Goal: Task Accomplishment & Management: Manage account settings

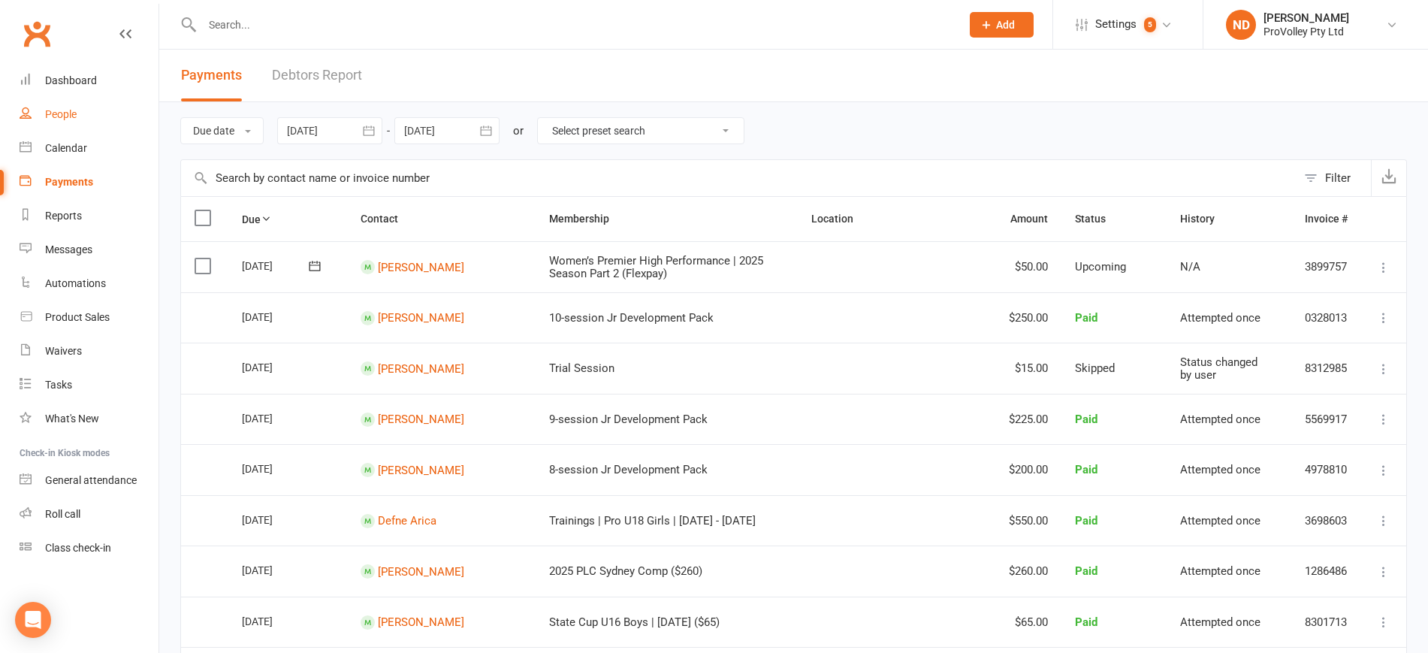
click at [77, 113] on link "People" at bounding box center [89, 115] width 139 height 34
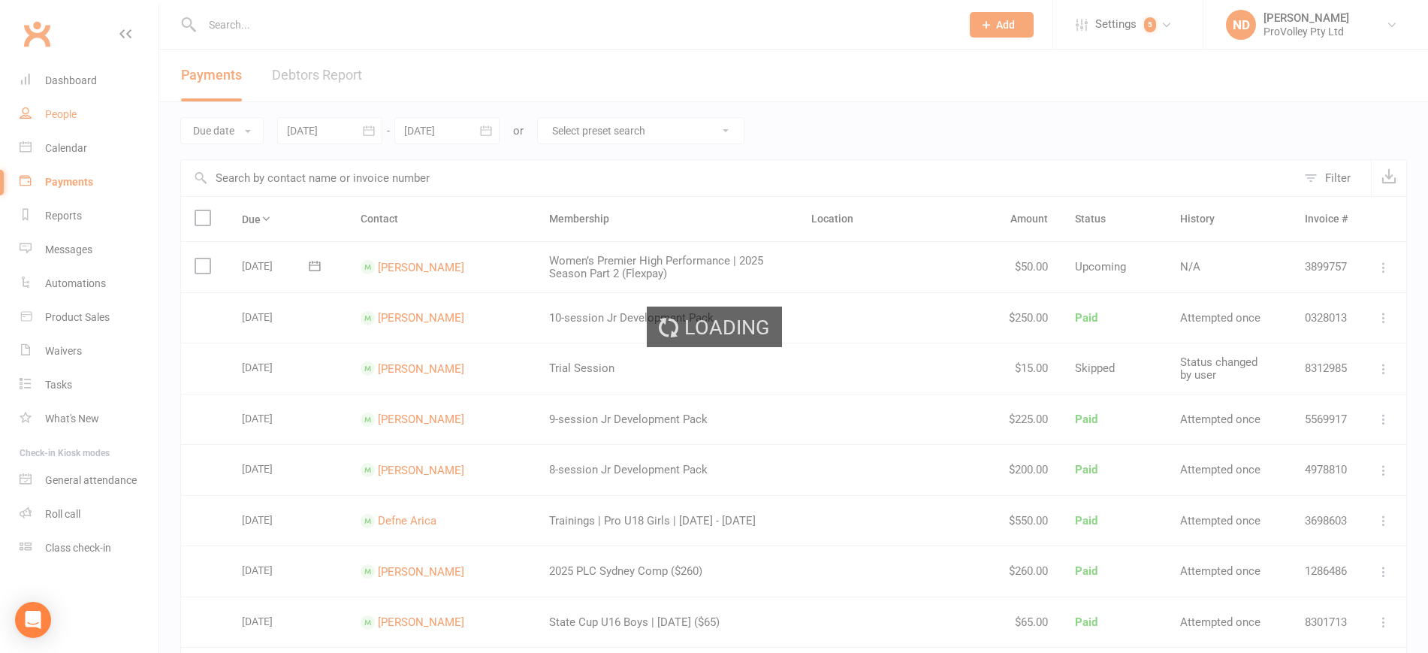
select select "100"
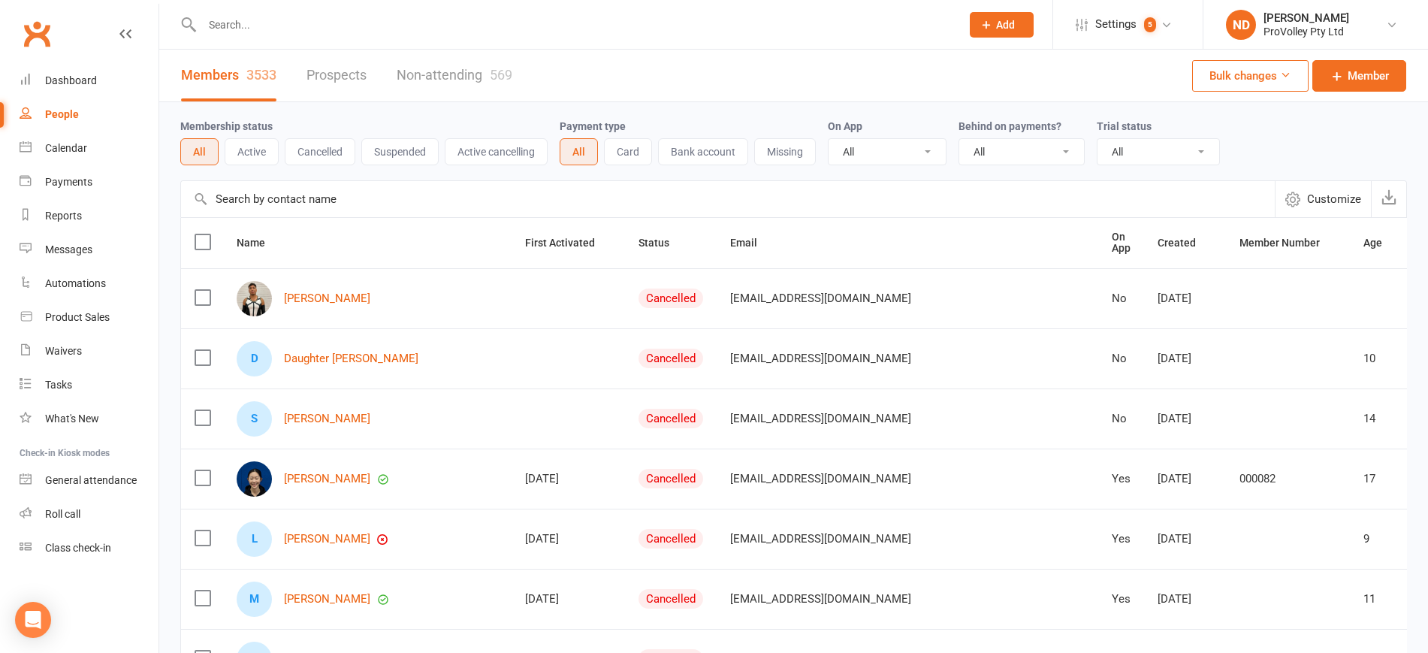
click at [307, 195] on input "text" at bounding box center [727, 199] width 1093 height 36
paste input "Adam Lu"
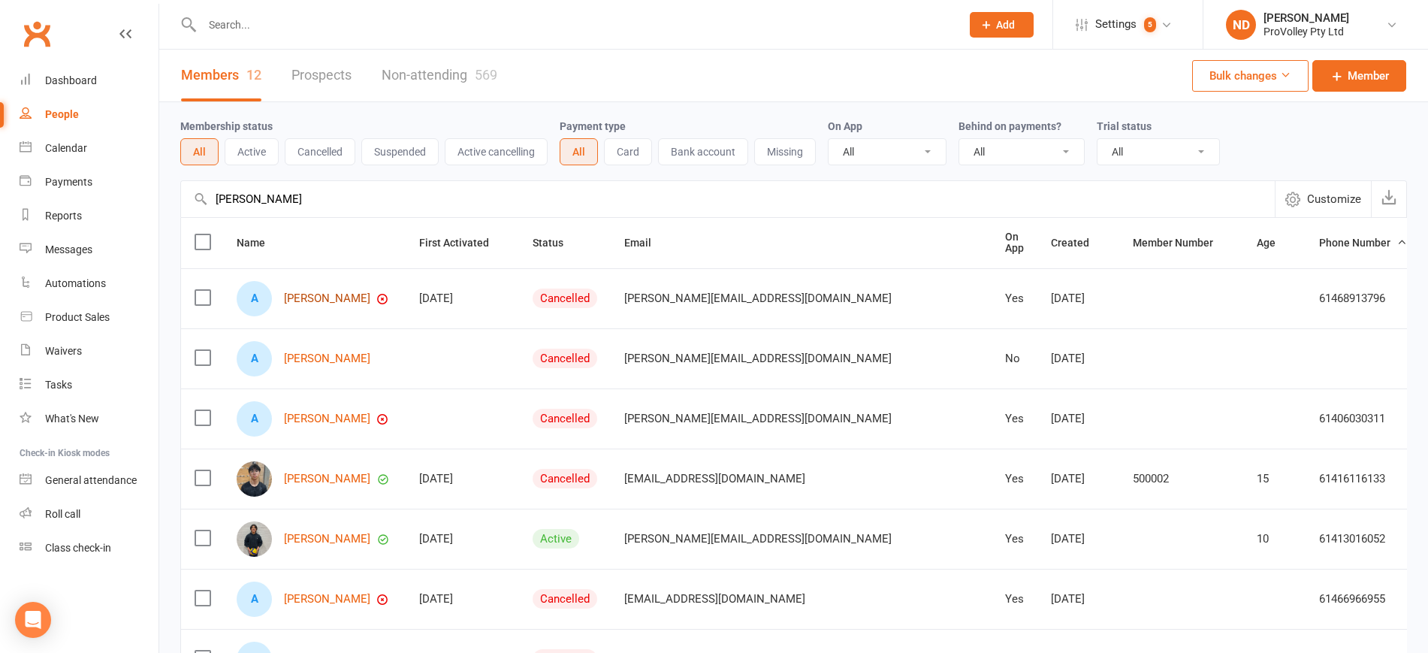
type input "Adam Lu"
click at [310, 294] on link "Adam Lu" at bounding box center [327, 298] width 86 height 13
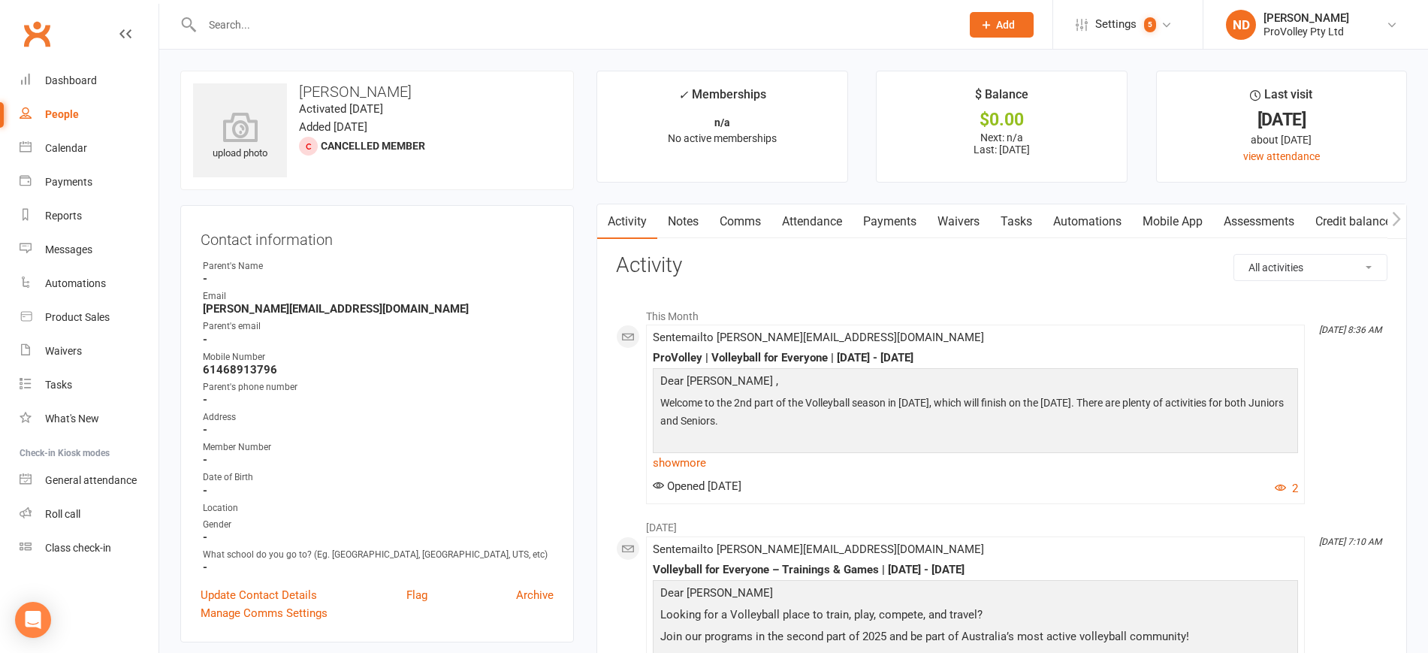
click at [893, 217] on link "Payments" at bounding box center [889, 221] width 74 height 35
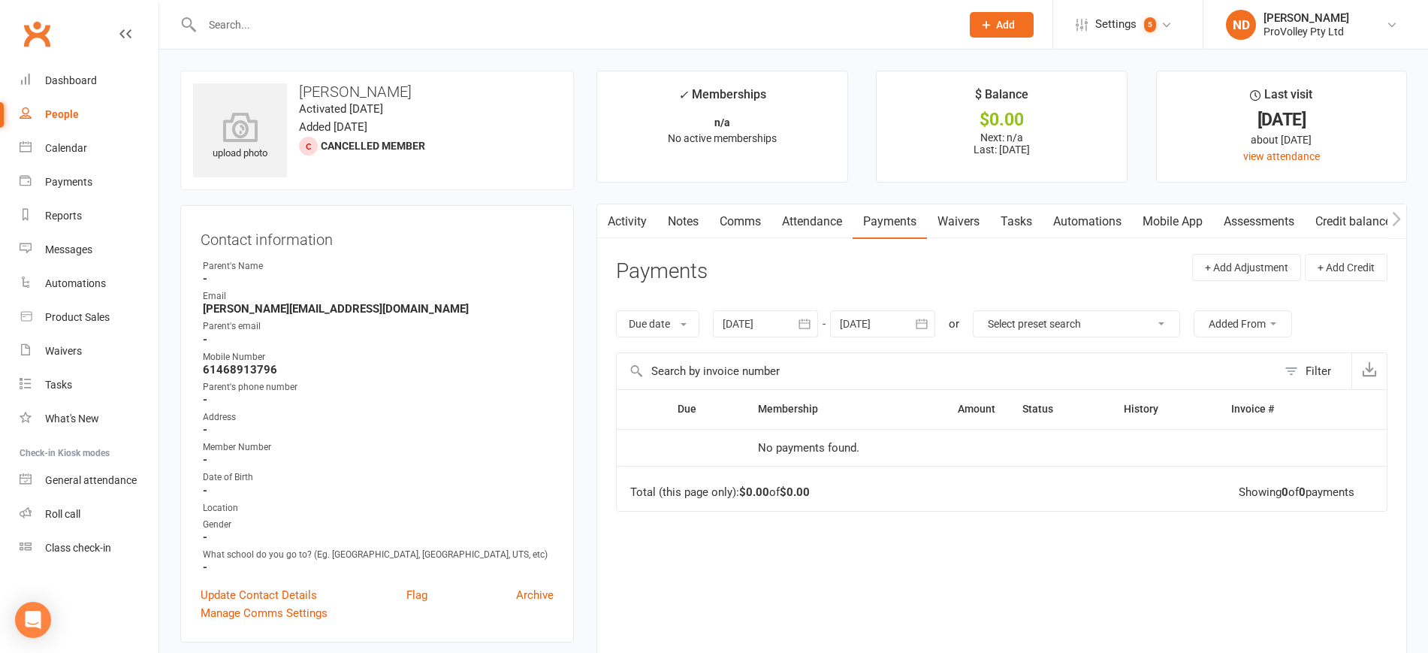
click at [810, 316] on icon "button" at bounding box center [804, 323] width 15 height 15
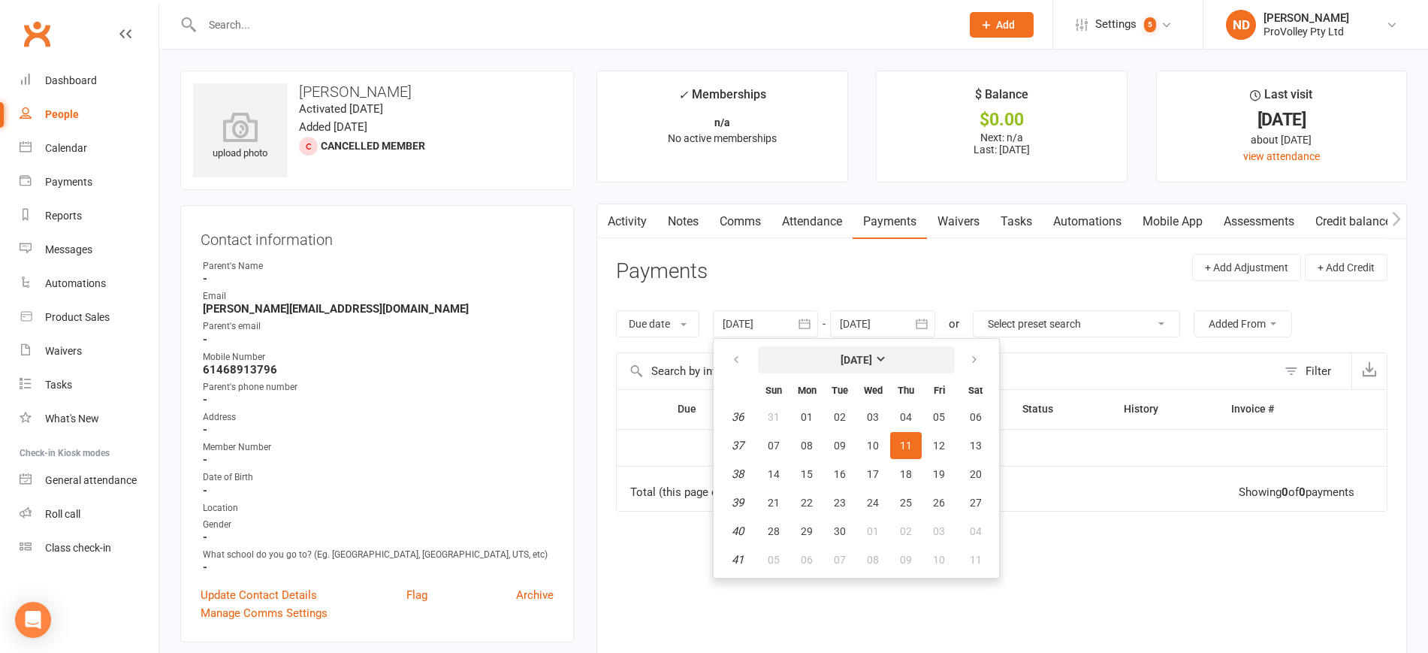
click at [855, 360] on strong "[DATE]" at bounding box center [856, 360] width 32 height 12
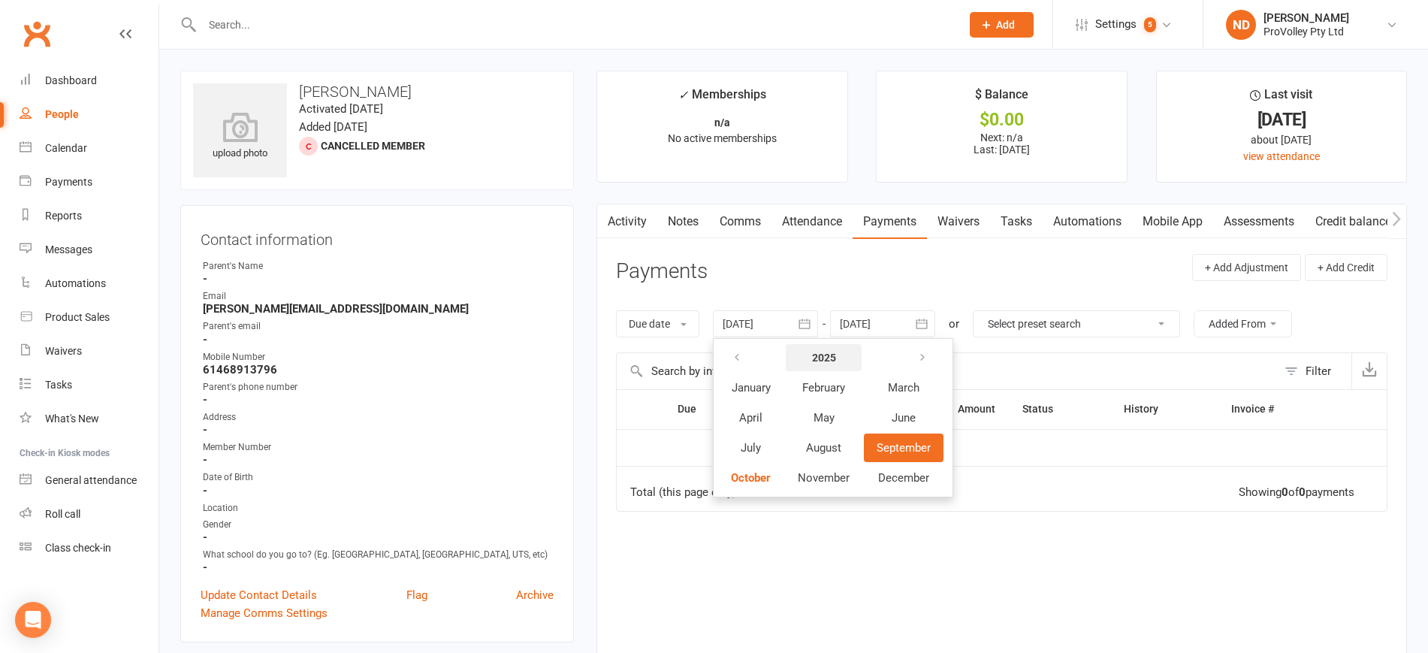
click at [823, 363] on strong "2025" at bounding box center [824, 357] width 24 height 12
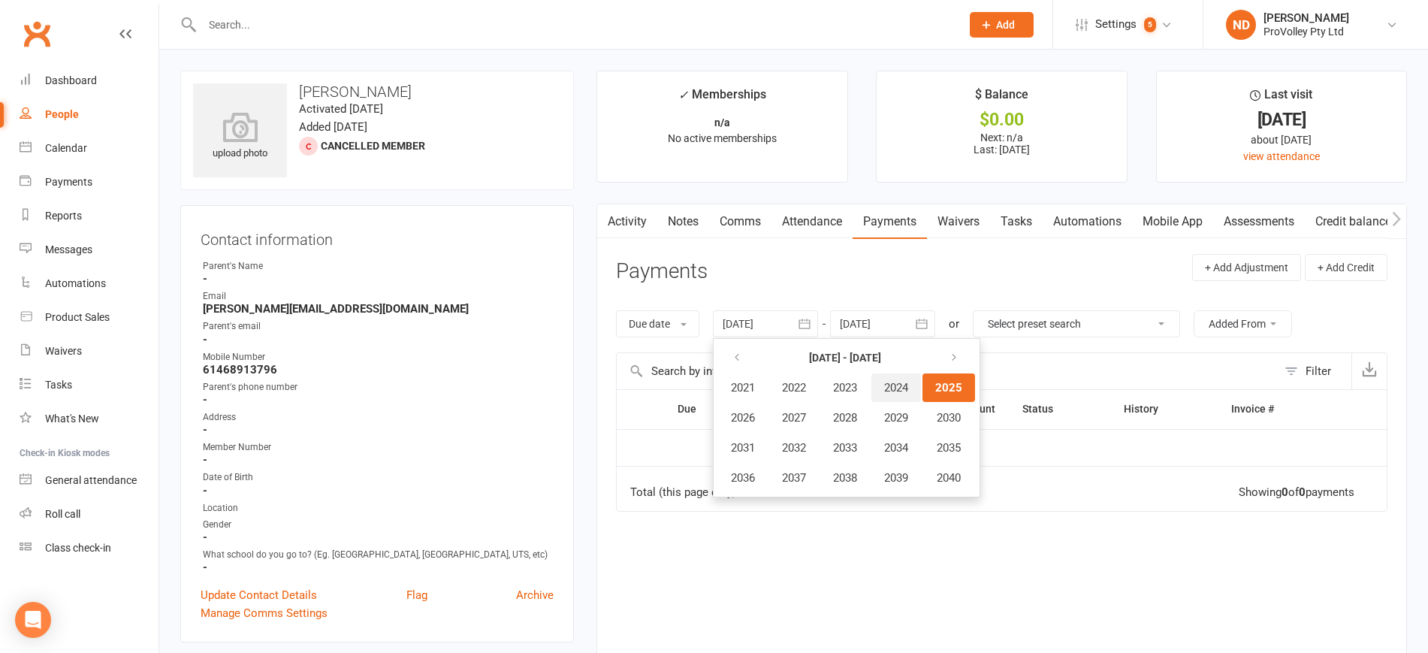
click at [908, 385] on span "2024" at bounding box center [896, 388] width 24 height 14
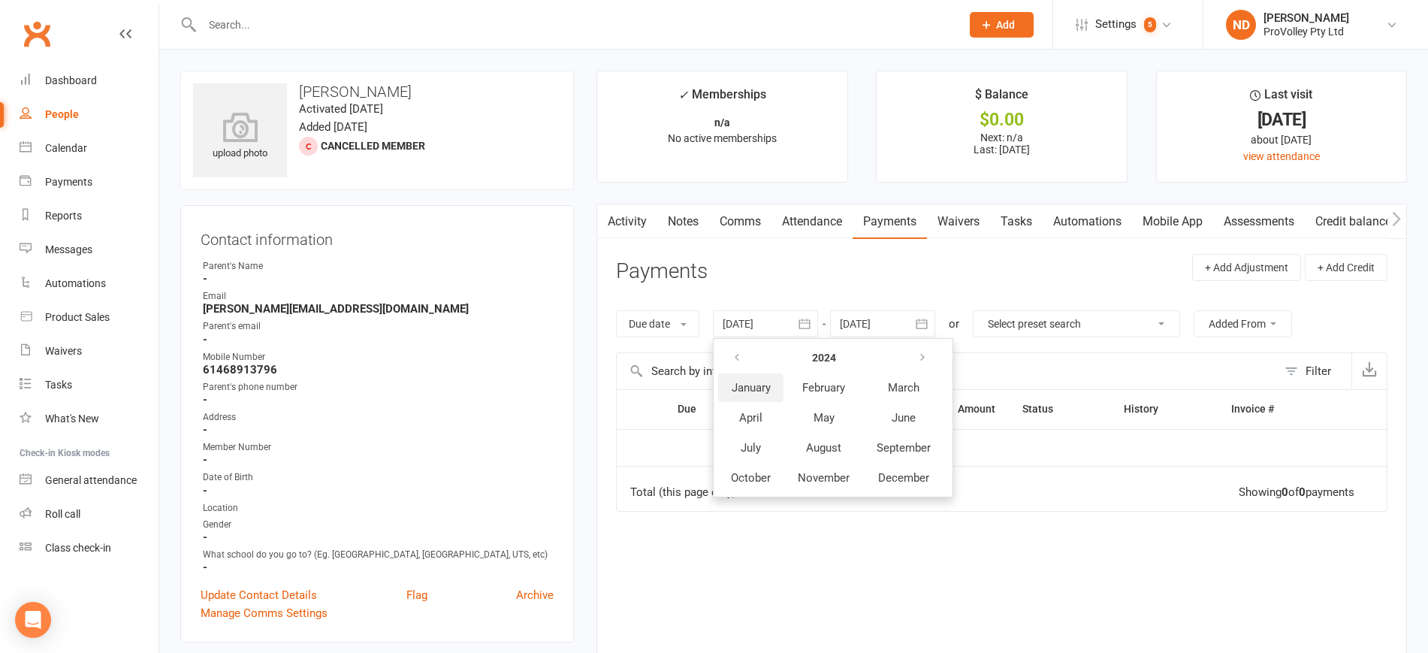
click at [767, 385] on span "January" at bounding box center [750, 388] width 39 height 14
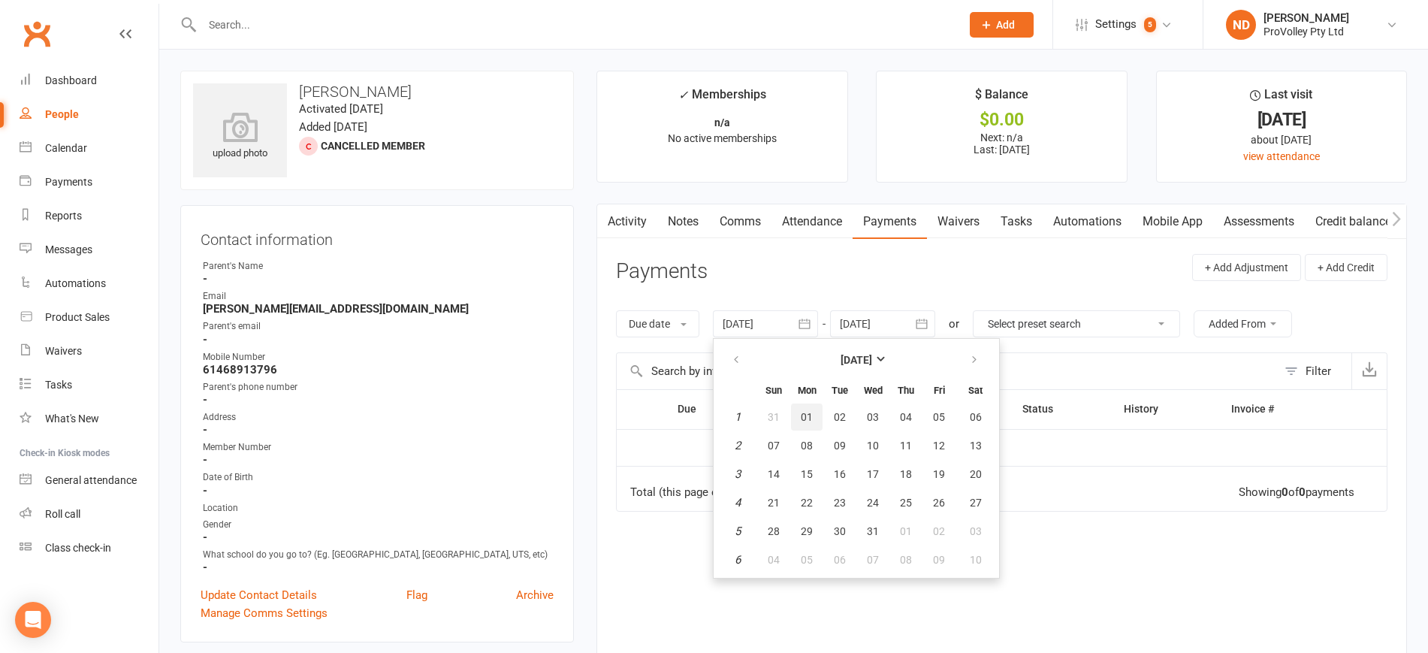
click at [818, 413] on button "01" at bounding box center [807, 416] width 32 height 27
type input "[DATE]"
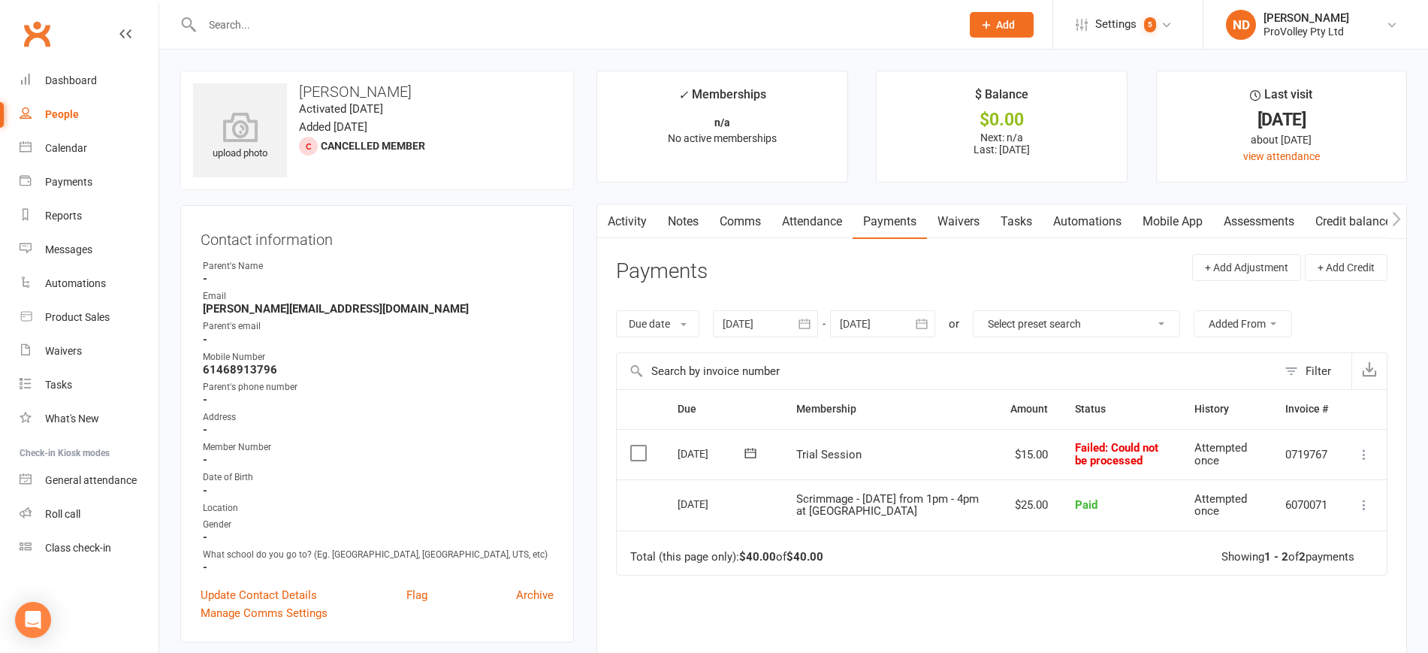
click at [1360, 447] on icon at bounding box center [1363, 454] width 15 height 15
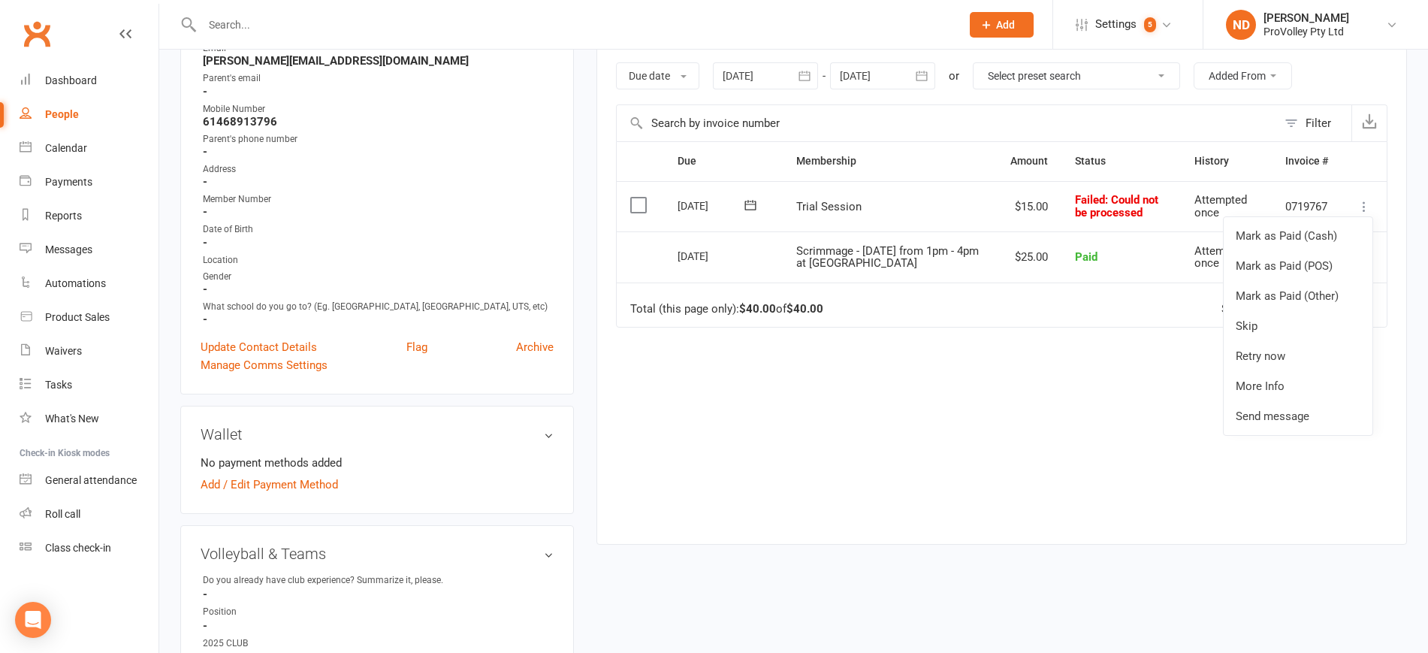
scroll to position [282, 0]
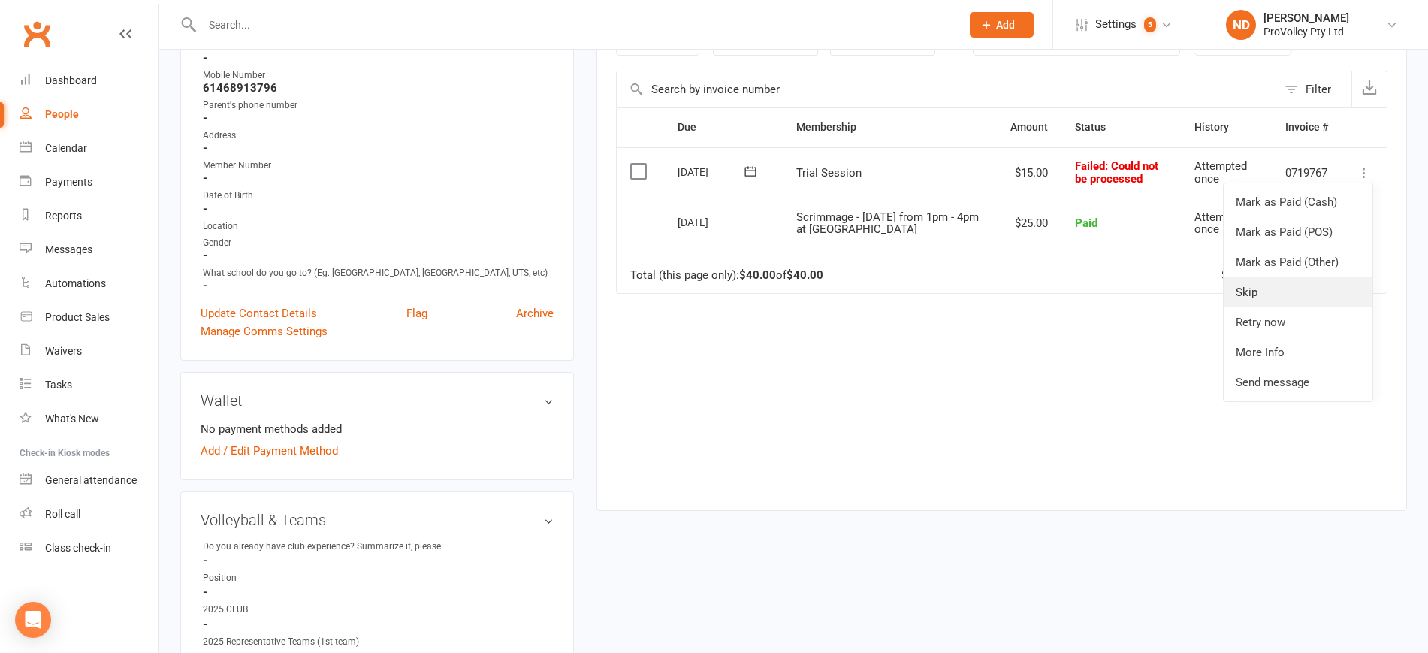
click at [1258, 293] on link "Skip" at bounding box center [1297, 292] width 149 height 30
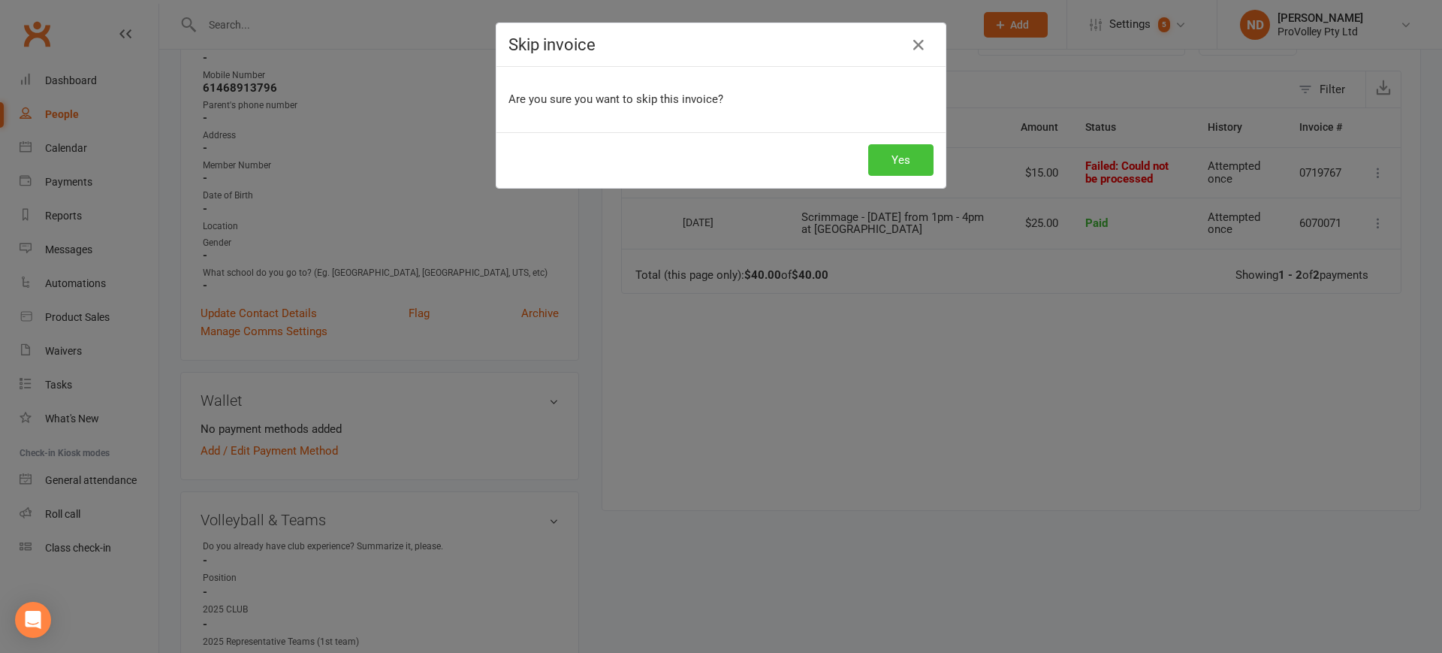
click at [888, 152] on button "Yes" at bounding box center [900, 160] width 65 height 32
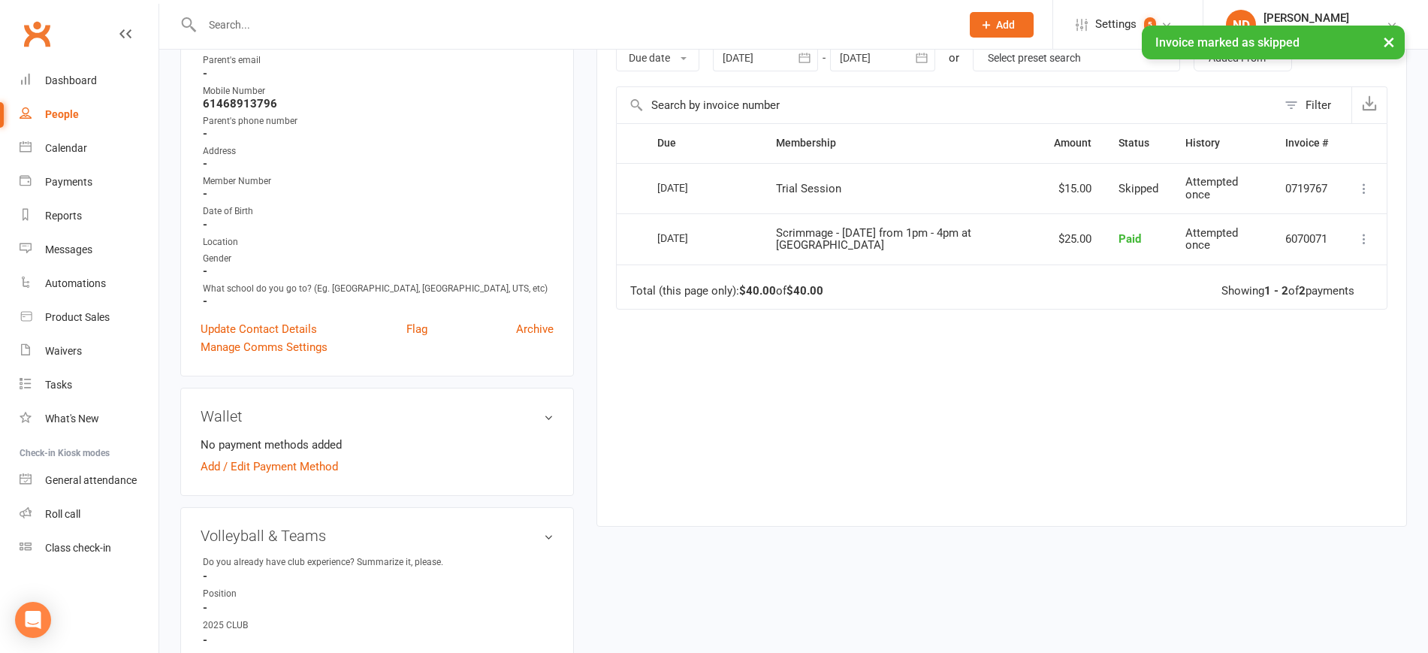
scroll to position [0, 0]
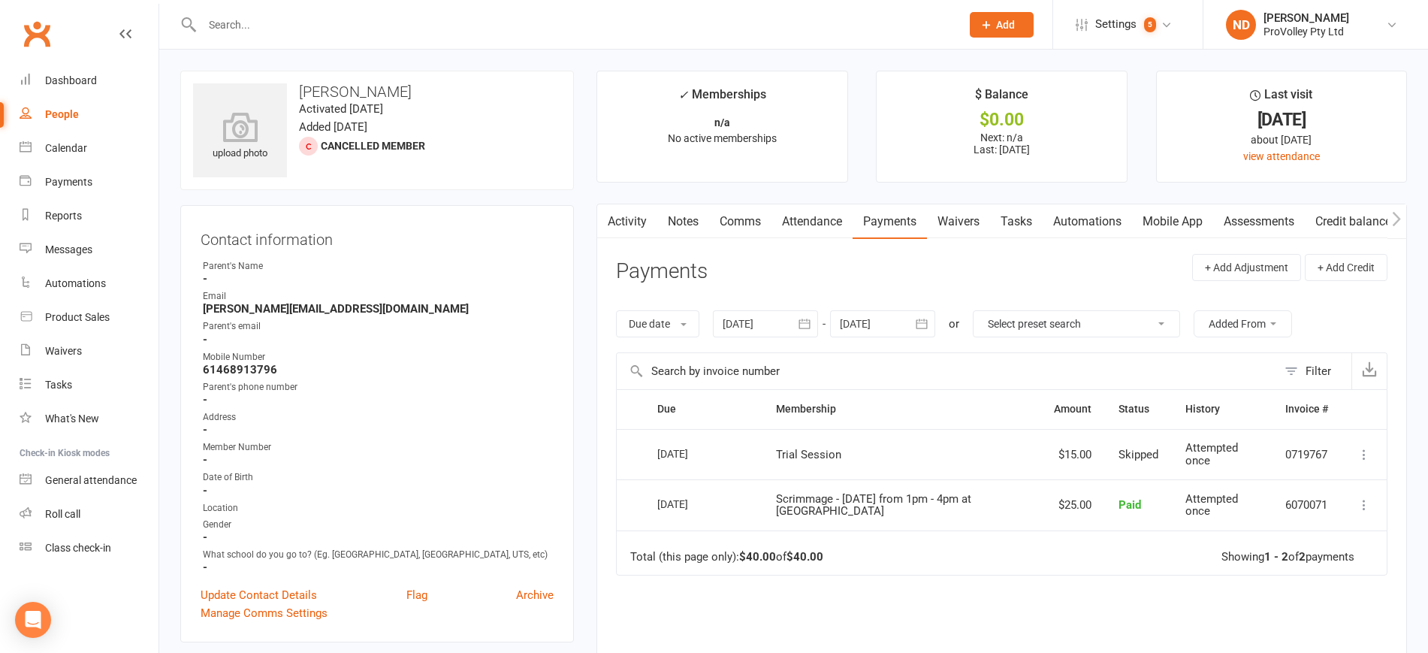
click at [65, 114] on div "People" at bounding box center [62, 114] width 34 height 12
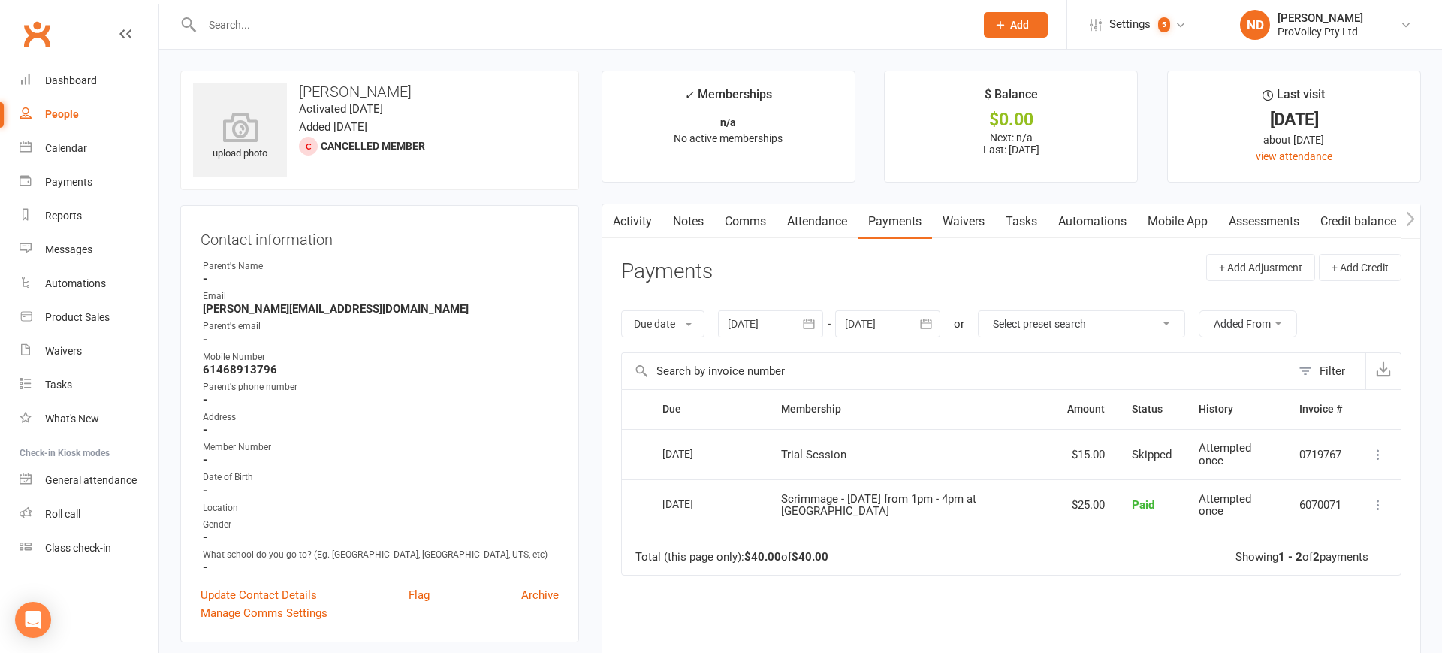
select select "100"
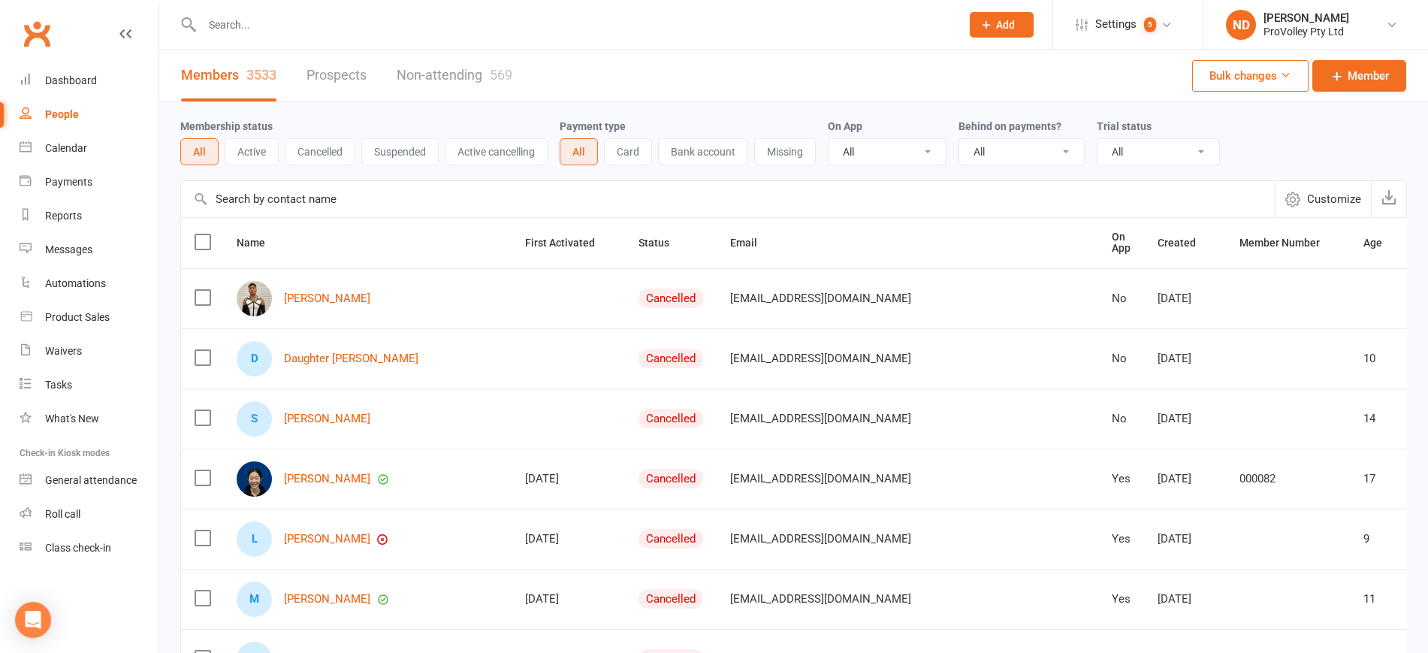
click at [290, 200] on input "text" at bounding box center [727, 199] width 1093 height 36
paste input "Aiden Jin"
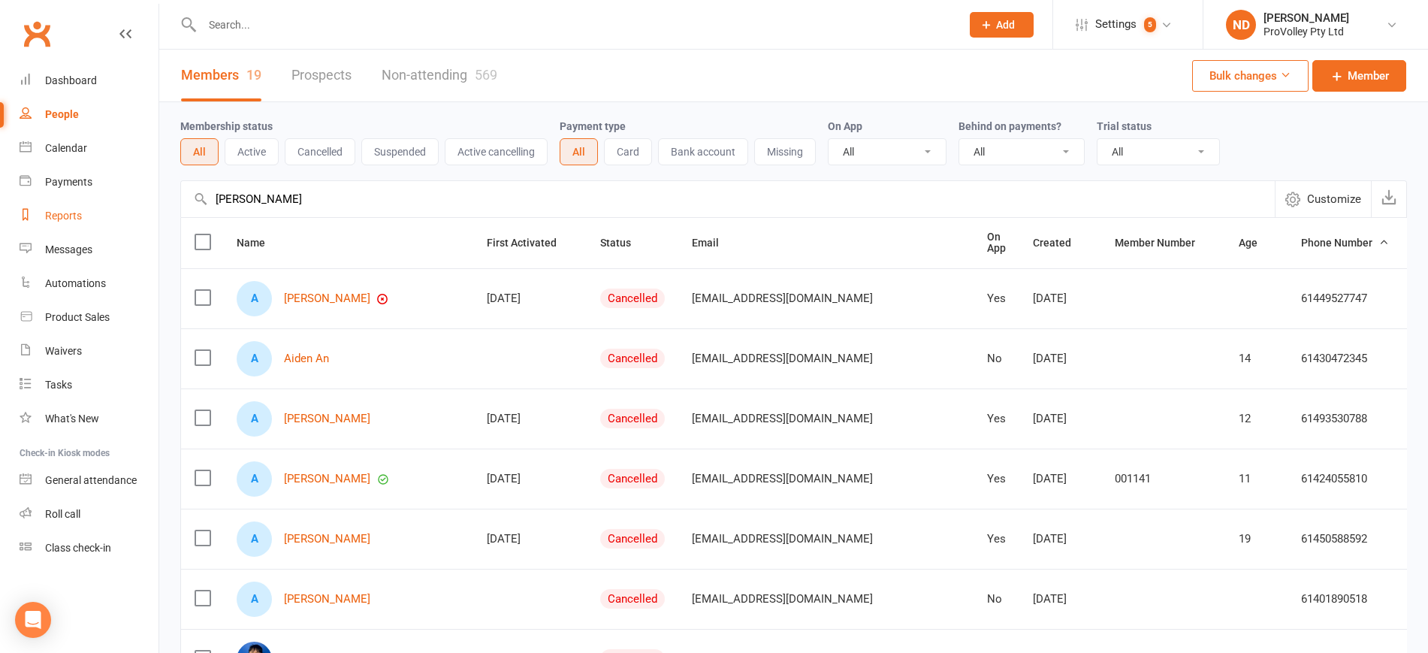
drag, startPoint x: 146, startPoint y: 207, endPoint x: 132, endPoint y: 207, distance: 13.5
paste input "kshar Reddy"
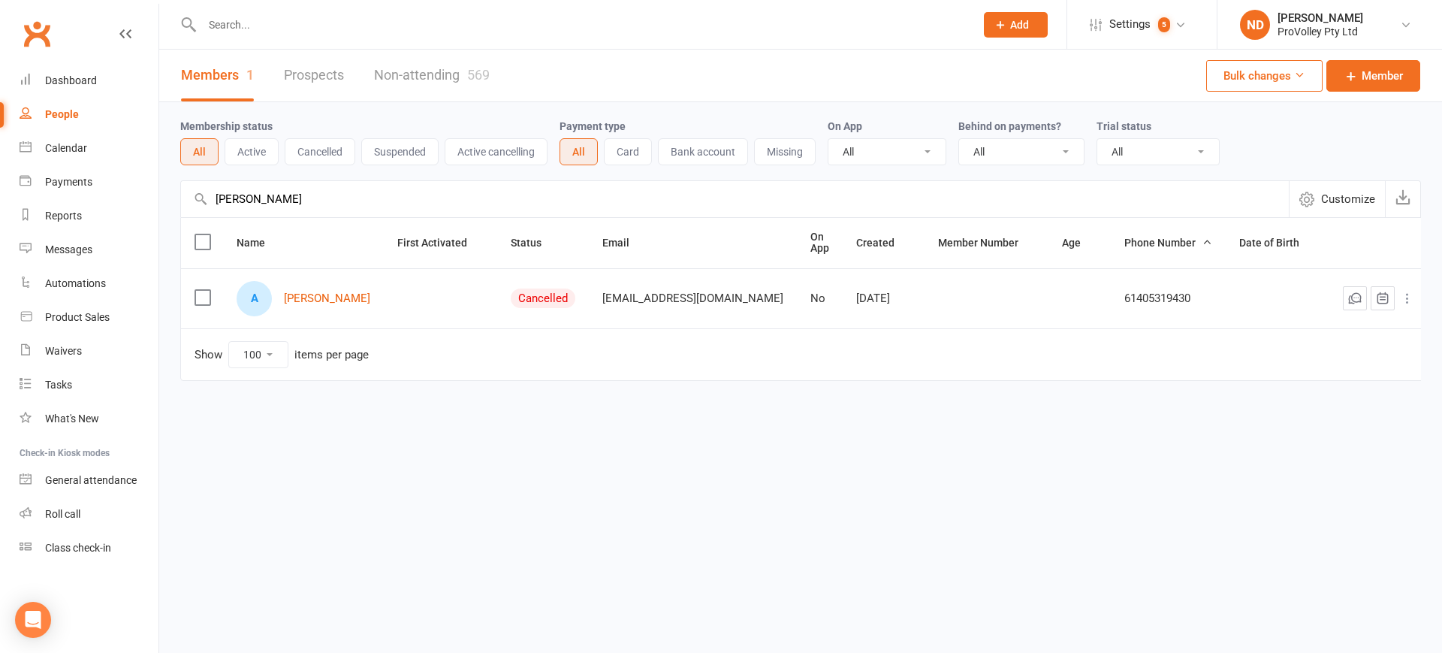
drag, startPoint x: 335, startPoint y: 214, endPoint x: 175, endPoint y: 210, distance: 160.0
click at [175, 210] on div "Membership status All Active Cancelled Suspended Active cancelling Payment type…" at bounding box center [800, 252] width 1283 height 300
paste input "ual Malith"
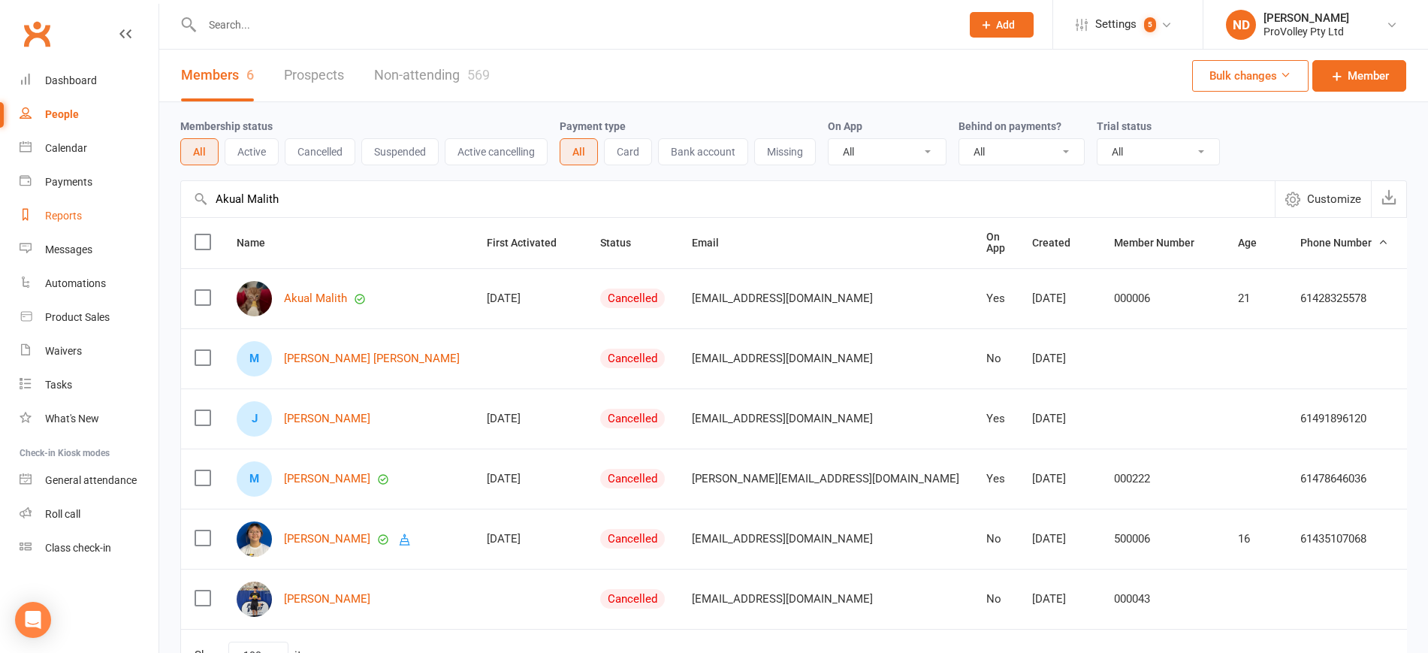
drag, startPoint x: 290, startPoint y: 199, endPoint x: 156, endPoint y: 201, distance: 133.7
click at [156, 201] on ui-view "Prospect Member Non-attending contact Class / event Appointment Task Membership…" at bounding box center [714, 372] width 1428 height 736
paste input "lannah Hardy Doran"
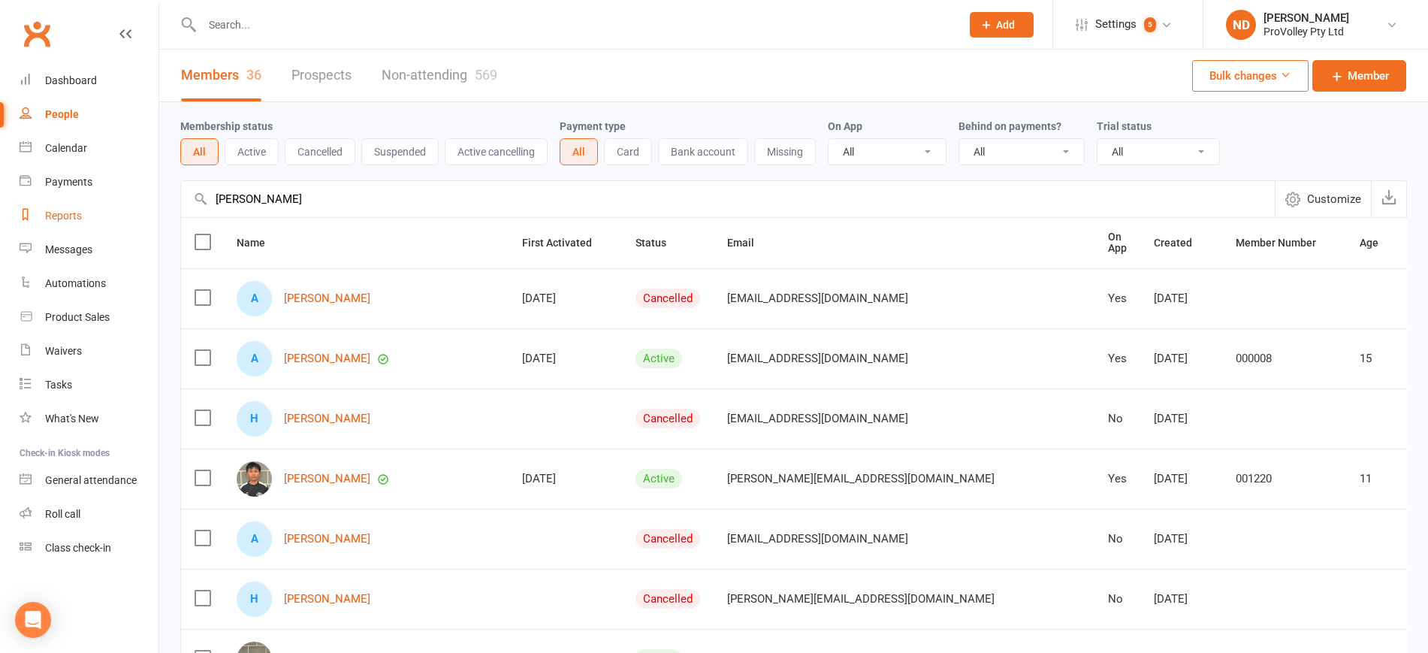
drag, startPoint x: 346, startPoint y: 198, endPoint x: 137, endPoint y: 201, distance: 208.8
paste input "Tang"
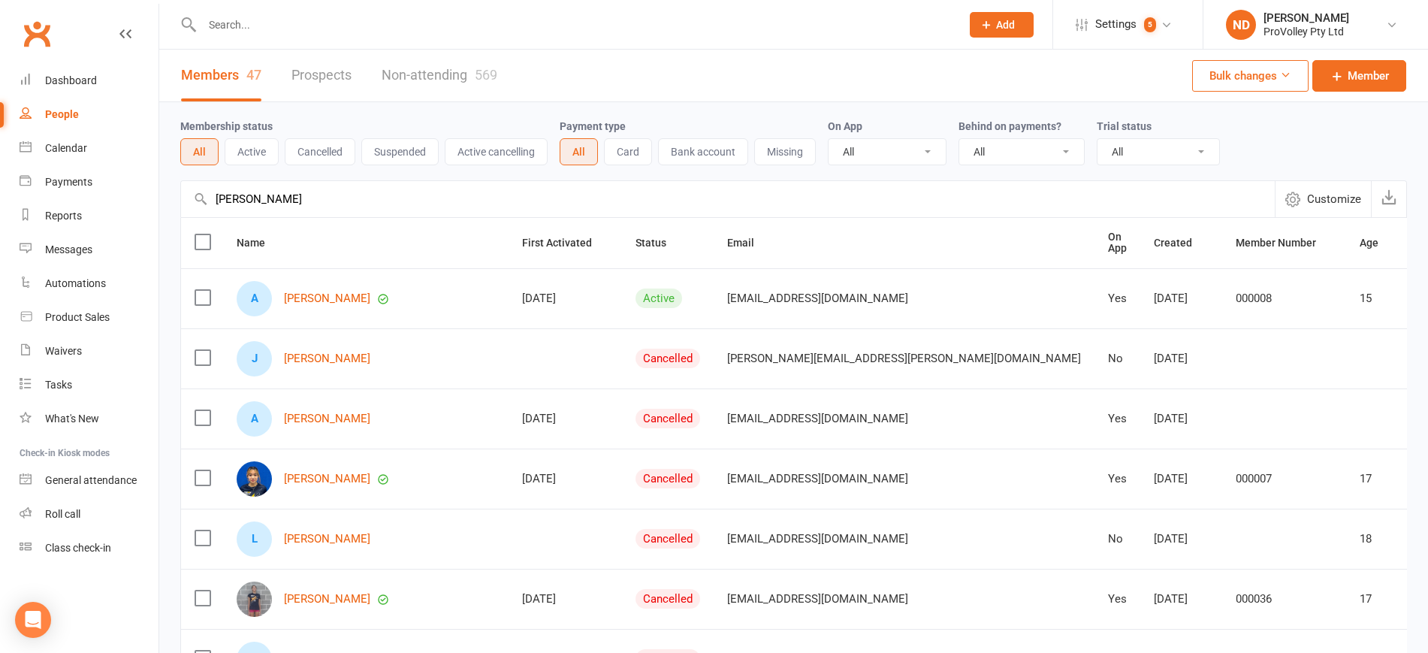
drag, startPoint x: 331, startPoint y: 291, endPoint x: 425, endPoint y: 194, distance: 134.9
click at [427, 186] on input "Alannah Tang" at bounding box center [727, 199] width 1093 height 36
drag, startPoint x: 304, startPoint y: 208, endPoint x: 178, endPoint y: 197, distance: 126.6
paste input "eksandra Kafarska"
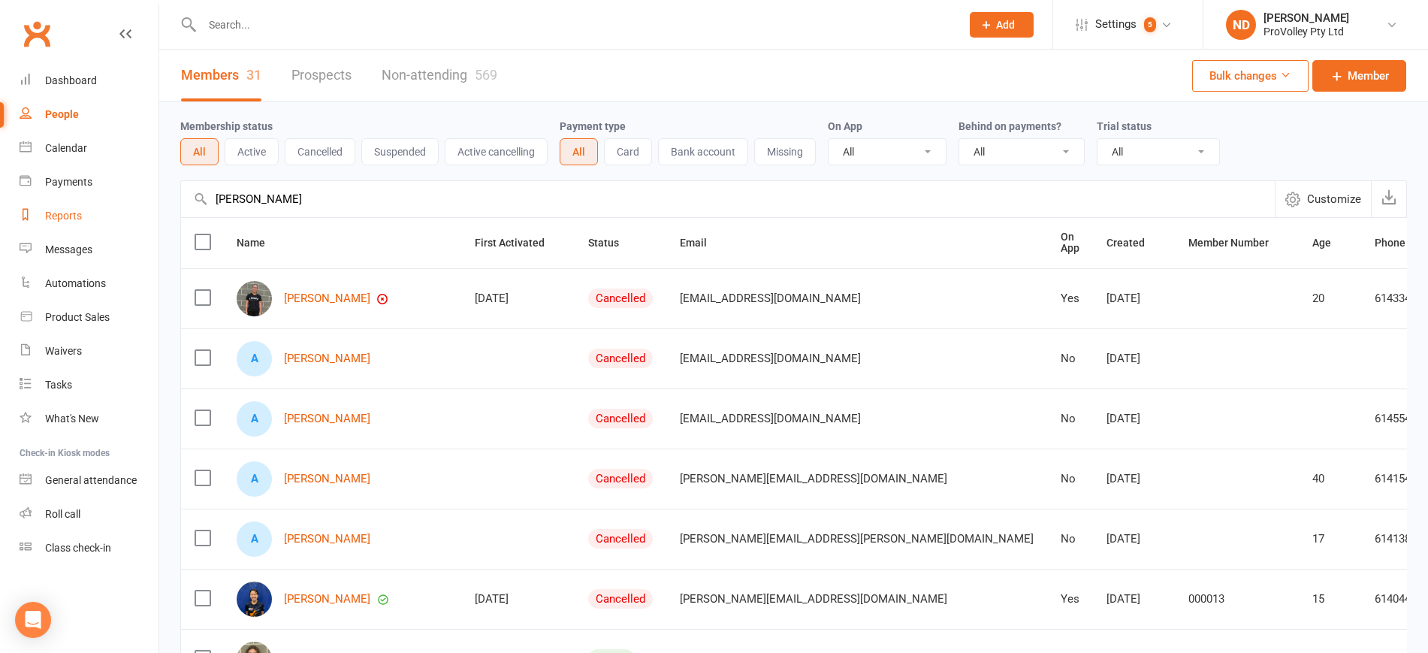
drag, startPoint x: 350, startPoint y: 204, endPoint x: 116, endPoint y: 206, distance: 233.5
paste input "xander Xu"
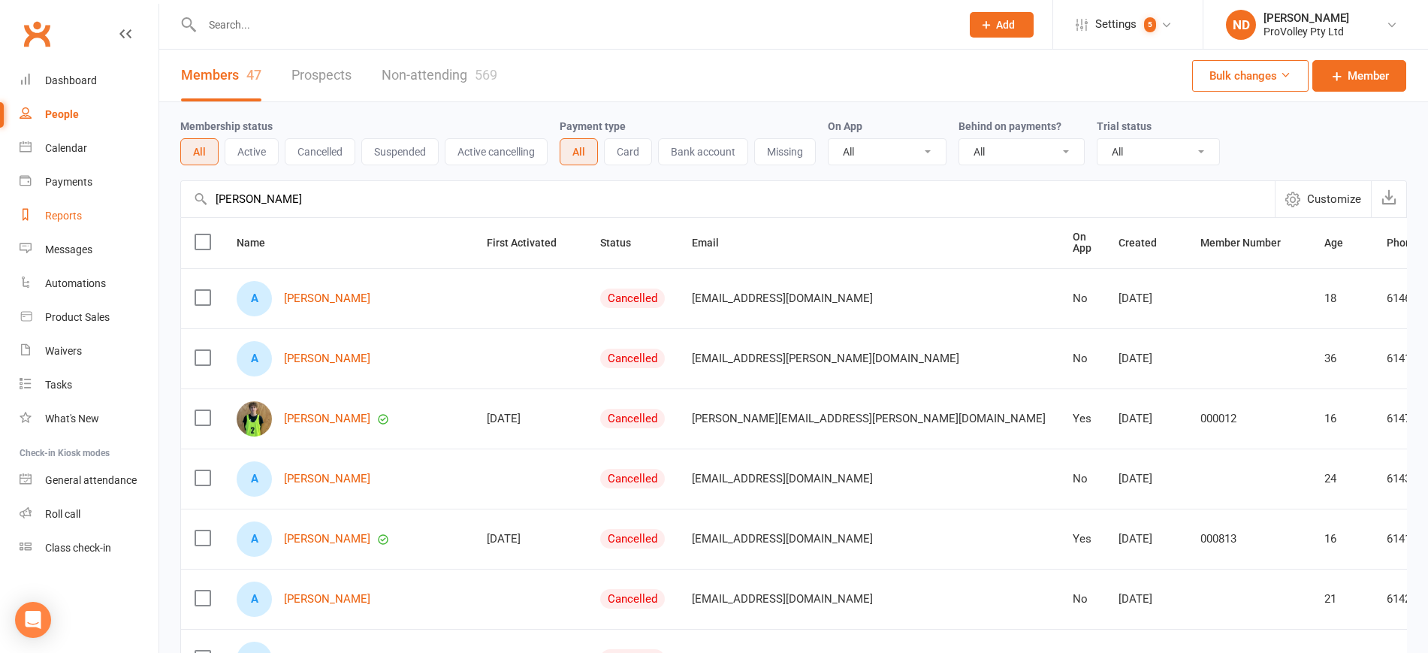
drag, startPoint x: 323, startPoint y: 204, endPoint x: 117, endPoint y: 200, distance: 205.8
paste input "icia Ng"
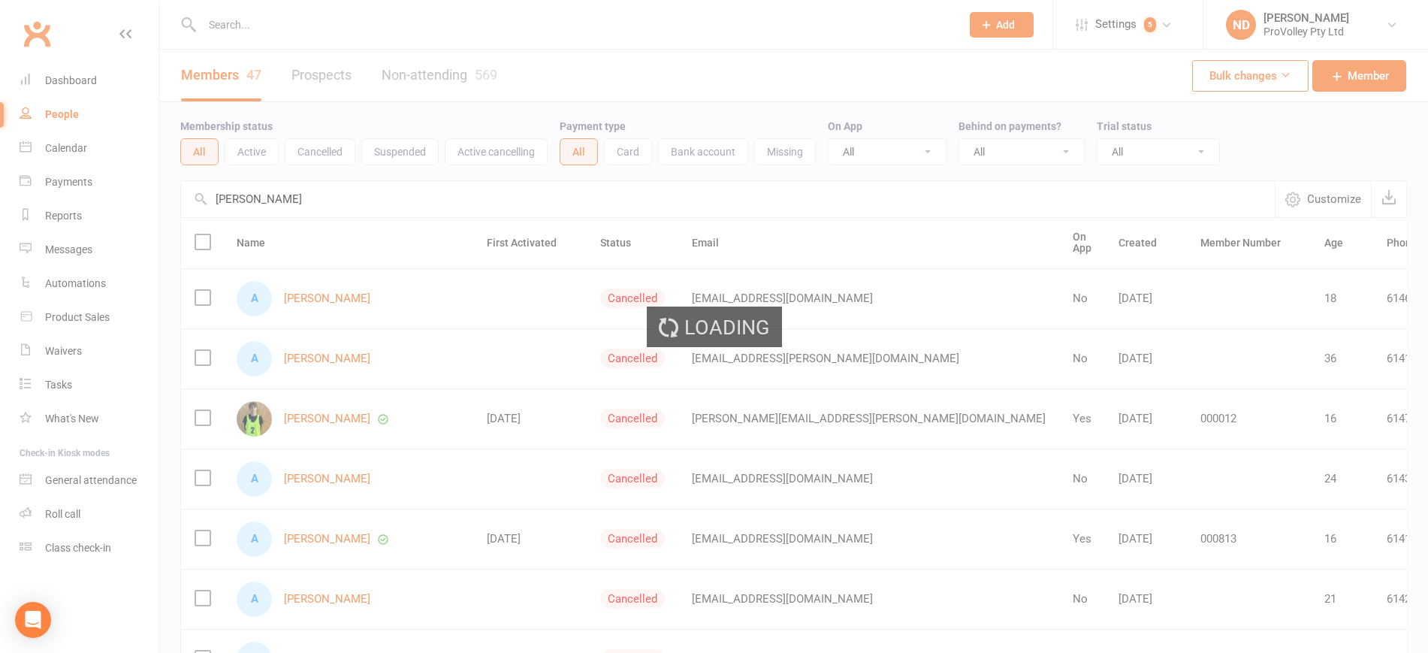
type input "Alicia Ng"
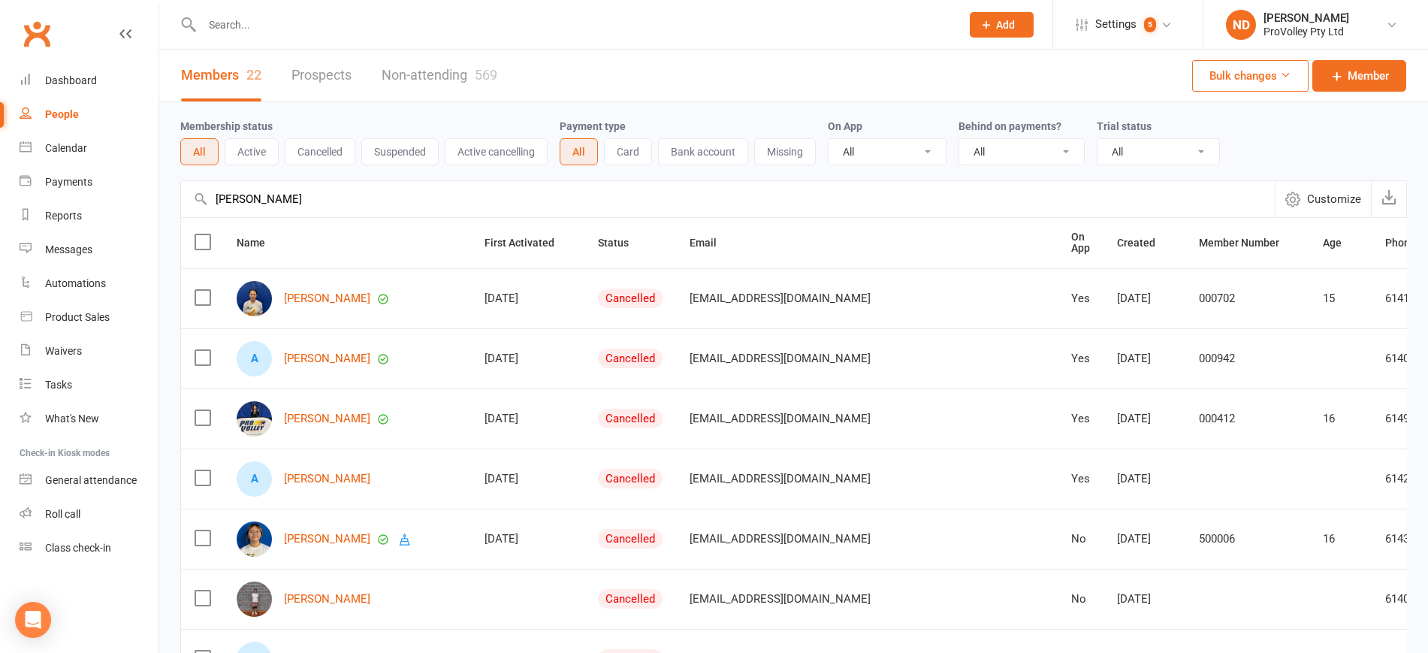
drag, startPoint x: 235, startPoint y: 205, endPoint x: 161, endPoint y: 205, distance: 73.6
paste input "text"
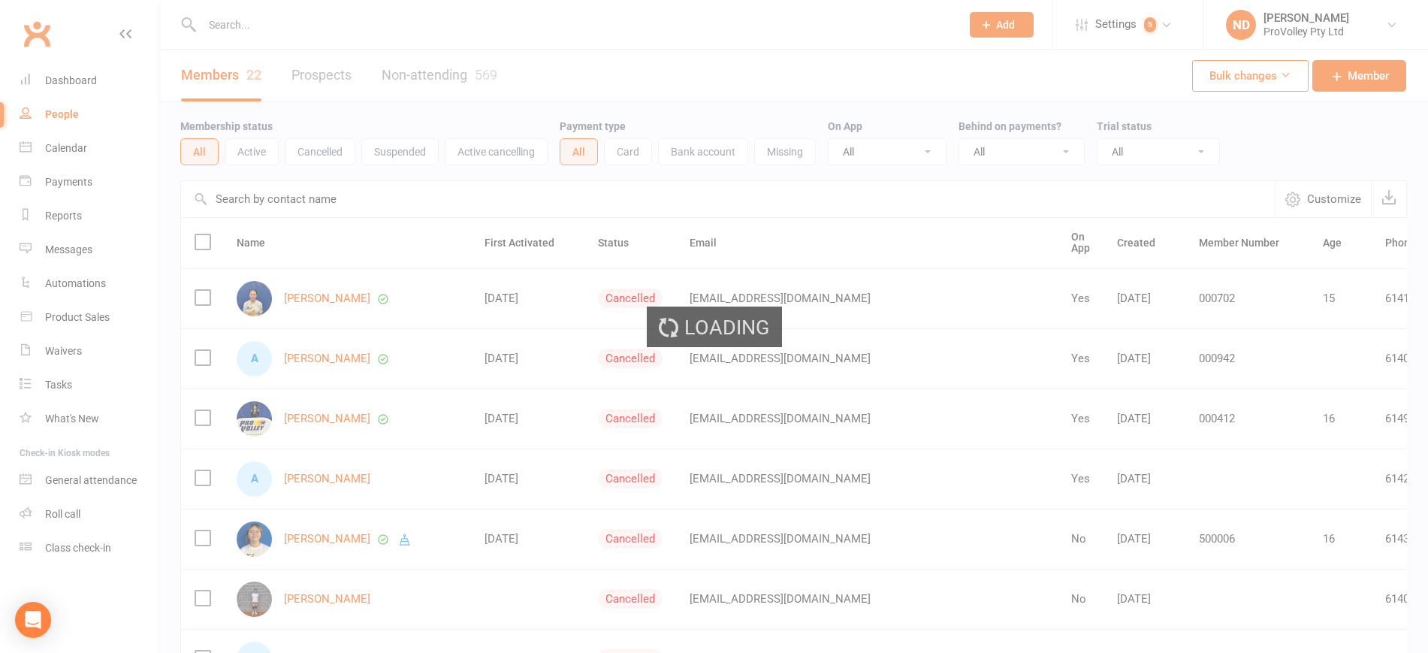
click at [360, 200] on div "Loading" at bounding box center [714, 326] width 1428 height 653
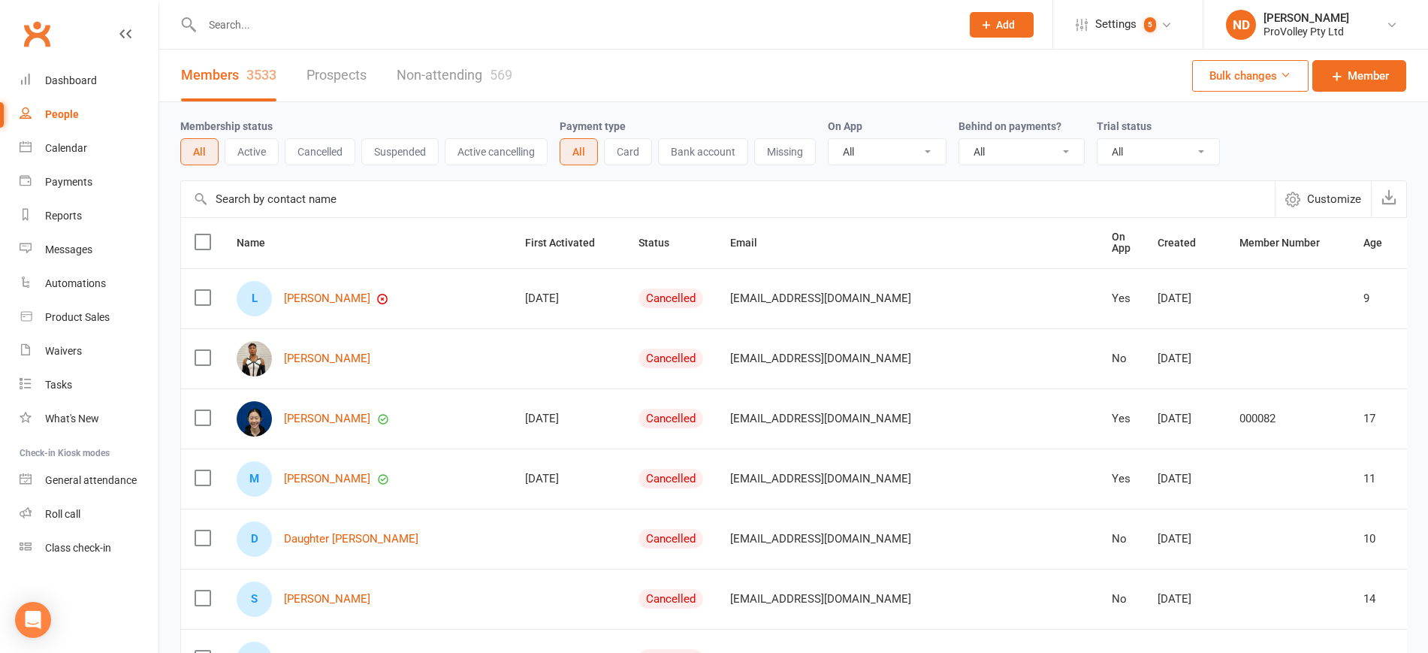
click at [330, 193] on input "text" at bounding box center [727, 199] width 1093 height 36
paste input "Ally Xie"
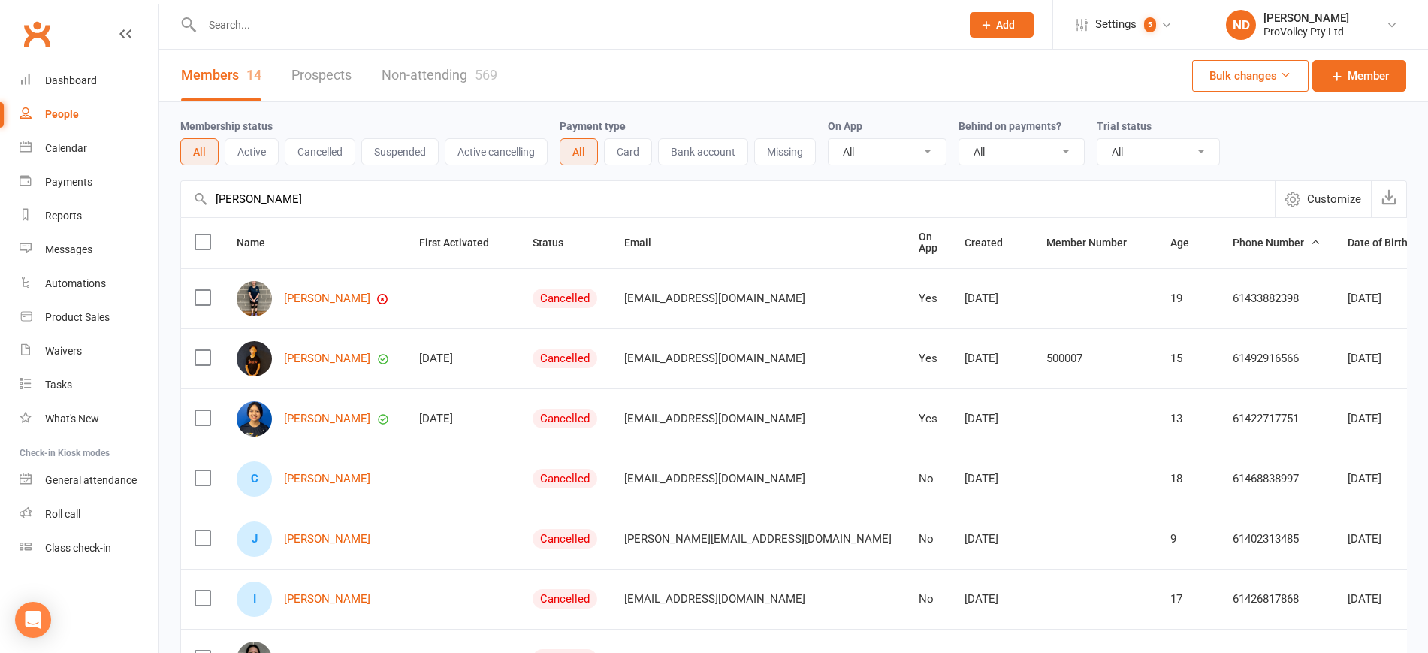
drag, startPoint x: 203, startPoint y: 205, endPoint x: 179, endPoint y: 205, distance: 24.0
click at [179, 205] on div "Membership status All Active Cancelled Suspended Active cancelling Payment type…" at bounding box center [793, 642] width 1268 height 1081
paste input "vin Tam"
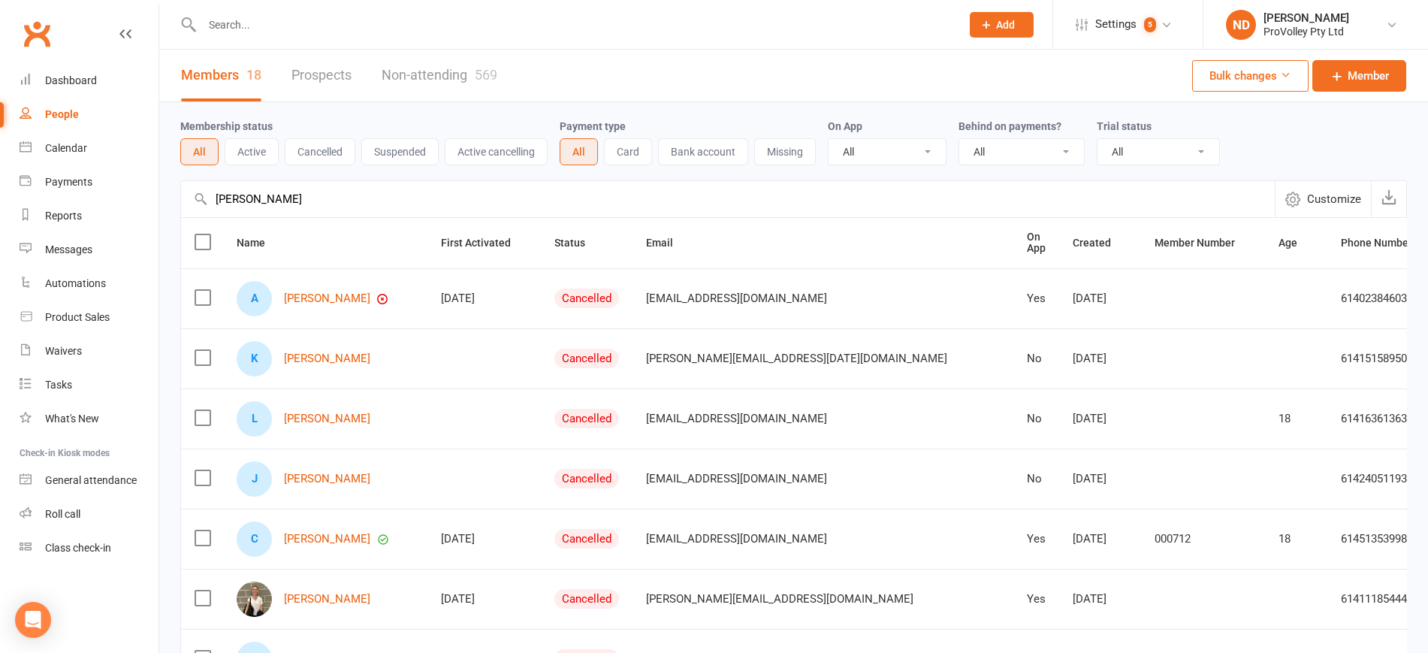
click at [339, 207] on input "Alvin Tam" at bounding box center [727, 199] width 1093 height 36
drag, startPoint x: 335, startPoint y: 202, endPoint x: 65, endPoint y: 201, distance: 269.6
paste input "ndi Wang"
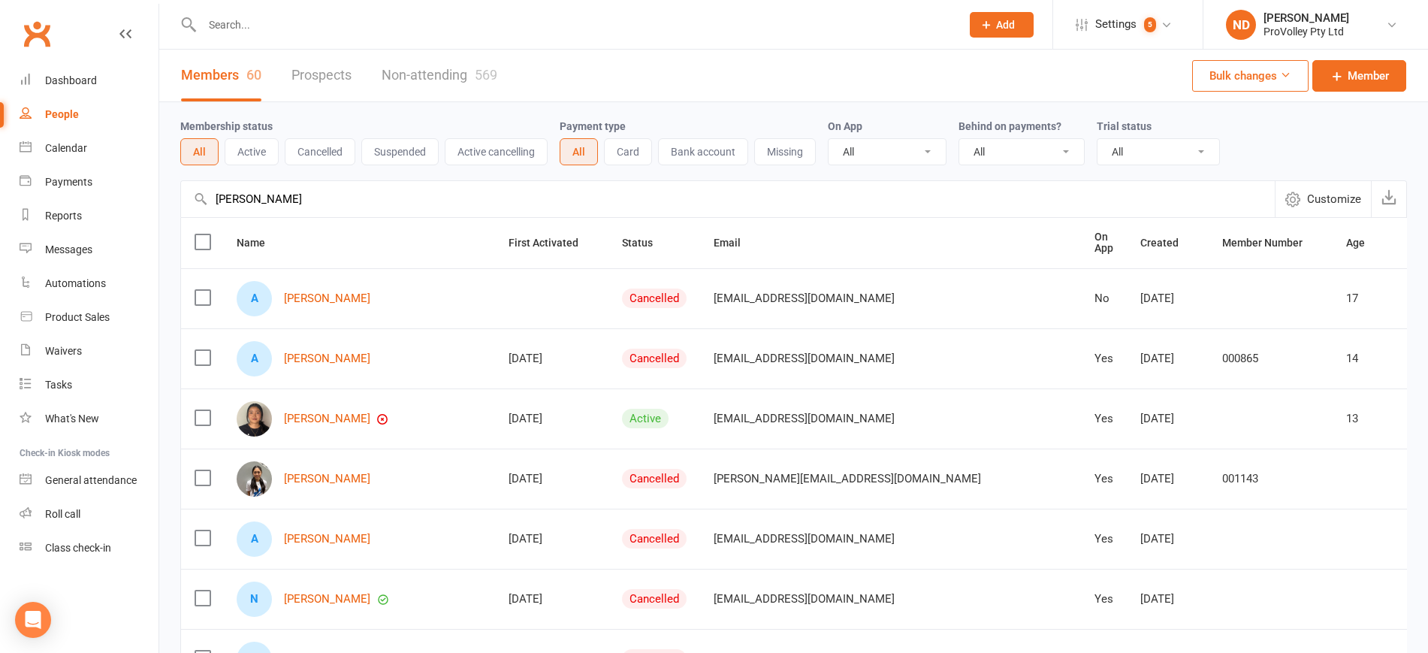
drag, startPoint x: 319, startPoint y: 205, endPoint x: 161, endPoint y: 205, distance: 158.4
paste input "ni T"
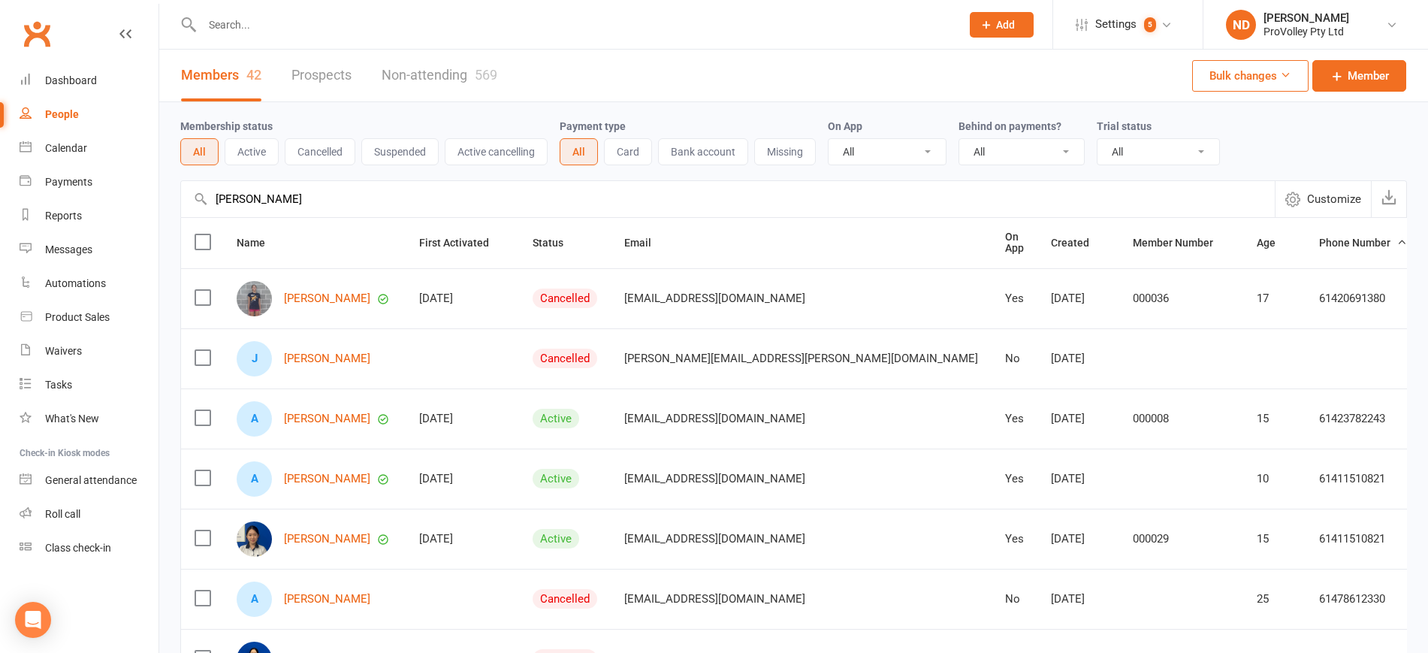
drag, startPoint x: 321, startPoint y: 204, endPoint x: 179, endPoint y: 199, distance: 142.8
paste input "tonella Papapietro"
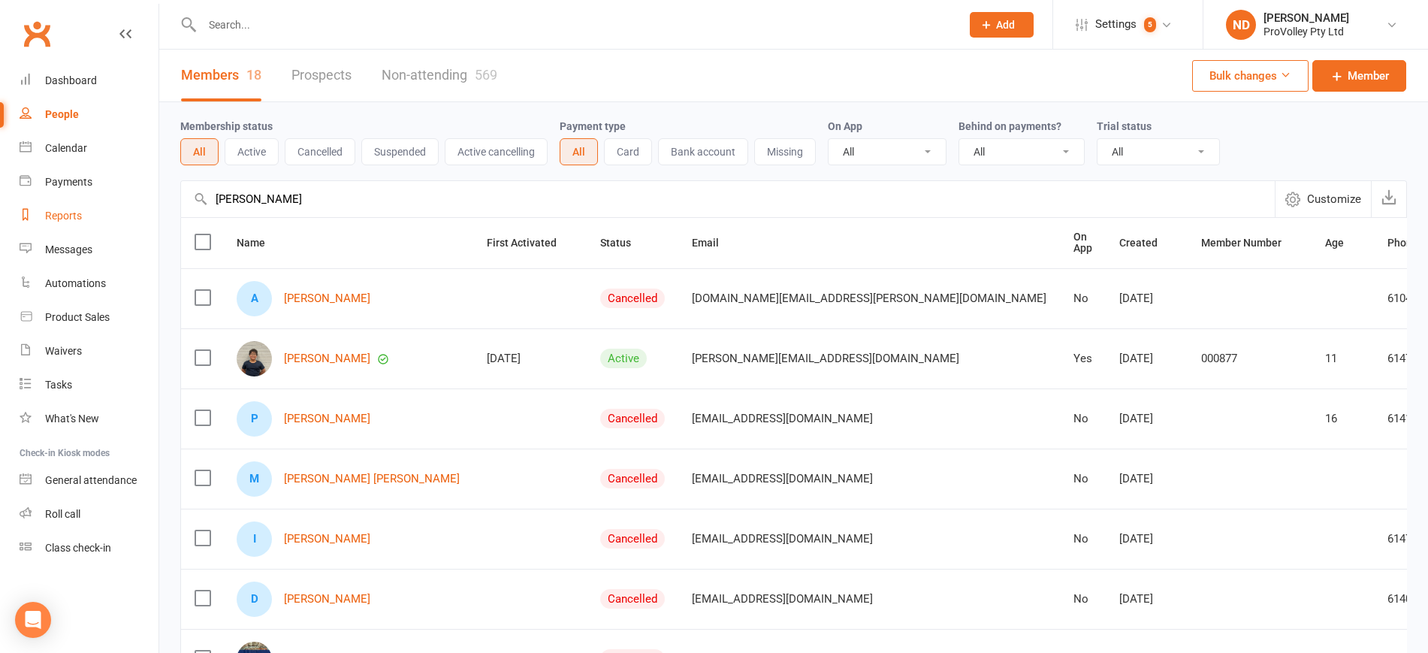
drag, startPoint x: 384, startPoint y: 193, endPoint x: 110, endPoint y: 209, distance: 273.8
paste input "in Maresh"
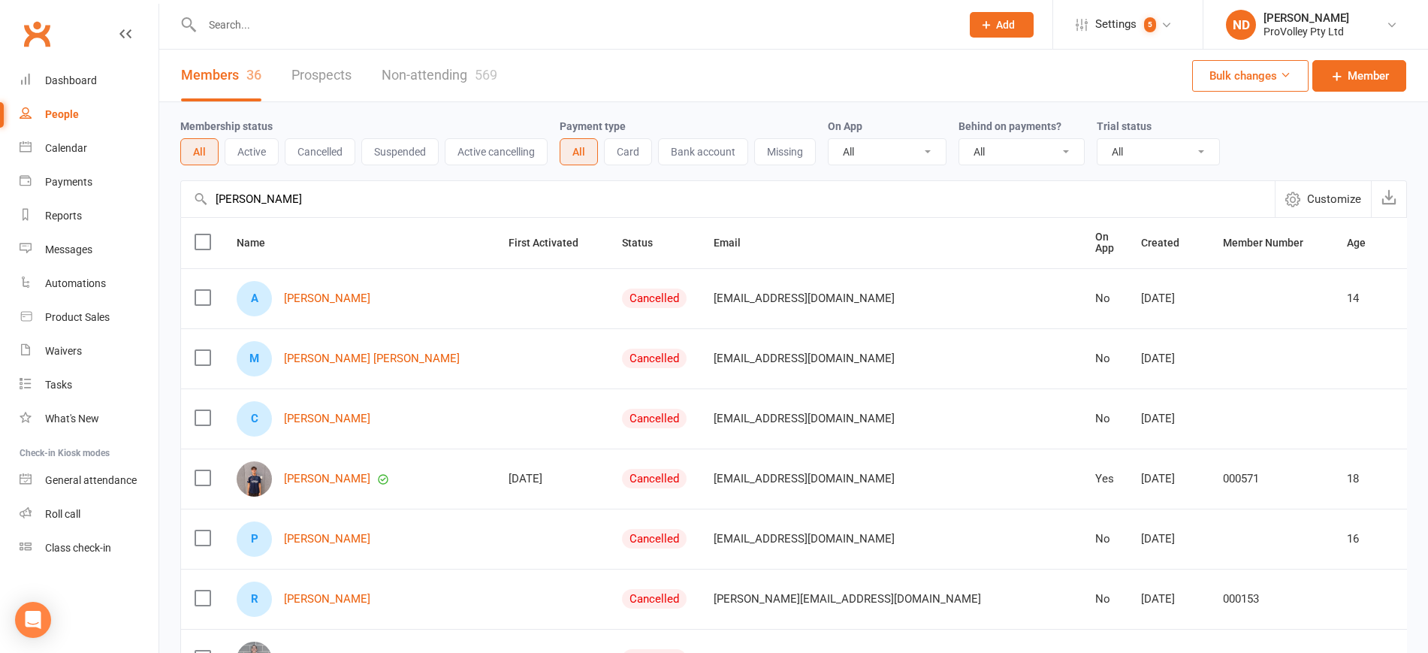
drag, startPoint x: 348, startPoint y: 208, endPoint x: 185, endPoint y: 210, distance: 163.0
click at [185, 210] on input "Antonin Maresh" at bounding box center [727, 199] width 1093 height 36
paste input "rianne Isabelle De La Vega"
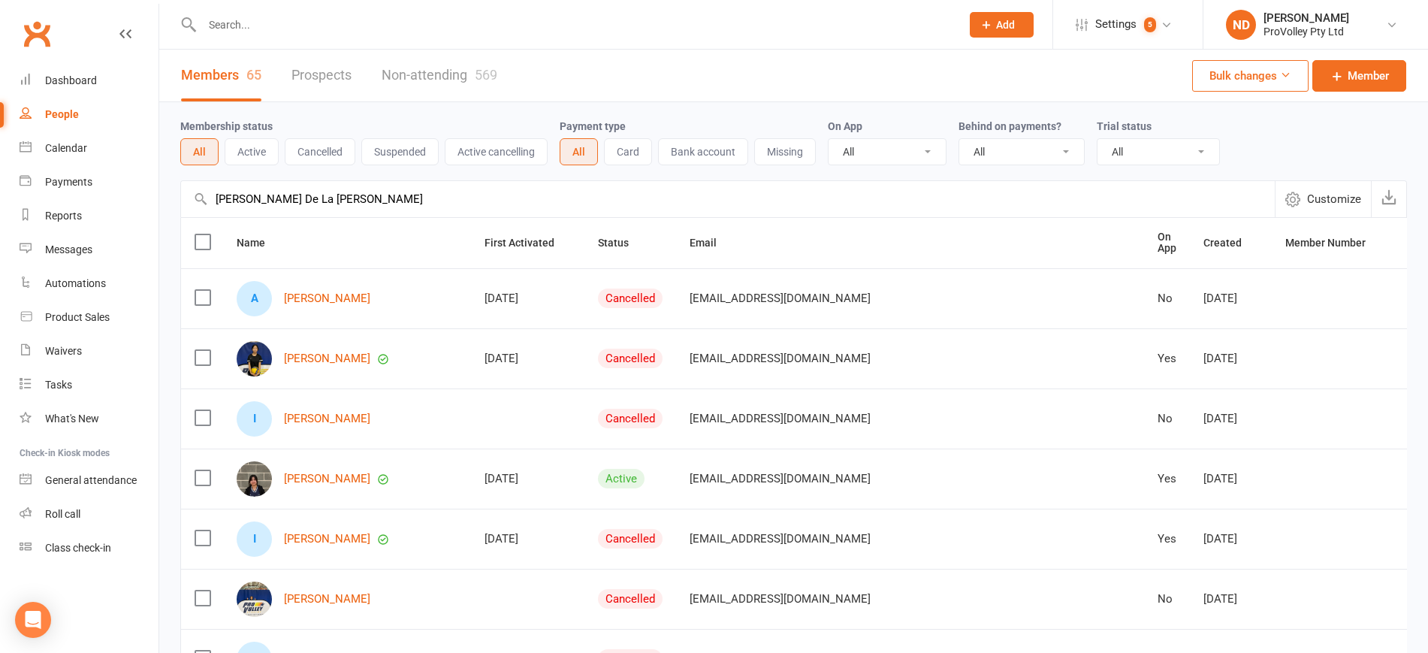
drag, startPoint x: 430, startPoint y: 193, endPoint x: 159, endPoint y: 193, distance: 270.3
paste input "shton Poon"
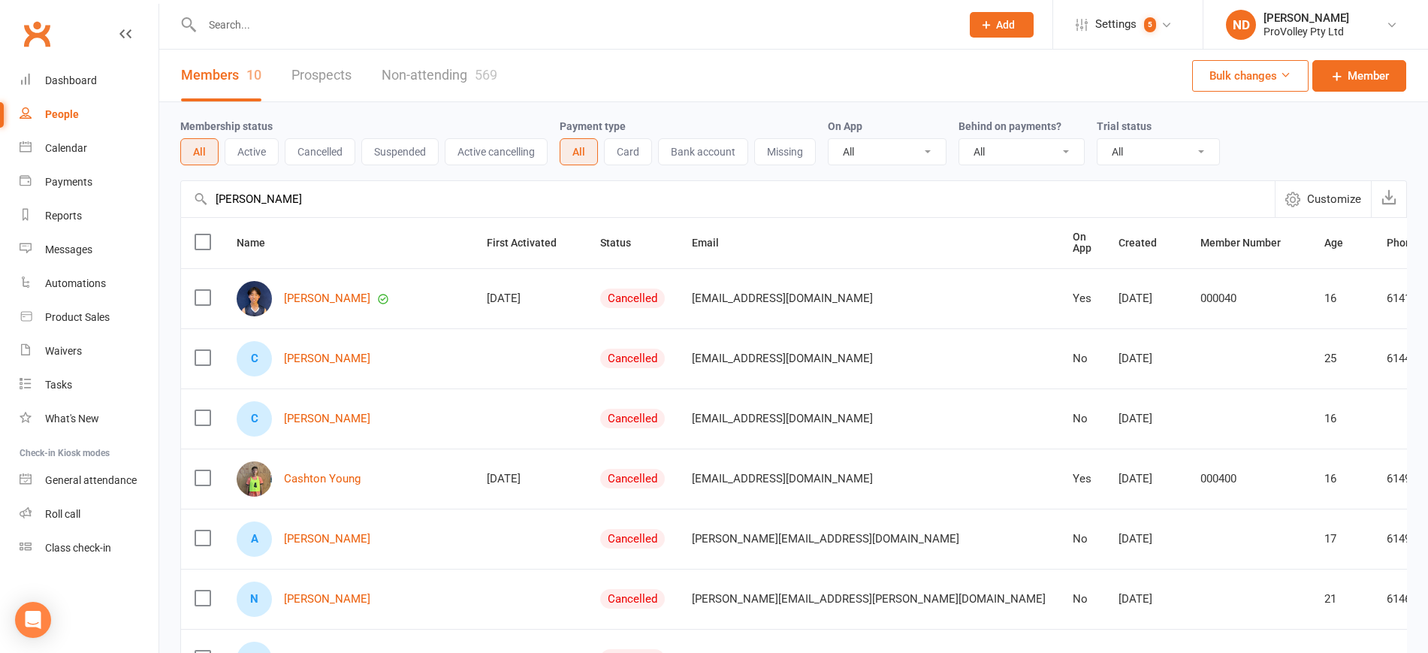
drag, startPoint x: 330, startPoint y: 189, endPoint x: 160, endPoint y: 188, distance: 169.7
click at [160, 188] on div "Membership status All Active Cancelled Suspended Active cancelling Payment type…" at bounding box center [793, 522] width 1268 height 840
paste input "udrey Ho"
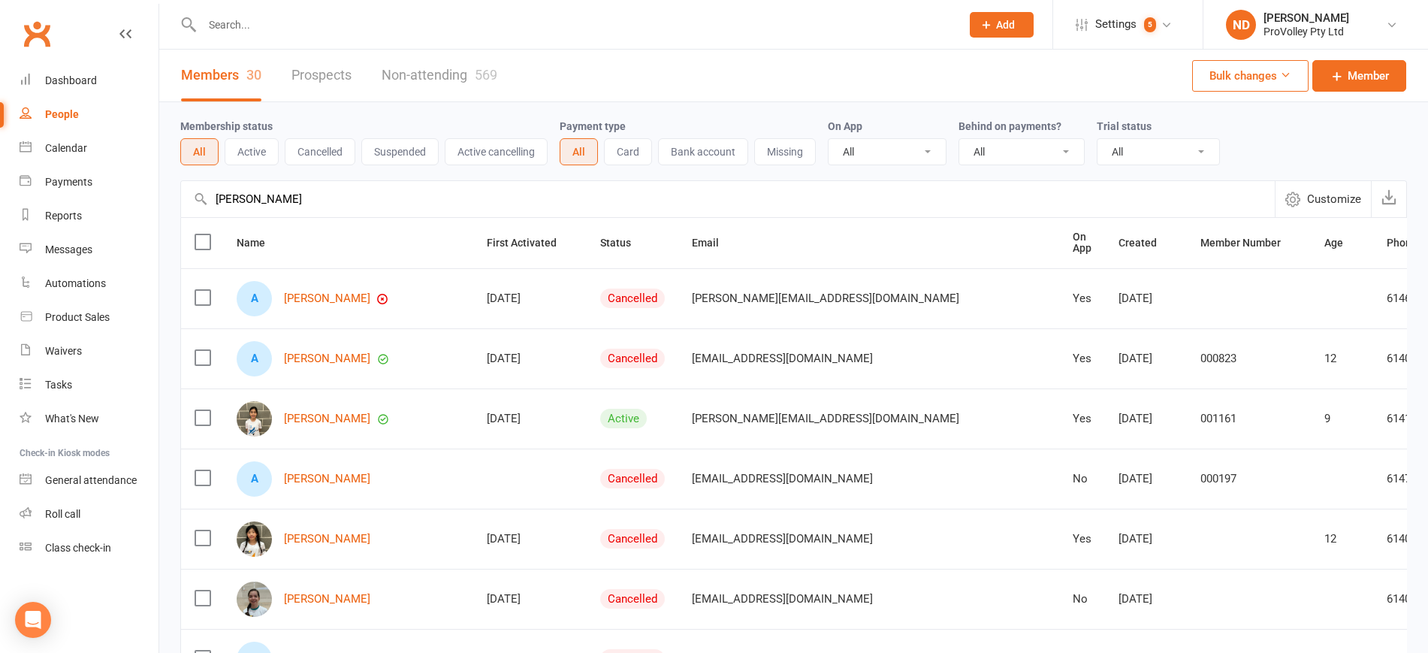
drag, startPoint x: 318, startPoint y: 210, endPoint x: 167, endPoint y: 210, distance: 150.2
drag, startPoint x: 329, startPoint y: 204, endPoint x: 98, endPoint y: 203, distance: 231.3
paste input "xel Lam"
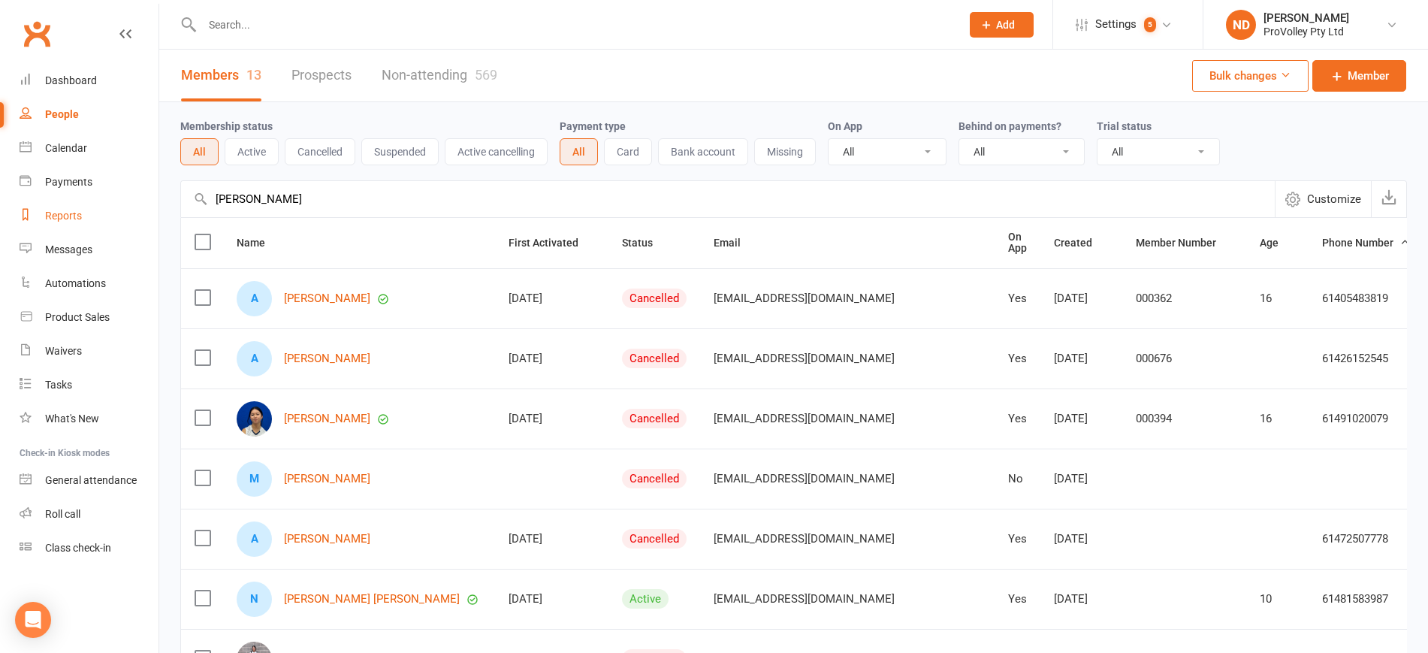
drag, startPoint x: 343, startPoint y: 196, endPoint x: 131, endPoint y: 201, distance: 212.6
click at [131, 201] on ui-view "Prospect Member Non-attending contact Class / event Appointment Task Membership…" at bounding box center [714, 582] width 1428 height 1156
paste input "Bassam Arnaout"
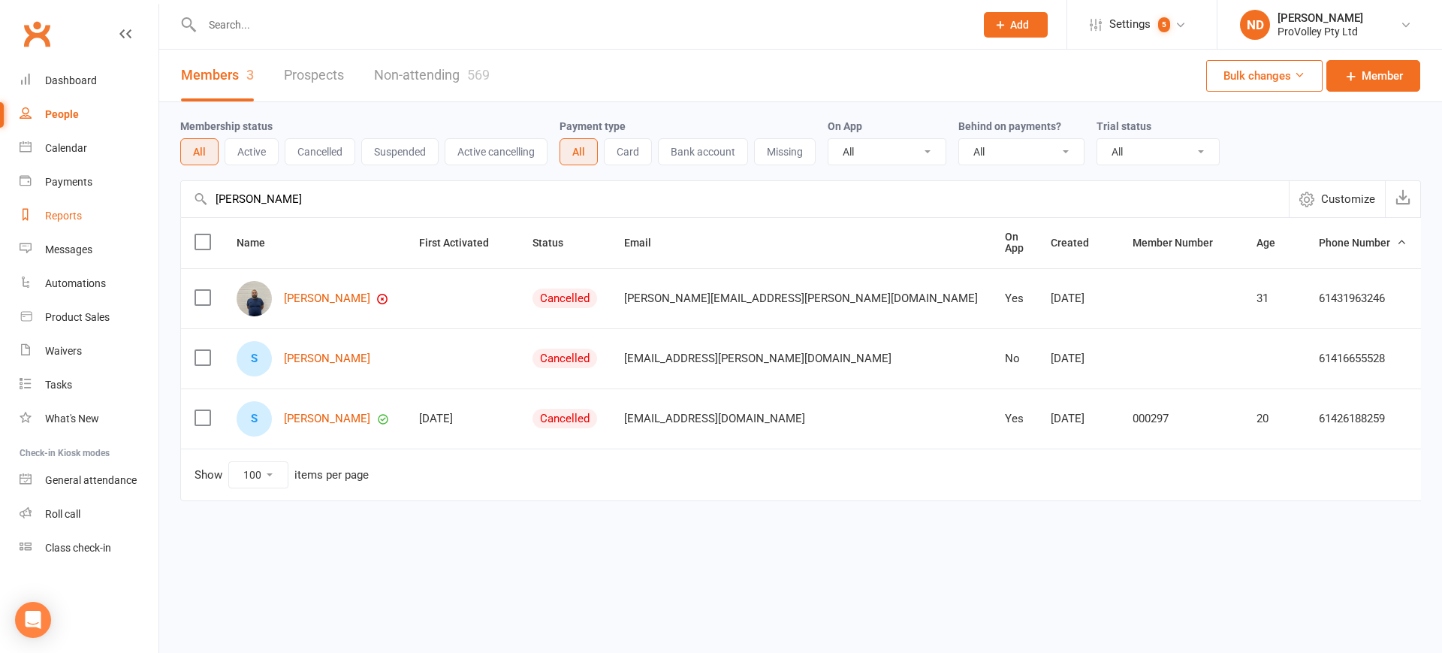
drag, startPoint x: 357, startPoint y: 212, endPoint x: 134, endPoint y: 203, distance: 224.0
click at [134, 203] on ui-view "Prospect Member Non-attending contact Class / event Appointment Task Membership…" at bounding box center [721, 282] width 1442 height 556
paste input "ella Zheng"
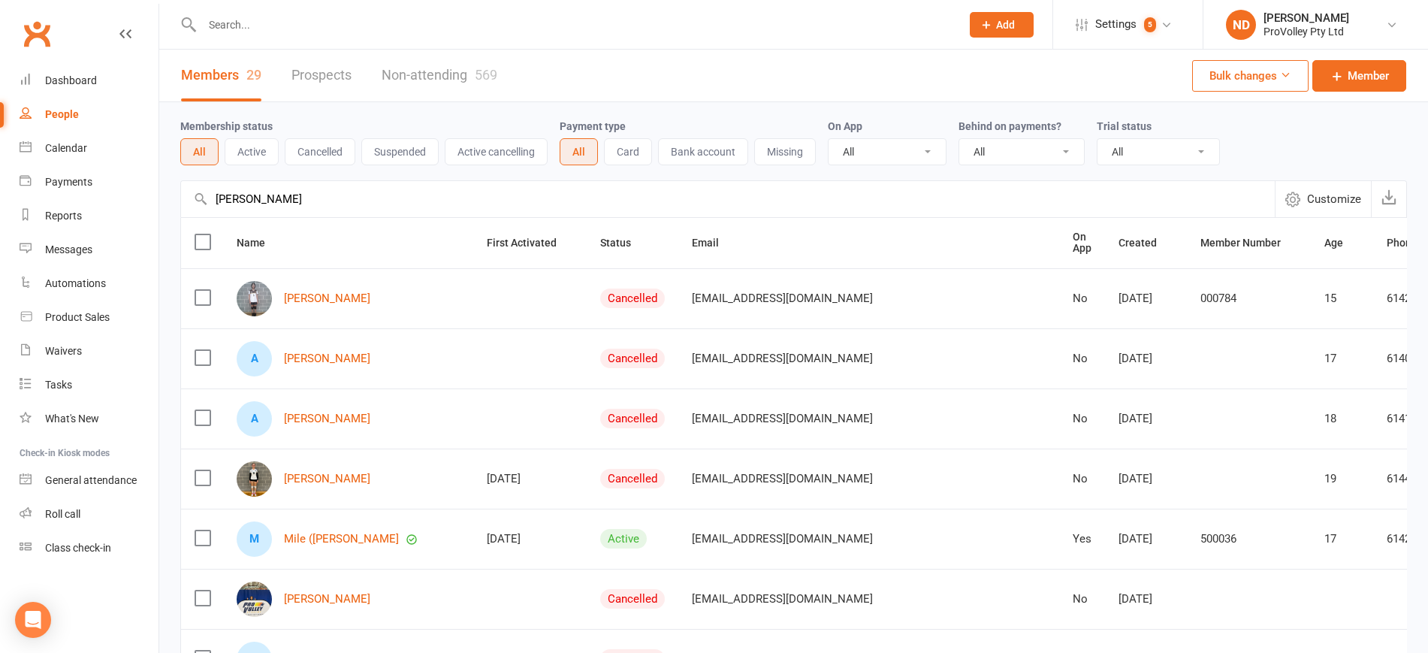
drag, startPoint x: 381, startPoint y: 207, endPoint x: 203, endPoint y: 206, distance: 178.0
click at [203, 206] on div "Bella Zheng Customize Behind on payments" at bounding box center [793, 198] width 1226 height 37
paste input "njamin Lolesio"
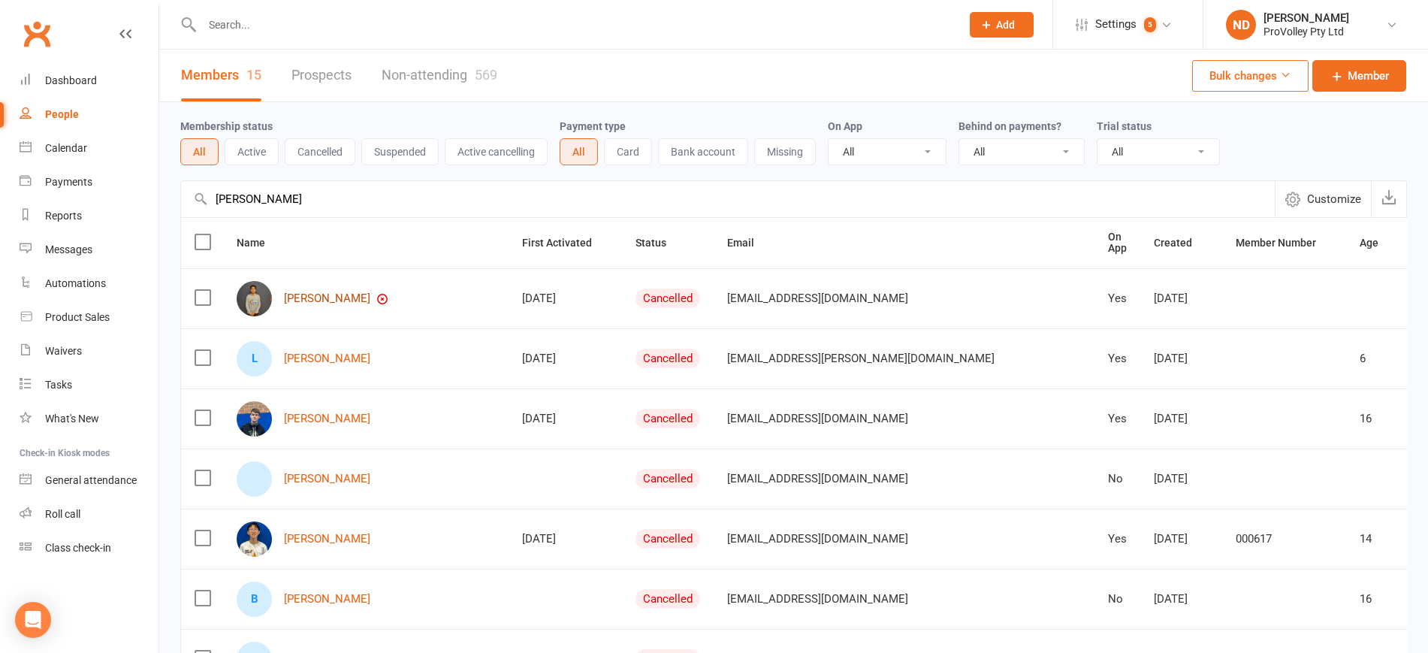
type input "Benjamin Lolesio"
drag, startPoint x: 394, startPoint y: 207, endPoint x: 151, endPoint y: 200, distance: 243.4
click at [151, 200] on ui-view "Prospect Member Non-attending contact Class / event Appointment Task Membership…" at bounding box center [714, 642] width 1428 height 1277
paste input "text"
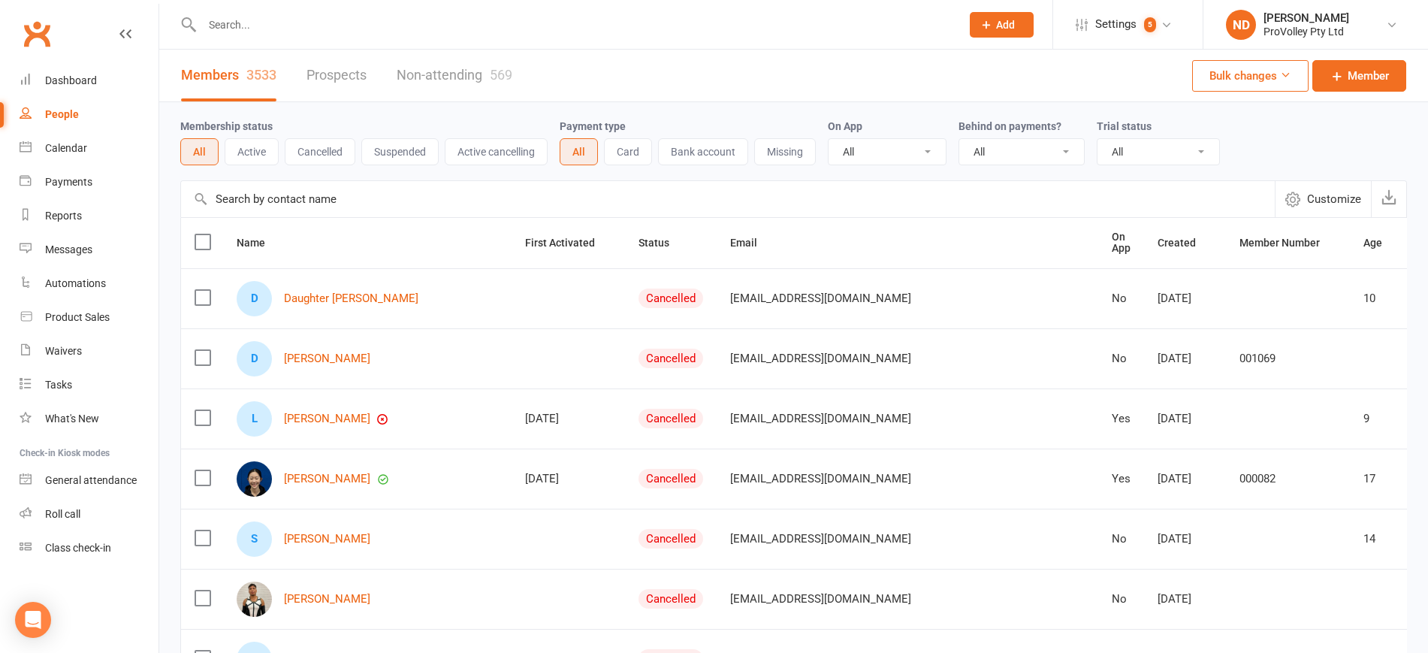
click at [336, 197] on input "text" at bounding box center [727, 199] width 1093 height 36
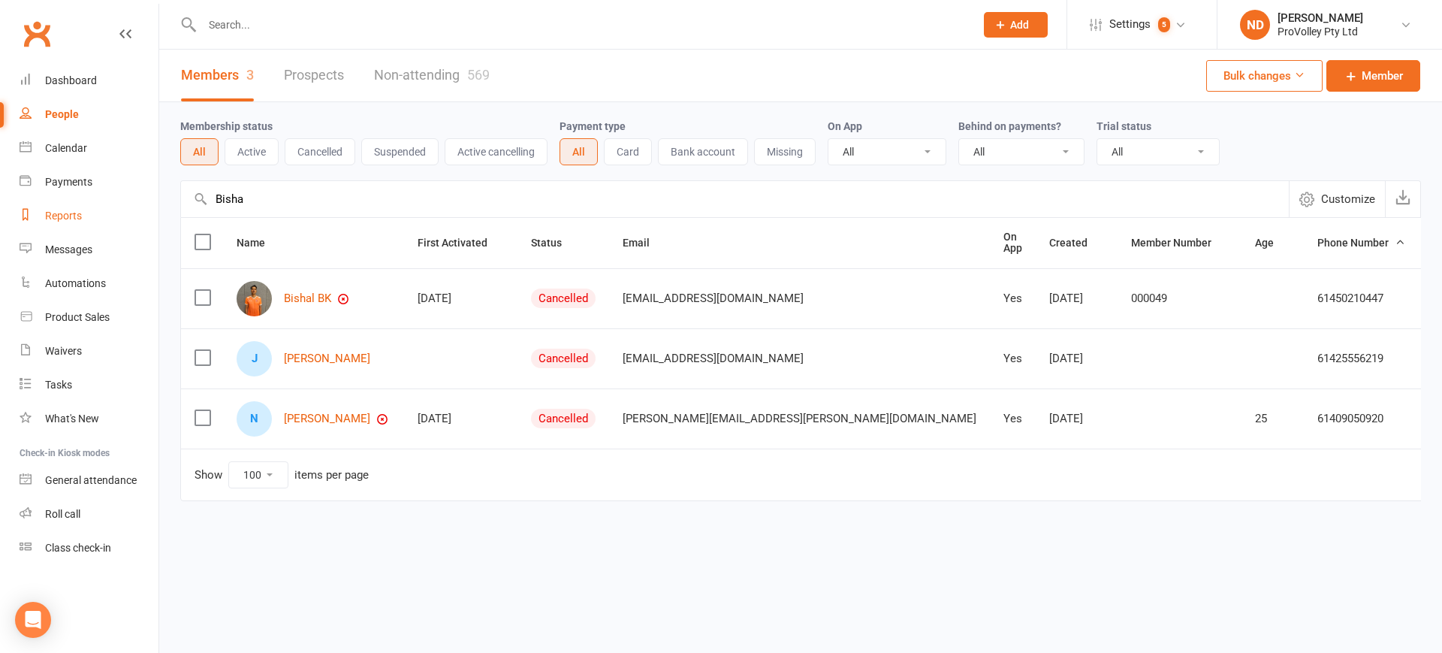
drag, startPoint x: 328, startPoint y: 207, endPoint x: 49, endPoint y: 225, distance: 279.9
click at [49, 225] on ui-view "Prospect Member Non-attending contact Class / event Appointment Task Membership…" at bounding box center [721, 282] width 1442 height 556
paste input "obby Lolohe"
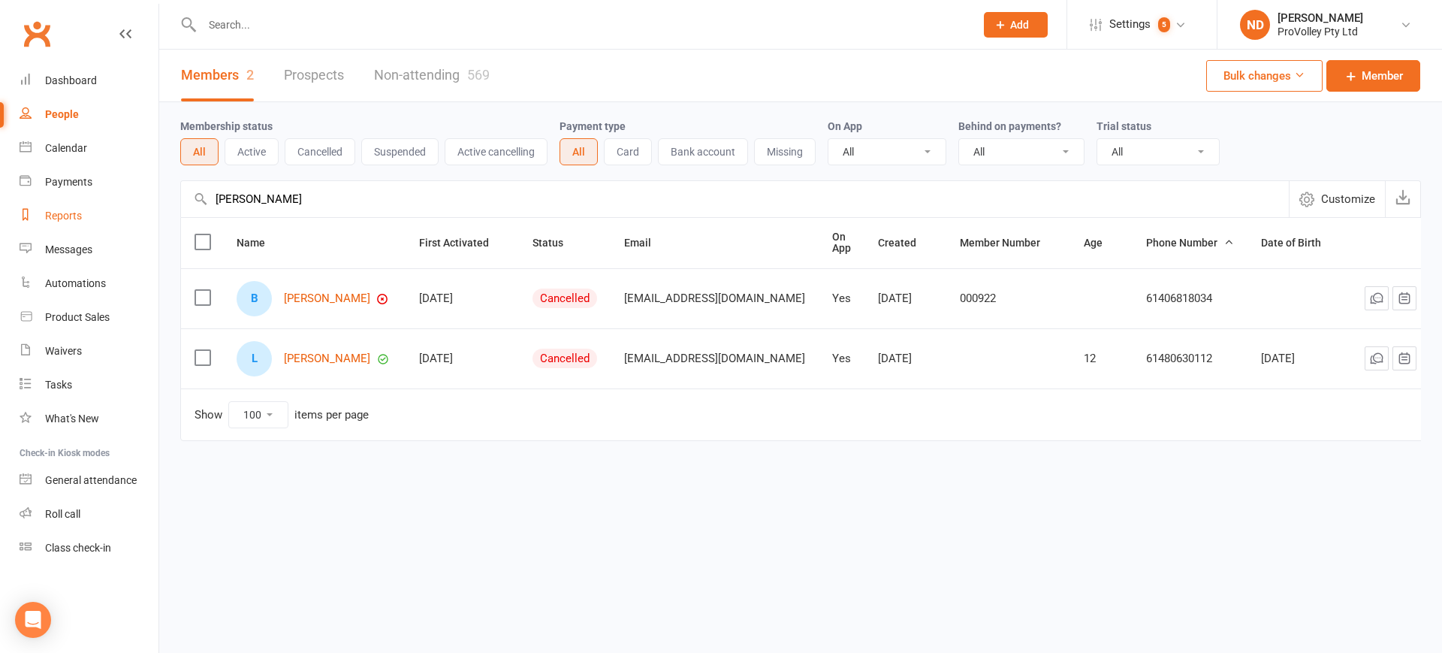
drag, startPoint x: 406, startPoint y: 197, endPoint x: 113, endPoint y: 213, distance: 294.0
click at [113, 213] on ui-view "Prospect Member Non-attending contact Class / event Appointment Task Membership…" at bounding box center [721, 252] width 1442 height 496
paste input "rian Yau"
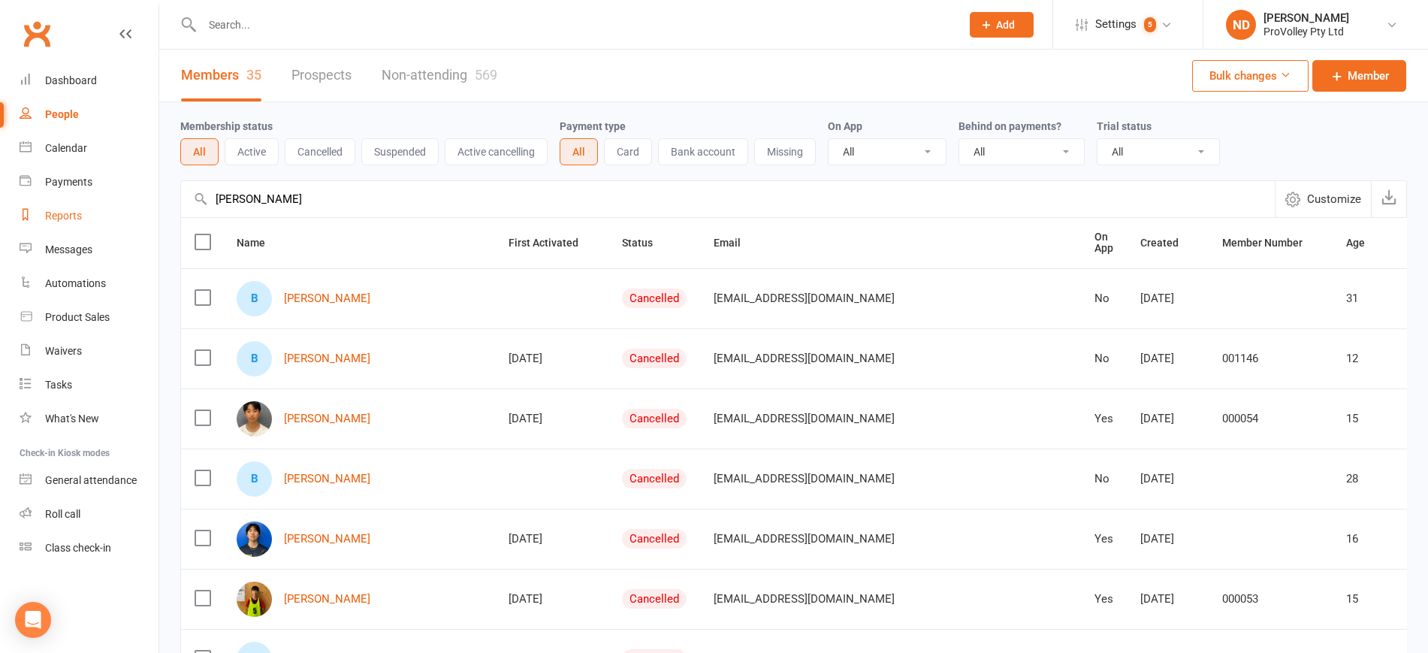
drag, startPoint x: 325, startPoint y: 209, endPoint x: 122, endPoint y: 207, distance: 203.5
paste input "Caterina Testi"
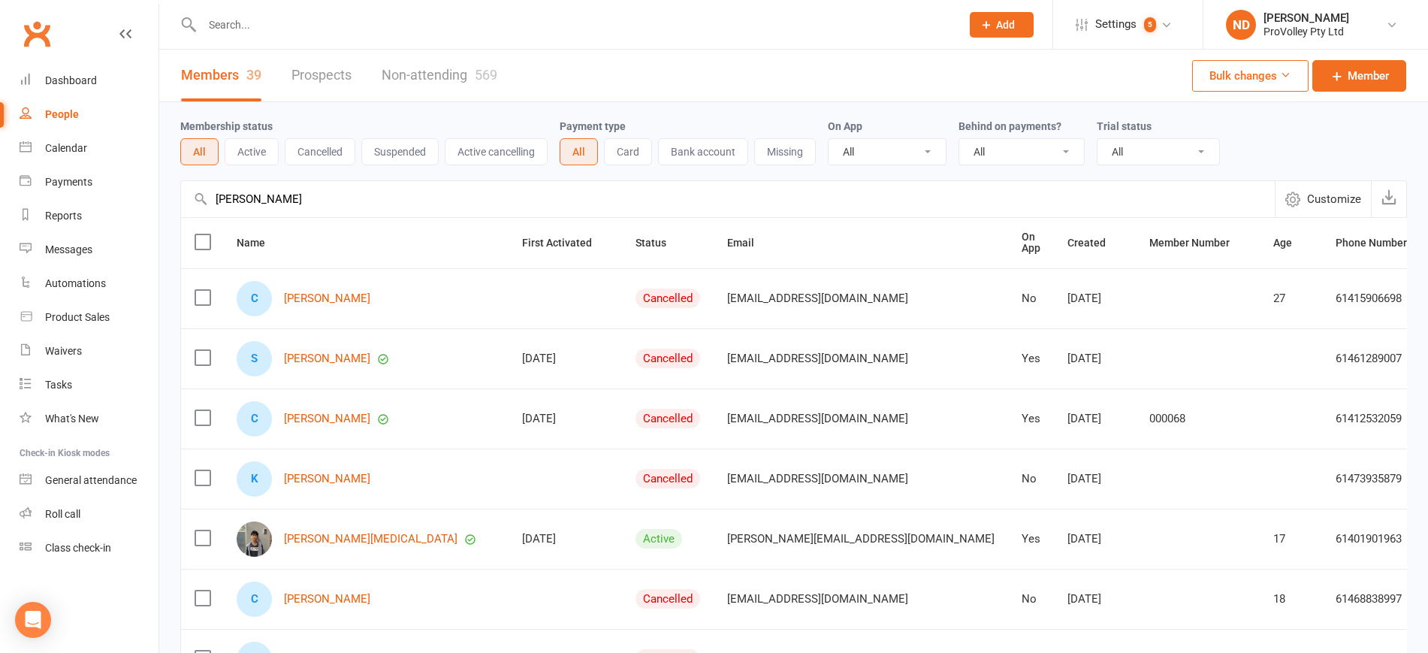
drag, startPoint x: 327, startPoint y: 197, endPoint x: 191, endPoint y: 196, distance: 135.9
click at [191, 197] on input "Caterina Testi" at bounding box center [727, 199] width 1093 height 36
paste input "ee Mainuu"
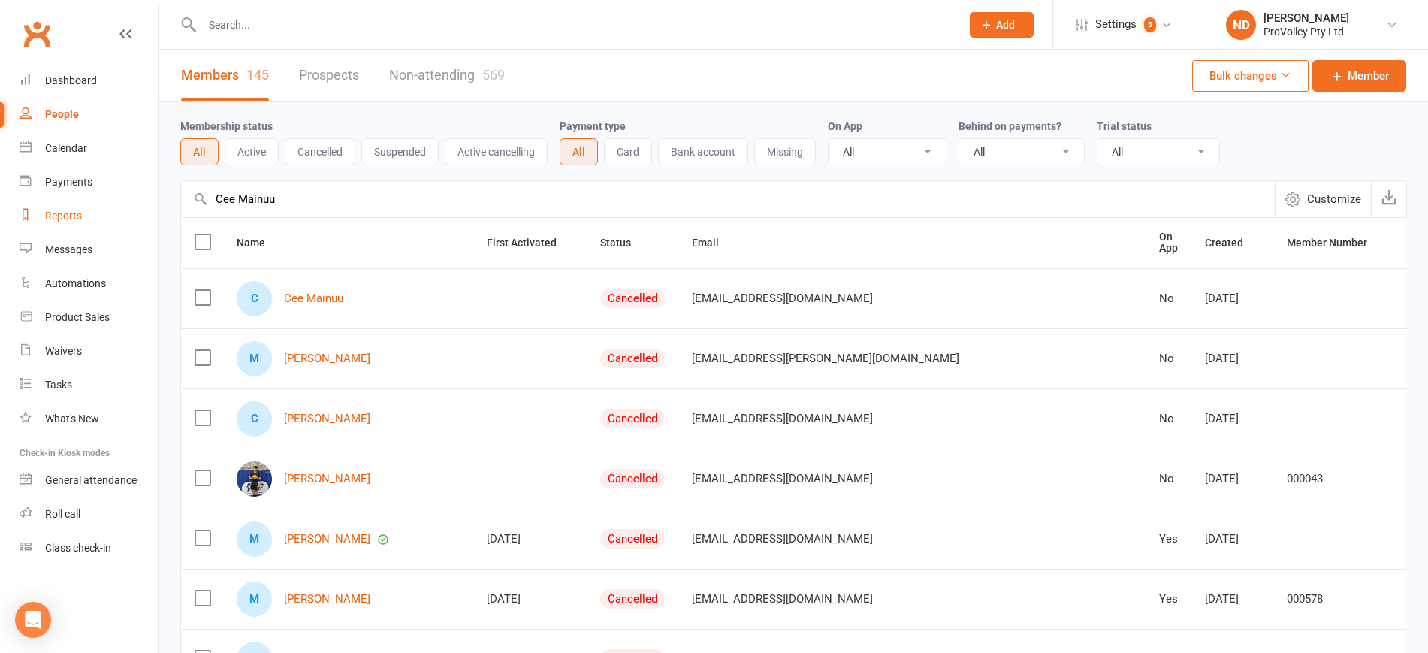
drag, startPoint x: 319, startPoint y: 200, endPoint x: 116, endPoint y: 221, distance: 204.5
paste input "harlotte Brookes"
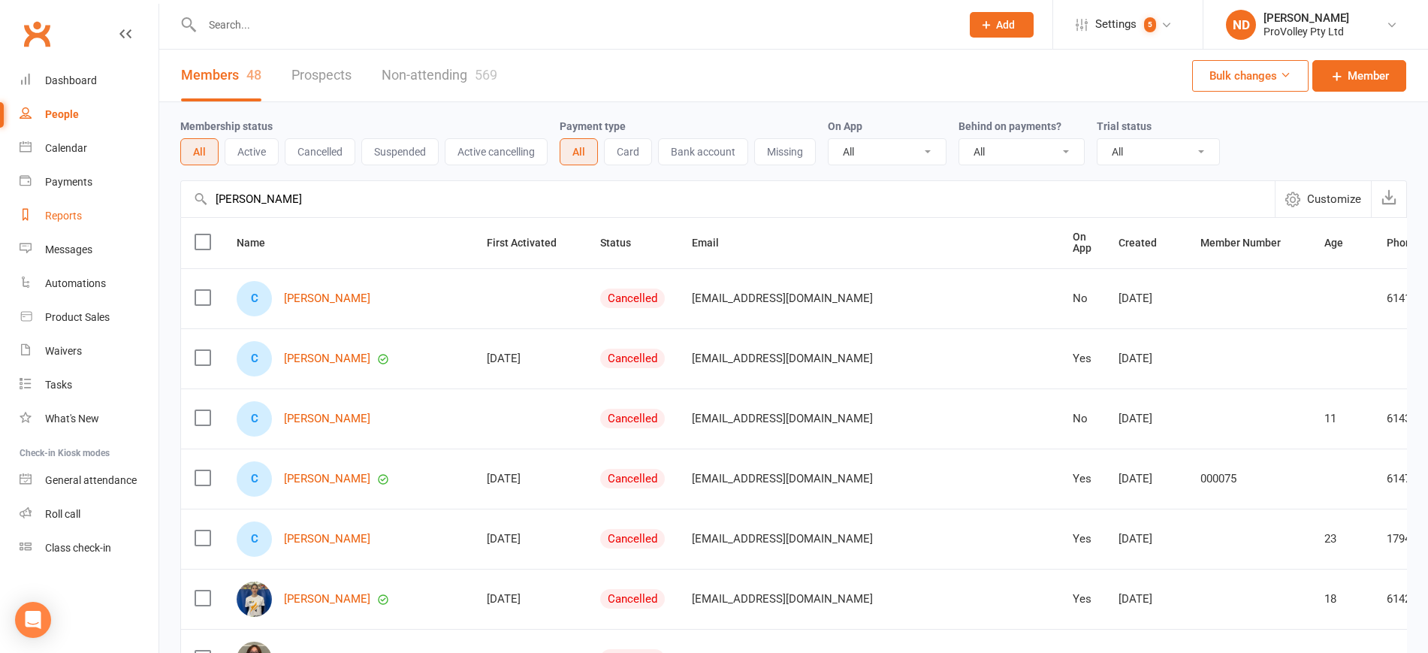
drag, startPoint x: 318, startPoint y: 207, endPoint x: 153, endPoint y: 214, distance: 164.6
paste input "m Ilaya"
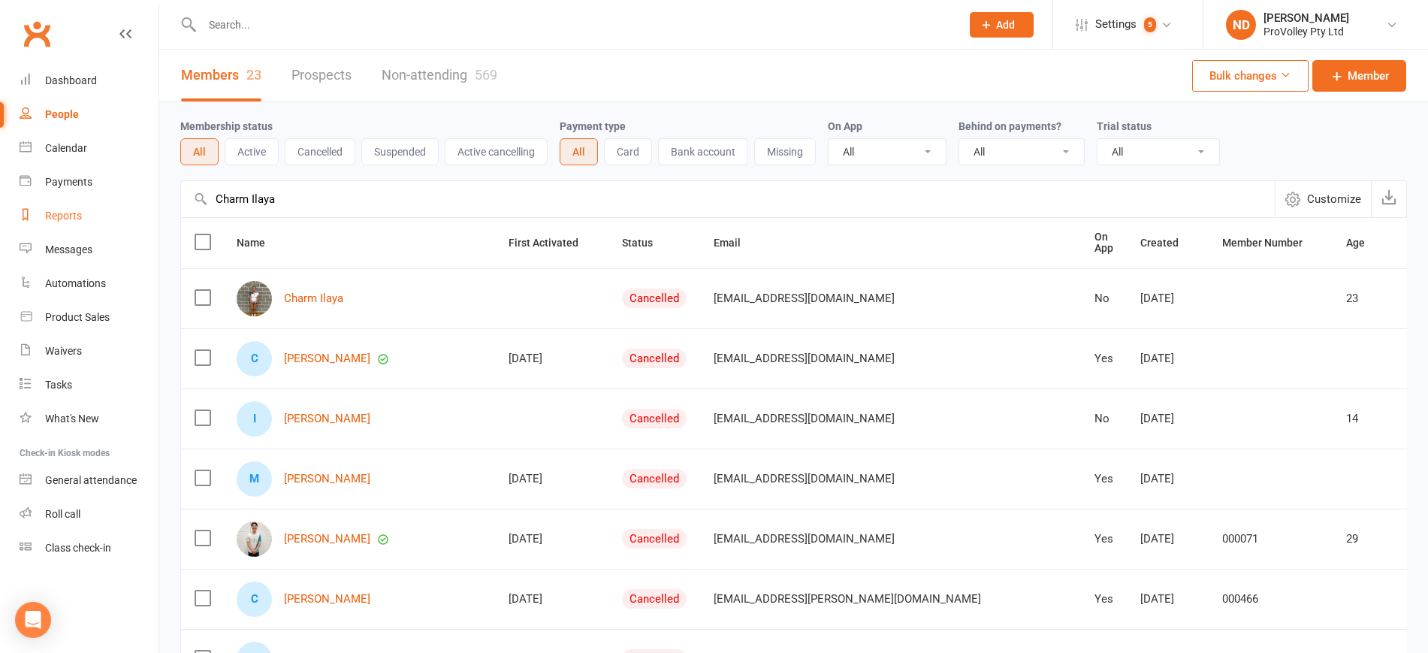
drag, startPoint x: 283, startPoint y: 199, endPoint x: 96, endPoint y: 199, distance: 187.0
paste input "olin Chen"
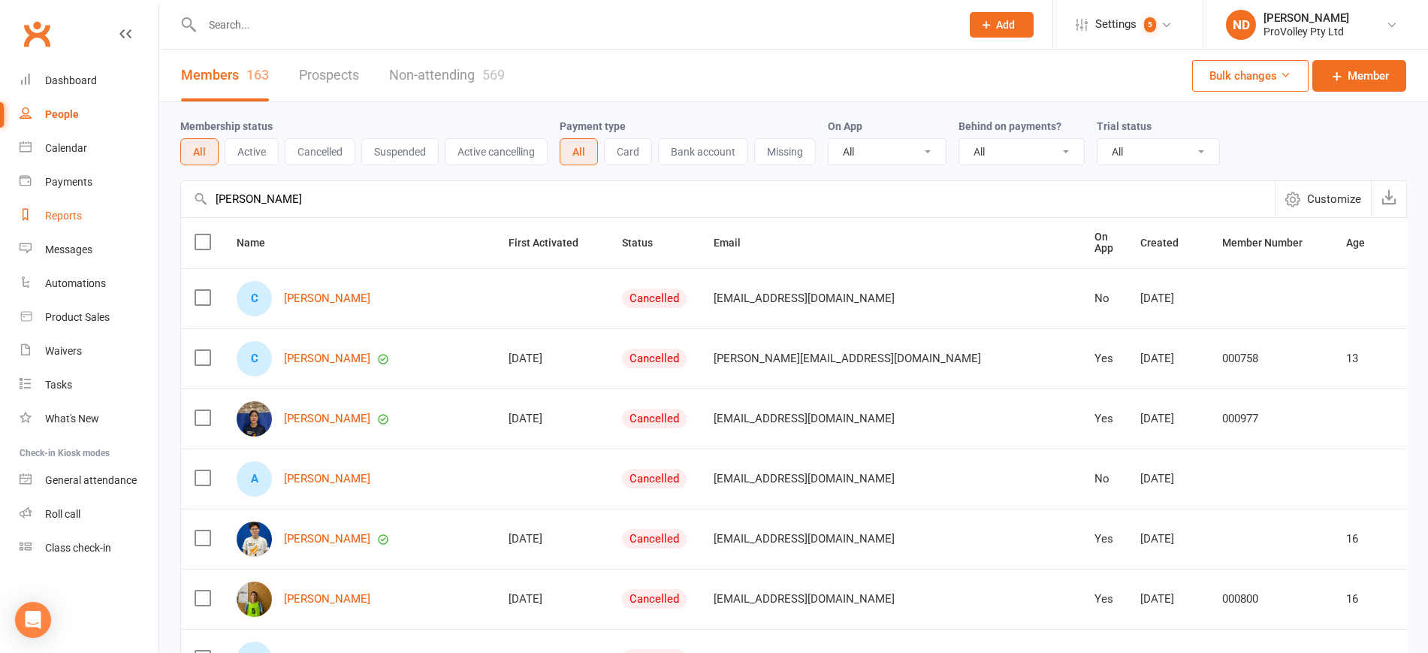
drag, startPoint x: 273, startPoint y: 199, endPoint x: 109, endPoint y: 207, distance: 163.9
paste input "nnor Vongmany"
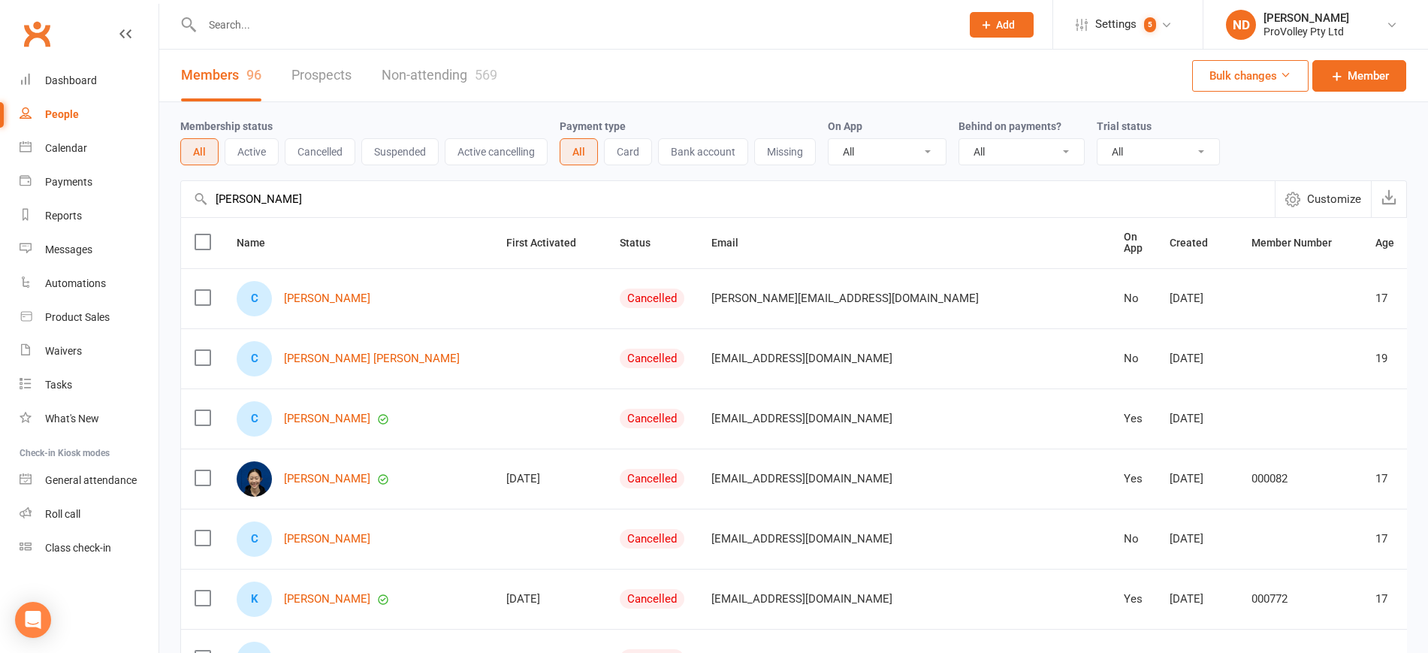
drag, startPoint x: 321, startPoint y: 210, endPoint x: 182, endPoint y: 222, distance: 140.2
paste input "Daniel Tanjung"
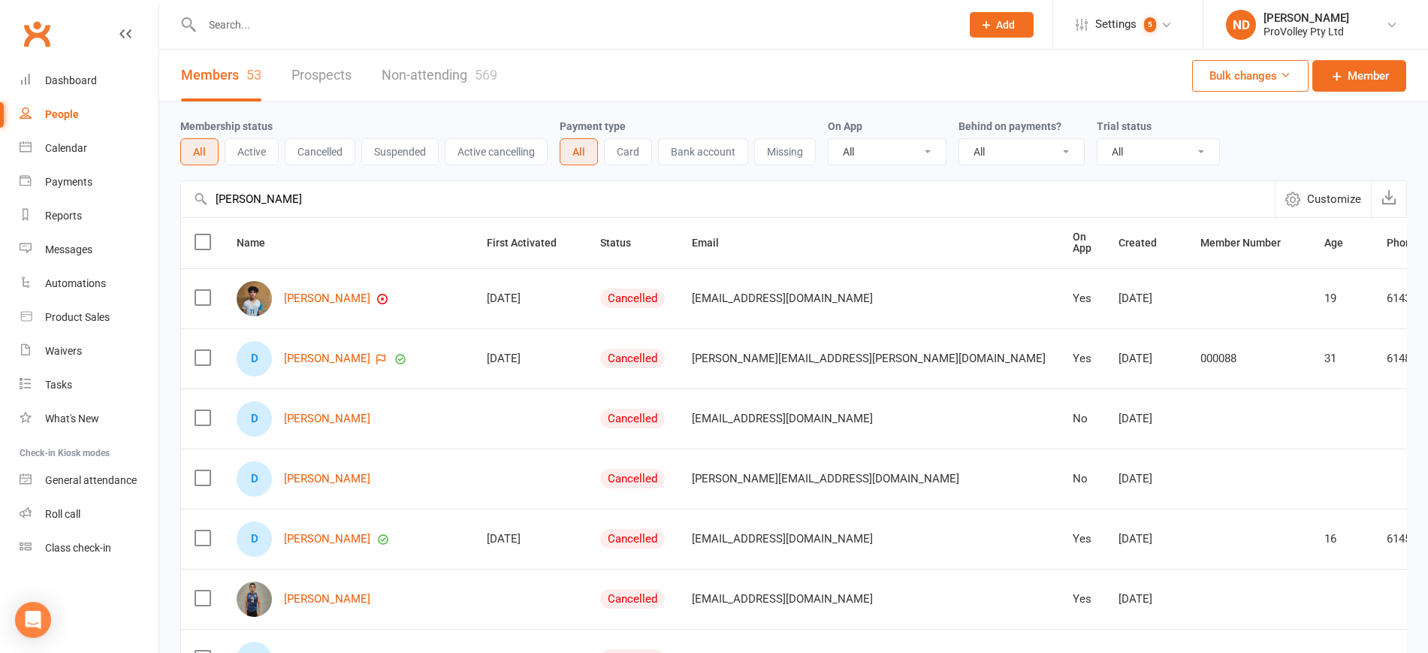
drag, startPoint x: 343, startPoint y: 183, endPoint x: 197, endPoint y: 195, distance: 146.9
click at [197, 196] on div "Daniel Tanjung Customize Behind on payments" at bounding box center [793, 198] width 1226 height 37
paste input "eana Gasevic"
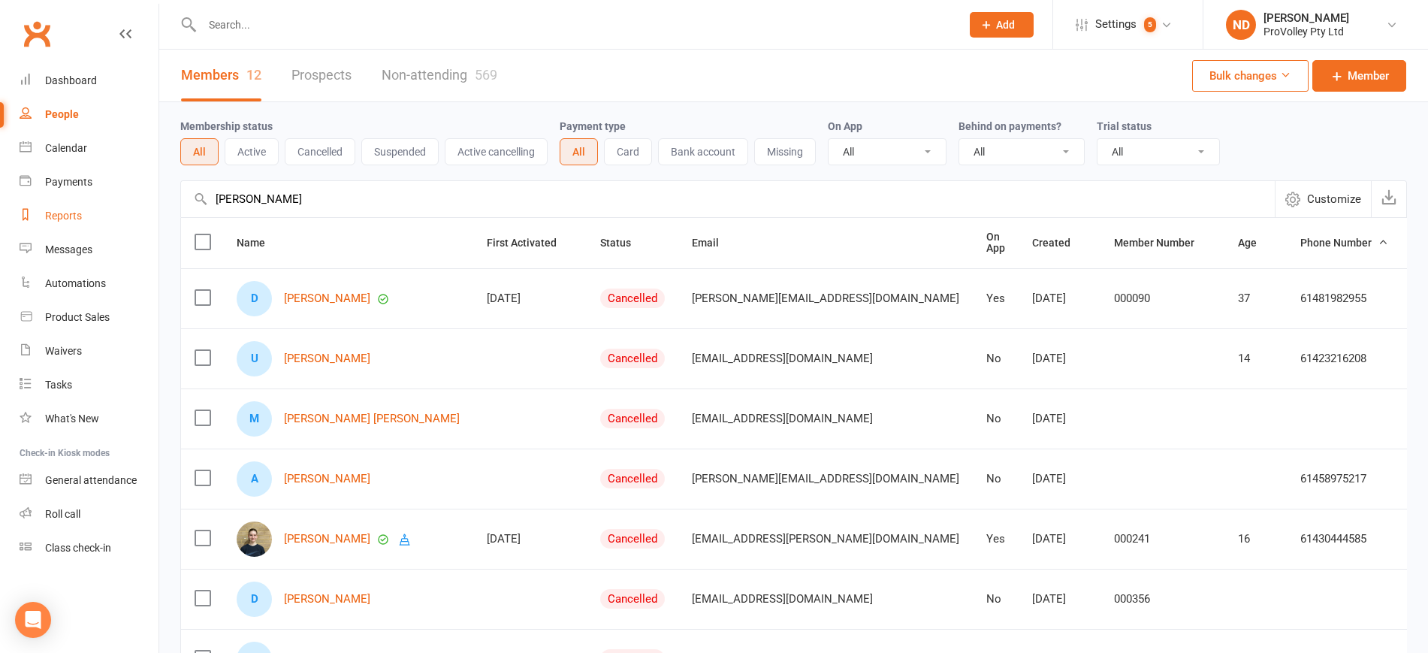
drag, startPoint x: 264, startPoint y: 202, endPoint x: 96, endPoint y: 203, distance: 168.2
click at [96, 203] on ui-view "Prospect Member Non-attending contact Class / event Appointment Task Membership…" at bounding box center [714, 552] width 1428 height 1096
paste input "iego Ochoa"
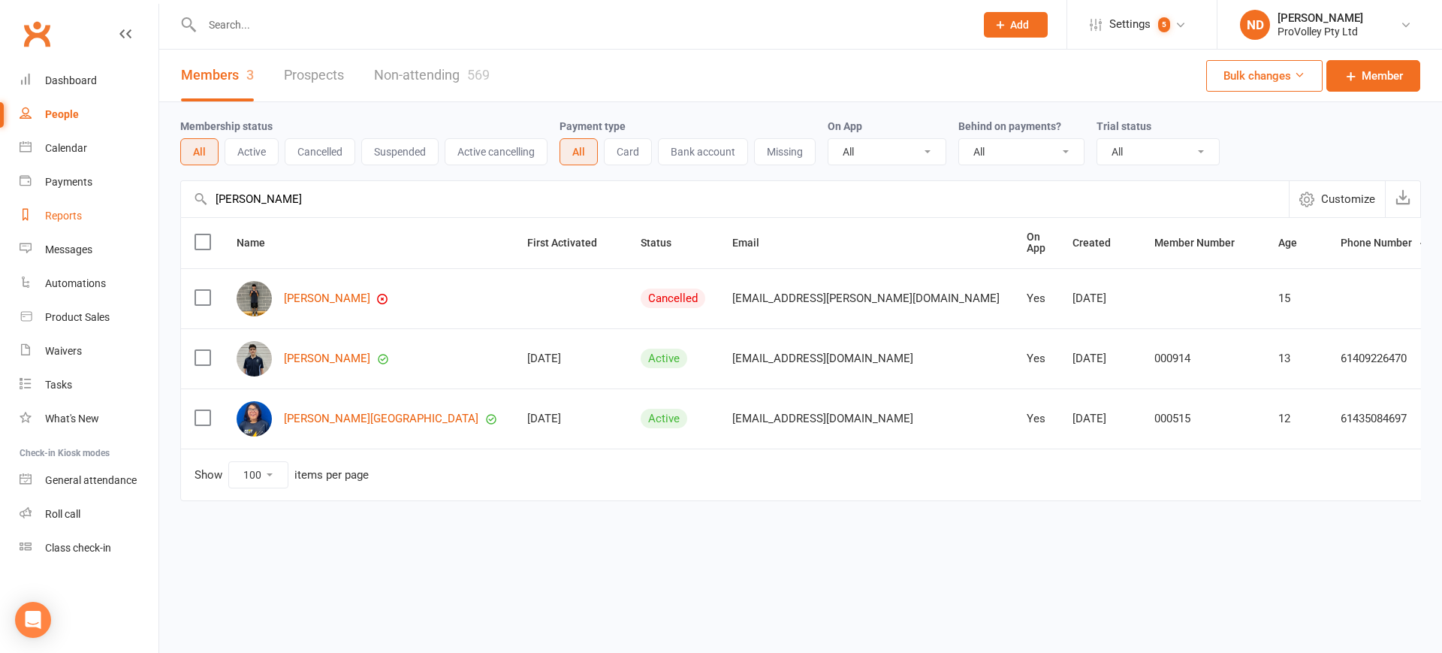
drag, startPoint x: 351, startPoint y: 205, endPoint x: 134, endPoint y: 207, distance: 217.0
click at [134, 207] on ui-view "Prospect Member Non-attending contact Class / event Appointment Task Membership…" at bounding box center [721, 282] width 1442 height 556
paste input "Edward Lee"
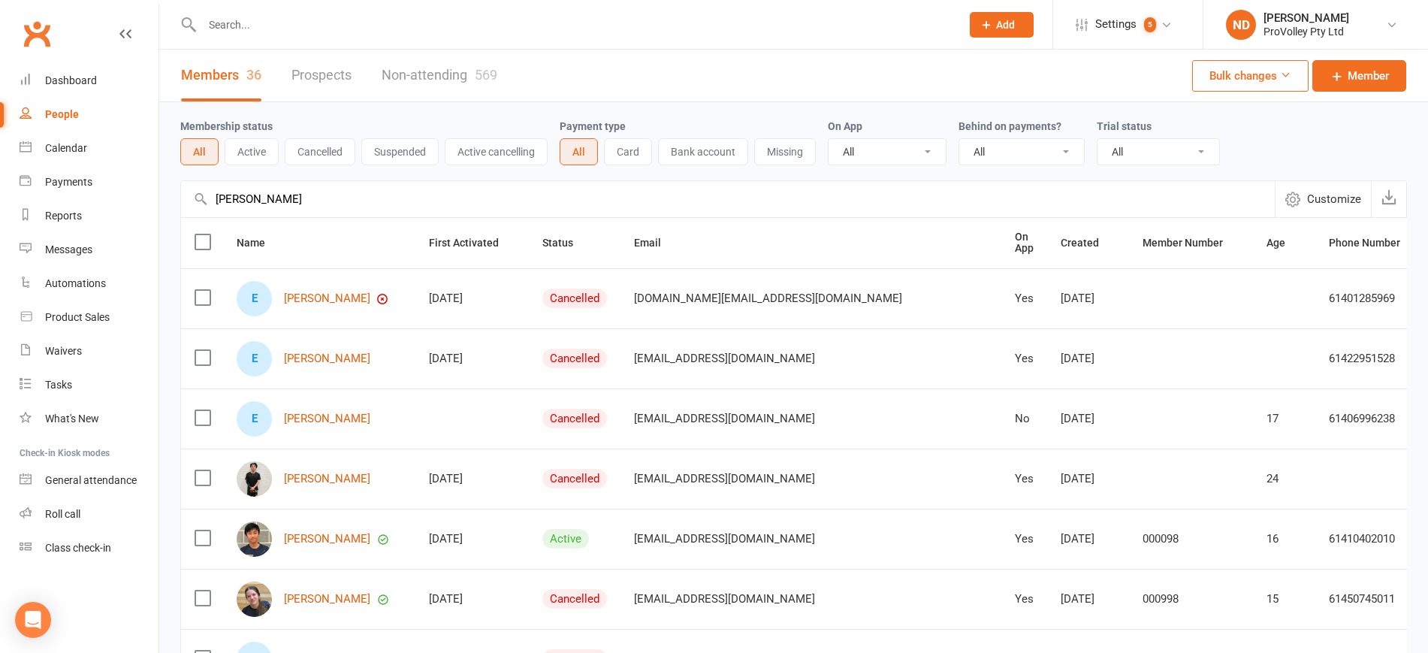
drag, startPoint x: 218, startPoint y: 201, endPoint x: 207, endPoint y: 173, distance: 29.7
paste input "liezer Morales"
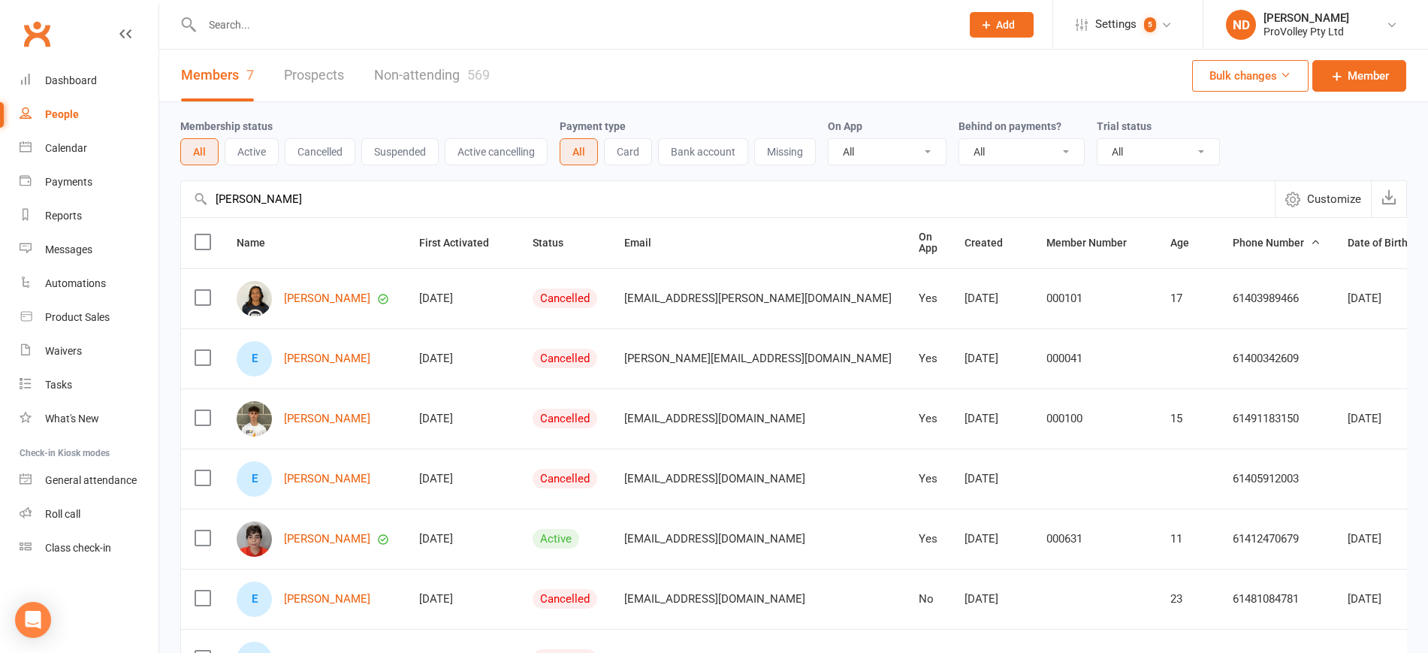
drag, startPoint x: 311, startPoint y: 198, endPoint x: 191, endPoint y: 197, distance: 119.4
click at [191, 197] on input "Eliezer Morales" at bounding box center [727, 199] width 1093 height 36
paste input "na Wu"
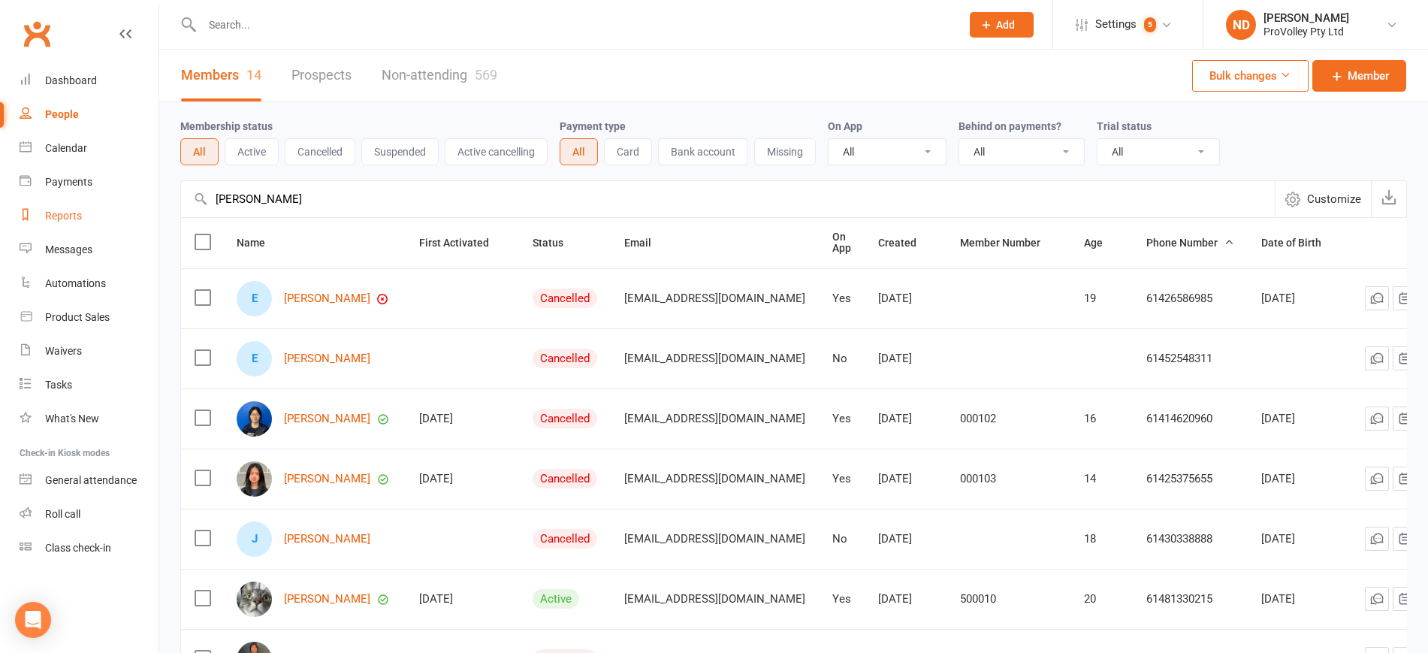
drag, startPoint x: 372, startPoint y: 203, endPoint x: 146, endPoint y: 203, distance: 226.0
click at [146, 203] on ui-view "Prospect Member Non-attending contact Class / event Appointment Task Membership…" at bounding box center [714, 612] width 1428 height 1216
paste input "se Lin"
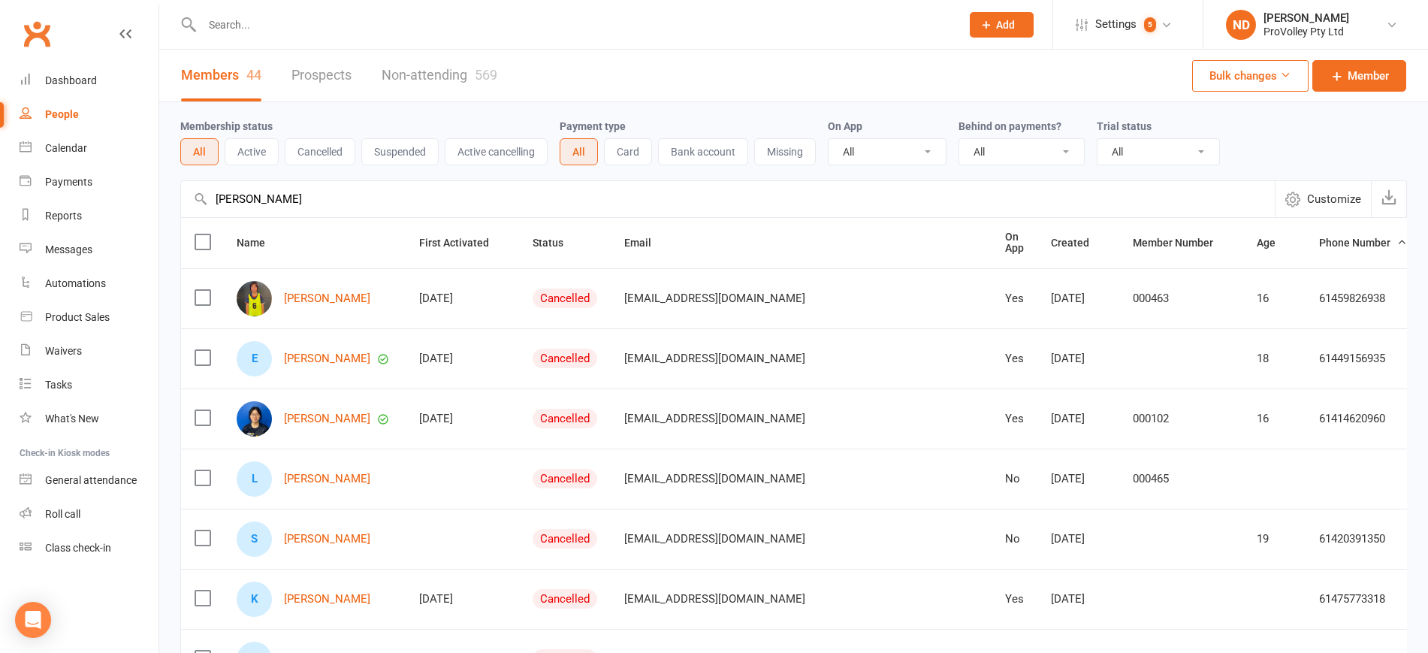
drag, startPoint x: 342, startPoint y: 204, endPoint x: 197, endPoint y: 204, distance: 144.9
click at [197, 204] on div "Elise Lin Customize Payments up to date" at bounding box center [793, 198] width 1226 height 37
paste input "la Jewell"
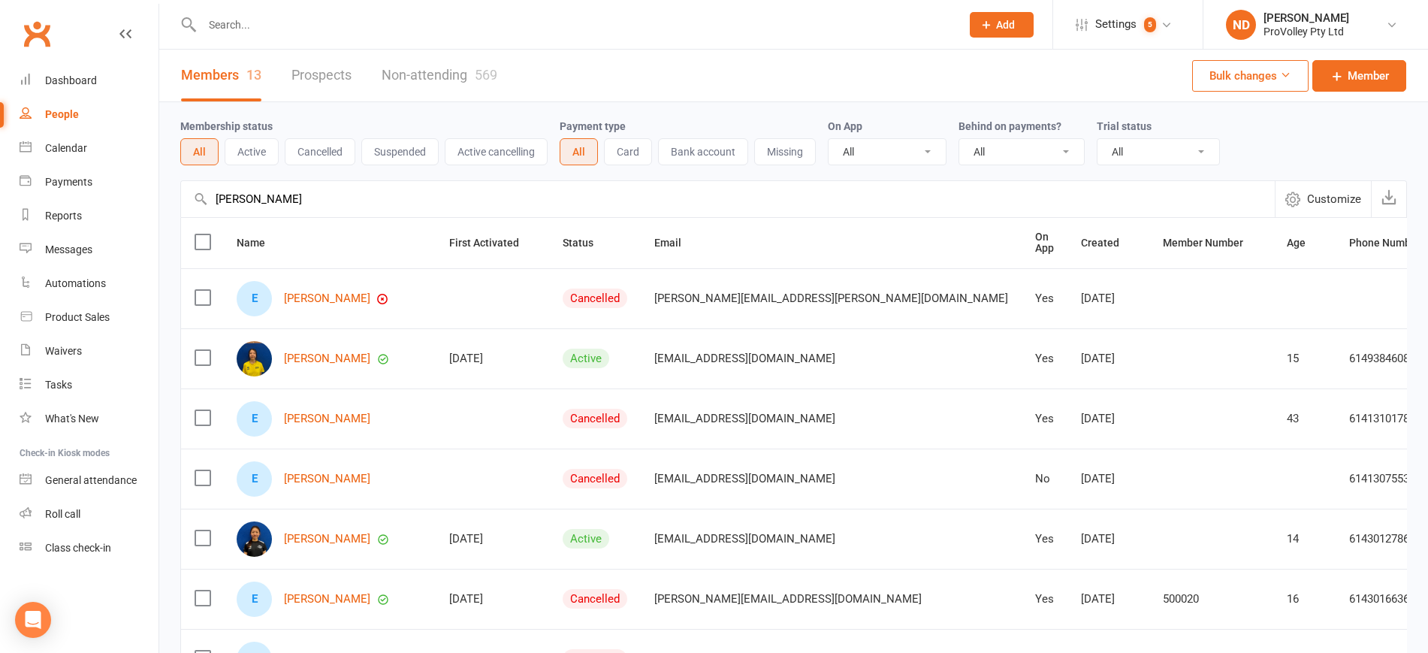
drag, startPoint x: 321, startPoint y: 203, endPoint x: 163, endPoint y: 203, distance: 158.4
click at [163, 203] on div "Membership status All Active Cancelled Suspended Active cancelling Payment type…" at bounding box center [793, 612] width 1268 height 1021
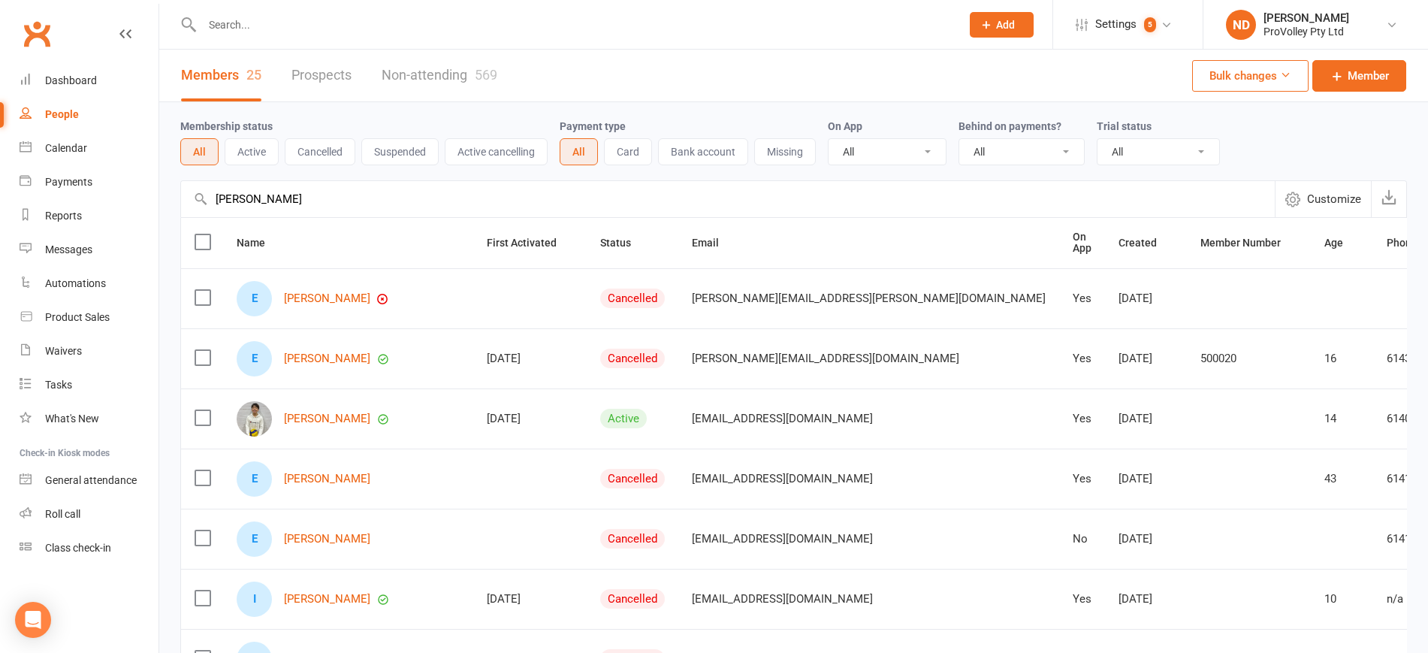
drag, startPoint x: 327, startPoint y: 191, endPoint x: 179, endPoint y: 213, distance: 150.2
paste input "e Harsany"
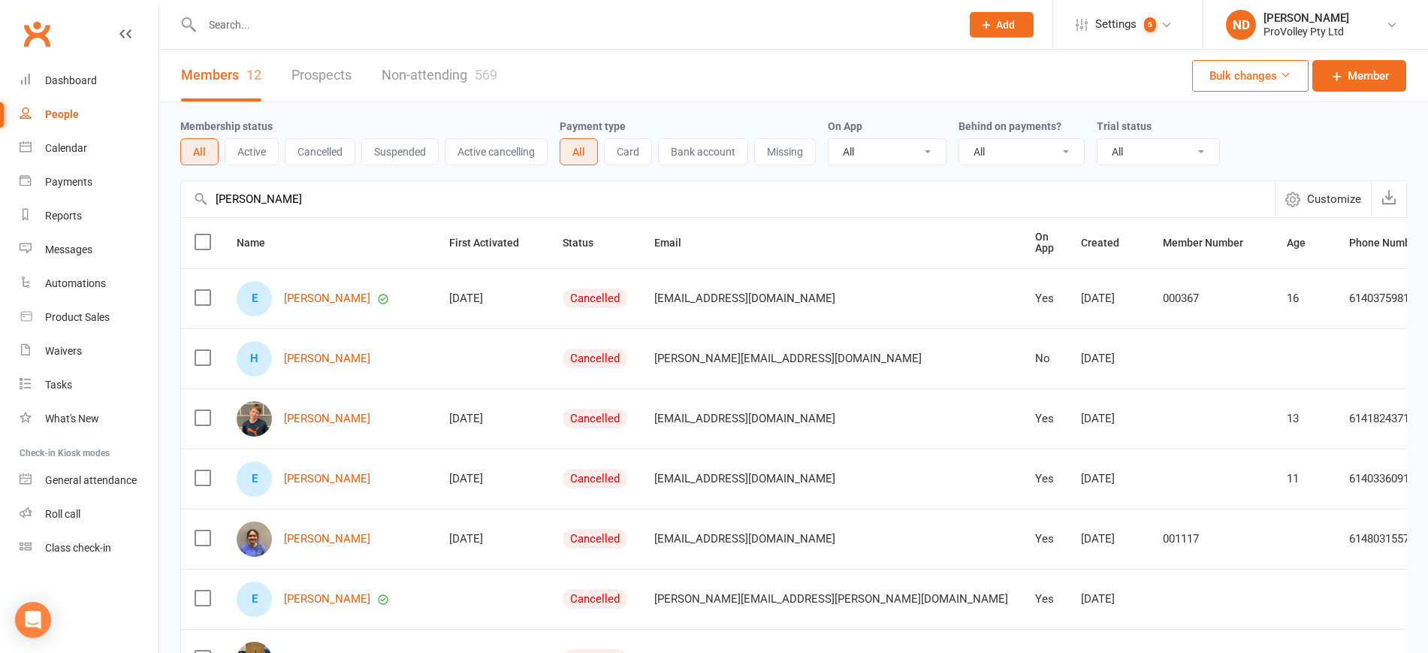
drag, startPoint x: 336, startPoint y: 194, endPoint x: 176, endPoint y: 199, distance: 160.8
click at [179, 200] on div "Membership status All Active Cancelled Suspended Active cancelling Payment type…" at bounding box center [793, 582] width 1268 height 960
paste input "ysia Lee"
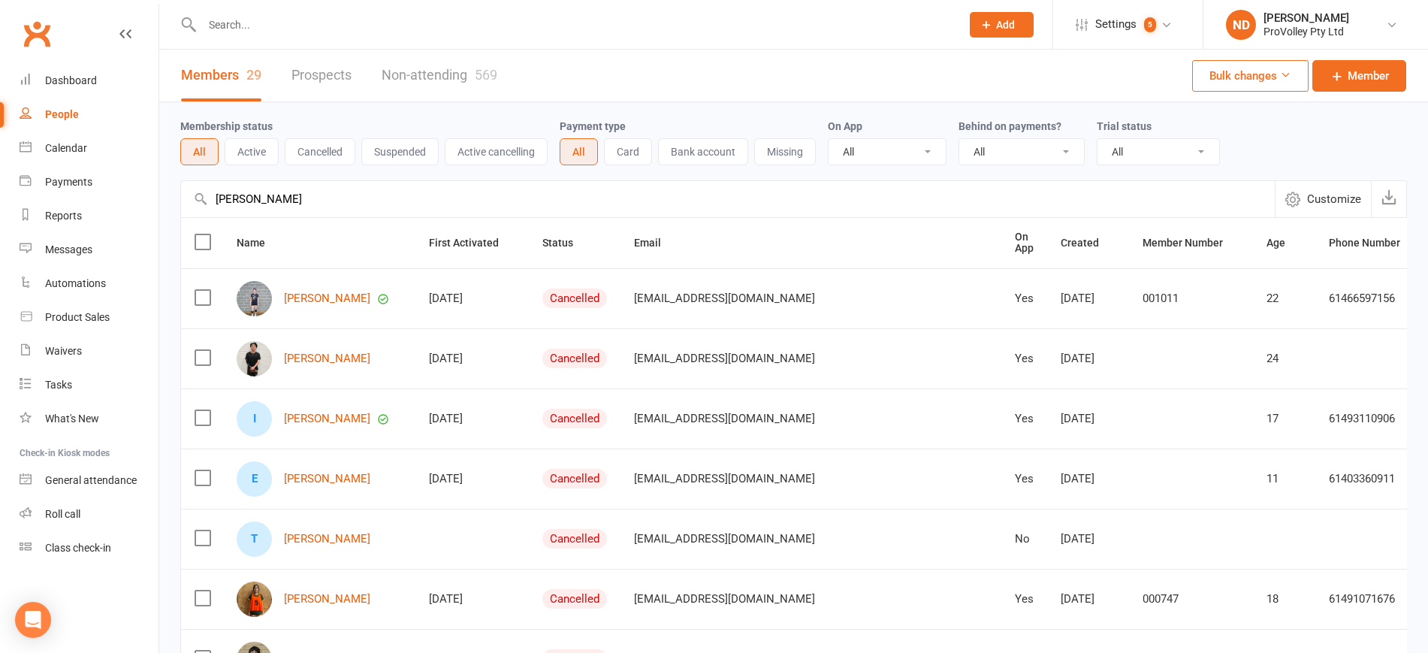
drag, startPoint x: 320, startPoint y: 199, endPoint x: 203, endPoint y: 193, distance: 117.3
click at [203, 193] on div "Elysia Lee Customize Payments up to date" at bounding box center [793, 198] width 1226 height 37
paste input "mily Stirk"
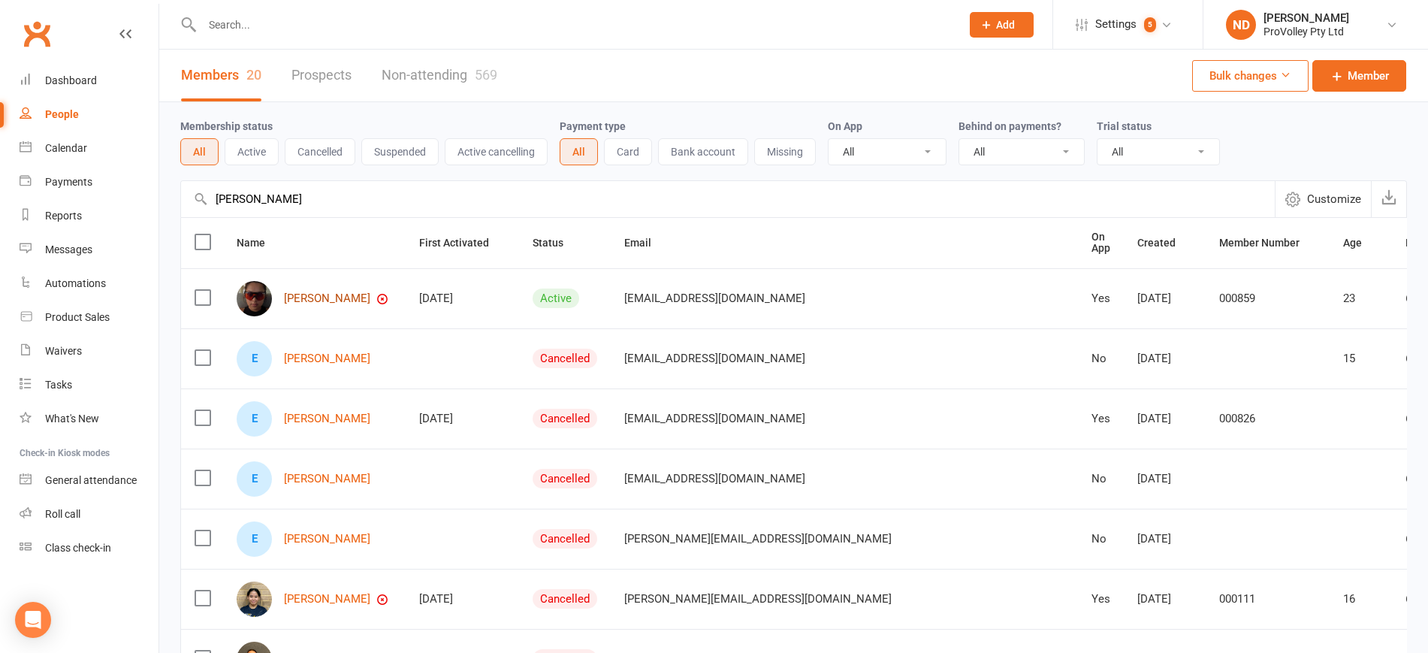
type input "Emily Stirk"
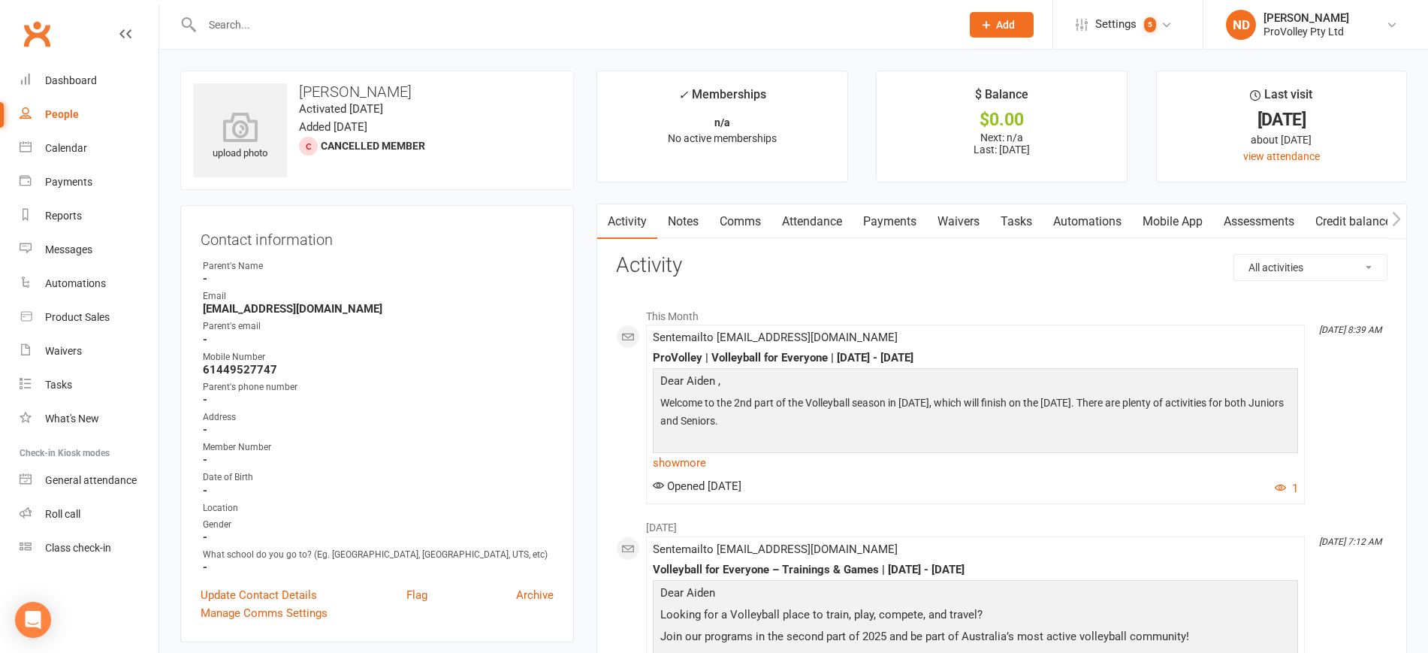
click at [891, 224] on link "Payments" at bounding box center [889, 221] width 74 height 35
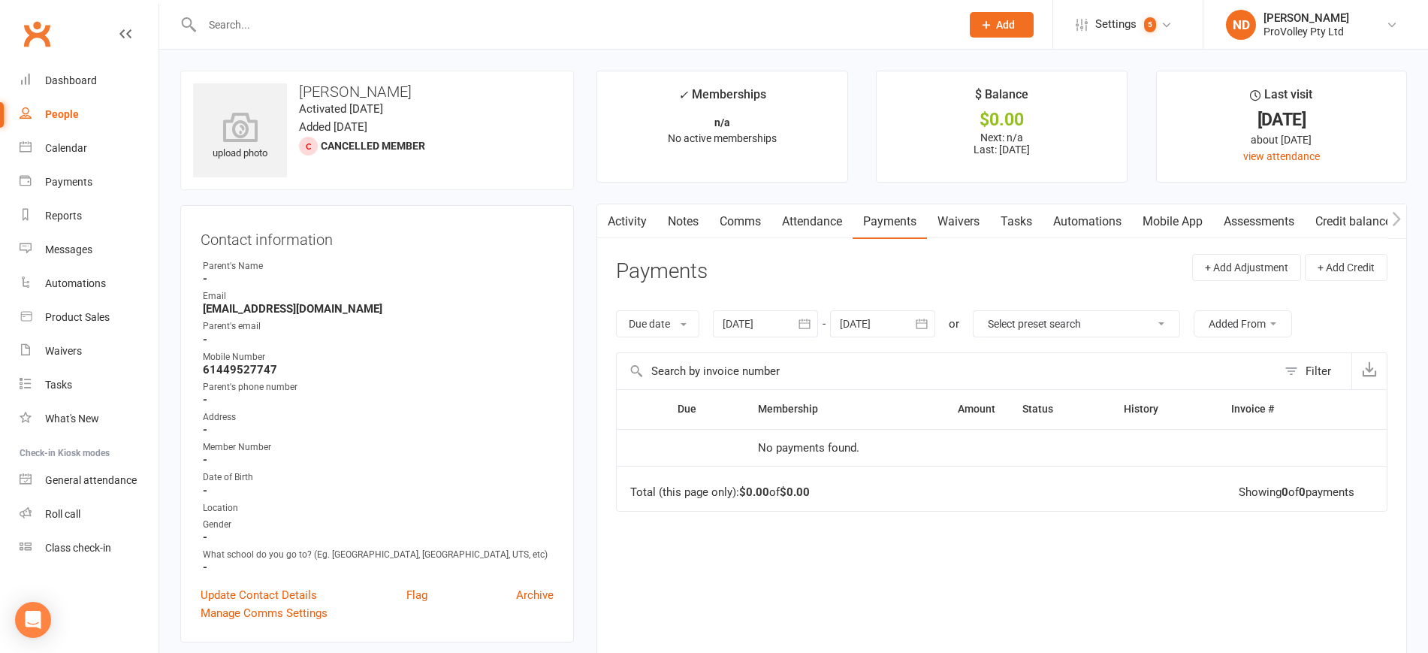
click at [818, 318] on button "button" at bounding box center [804, 323] width 27 height 27
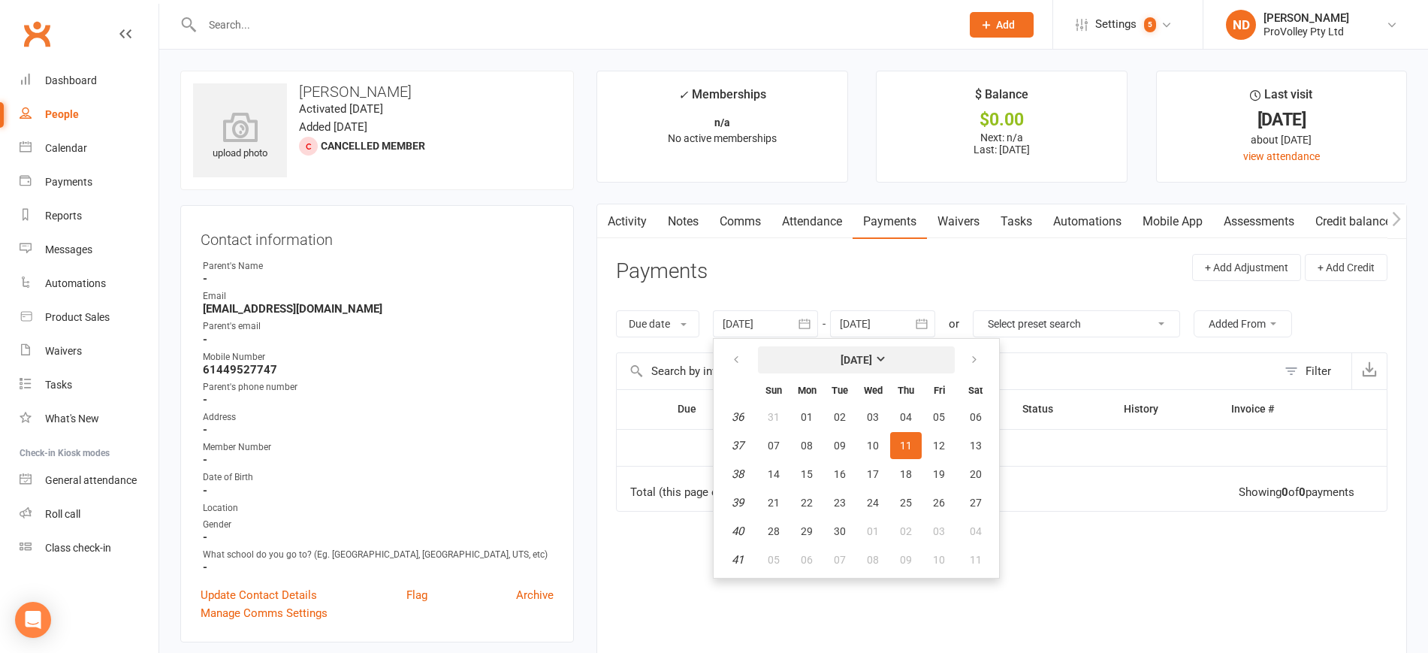
click at [872, 354] on strong "[DATE]" at bounding box center [856, 360] width 32 height 12
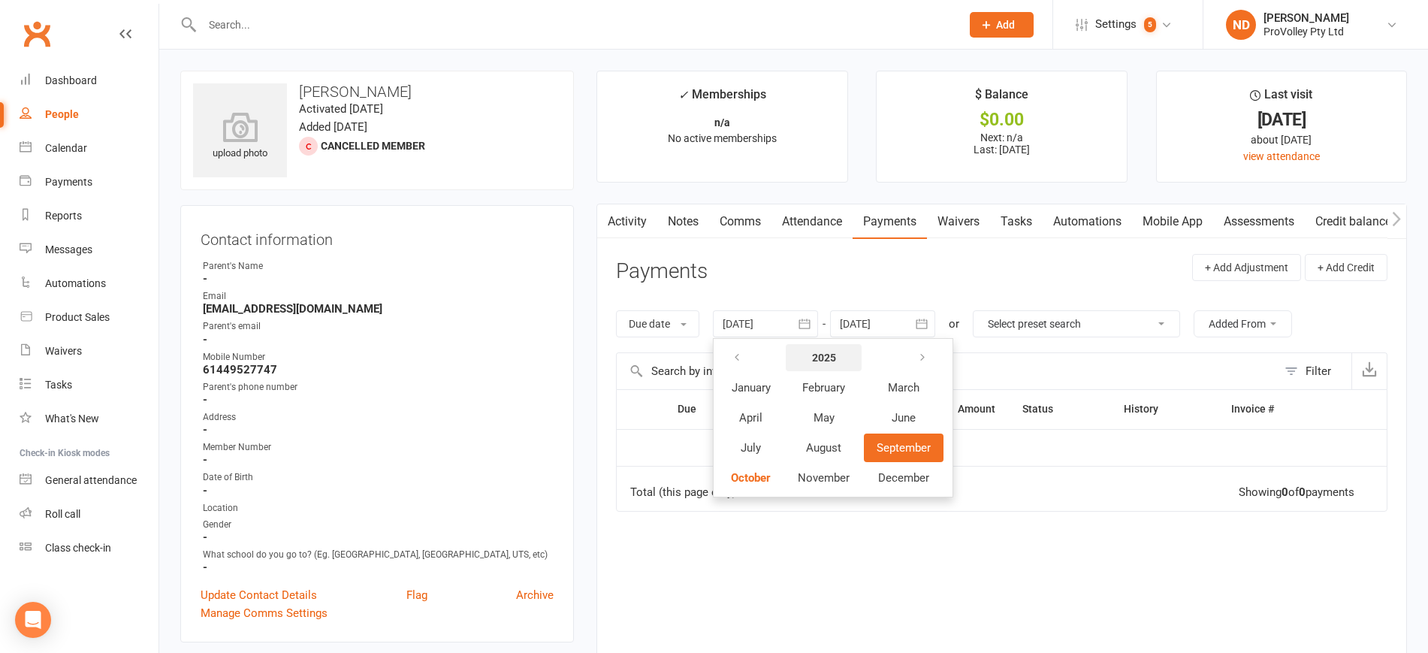
click at [809, 359] on button "2025" at bounding box center [823, 357] width 76 height 27
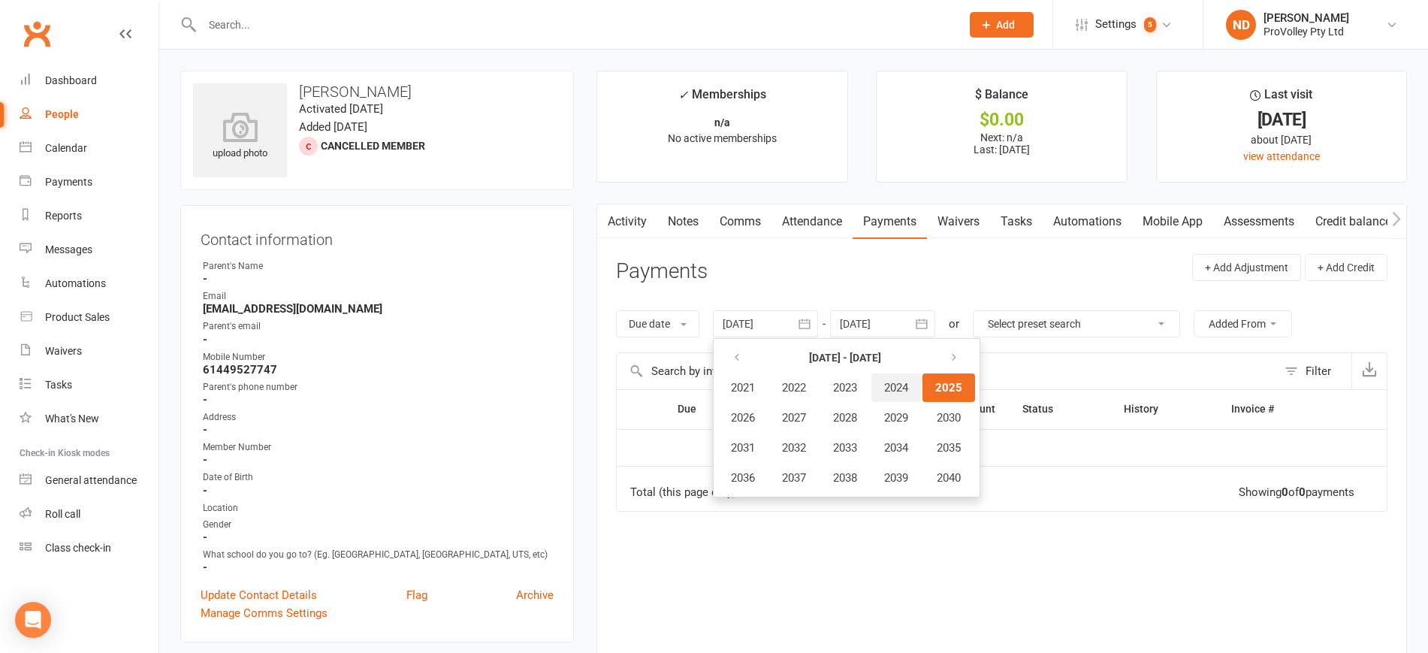
click at [907, 390] on span "2024" at bounding box center [896, 388] width 24 height 14
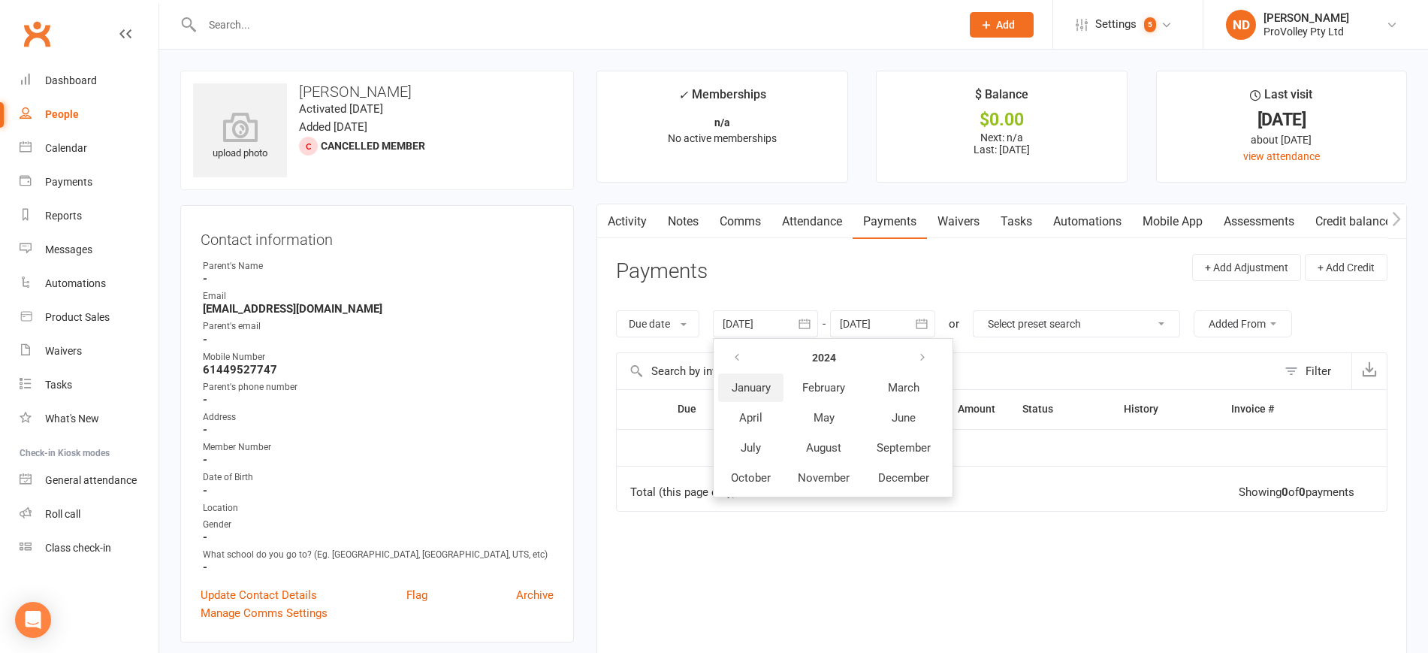
click at [770, 397] on button "January" at bounding box center [750, 387] width 65 height 29
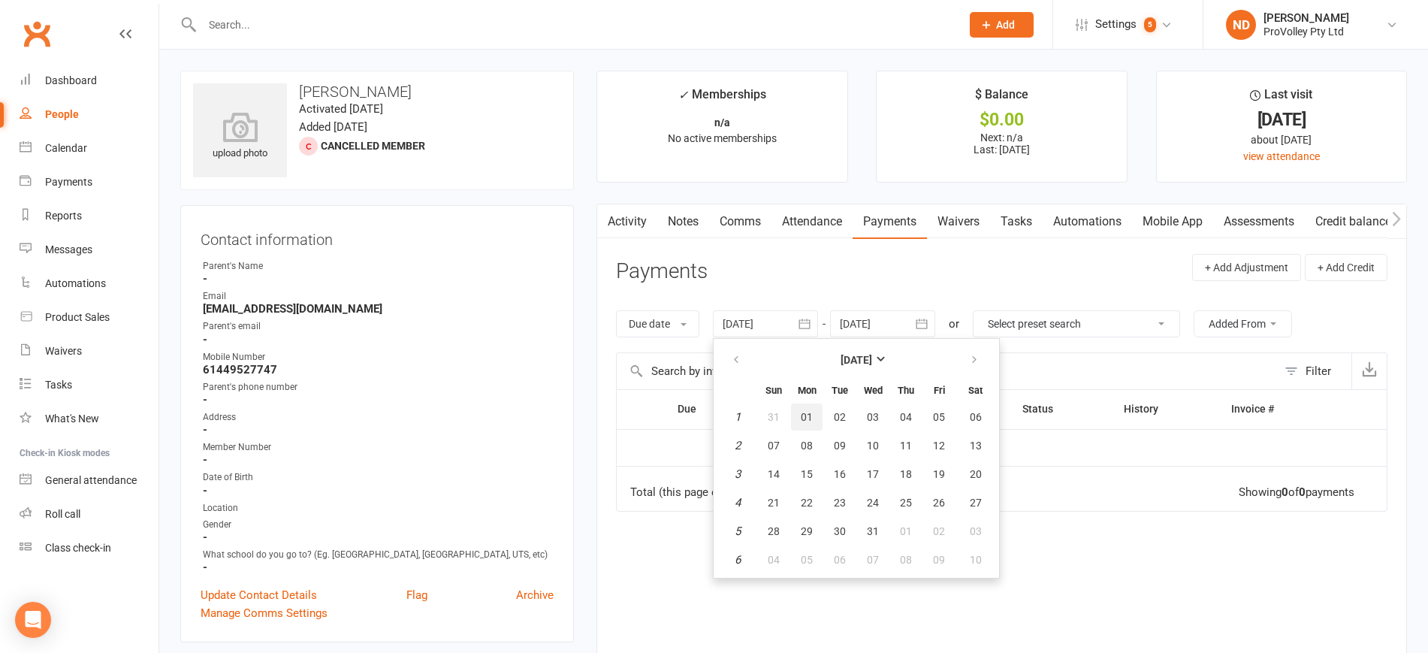
click at [803, 412] on span "01" at bounding box center [806, 417] width 12 height 12
type input "[DATE]"
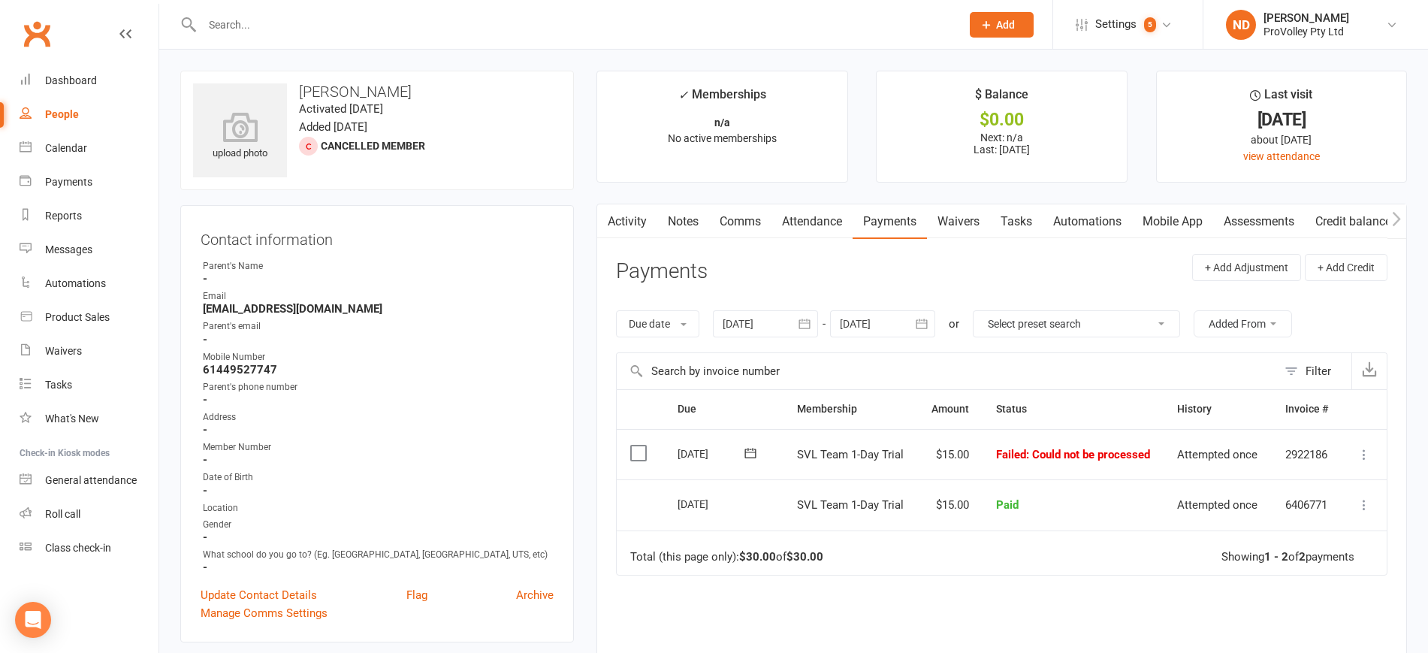
click at [1361, 451] on icon at bounding box center [1363, 454] width 15 height 15
click at [1139, 530] on td "Total (this page only): $30.00 of $30.00 Showing 1 - 2 of 2 payments" at bounding box center [1002, 552] width 770 height 45
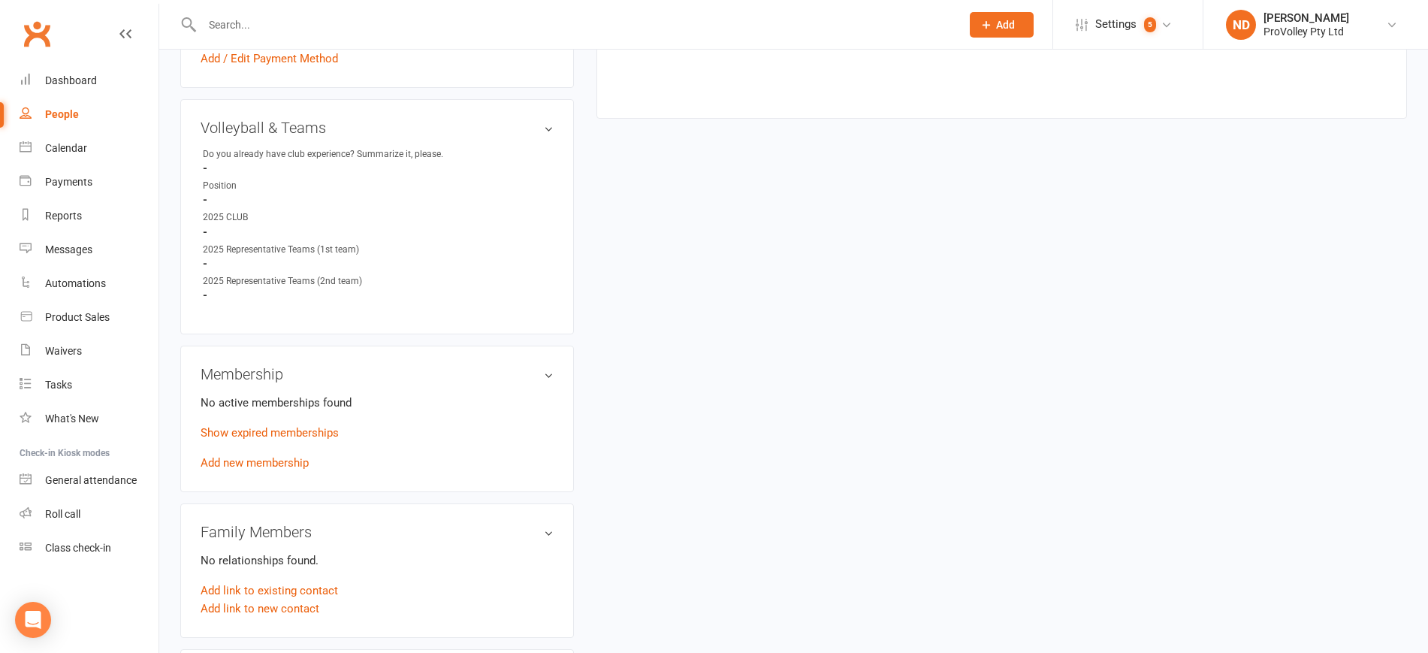
scroll to position [751, 0]
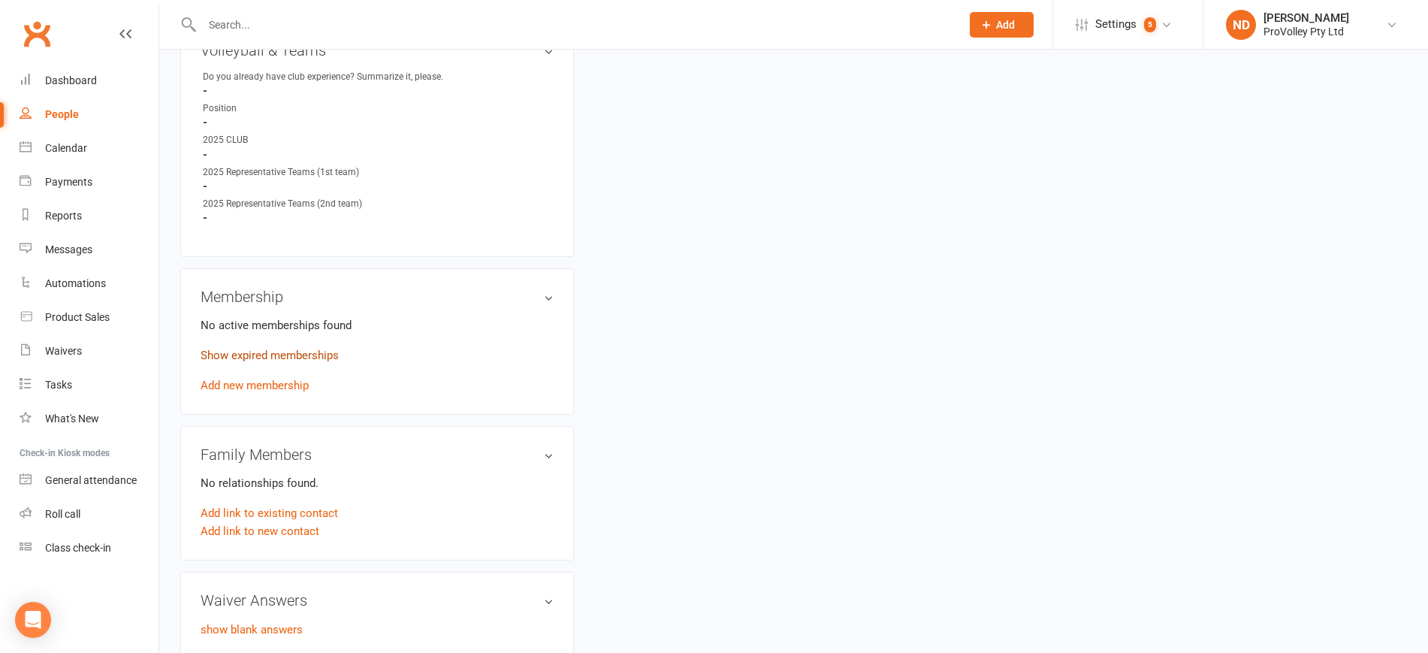
click at [315, 362] on link "Show expired memberships" at bounding box center [269, 355] width 138 height 14
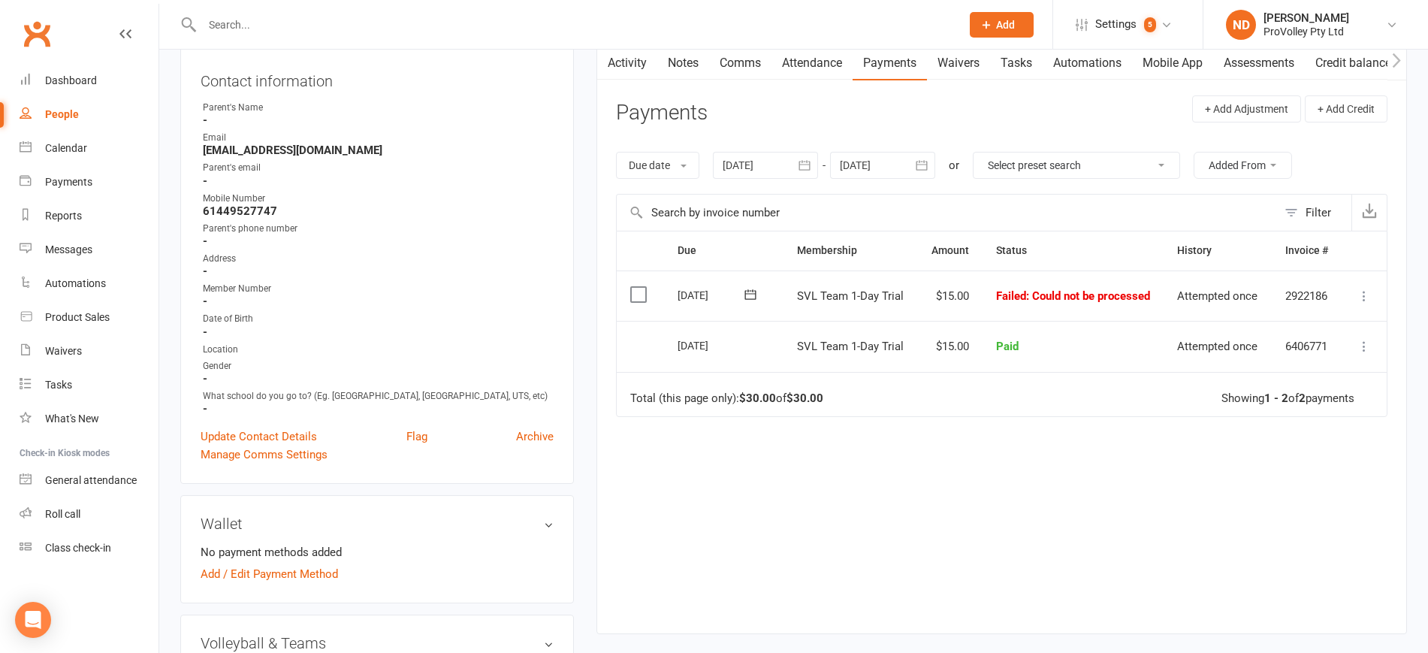
scroll to position [0, 0]
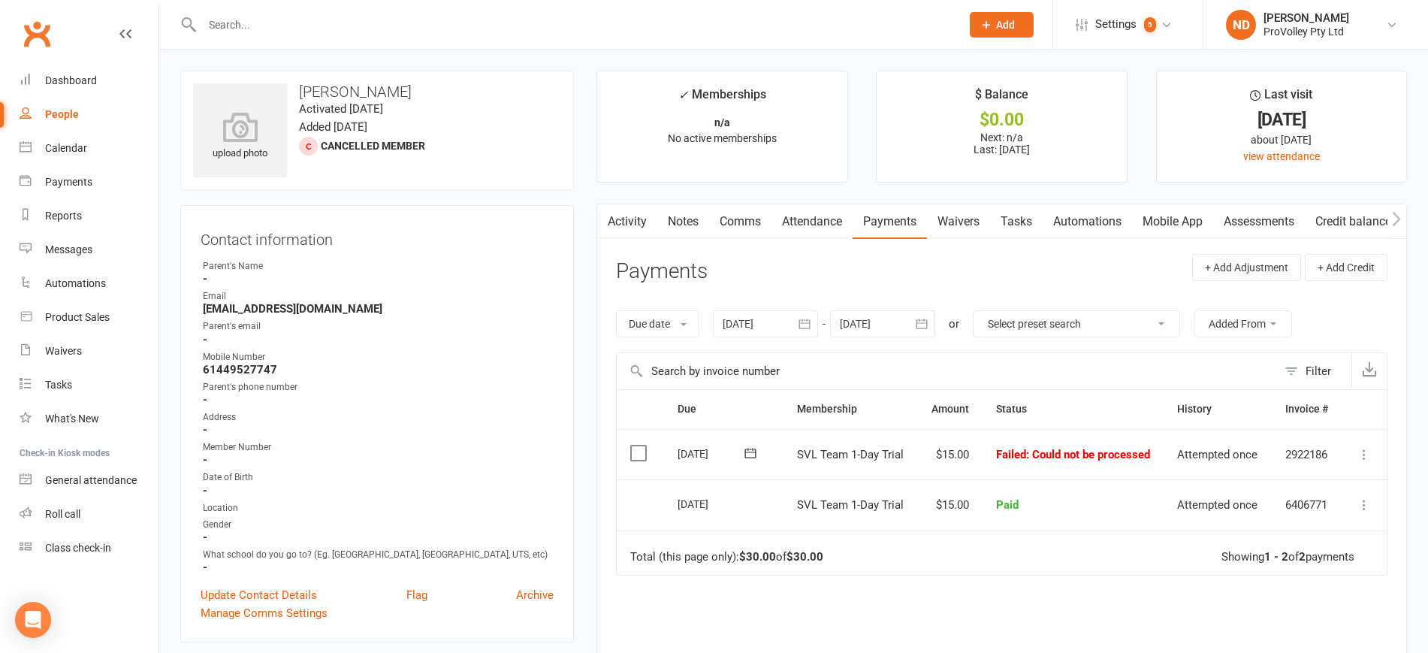
click at [1361, 448] on icon at bounding box center [1363, 454] width 15 height 15
click at [1293, 567] on link "Skip" at bounding box center [1297, 574] width 149 height 30
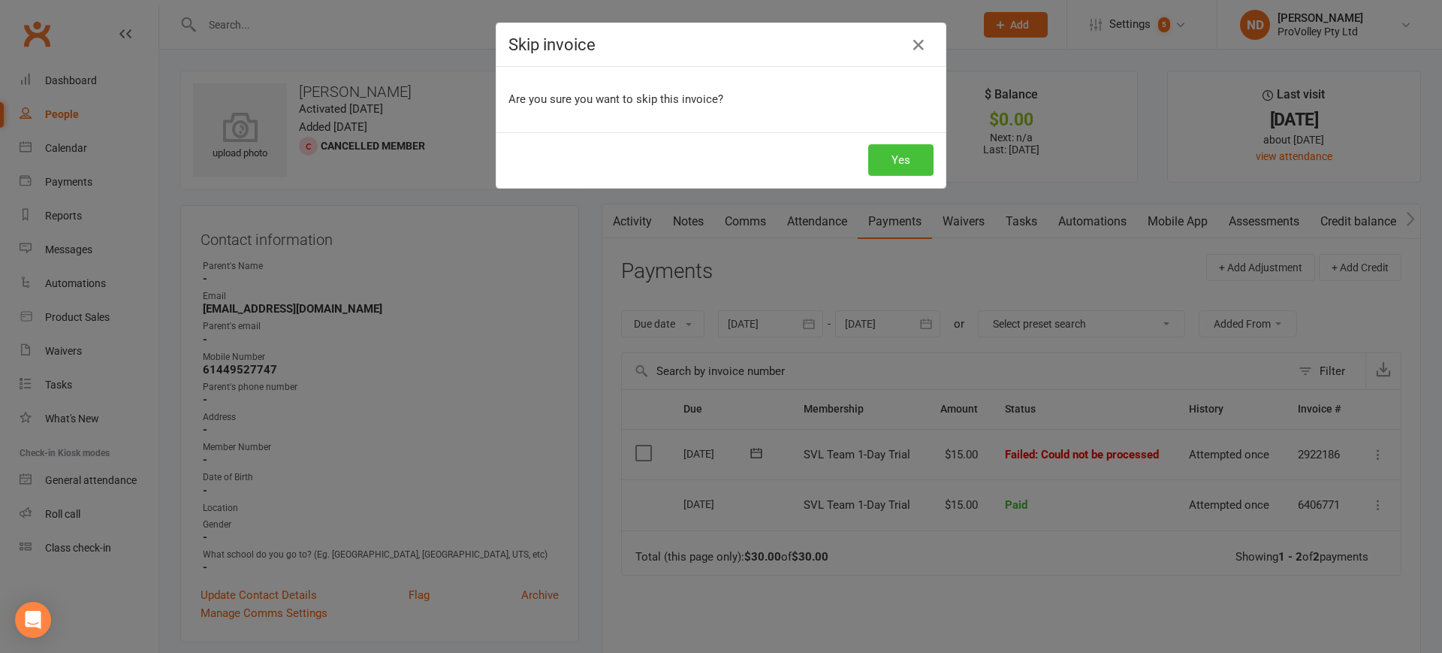
click at [892, 161] on button "Yes" at bounding box center [900, 160] width 65 height 32
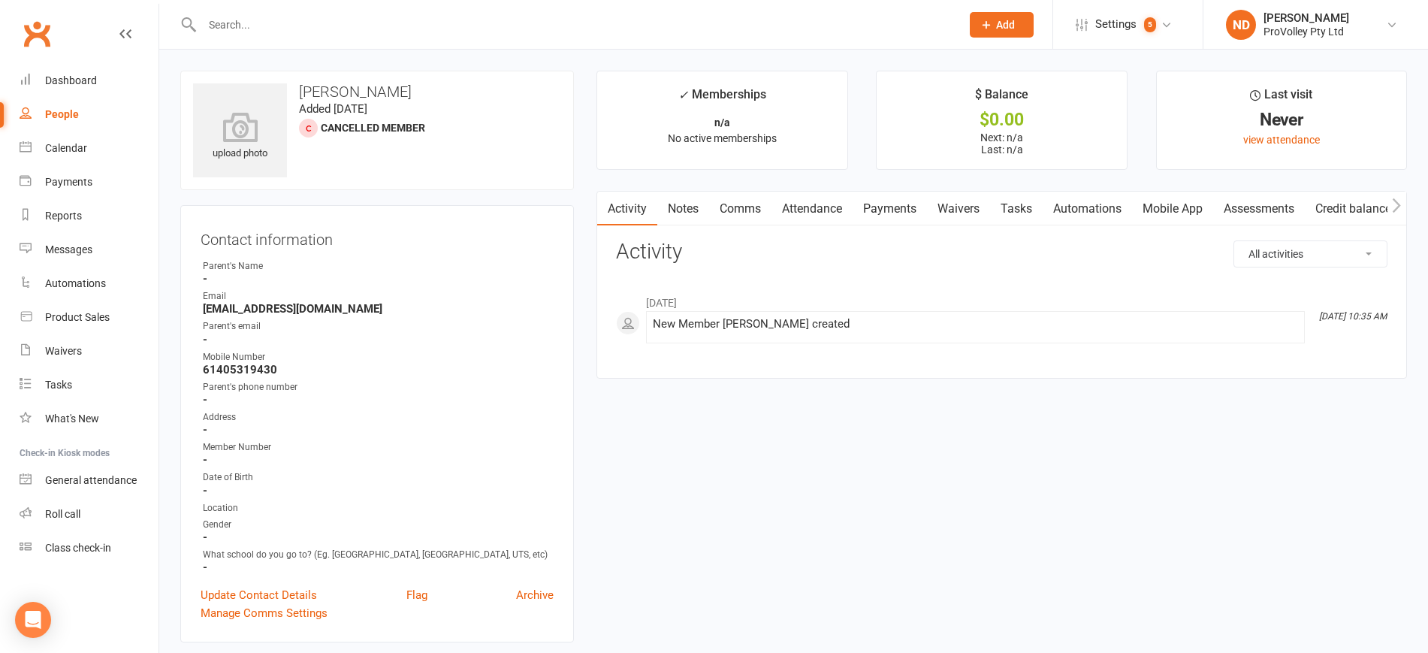
click at [897, 198] on link "Payments" at bounding box center [889, 208] width 74 height 35
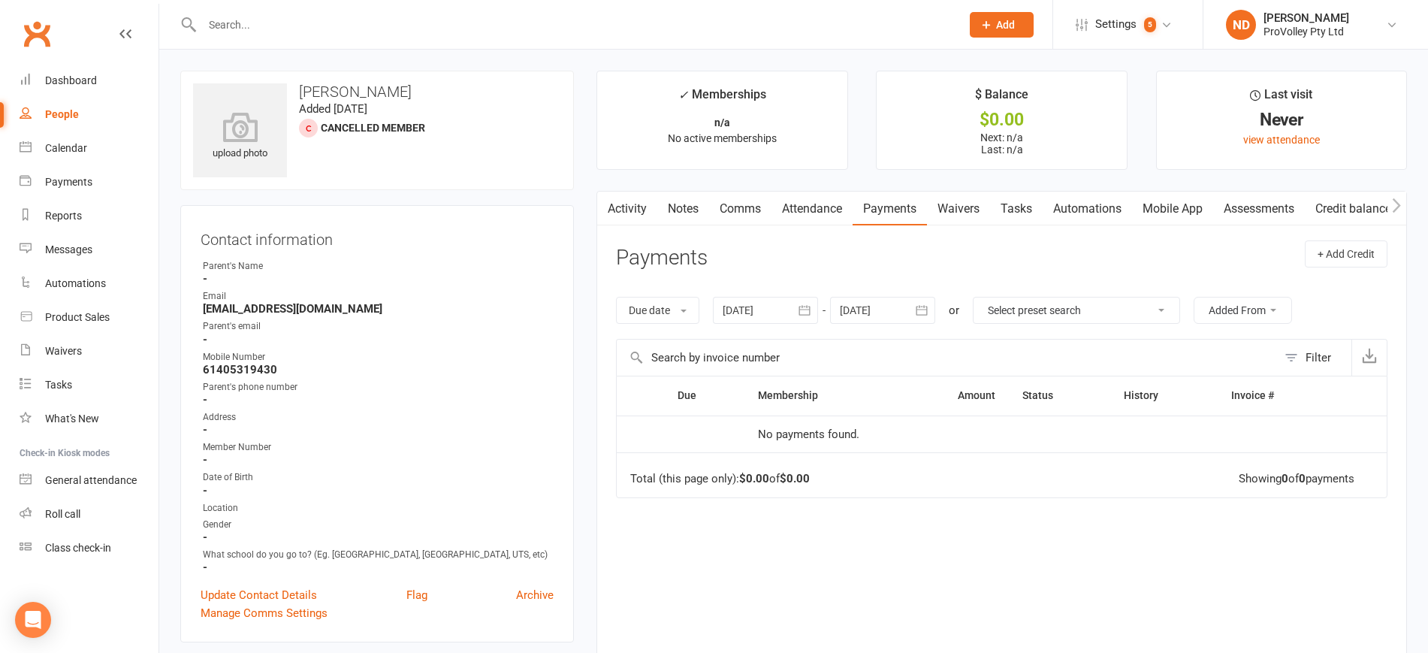
click at [809, 303] on icon "button" at bounding box center [804, 310] width 15 height 15
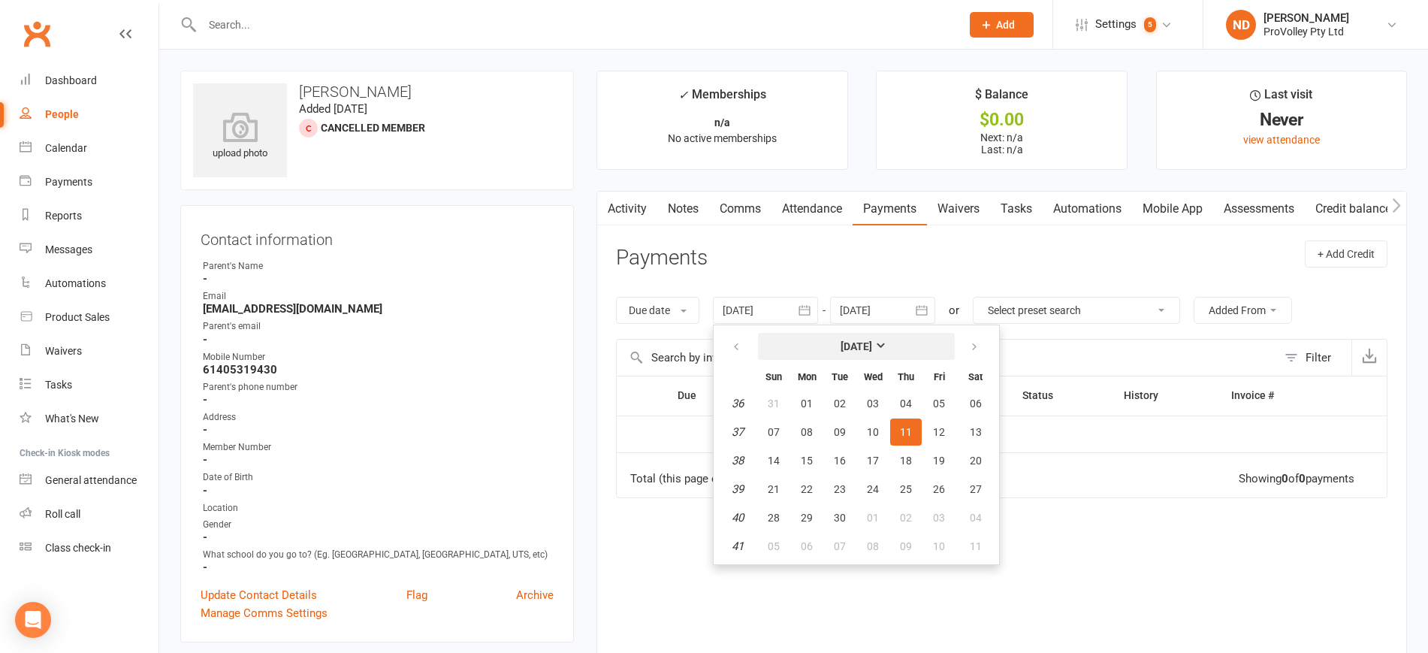
click at [872, 342] on strong "[DATE]" at bounding box center [856, 346] width 32 height 12
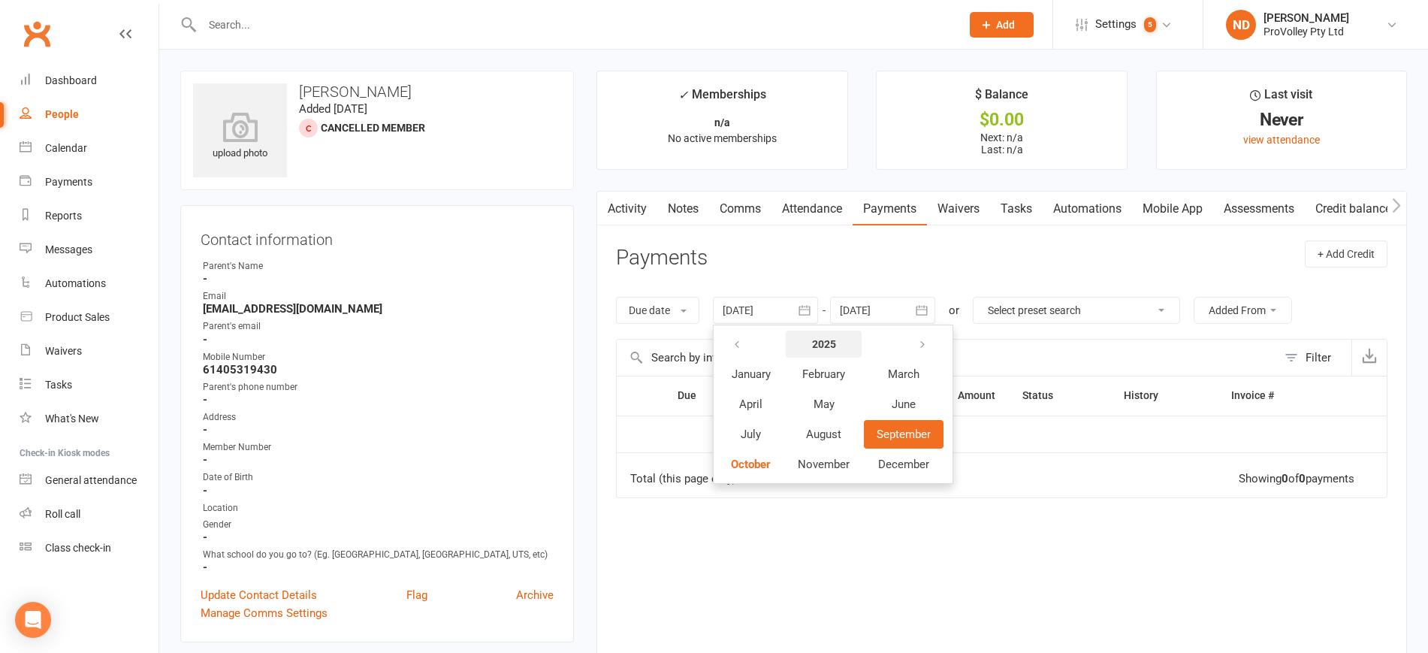
click at [834, 349] on strong "2025" at bounding box center [824, 344] width 24 height 12
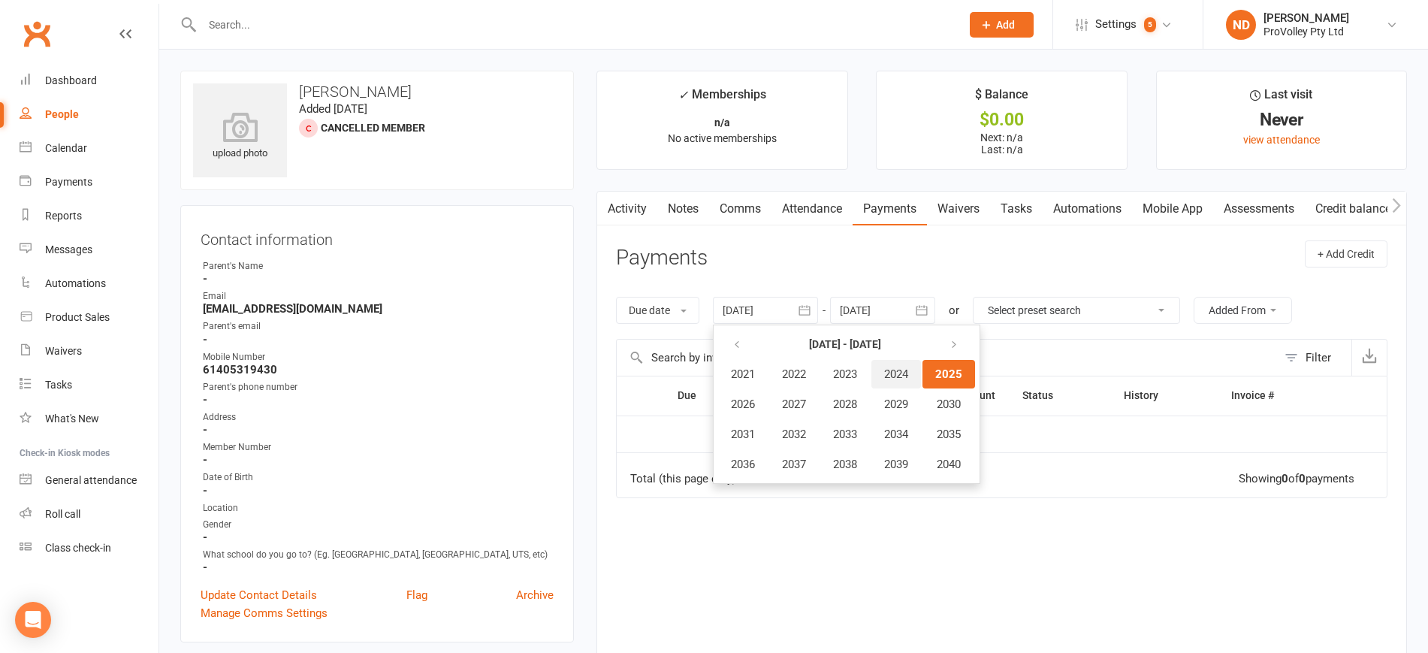
click at [904, 378] on span "2024" at bounding box center [896, 374] width 24 height 14
click at [753, 378] on span "January" at bounding box center [750, 374] width 39 height 14
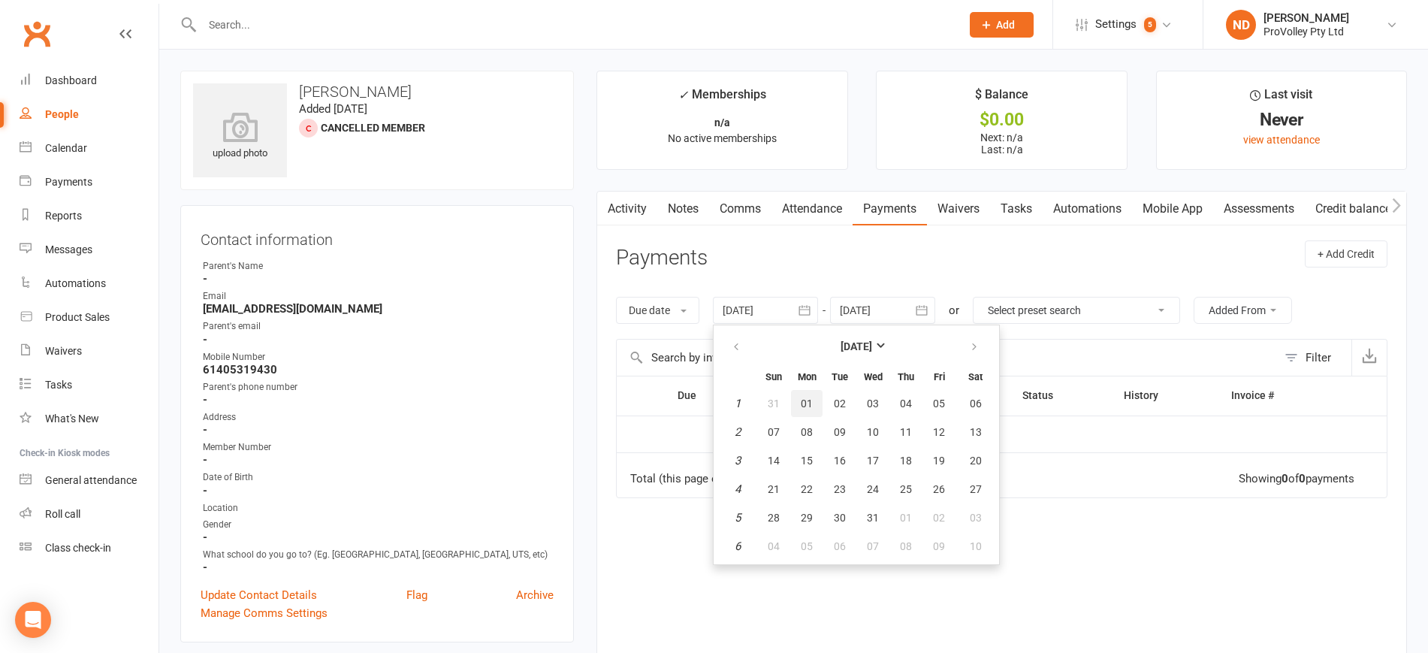
click at [820, 399] on button "01" at bounding box center [807, 403] width 32 height 27
type input "[DATE]"
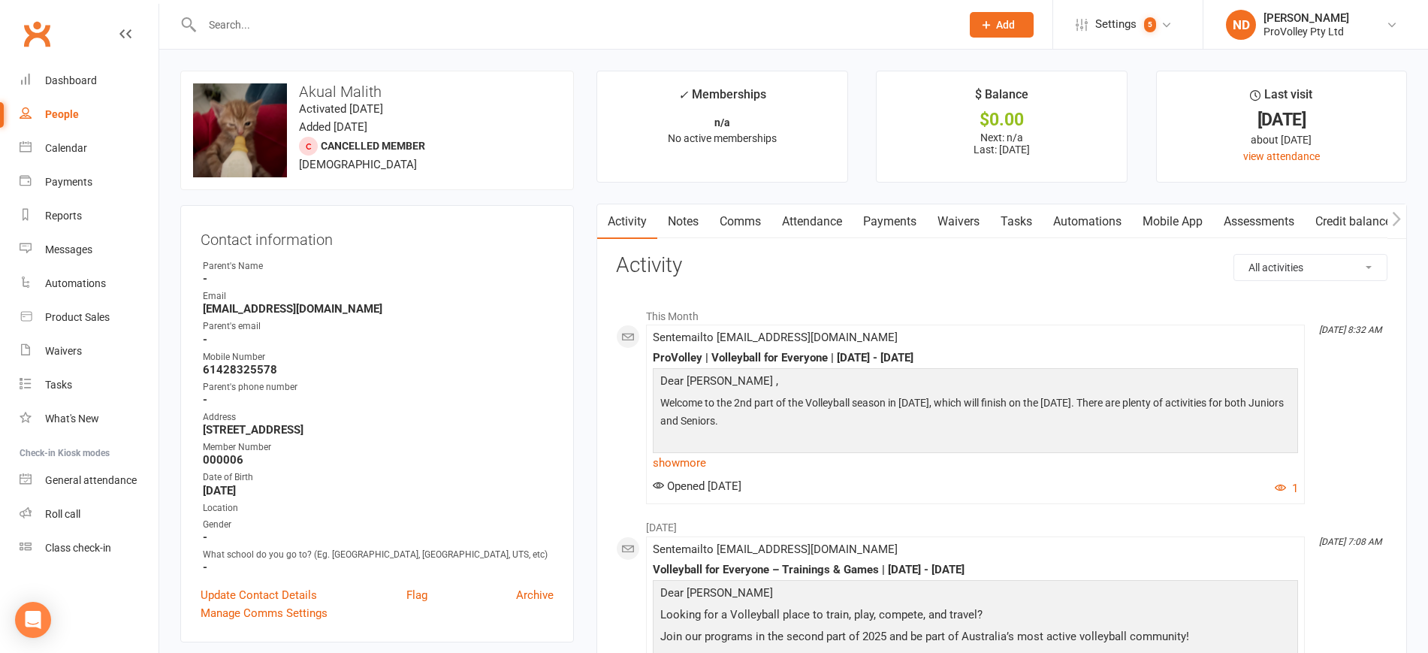
click at [909, 211] on link "Payments" at bounding box center [889, 221] width 74 height 35
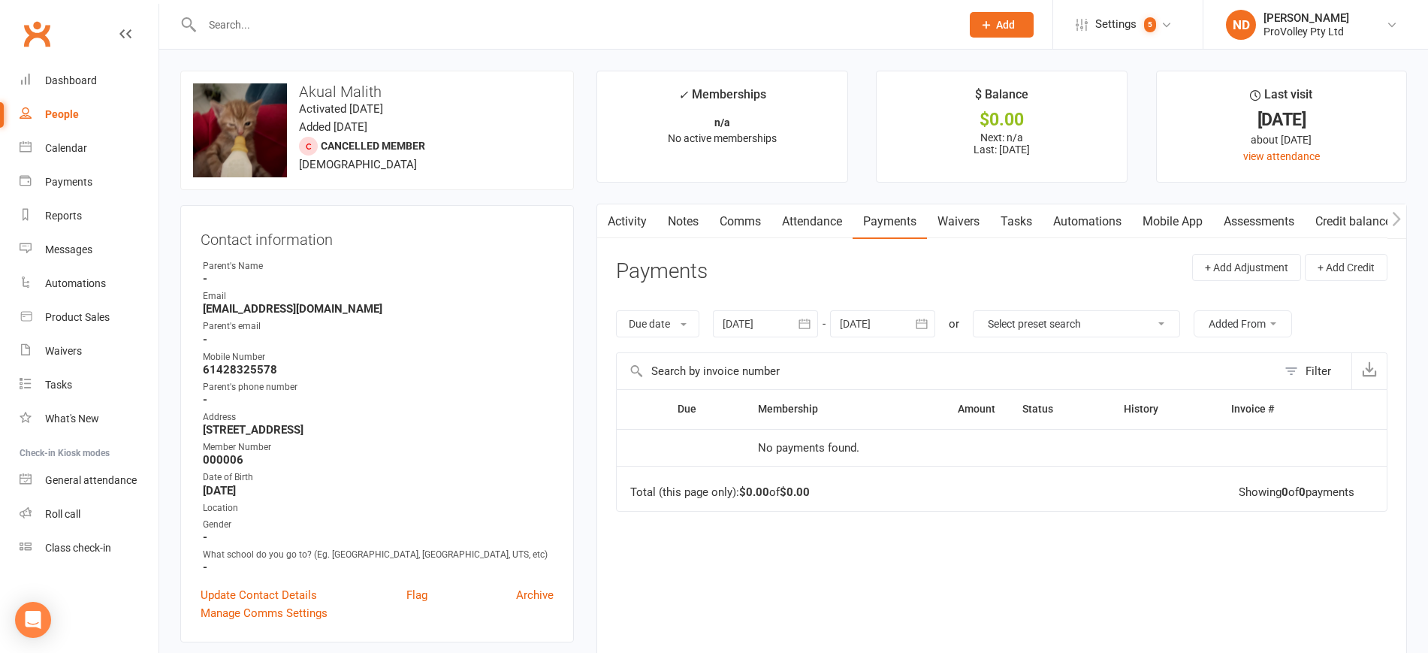
click at [809, 317] on icon "button" at bounding box center [804, 323] width 15 height 15
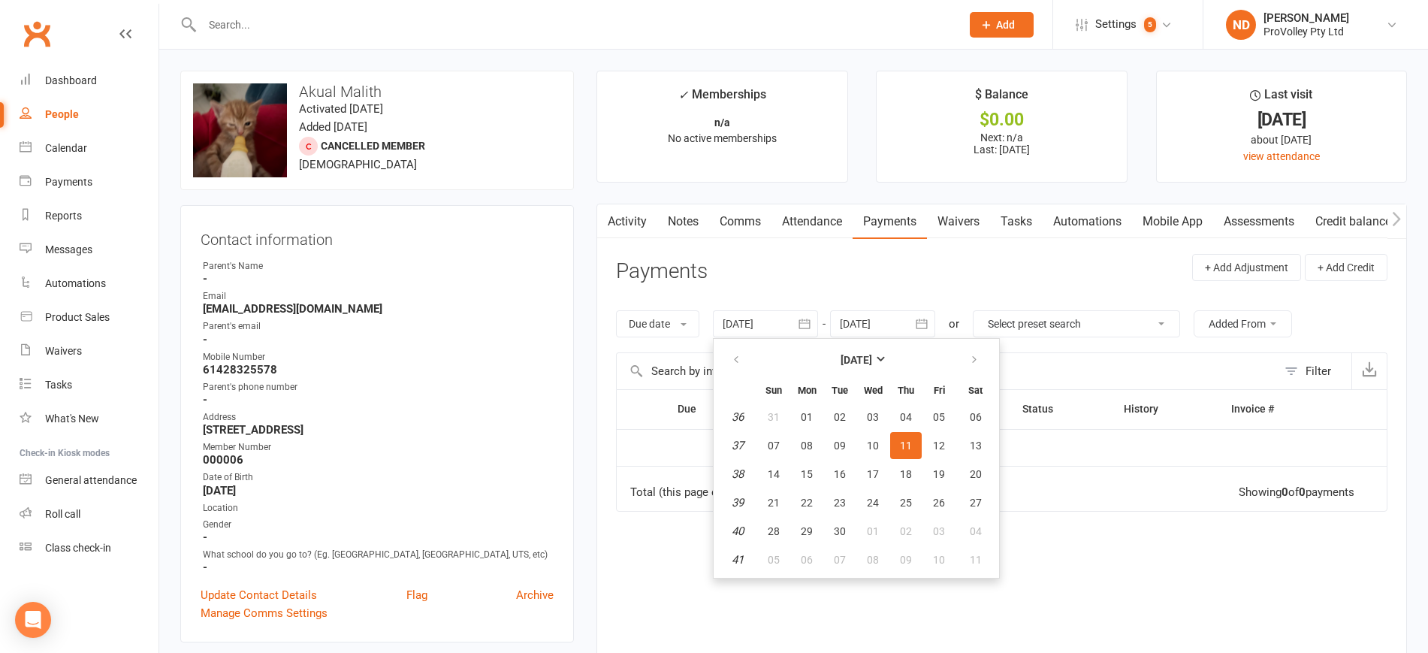
click at [870, 345] on th "[DATE]" at bounding box center [856, 359] width 197 height 33
click at [868, 355] on strong "[DATE]" at bounding box center [856, 360] width 32 height 12
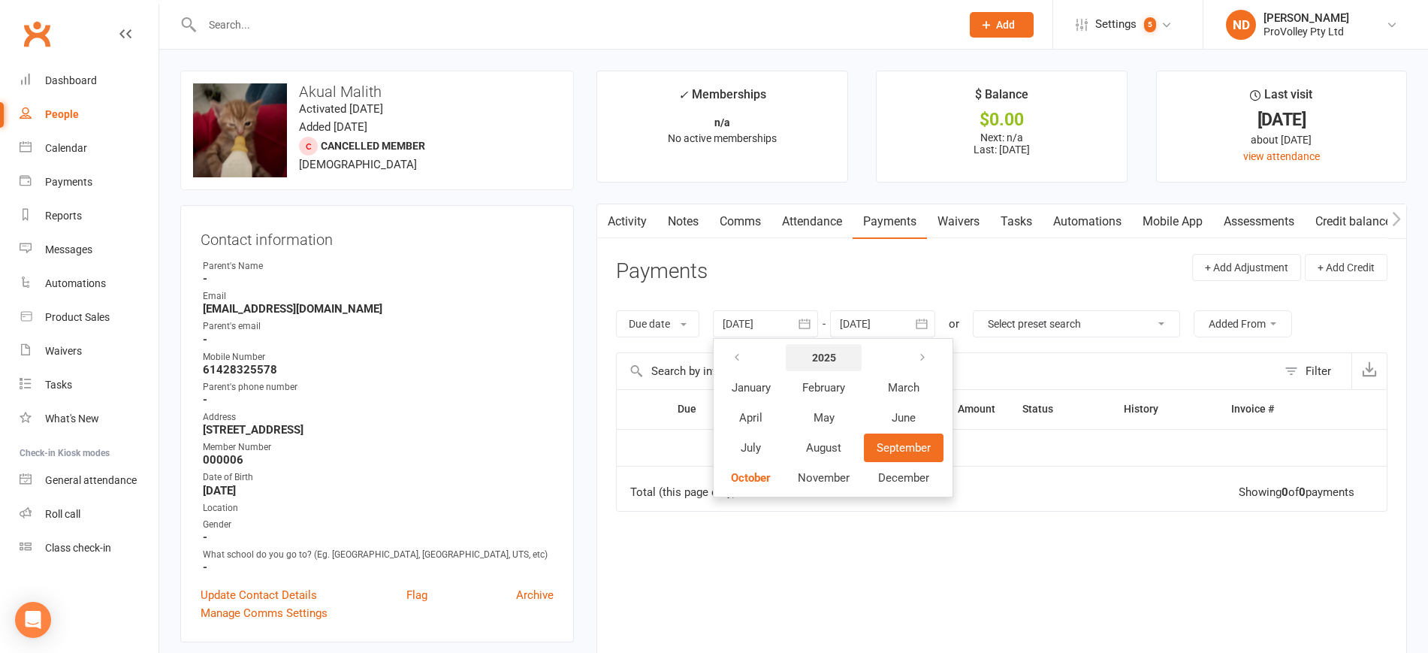
click at [836, 360] on strong "2025" at bounding box center [824, 357] width 24 height 12
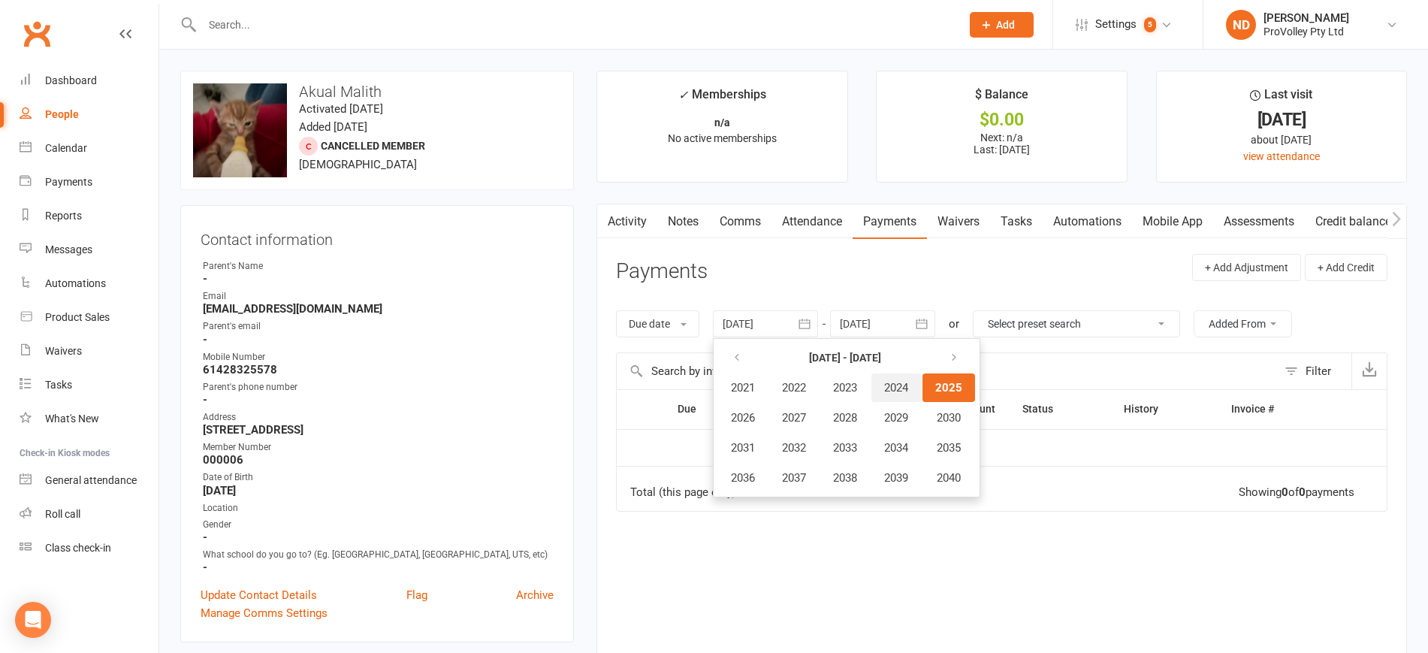
click at [901, 387] on span "2024" at bounding box center [896, 388] width 24 height 14
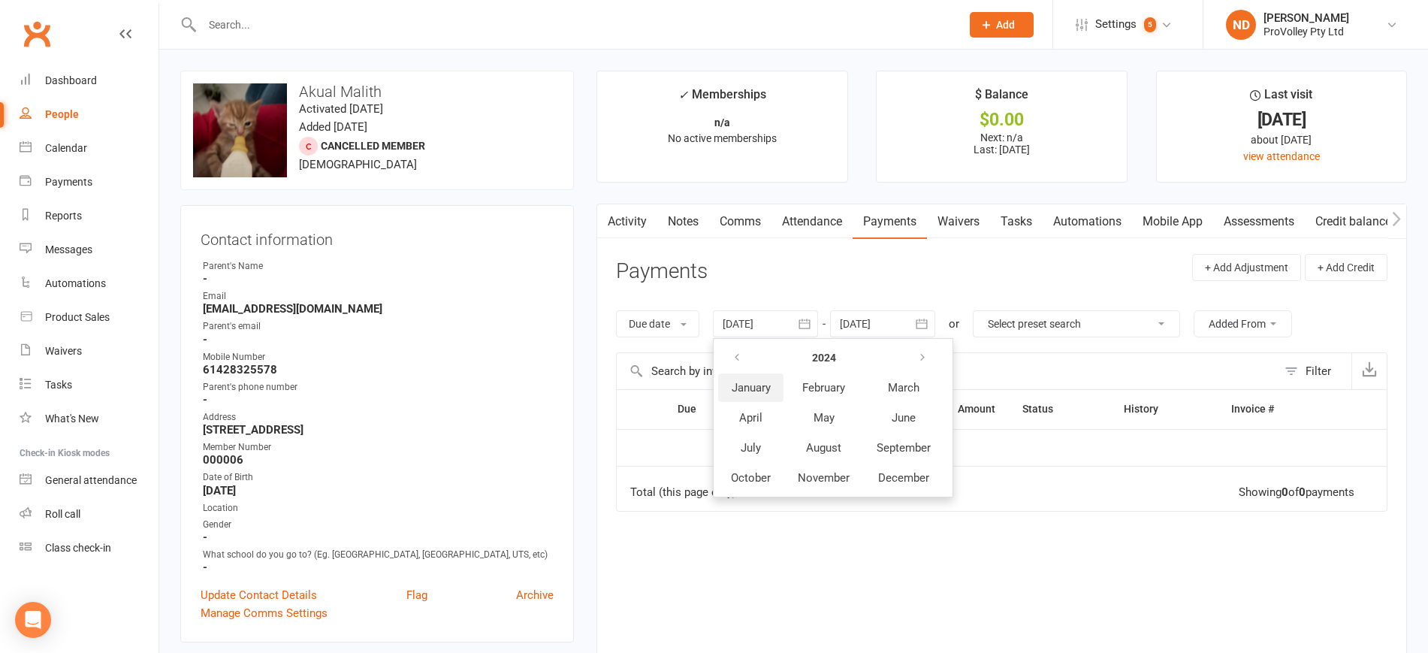
click at [750, 392] on span "January" at bounding box center [750, 388] width 39 height 14
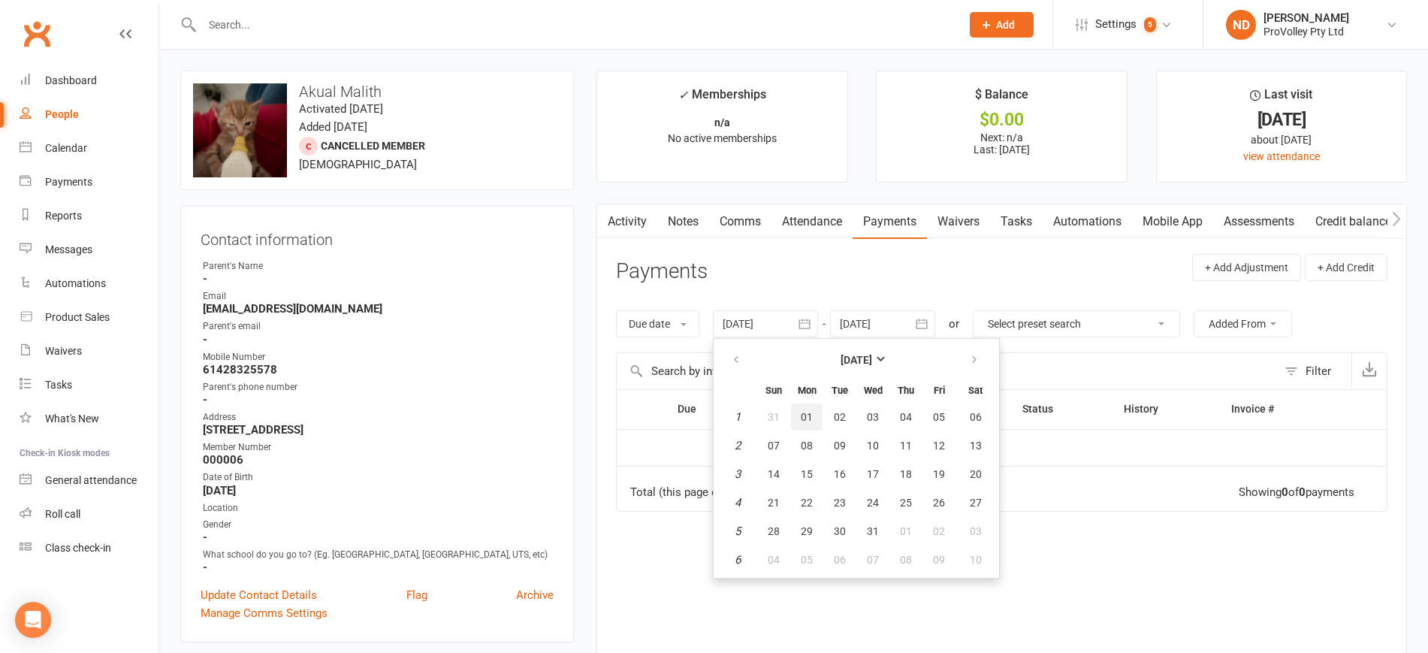
click at [803, 419] on span "01" at bounding box center [806, 417] width 12 height 12
type input "[DATE]"
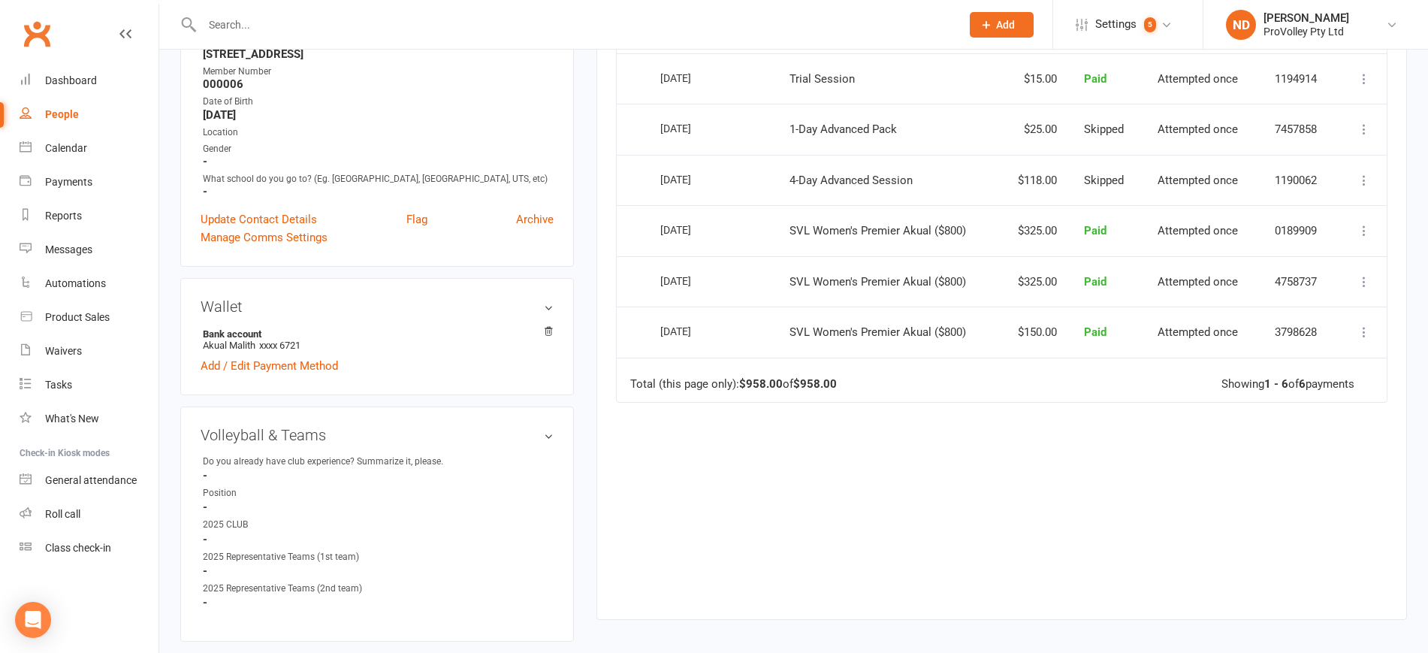
scroll to position [657, 0]
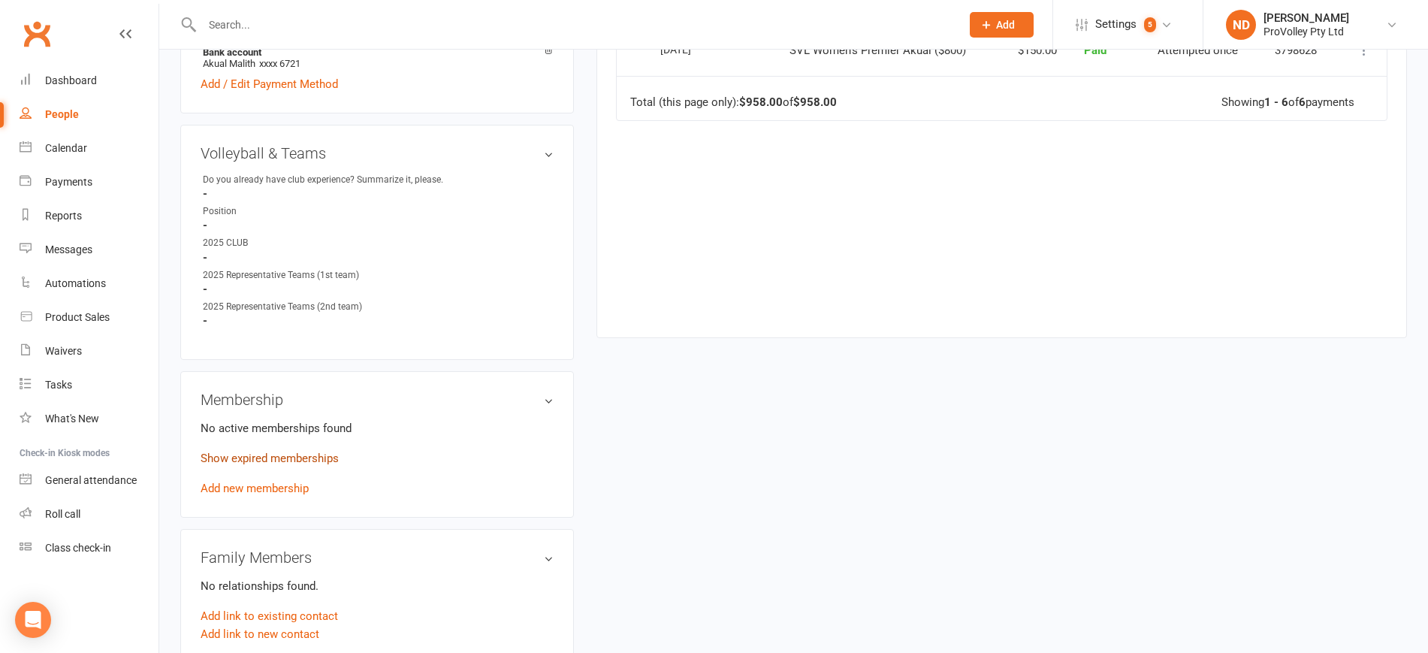
click at [321, 465] on link "Show expired memberships" at bounding box center [269, 458] width 138 height 14
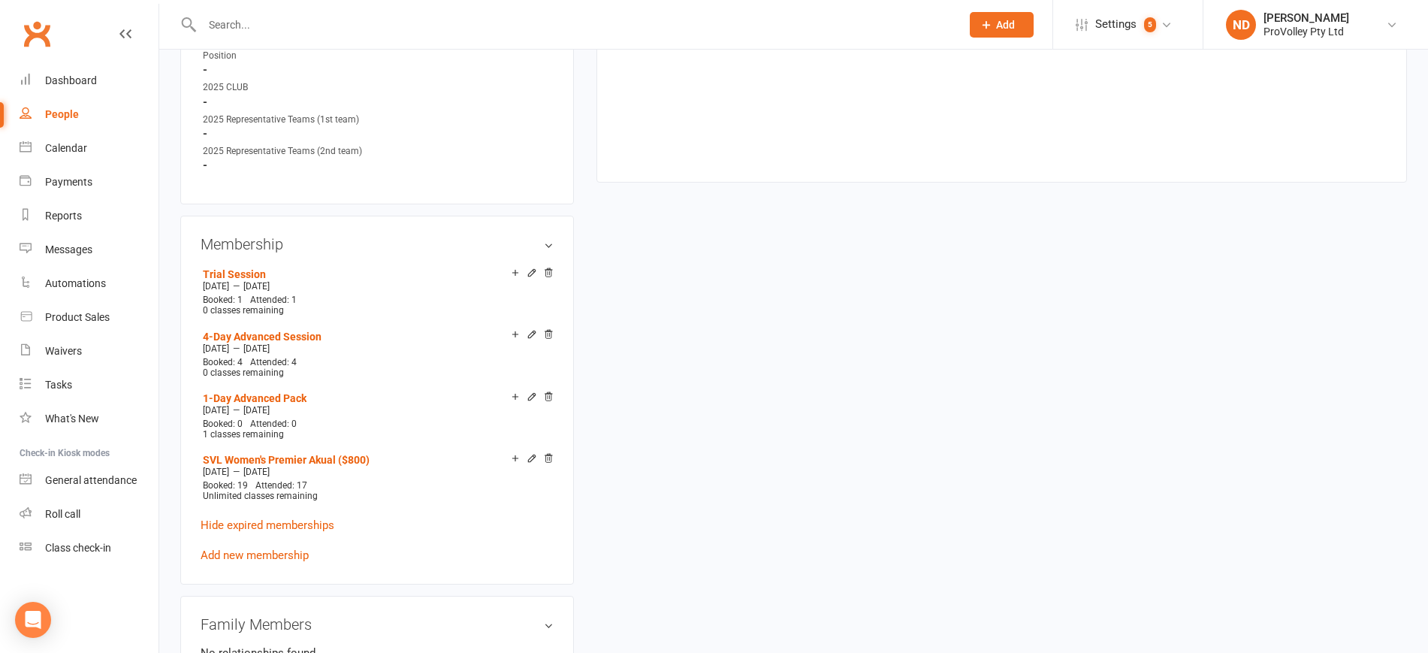
scroll to position [845, 0]
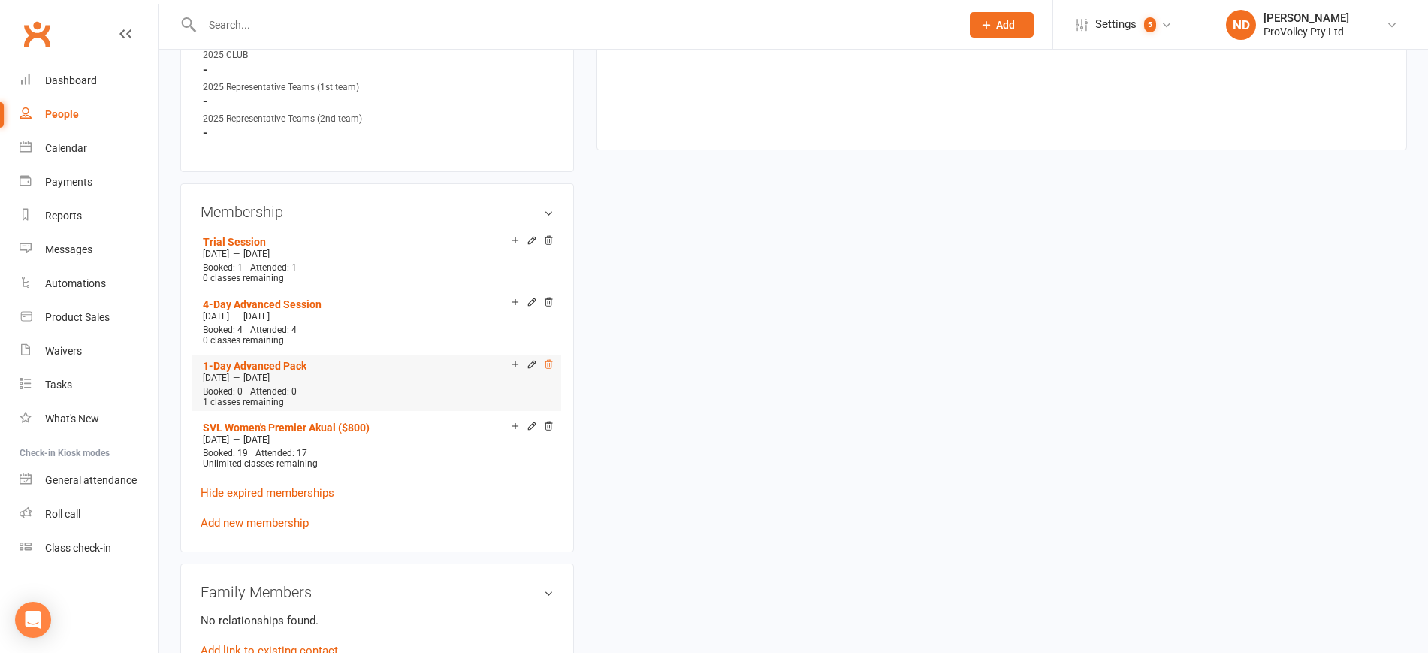
click at [551, 369] on icon at bounding box center [548, 364] width 11 height 11
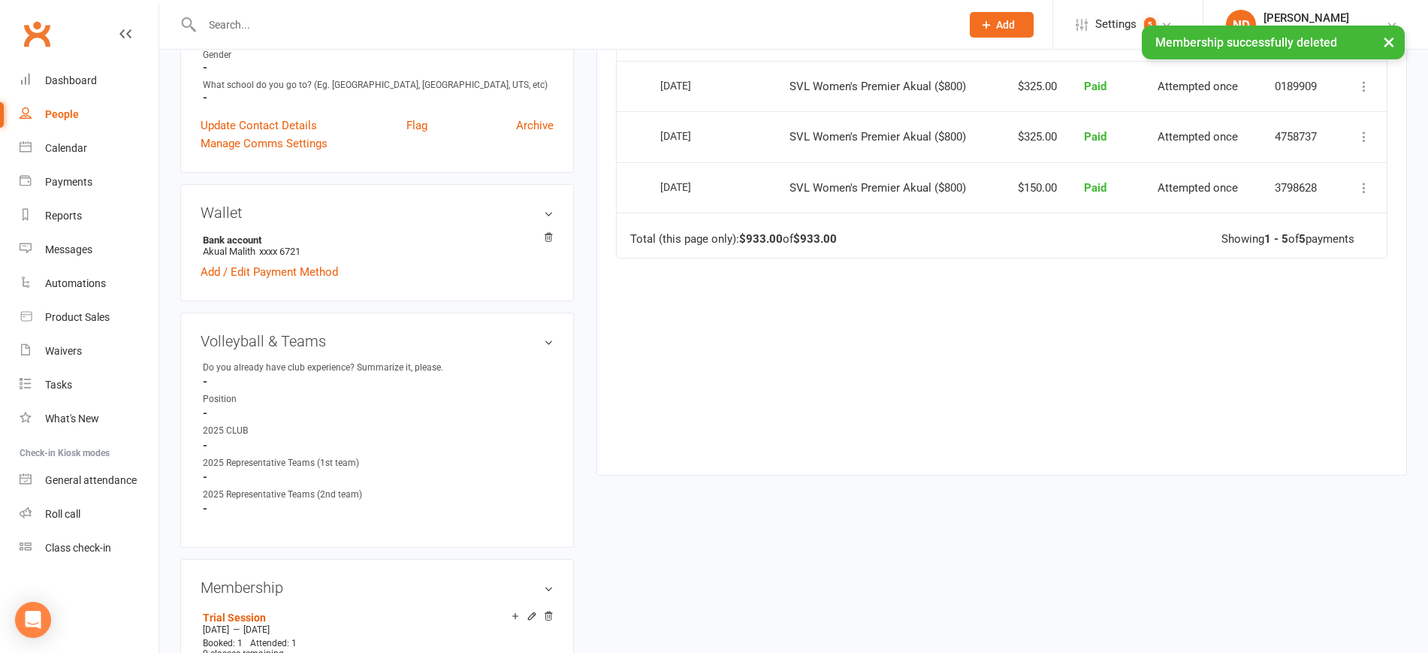
scroll to position [282, 0]
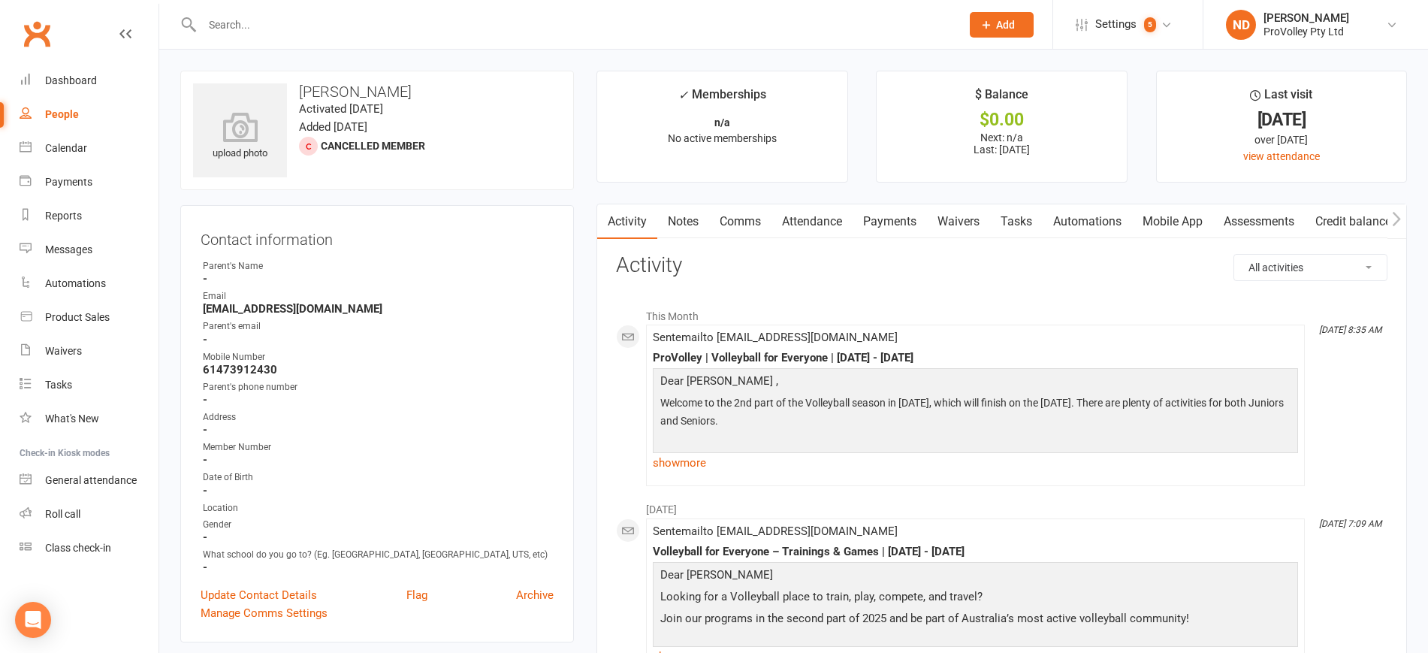
click at [907, 222] on link "Payments" at bounding box center [889, 221] width 74 height 35
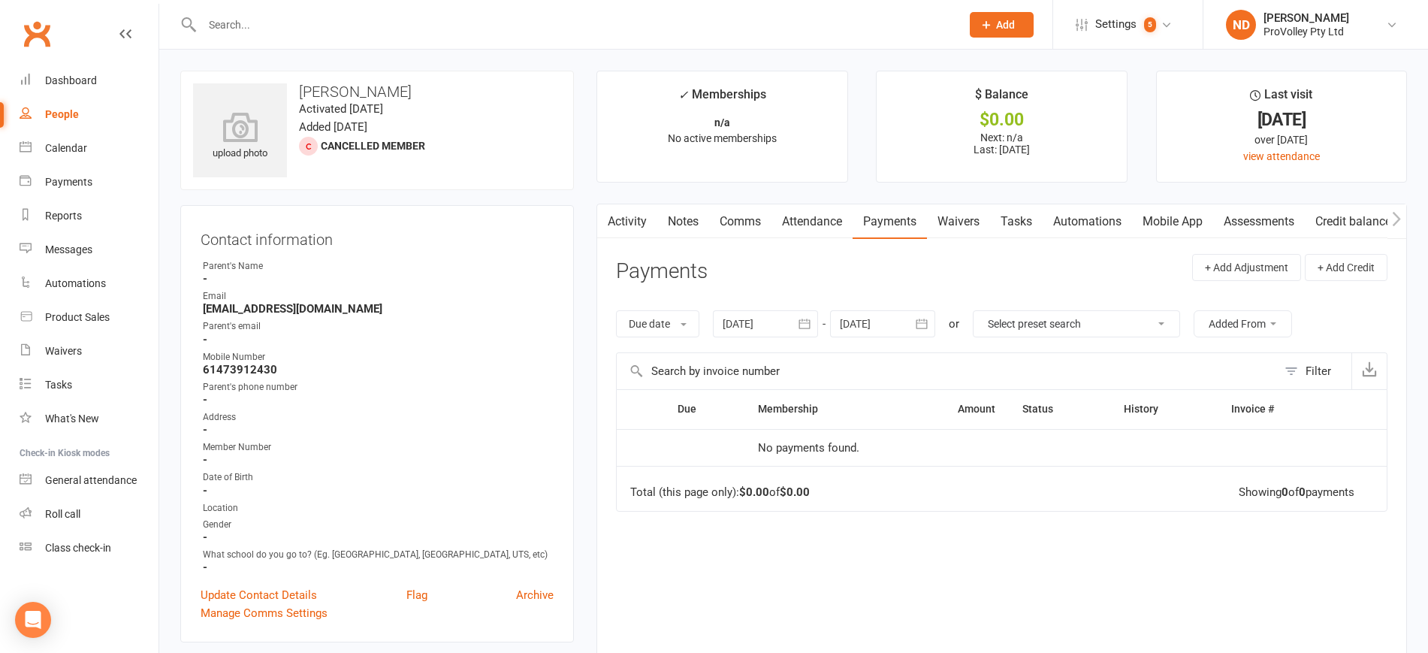
click at [812, 314] on button "button" at bounding box center [804, 323] width 27 height 27
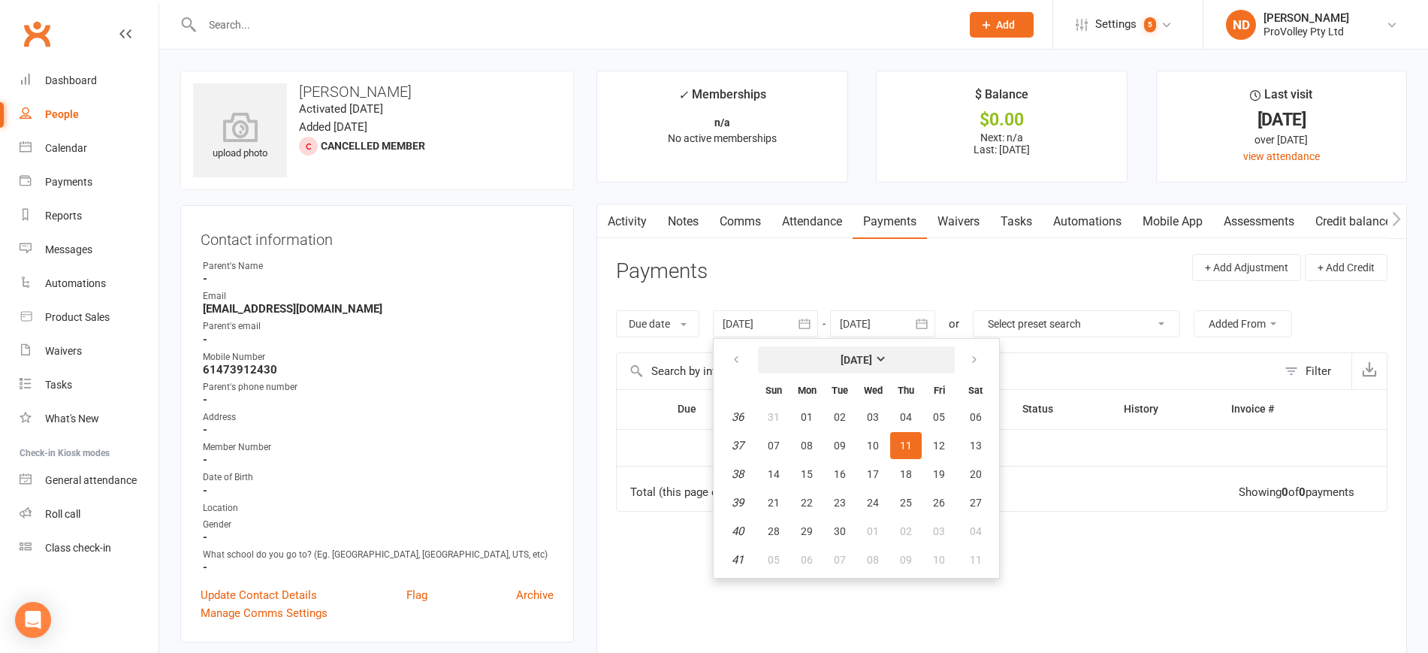
click at [872, 360] on strong "[DATE]" at bounding box center [856, 360] width 32 height 12
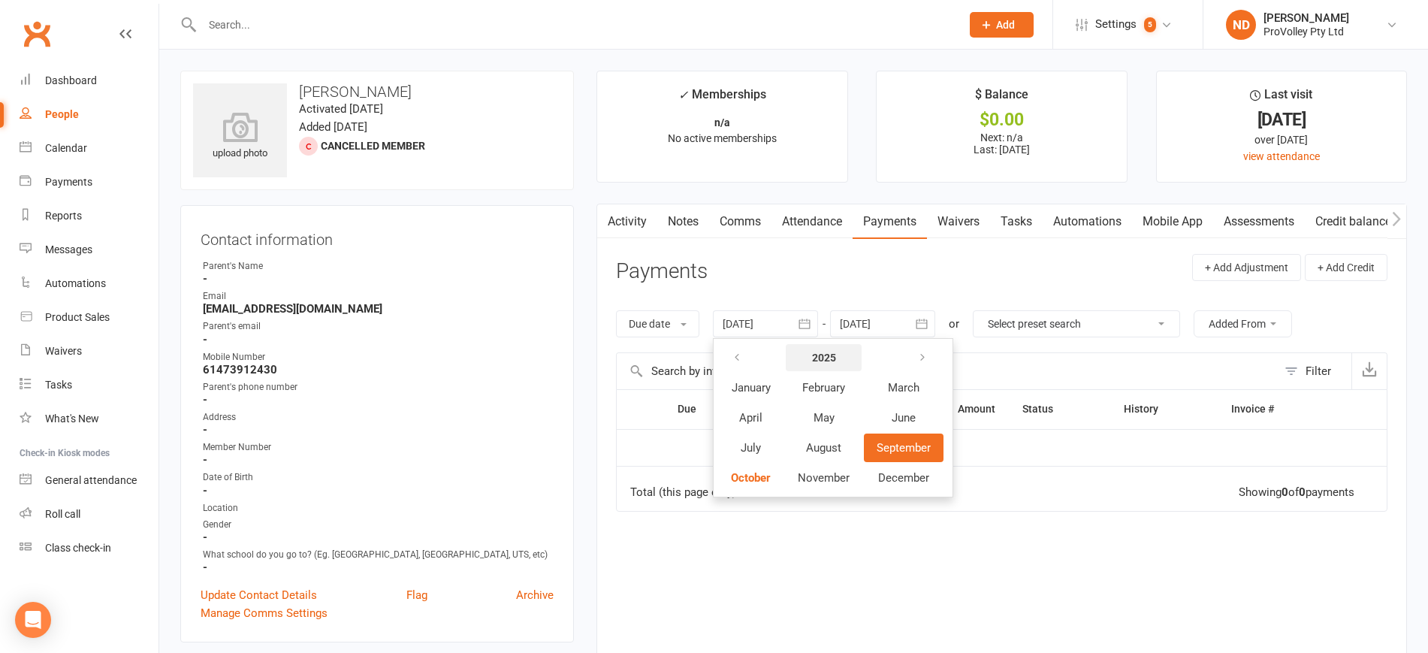
click at [835, 355] on strong "2025" at bounding box center [824, 357] width 24 height 12
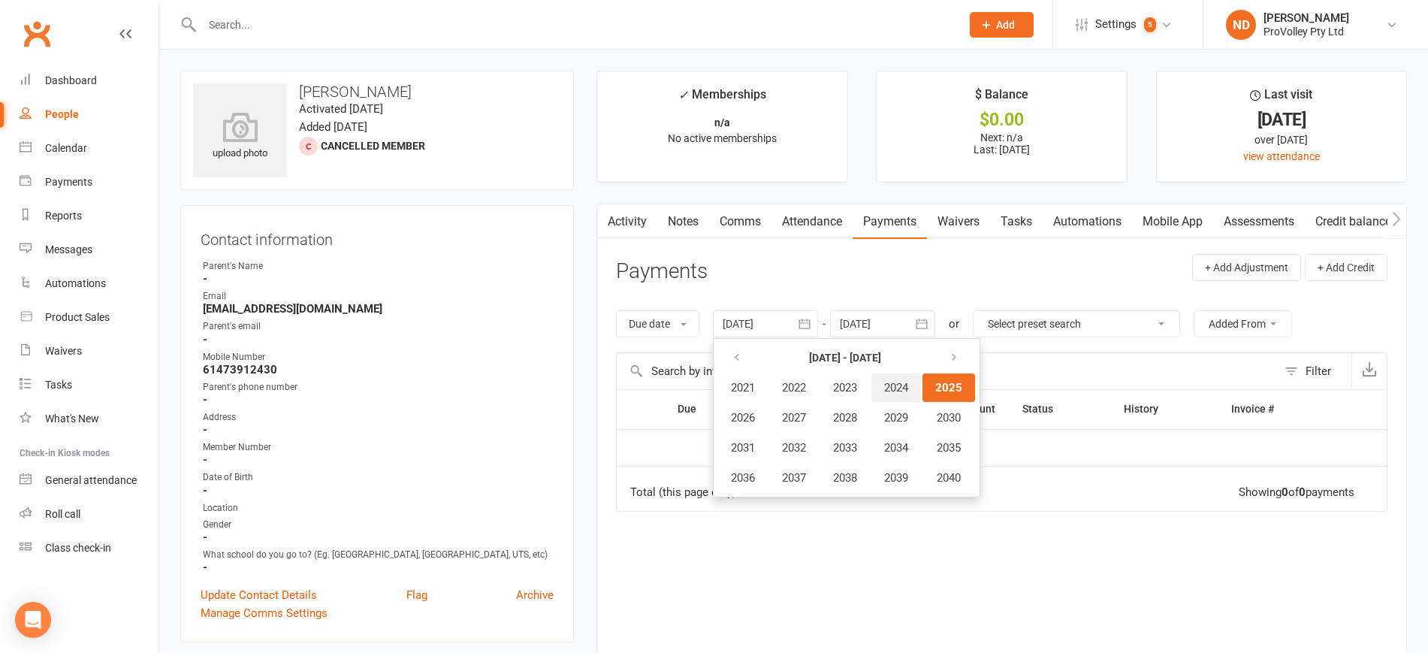
click at [901, 394] on span "2024" at bounding box center [896, 388] width 24 height 14
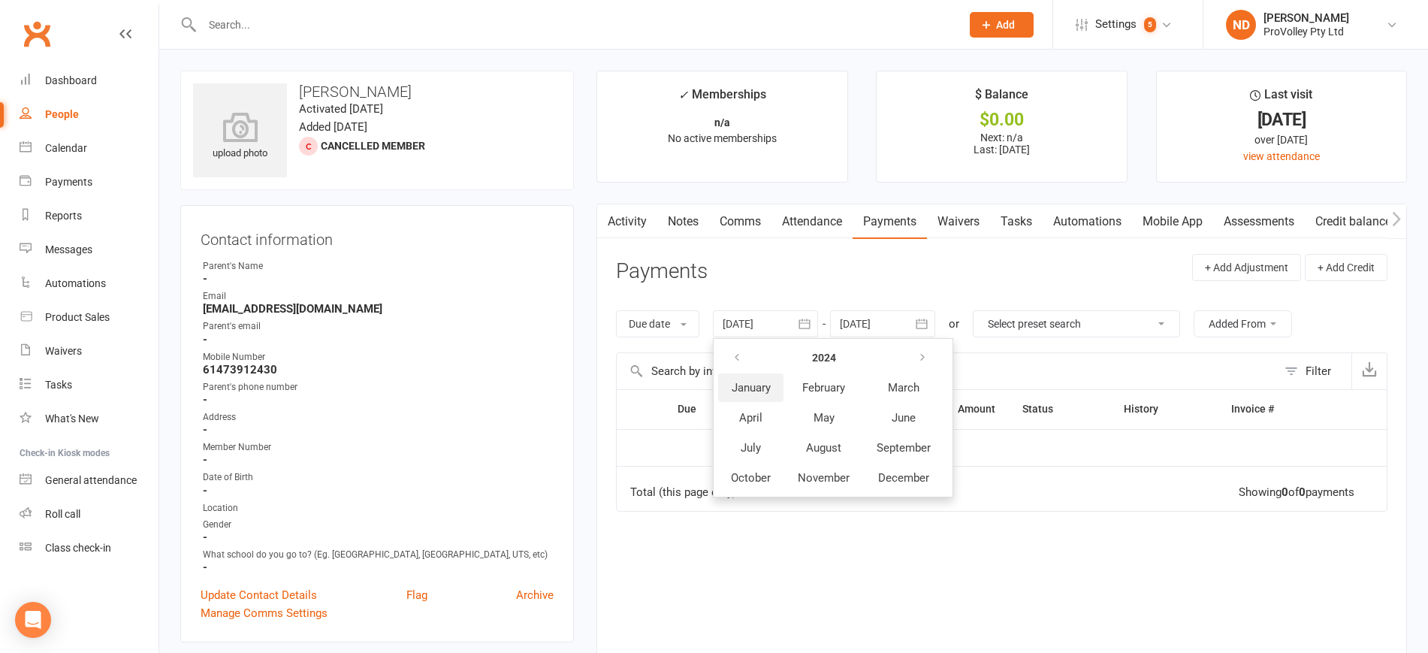
click at [759, 398] on button "January" at bounding box center [750, 387] width 65 height 29
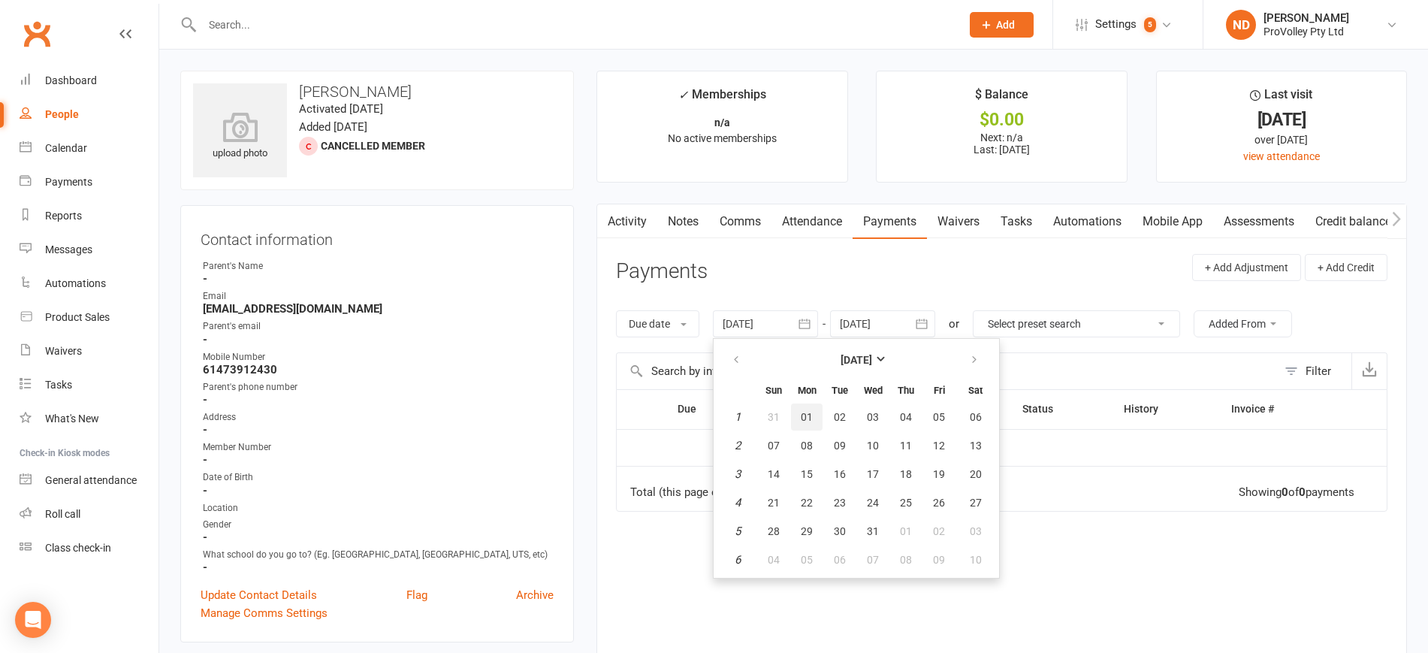
click at [808, 413] on span "01" at bounding box center [806, 417] width 12 height 12
type input "[DATE]"
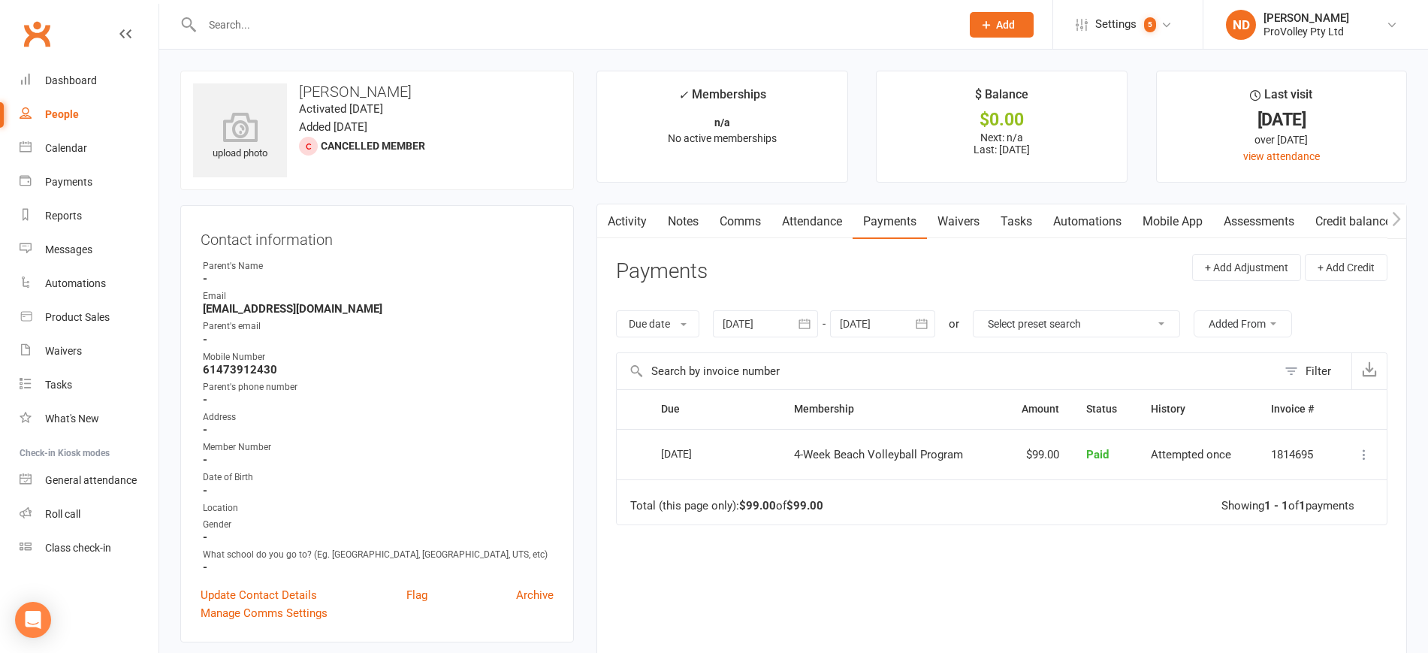
drag, startPoint x: 460, startPoint y: 85, endPoint x: 271, endPoint y: 66, distance: 190.2
click at [279, 71] on div "upload photo Alannah Hardy Doran Activated 28 March, 2024 Added 28 March, 2024 …" at bounding box center [376, 130] width 393 height 119
copy h3 "Alannah Hardy Doran"
click at [809, 217] on link "Attendance" at bounding box center [811, 221] width 81 height 35
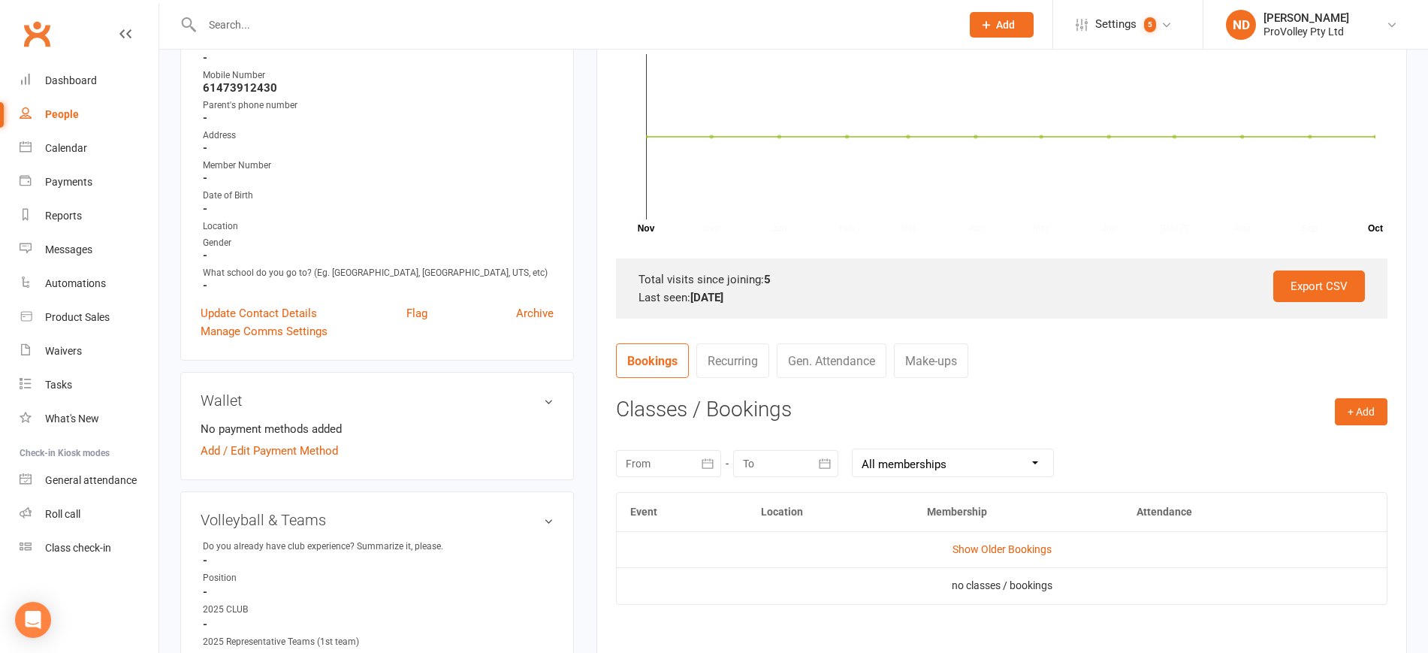
scroll to position [469, 0]
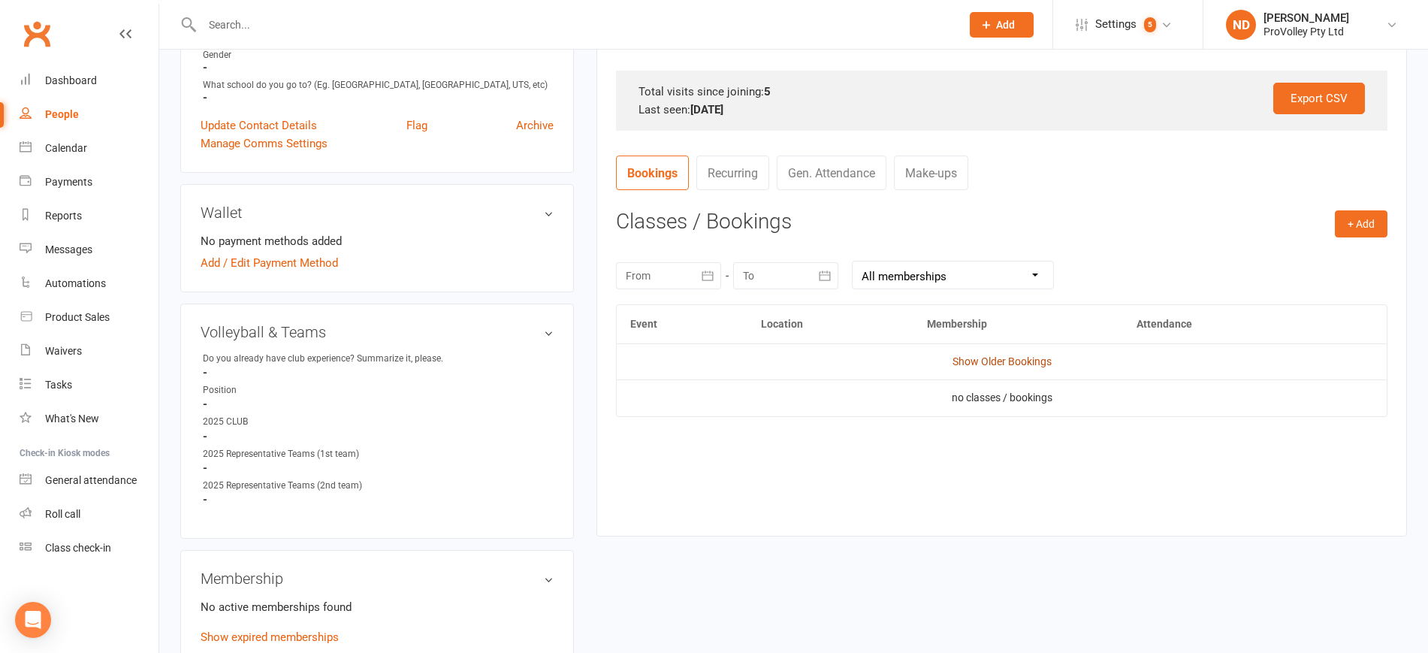
click at [1002, 357] on link "Show Older Bookings" at bounding box center [1001, 361] width 99 height 12
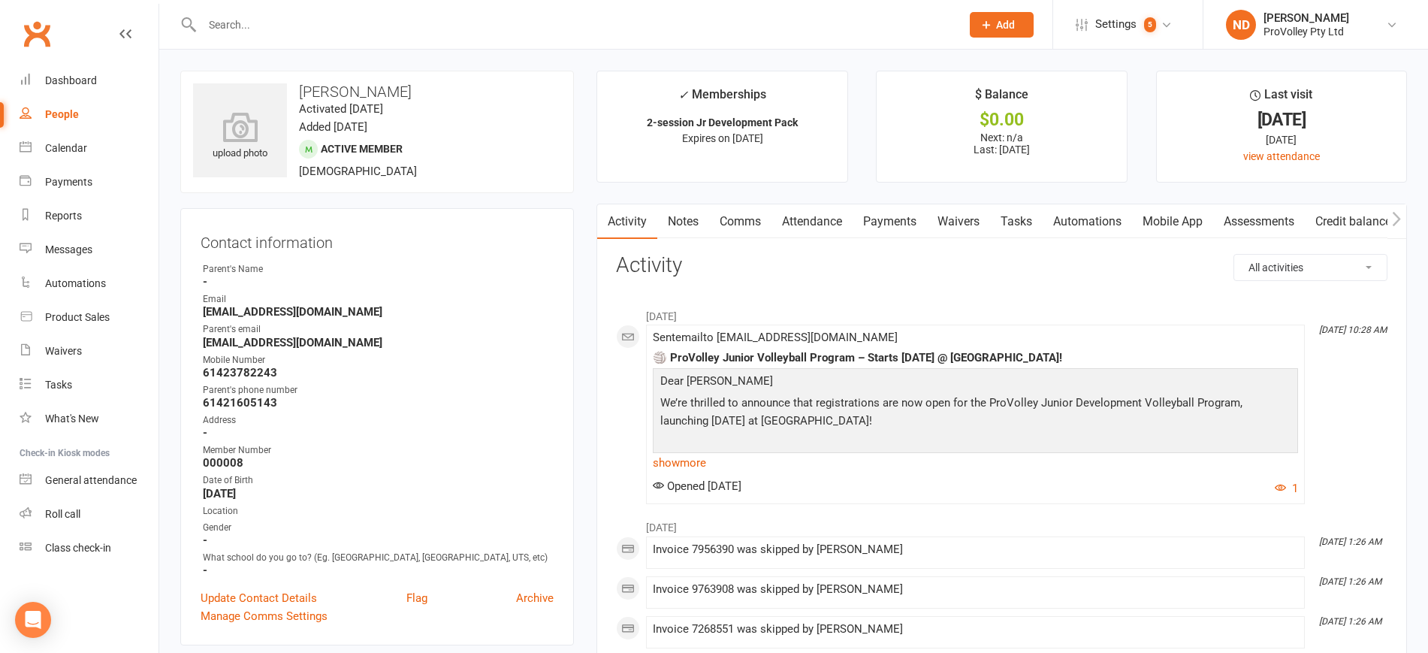
click at [903, 216] on link "Payments" at bounding box center [889, 221] width 74 height 35
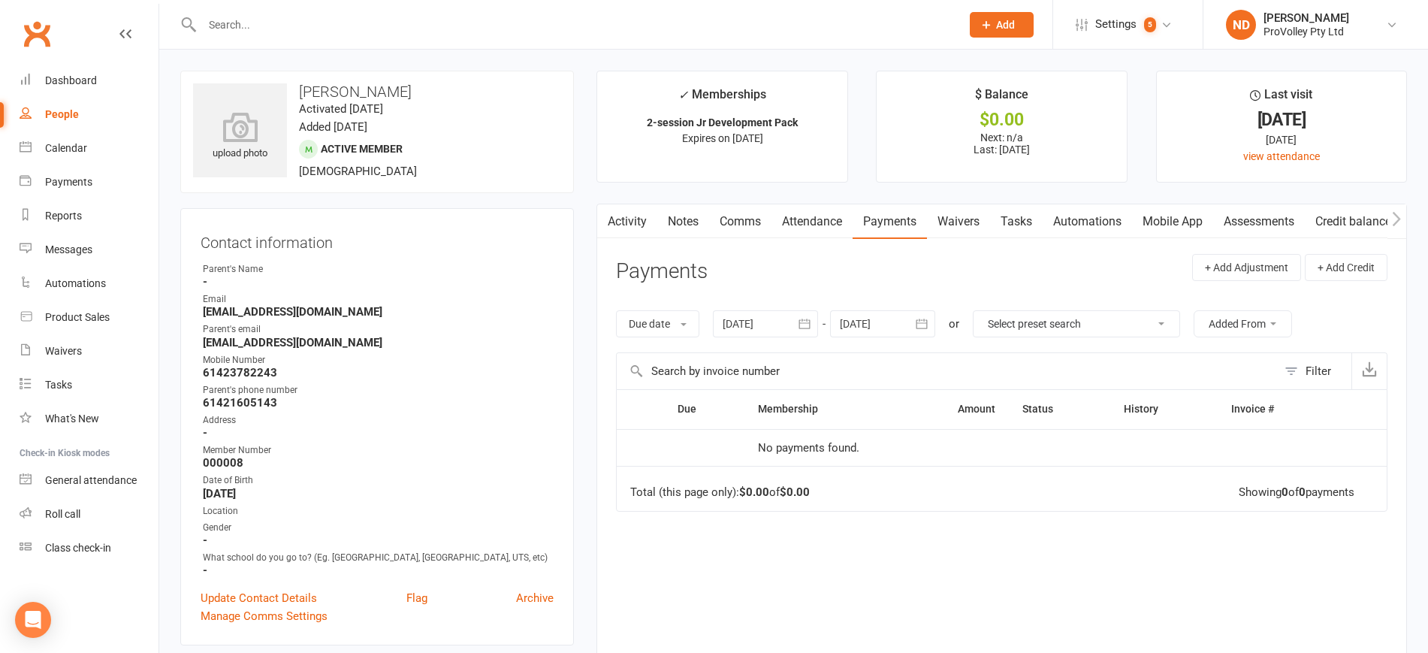
click at [803, 329] on icon "button" at bounding box center [804, 323] width 15 height 15
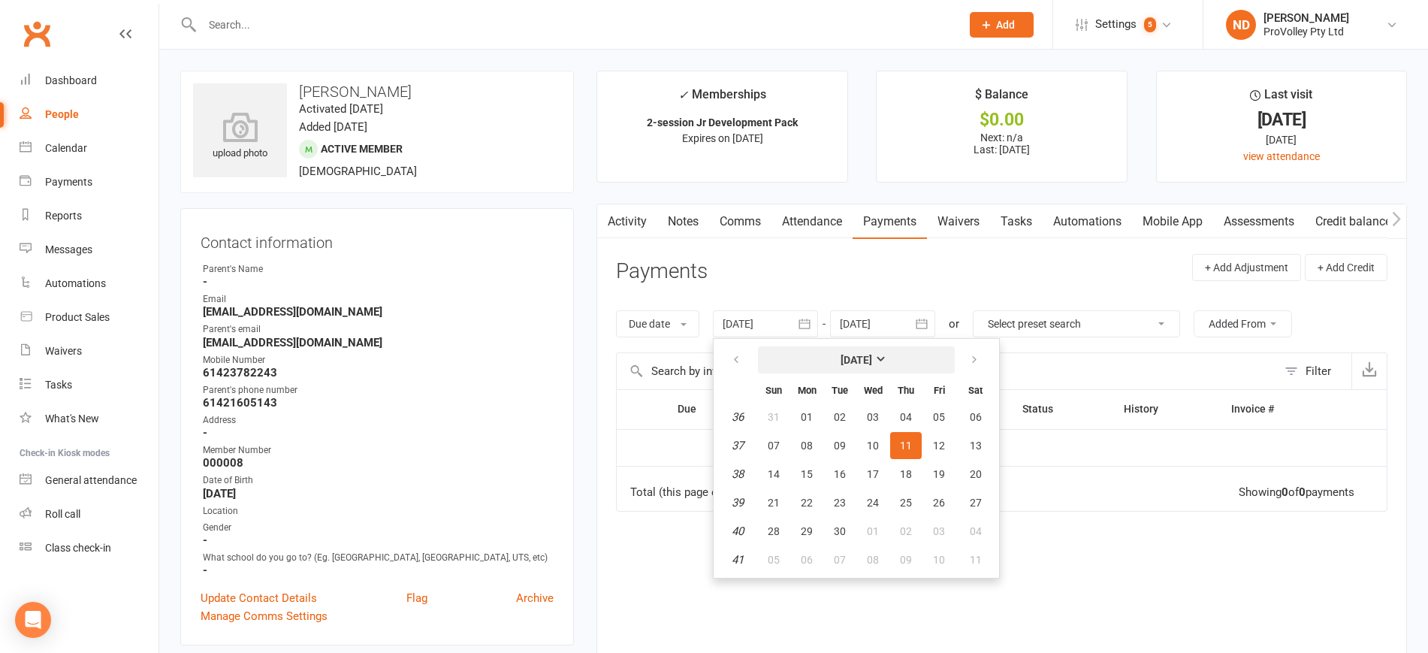
click at [863, 345] on th "[DATE]" at bounding box center [856, 359] width 197 height 33
click at [864, 355] on strong "[DATE]" at bounding box center [856, 360] width 32 height 12
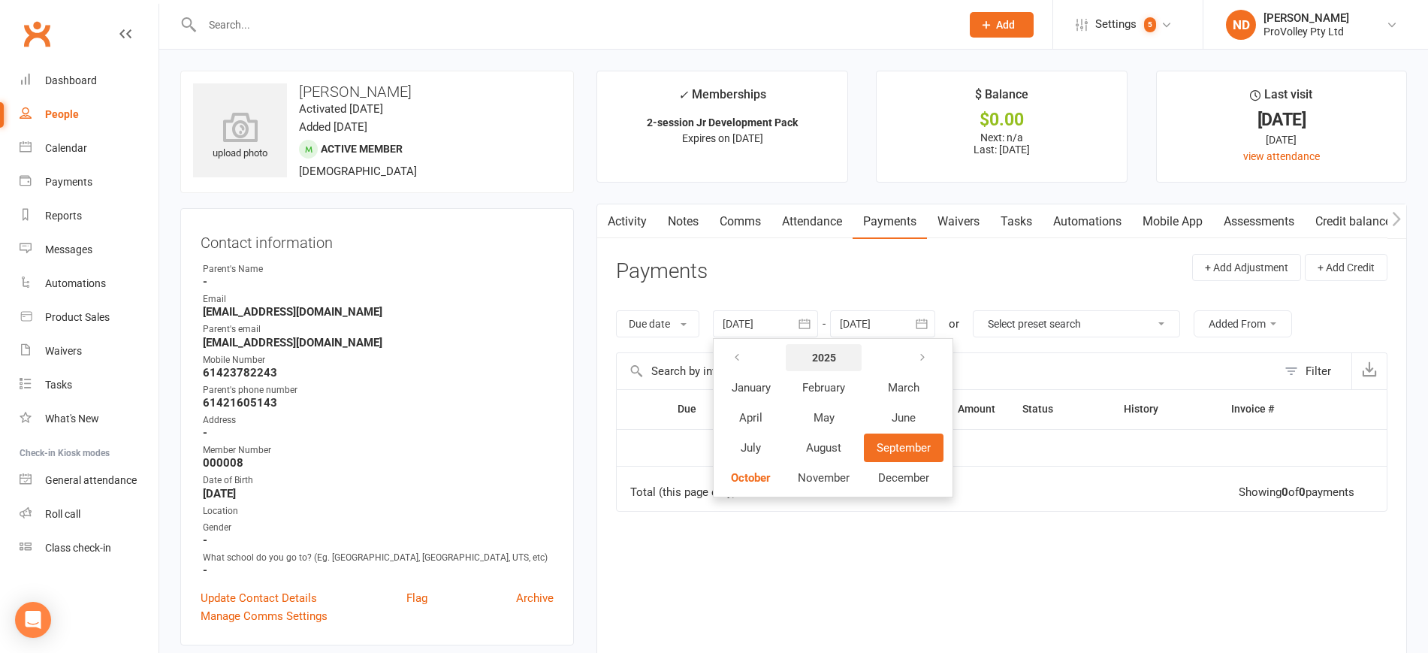
click at [837, 349] on button "2025" at bounding box center [823, 357] width 76 height 27
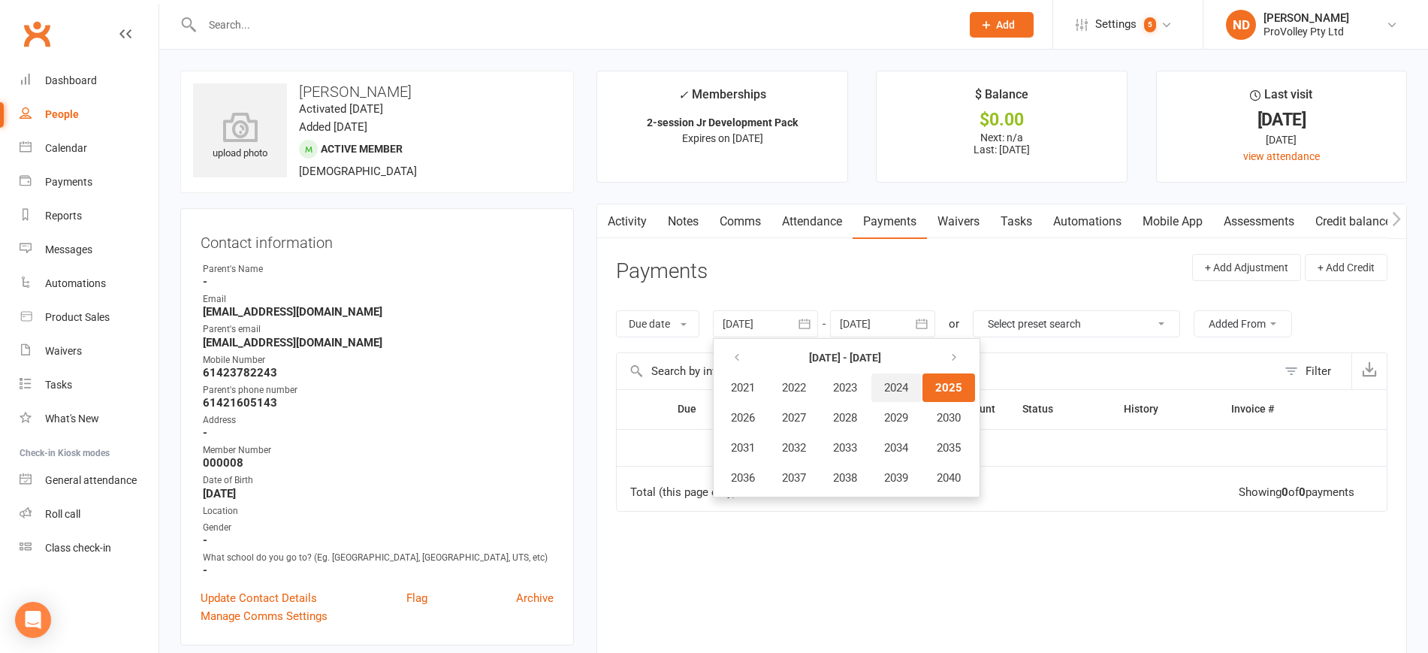
click at [908, 387] on span "2024" at bounding box center [896, 388] width 24 height 14
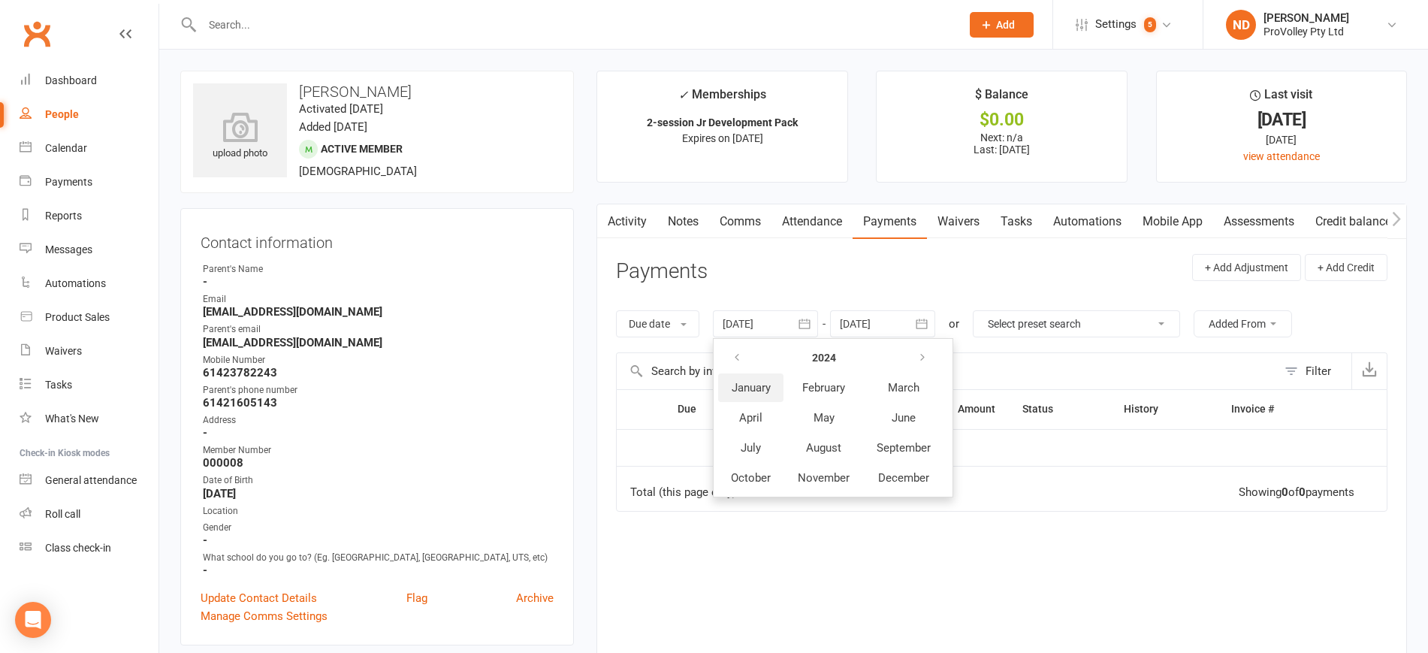
click at [758, 392] on span "January" at bounding box center [750, 388] width 39 height 14
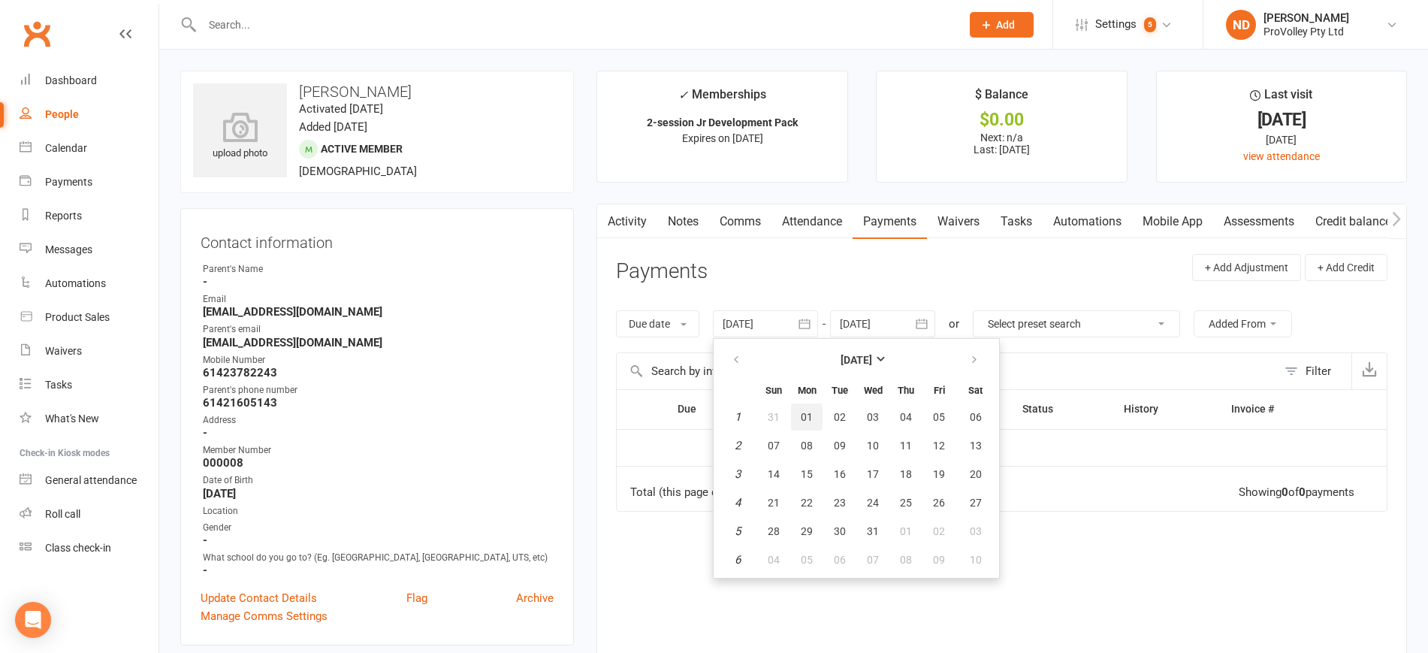
click at [813, 414] on span "01" at bounding box center [806, 417] width 12 height 12
type input "[DATE]"
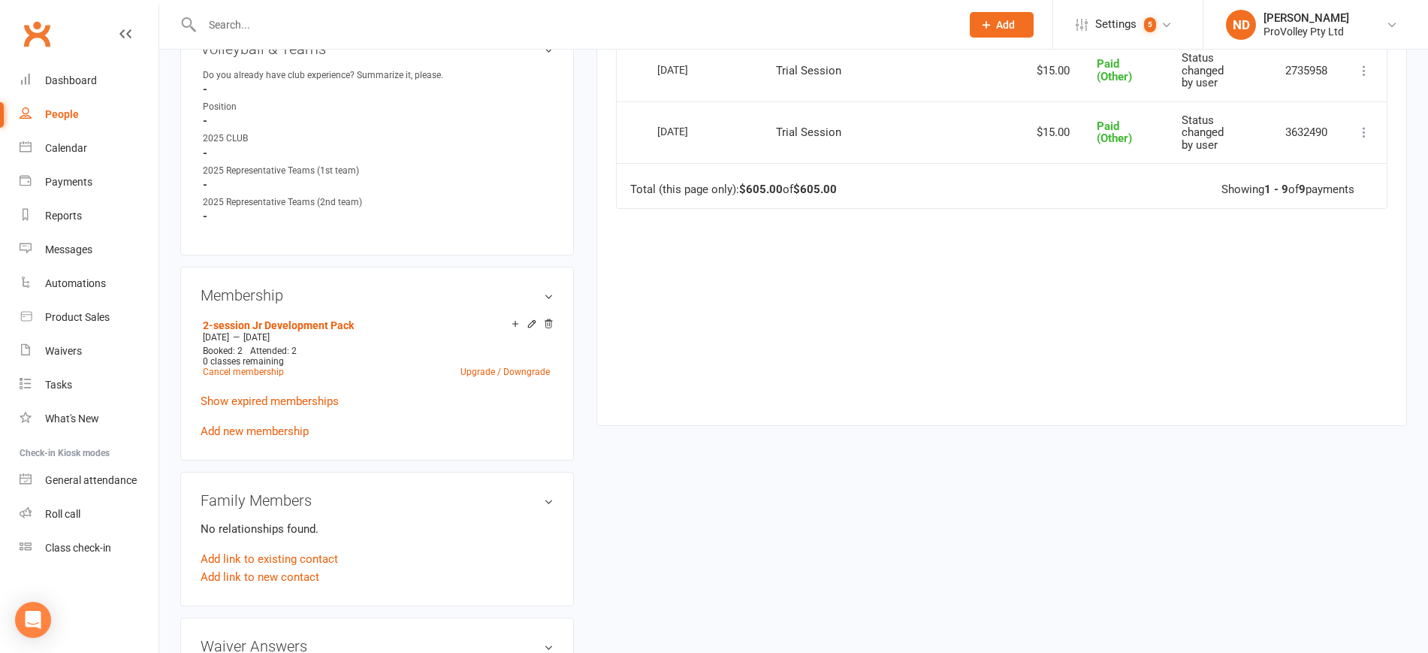
scroll to position [751, 0]
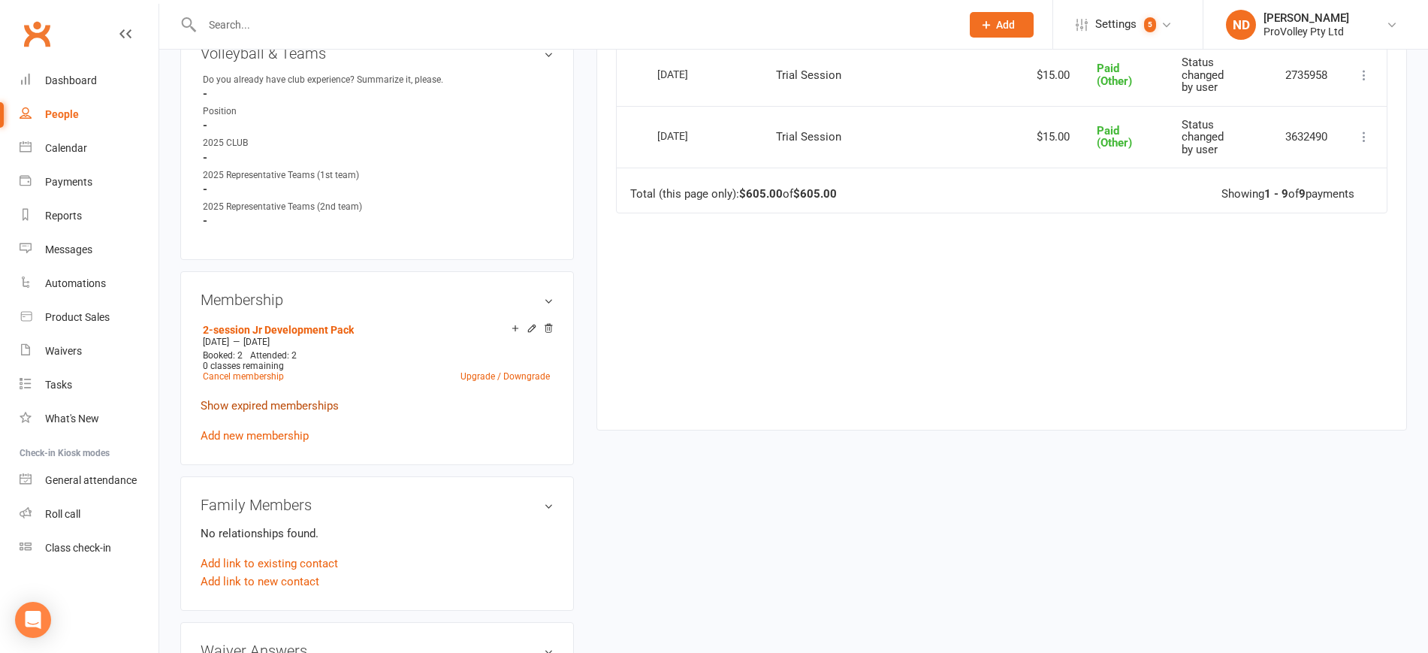
click at [314, 412] on link "Show expired memberships" at bounding box center [269, 406] width 138 height 14
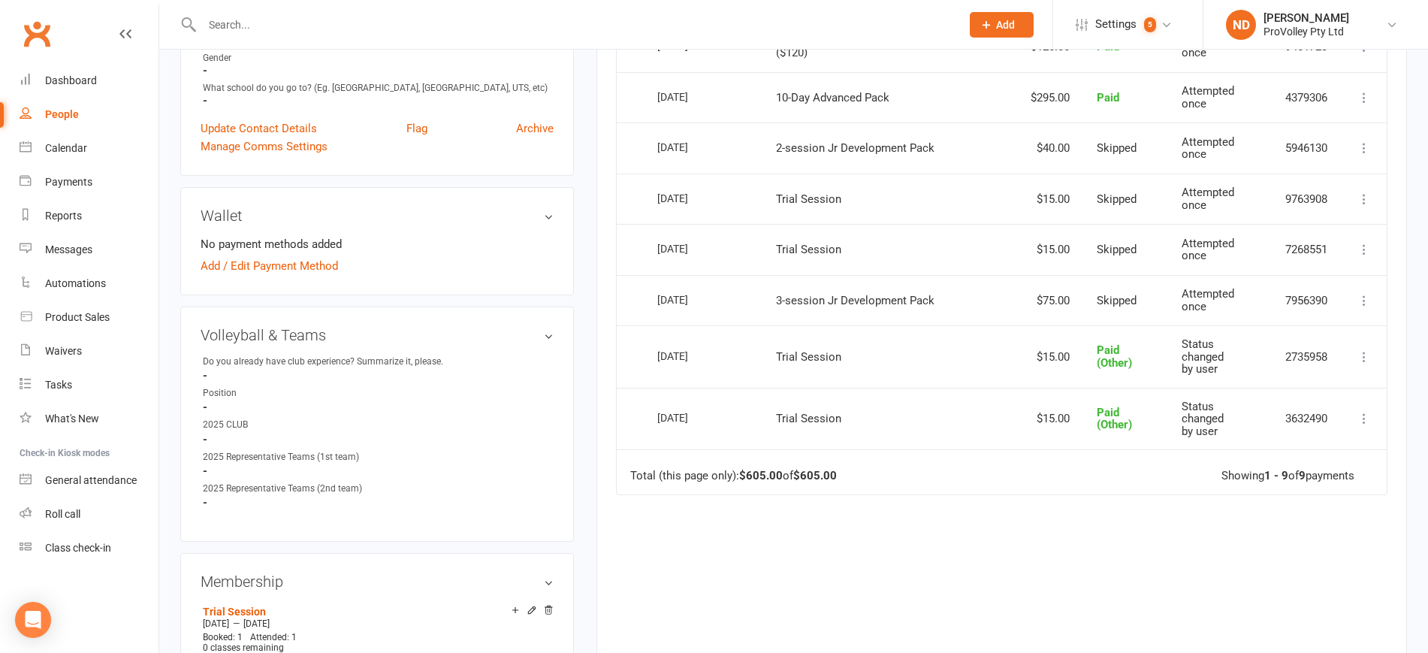
scroll to position [0, 0]
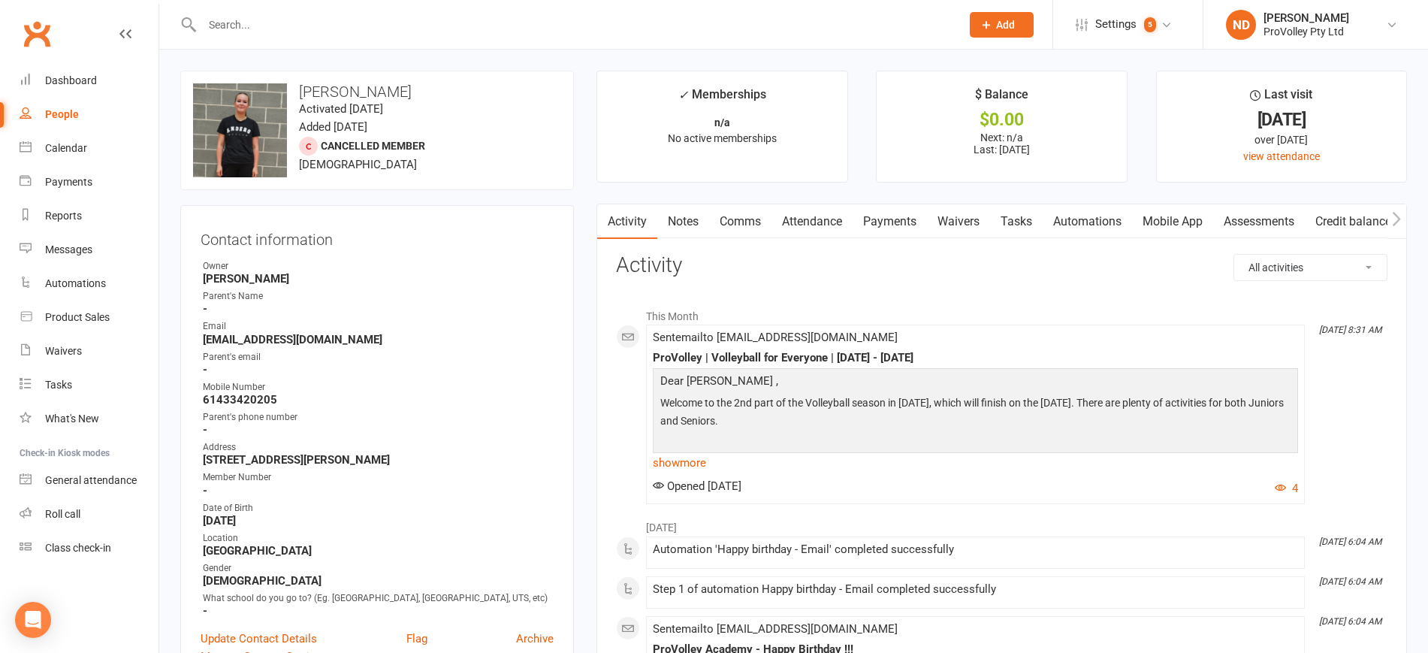
click at [897, 216] on link "Payments" at bounding box center [889, 221] width 74 height 35
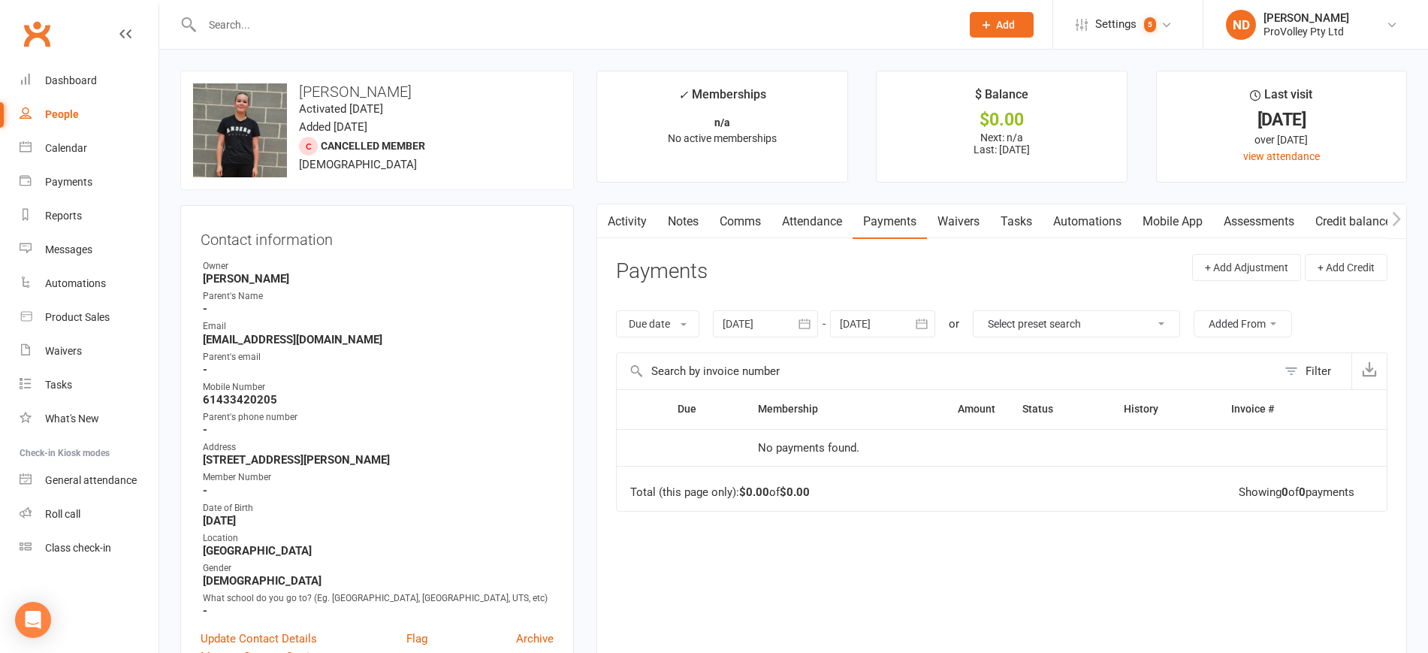
click at [812, 316] on icon "button" at bounding box center [804, 323] width 15 height 15
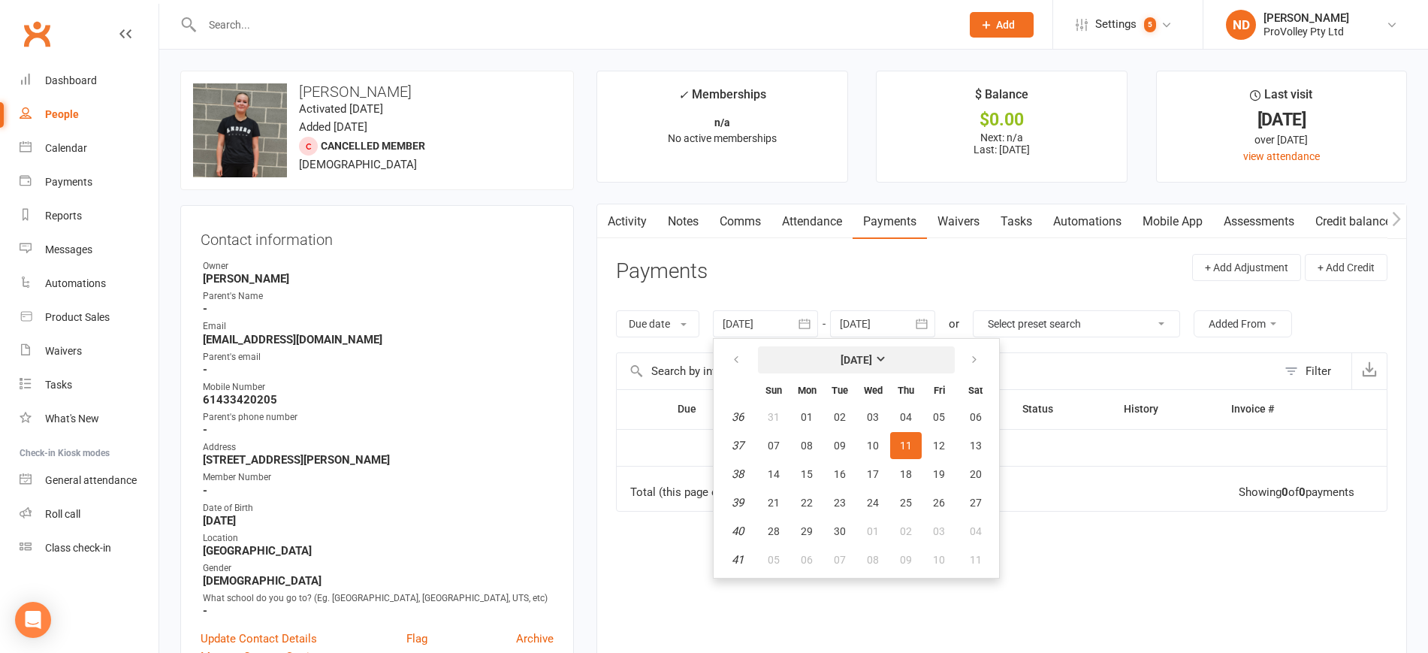
click at [852, 359] on strong "[DATE]" at bounding box center [856, 360] width 32 height 12
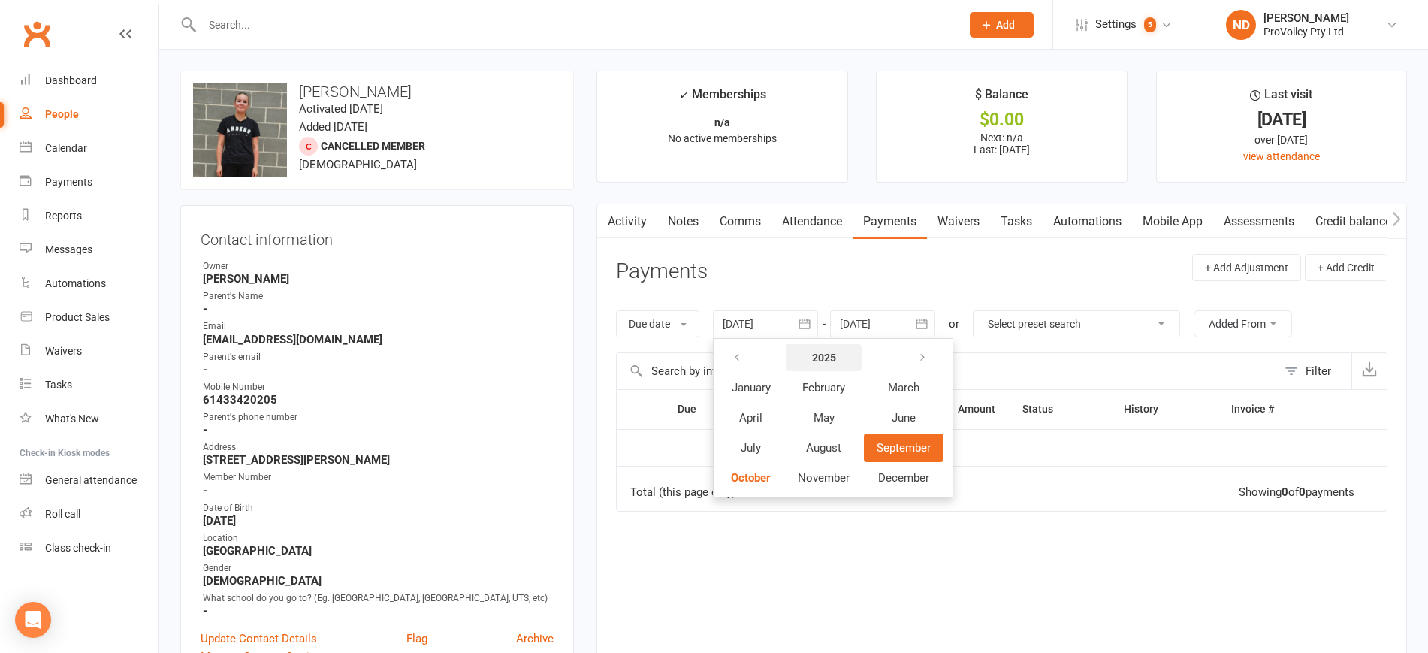
click at [845, 353] on button "2025" at bounding box center [823, 357] width 76 height 27
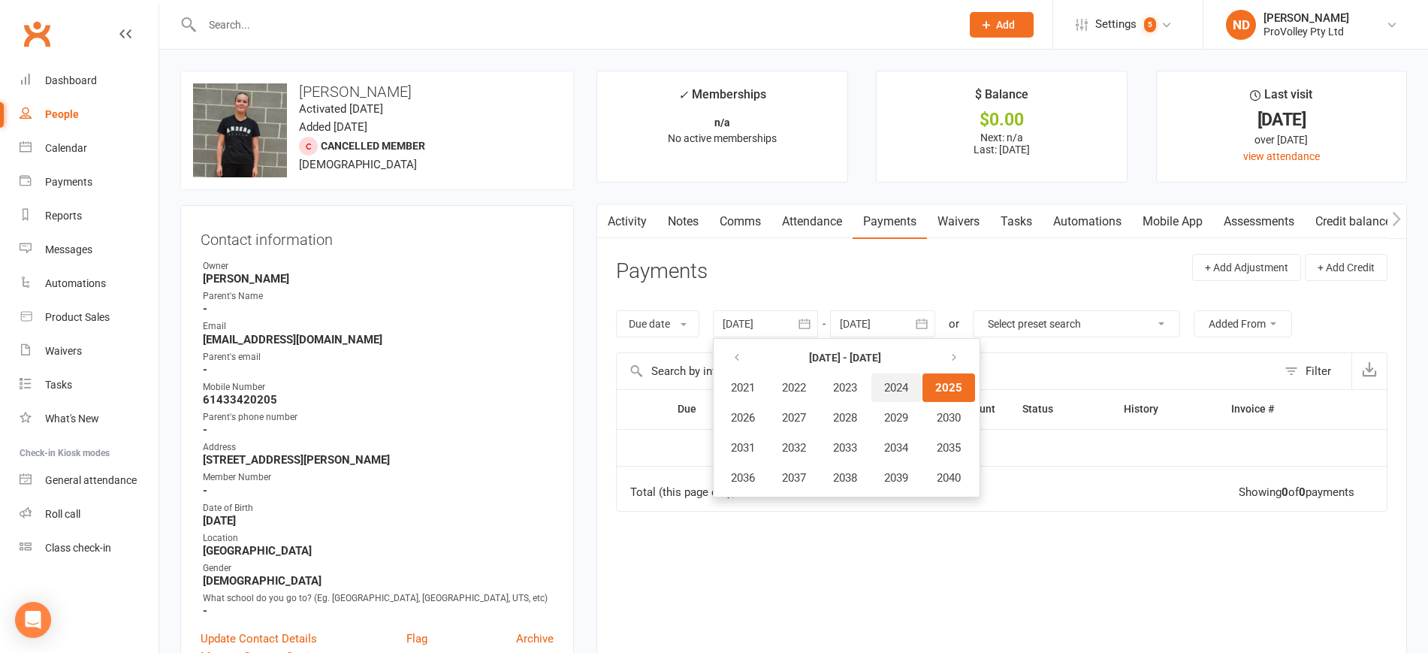
click at [902, 387] on span "2024" at bounding box center [896, 388] width 24 height 14
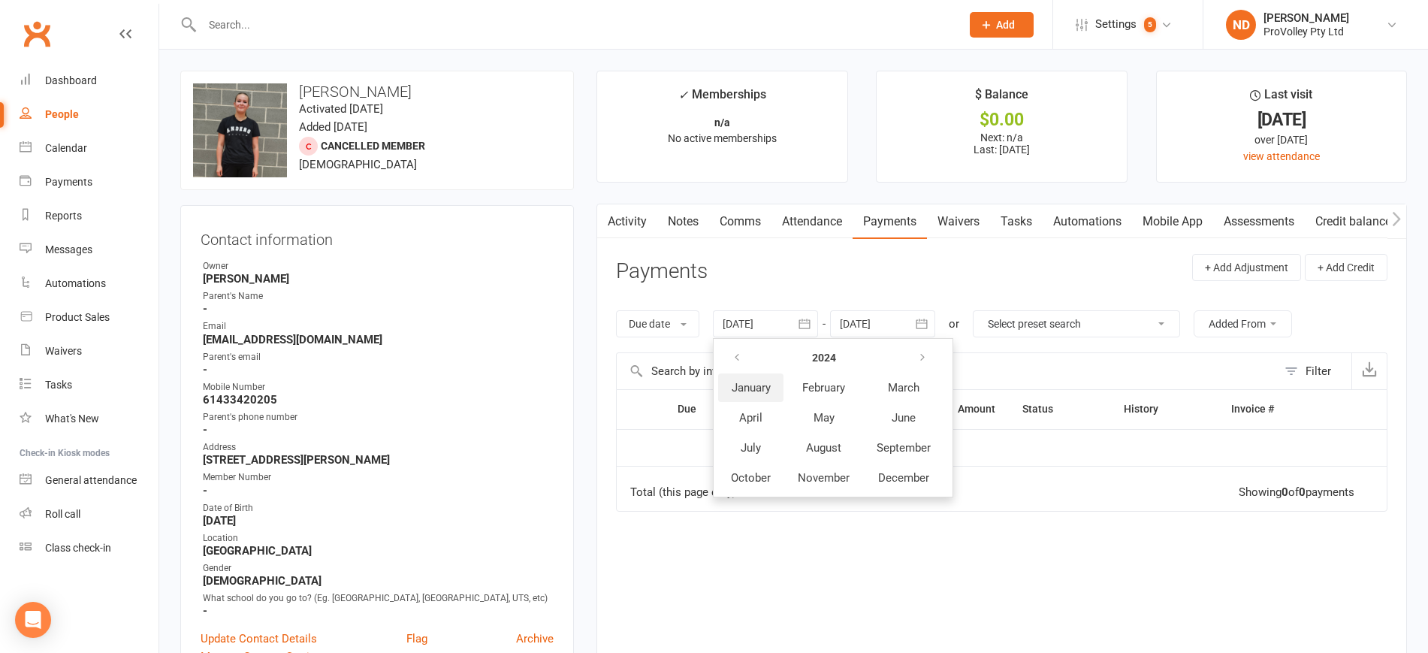
click at [733, 390] on button "January" at bounding box center [750, 387] width 65 height 29
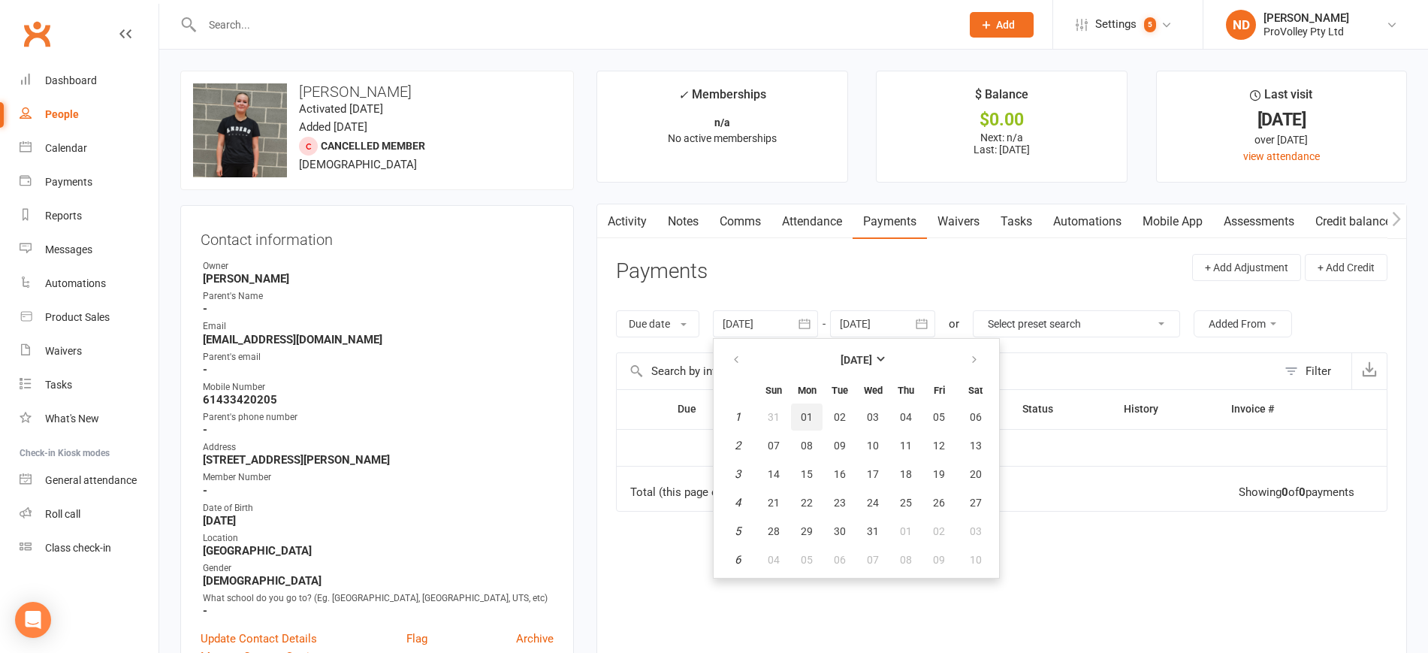
click at [813, 414] on span "01" at bounding box center [806, 417] width 12 height 12
type input "[DATE]"
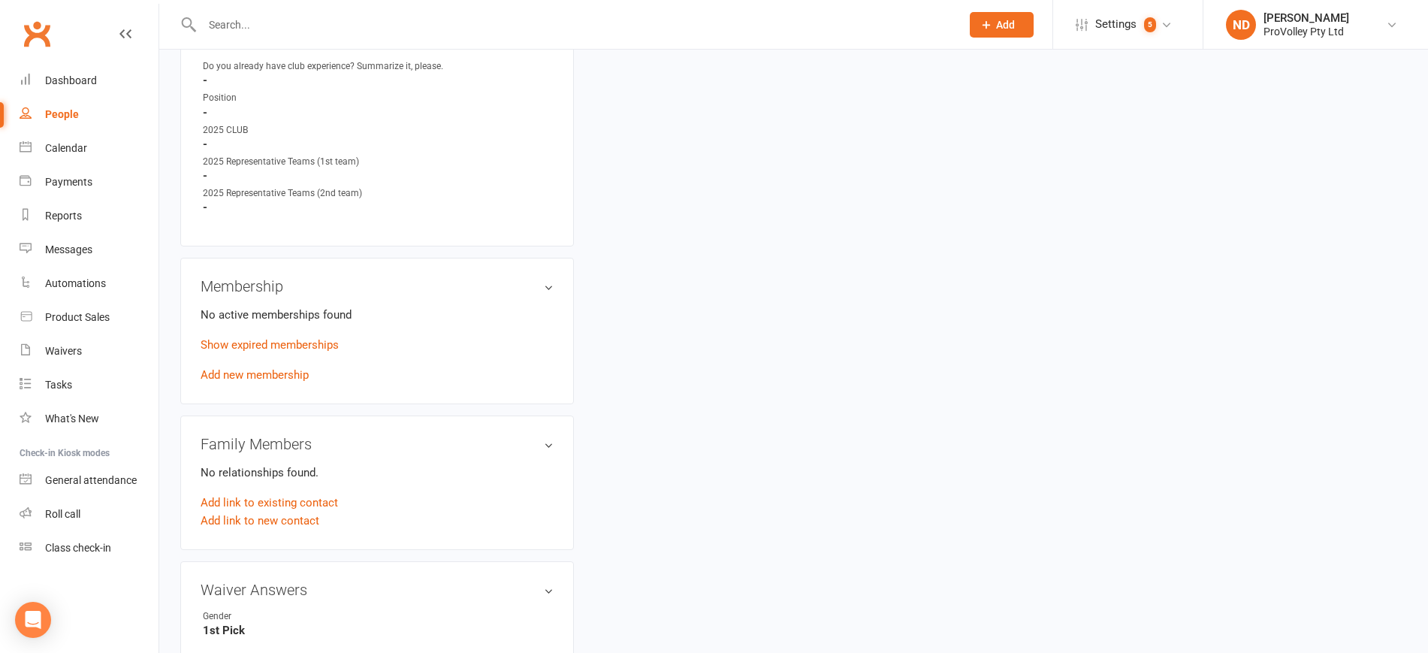
scroll to position [845, 0]
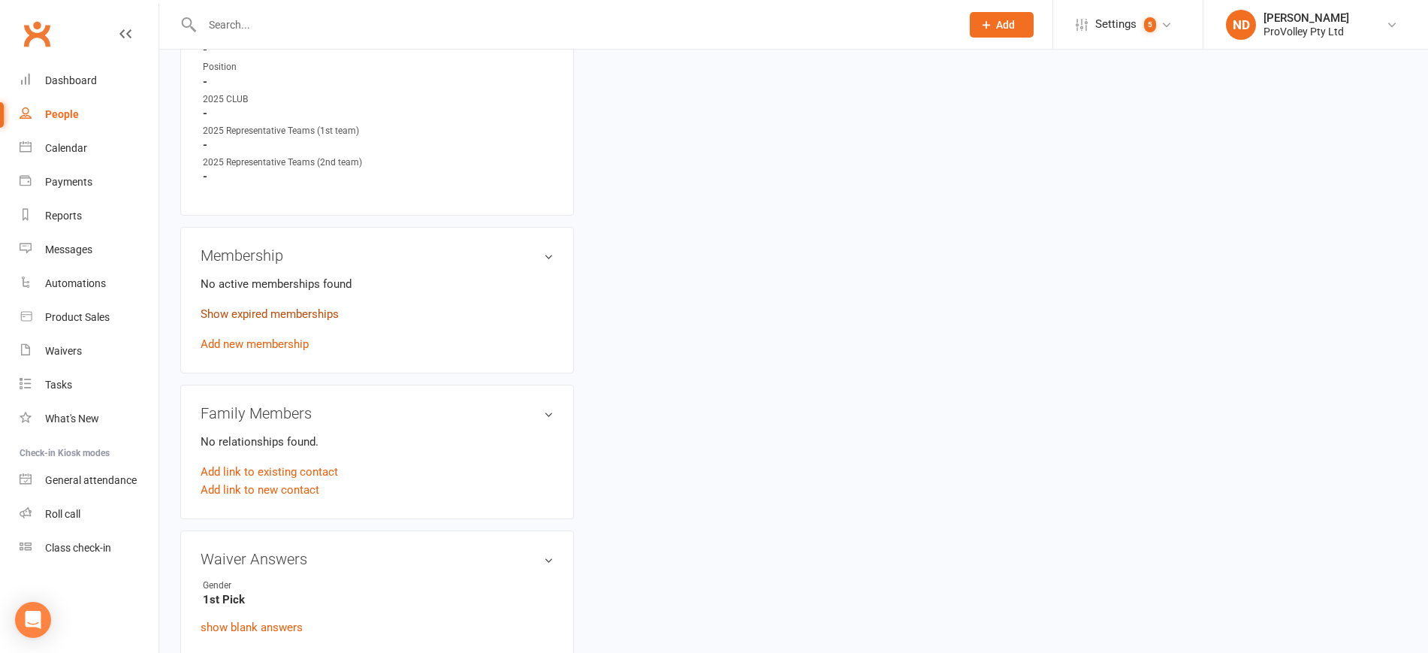
click at [319, 321] on link "Show expired memberships" at bounding box center [269, 314] width 138 height 14
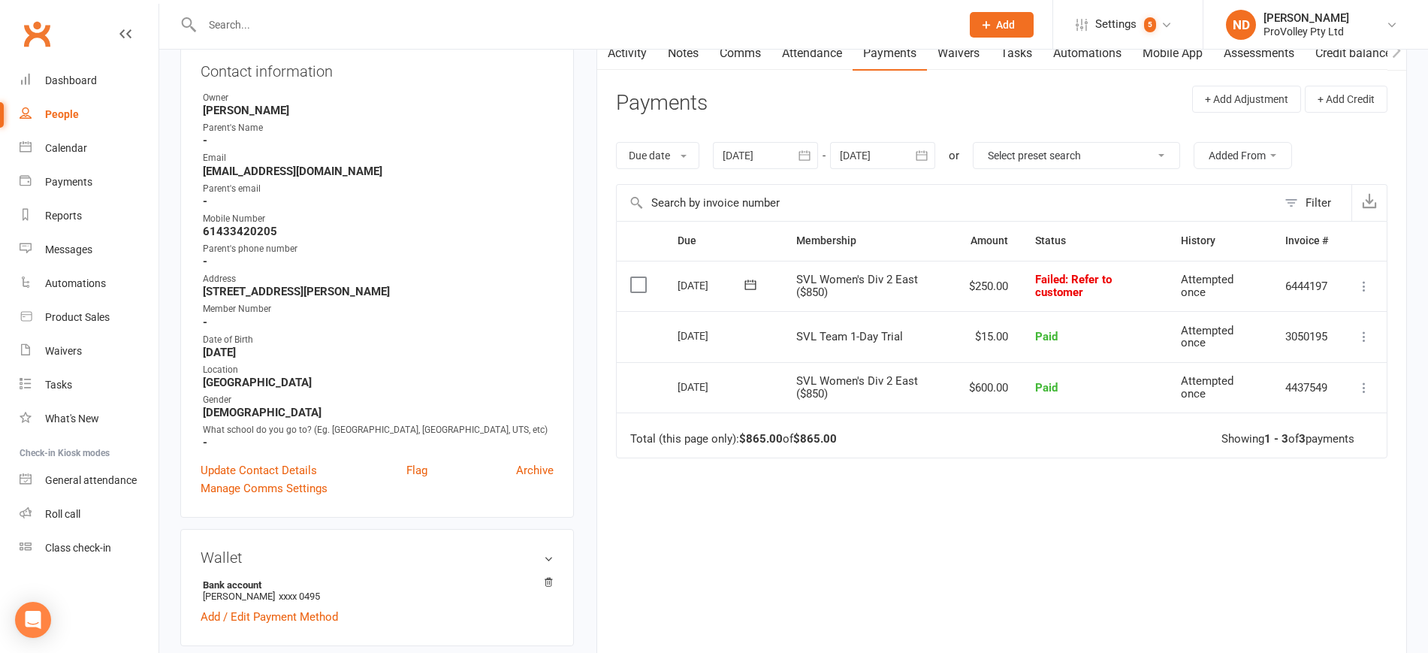
scroll to position [94, 0]
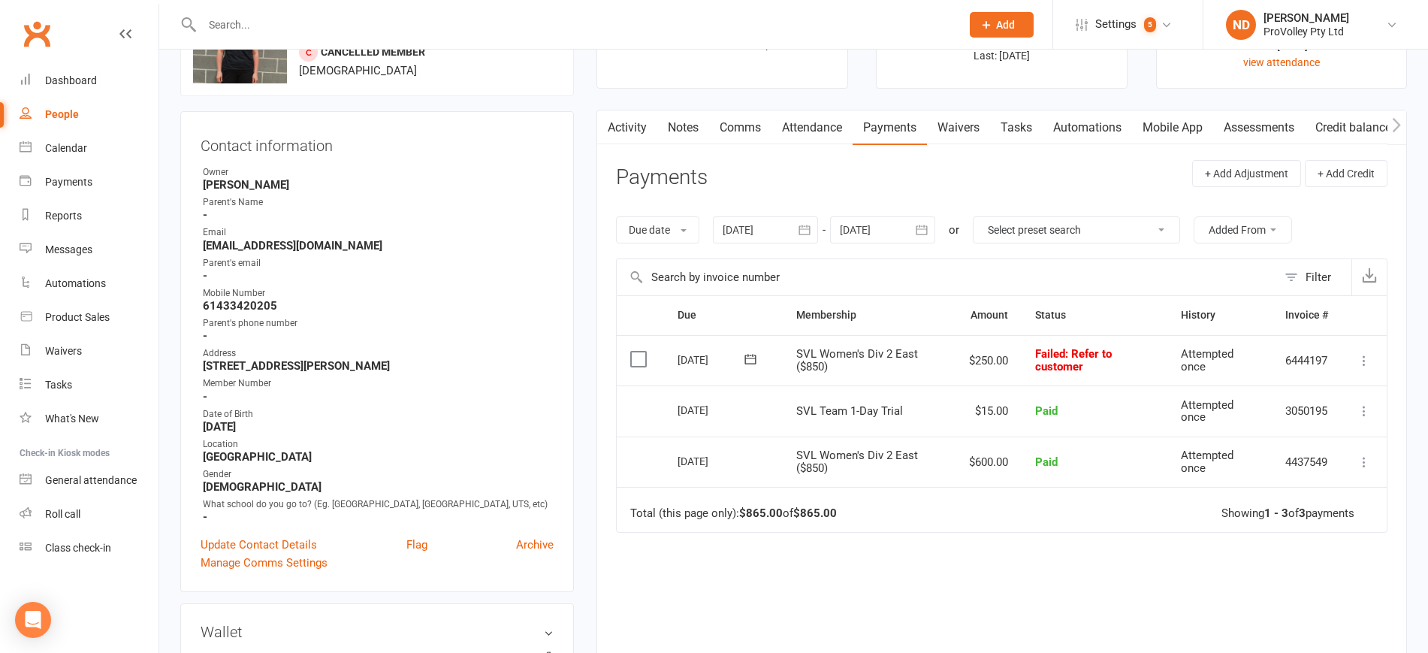
click at [1361, 357] on icon at bounding box center [1363, 360] width 15 height 15
click at [1303, 490] on link "Skip" at bounding box center [1297, 480] width 149 height 30
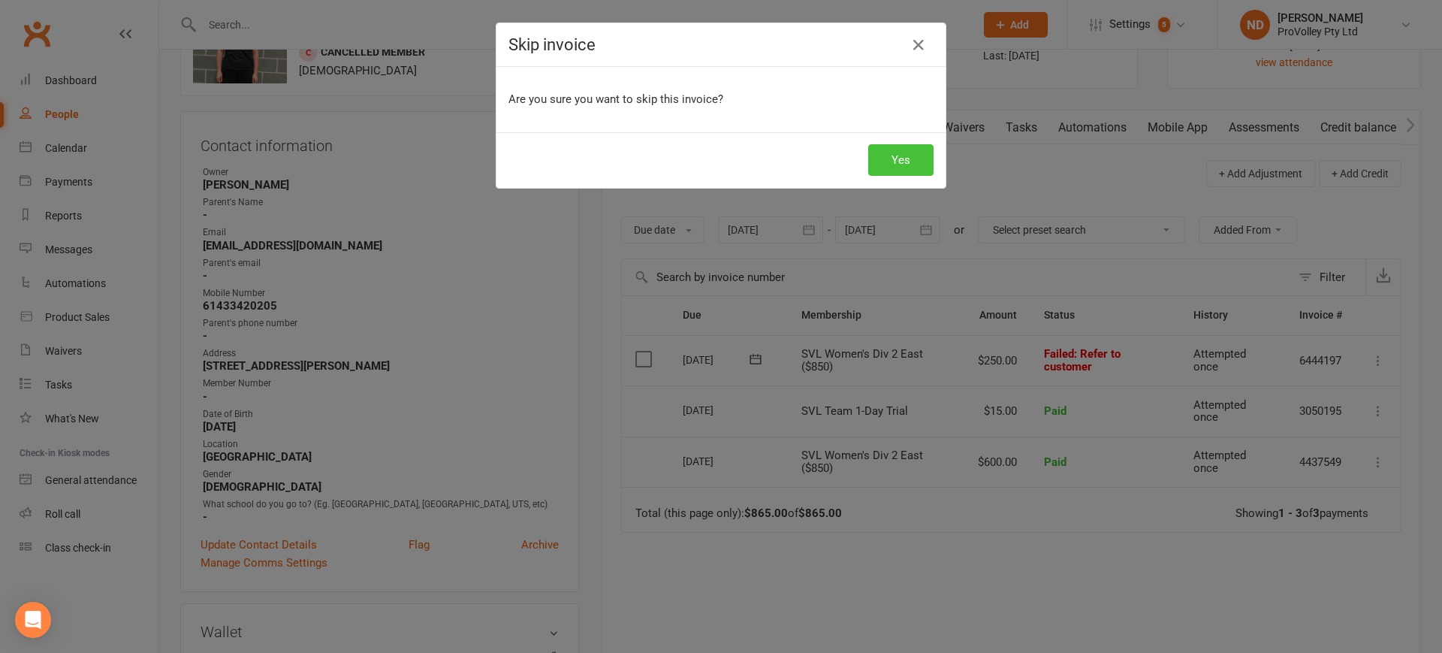
click at [905, 164] on button "Yes" at bounding box center [900, 160] width 65 height 32
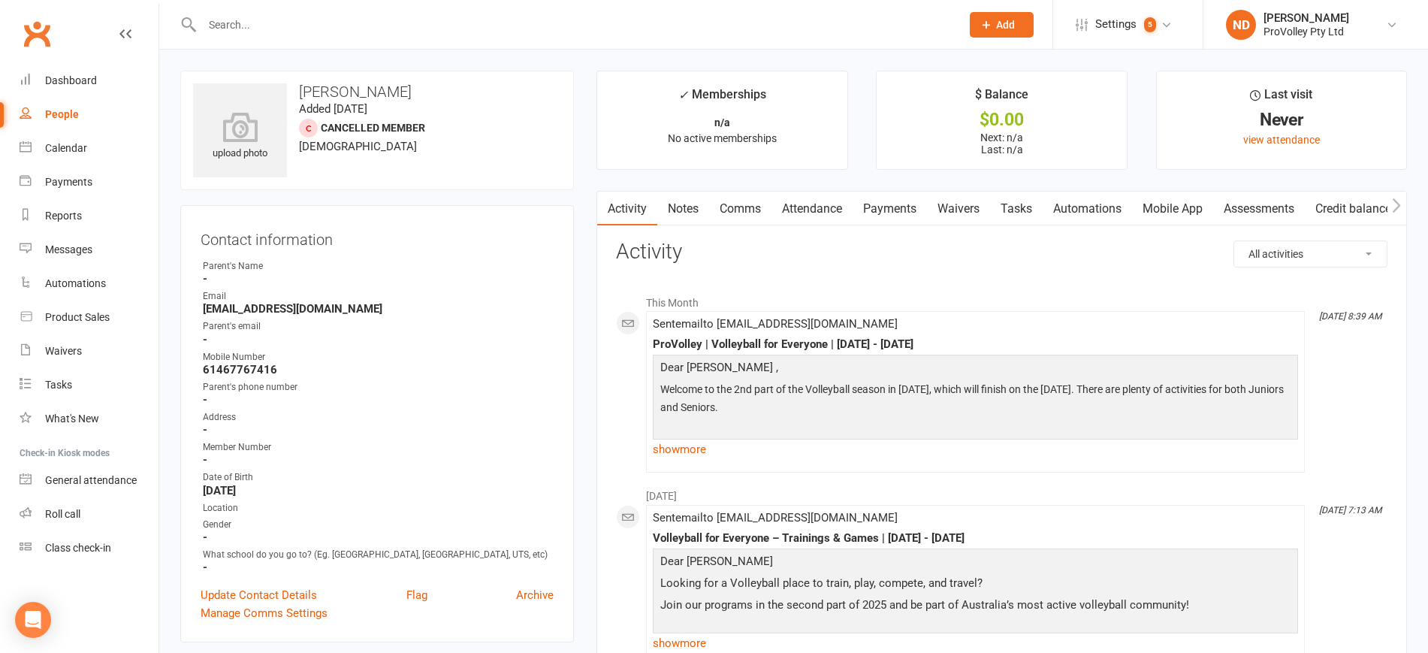
click at [903, 210] on link "Payments" at bounding box center [889, 208] width 74 height 35
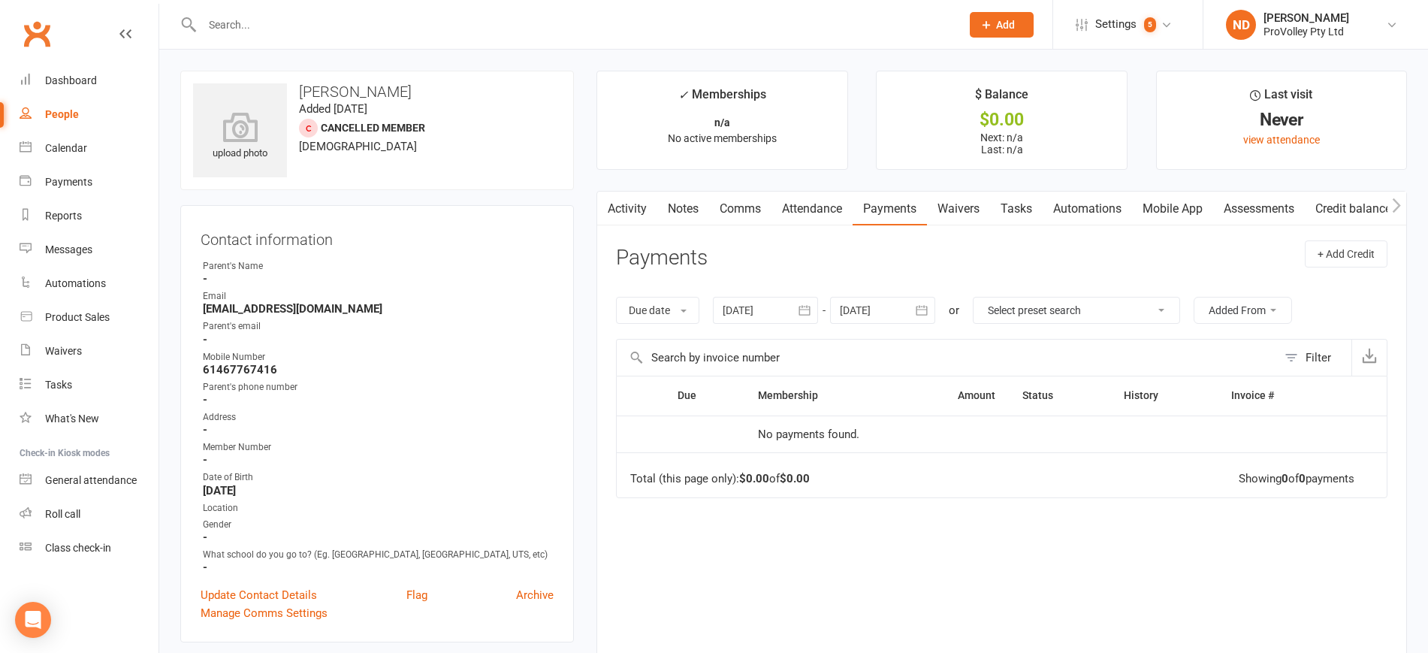
drag, startPoint x: 804, startPoint y: 306, endPoint x: 819, endPoint y: 310, distance: 15.5
click at [803, 306] on icon "button" at bounding box center [804, 310] width 15 height 15
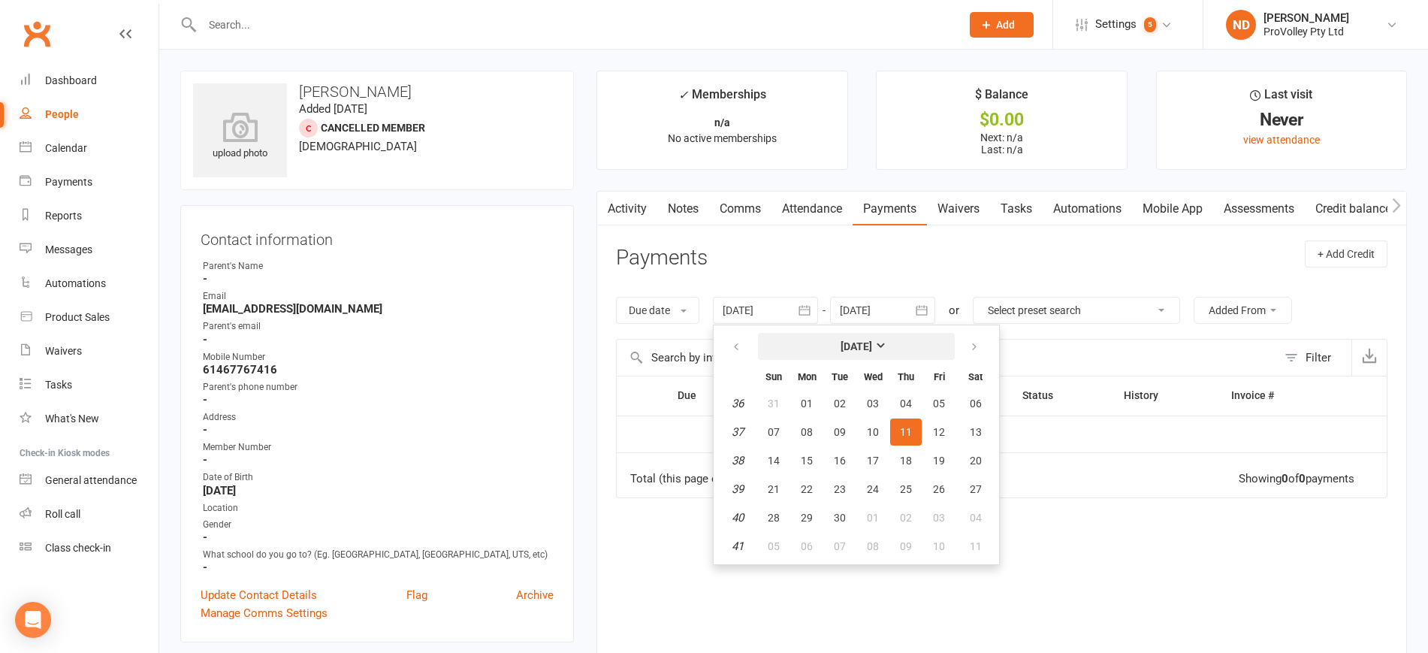
click at [861, 336] on button "[DATE]" at bounding box center [856, 346] width 197 height 27
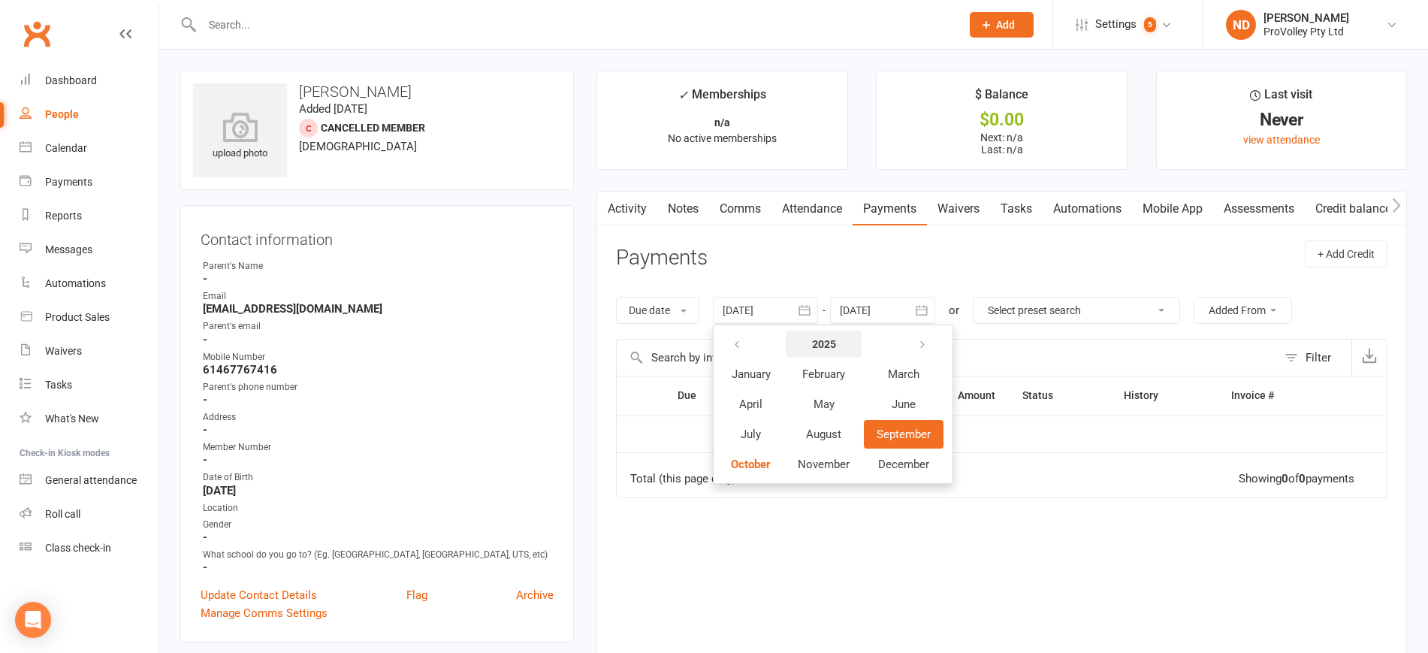
click at [816, 338] on strong "2025" at bounding box center [824, 344] width 24 height 12
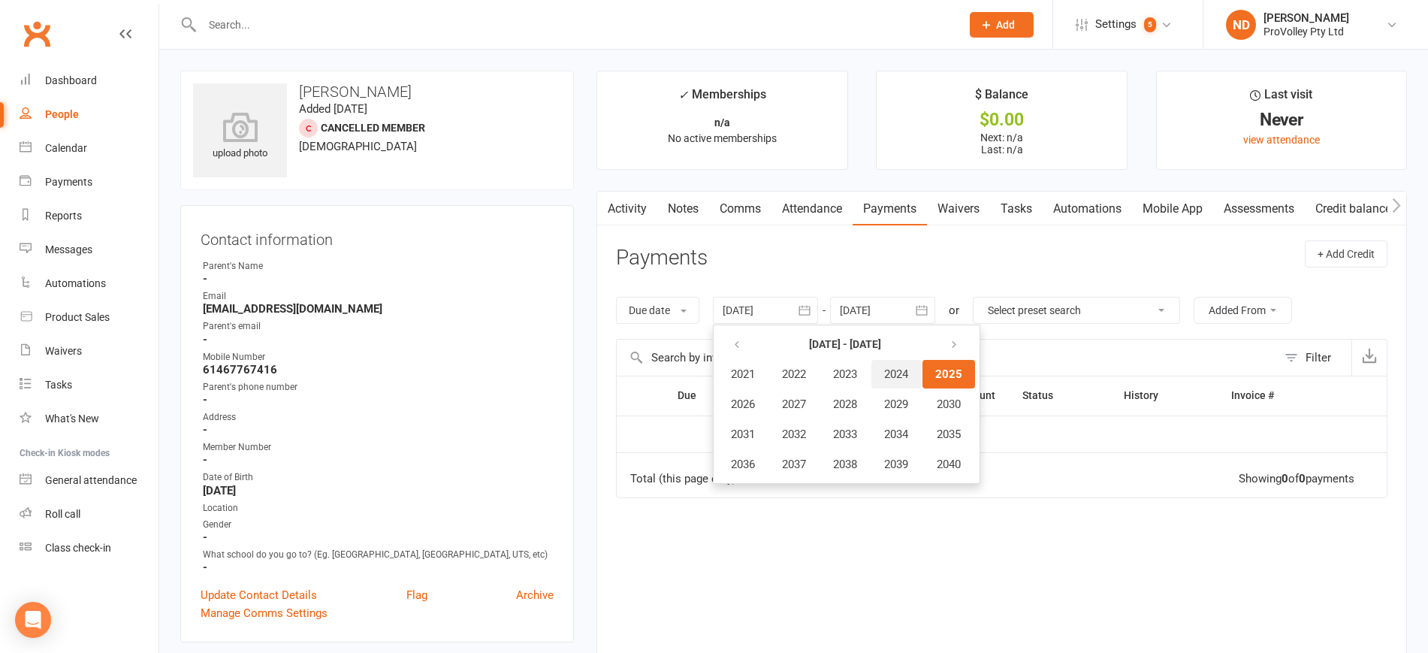
click at [906, 375] on span "2024" at bounding box center [896, 374] width 24 height 14
click at [740, 371] on span "January" at bounding box center [750, 374] width 39 height 14
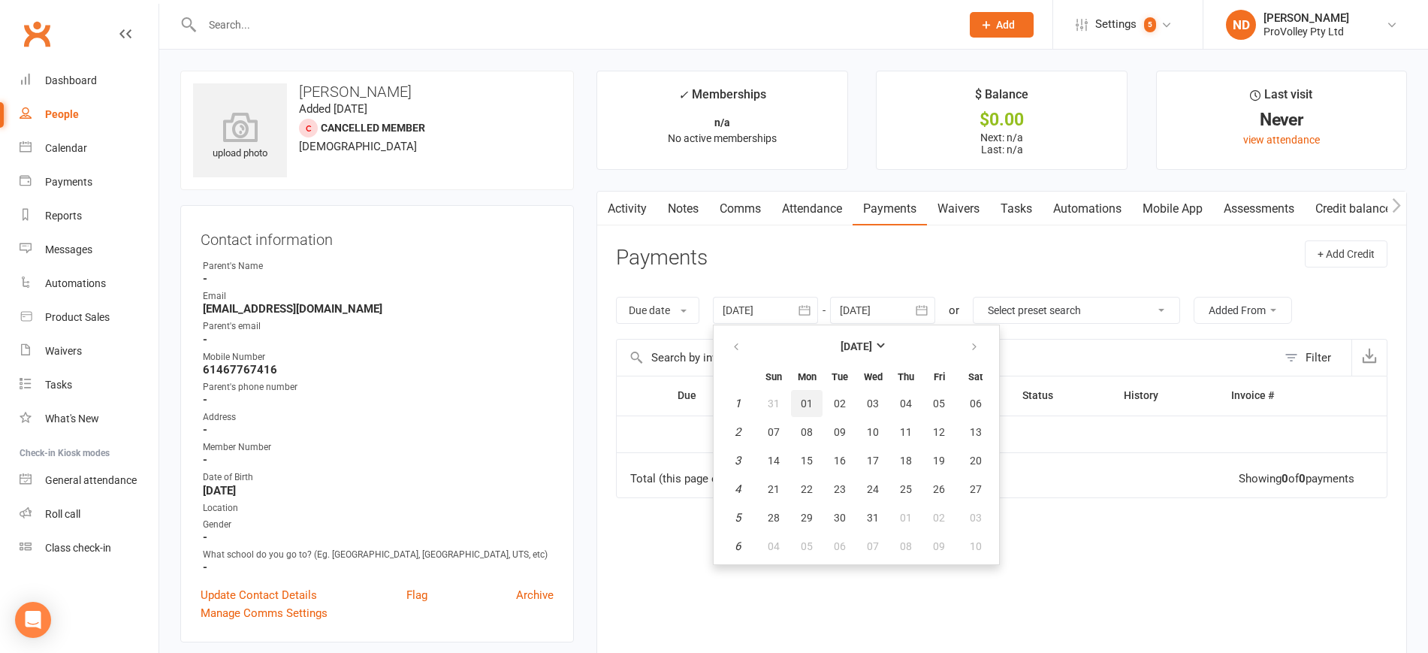
click at [803, 404] on button "01" at bounding box center [807, 403] width 32 height 27
type input "[DATE]"
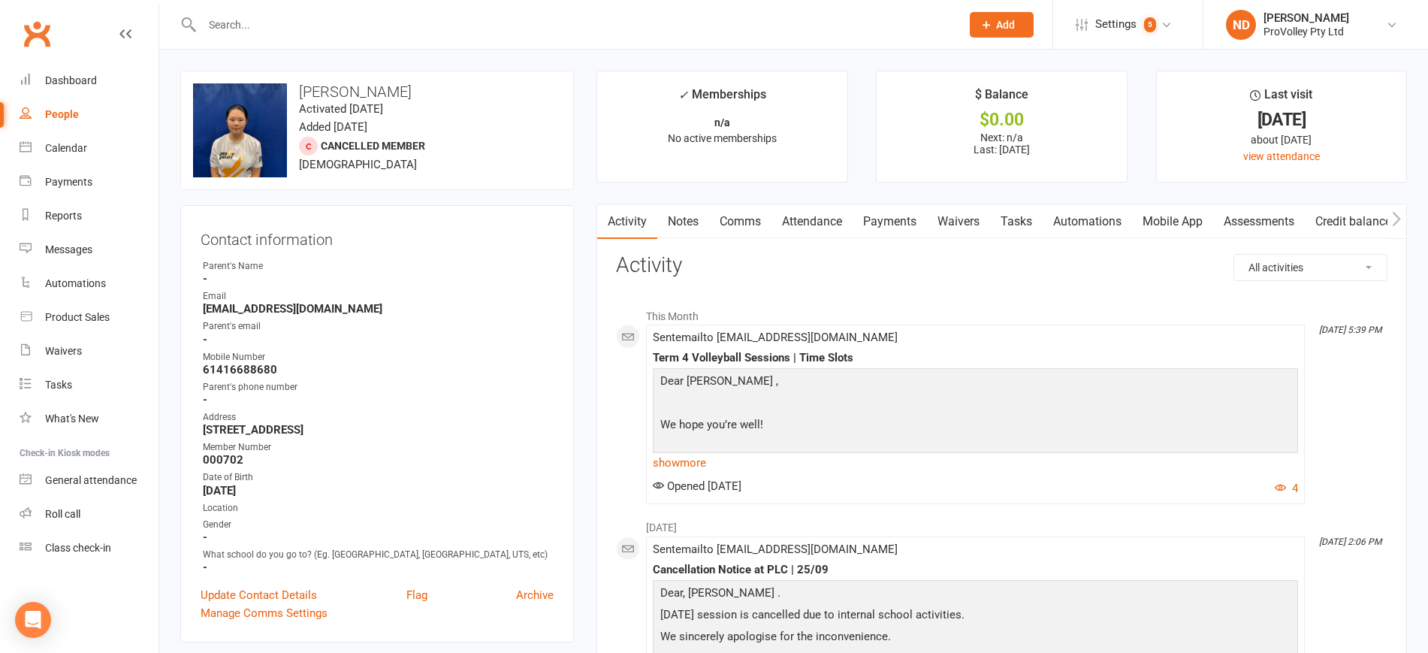
click at [876, 213] on link "Payments" at bounding box center [889, 221] width 74 height 35
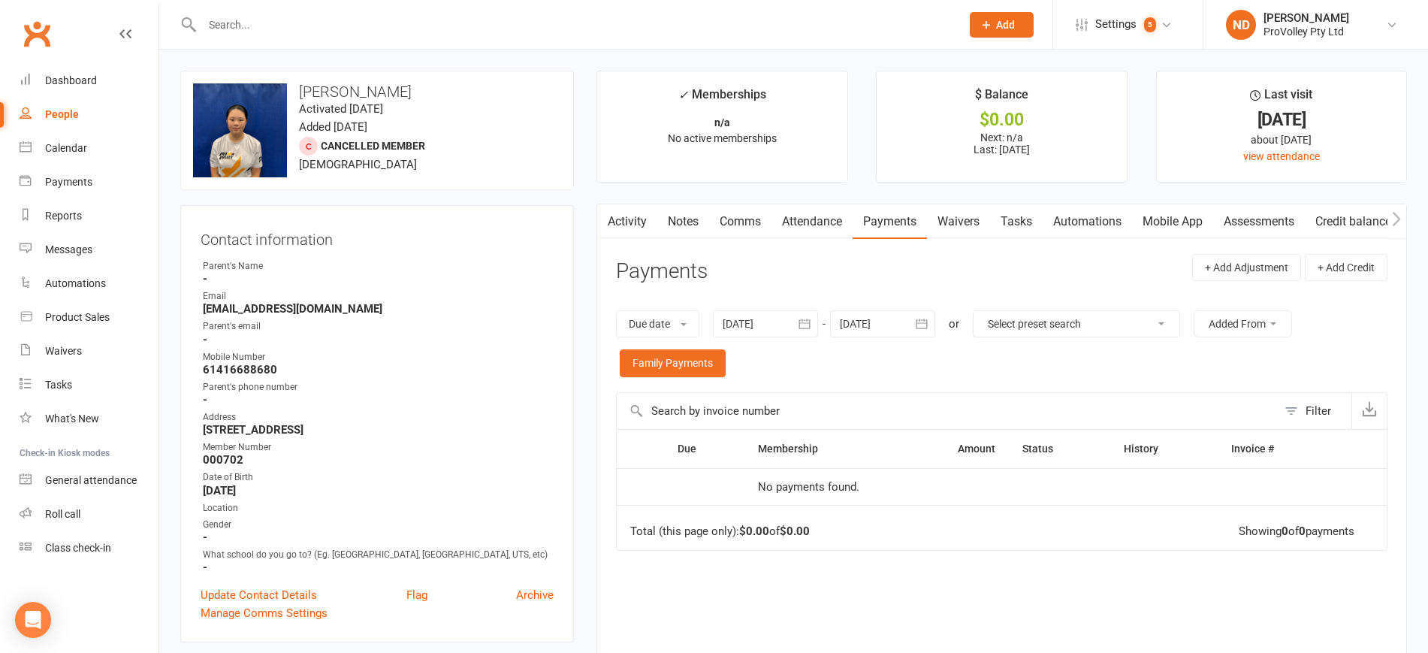
click at [805, 316] on icon "button" at bounding box center [804, 323] width 15 height 15
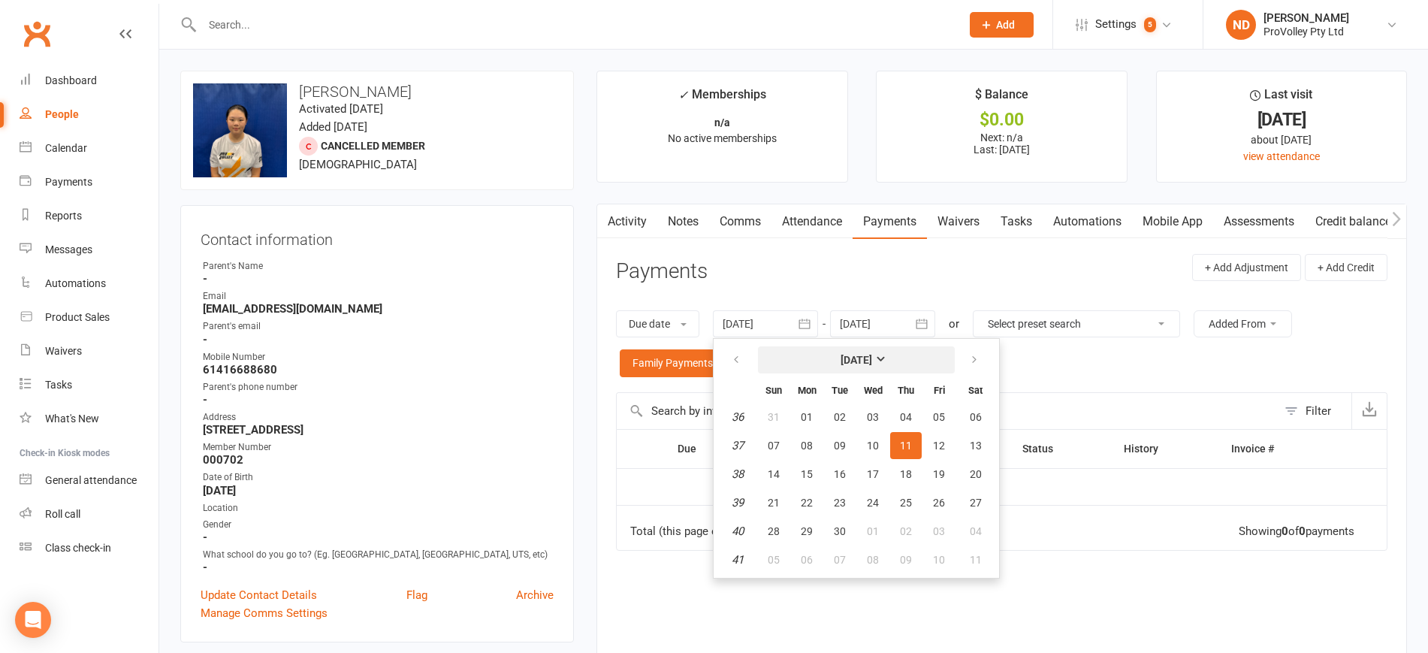
click at [853, 349] on button "[DATE]" at bounding box center [856, 359] width 197 height 27
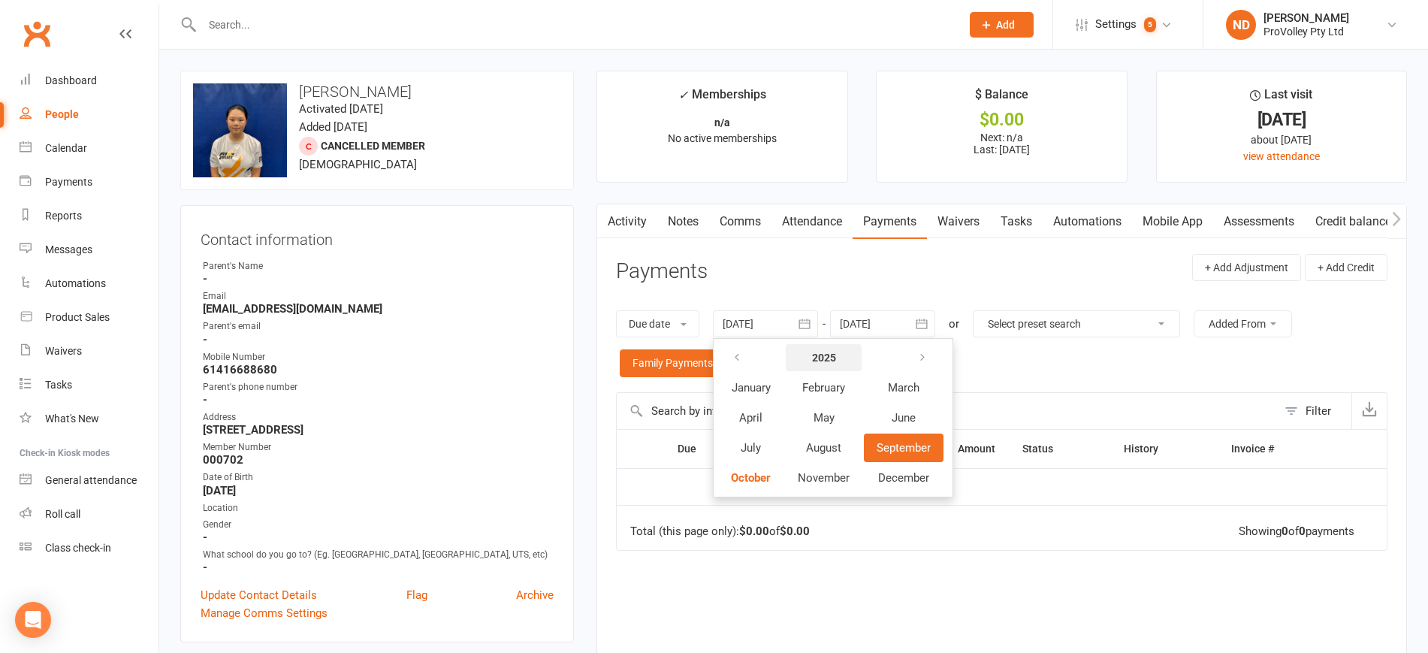
click at [825, 352] on strong "2025" at bounding box center [824, 357] width 24 height 12
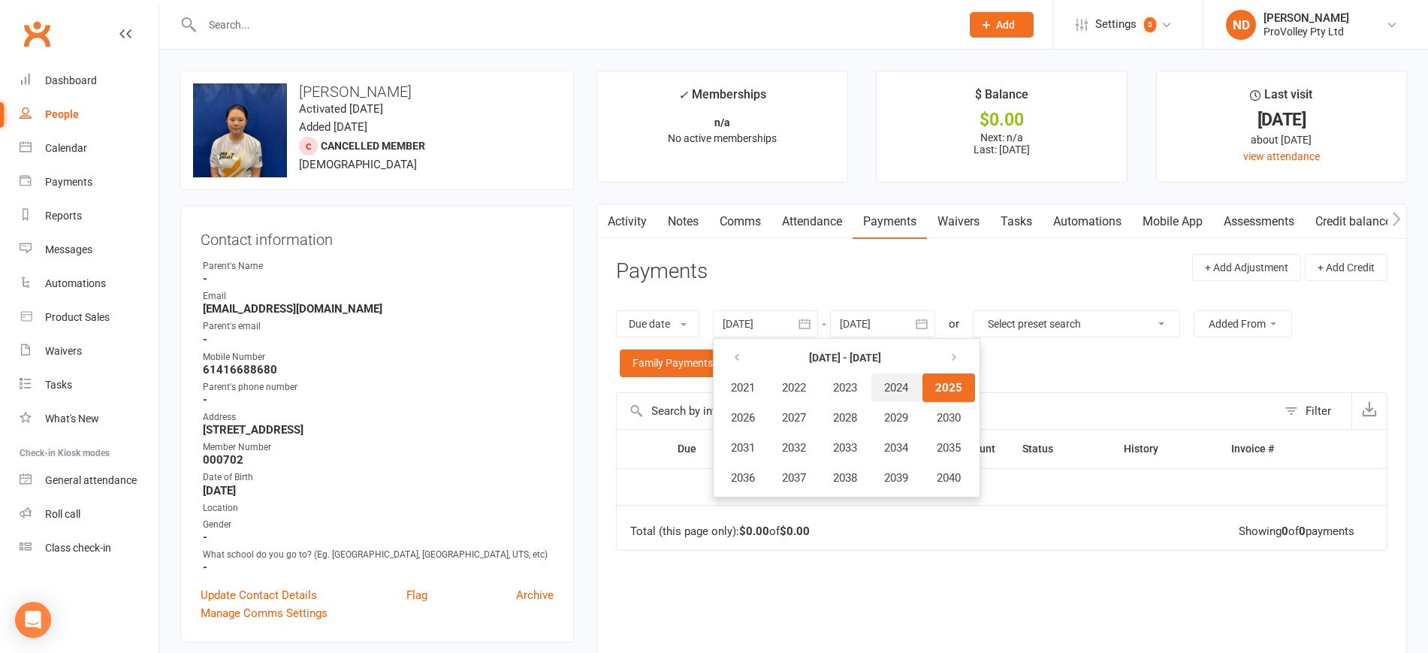
click at [892, 391] on span "2024" at bounding box center [896, 388] width 24 height 14
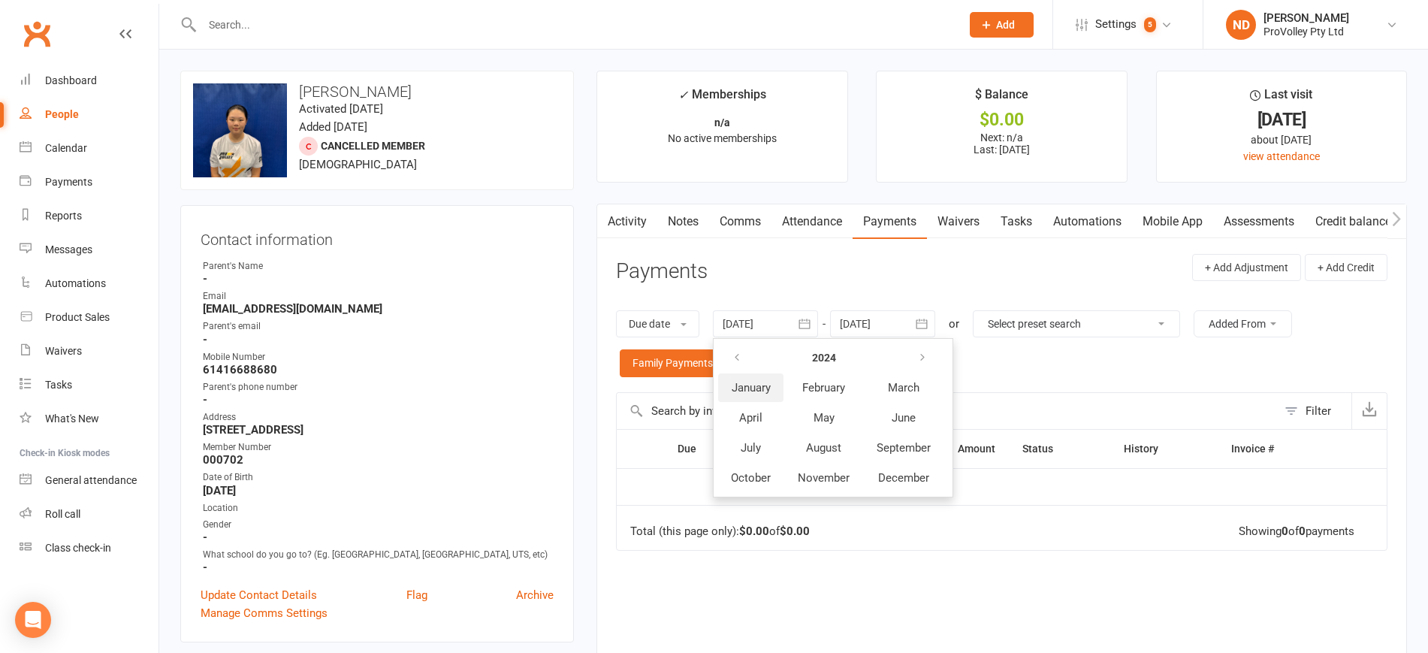
click at [734, 393] on span "January" at bounding box center [750, 388] width 39 height 14
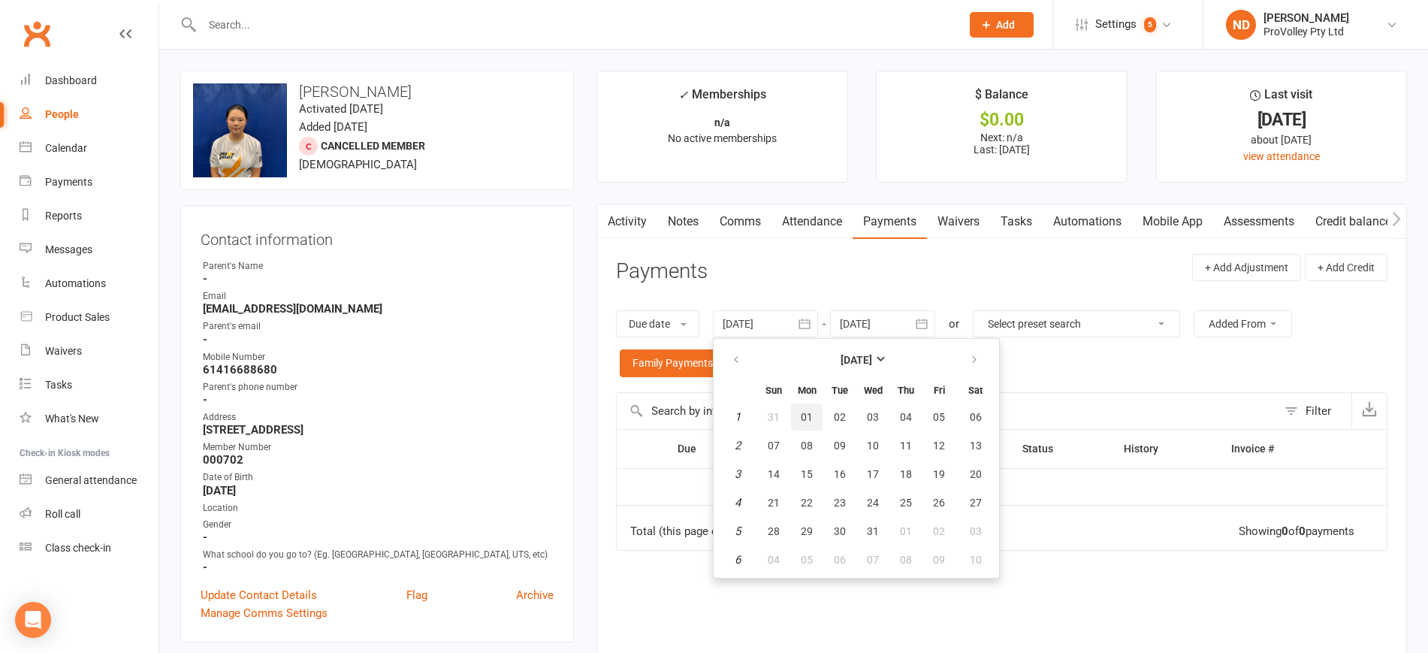
click at [813, 414] on span "01" at bounding box center [806, 417] width 12 height 12
type input "[DATE]"
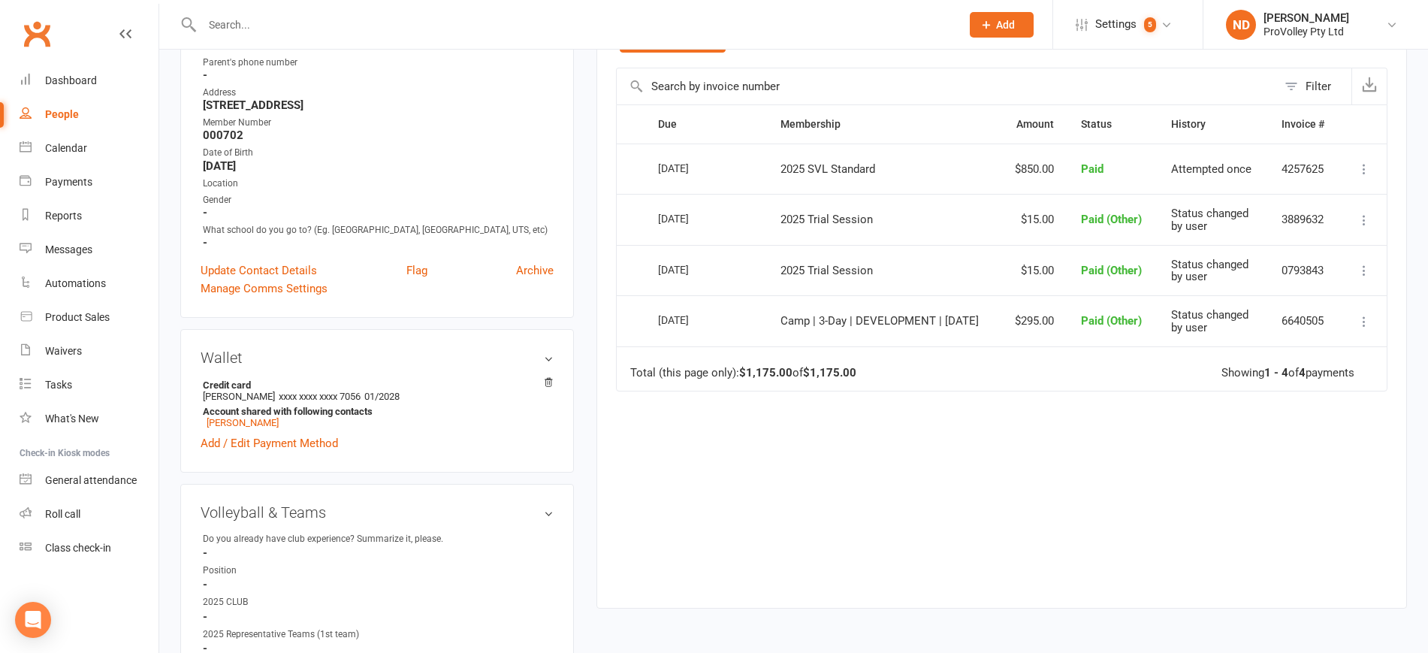
scroll to position [188, 0]
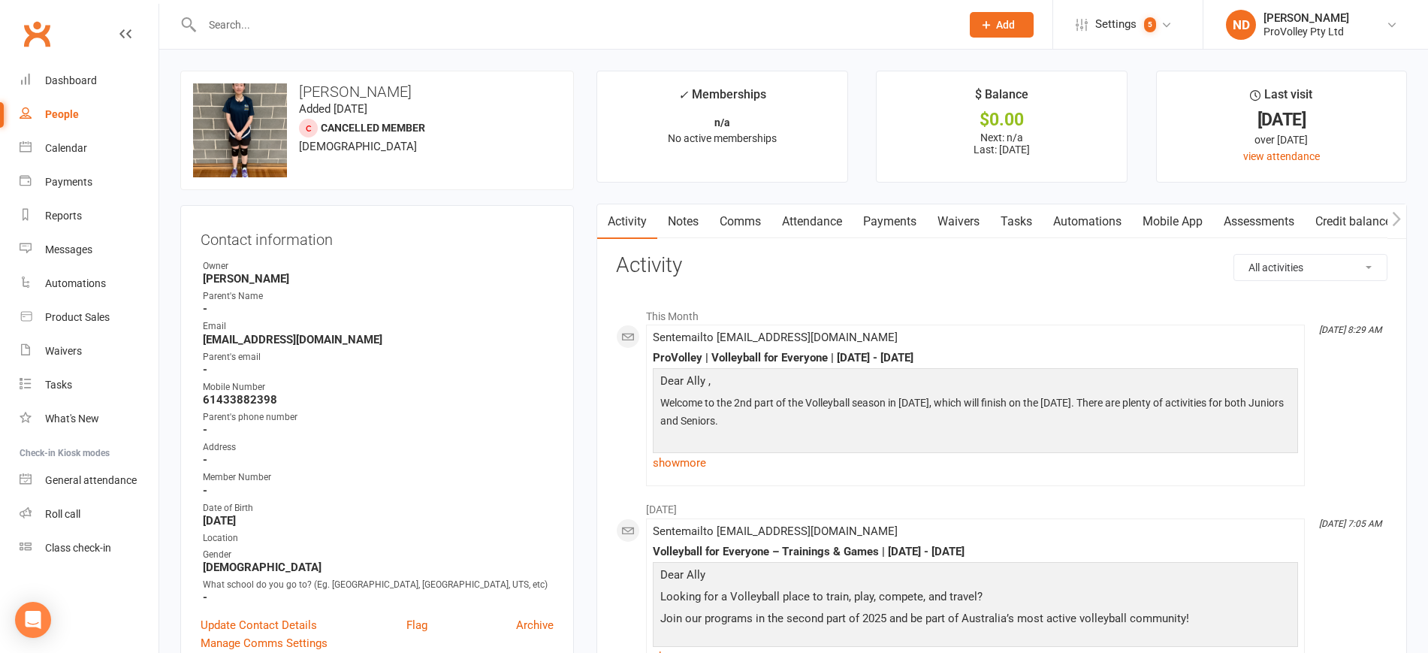
click at [887, 214] on link "Payments" at bounding box center [889, 221] width 74 height 35
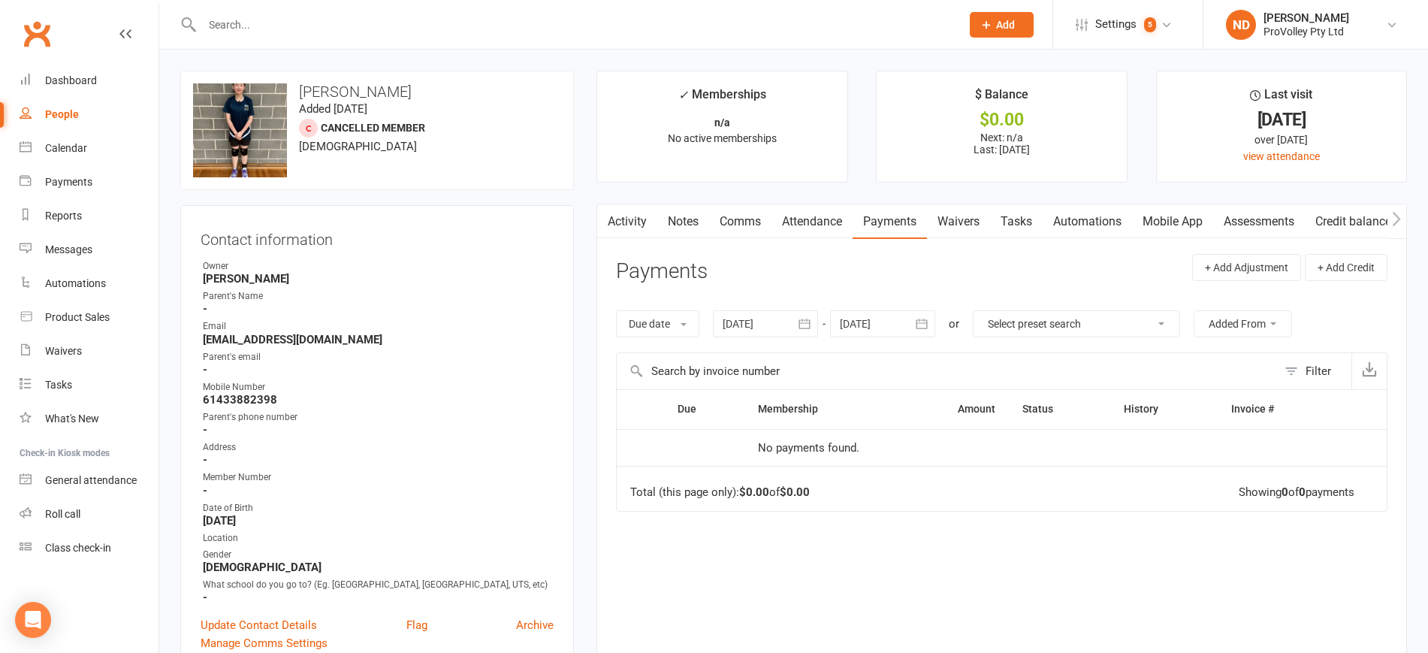
click at [817, 327] on button "button" at bounding box center [804, 323] width 27 height 27
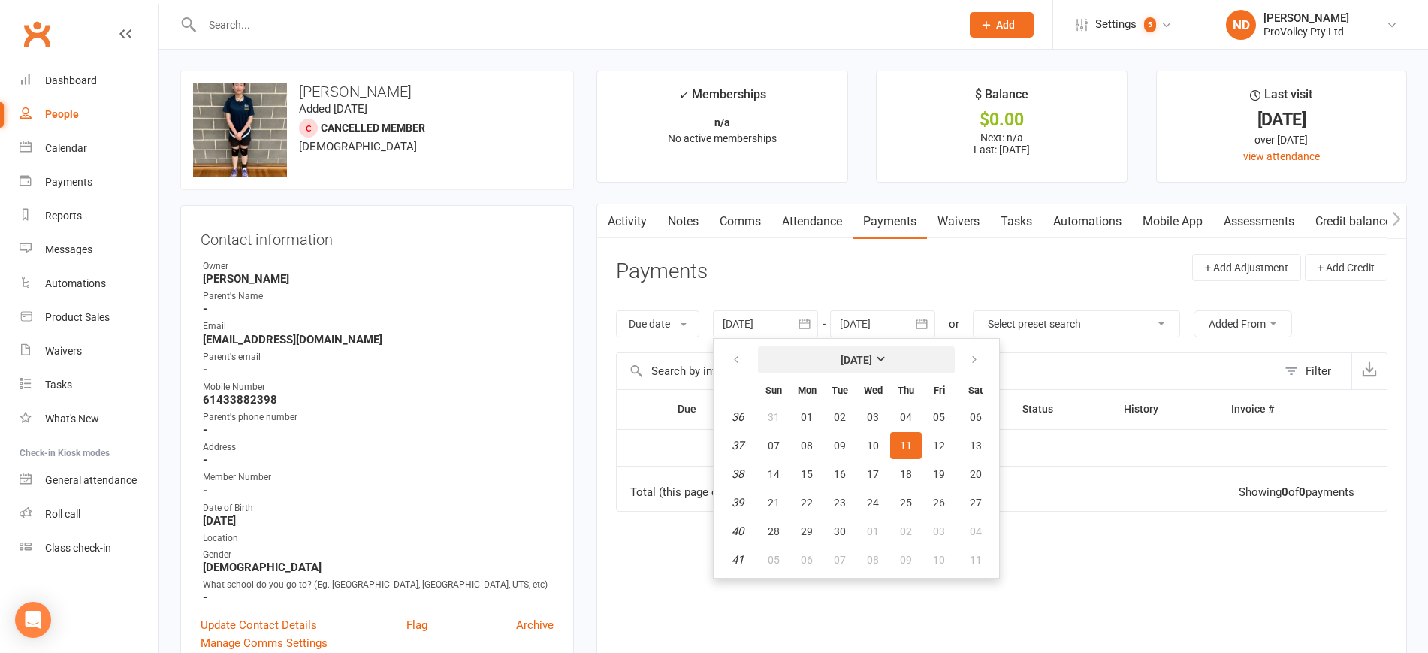
click at [853, 365] on strong "[DATE]" at bounding box center [856, 360] width 32 height 12
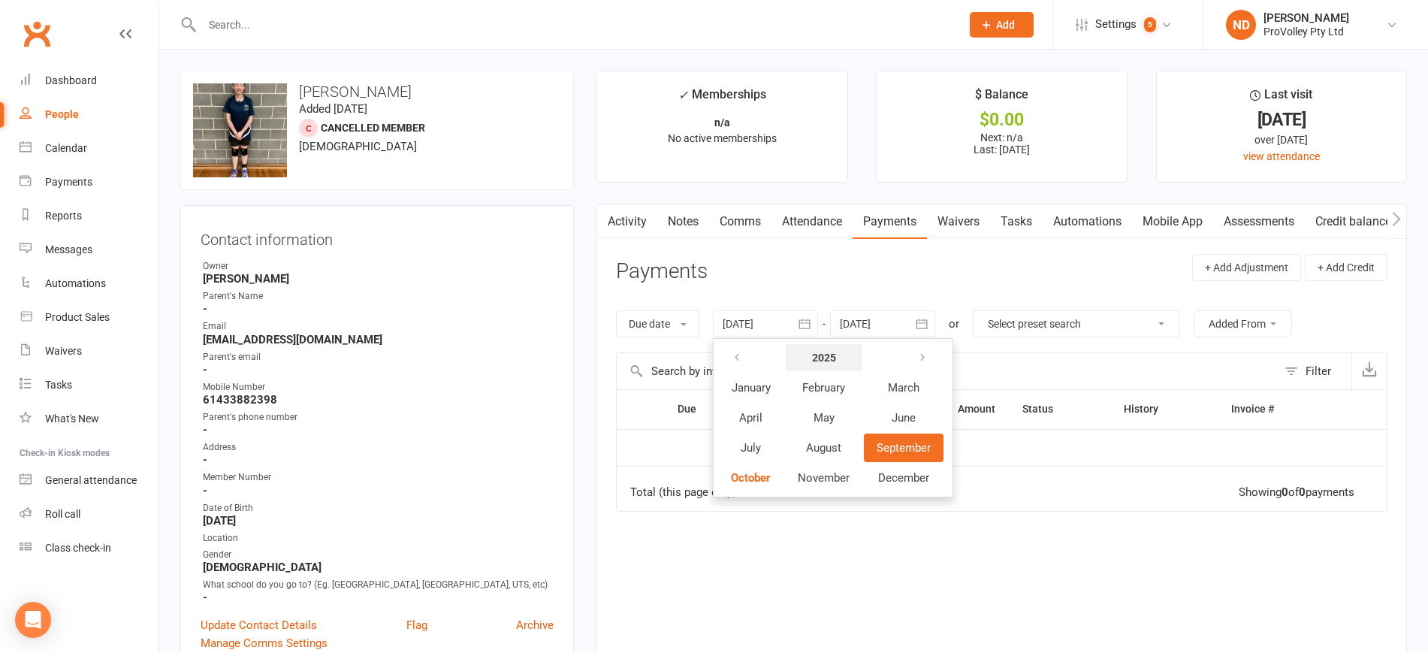
click at [831, 359] on strong "2025" at bounding box center [824, 357] width 24 height 12
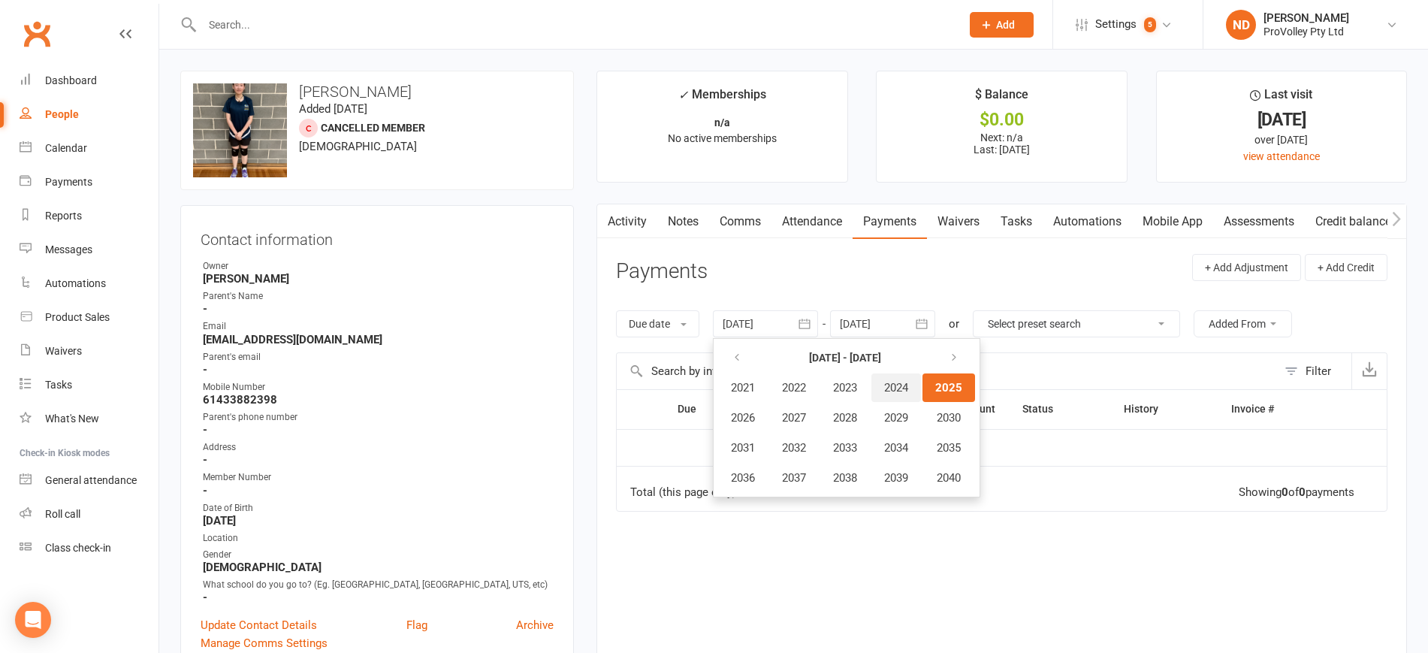
click at [900, 387] on span "2024" at bounding box center [896, 388] width 24 height 14
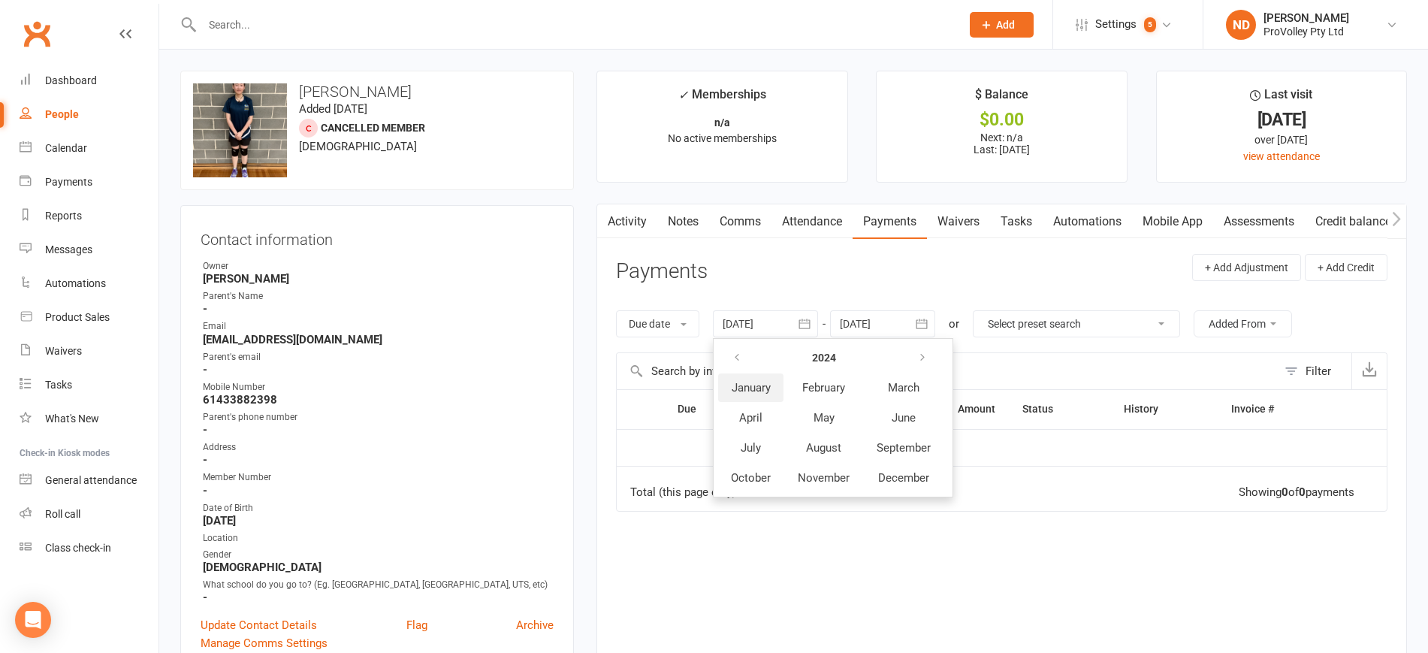
click at [753, 391] on span "January" at bounding box center [750, 388] width 39 height 14
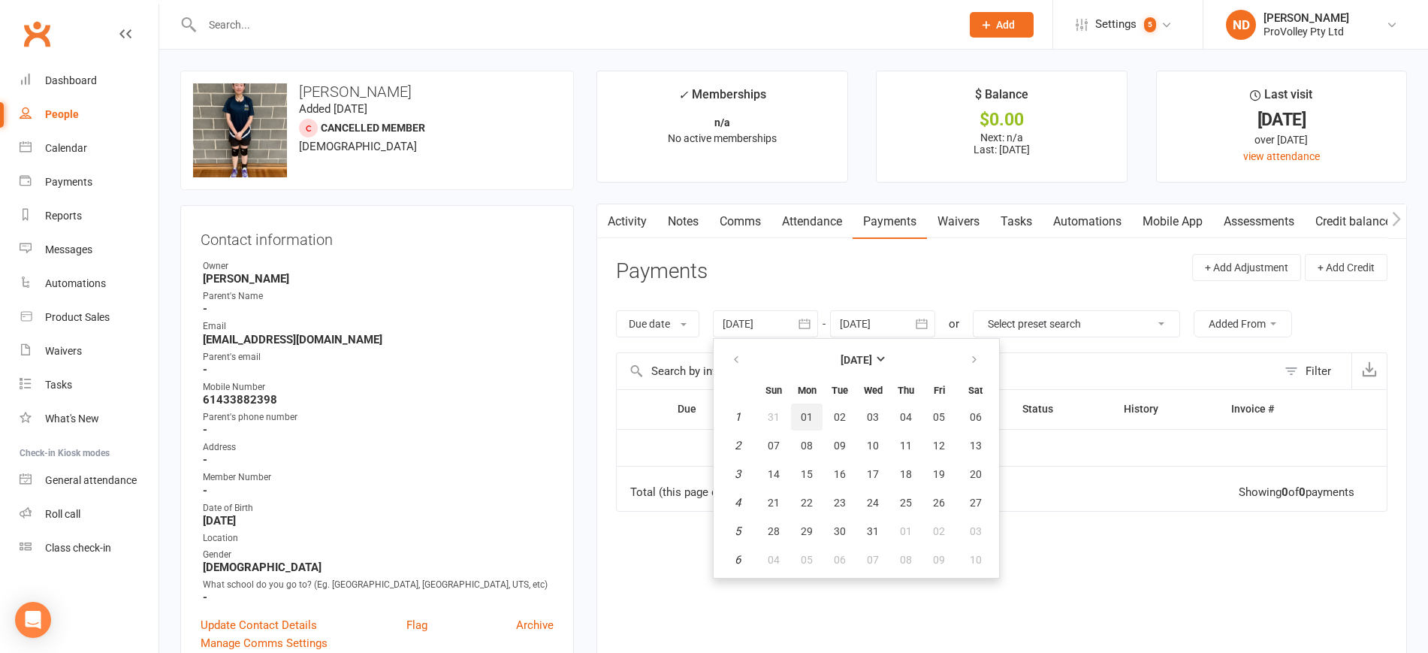
click at [810, 417] on span "01" at bounding box center [806, 417] width 12 height 12
type input "[DATE]"
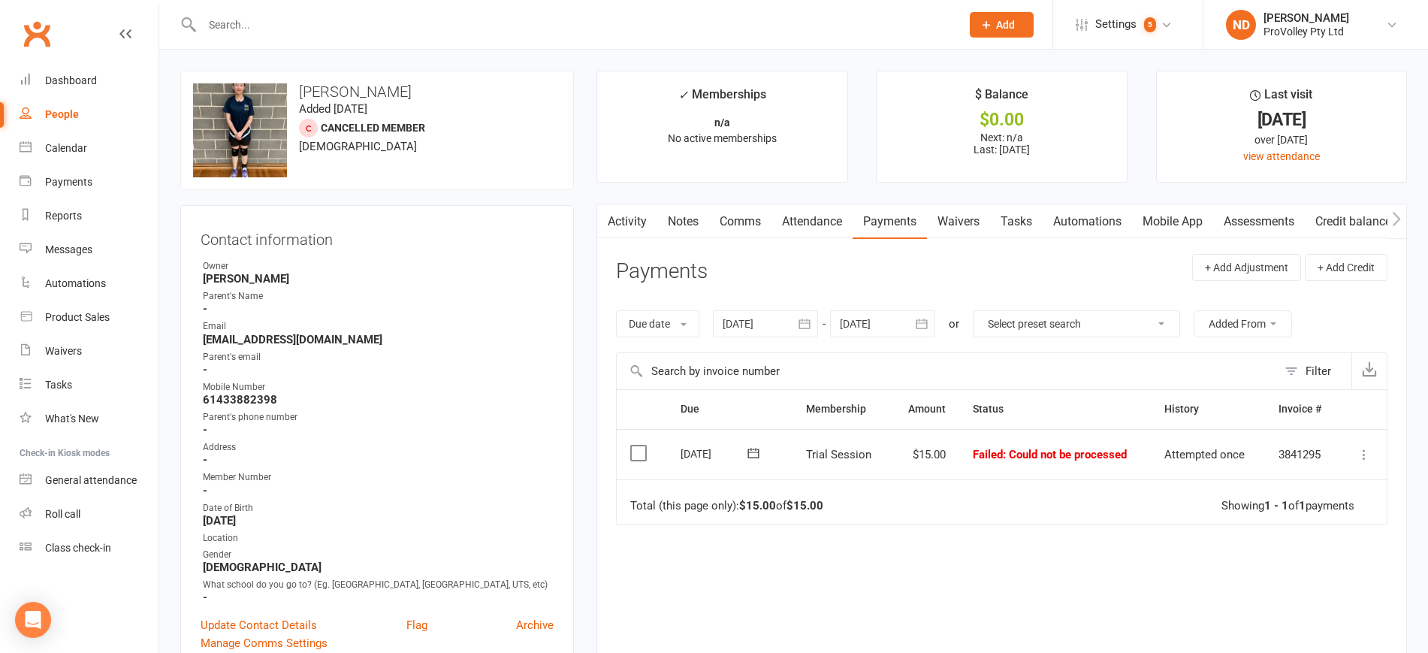
click at [1363, 454] on icon at bounding box center [1363, 454] width 15 height 15
click at [1275, 571] on link "Skip" at bounding box center [1297, 574] width 149 height 30
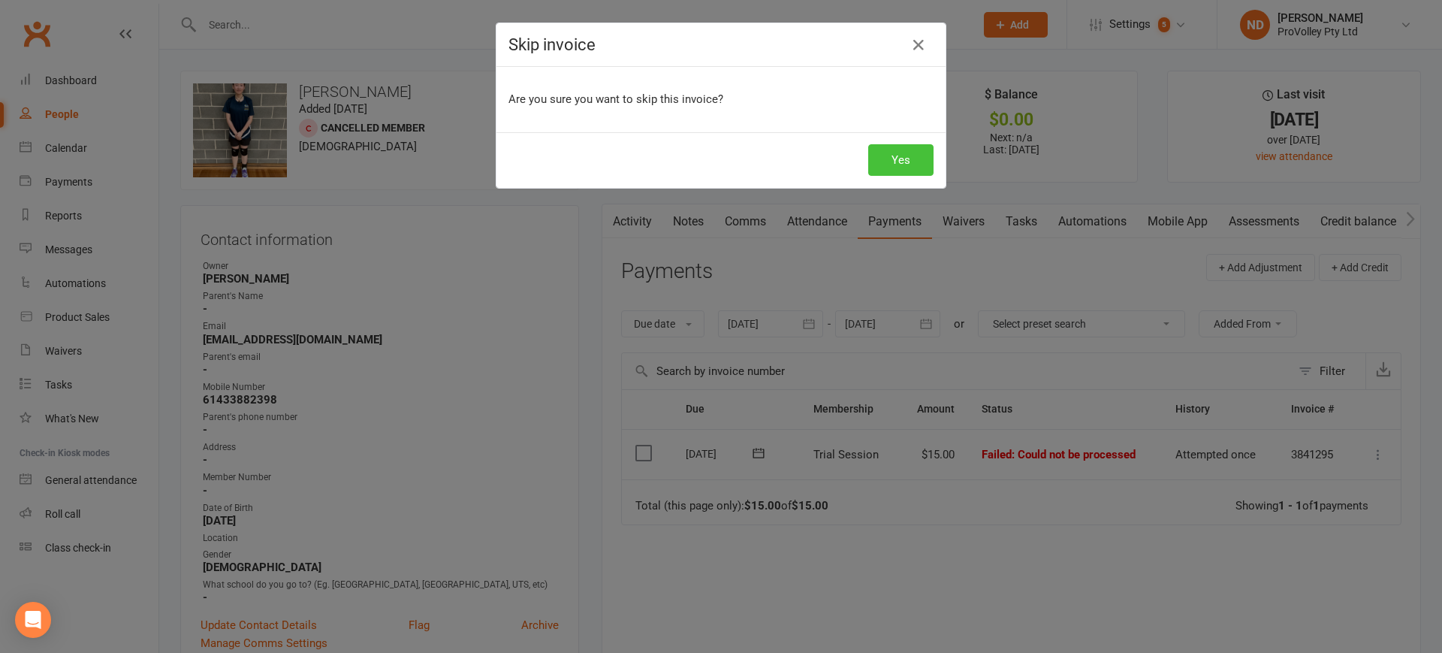
click at [894, 167] on button "Yes" at bounding box center [900, 160] width 65 height 32
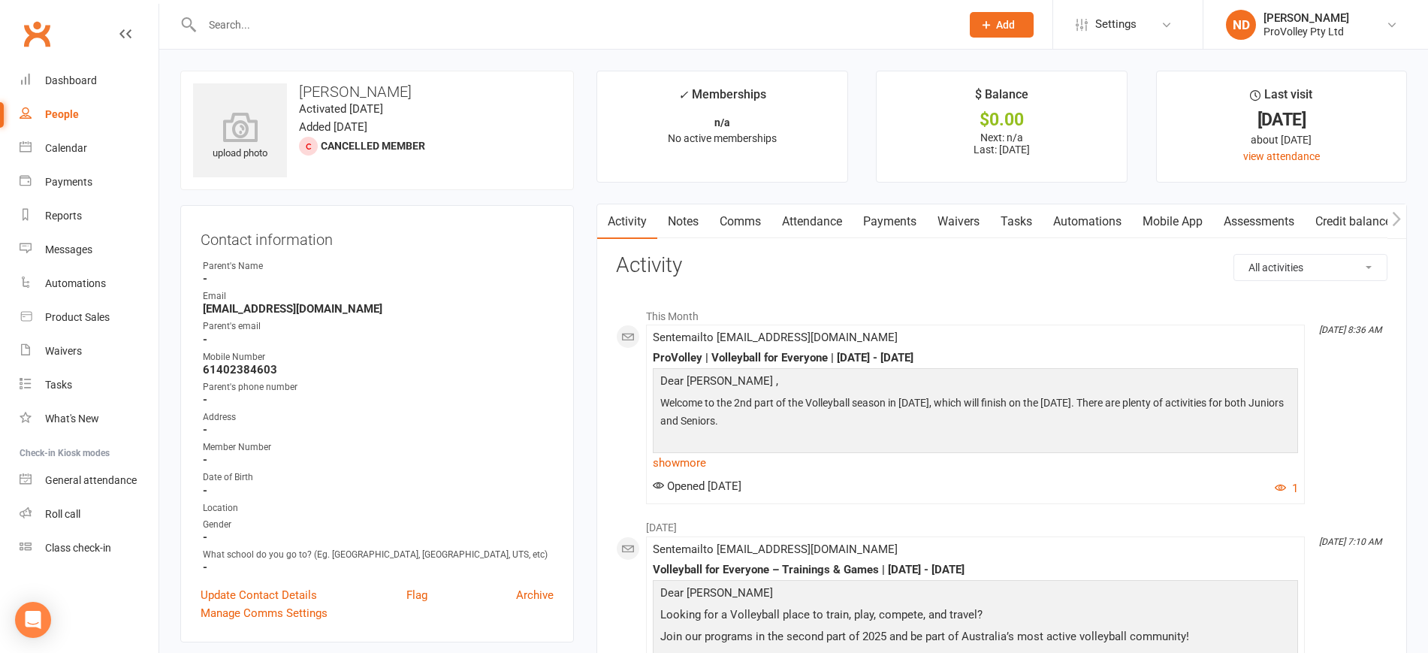
click at [888, 225] on link "Payments" at bounding box center [889, 221] width 74 height 35
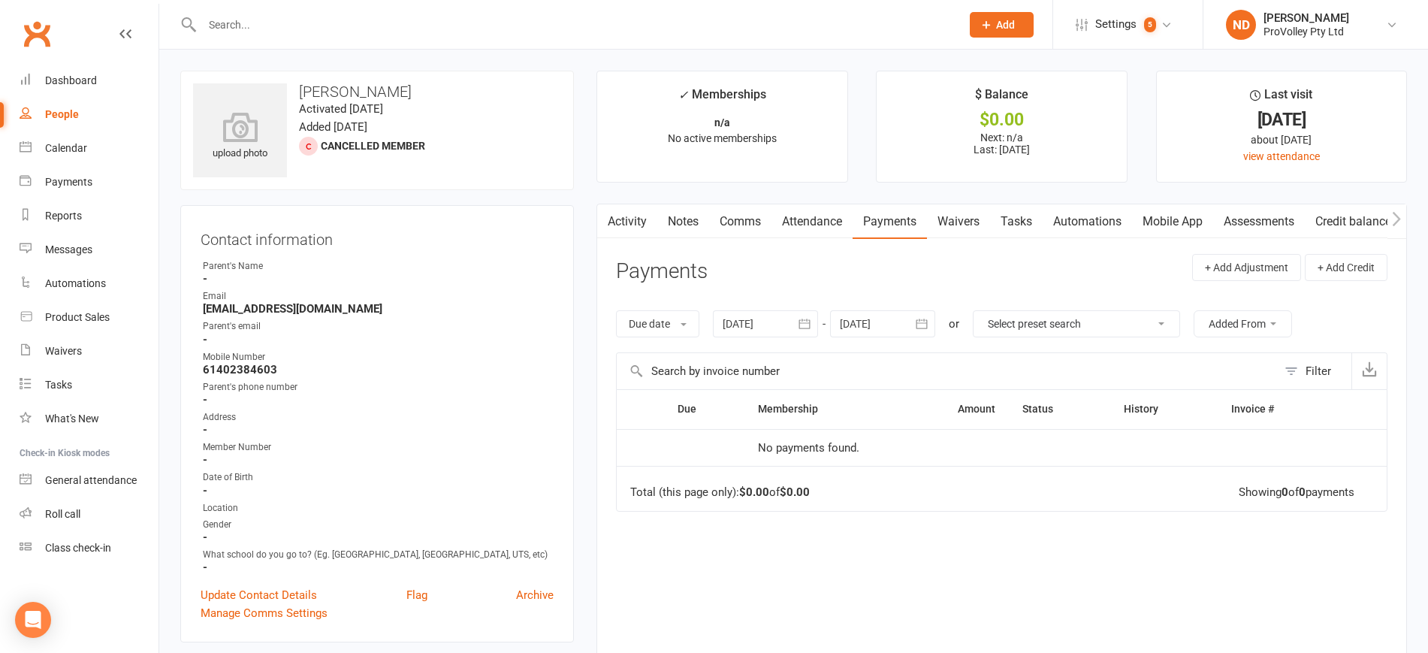
click at [809, 321] on icon "button" at bounding box center [804, 323] width 15 height 15
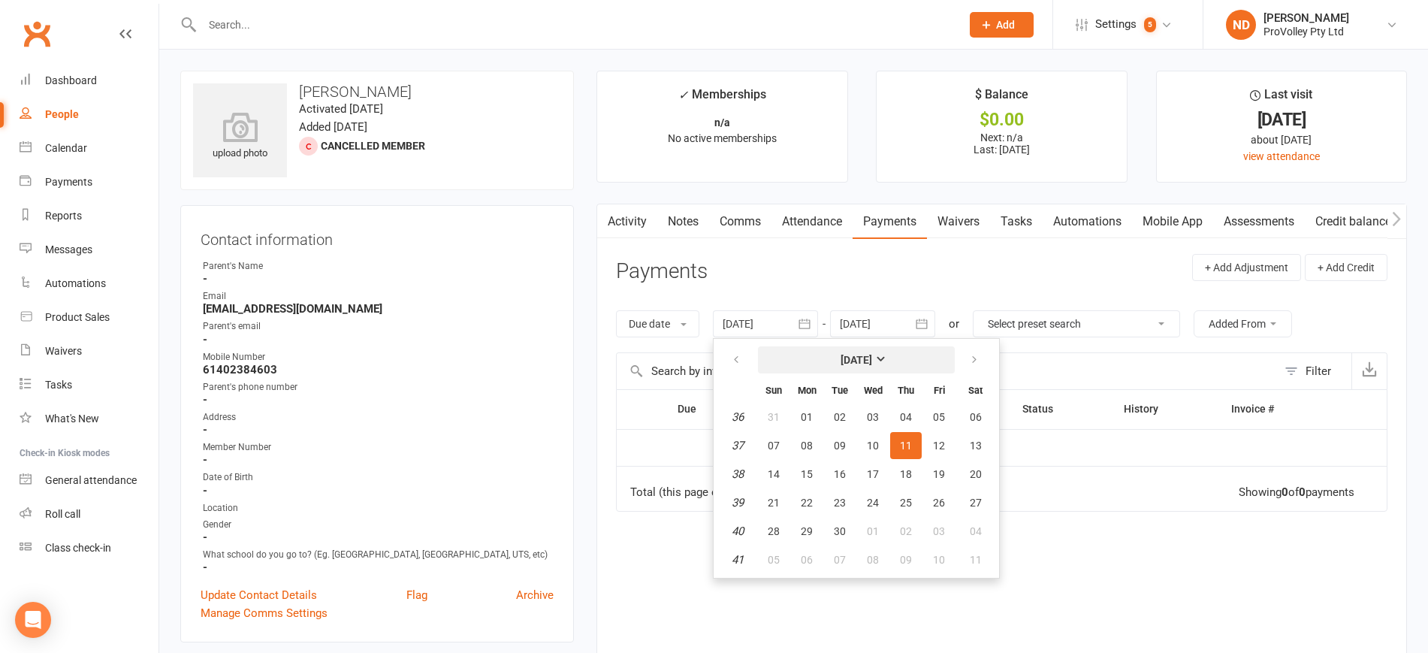
click at [861, 360] on strong "[DATE]" at bounding box center [856, 360] width 32 height 12
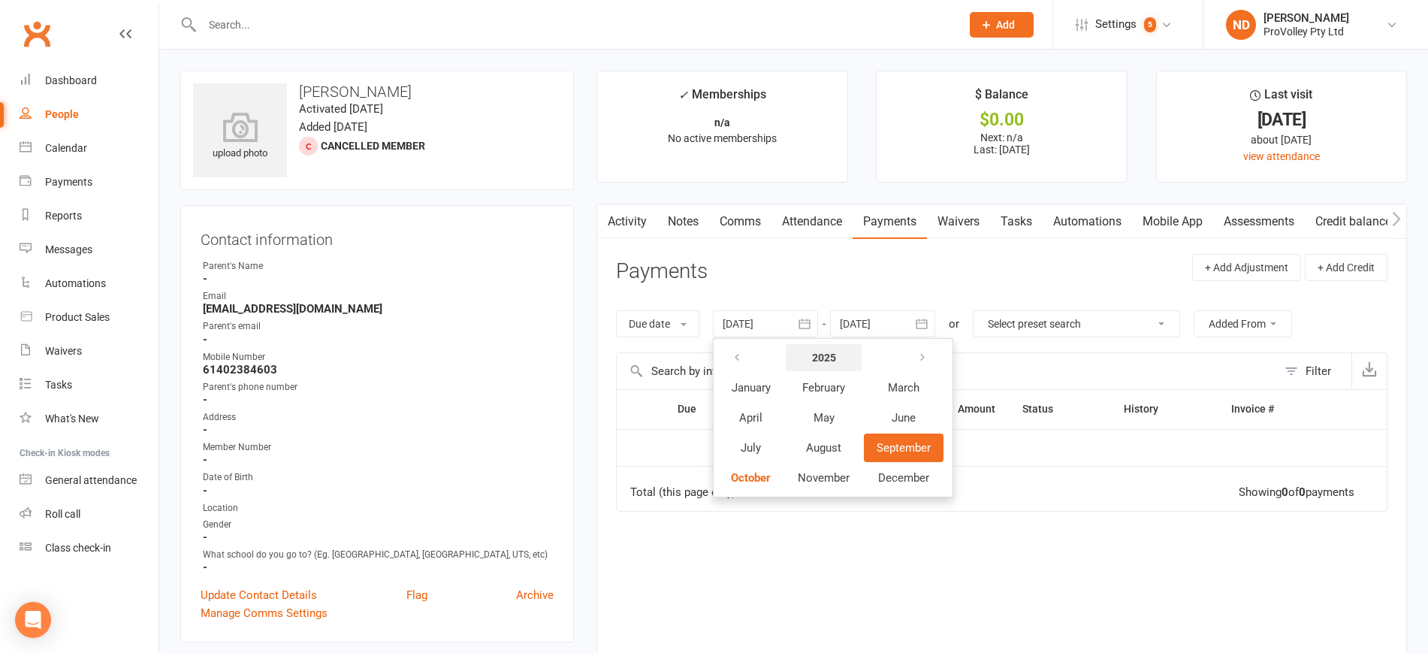
click at [836, 356] on strong "2025" at bounding box center [824, 357] width 24 height 12
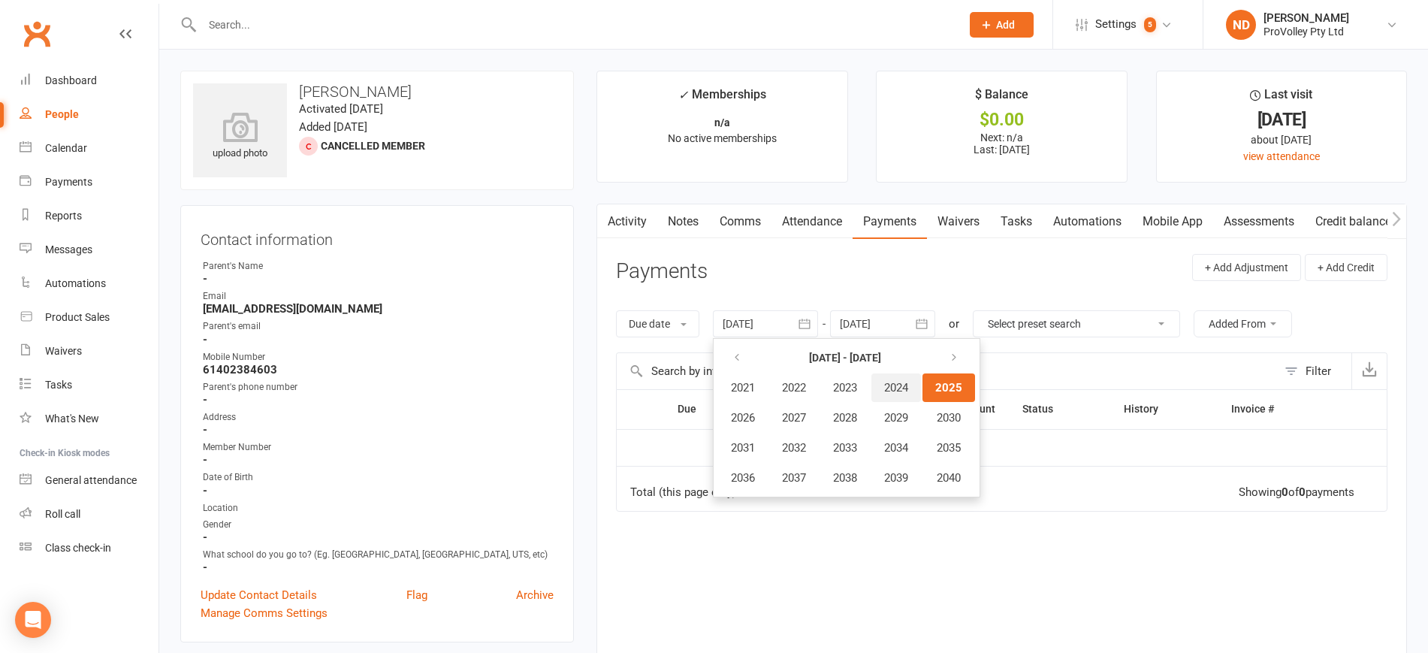
click at [900, 388] on span "2024" at bounding box center [896, 388] width 24 height 14
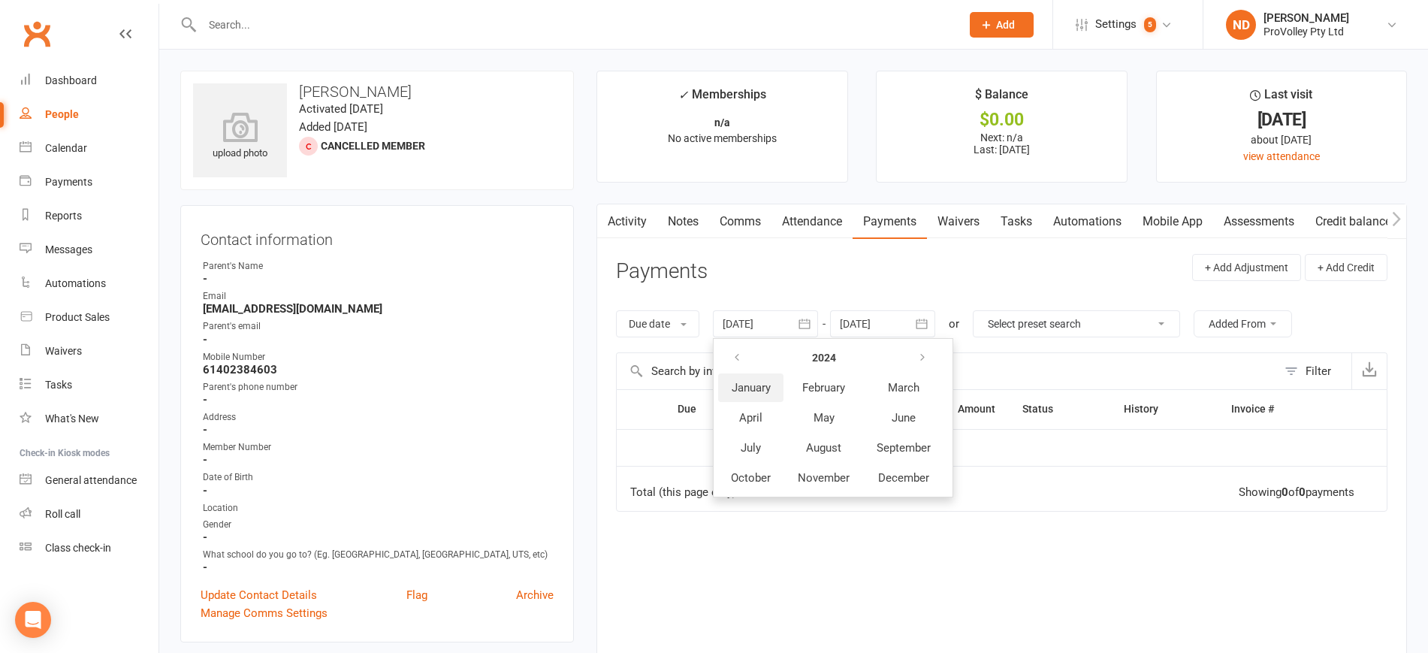
click at [758, 398] on button "January" at bounding box center [750, 387] width 65 height 29
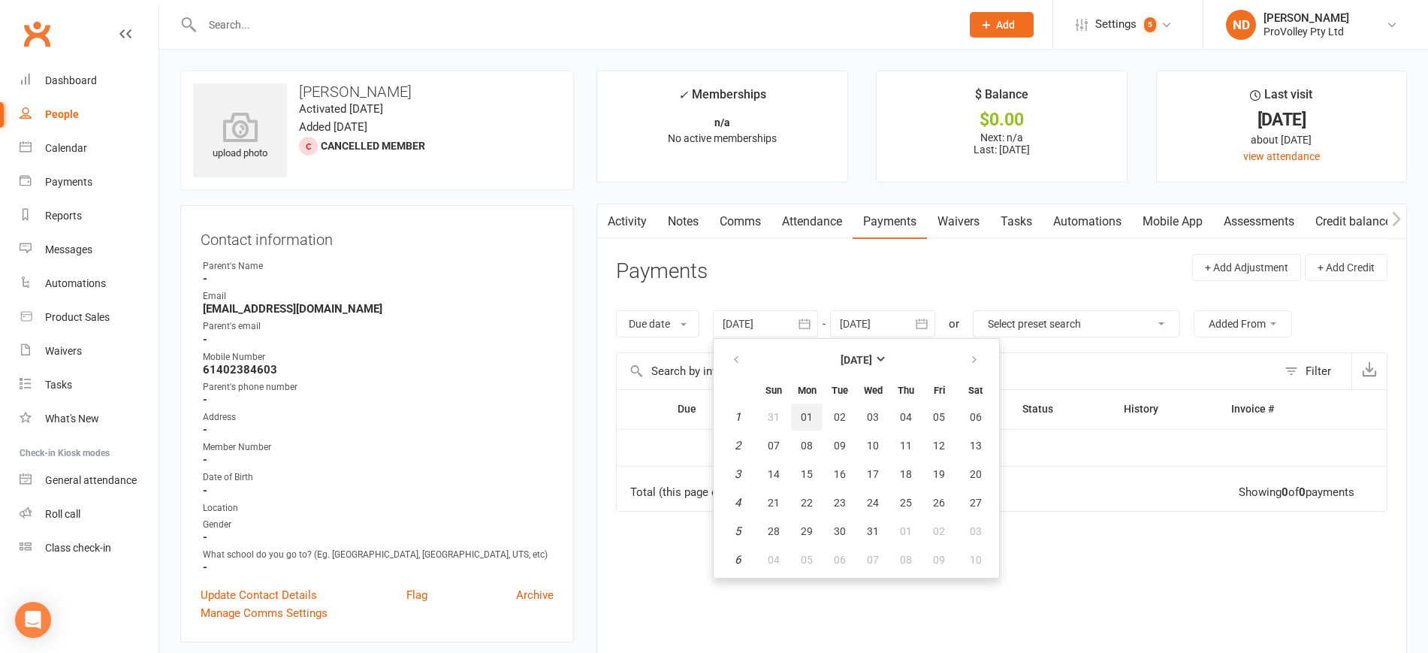
click at [812, 416] on span "01" at bounding box center [806, 417] width 12 height 12
type input "[DATE]"
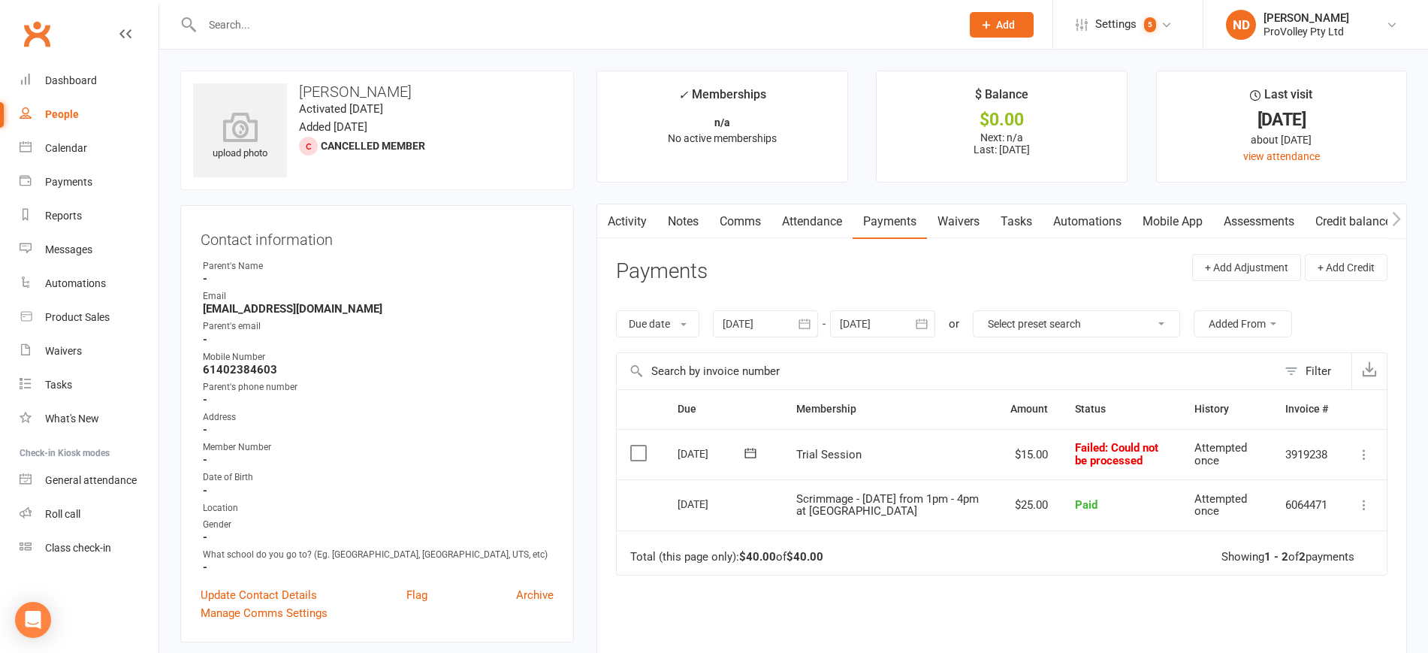
click at [1361, 447] on icon at bounding box center [1363, 454] width 15 height 15
click at [1299, 574] on link "Skip" at bounding box center [1297, 574] width 149 height 30
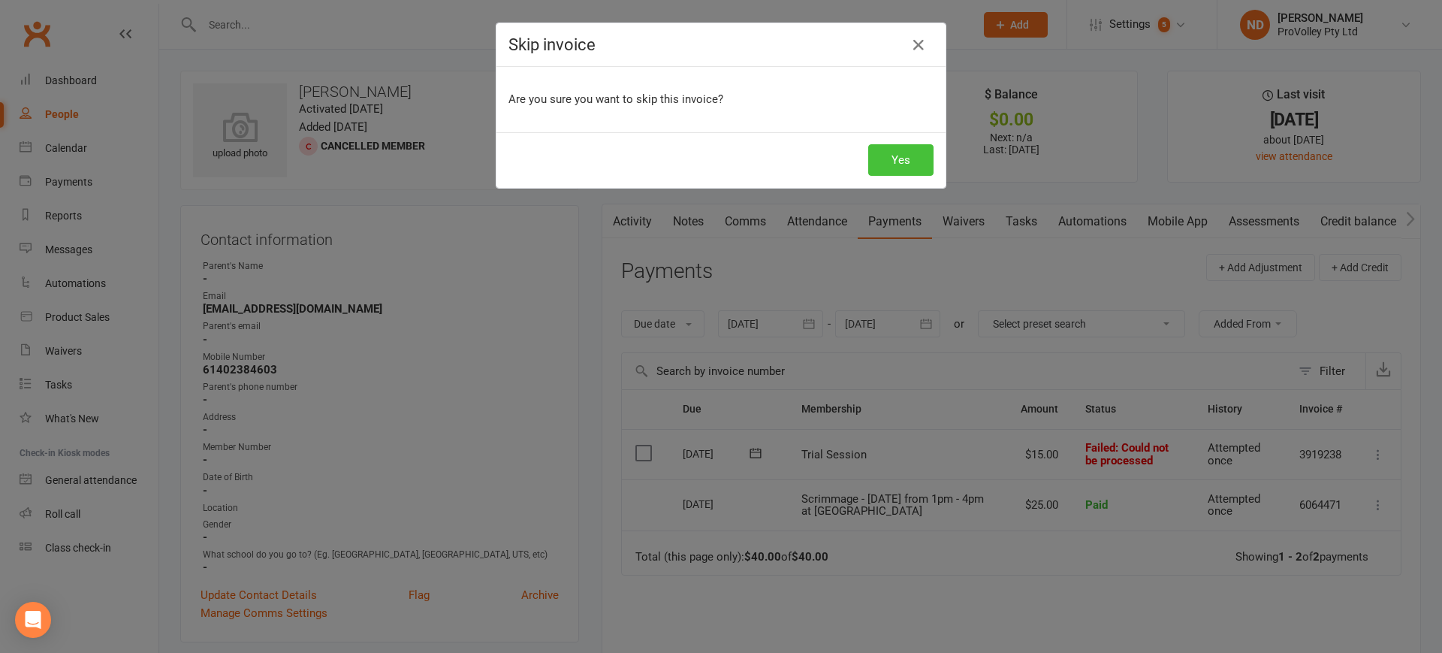
click at [893, 170] on button "Yes" at bounding box center [900, 160] width 65 height 32
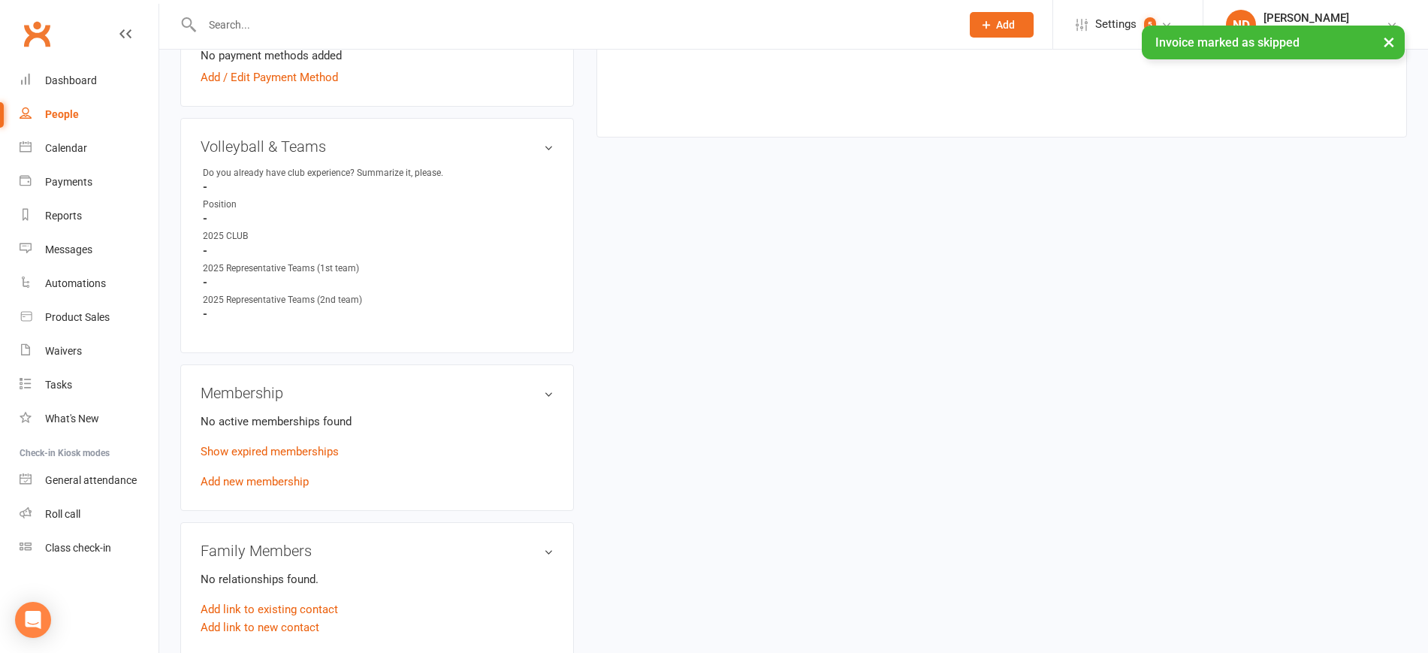
scroll to position [751, 0]
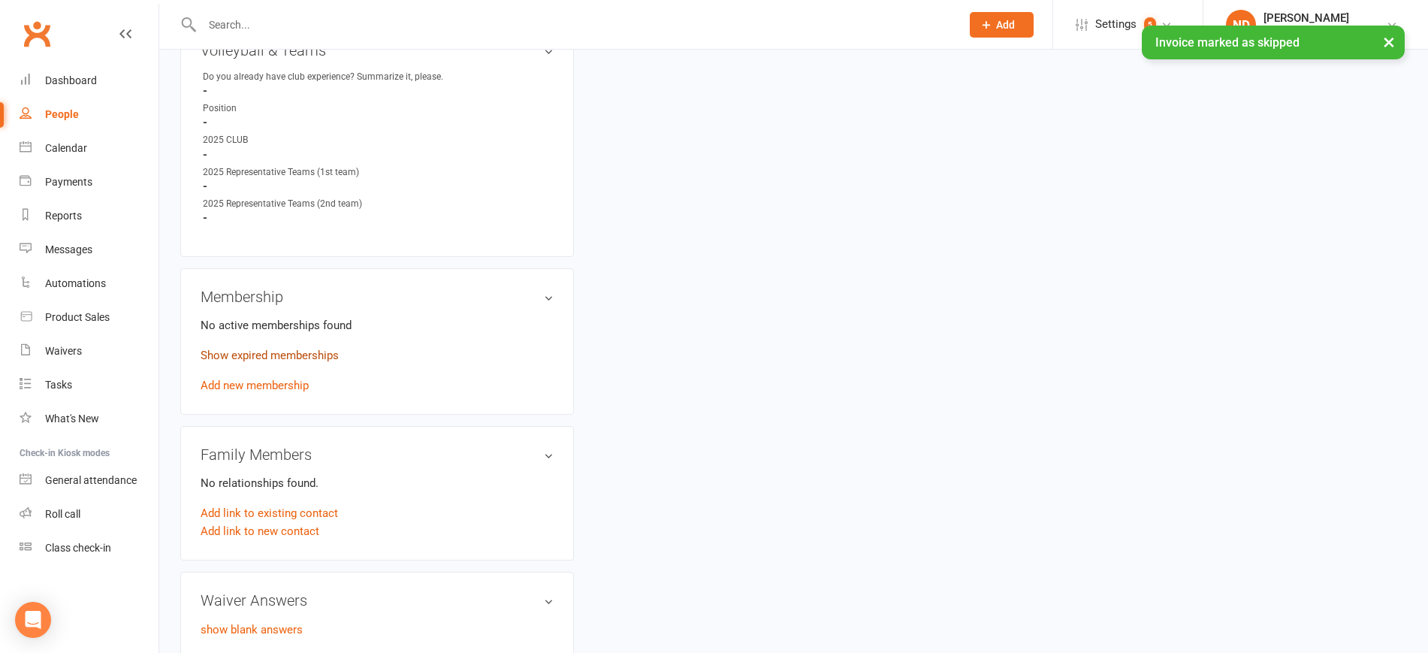
click at [287, 362] on link "Show expired memberships" at bounding box center [269, 355] width 138 height 14
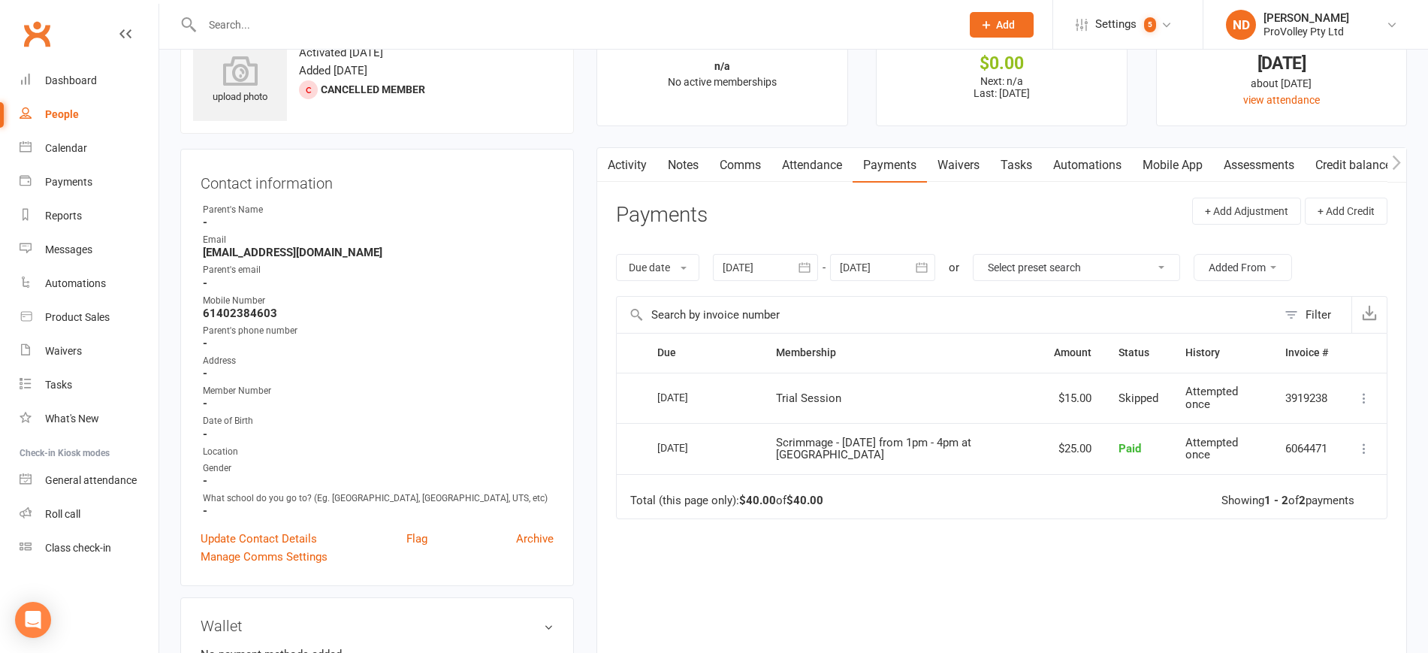
scroll to position [0, 0]
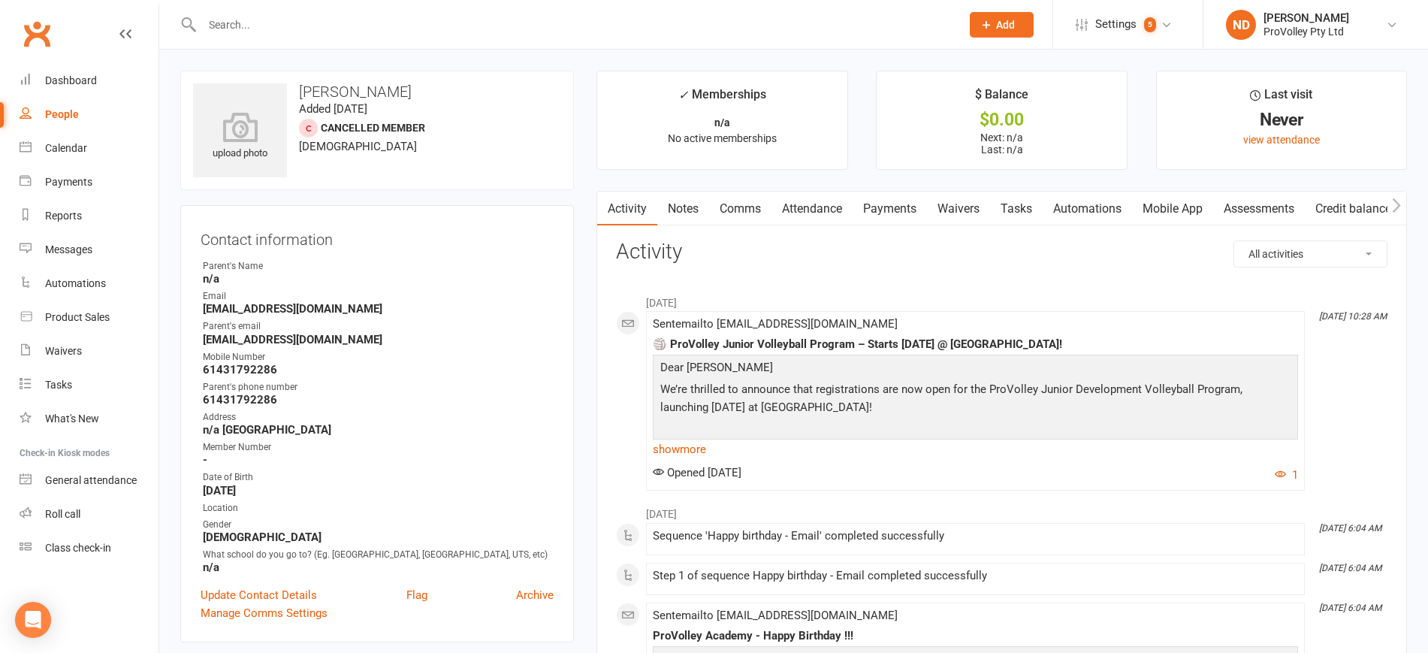
click at [905, 199] on link "Payments" at bounding box center [889, 208] width 74 height 35
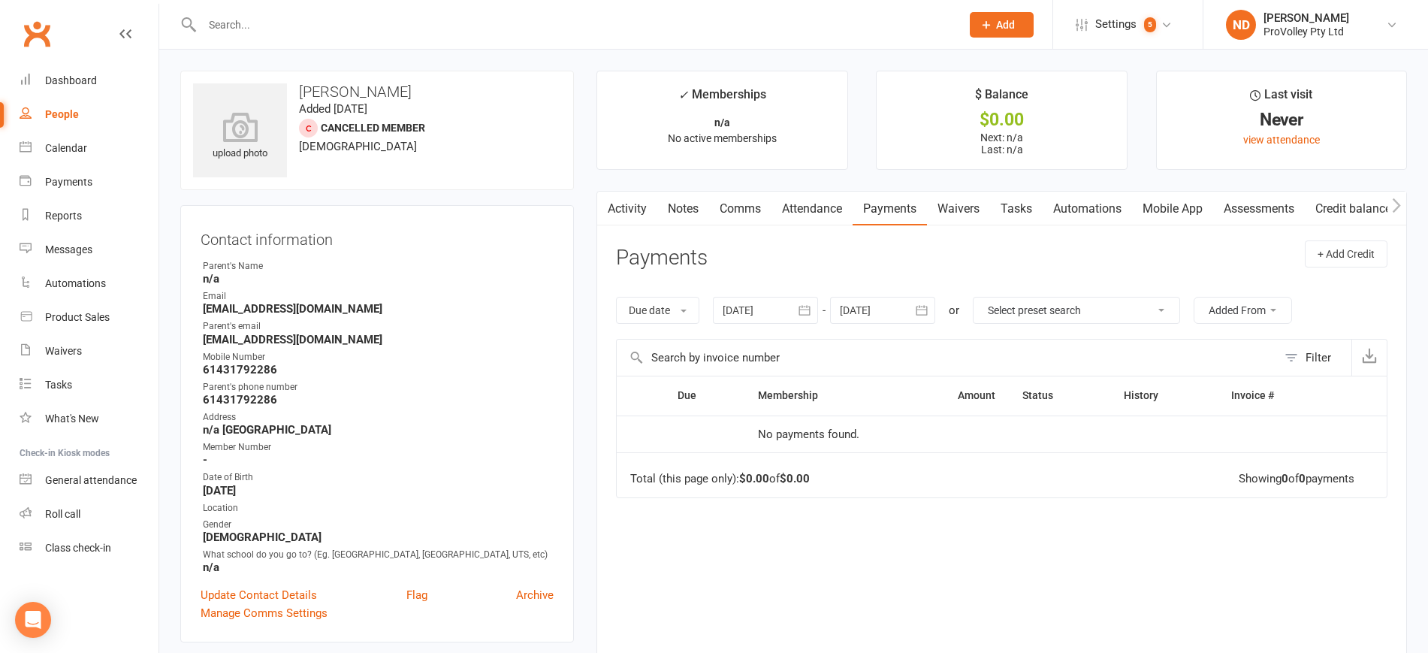
click at [809, 309] on icon "button" at bounding box center [803, 311] width 11 height 10
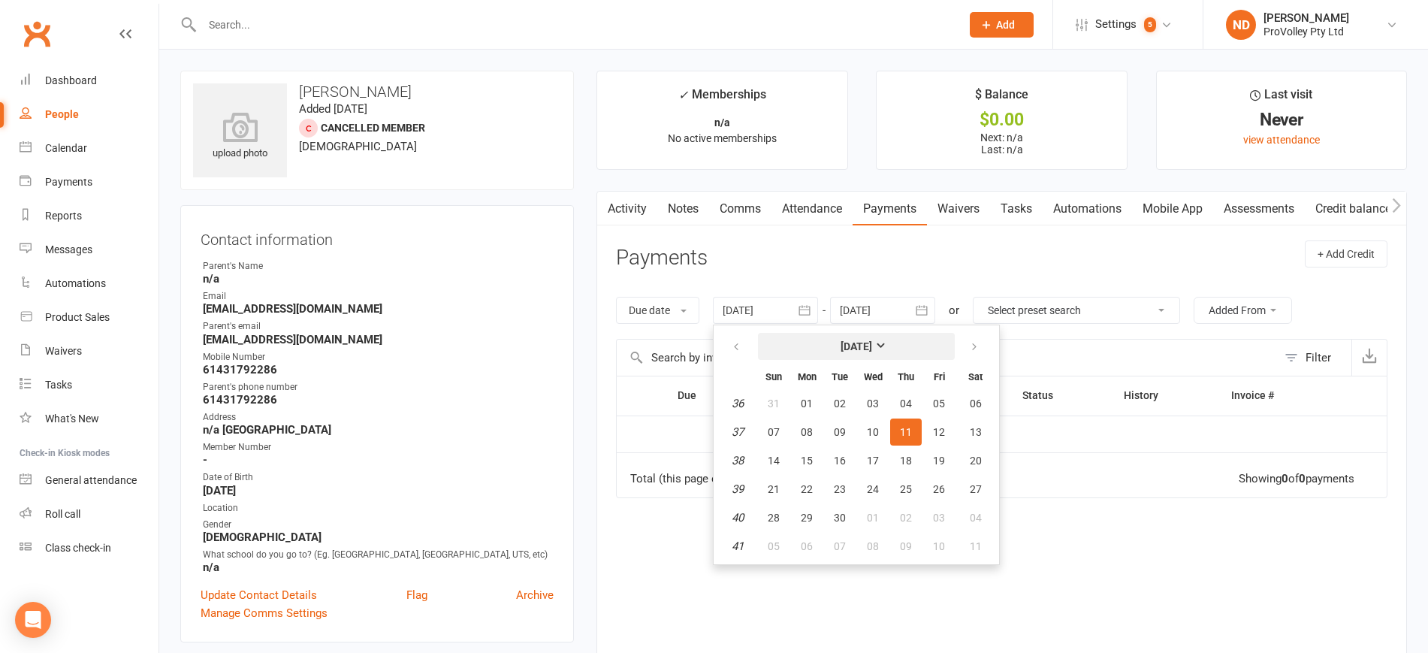
click at [846, 333] on button "[DATE]" at bounding box center [856, 346] width 197 height 27
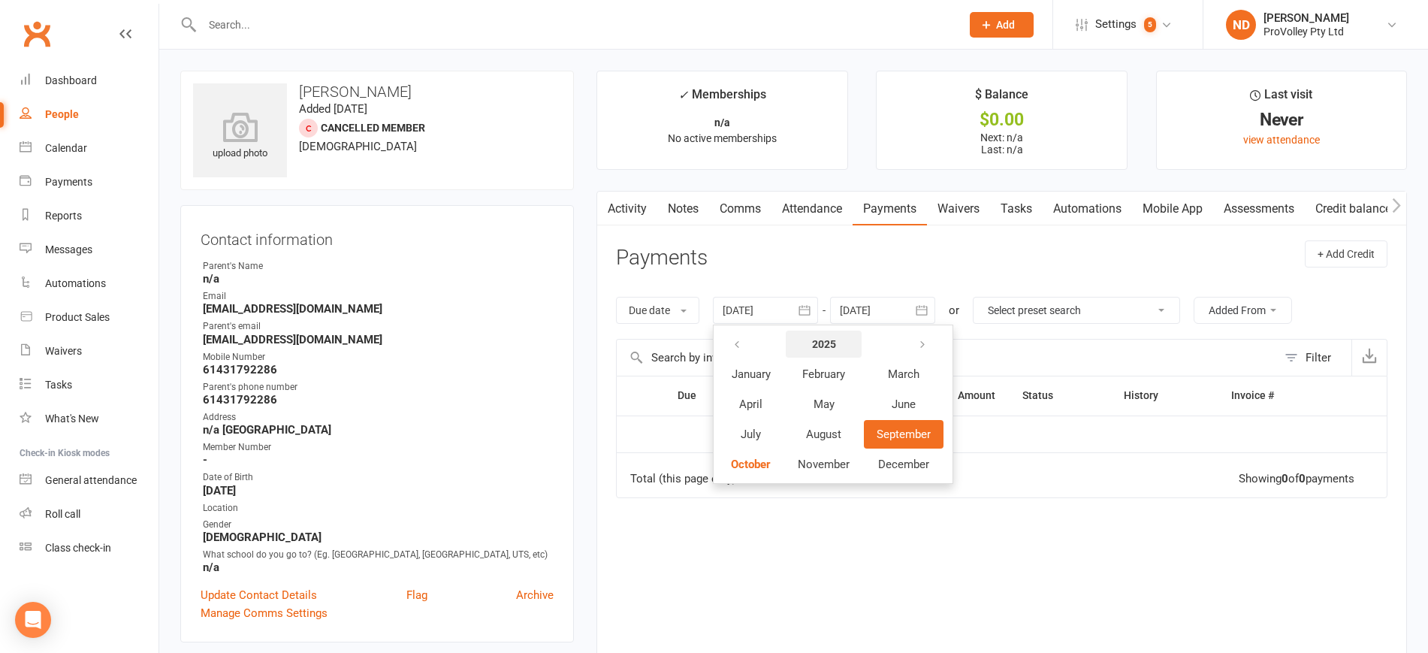
click at [831, 340] on strong "2025" at bounding box center [824, 344] width 24 height 12
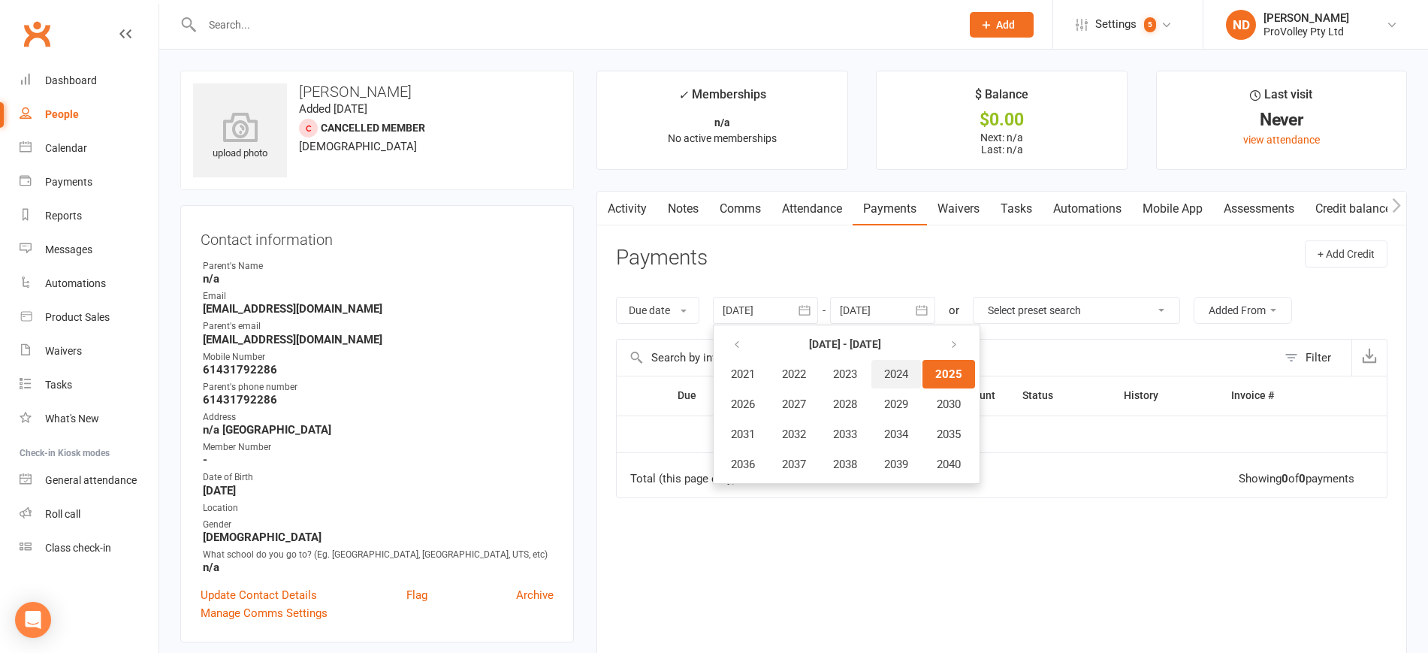
click at [905, 369] on span "2024" at bounding box center [896, 374] width 24 height 14
click at [749, 383] on button "January" at bounding box center [750, 374] width 65 height 29
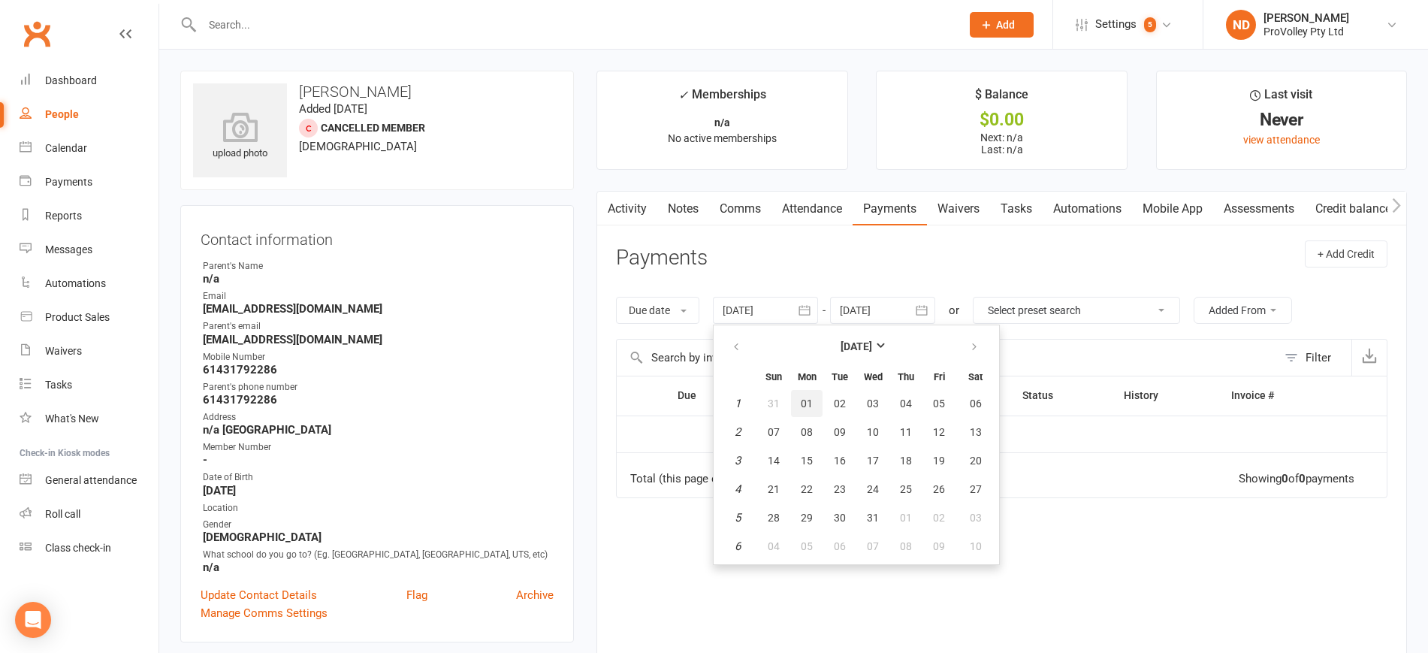
click at [813, 405] on span "01" at bounding box center [806, 403] width 12 height 12
type input "[DATE]"
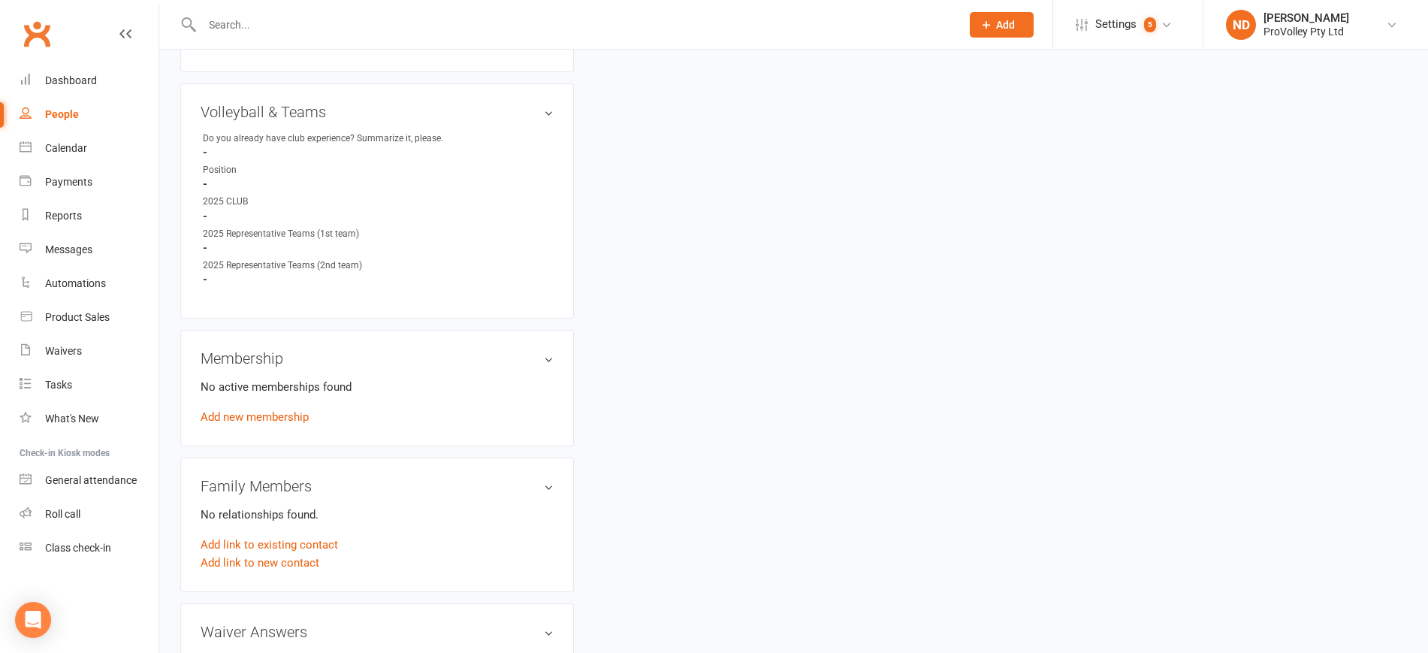
scroll to position [845, 0]
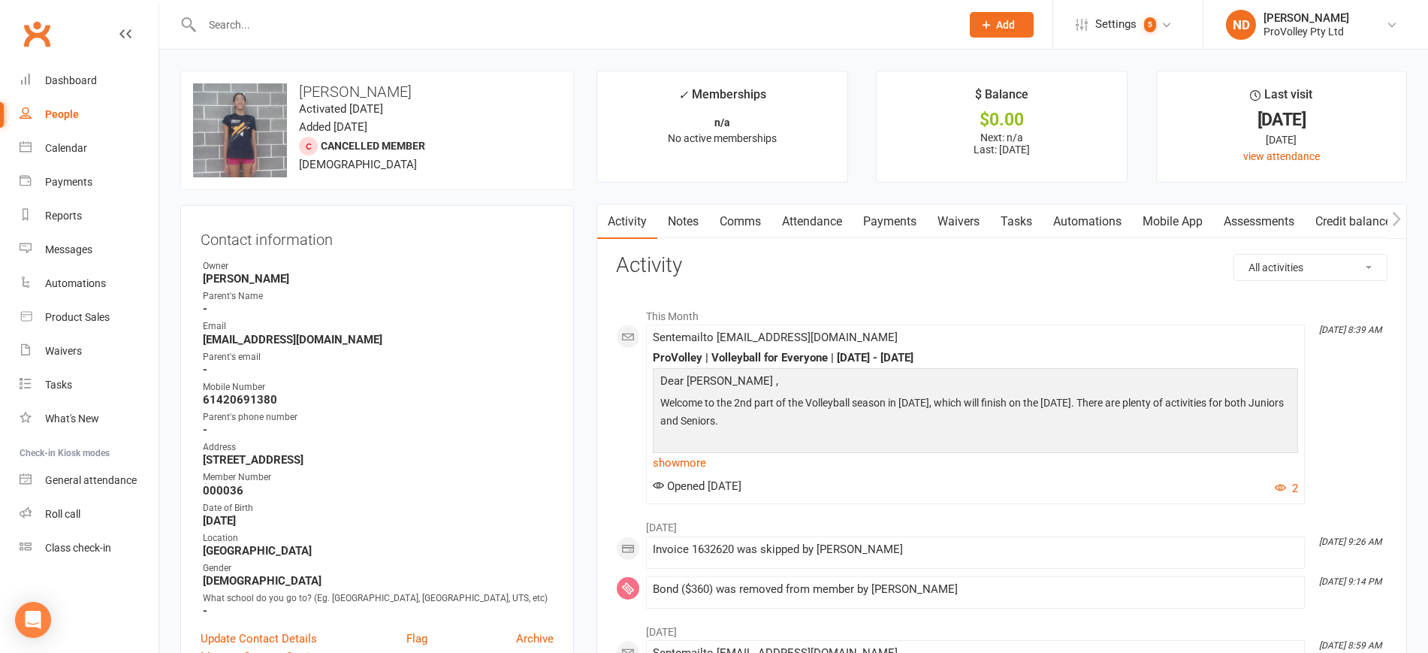
click at [873, 216] on link "Payments" at bounding box center [889, 221] width 74 height 35
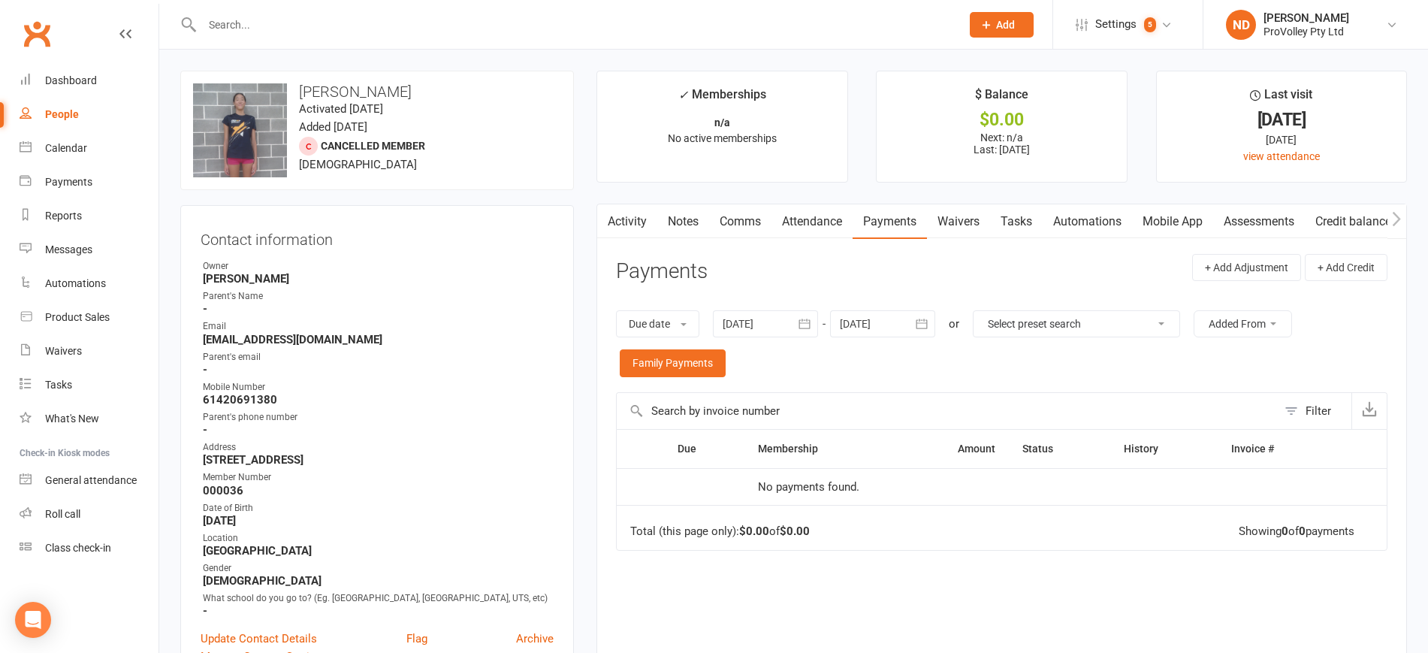
click at [799, 320] on icon "button" at bounding box center [804, 323] width 15 height 15
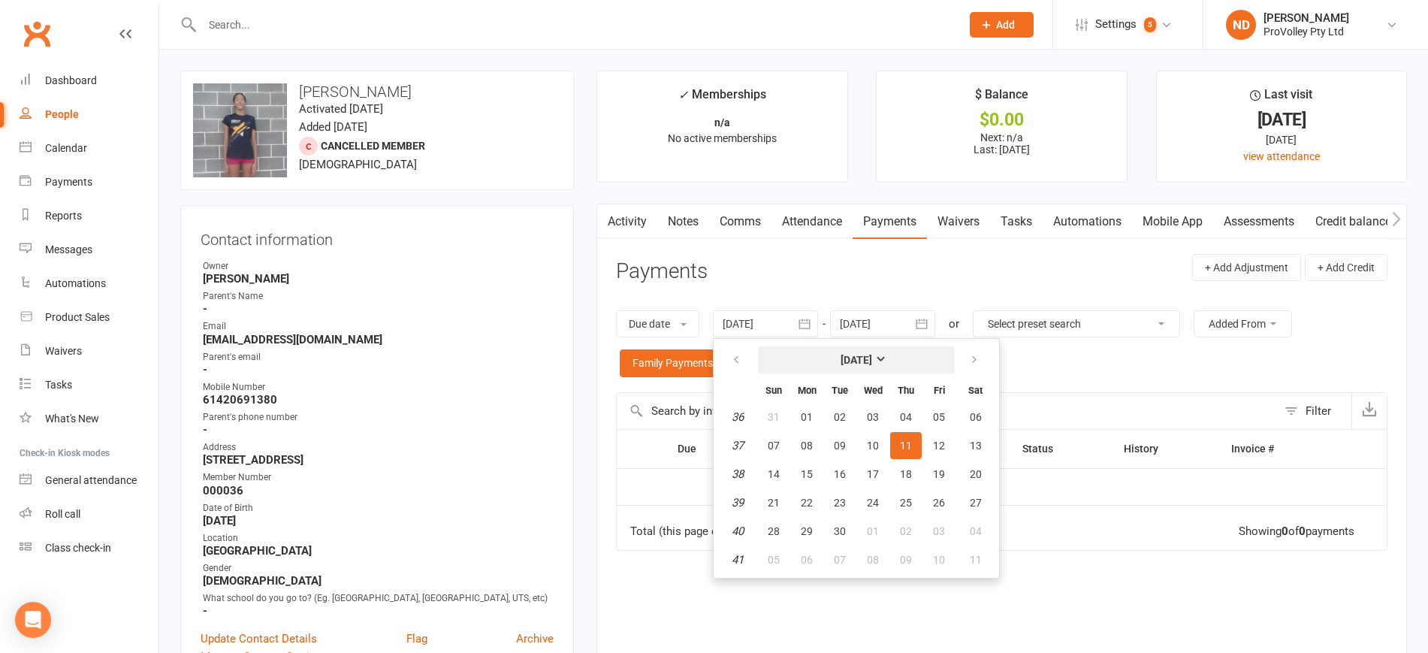
click at [840, 354] on strong "[DATE]" at bounding box center [856, 360] width 32 height 12
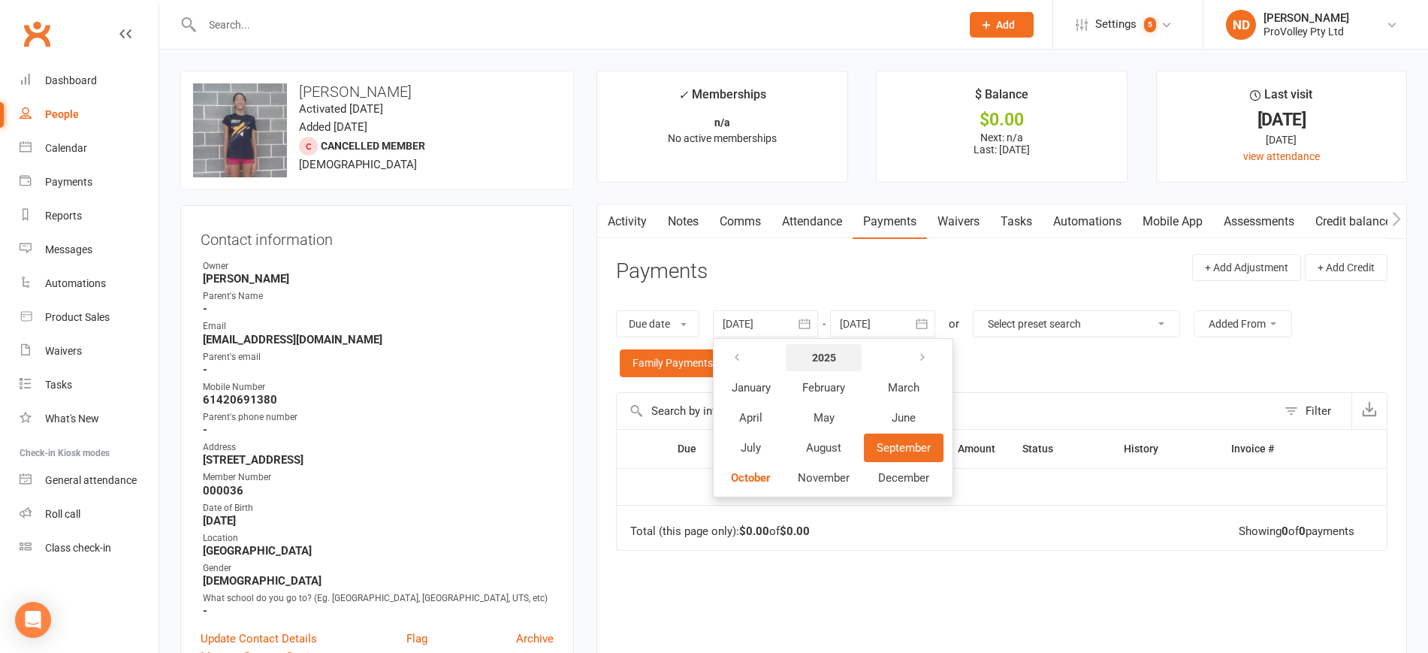
click at [820, 347] on button "2025" at bounding box center [823, 357] width 76 height 27
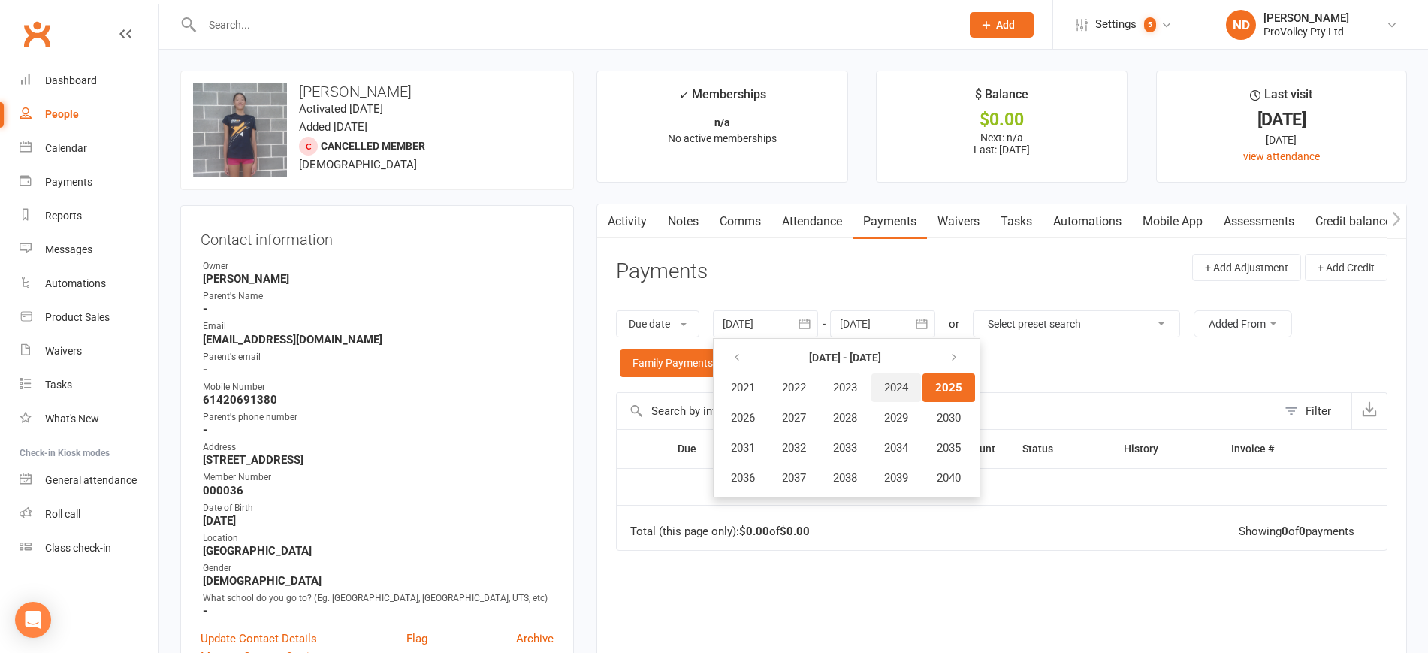
click at [906, 385] on span "2024" at bounding box center [896, 388] width 24 height 14
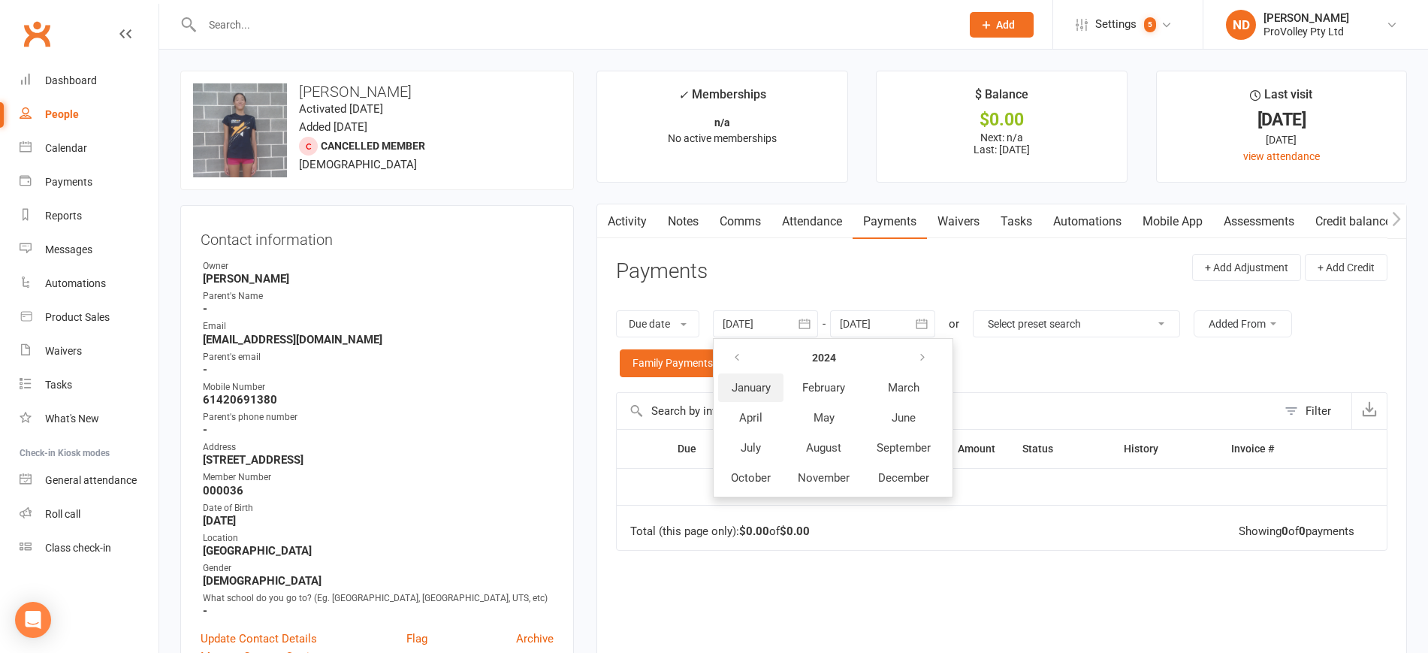
click at [758, 386] on span "January" at bounding box center [750, 388] width 39 height 14
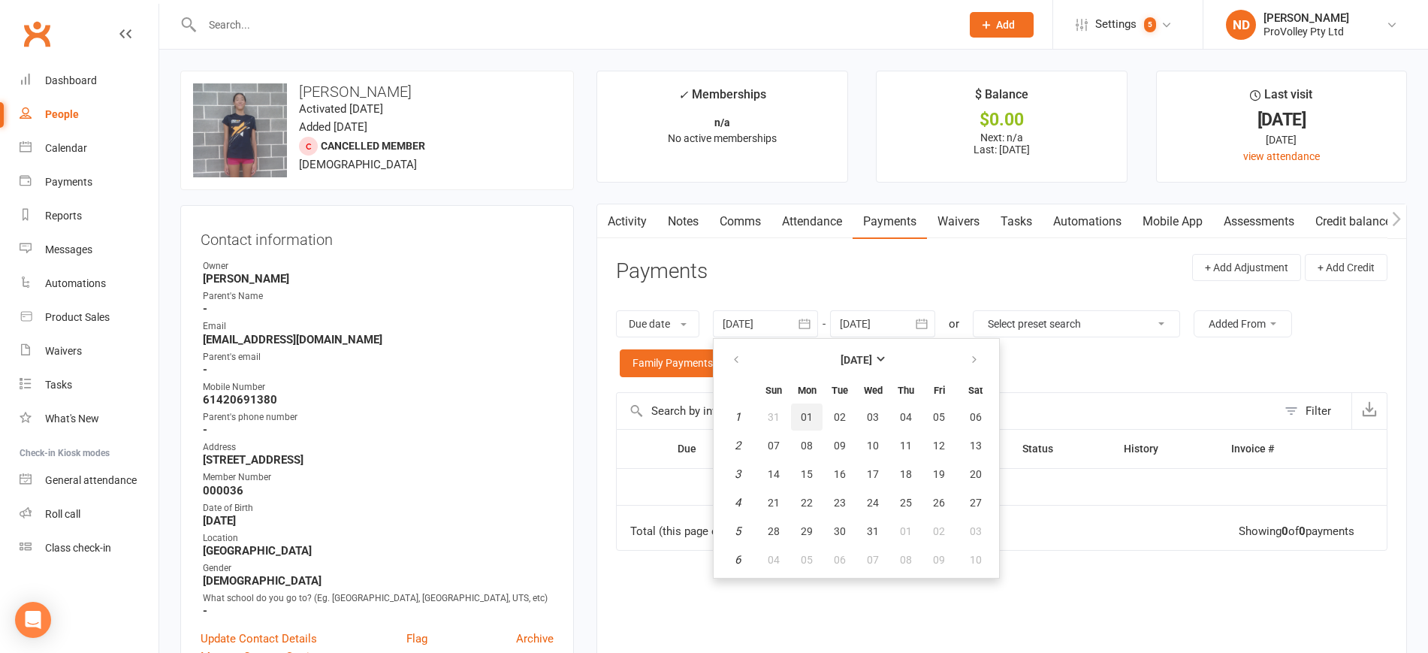
click at [803, 414] on span "01" at bounding box center [806, 417] width 12 height 12
type input "[DATE]"
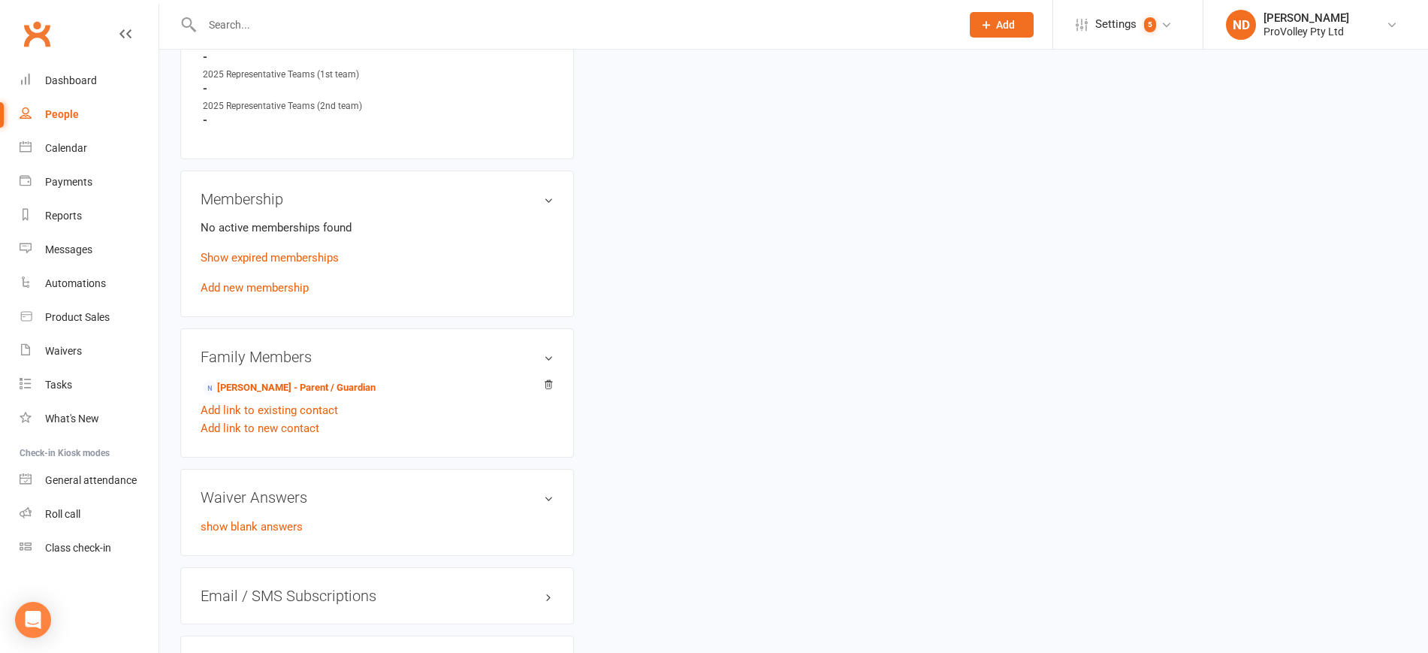
scroll to position [939, 0]
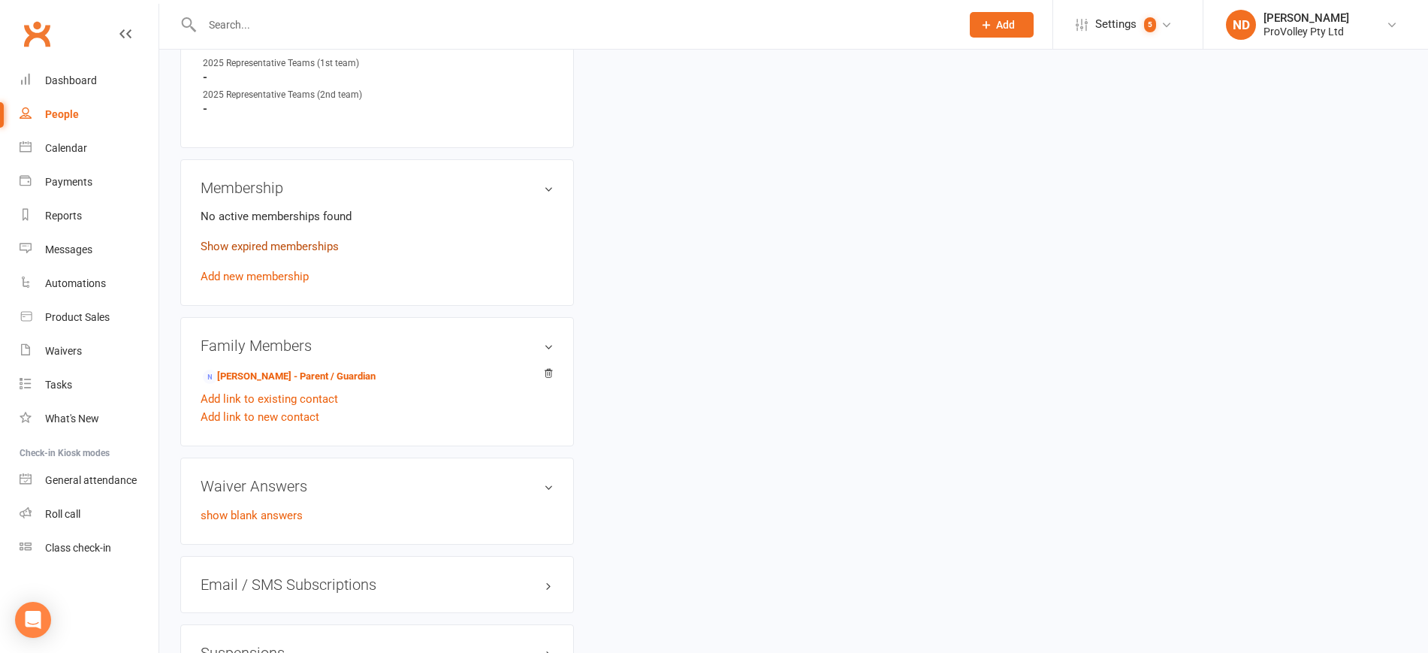
click at [281, 253] on link "Show expired memberships" at bounding box center [269, 247] width 138 height 14
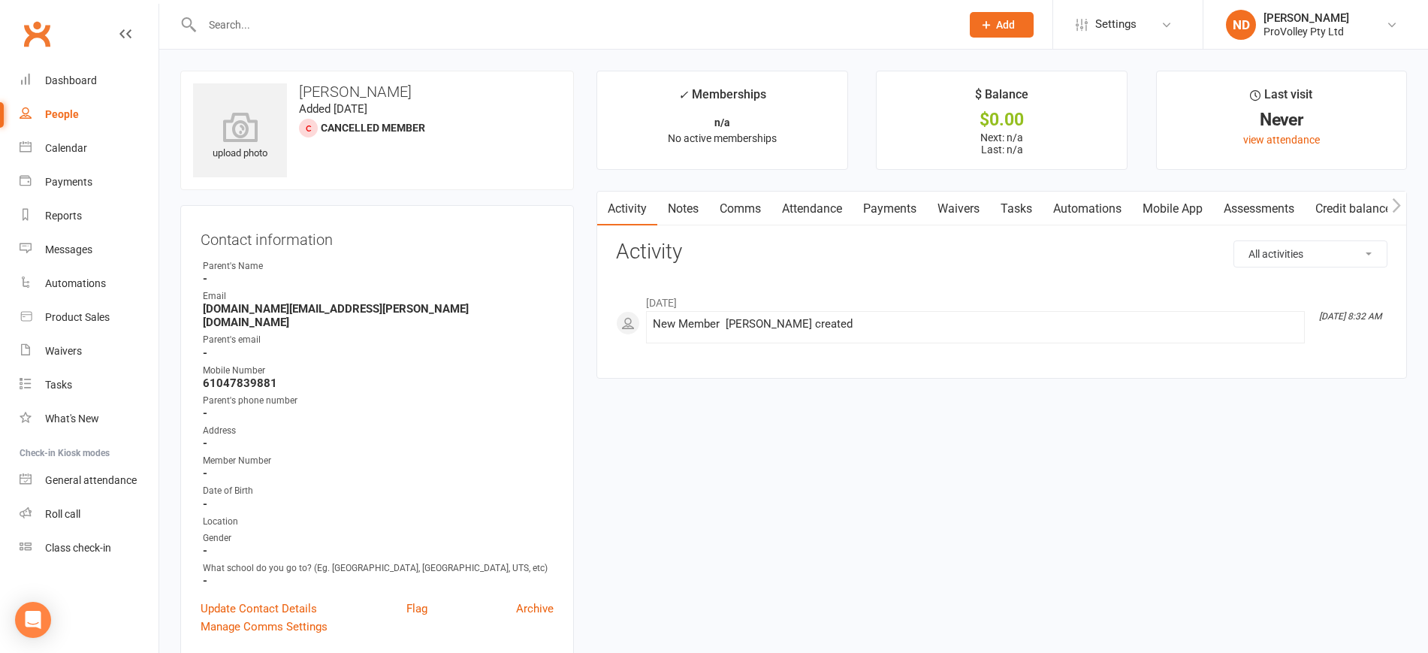
drag, startPoint x: 879, startPoint y: 210, endPoint x: 894, endPoint y: 220, distance: 19.0
click at [882, 210] on link "Payments" at bounding box center [889, 208] width 74 height 35
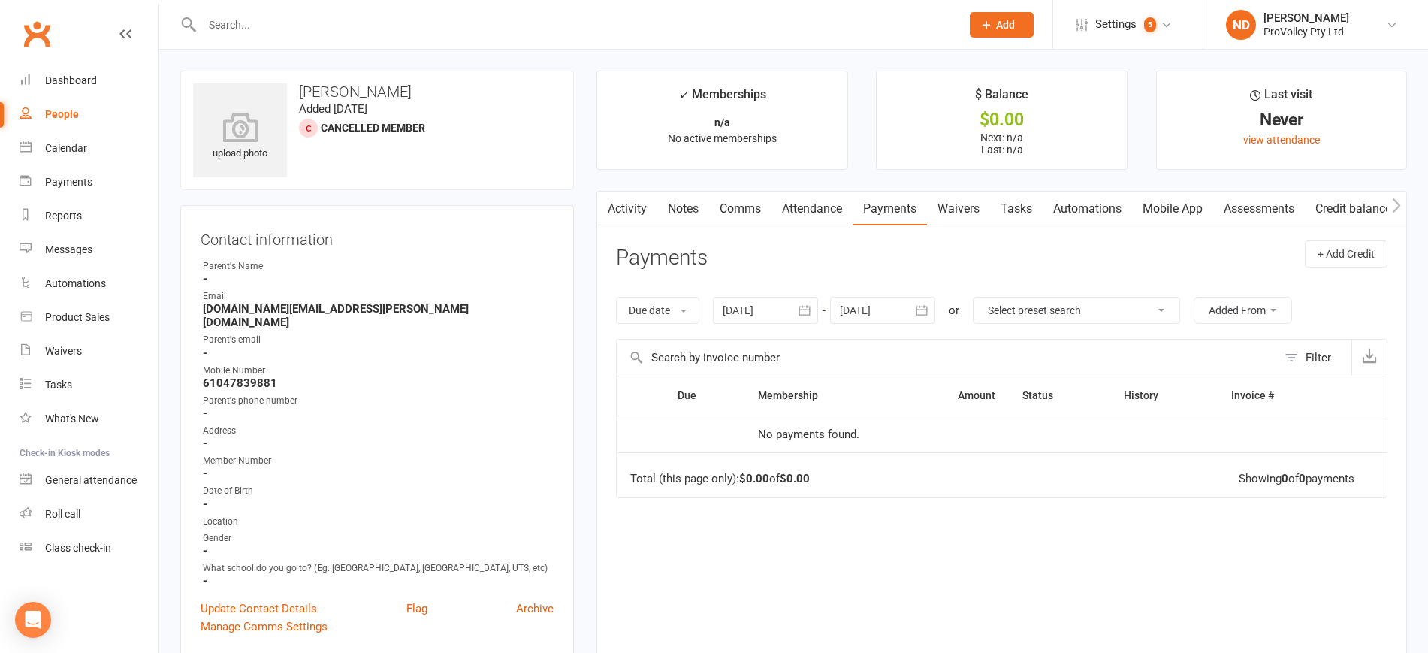
click at [802, 306] on icon "button" at bounding box center [803, 311] width 11 height 10
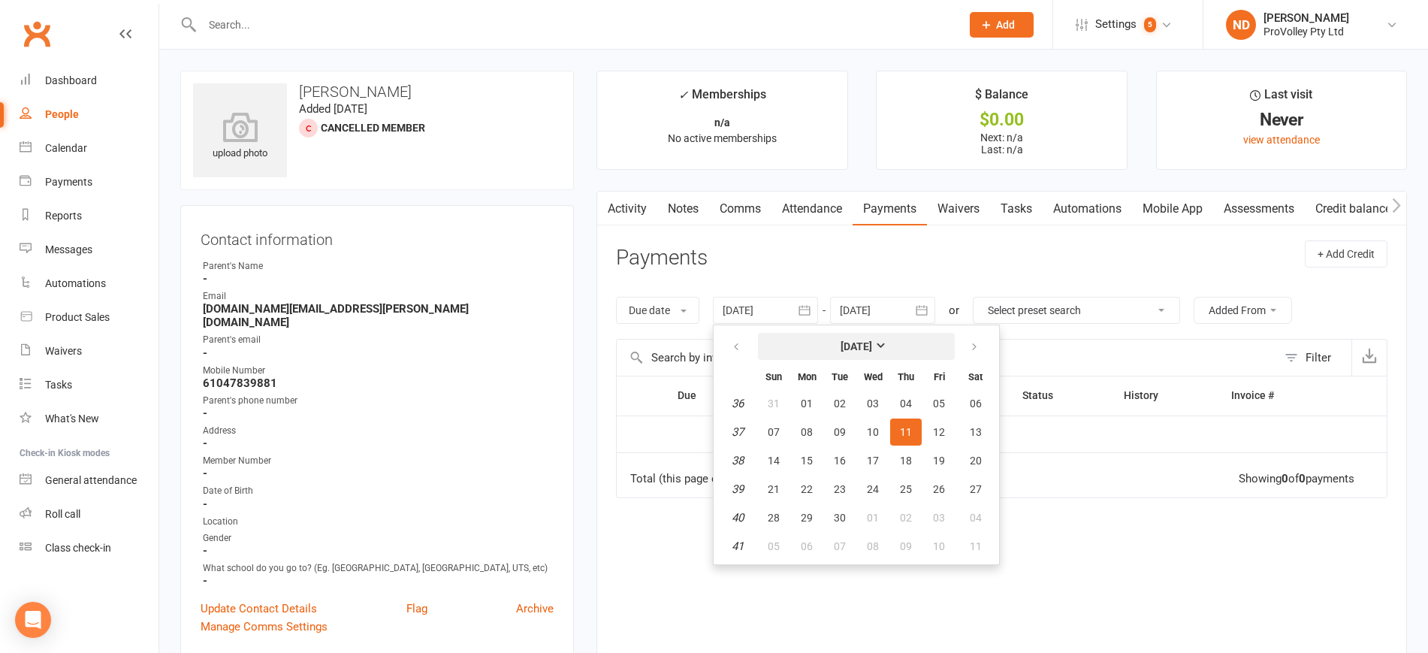
click at [845, 342] on strong "[DATE]" at bounding box center [856, 346] width 32 height 12
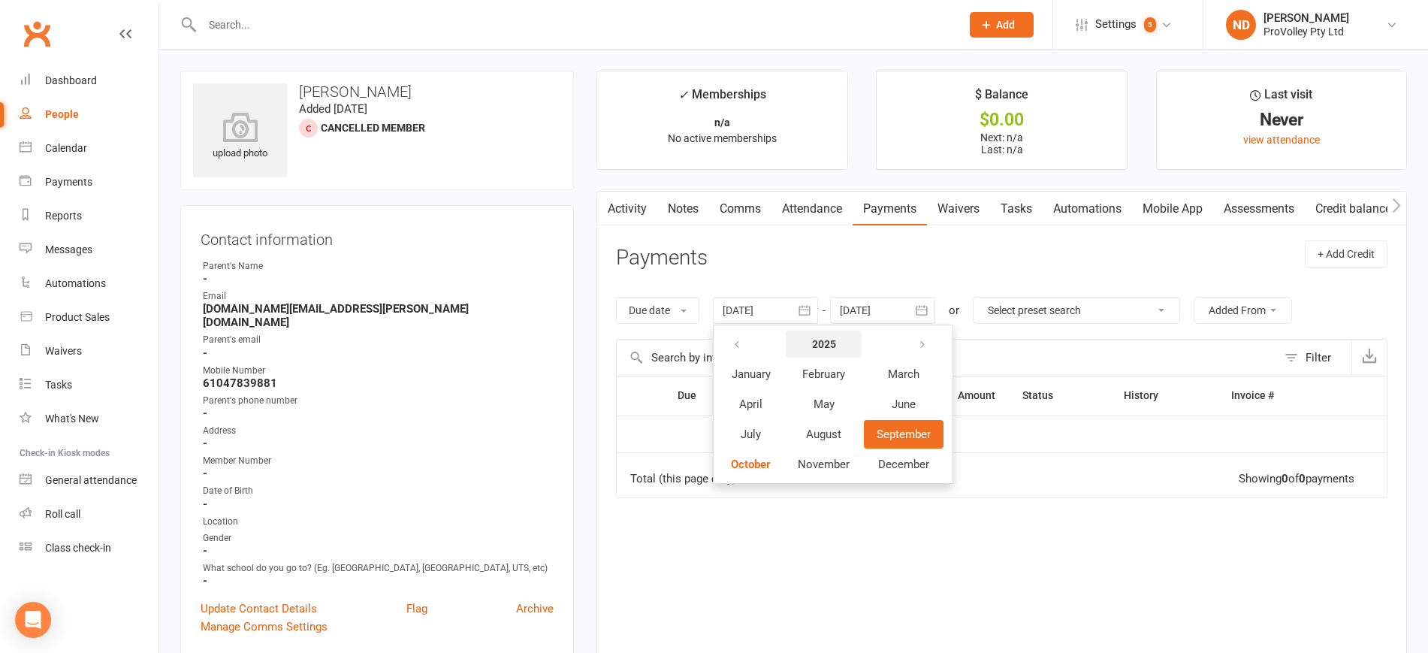
click at [835, 348] on strong "2025" at bounding box center [824, 344] width 24 height 12
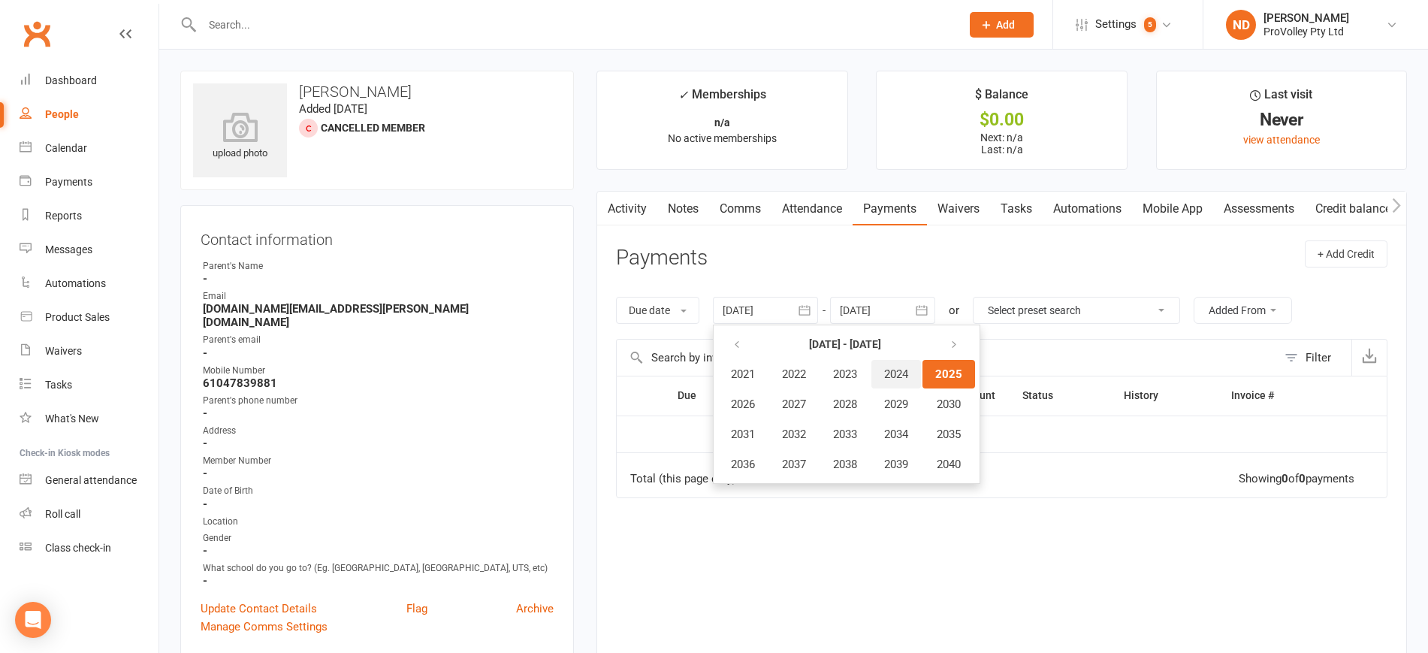
click at [896, 376] on span "2024" at bounding box center [896, 374] width 24 height 14
click at [764, 381] on span "January" at bounding box center [750, 374] width 39 height 14
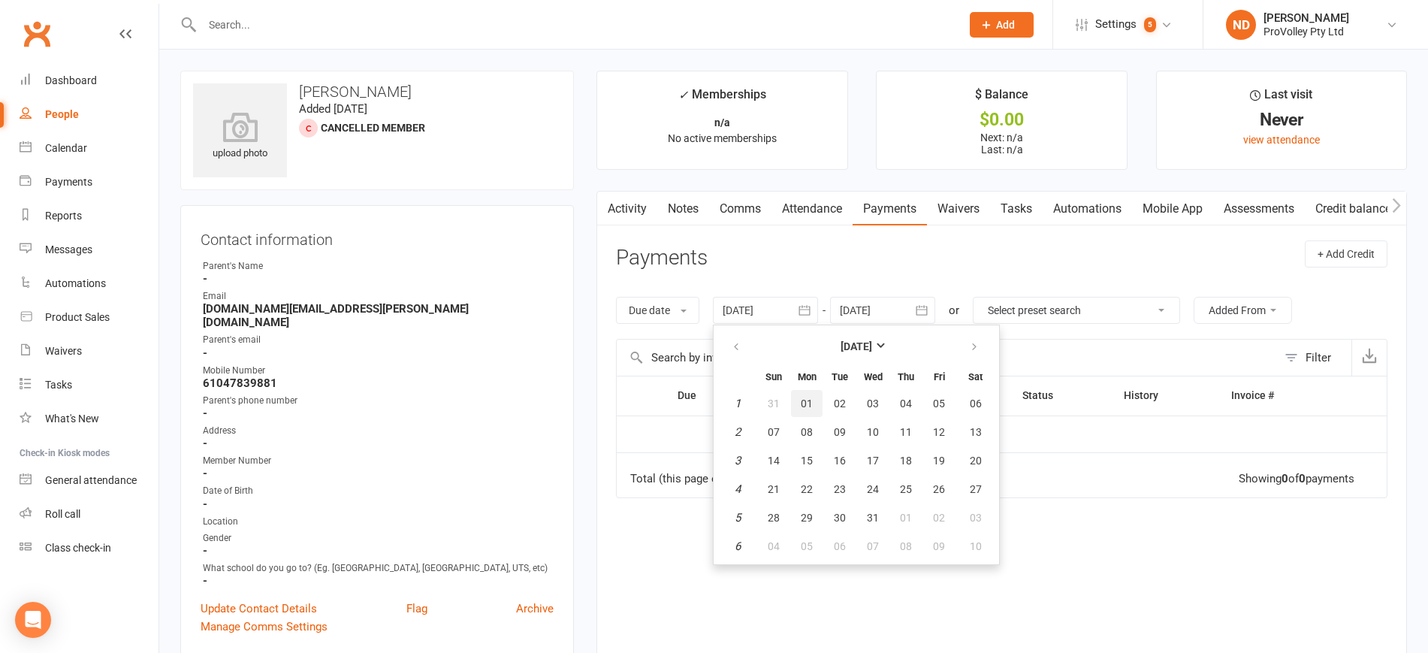
click at [803, 398] on span "01" at bounding box center [806, 403] width 12 height 12
type input "[DATE]"
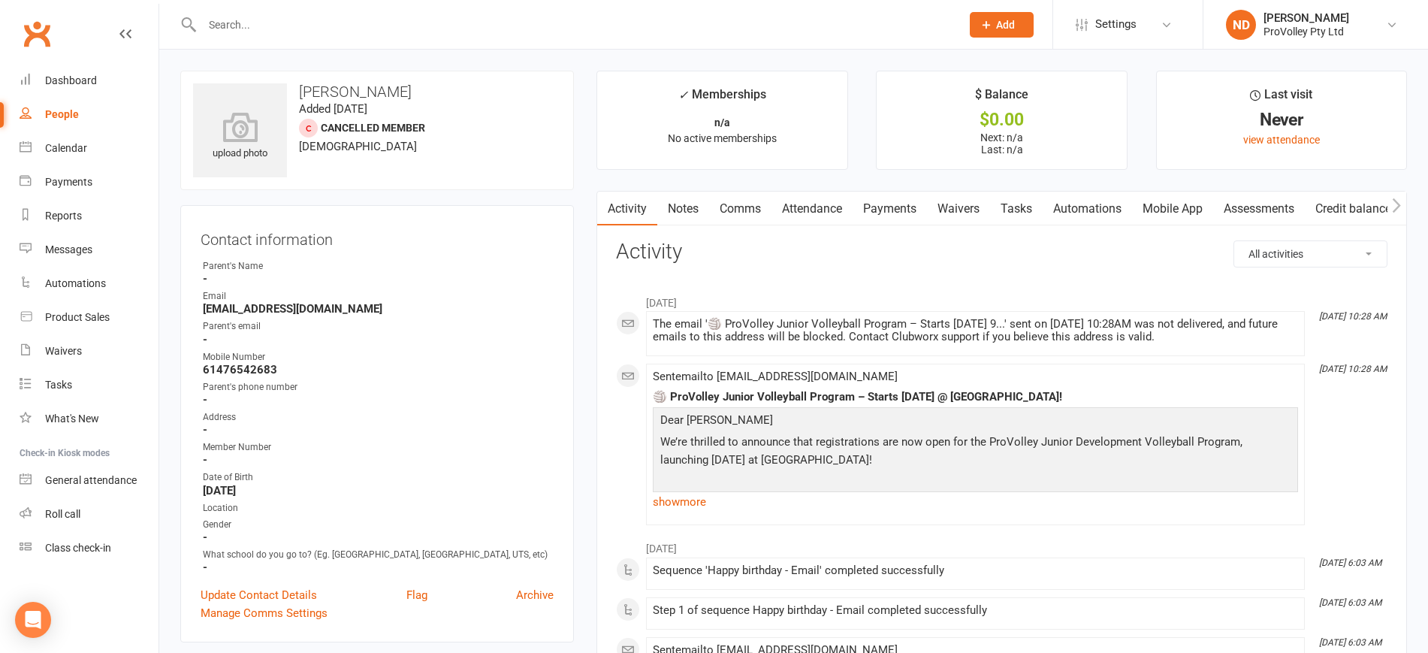
drag, startPoint x: 888, startPoint y: 210, endPoint x: 913, endPoint y: 257, distance: 53.1
click at [889, 210] on link "Payments" at bounding box center [889, 208] width 74 height 35
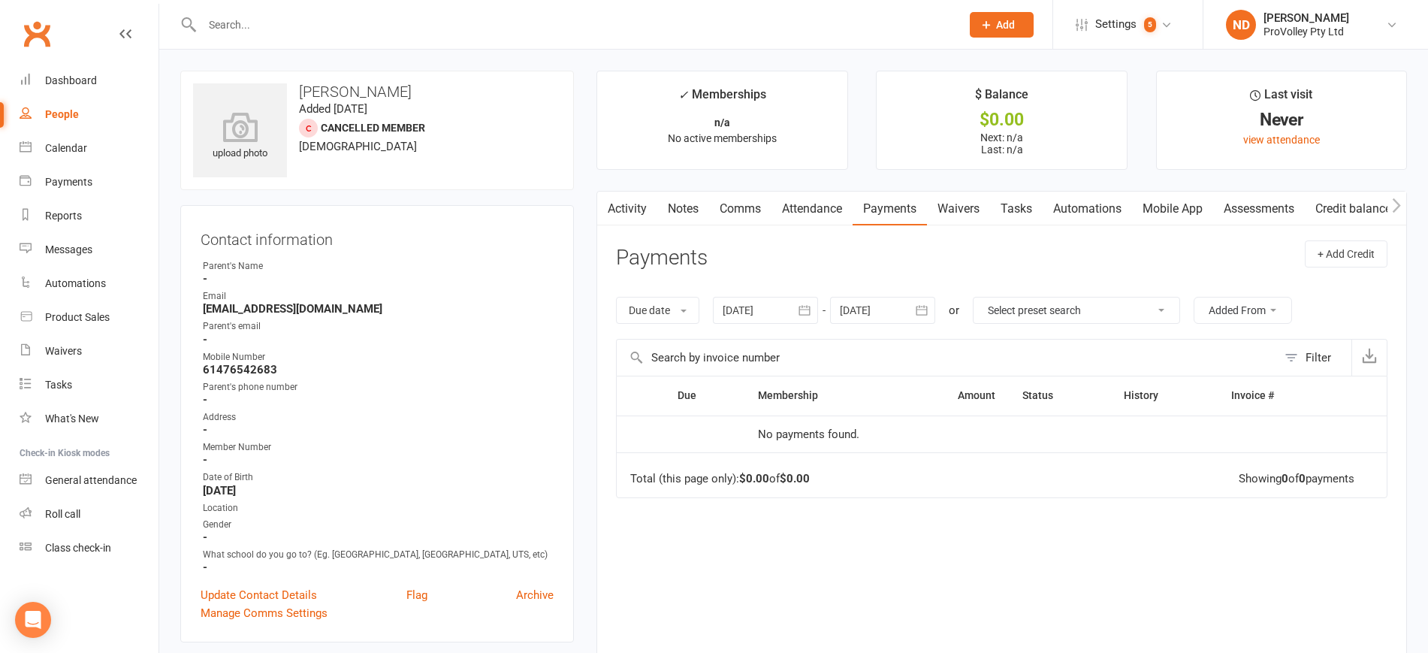
click at [800, 312] on icon "button" at bounding box center [804, 310] width 15 height 15
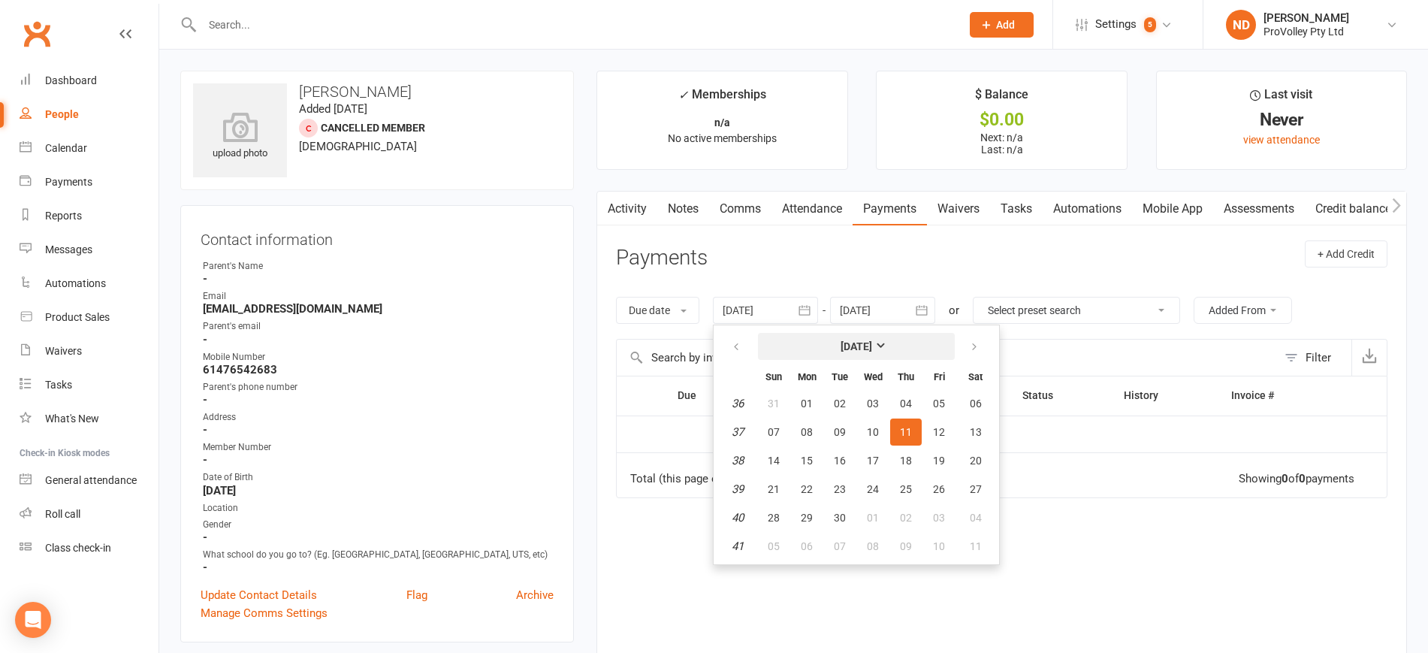
click at [859, 336] on button "[DATE]" at bounding box center [856, 346] width 197 height 27
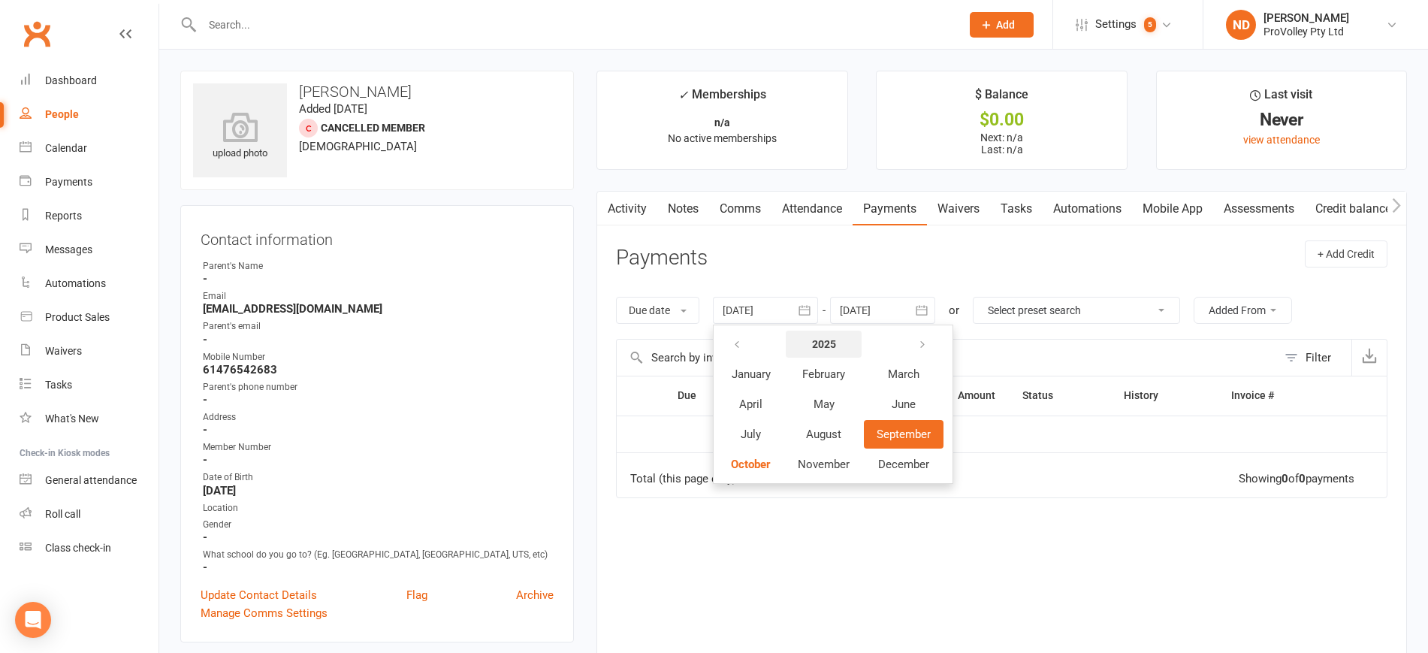
click at [820, 342] on strong "2025" at bounding box center [824, 344] width 24 height 12
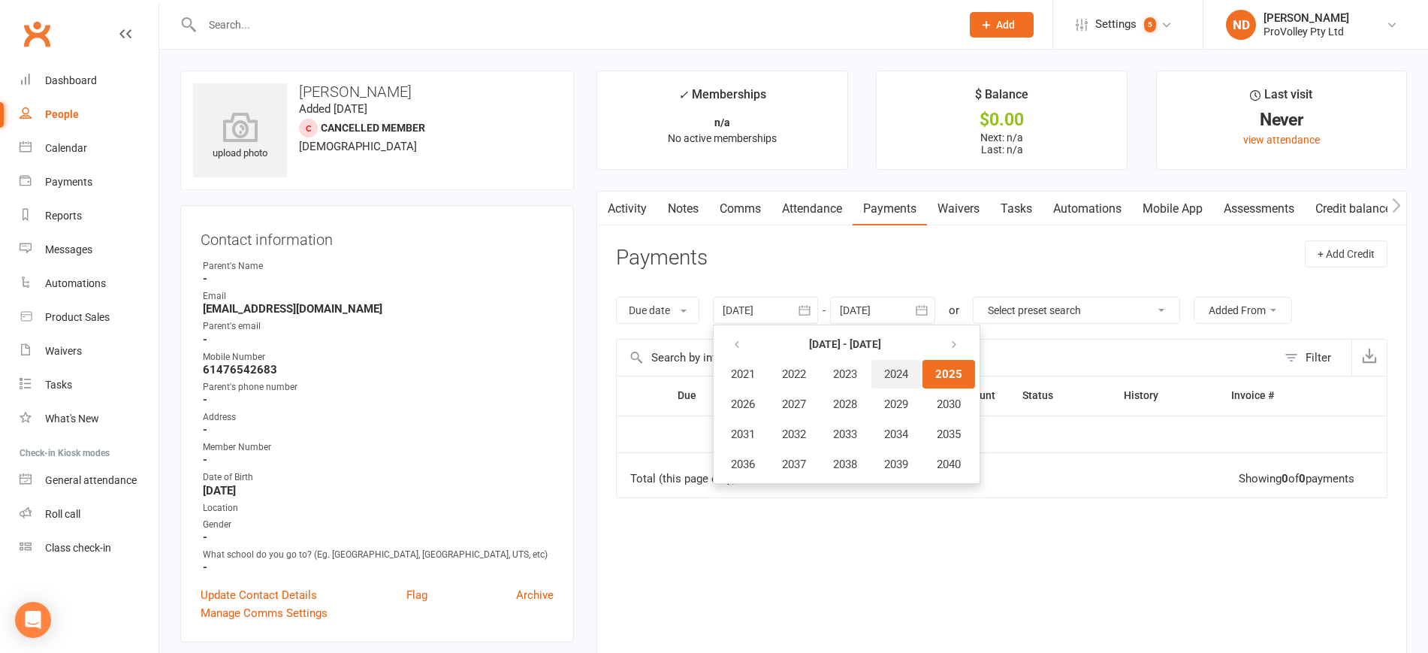
click at [902, 372] on span "2024" at bounding box center [896, 374] width 24 height 14
click at [755, 375] on span "January" at bounding box center [750, 374] width 39 height 14
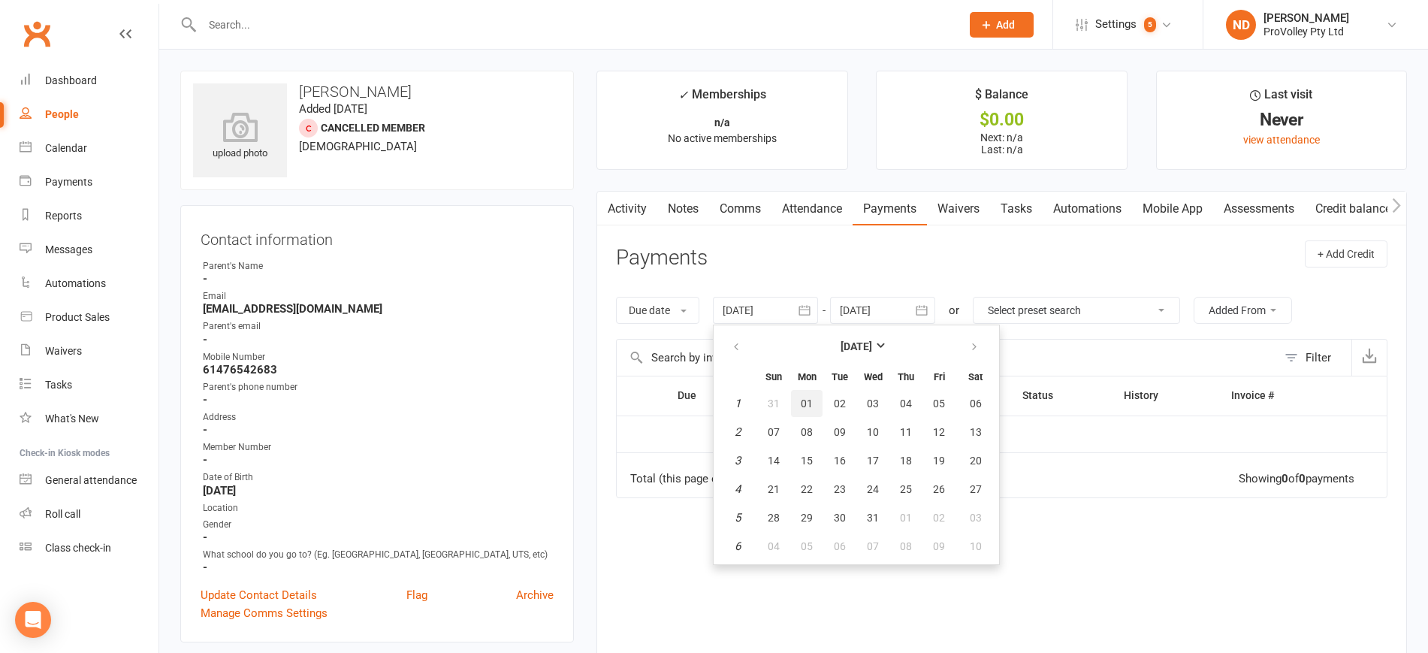
click at [808, 407] on span "01" at bounding box center [806, 403] width 12 height 12
type input "[DATE]"
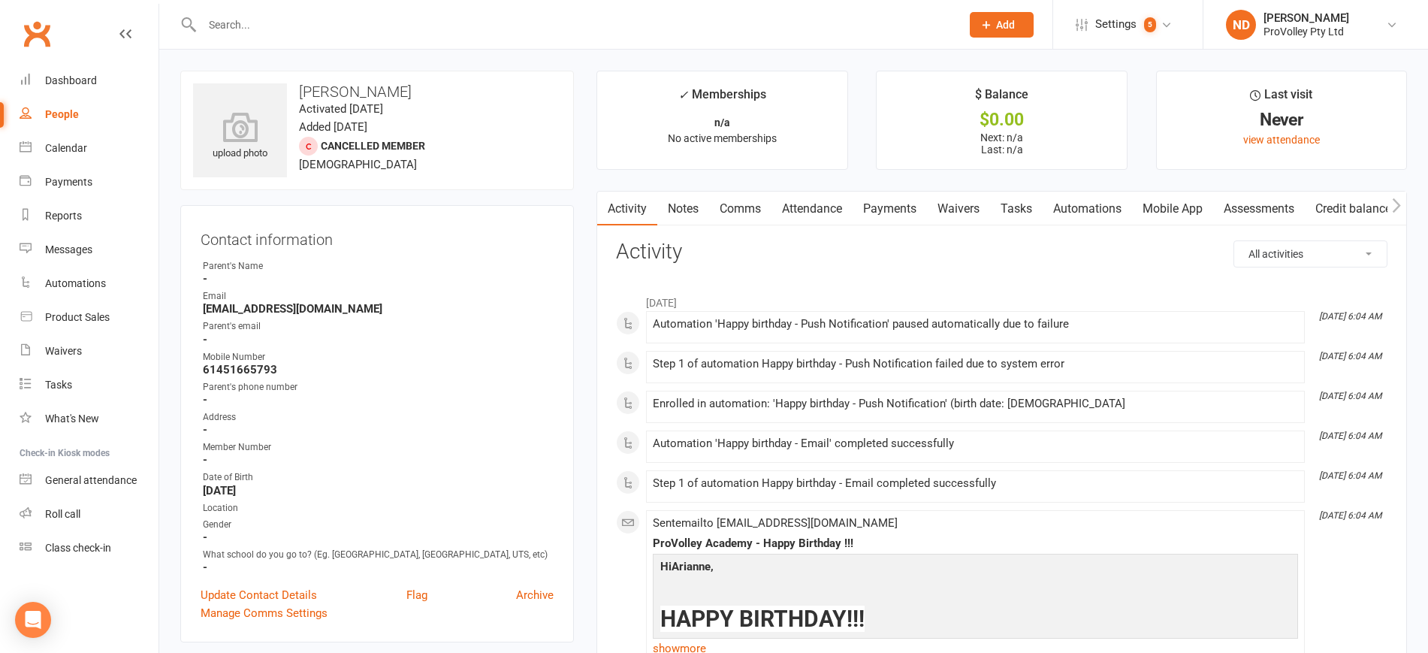
click at [883, 197] on link "Payments" at bounding box center [889, 208] width 74 height 35
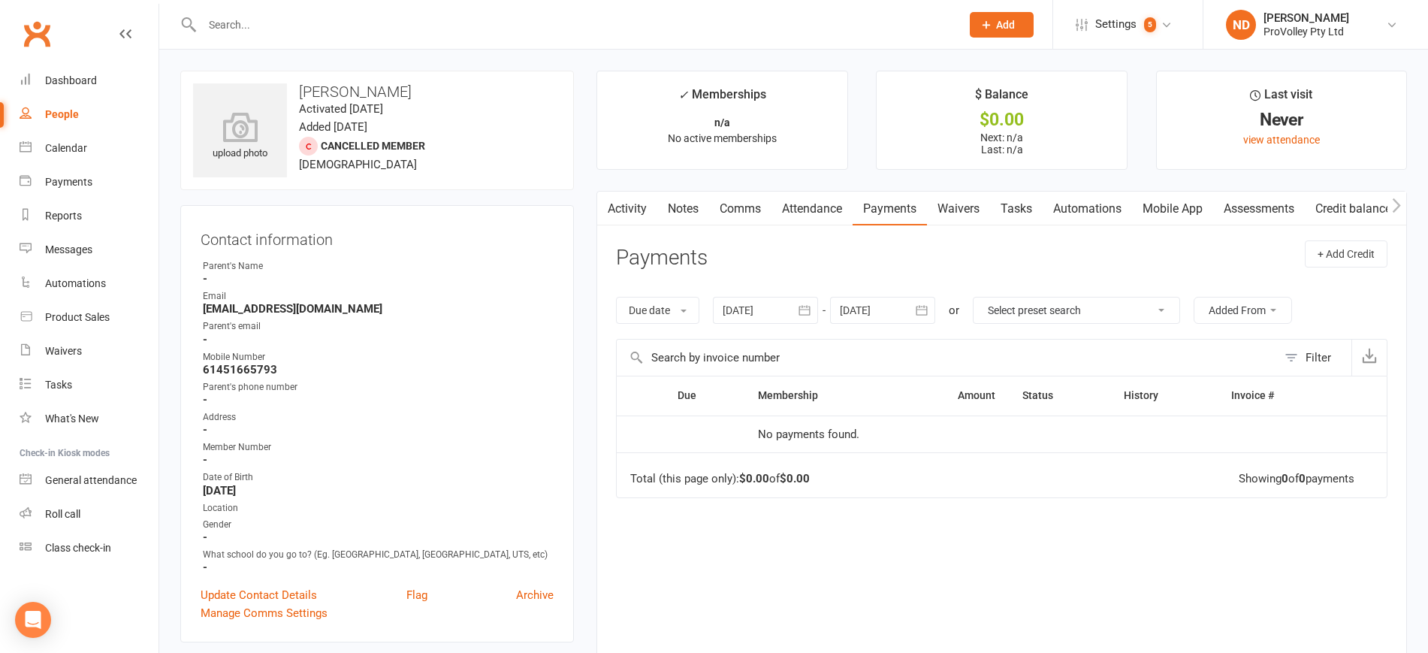
click at [809, 310] on icon "button" at bounding box center [804, 310] width 15 height 15
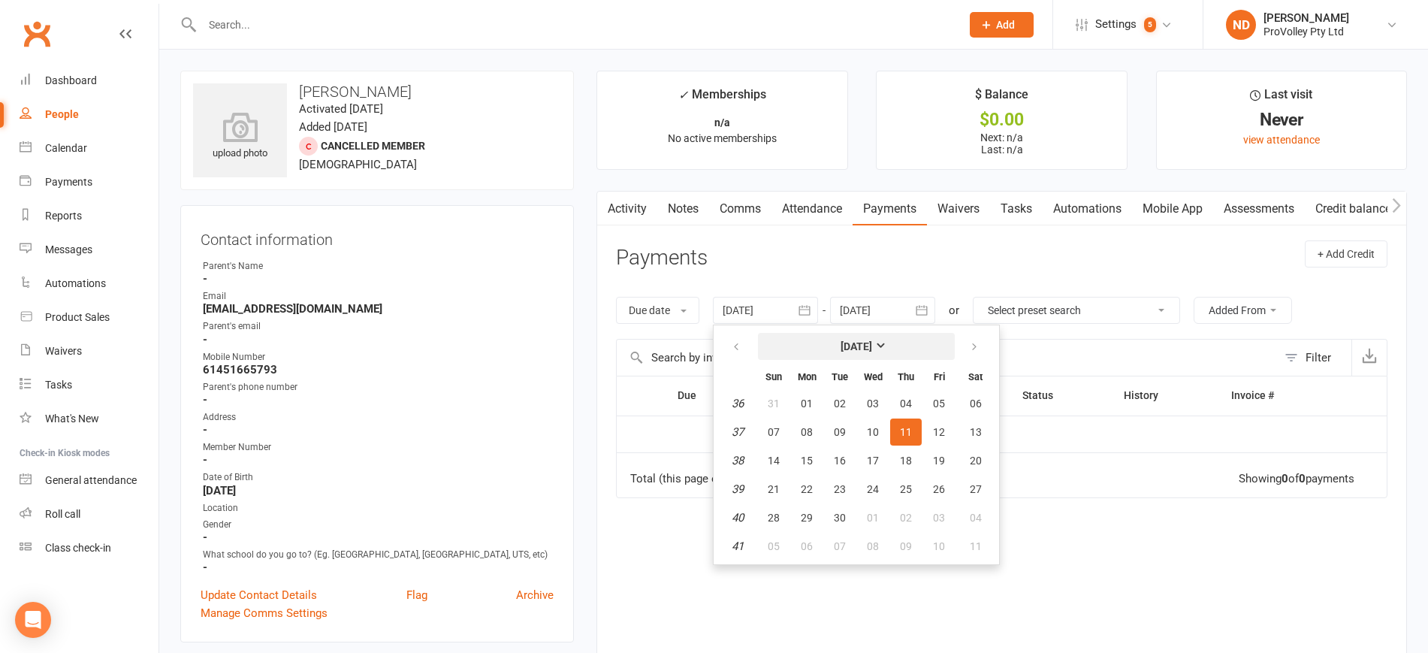
click at [872, 345] on strong "[DATE]" at bounding box center [856, 346] width 32 height 12
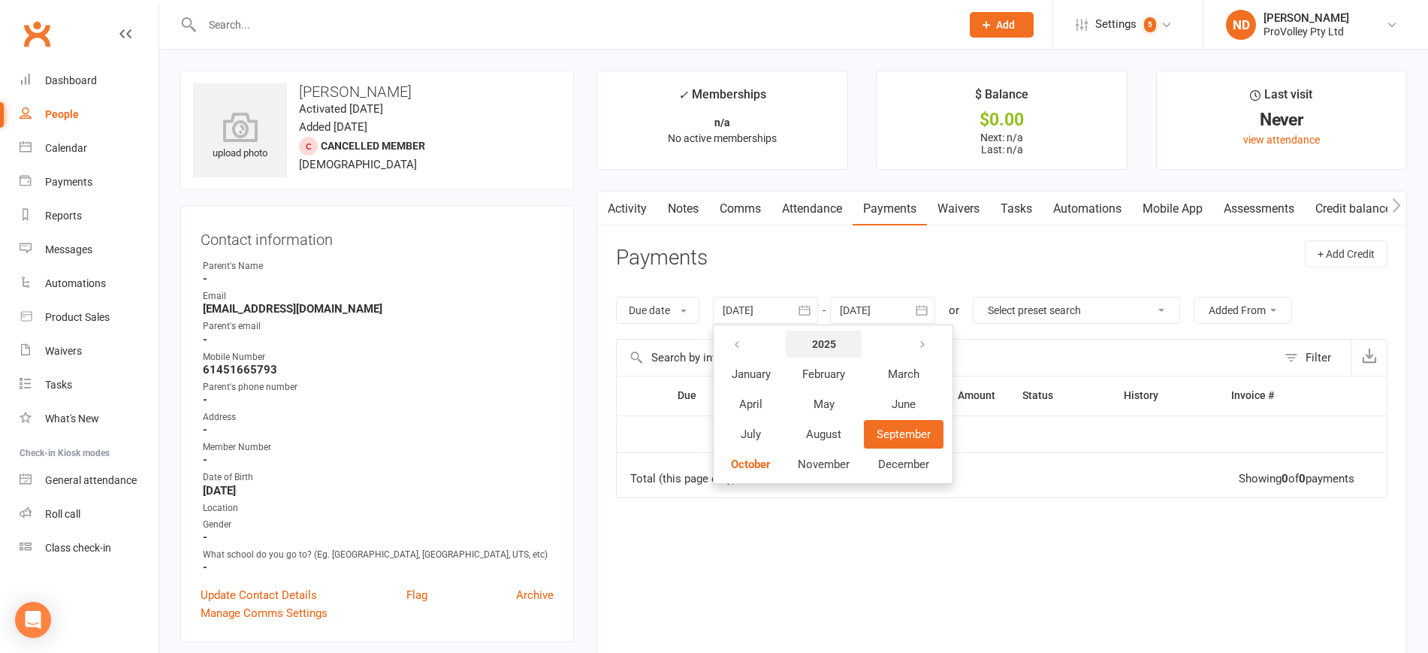
click at [822, 345] on strong "2025" at bounding box center [824, 344] width 24 height 12
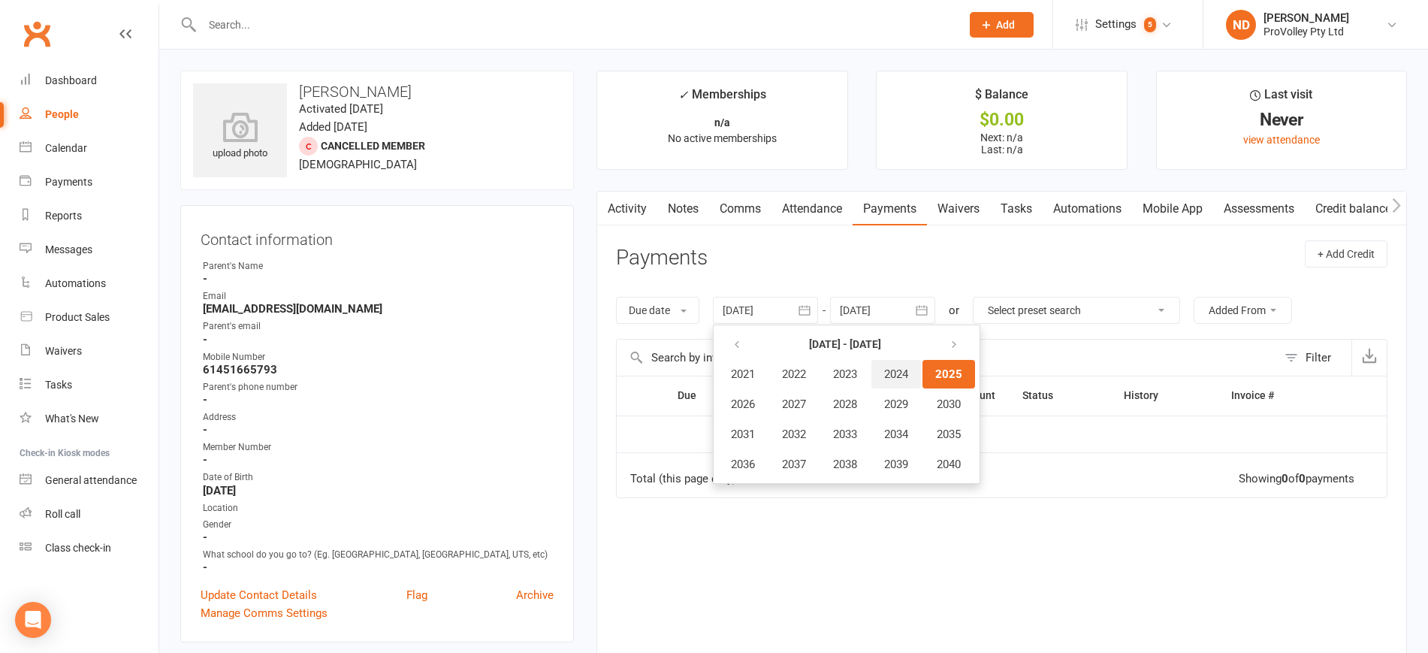
click at [903, 381] on span "2024" at bounding box center [896, 374] width 24 height 14
click at [749, 384] on button "January" at bounding box center [750, 374] width 65 height 29
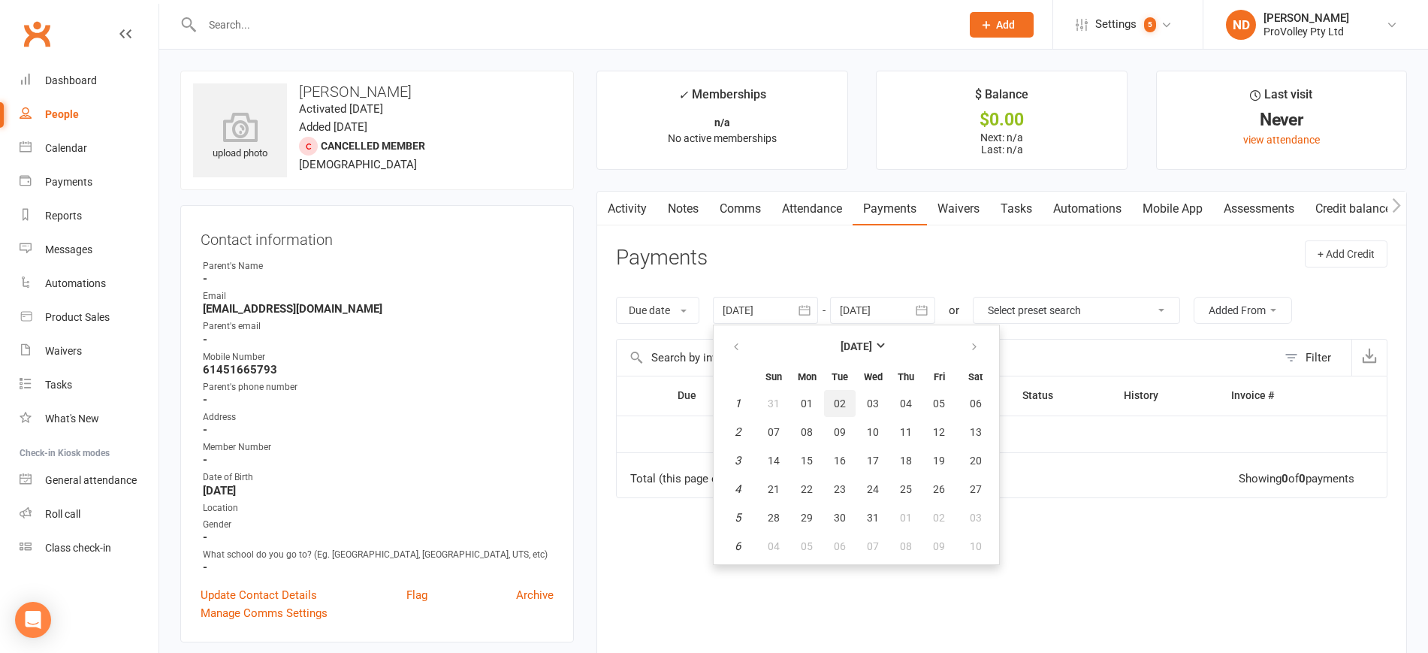
click at [838, 398] on span "02" at bounding box center [840, 403] width 12 height 12
type input "[DATE]"
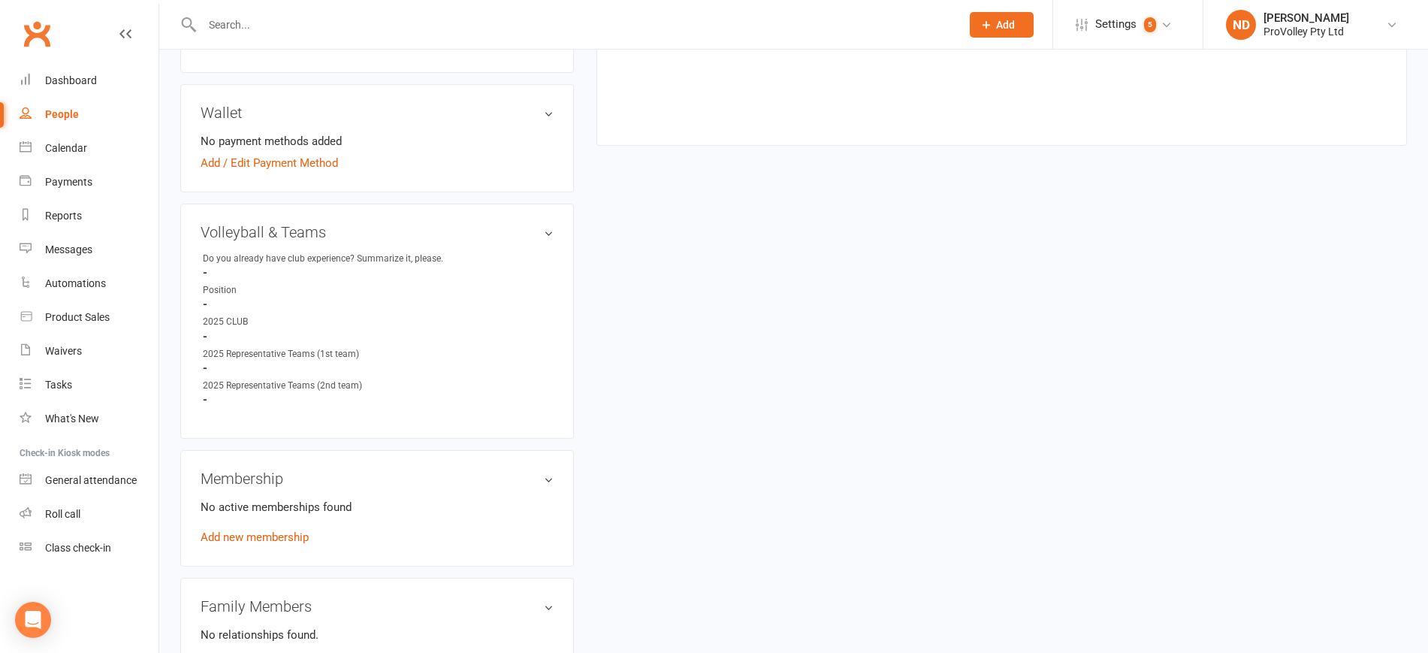
scroll to position [657, 0]
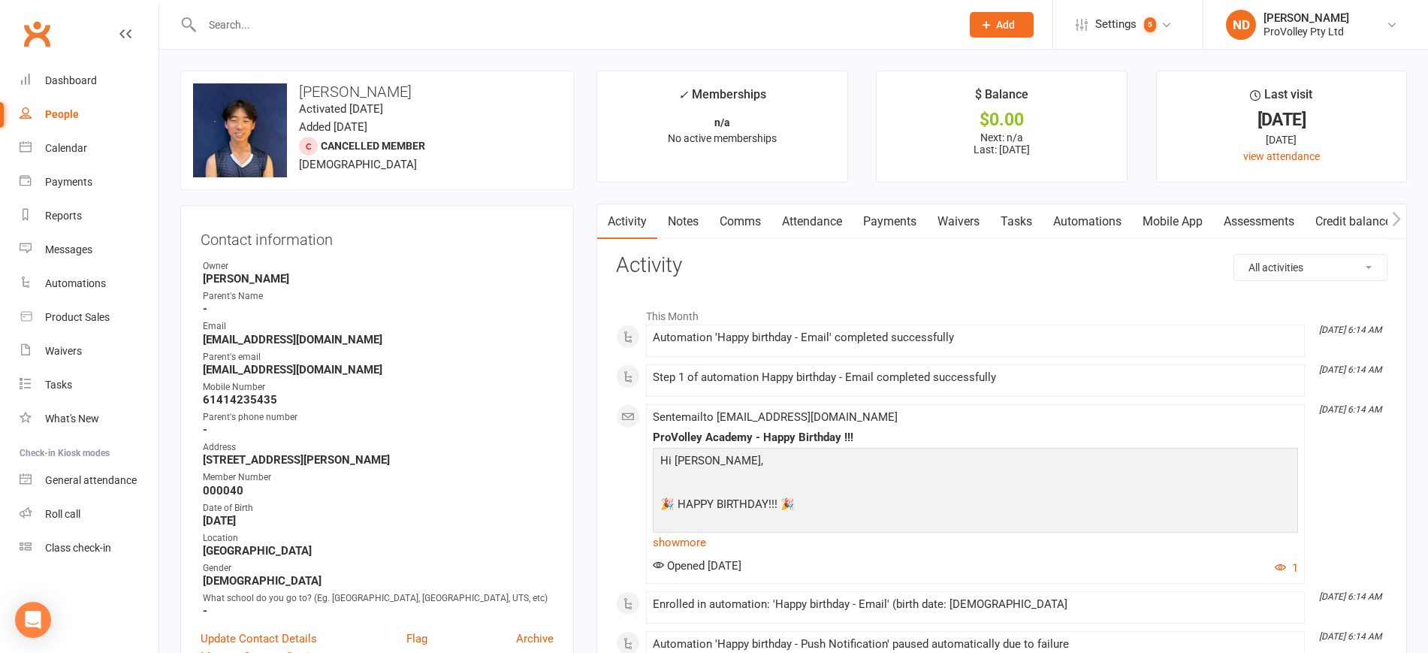
click at [895, 224] on link "Payments" at bounding box center [889, 221] width 74 height 35
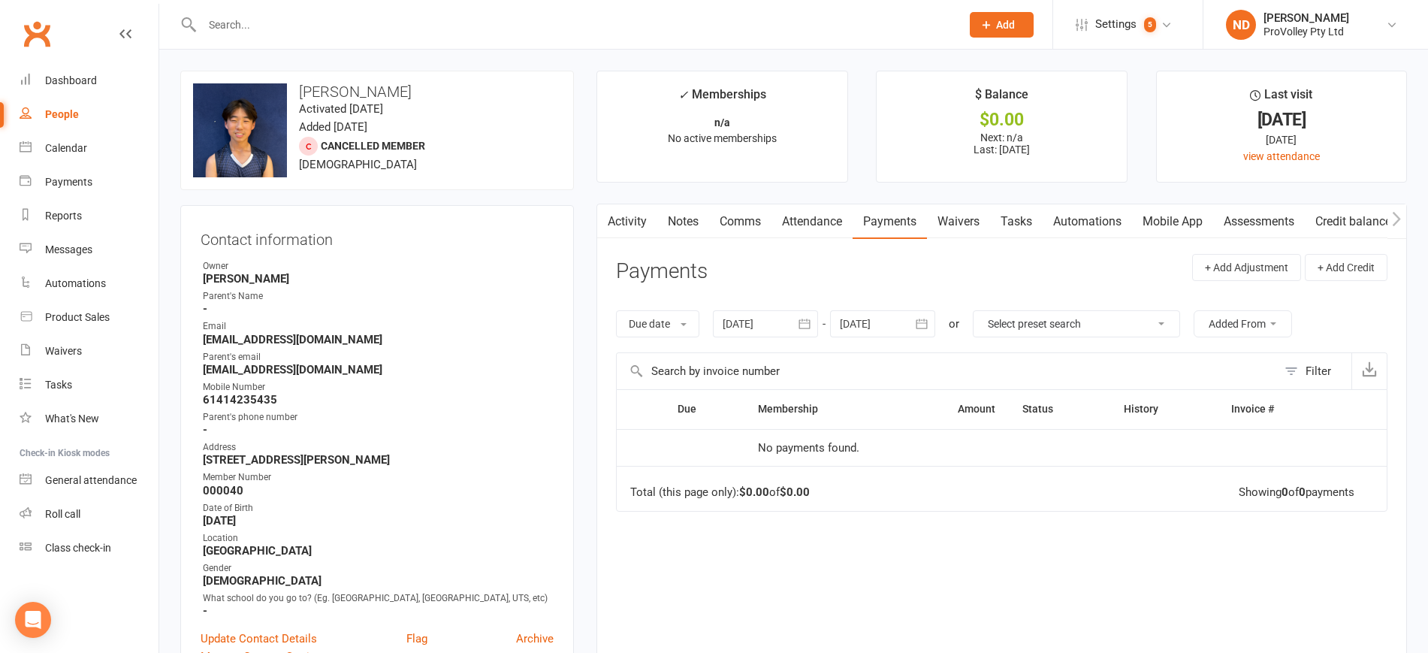
click at [809, 322] on icon "button" at bounding box center [803, 323] width 11 height 10
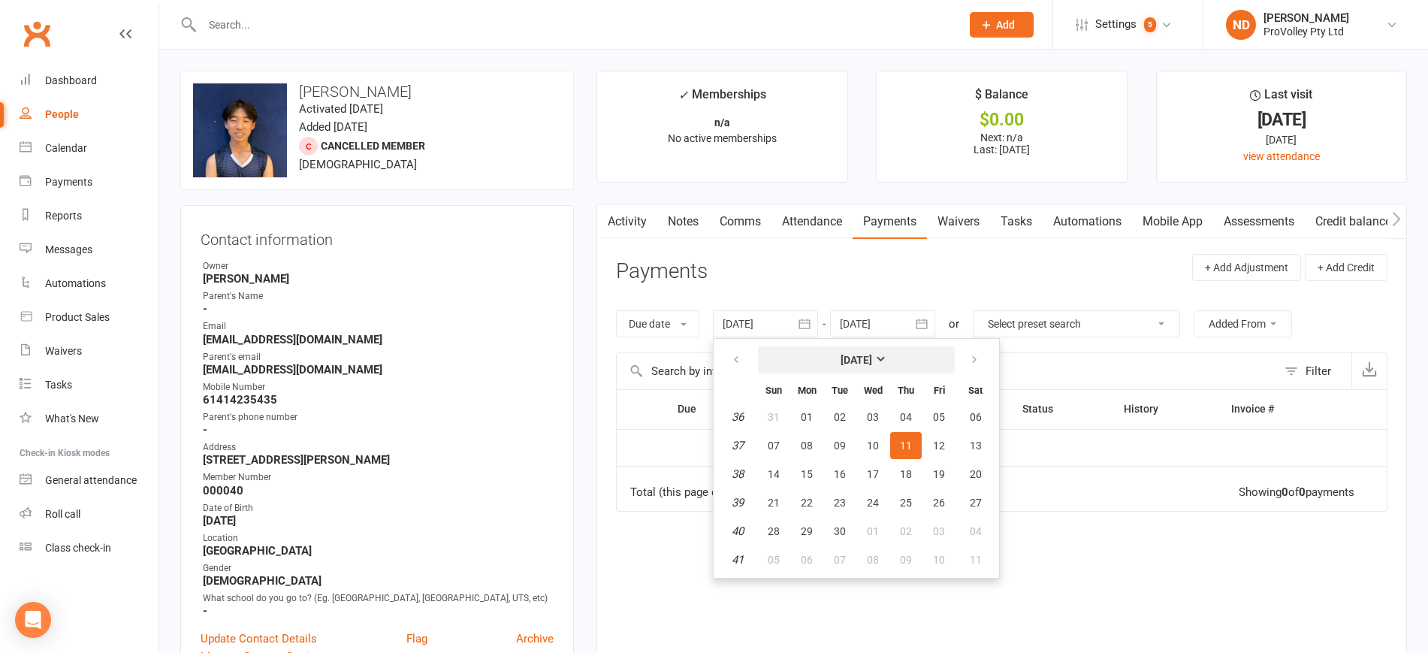
click at [861, 370] on button "[DATE]" at bounding box center [856, 359] width 197 height 27
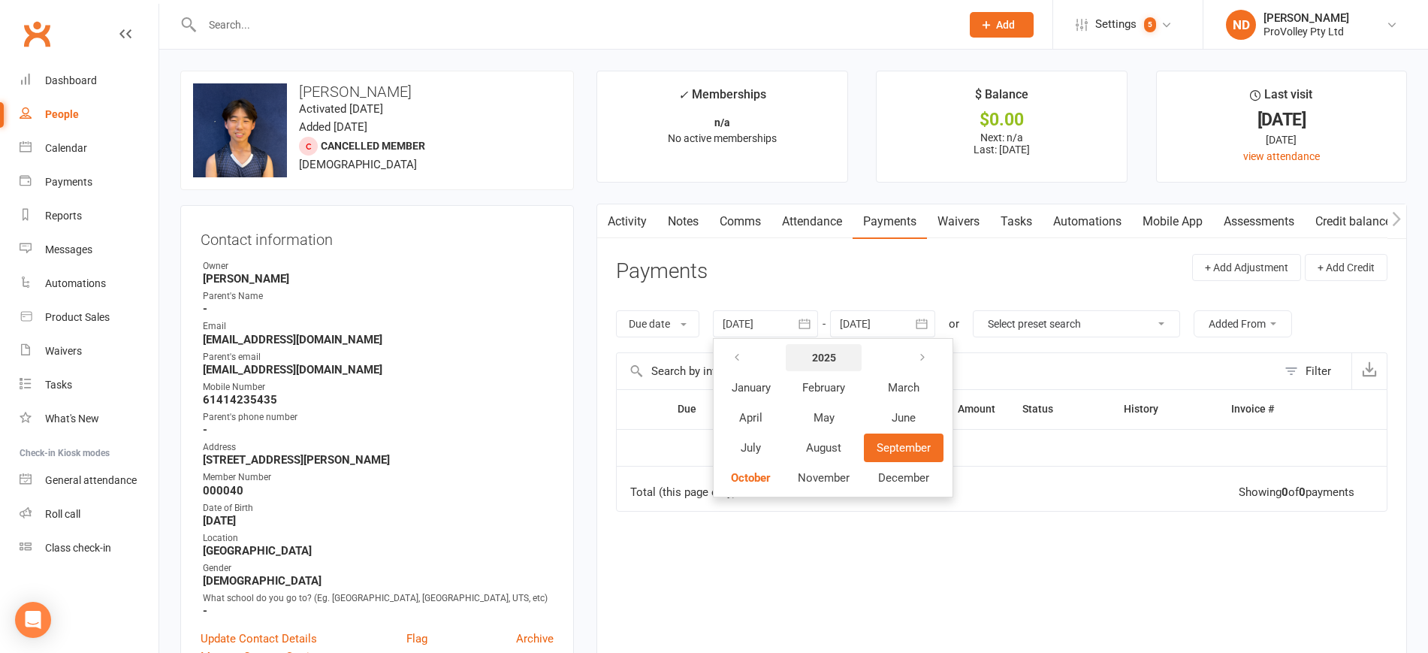
click at [821, 352] on strong "2025" at bounding box center [824, 357] width 24 height 12
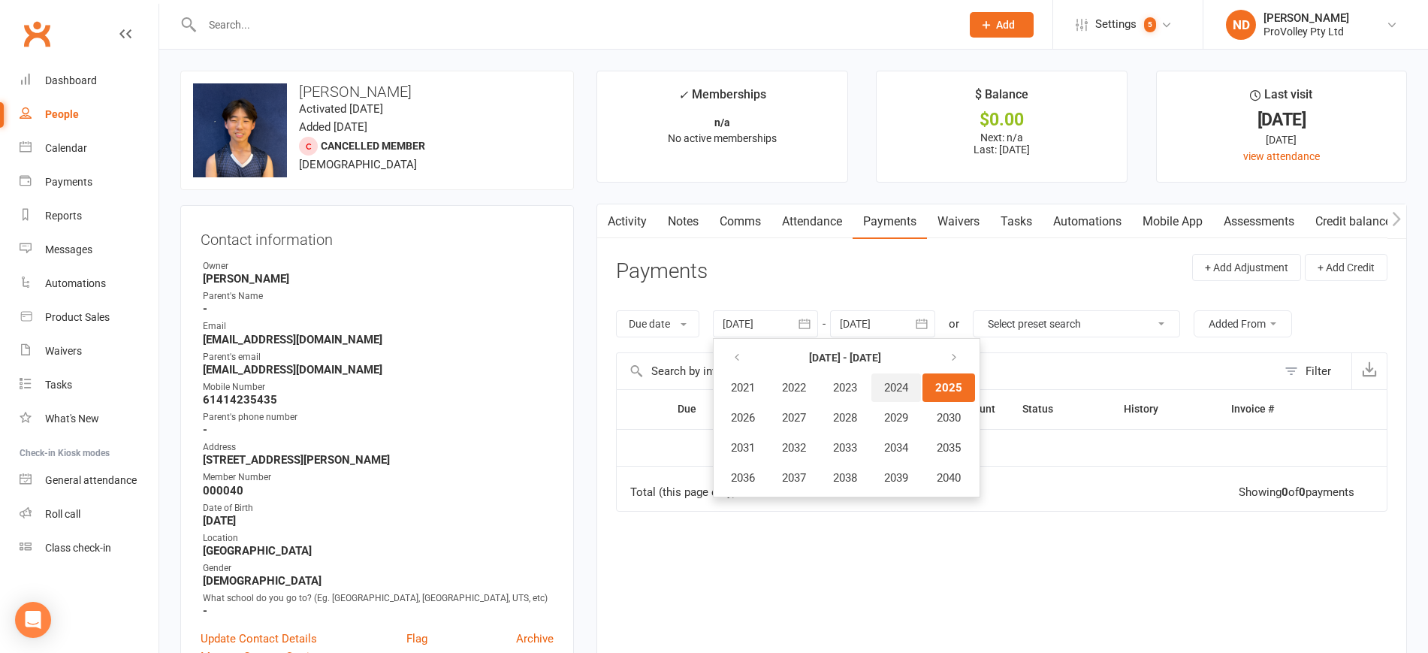
click at [918, 392] on button "2024" at bounding box center [896, 387] width 50 height 29
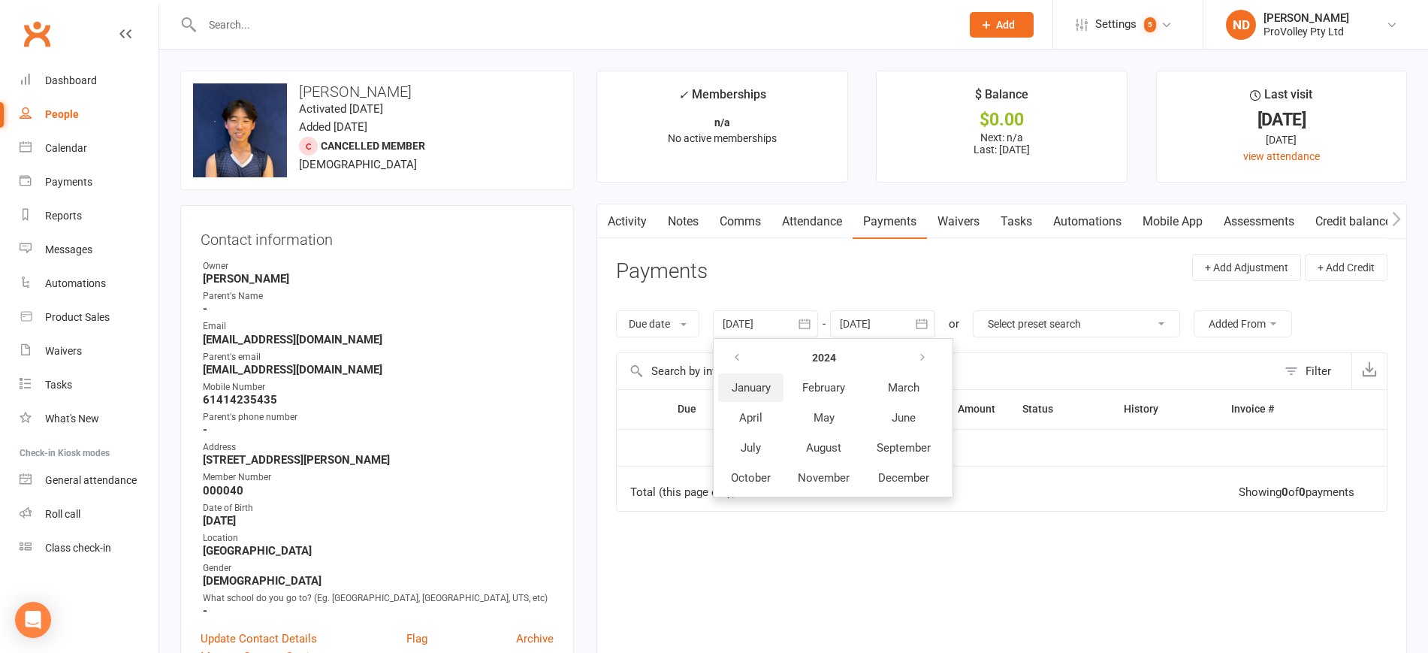
click at [752, 379] on button "January" at bounding box center [750, 387] width 65 height 29
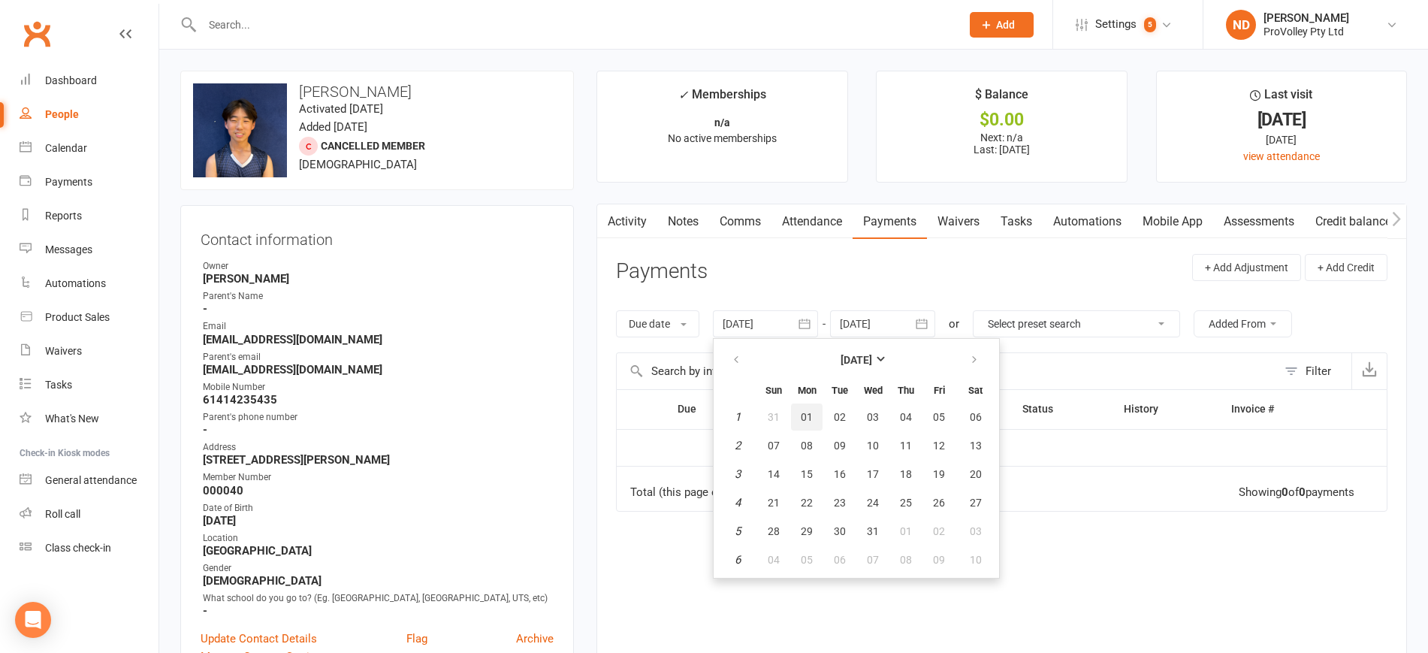
click at [816, 419] on button "01" at bounding box center [807, 416] width 32 height 27
type input "[DATE]"
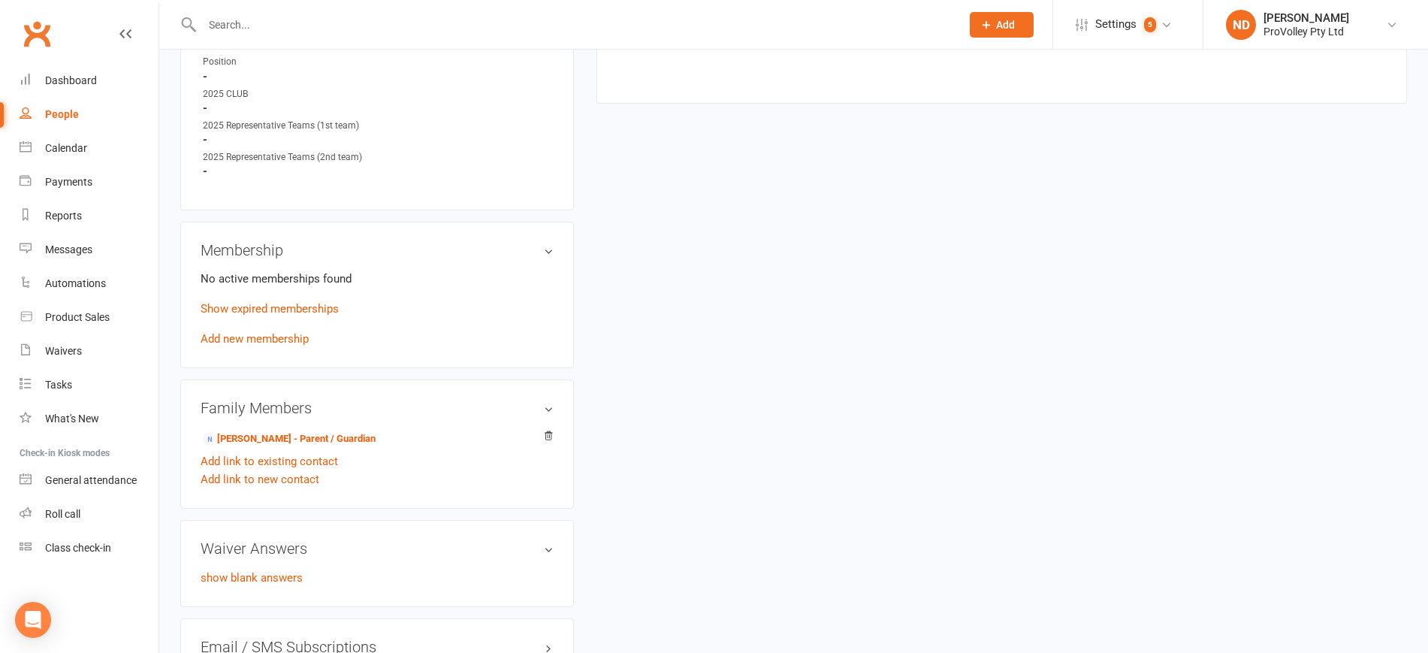
scroll to position [845, 0]
click at [286, 312] on link "Show expired memberships" at bounding box center [269, 305] width 138 height 14
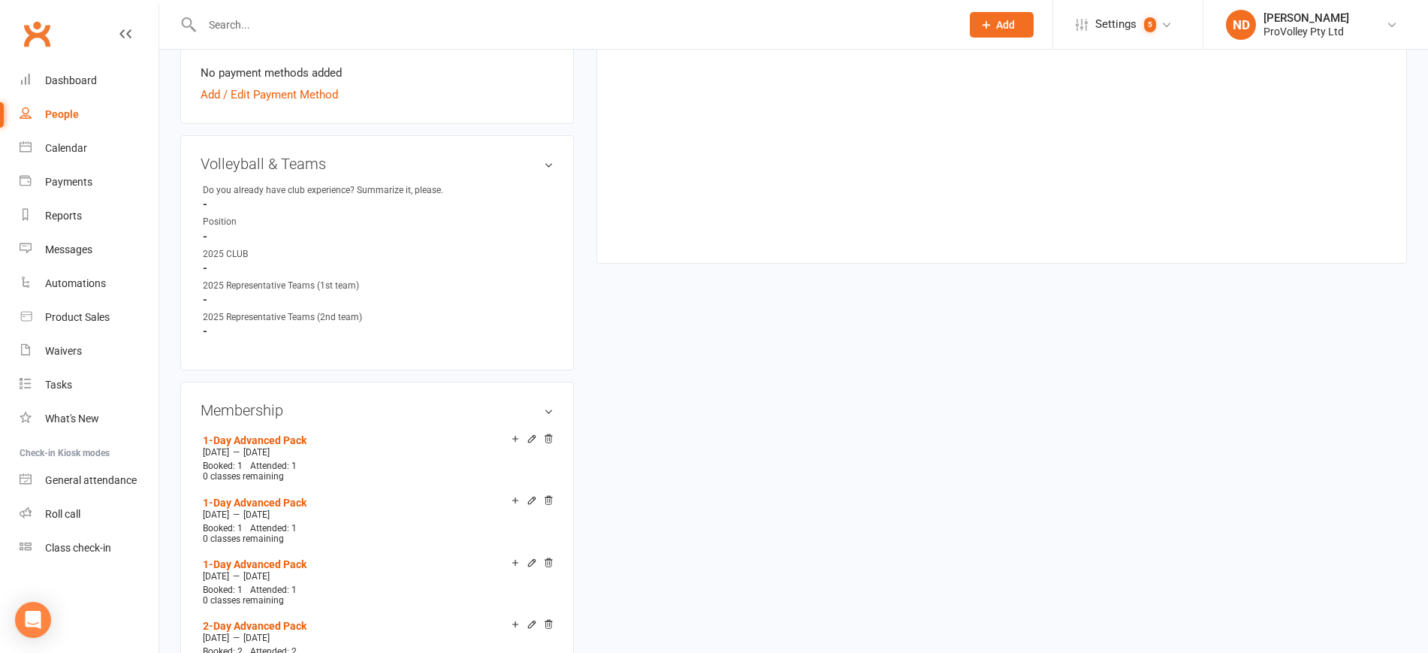
scroll to position [563, 0]
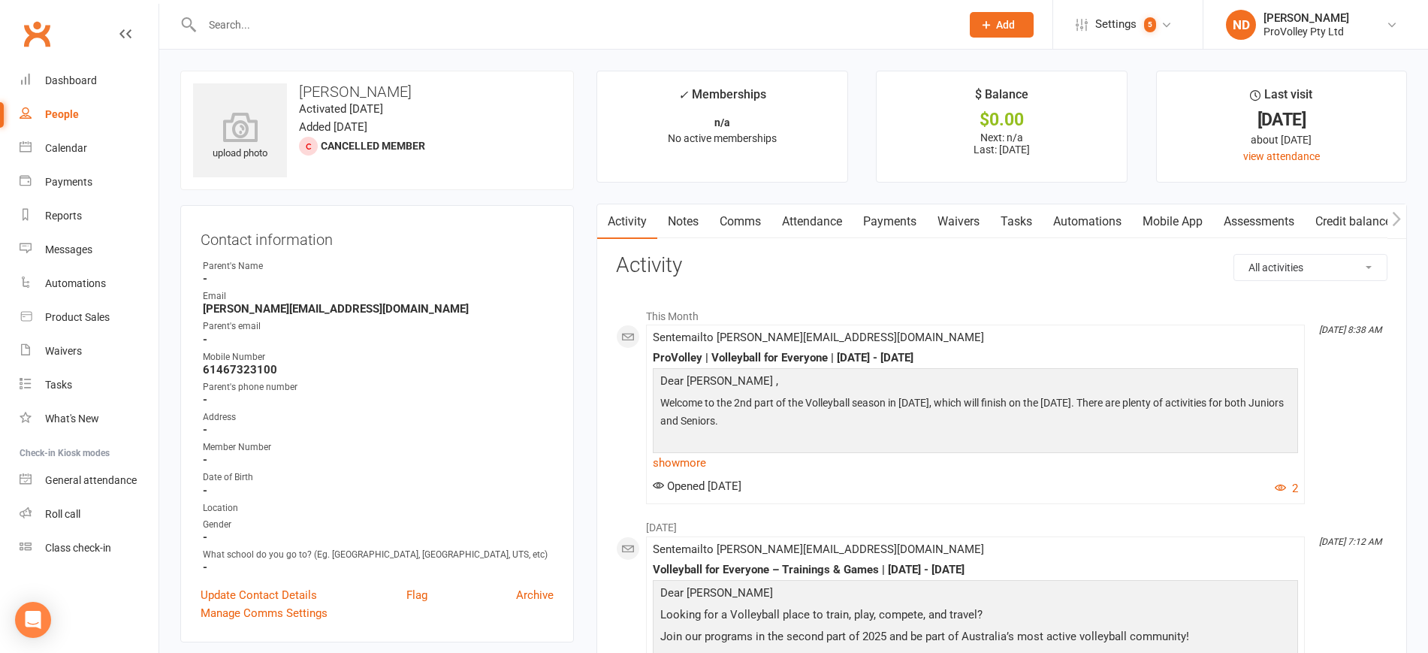
click at [887, 221] on link "Payments" at bounding box center [889, 221] width 74 height 35
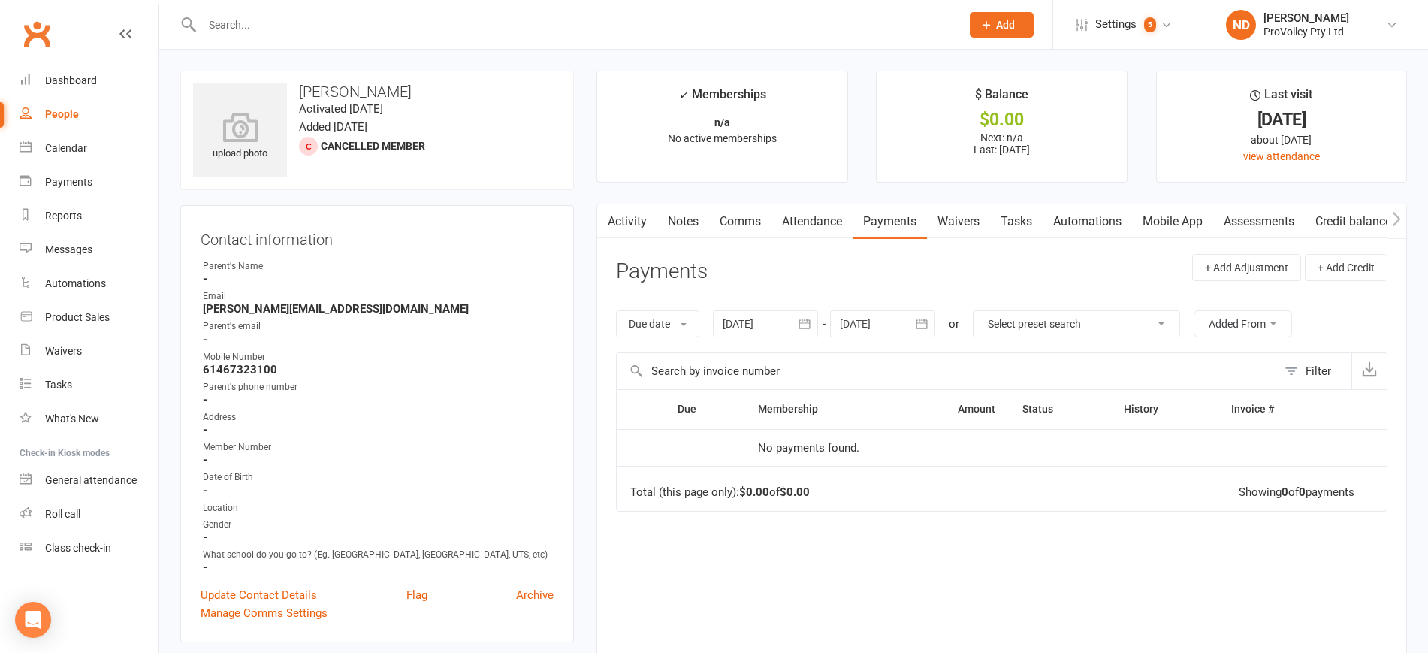
click at [802, 327] on icon "button" at bounding box center [803, 323] width 11 height 10
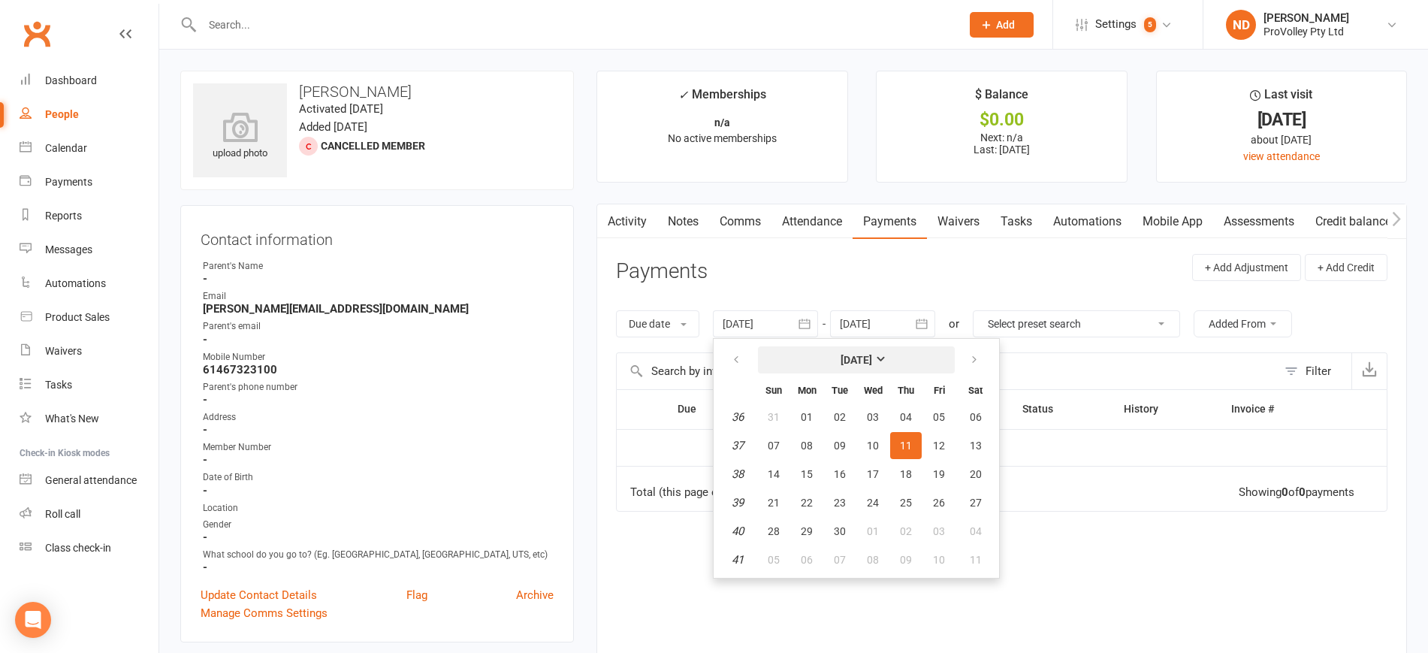
click at [852, 350] on button "[DATE]" at bounding box center [856, 359] width 197 height 27
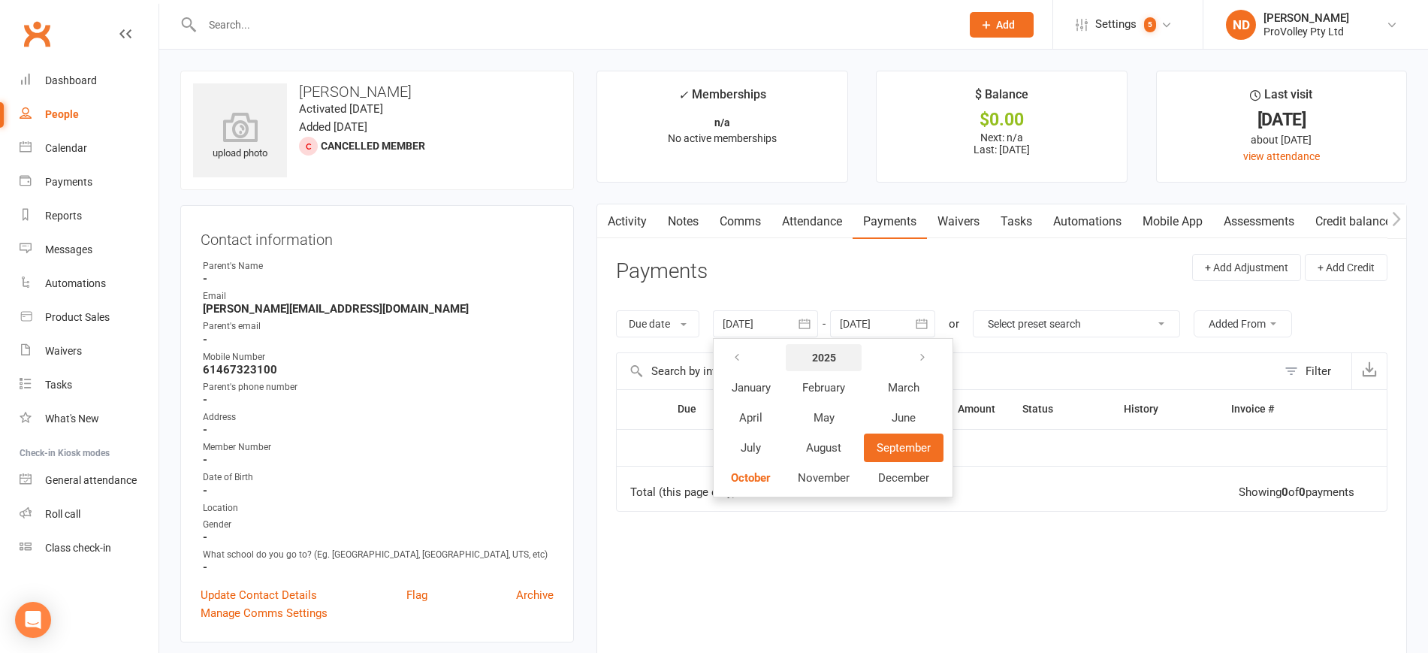
click at [836, 352] on strong "2025" at bounding box center [824, 357] width 24 height 12
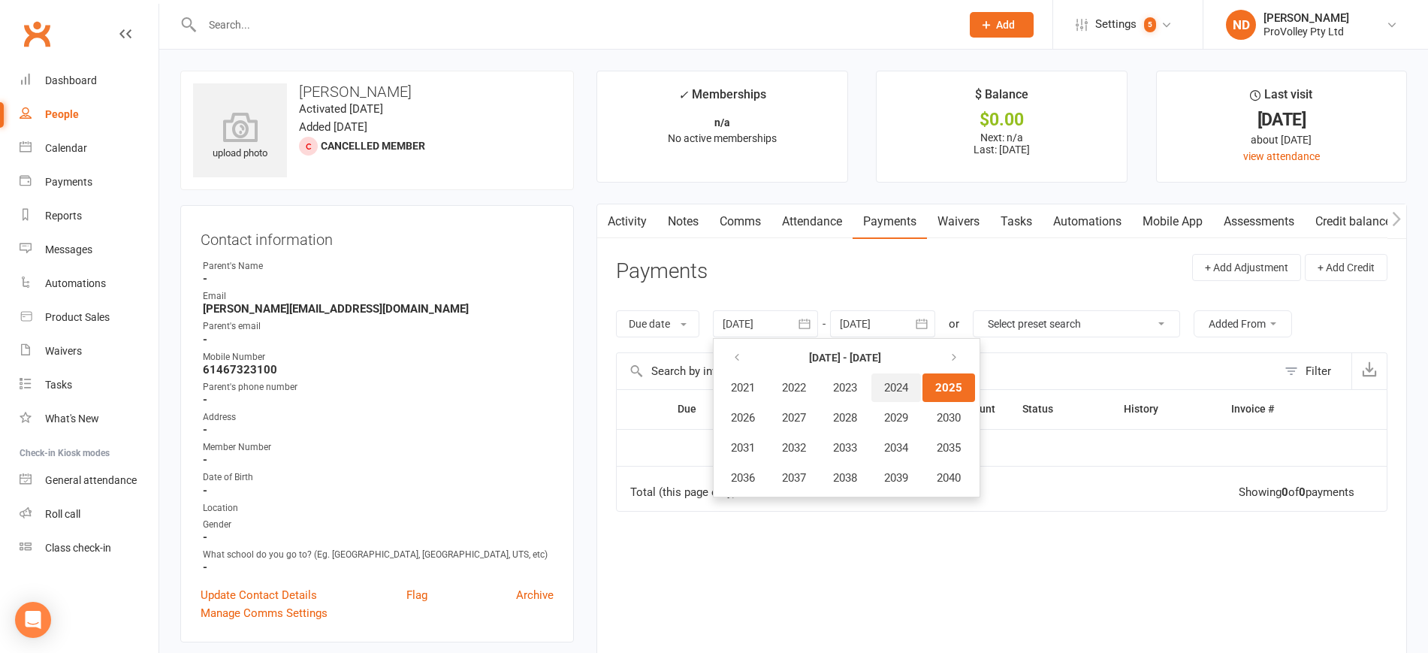
click at [903, 390] on span "2024" at bounding box center [896, 388] width 24 height 14
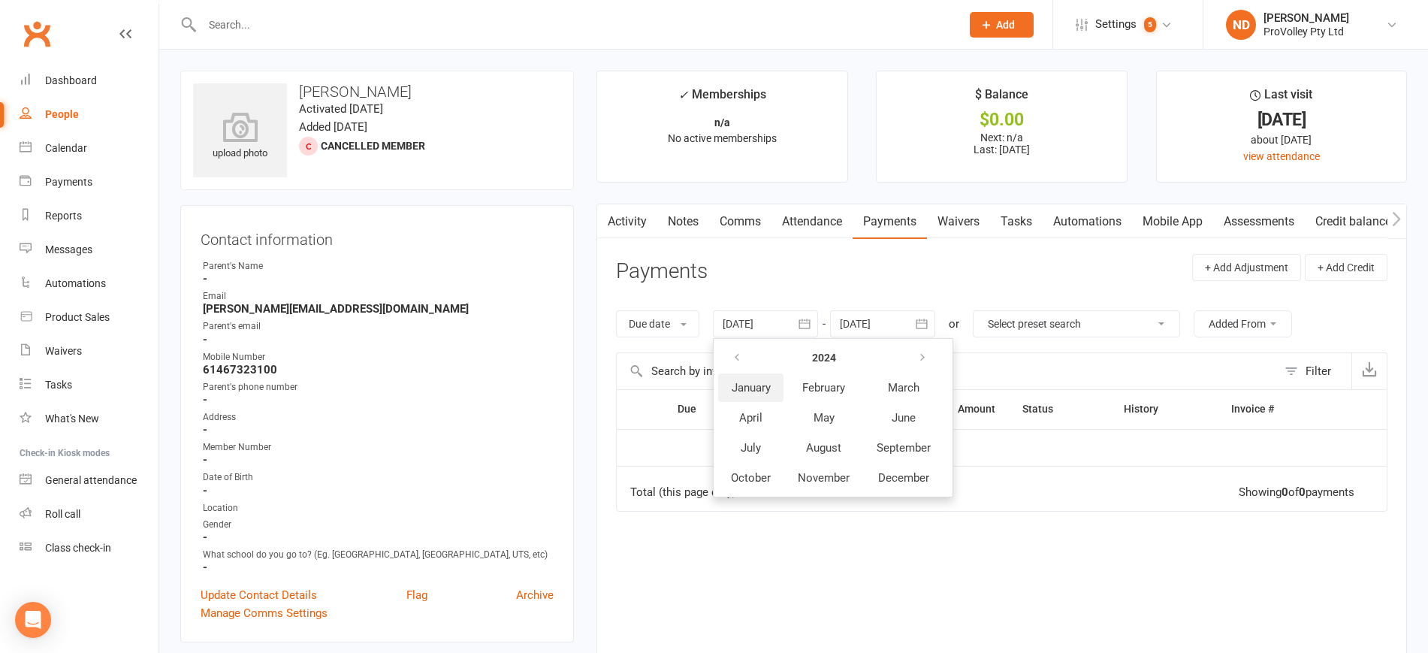
click at [743, 389] on span "January" at bounding box center [750, 388] width 39 height 14
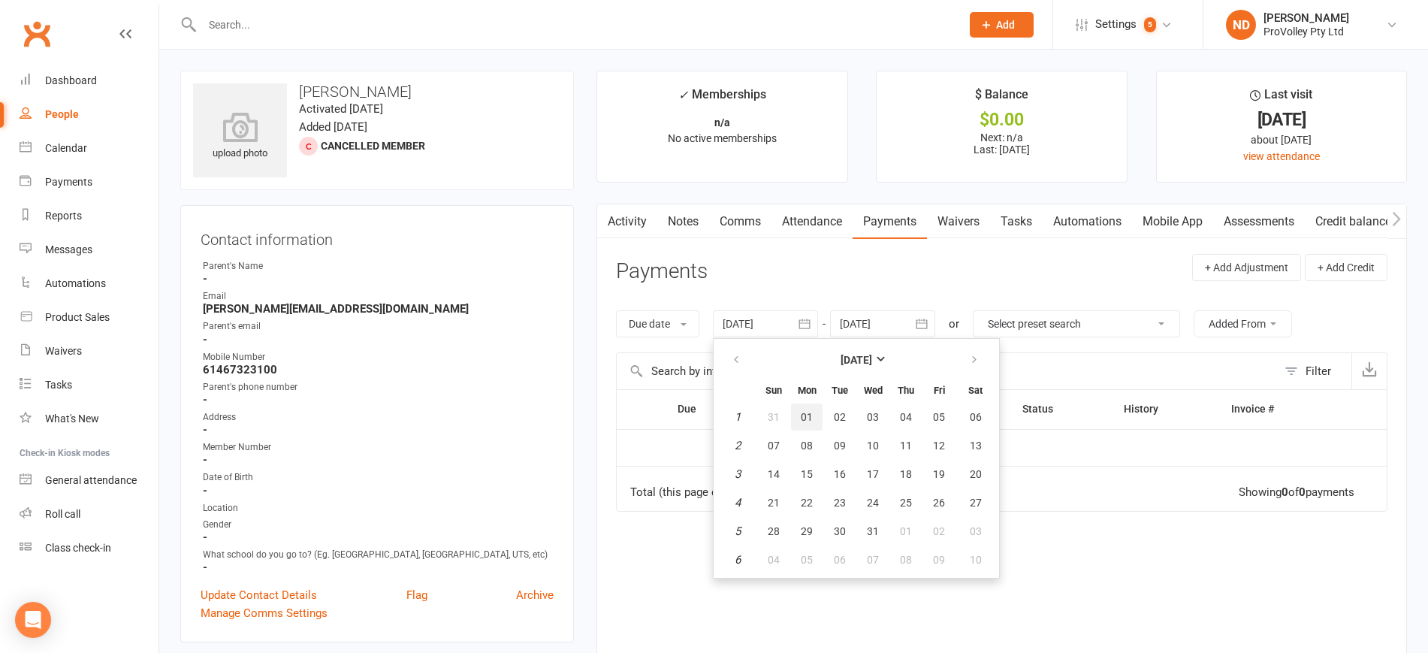
click at [803, 415] on span "01" at bounding box center [806, 417] width 12 height 12
type input "[DATE]"
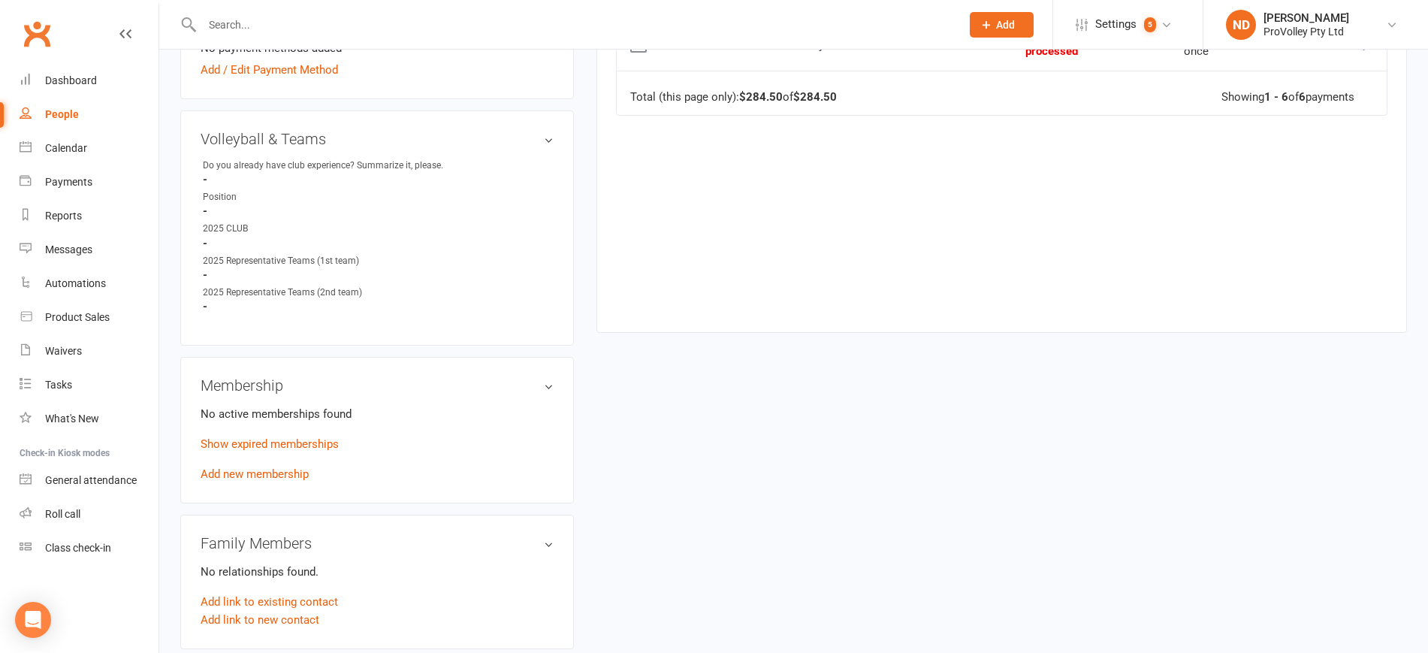
scroll to position [751, 0]
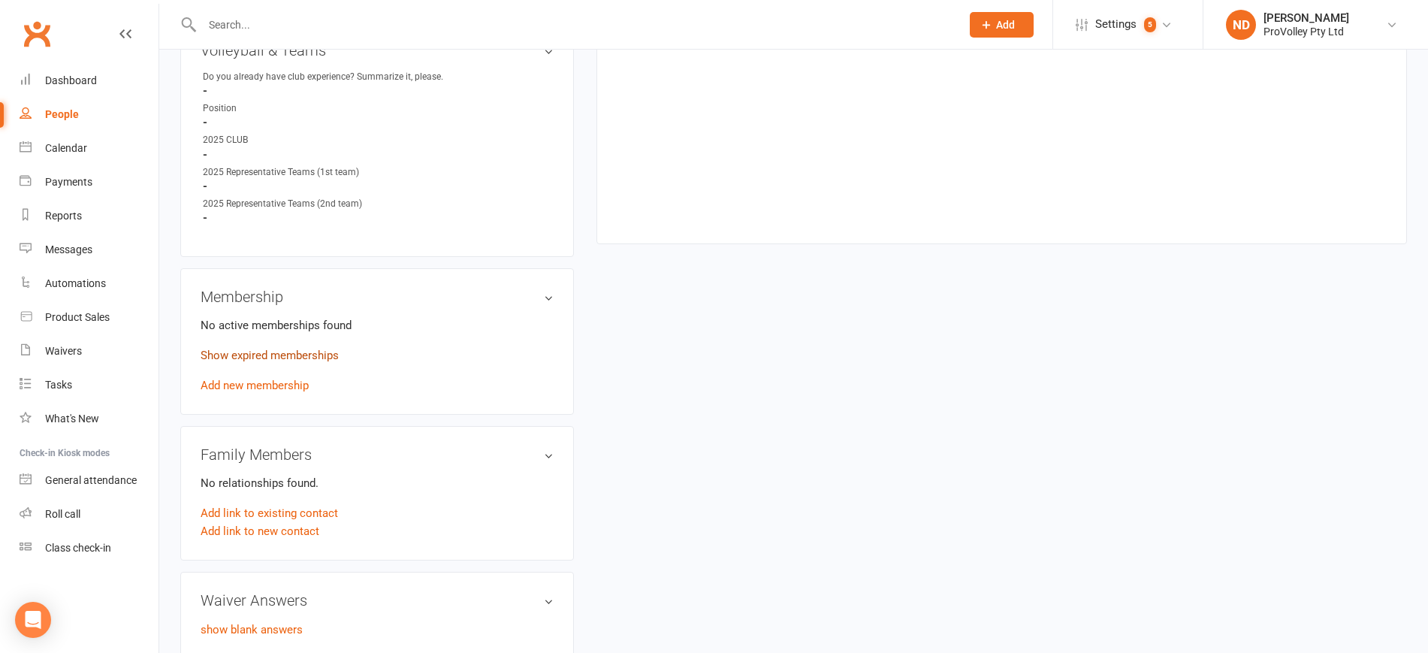
click at [299, 362] on link "Show expired memberships" at bounding box center [269, 355] width 138 height 14
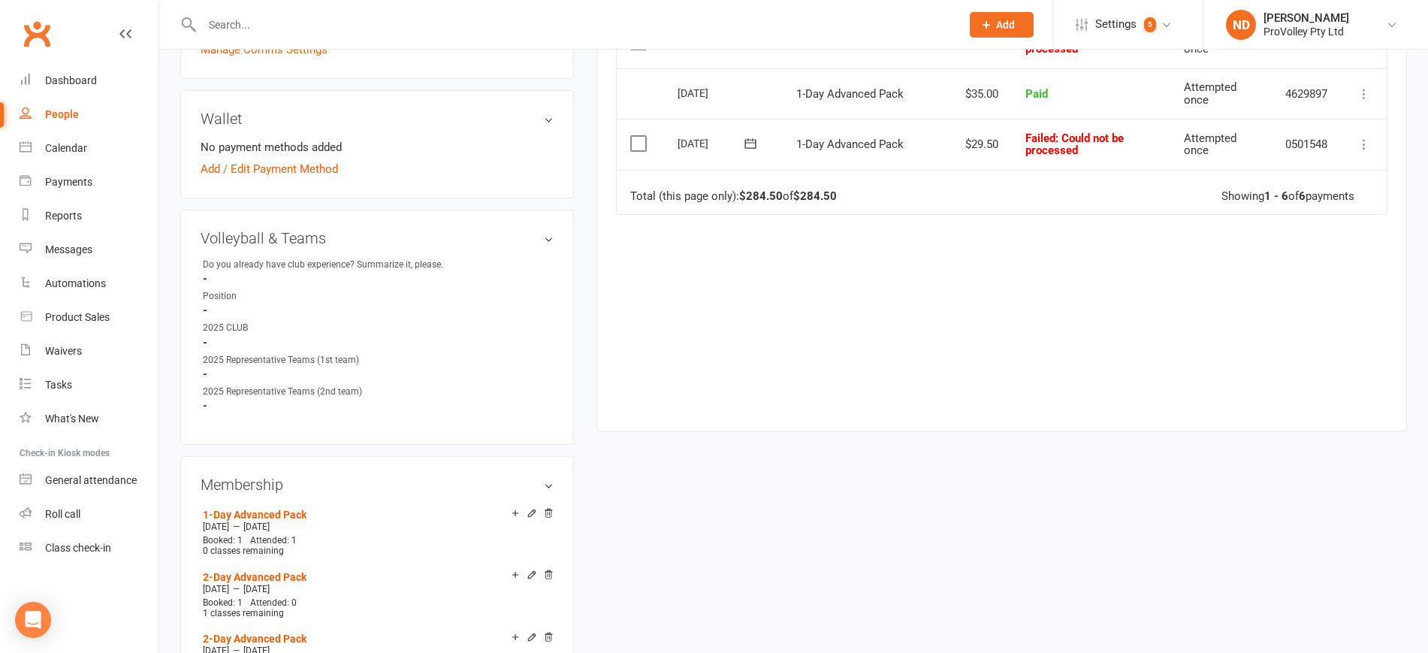
scroll to position [845, 0]
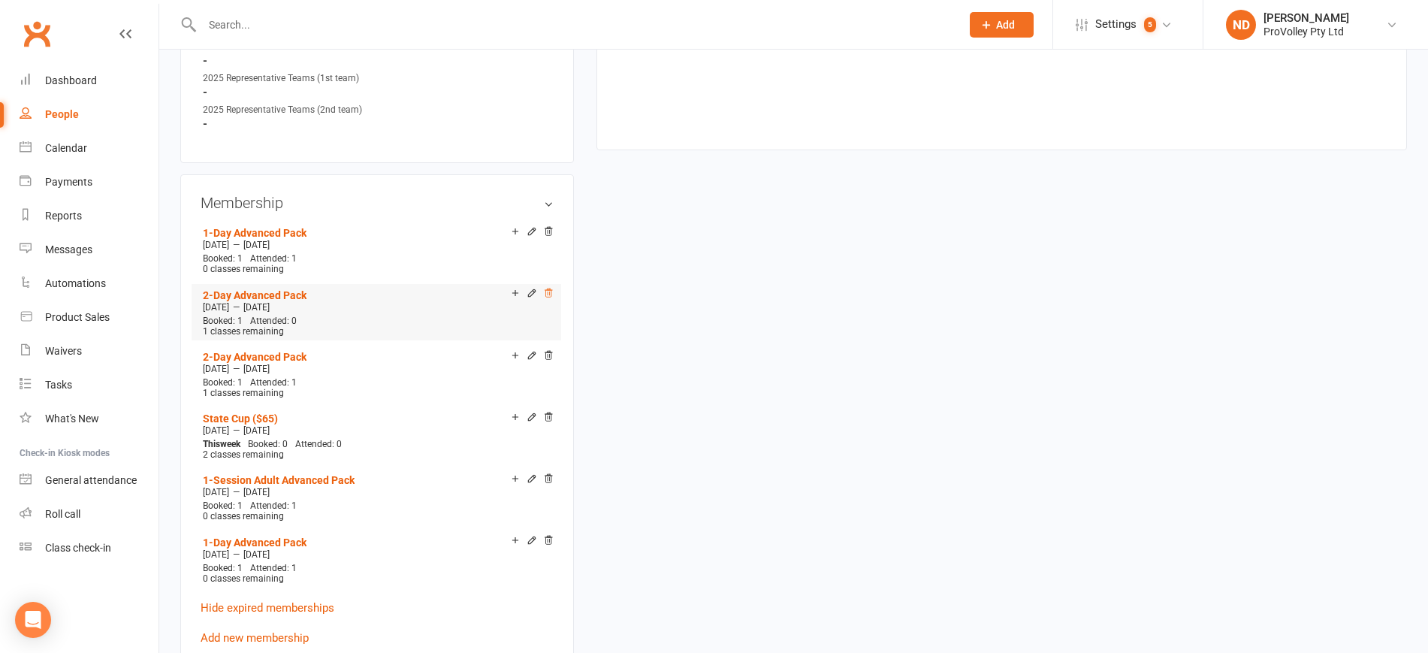
click at [551, 298] on icon at bounding box center [548, 293] width 11 height 11
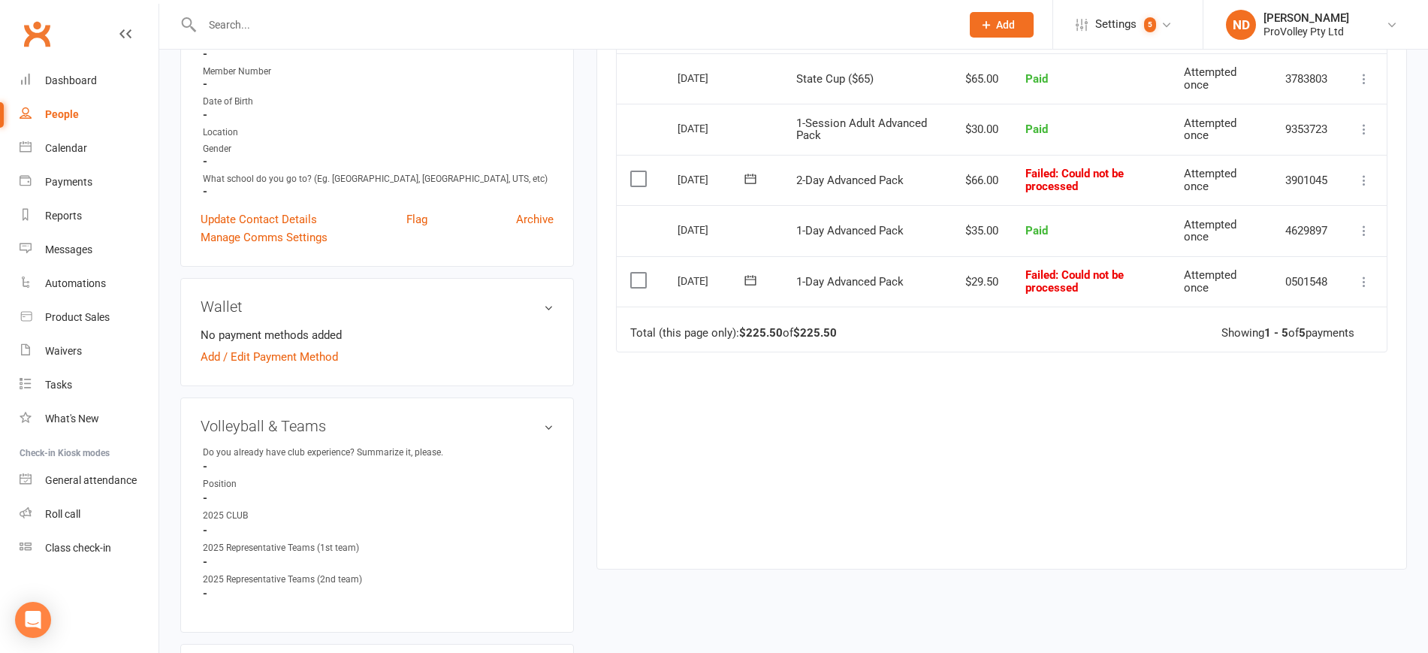
scroll to position [94, 0]
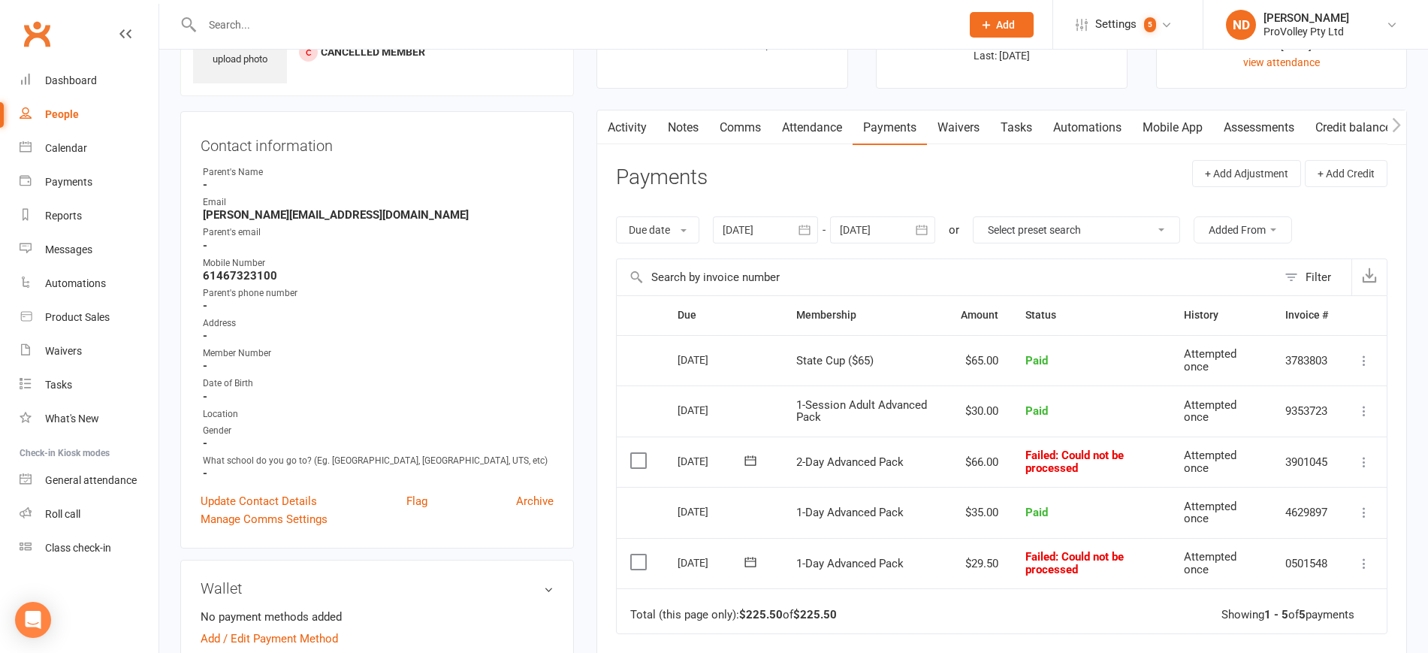
click at [1365, 456] on icon at bounding box center [1363, 461] width 15 height 15
click at [1297, 587] on link "Skip" at bounding box center [1297, 581] width 149 height 30
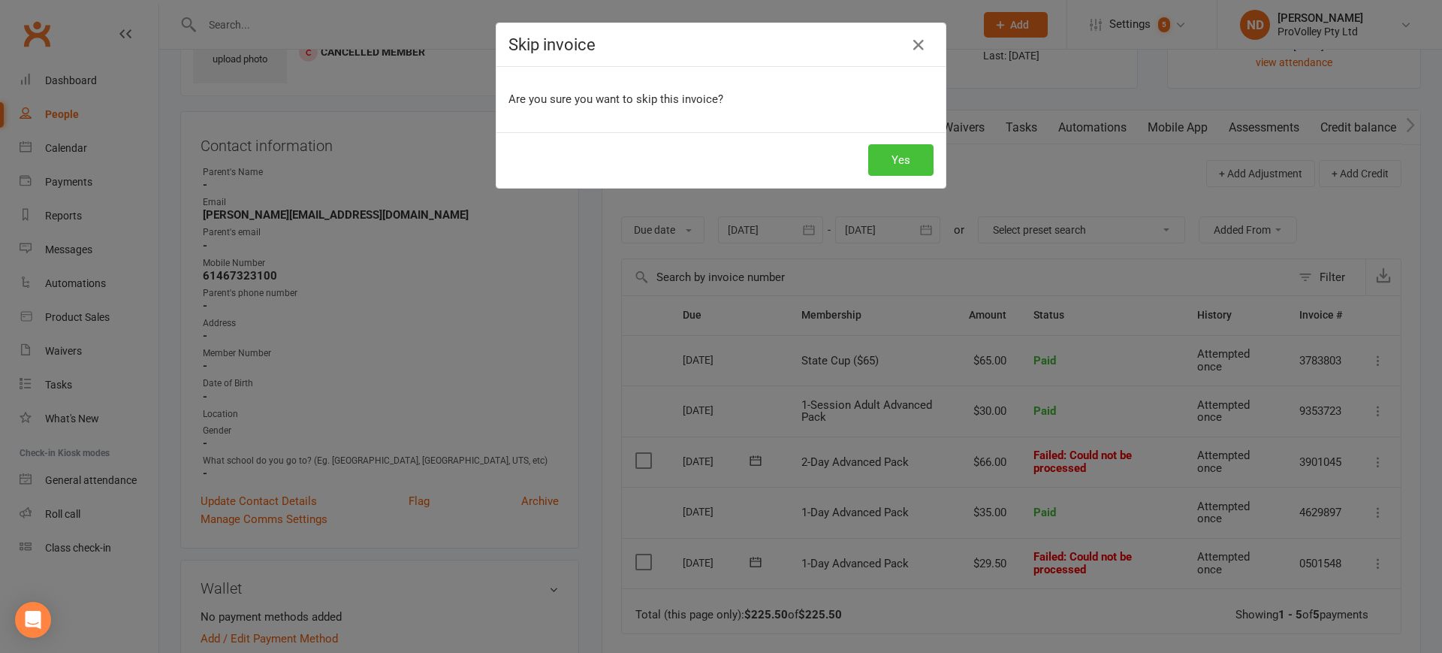
click at [881, 170] on button "Yes" at bounding box center [900, 160] width 65 height 32
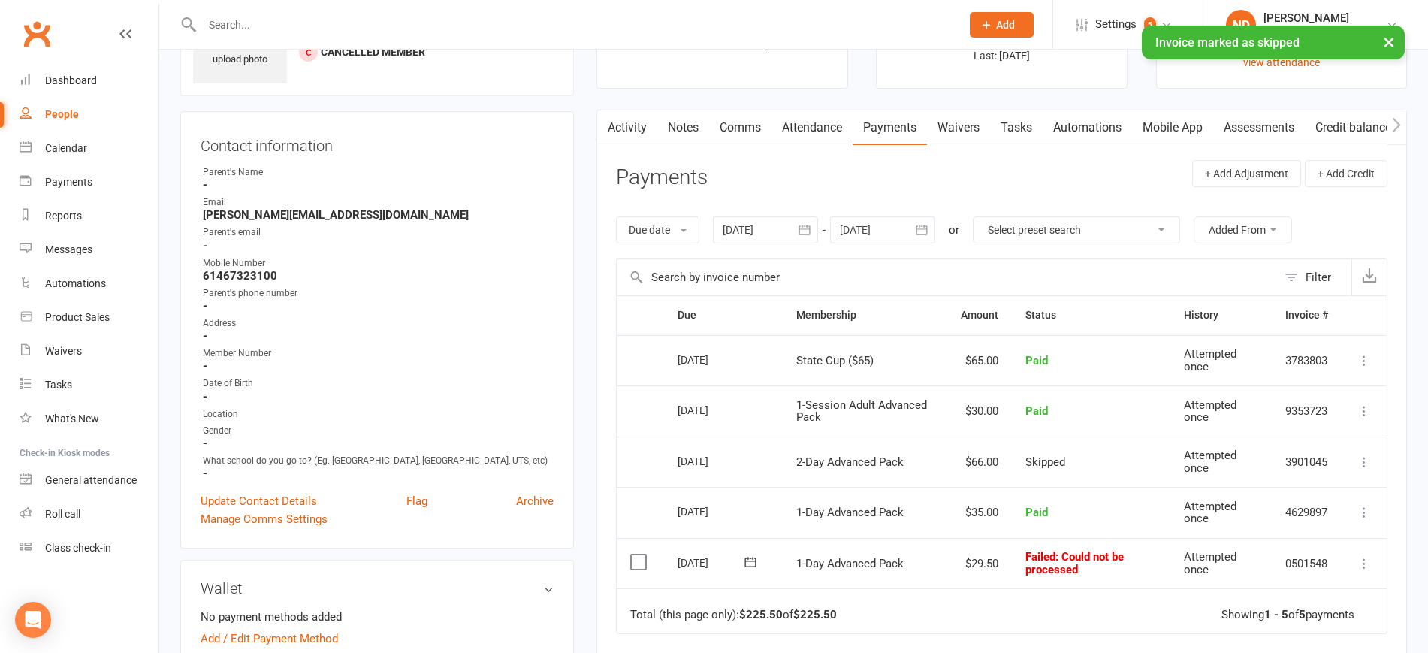
click at [1360, 564] on icon at bounding box center [1363, 563] width 15 height 15
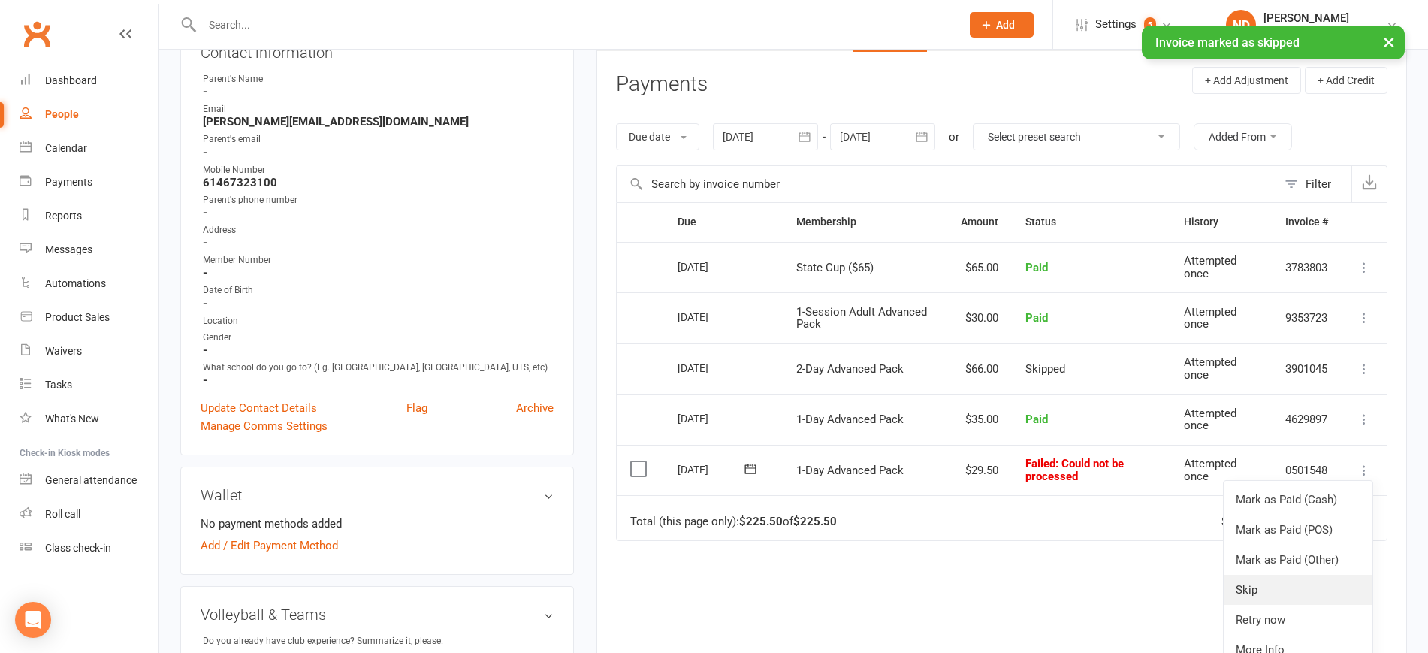
scroll to position [188, 0]
click at [1262, 583] on link "Skip" at bounding box center [1297, 589] width 149 height 30
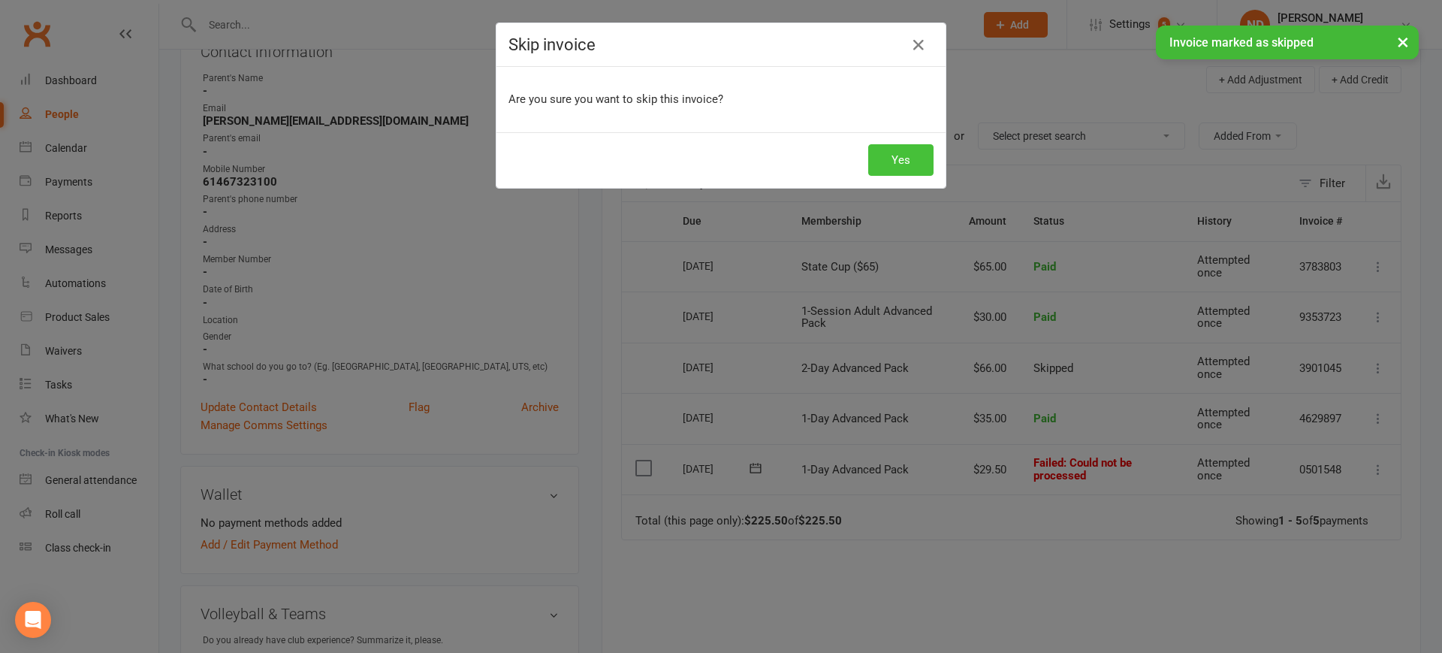
click at [903, 151] on button "Yes" at bounding box center [900, 160] width 65 height 32
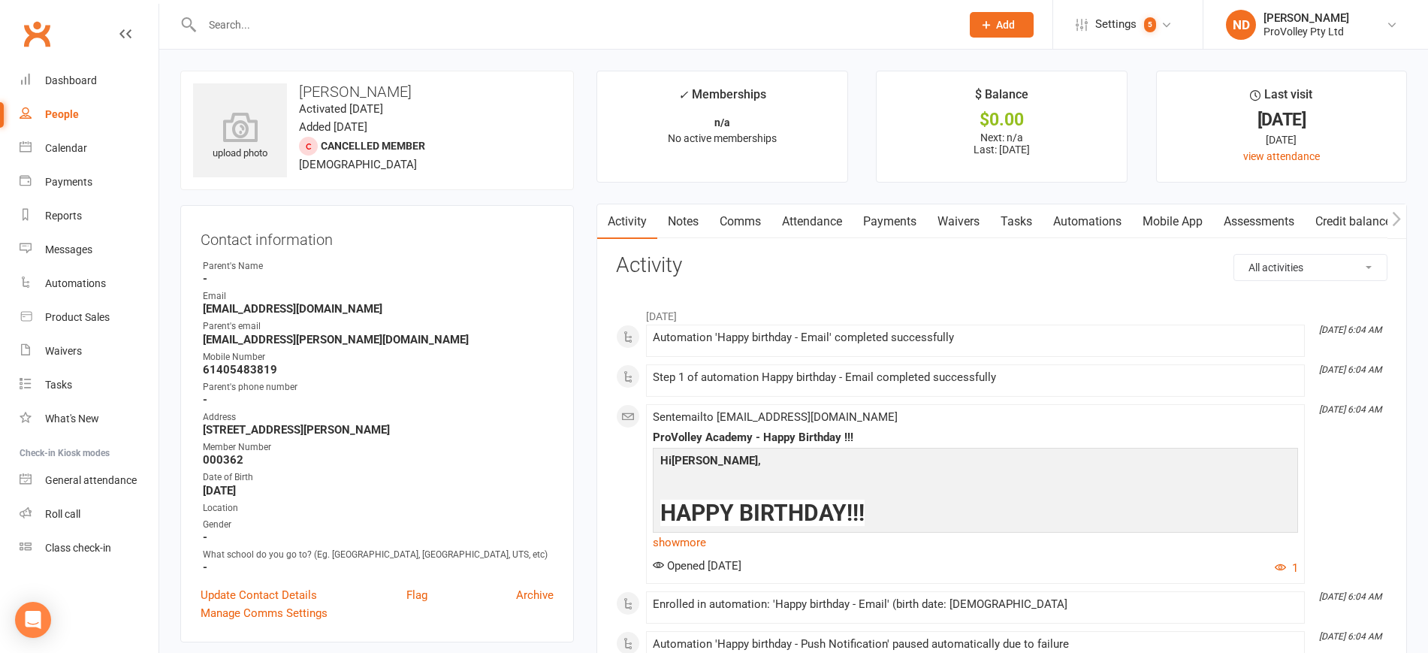
click at [894, 211] on link "Payments" at bounding box center [889, 221] width 74 height 35
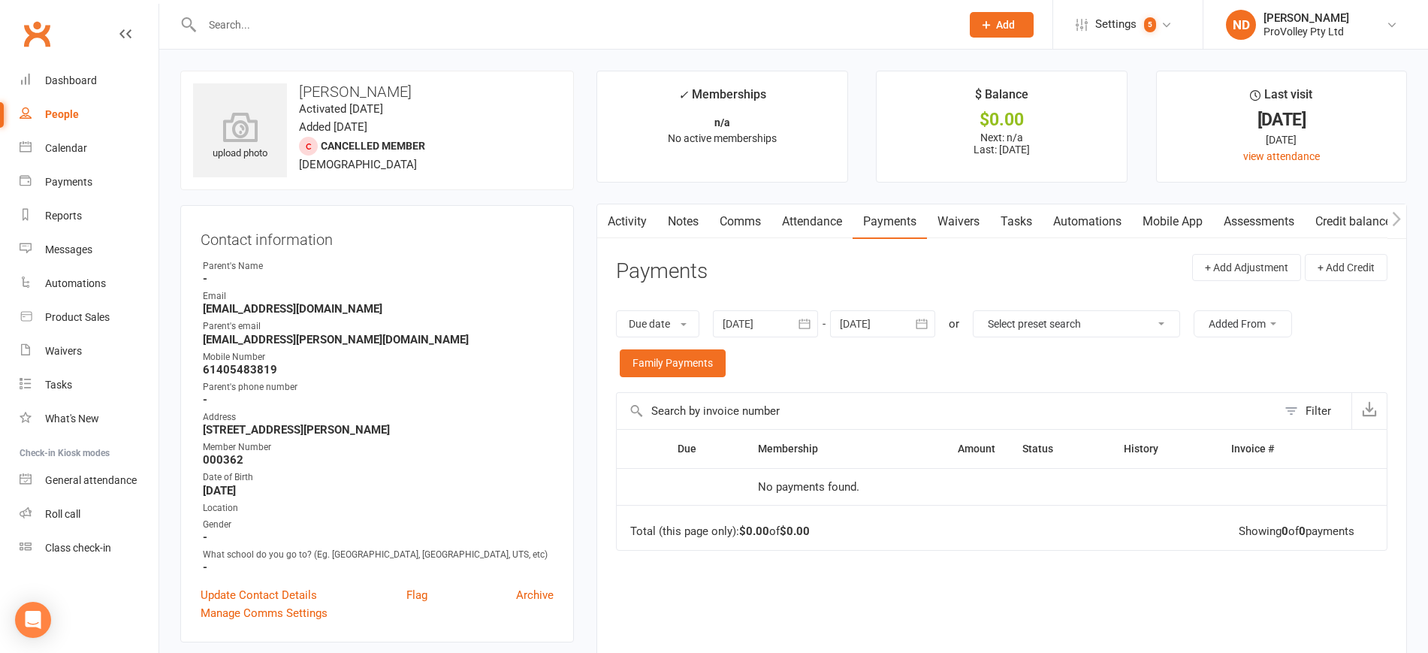
click at [806, 322] on icon "button" at bounding box center [803, 323] width 11 height 10
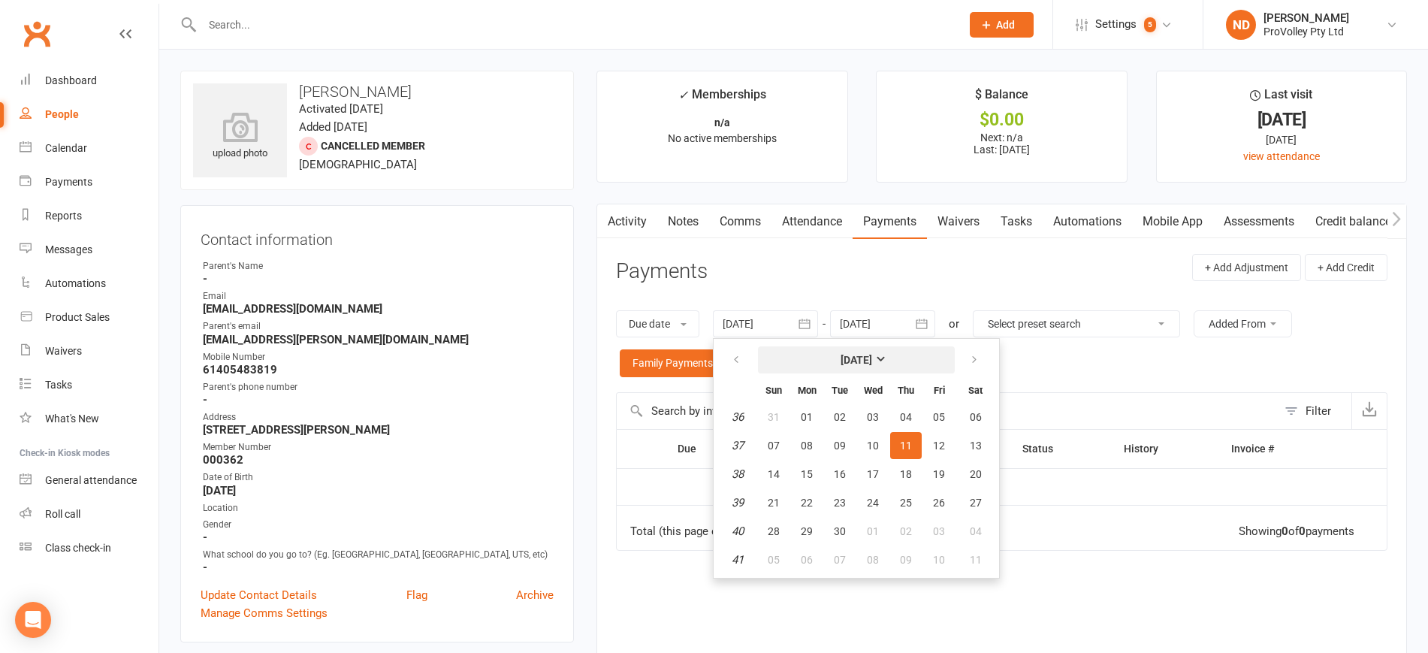
click at [844, 354] on strong "[DATE]" at bounding box center [856, 360] width 32 height 12
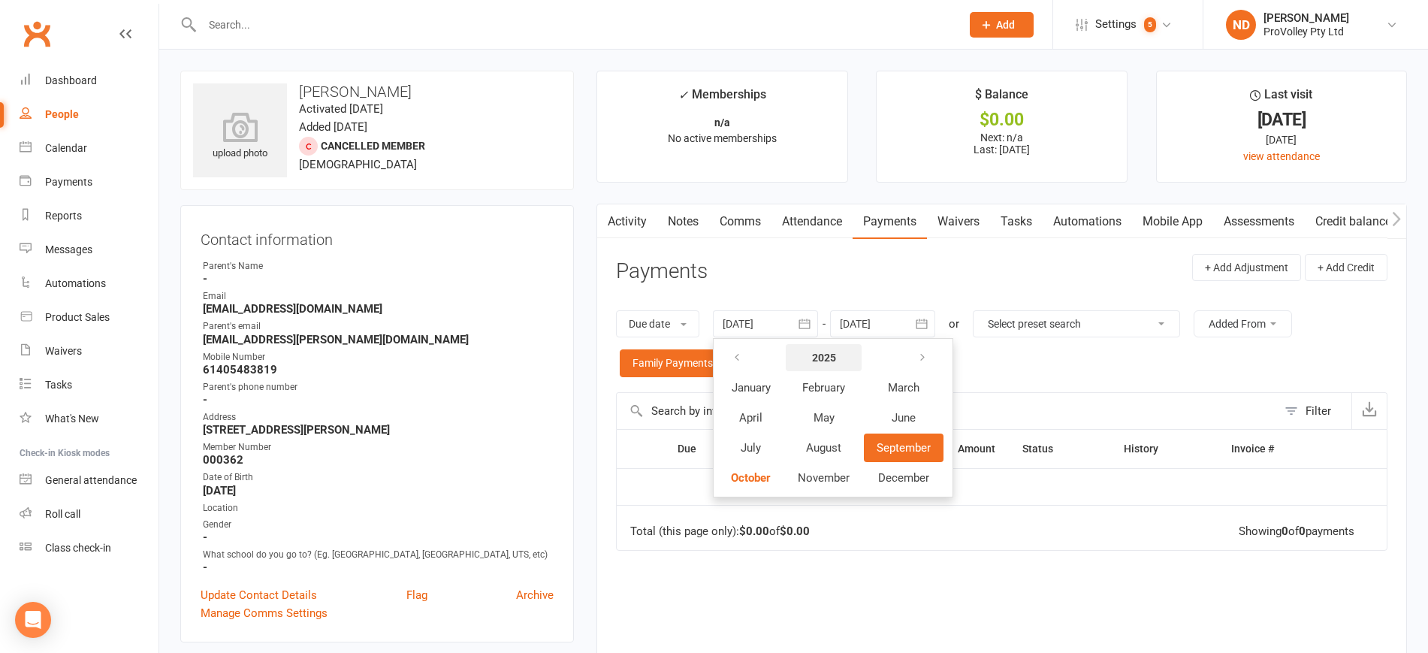
click at [842, 362] on button "2025" at bounding box center [823, 357] width 76 height 27
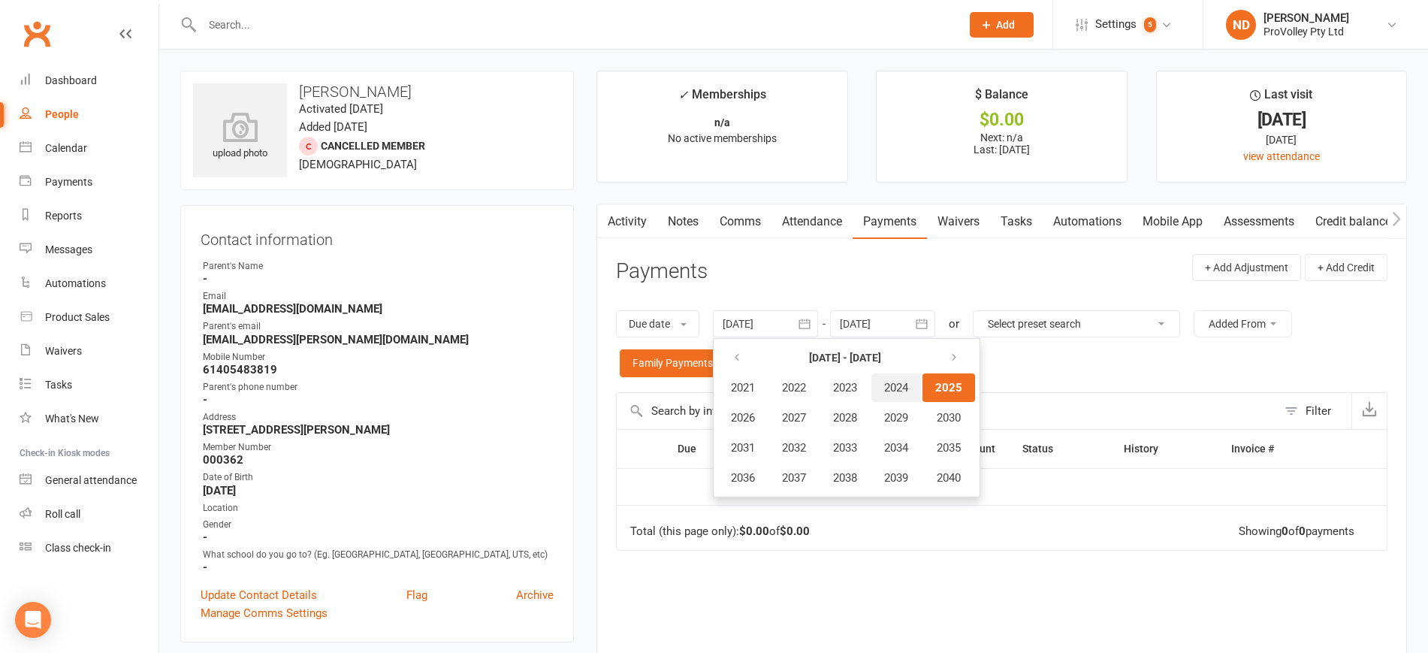
click at [908, 385] on span "2024" at bounding box center [896, 388] width 24 height 14
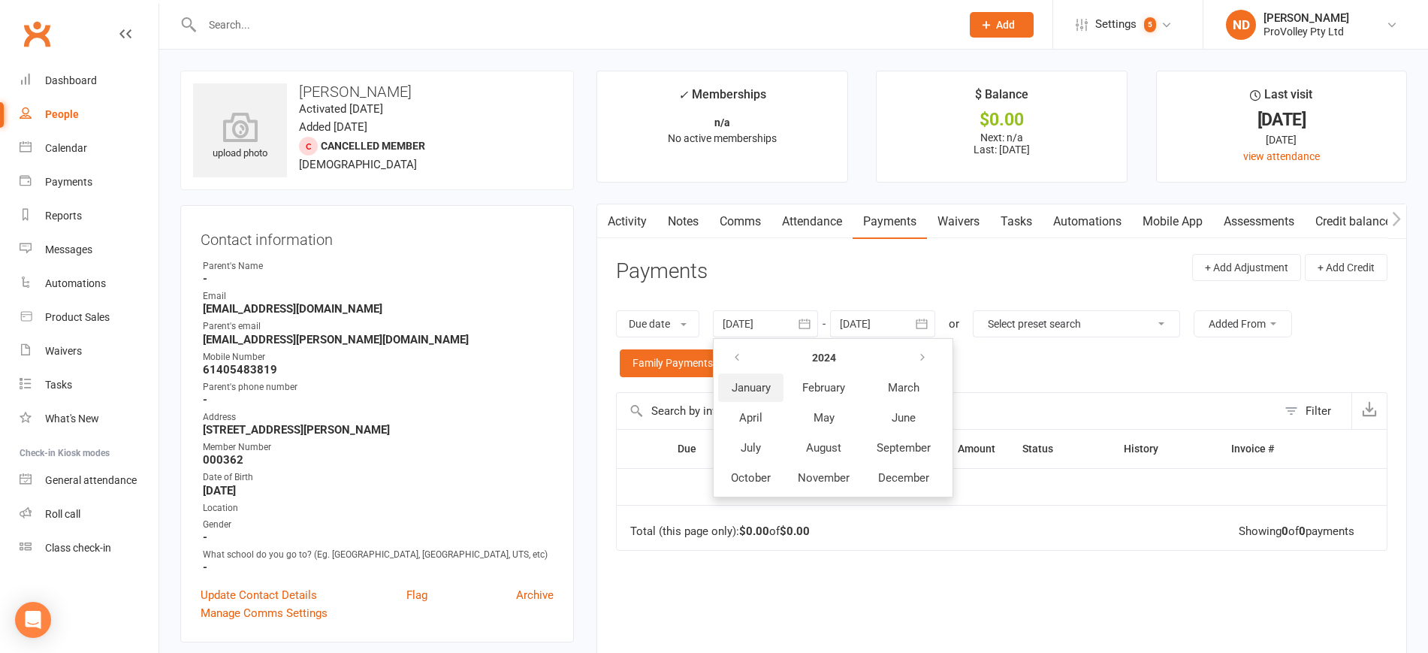
click at [761, 390] on span "January" at bounding box center [750, 388] width 39 height 14
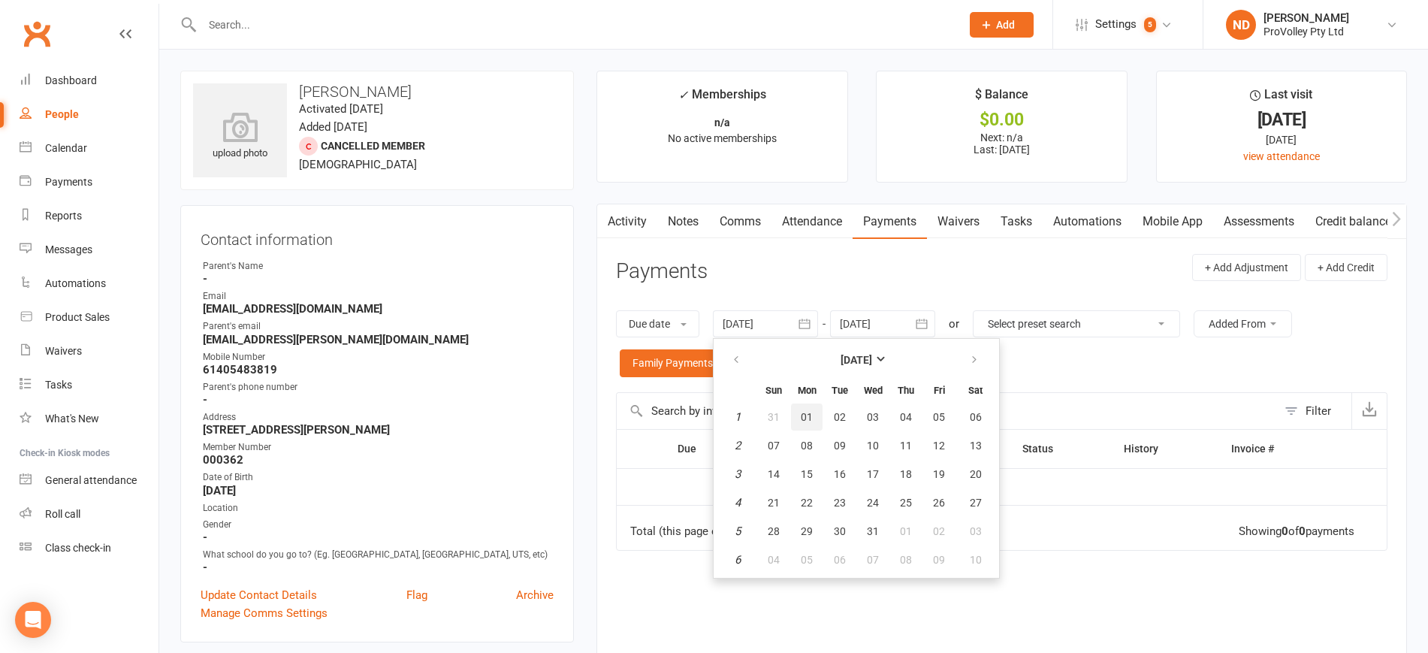
click at [809, 412] on span "01" at bounding box center [806, 417] width 12 height 12
type input "[DATE]"
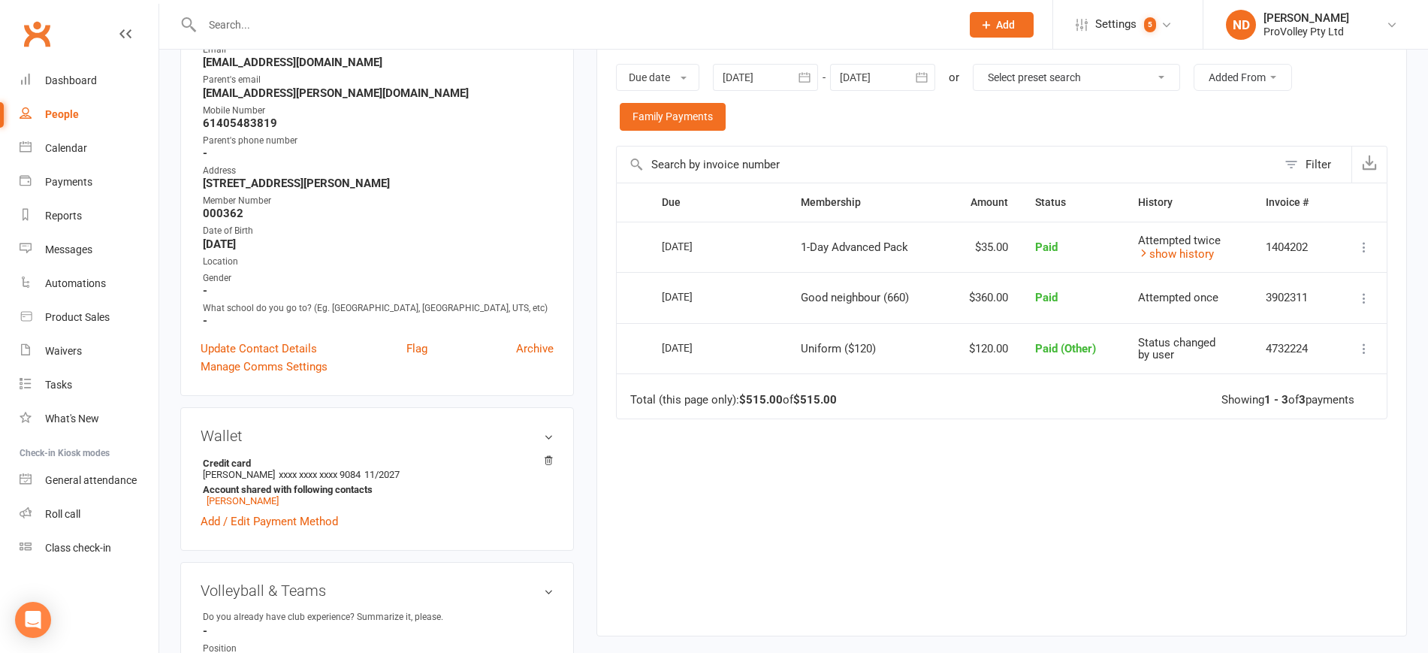
scroll to position [282, 0]
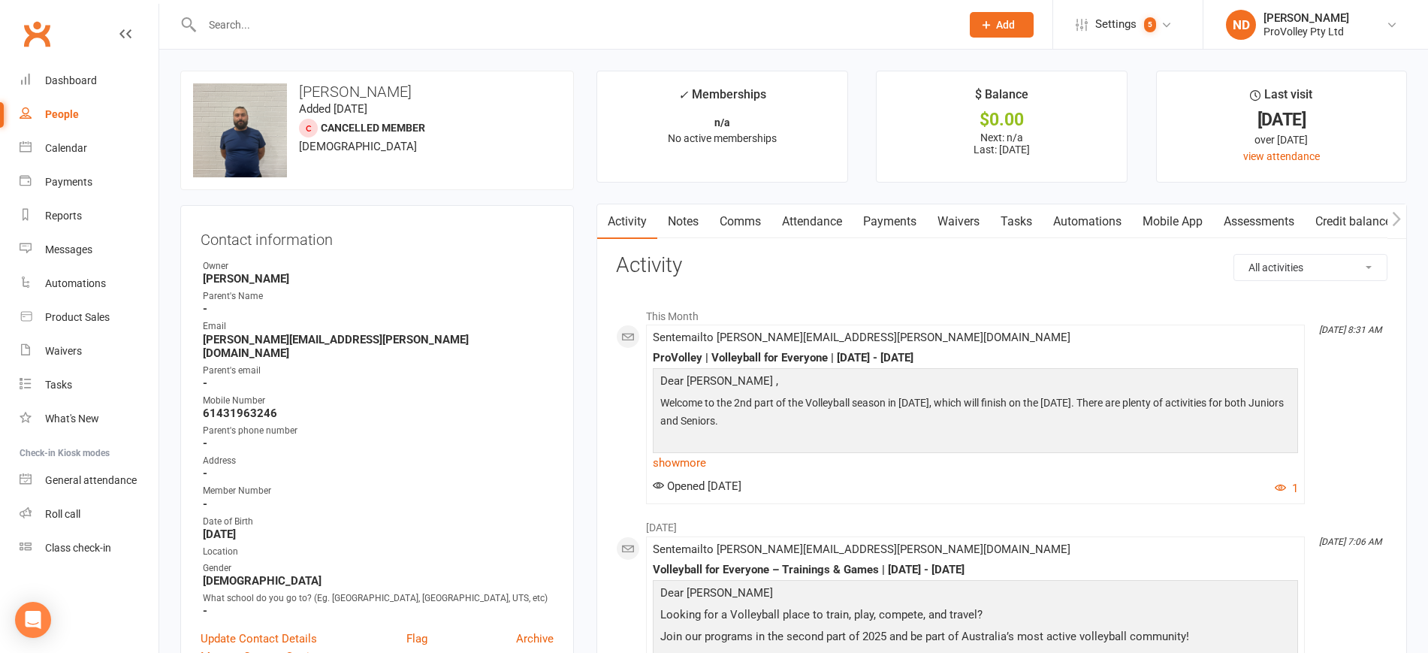
click at [901, 212] on link "Payments" at bounding box center [889, 221] width 74 height 35
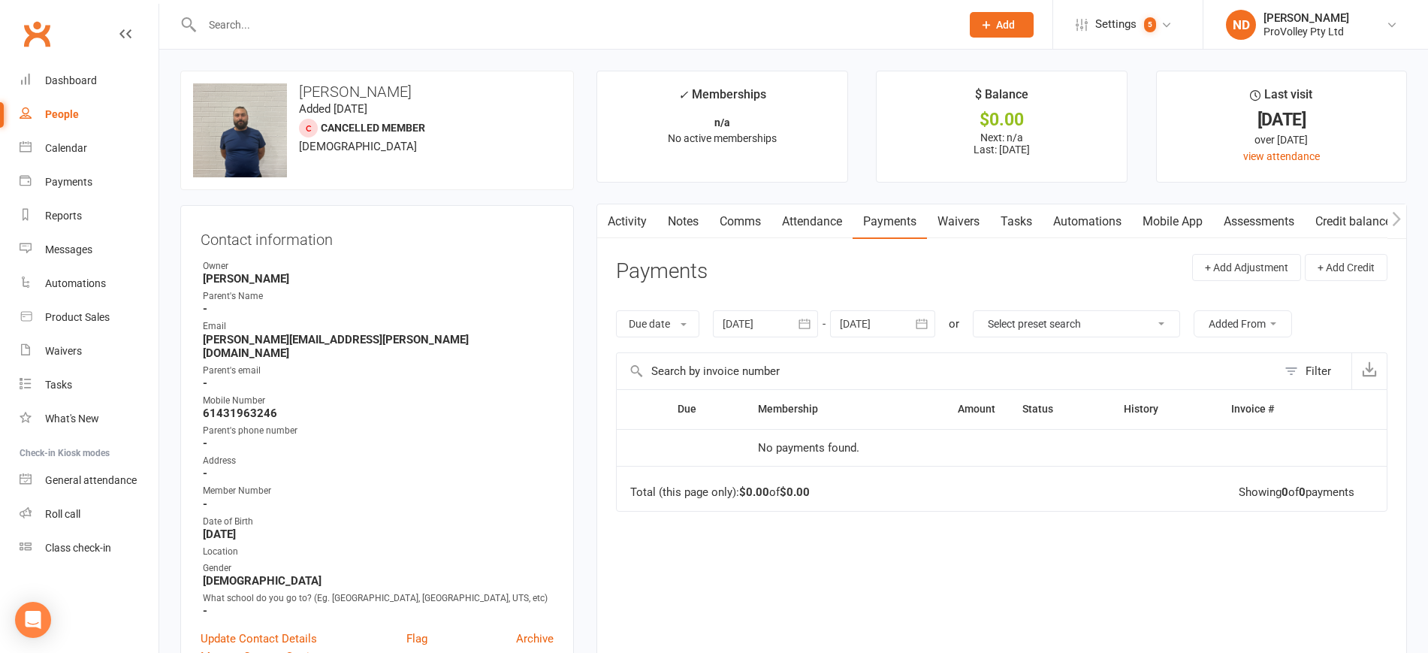
drag, startPoint x: 803, startPoint y: 327, endPoint x: 828, endPoint y: 336, distance: 26.4
click at [806, 327] on icon "button" at bounding box center [803, 323] width 11 height 10
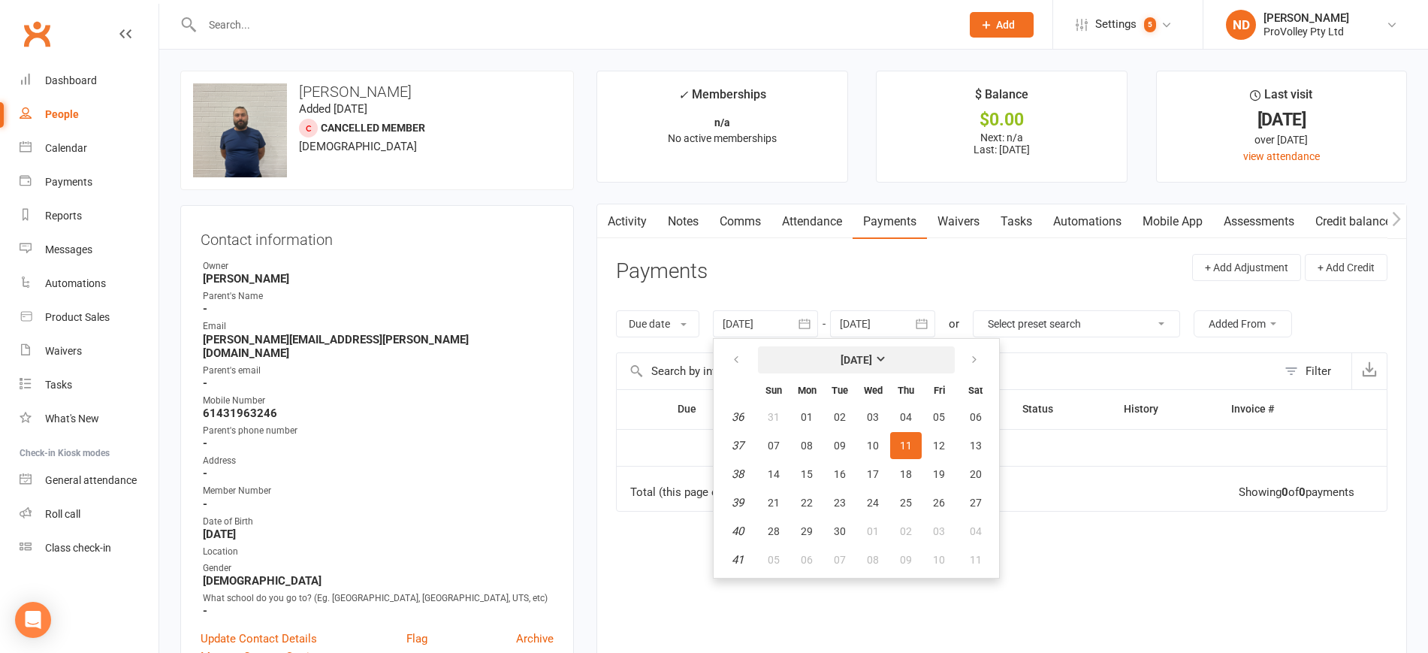
click at [852, 354] on strong "[DATE]" at bounding box center [856, 360] width 32 height 12
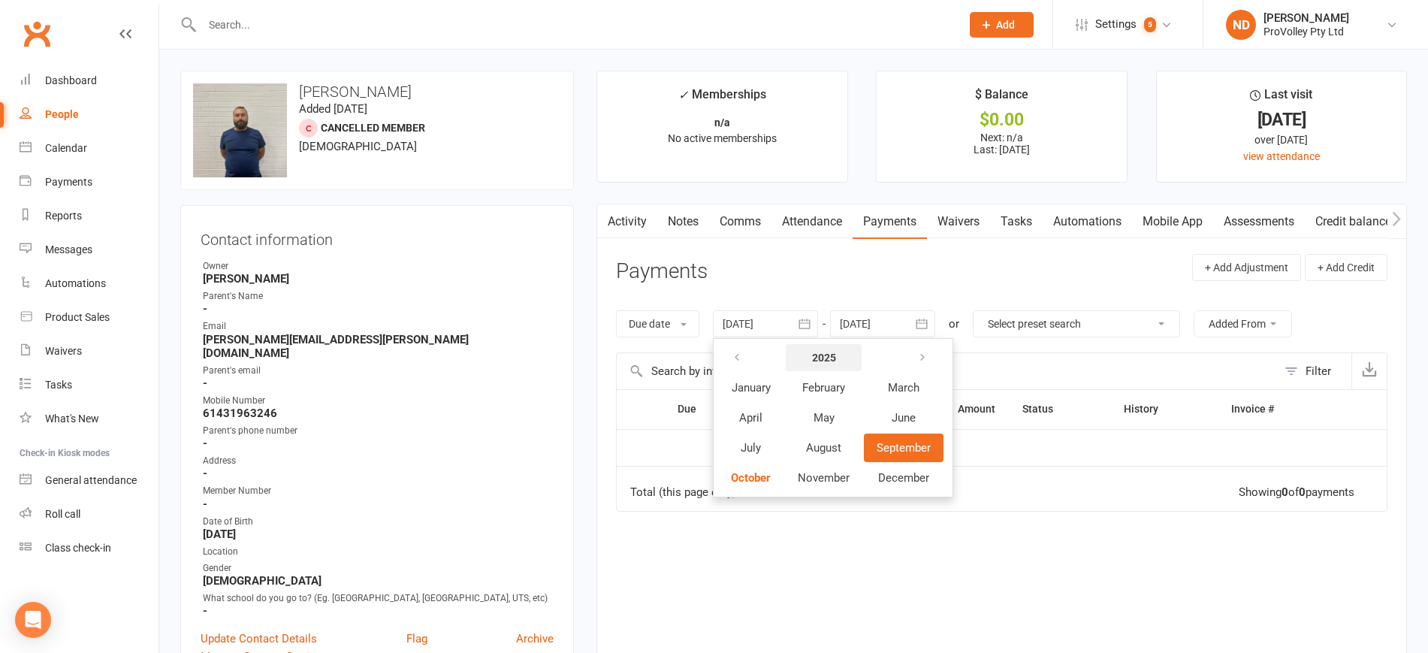
click at [828, 356] on strong "2025" at bounding box center [824, 357] width 24 height 12
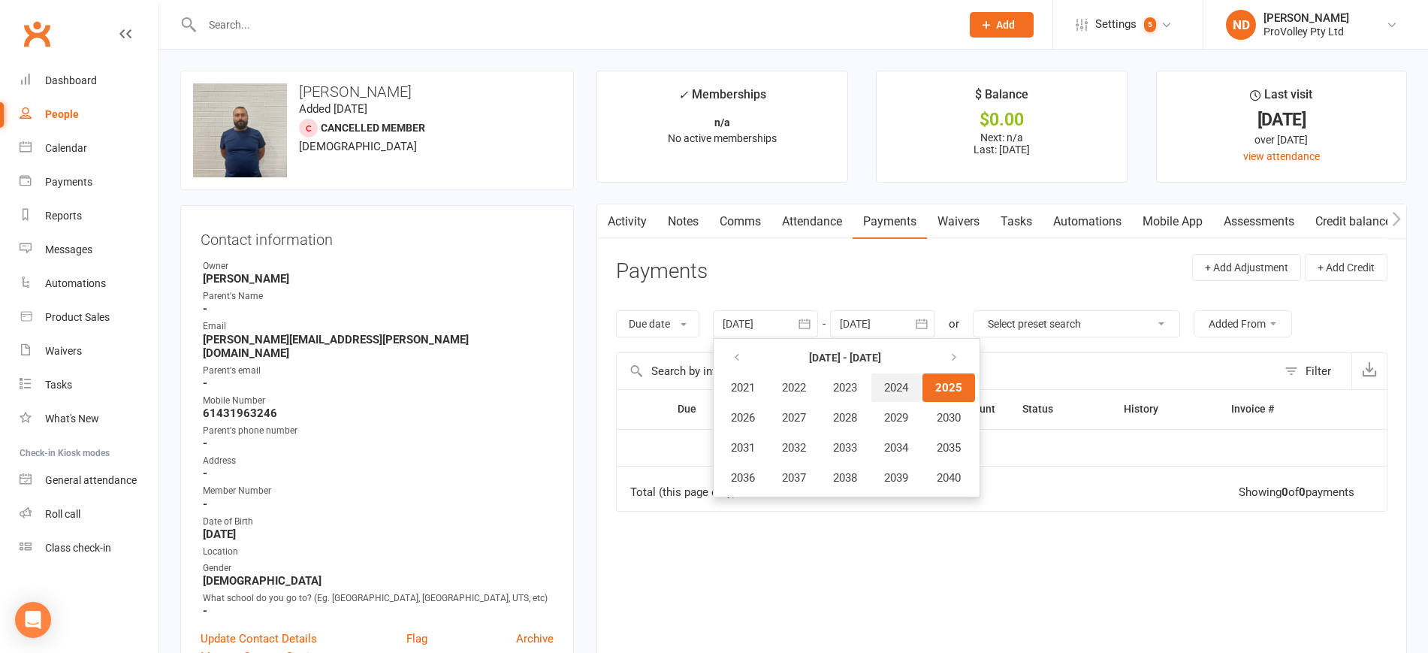
click at [908, 381] on span "2024" at bounding box center [896, 388] width 24 height 14
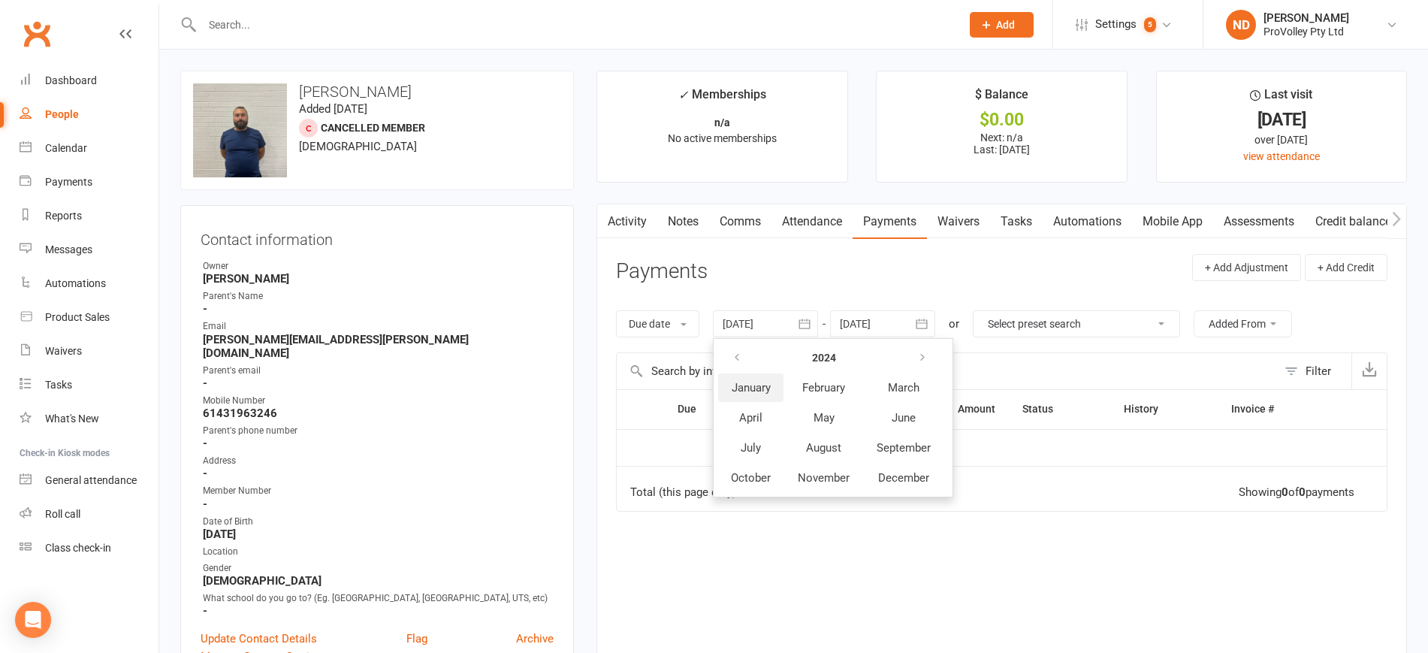
click at [761, 382] on span "January" at bounding box center [750, 388] width 39 height 14
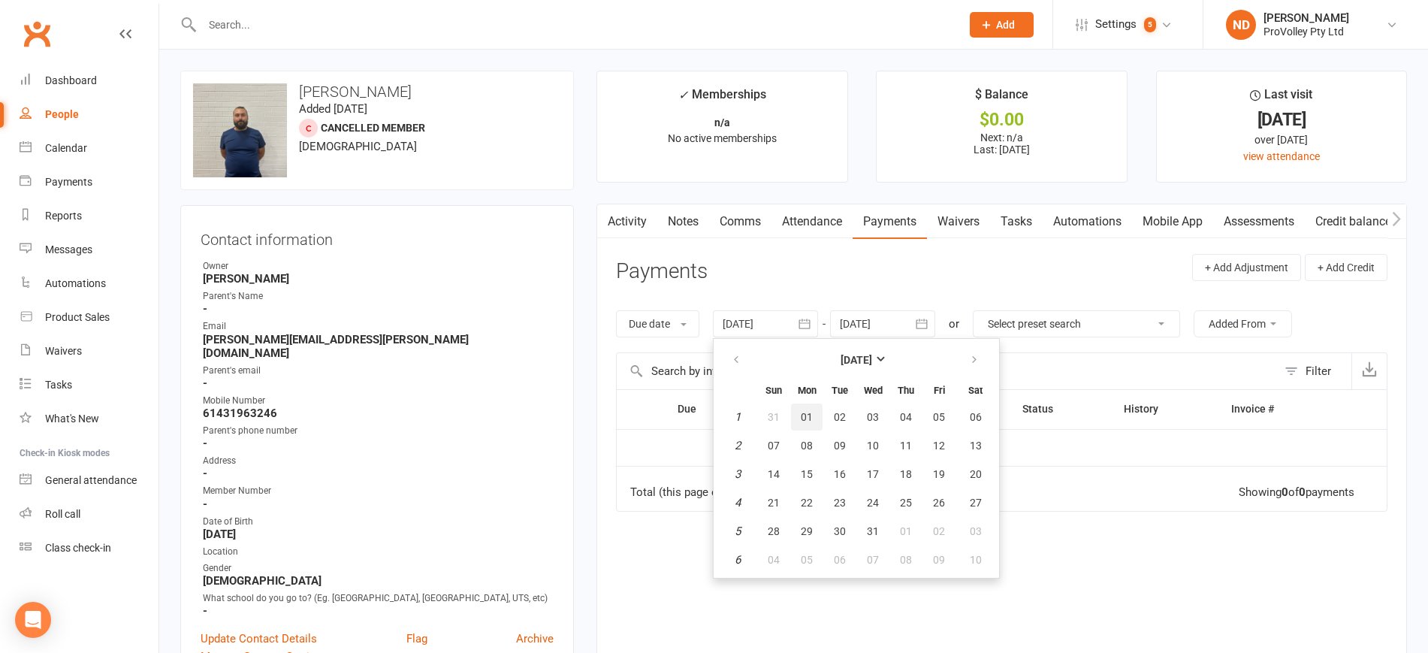
drag, startPoint x: 806, startPoint y: 412, endPoint x: 850, endPoint y: 387, distance: 50.5
click at [807, 412] on span "01" at bounding box center [806, 417] width 12 height 12
type input "[DATE]"
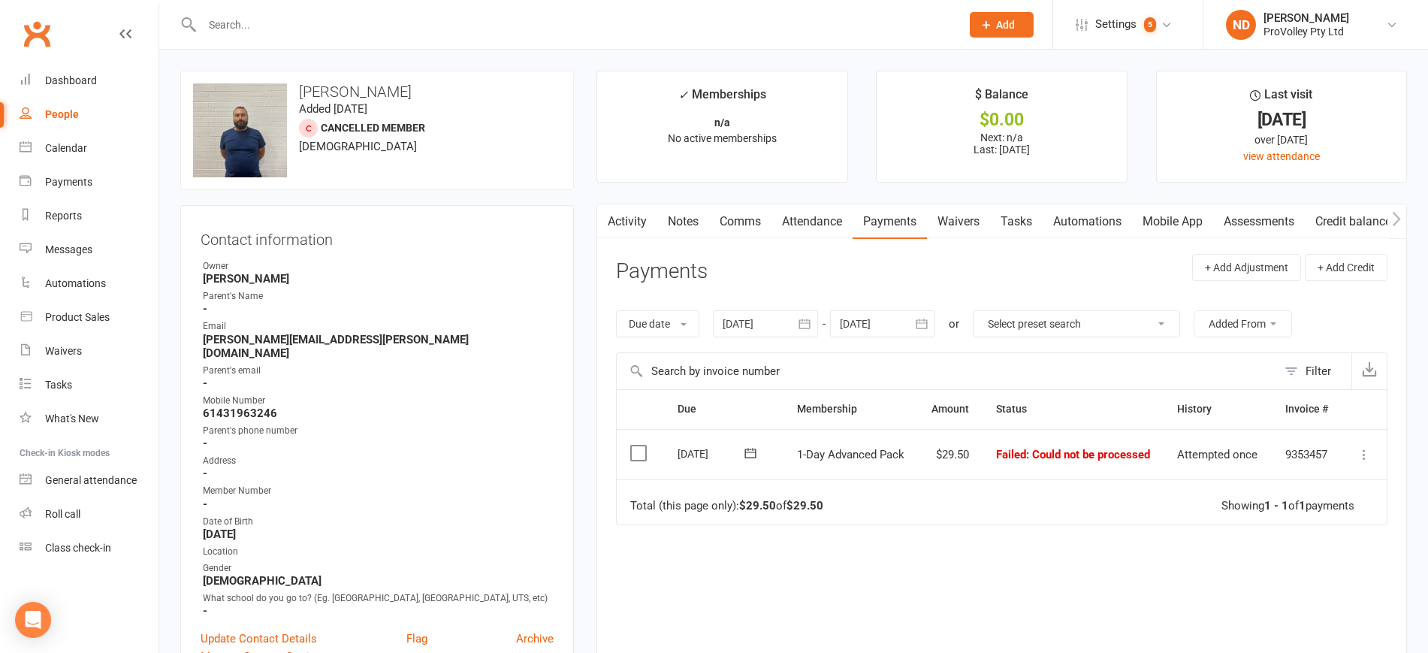
click at [1366, 443] on td "Mark as Paid (Cash) Mark as Paid (POS) Mark as Paid (Other) Skip Retry now More…" at bounding box center [1363, 454] width 45 height 51
click at [1370, 451] on icon at bounding box center [1363, 454] width 15 height 15
click at [1287, 572] on link "Skip" at bounding box center [1297, 574] width 149 height 30
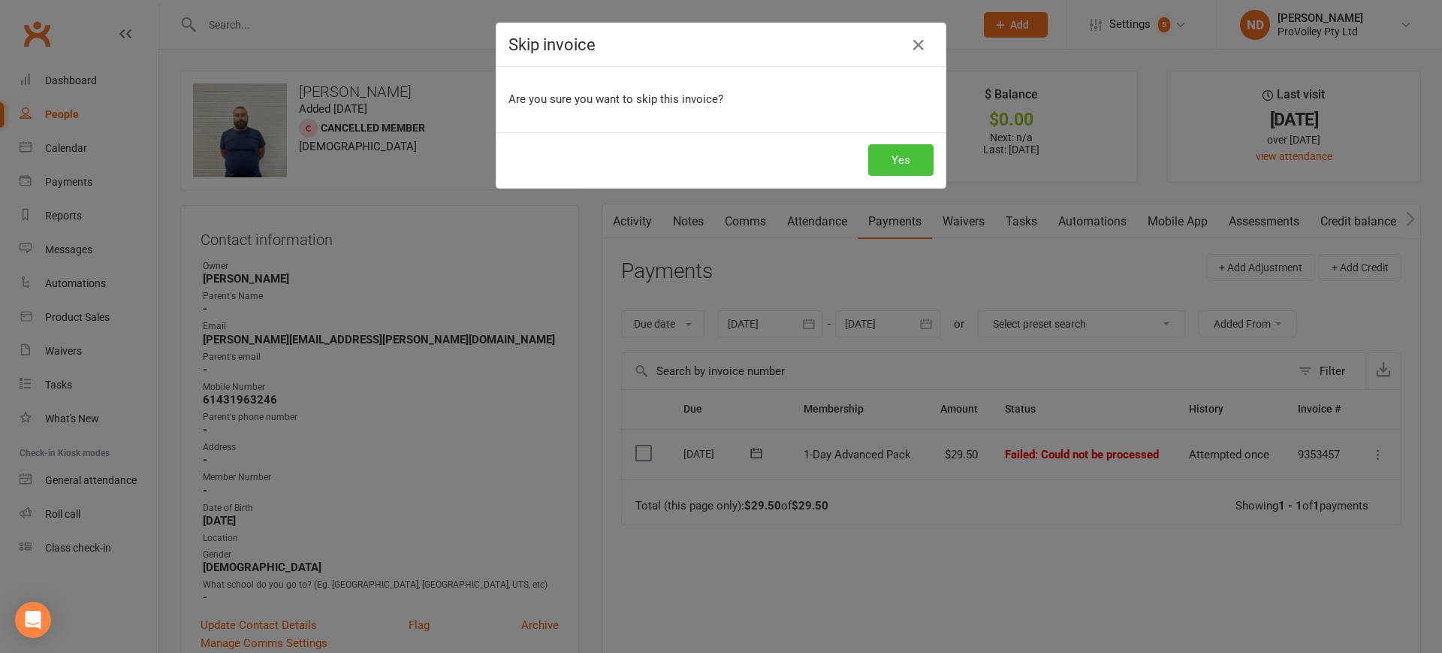
click at [903, 167] on button "Yes" at bounding box center [900, 160] width 65 height 32
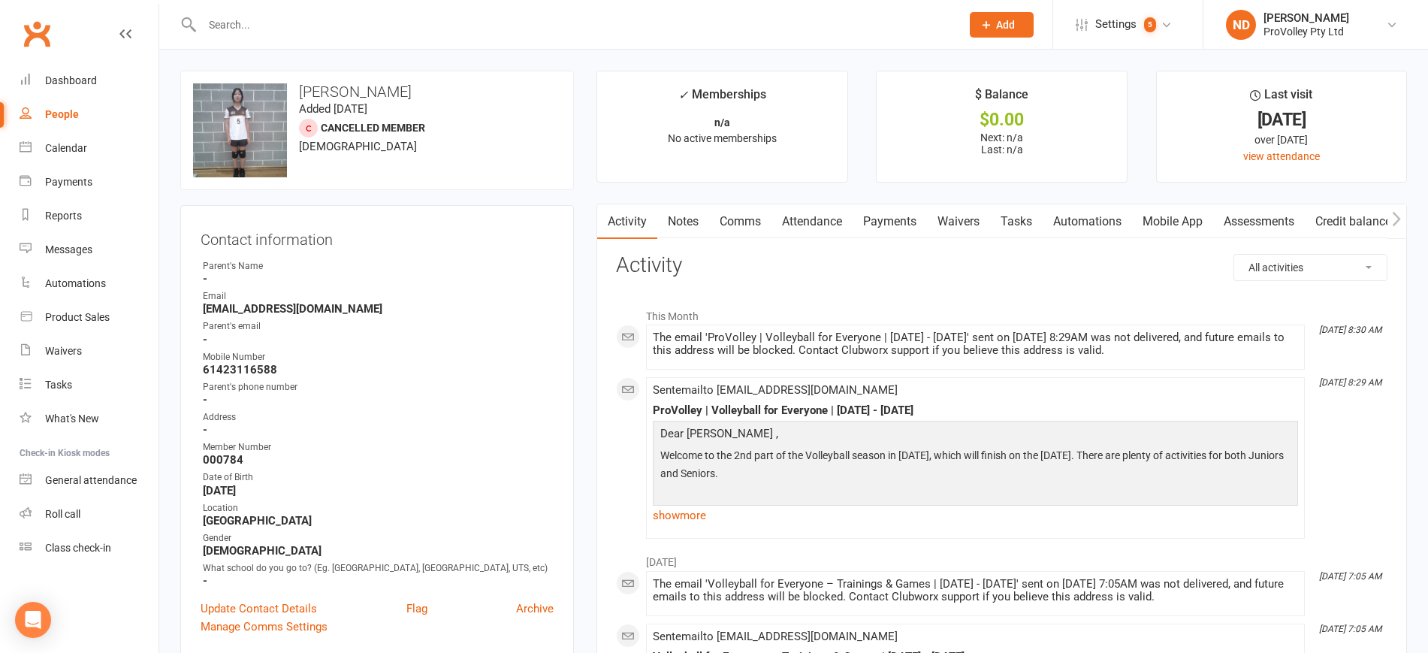
click at [901, 225] on link "Payments" at bounding box center [889, 221] width 74 height 35
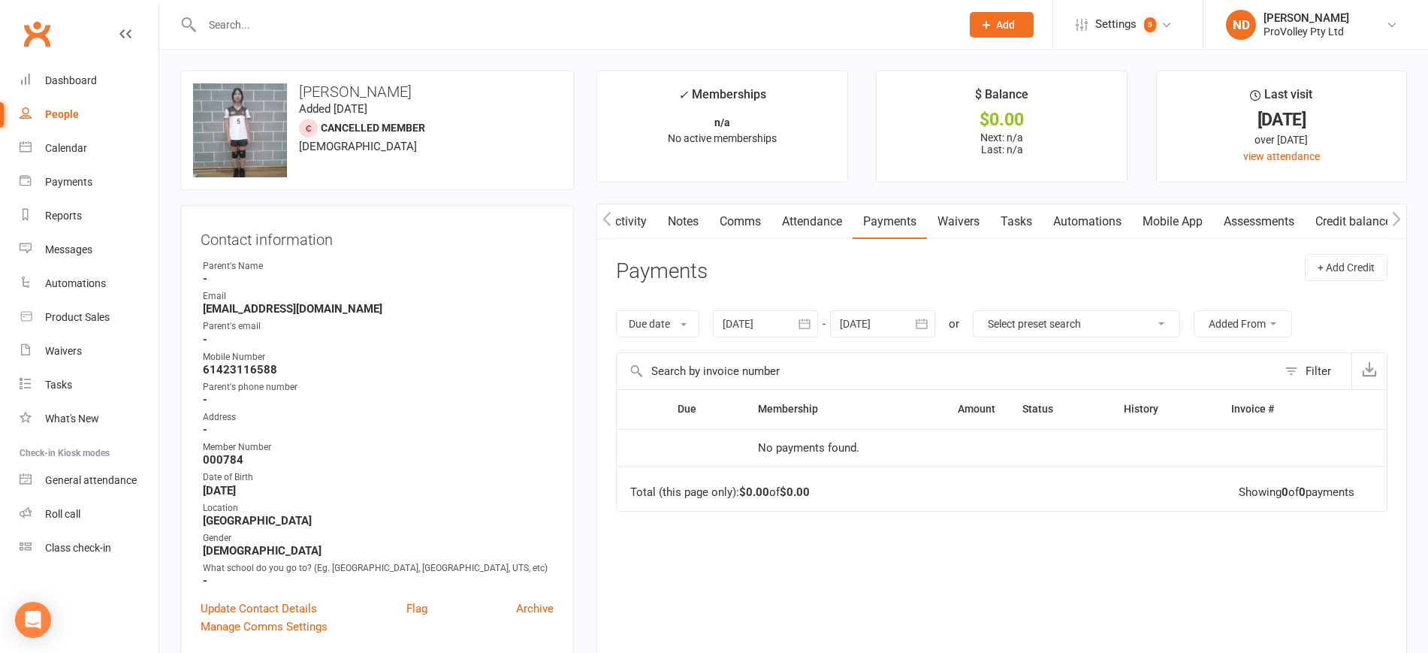
click at [809, 318] on icon "button" at bounding box center [804, 323] width 15 height 15
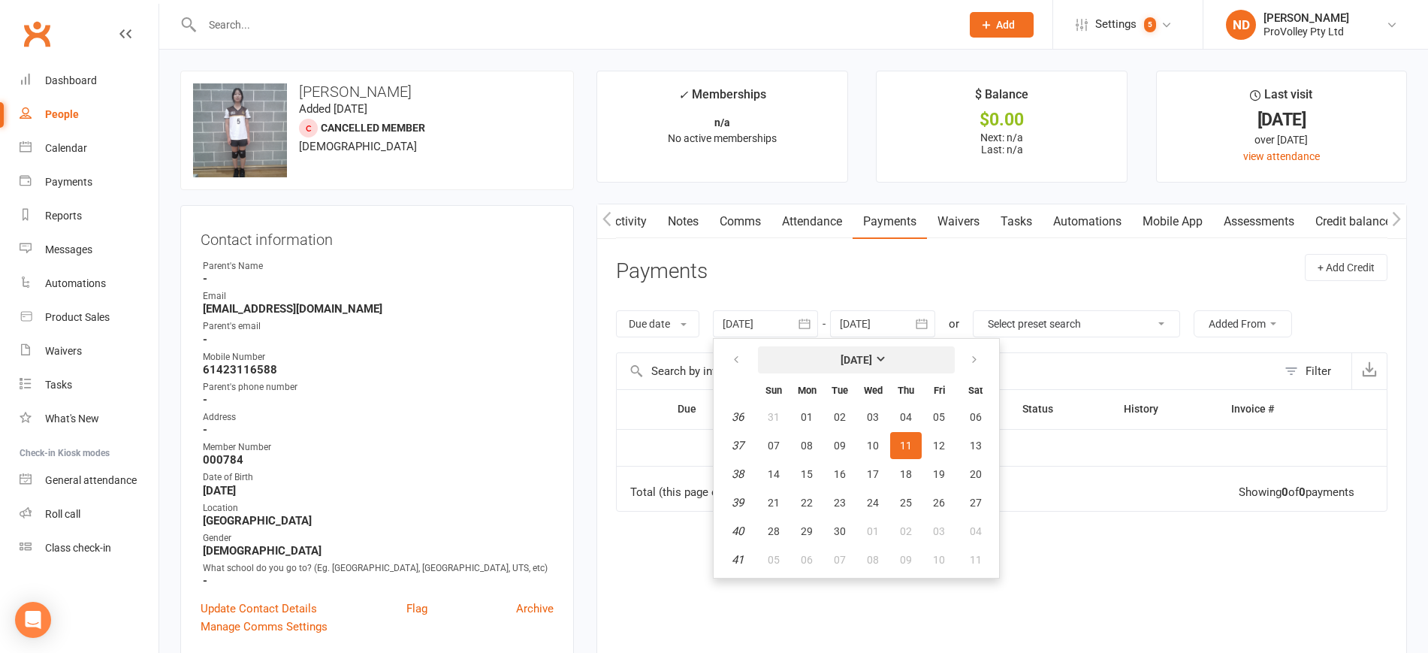
click at [850, 355] on strong "[DATE]" at bounding box center [856, 360] width 32 height 12
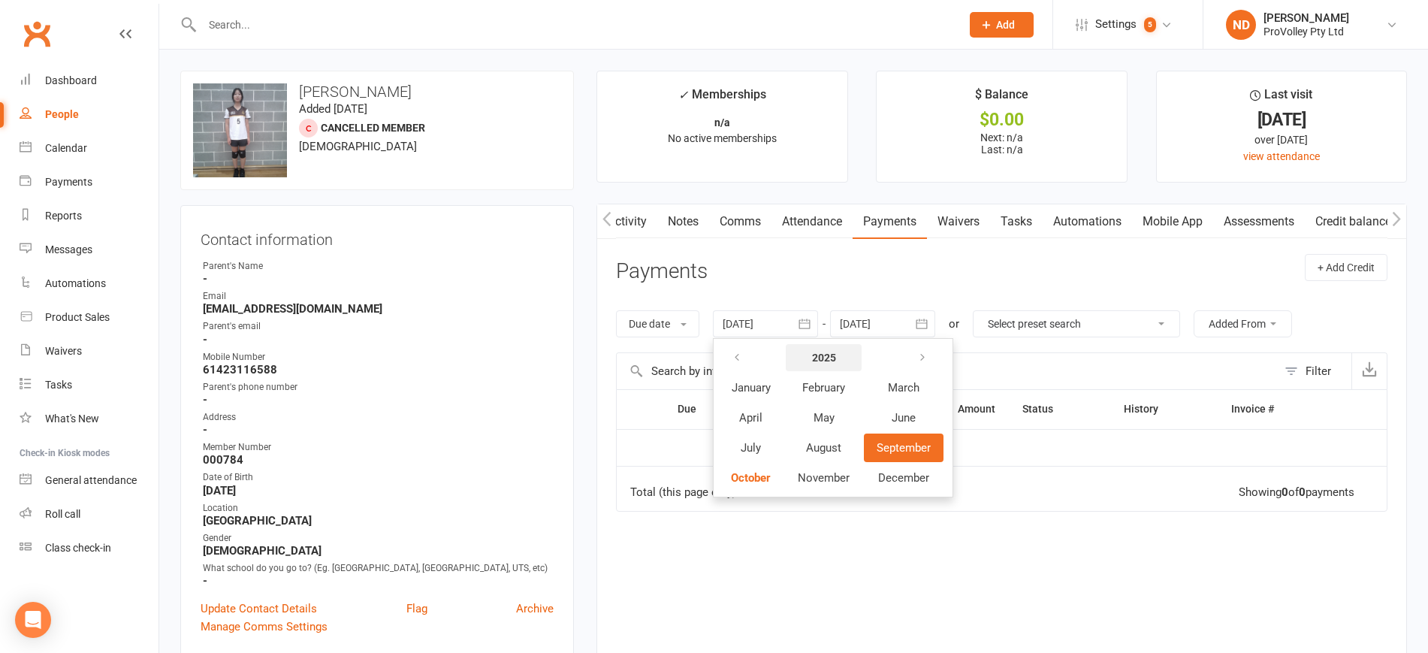
click at [841, 357] on button "2025" at bounding box center [823, 357] width 76 height 27
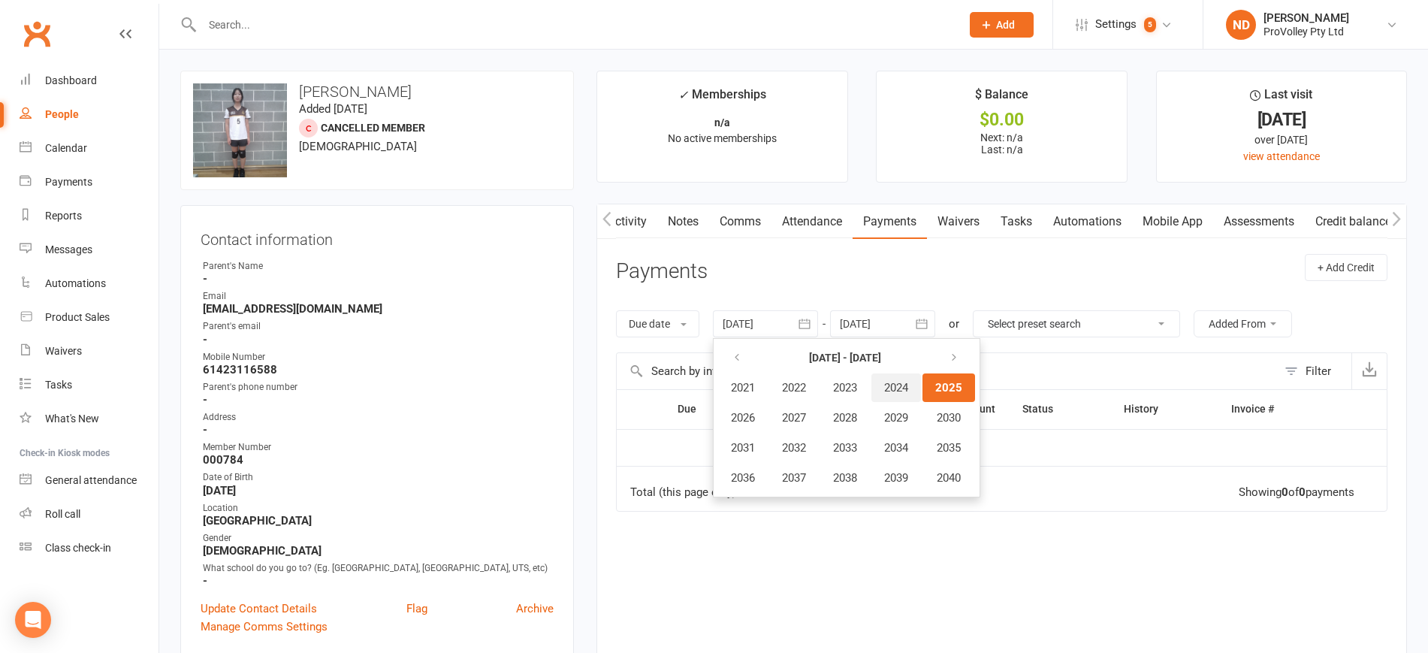
click at [907, 390] on span "2024" at bounding box center [896, 388] width 24 height 14
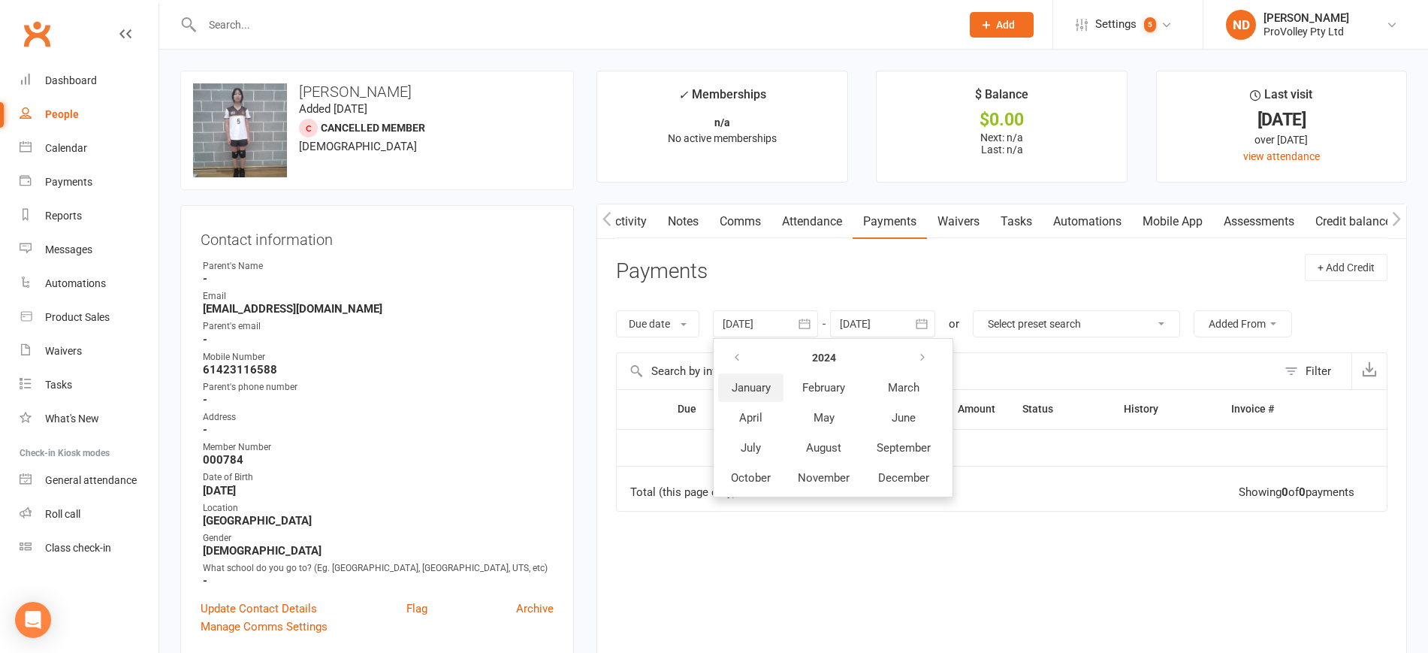
click at [738, 388] on span "January" at bounding box center [750, 388] width 39 height 14
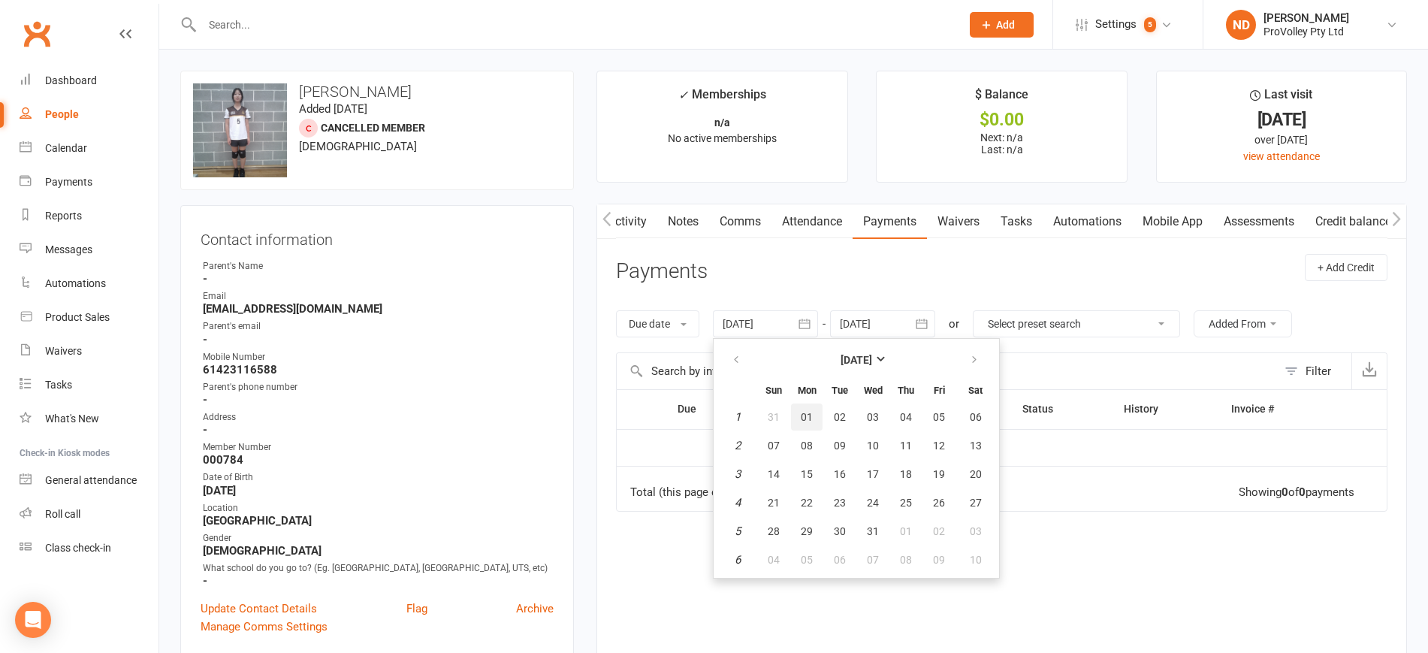
click at [809, 418] on span "01" at bounding box center [806, 417] width 12 height 12
type input "[DATE]"
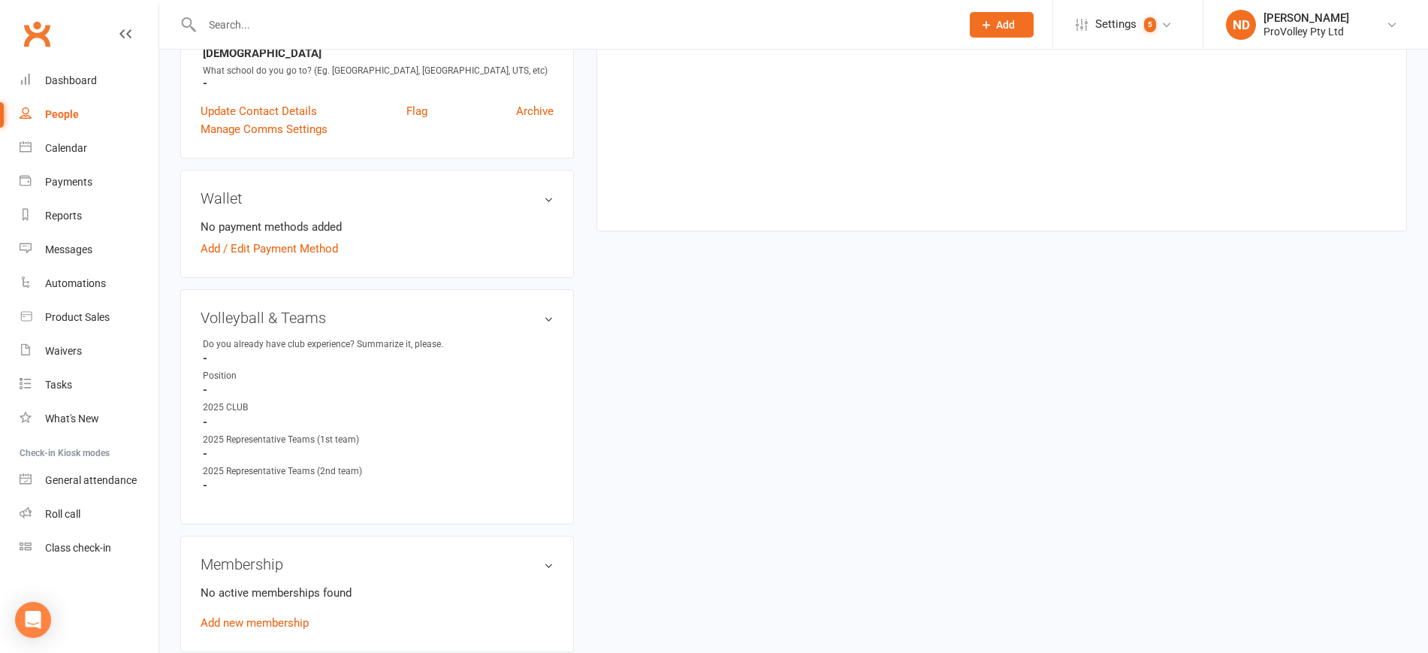
scroll to position [751, 0]
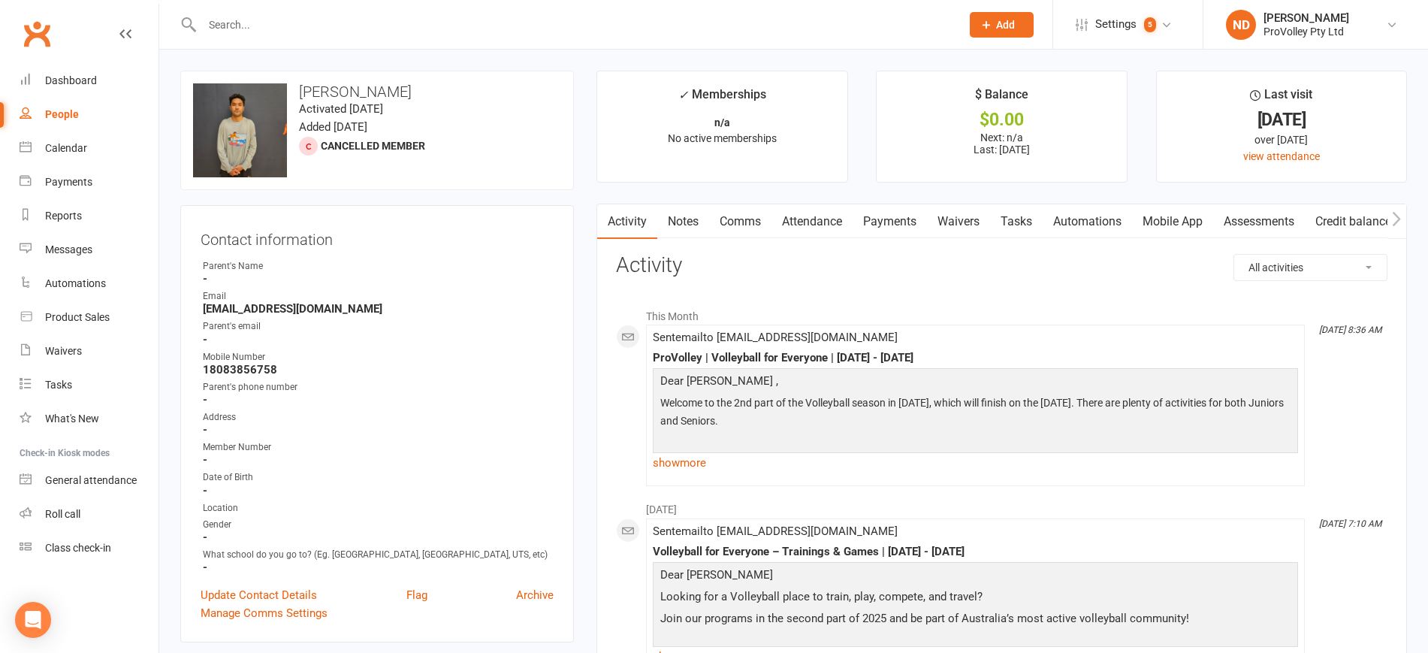
click at [902, 214] on link "Payments" at bounding box center [889, 221] width 74 height 35
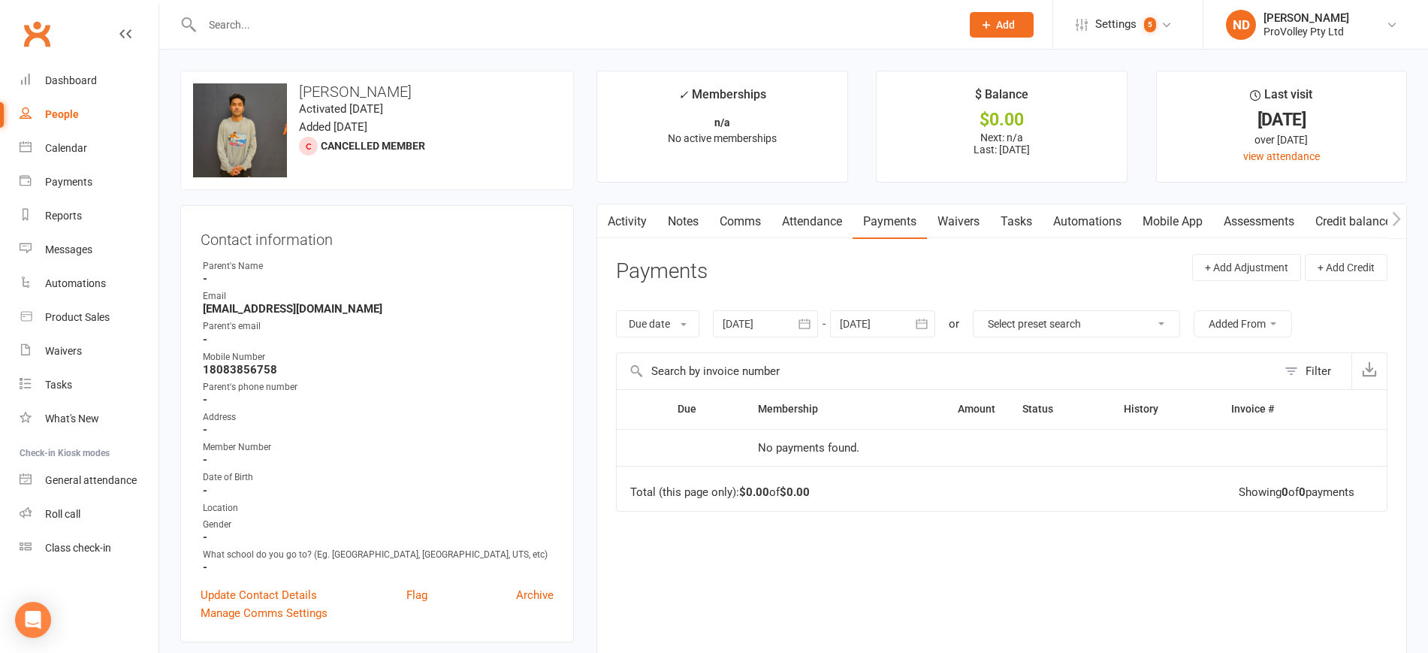
click at [816, 321] on button "button" at bounding box center [804, 323] width 27 height 27
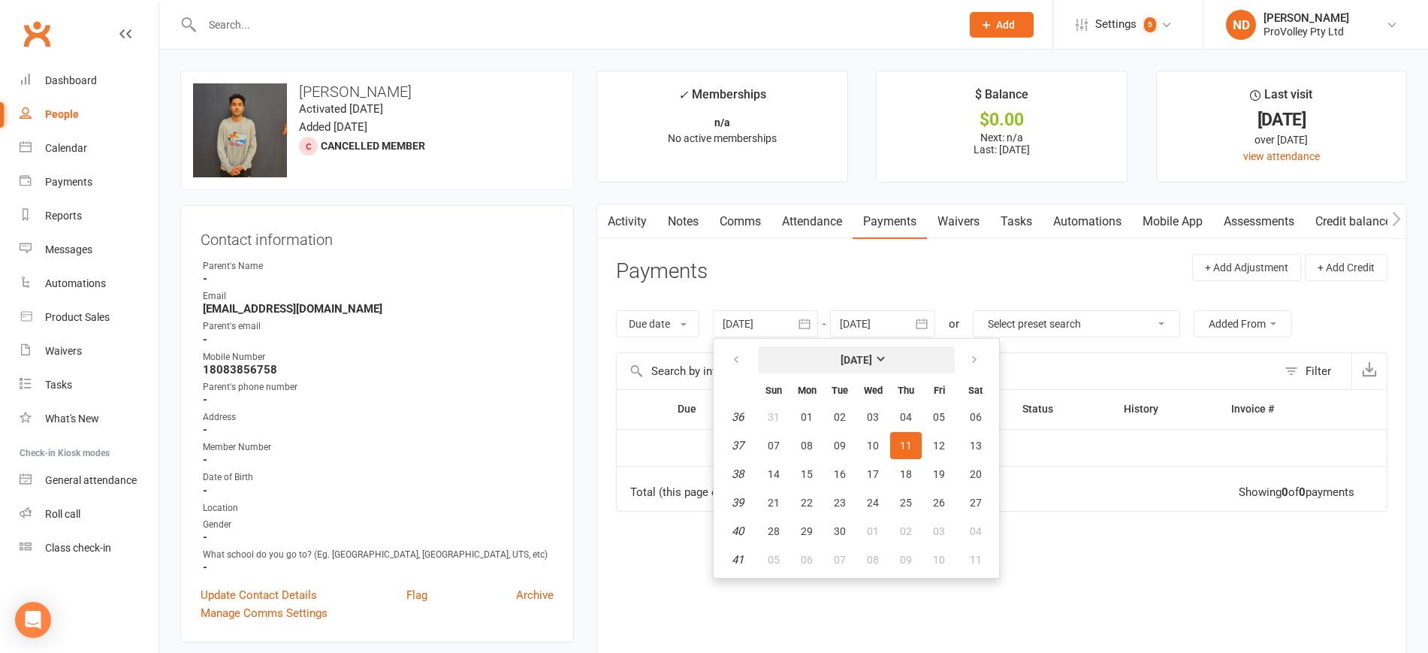
click at [840, 357] on strong "[DATE]" at bounding box center [856, 360] width 32 height 12
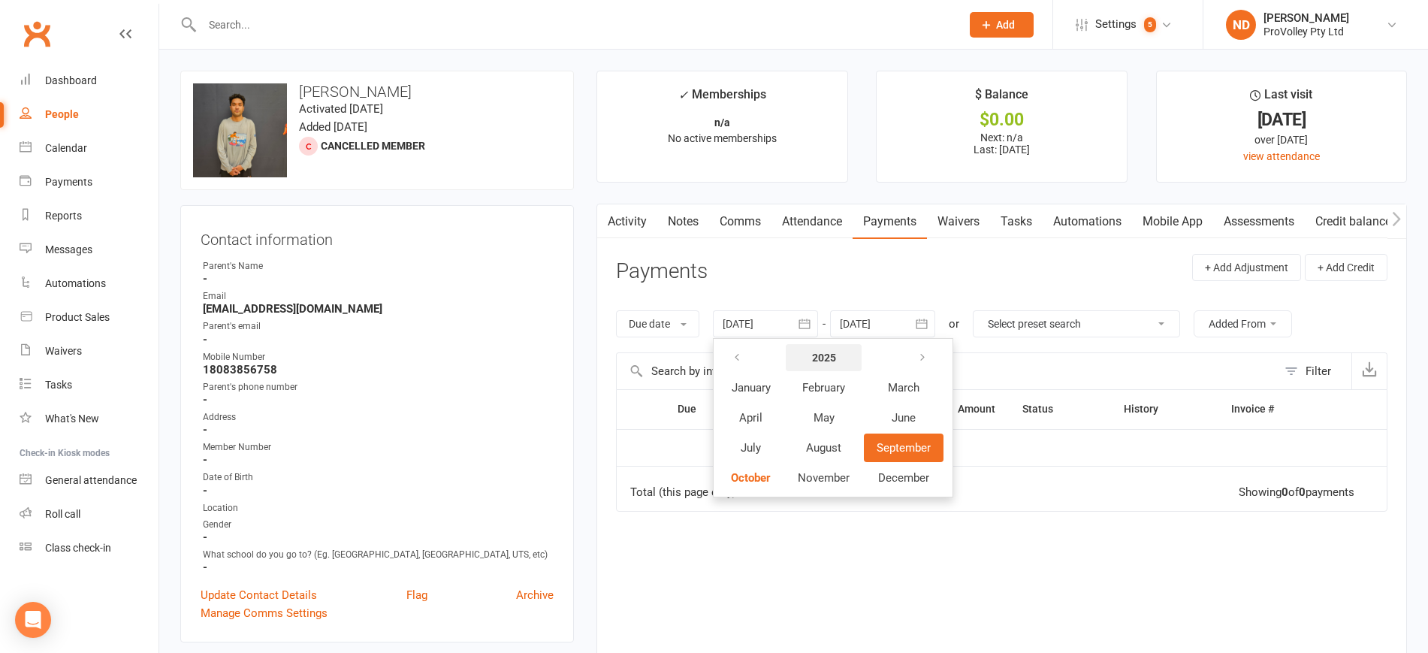
click at [828, 352] on strong "2025" at bounding box center [824, 357] width 24 height 12
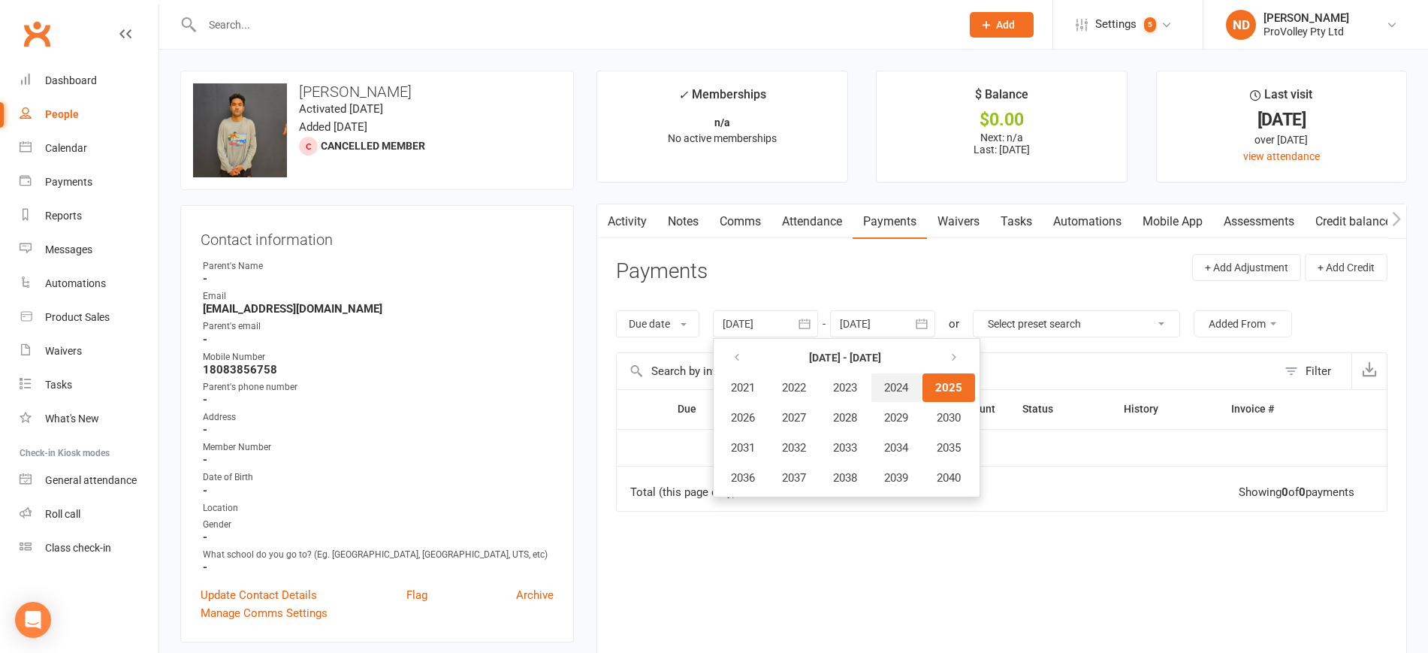
click at [901, 384] on span "2024" at bounding box center [896, 388] width 24 height 14
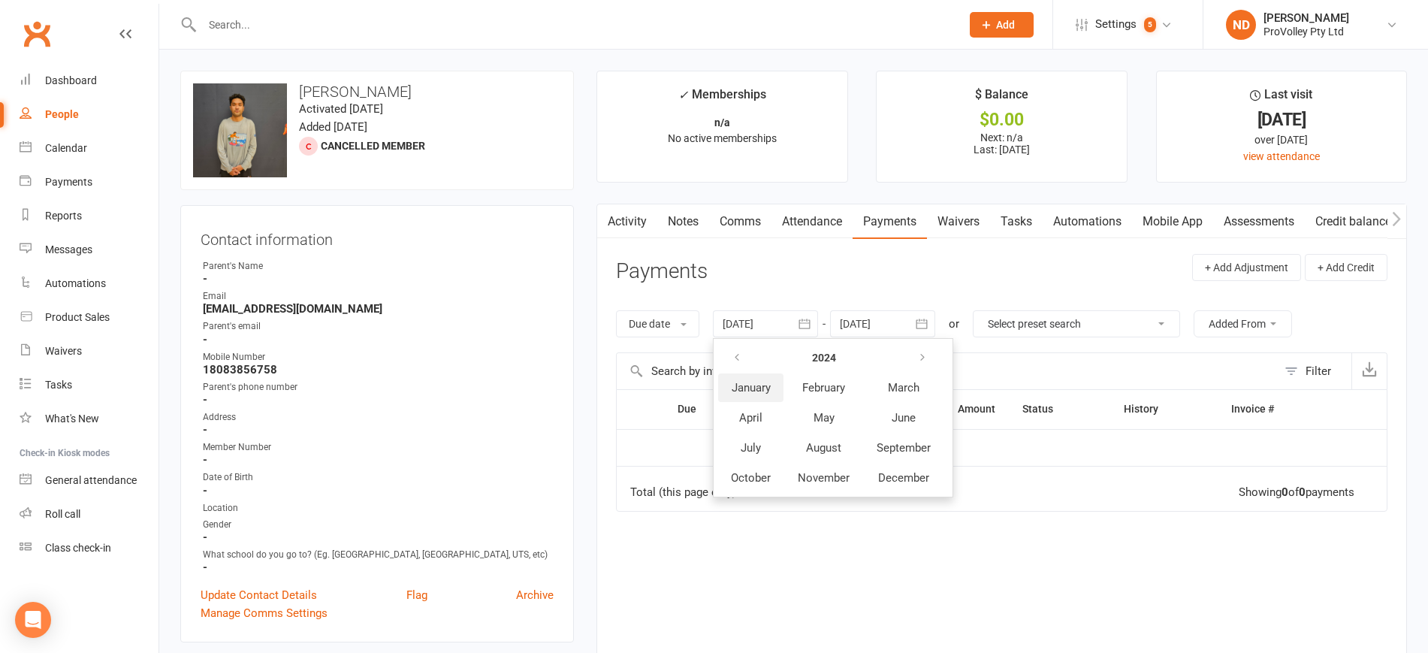
click at [728, 379] on button "January" at bounding box center [750, 387] width 65 height 29
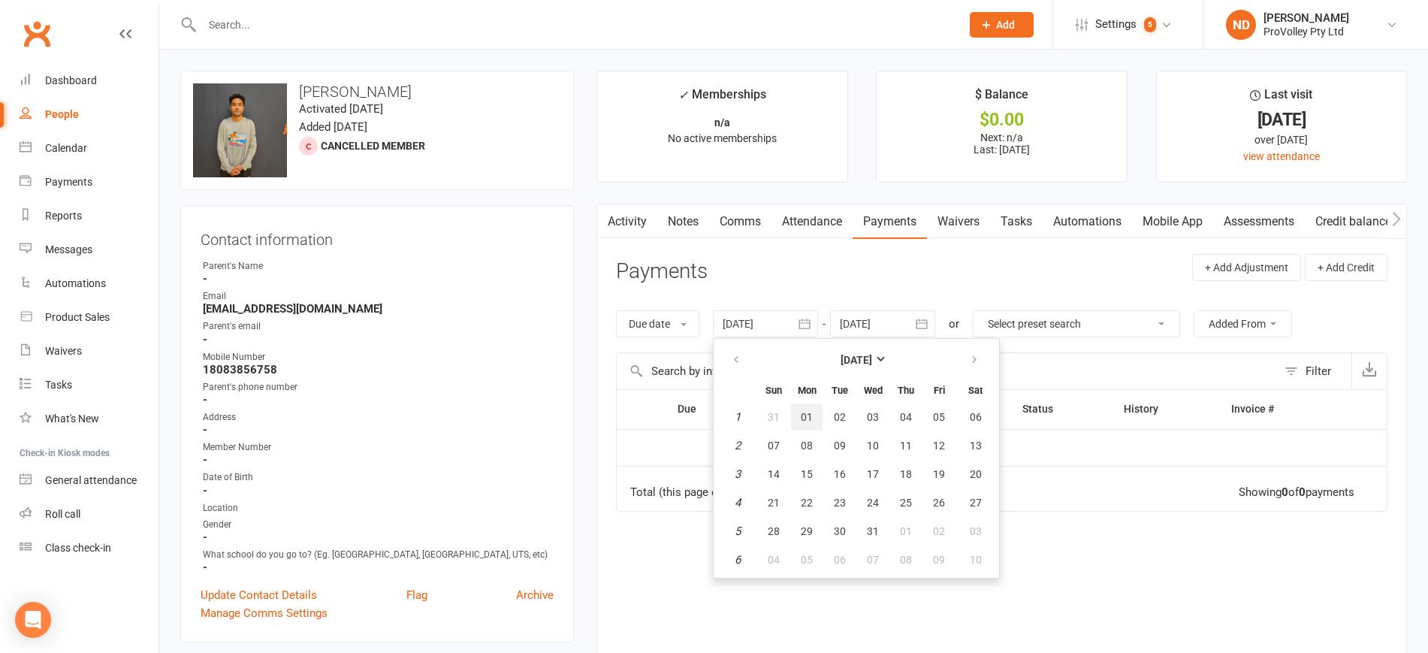
drag, startPoint x: 810, startPoint y: 408, endPoint x: 838, endPoint y: 392, distance: 31.9
click at [809, 408] on button "01" at bounding box center [807, 416] width 32 height 27
type input "[DATE]"
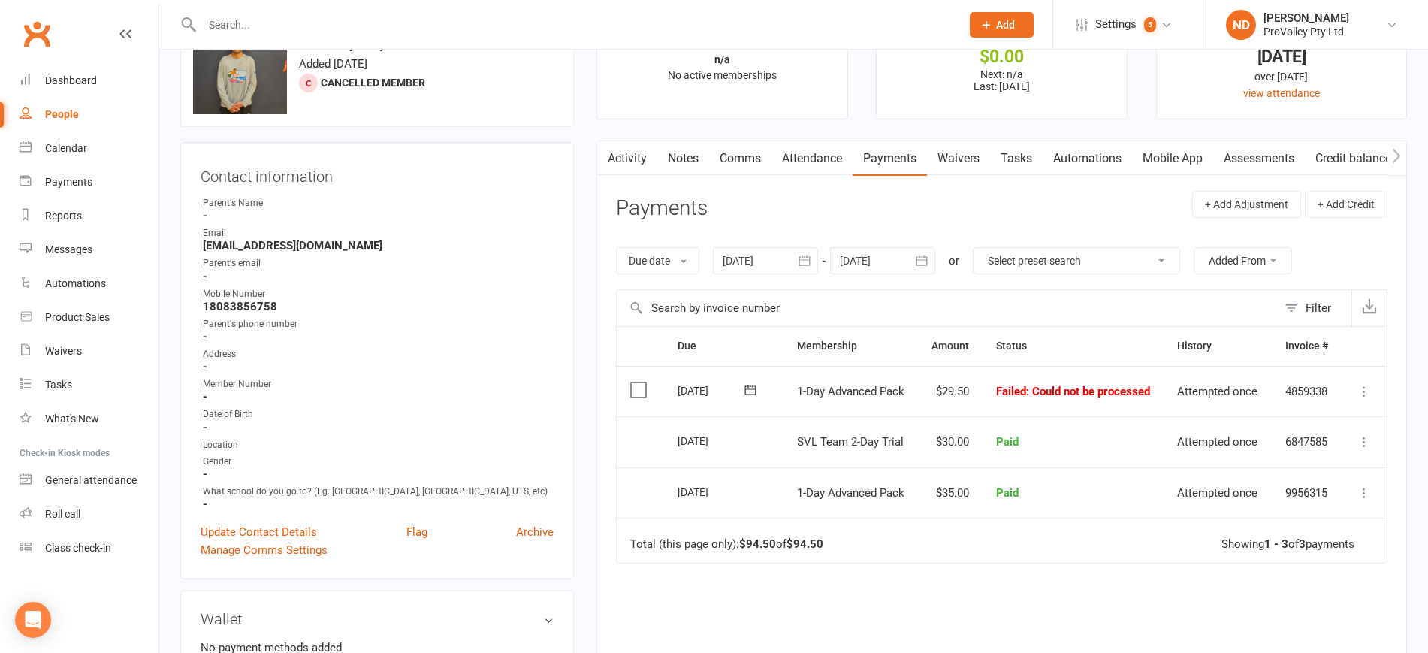
scroll to position [94, 0]
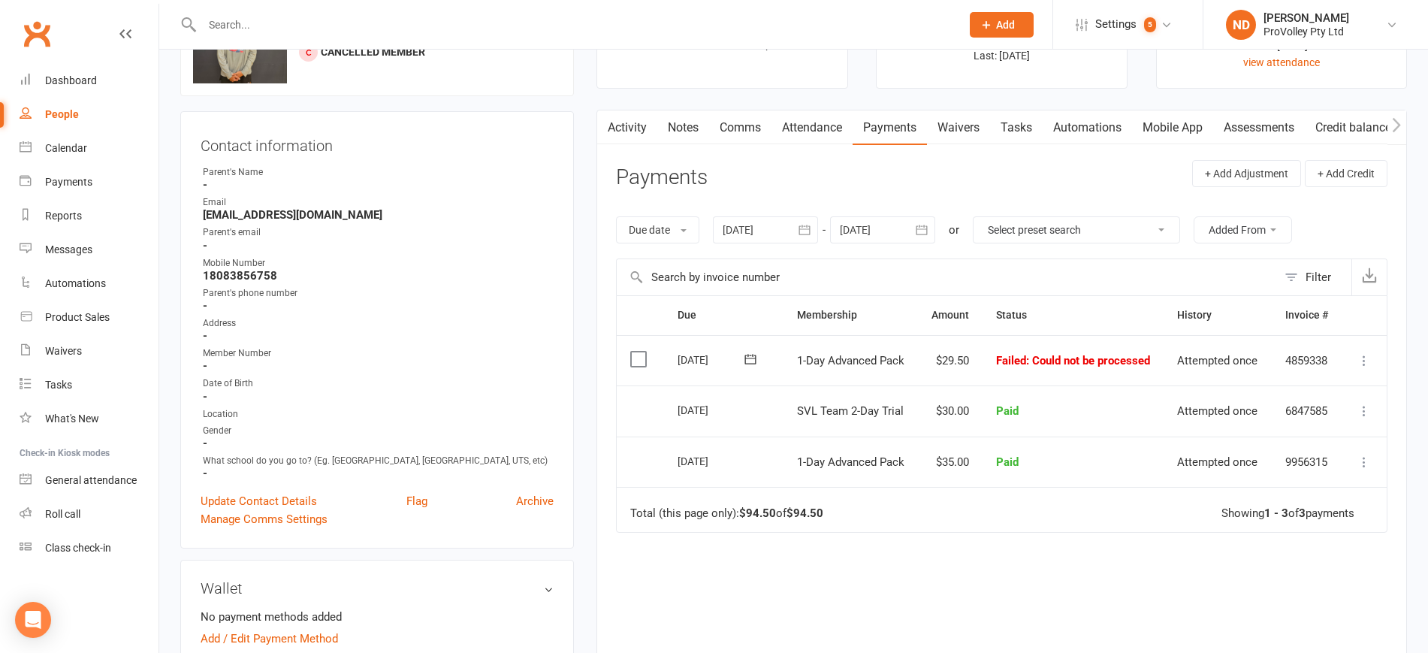
click at [1361, 358] on icon at bounding box center [1363, 360] width 15 height 15
click at [1265, 482] on link "Skip" at bounding box center [1297, 480] width 149 height 30
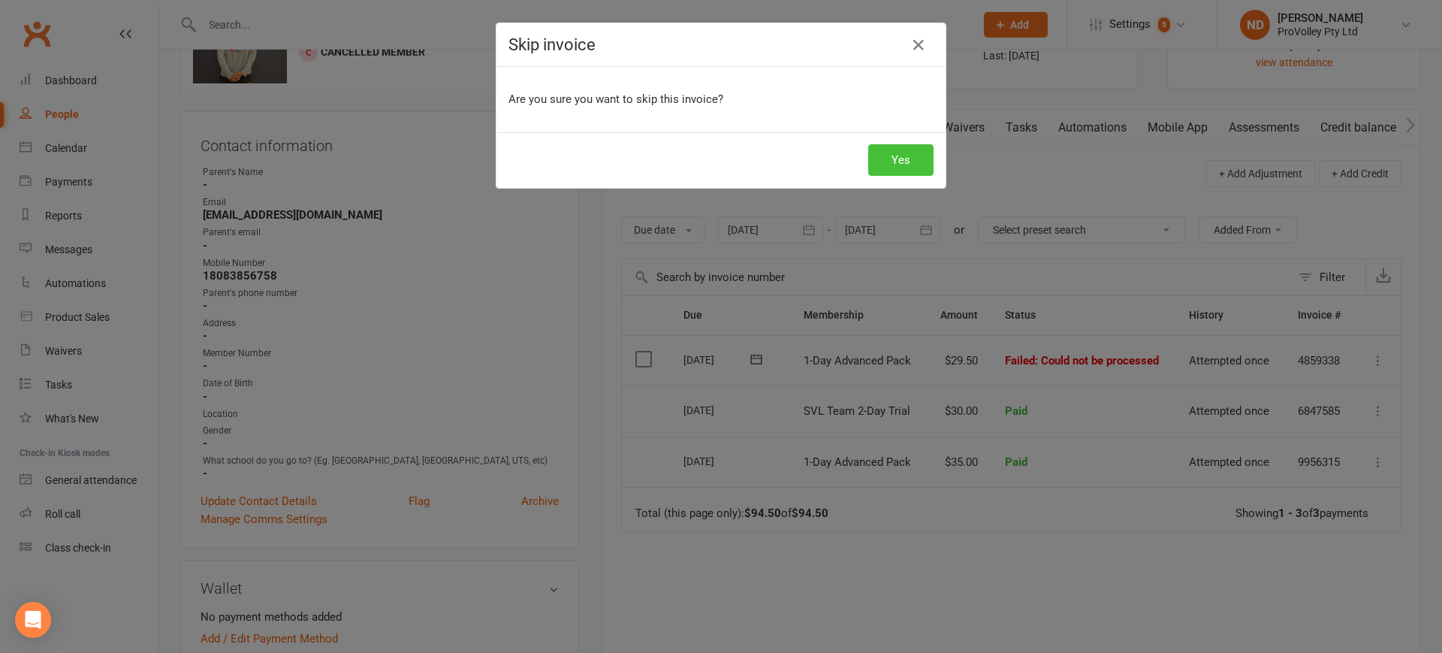
click at [900, 150] on button "Yes" at bounding box center [900, 160] width 65 height 32
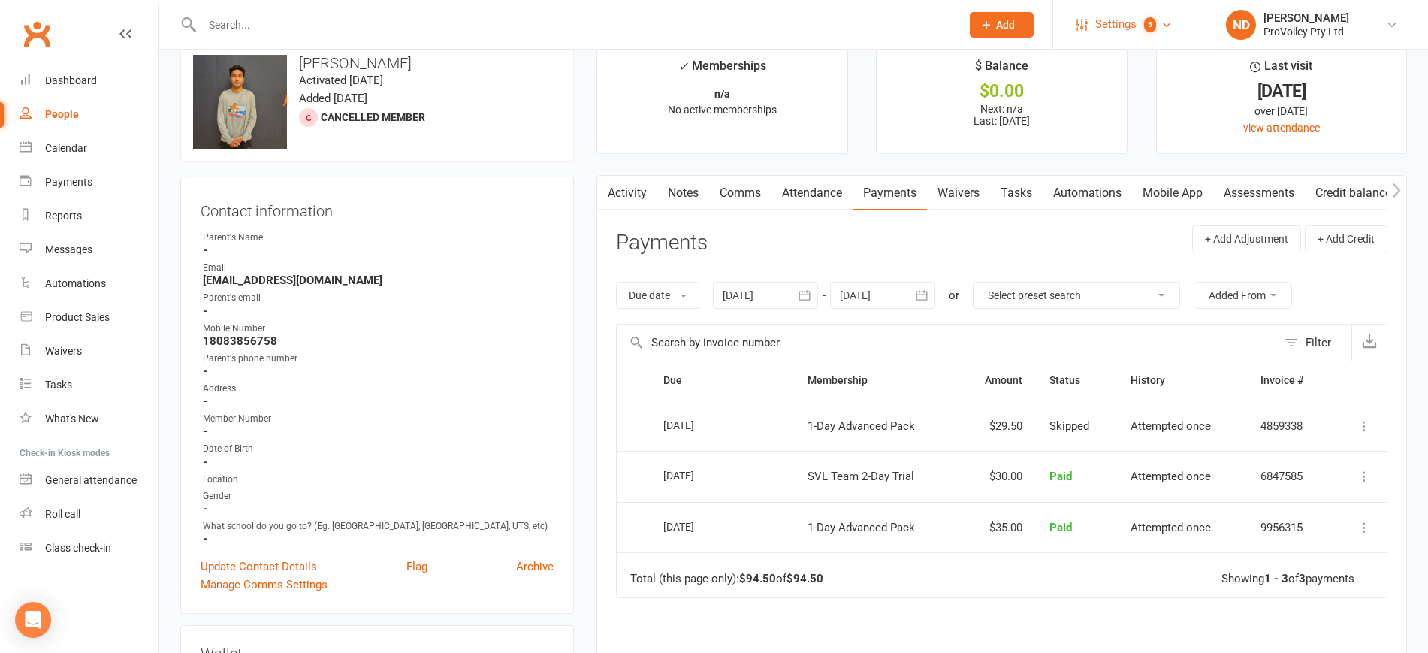
scroll to position [0, 0]
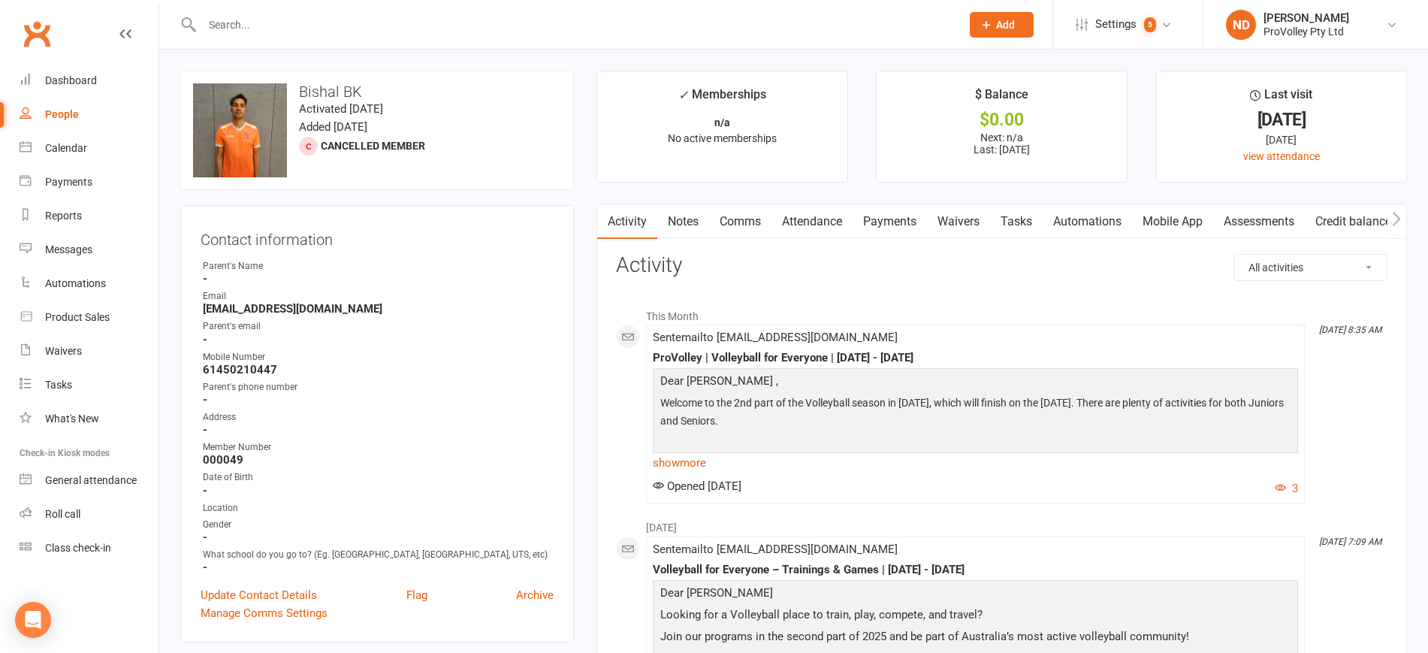
click at [893, 219] on link "Payments" at bounding box center [889, 221] width 74 height 35
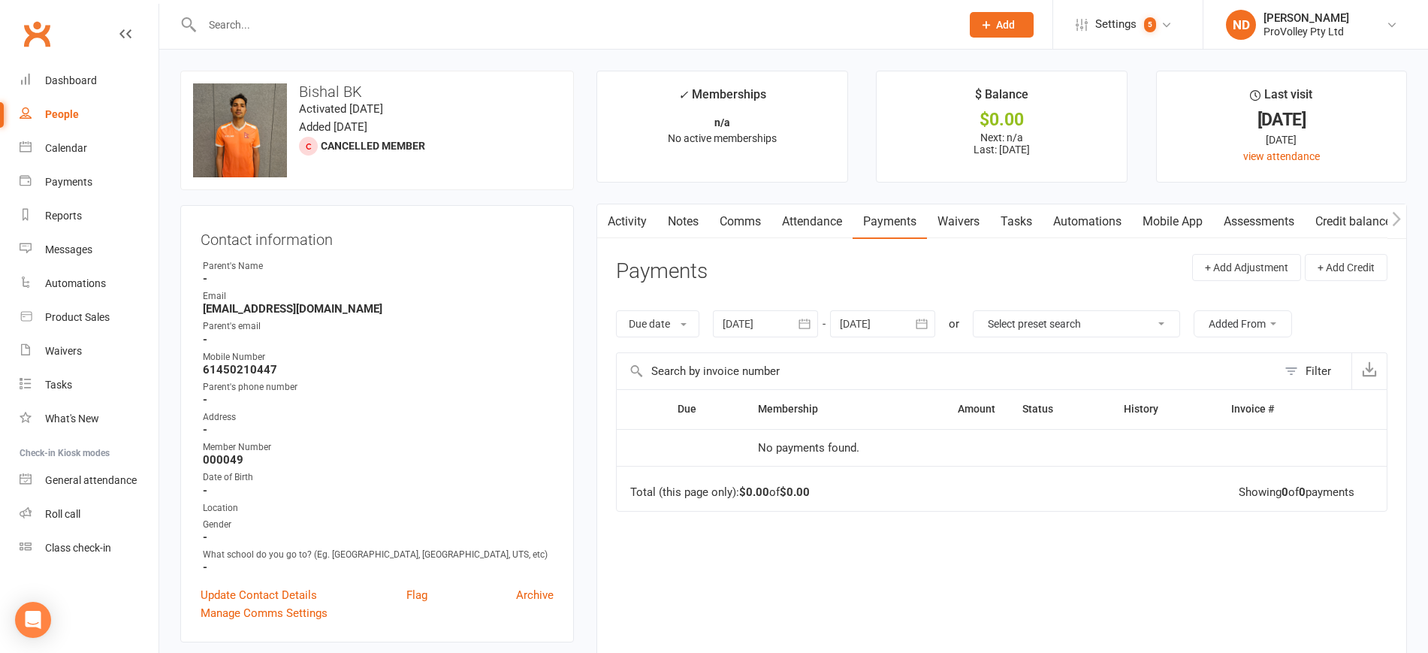
click at [804, 321] on icon "button" at bounding box center [804, 323] width 15 height 15
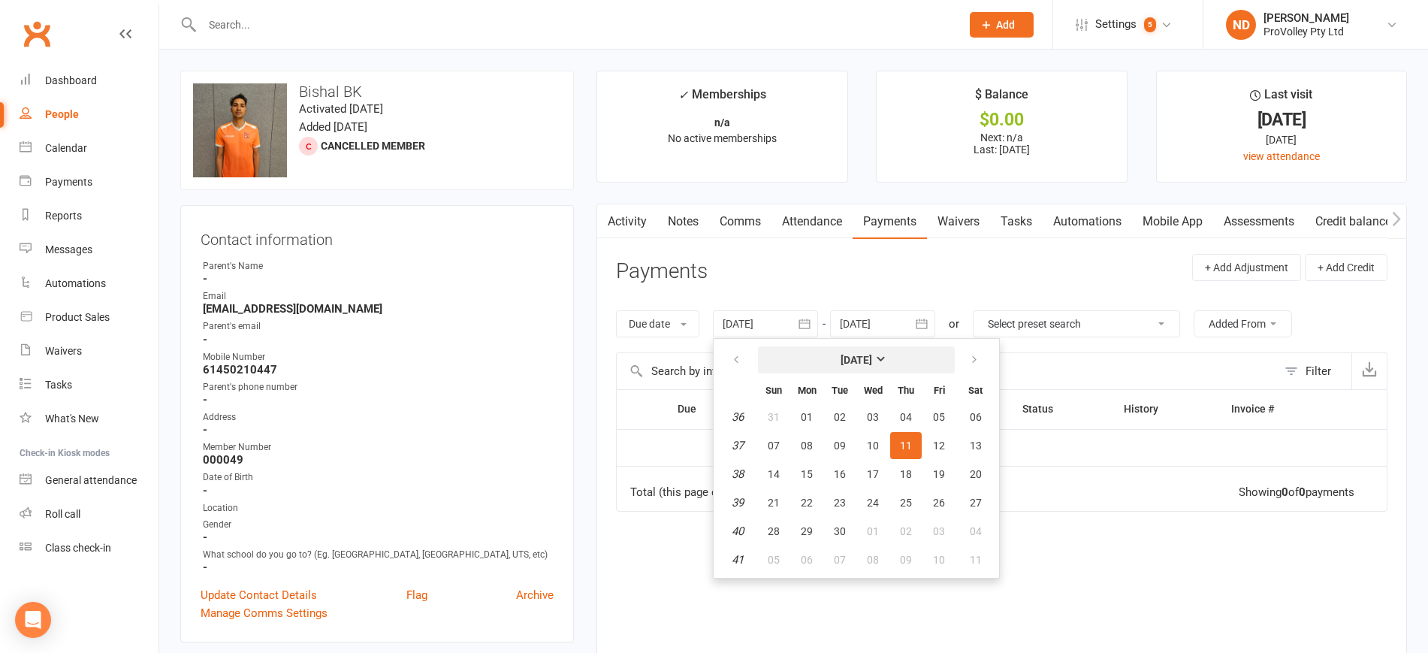
click at [843, 350] on button "[DATE]" at bounding box center [856, 359] width 197 height 27
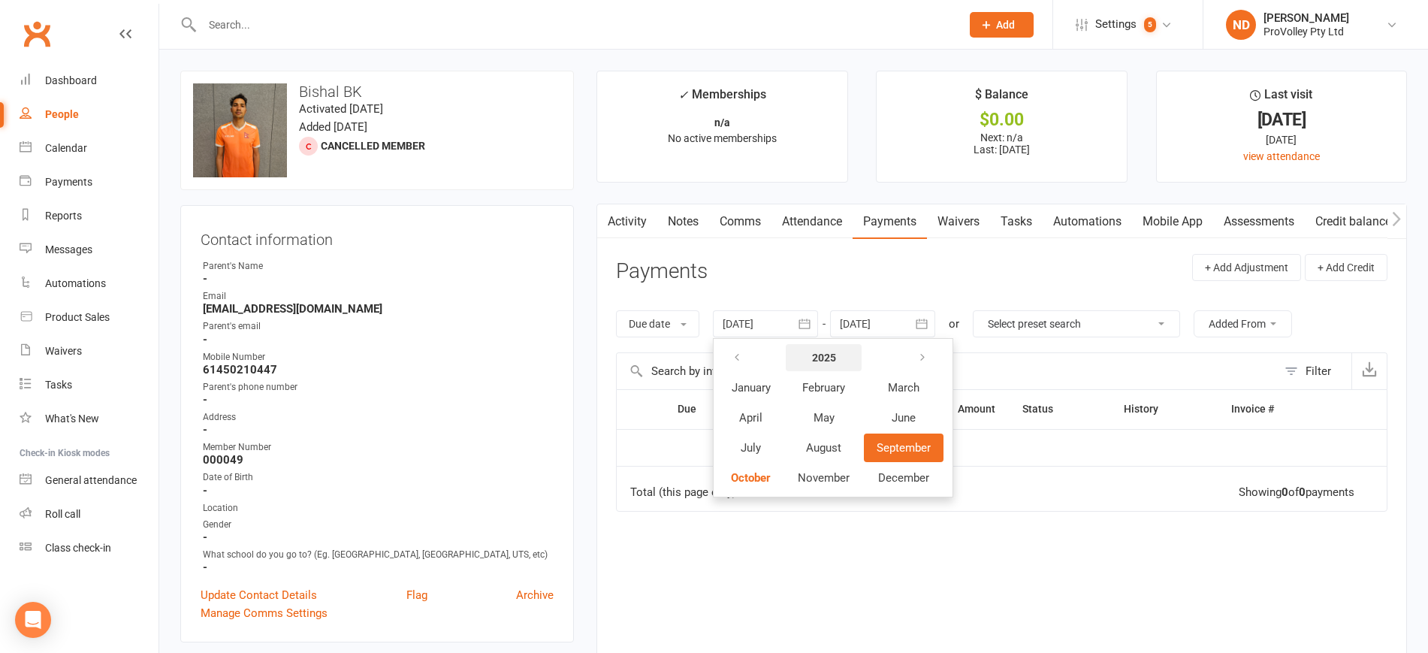
click at [816, 358] on strong "2025" at bounding box center [824, 357] width 24 height 12
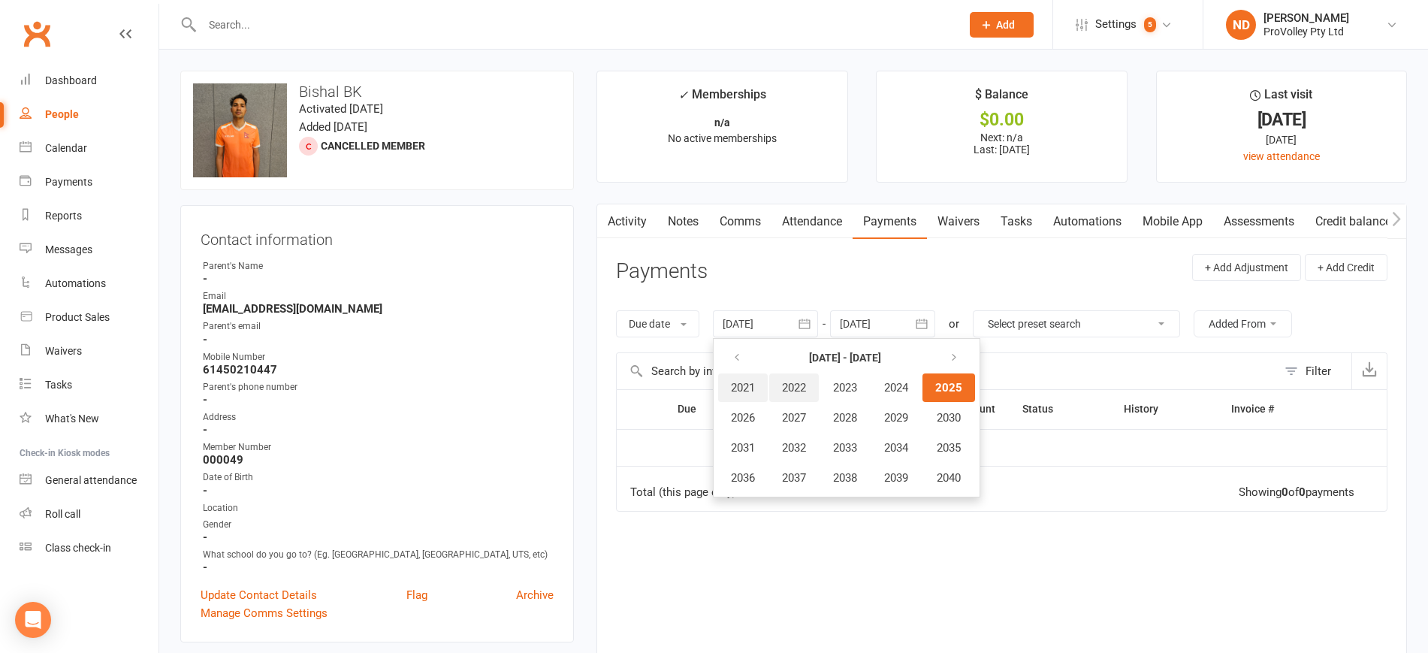
drag, startPoint x: 774, startPoint y: 381, endPoint x: 765, endPoint y: 381, distance: 9.0
click at [771, 381] on tr "2021 2022 2023 2024 2025" at bounding box center [846, 387] width 257 height 29
click at [895, 386] on span "2024" at bounding box center [896, 388] width 24 height 14
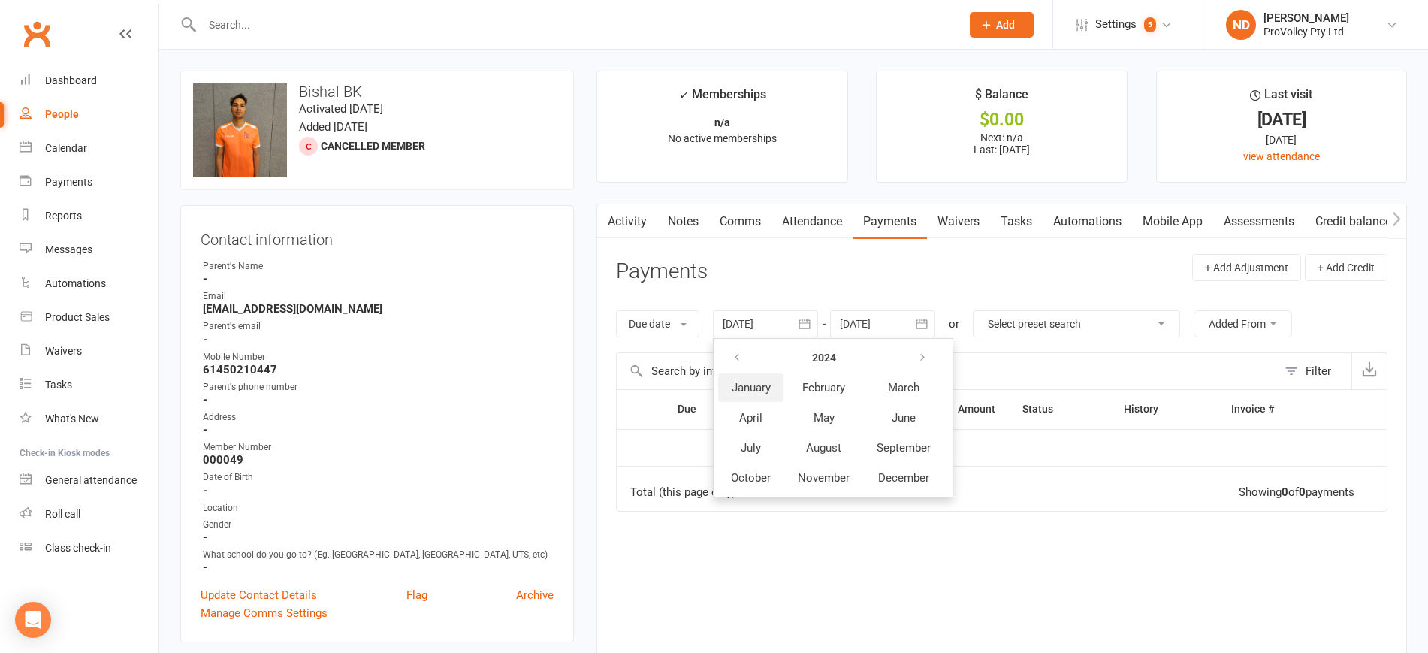
click at [758, 395] on button "January" at bounding box center [750, 387] width 65 height 29
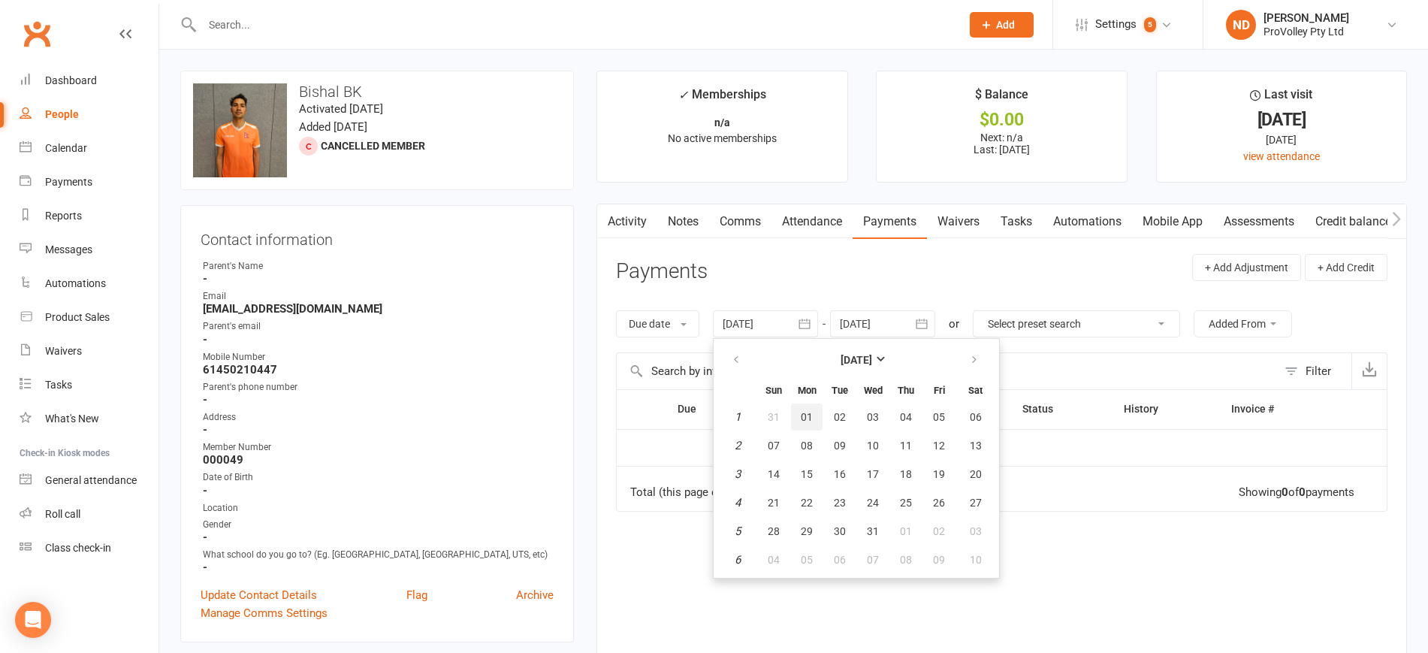
click at [815, 408] on button "01" at bounding box center [807, 416] width 32 height 27
type input "[DATE]"
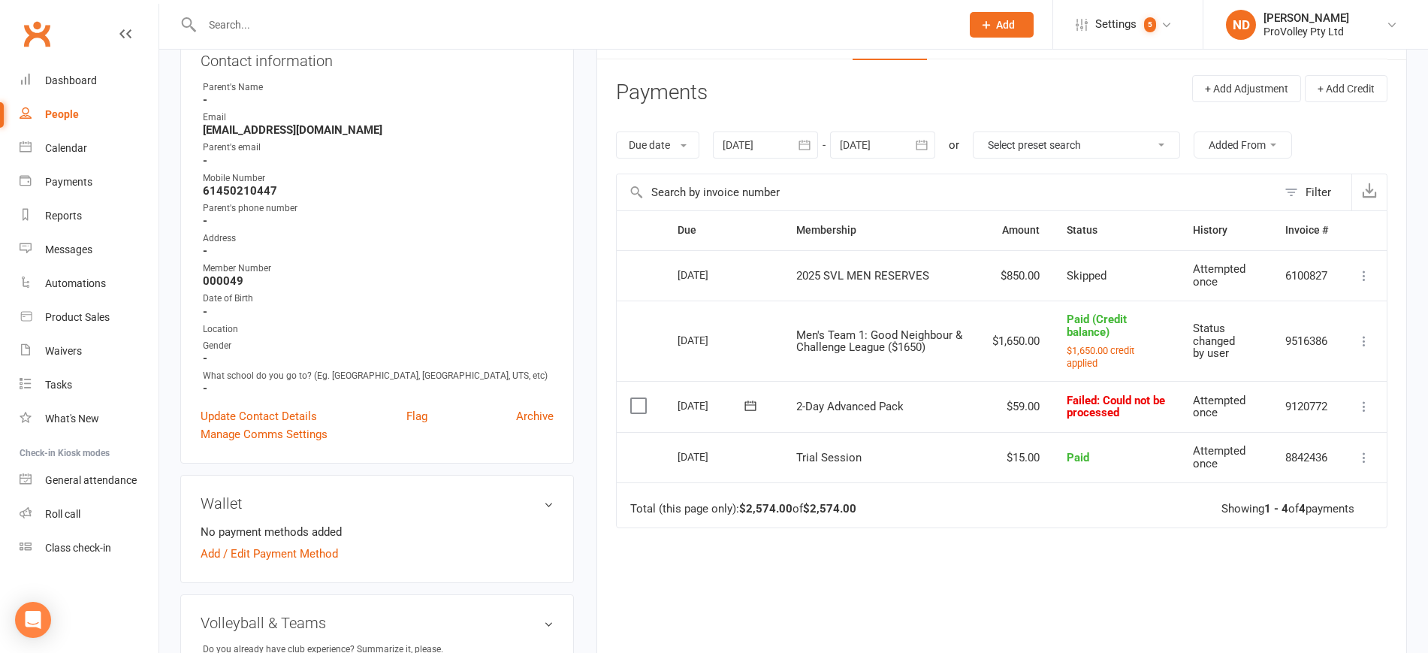
scroll to position [188, 0]
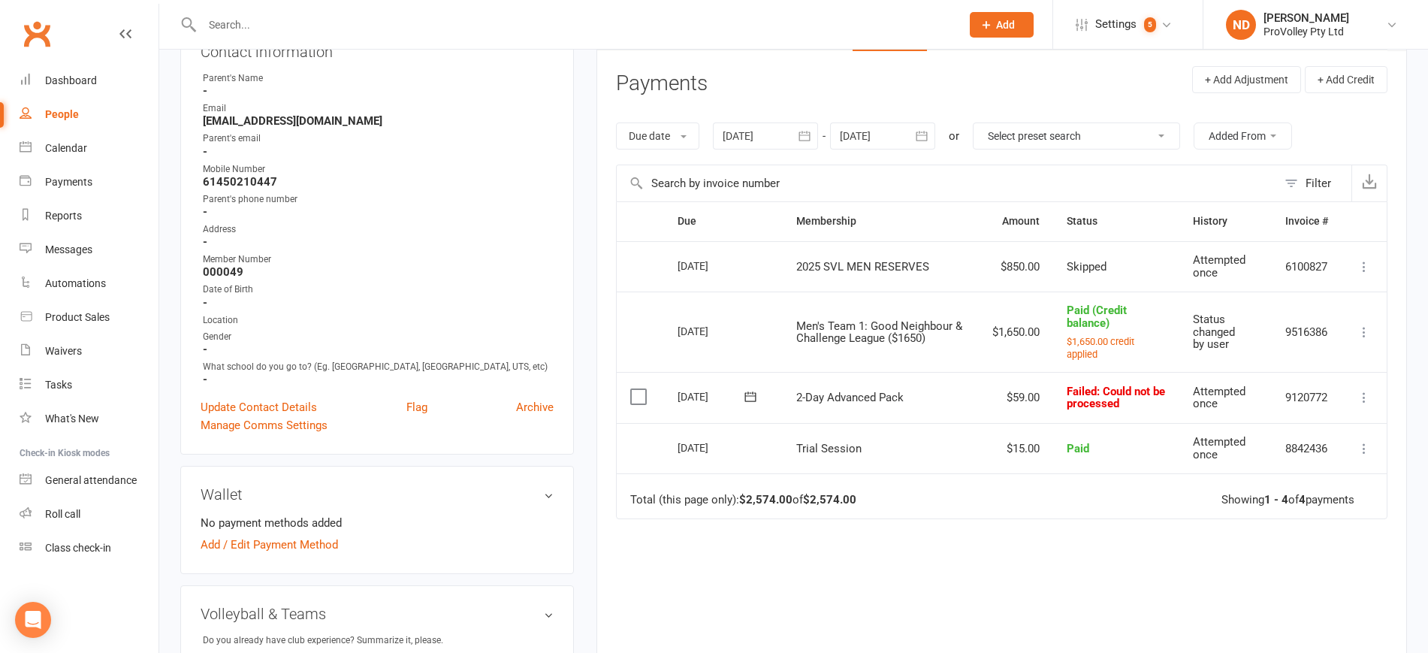
click at [1367, 392] on icon at bounding box center [1363, 397] width 15 height 15
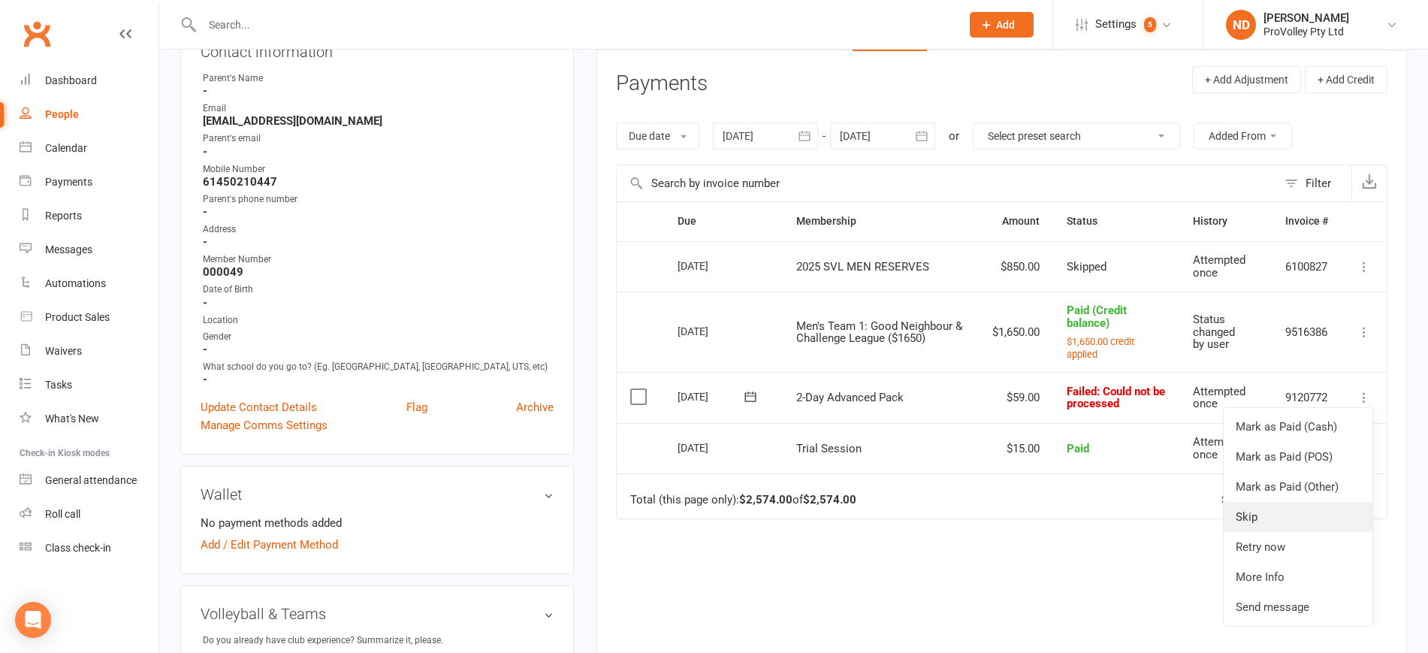
click at [1259, 522] on link "Skip" at bounding box center [1297, 517] width 149 height 30
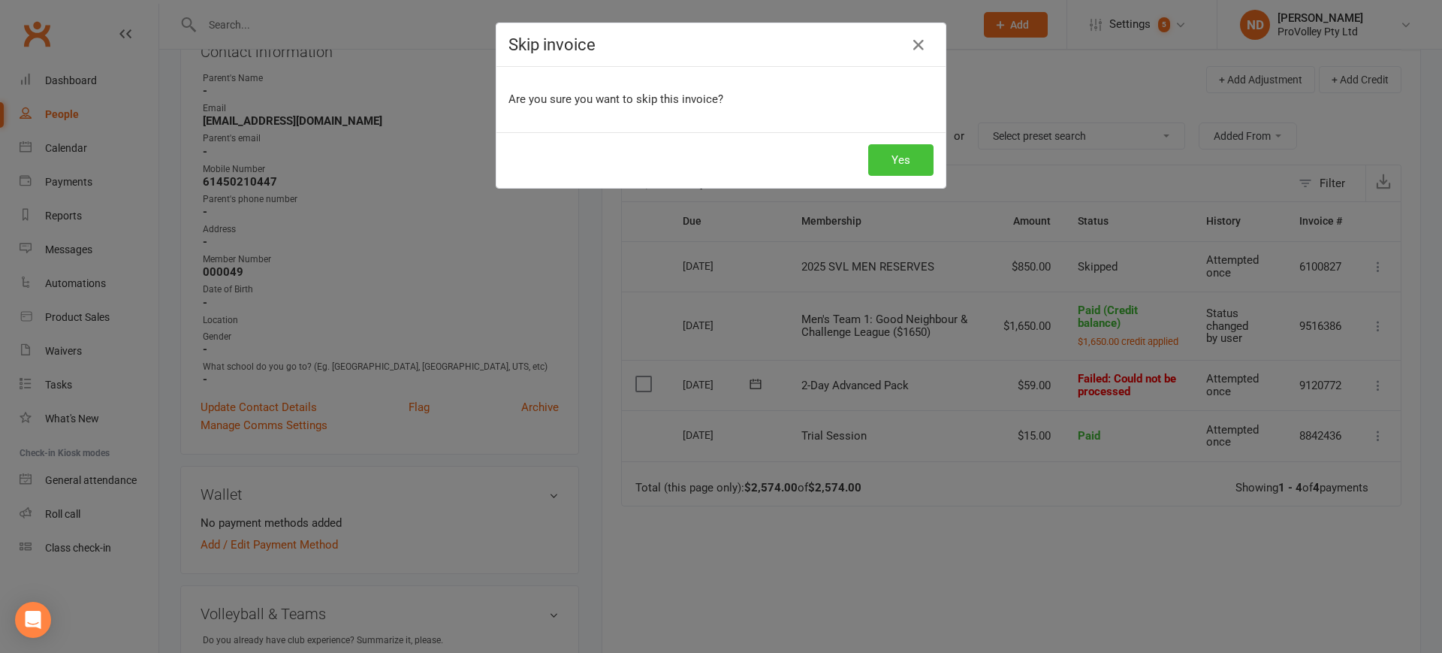
click at [891, 149] on button "Yes" at bounding box center [900, 160] width 65 height 32
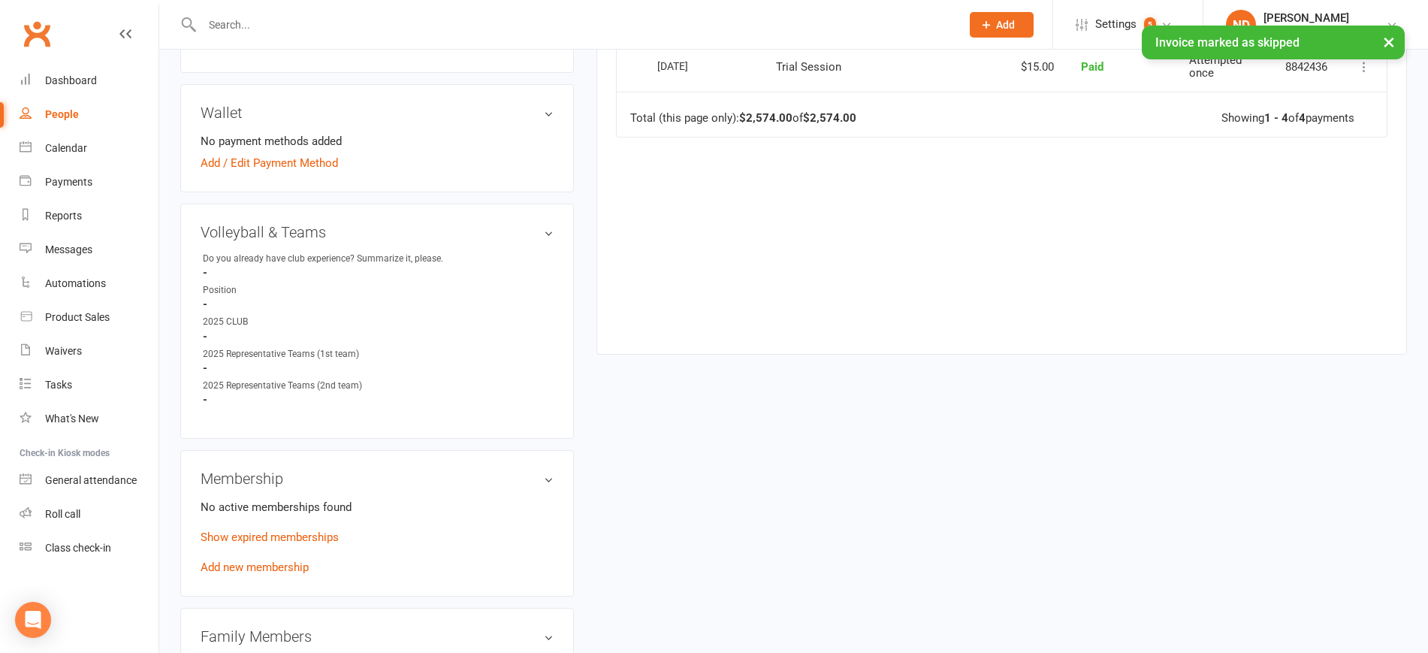
scroll to position [657, 0]
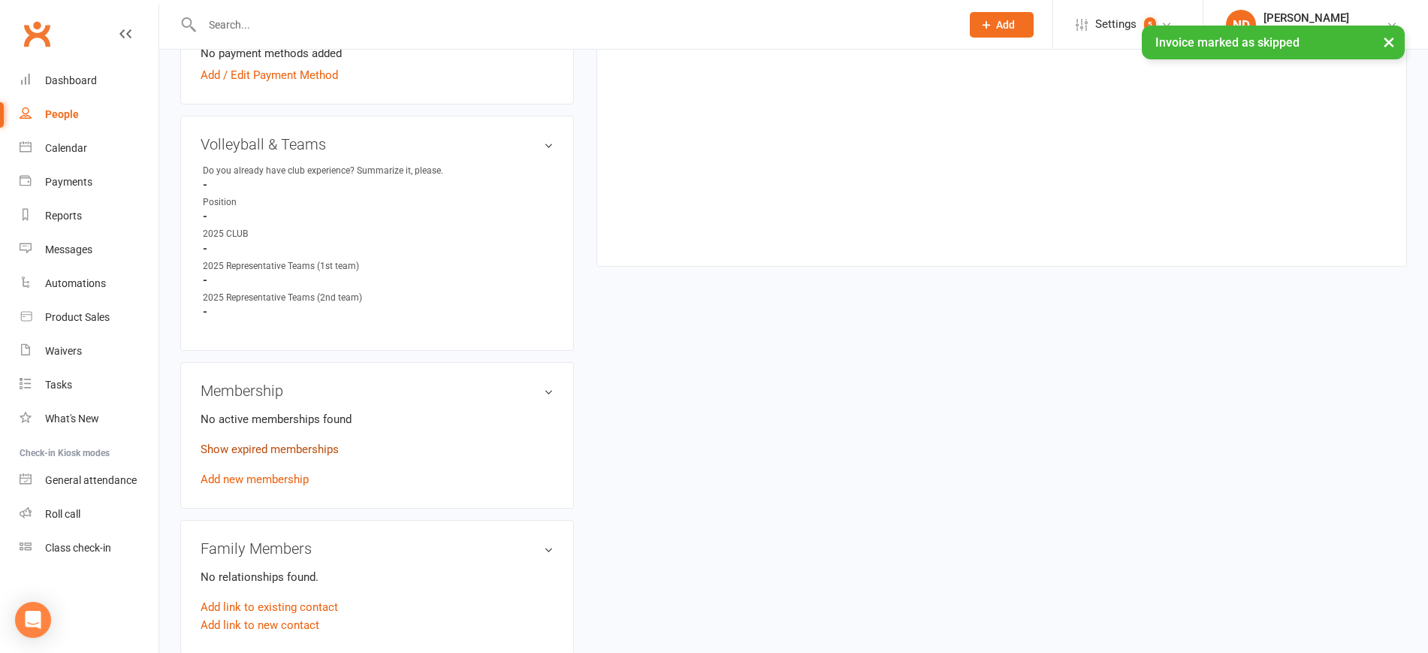
click at [321, 456] on link "Show expired memberships" at bounding box center [269, 449] width 138 height 14
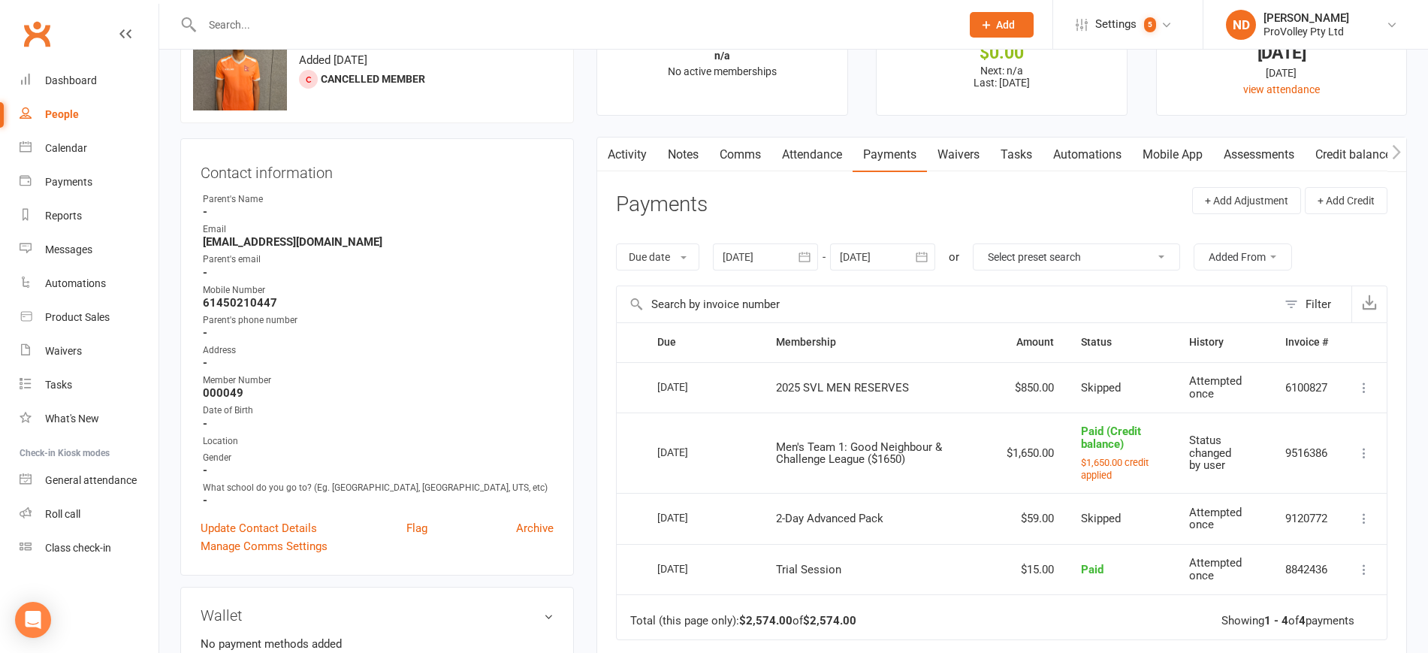
scroll to position [0, 0]
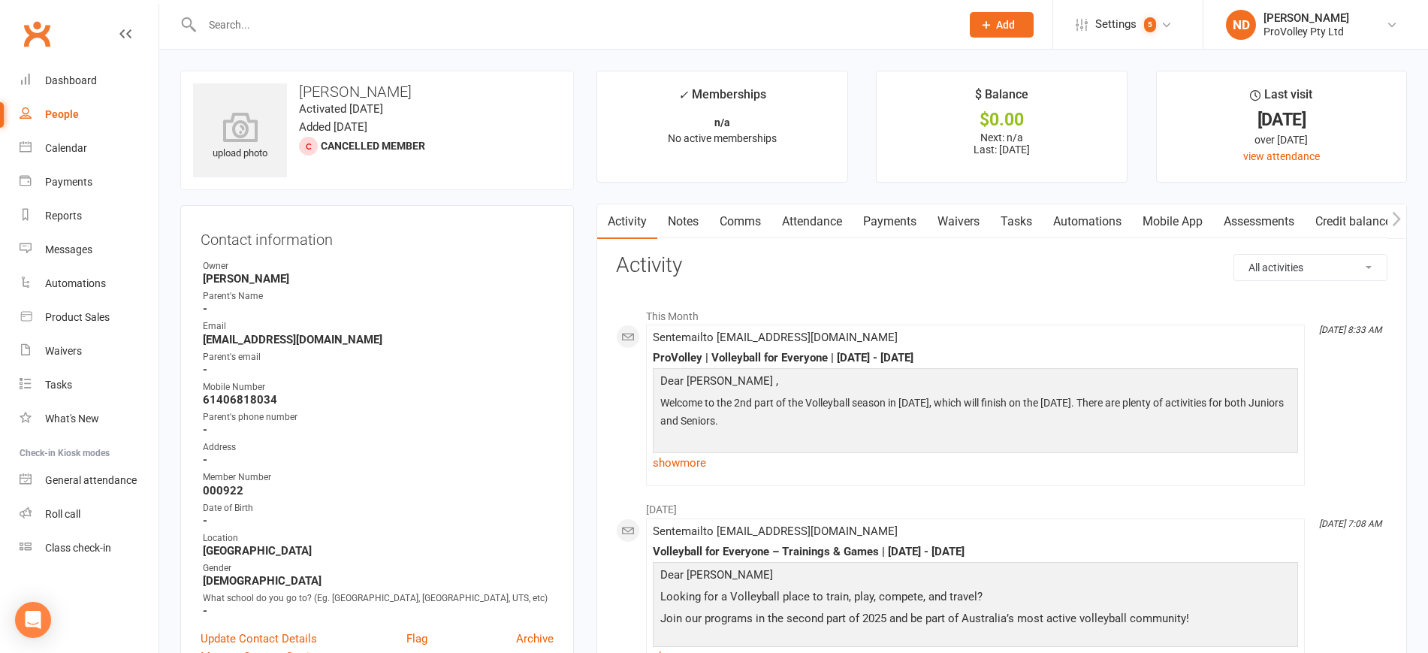
click at [894, 216] on link "Payments" at bounding box center [889, 221] width 74 height 35
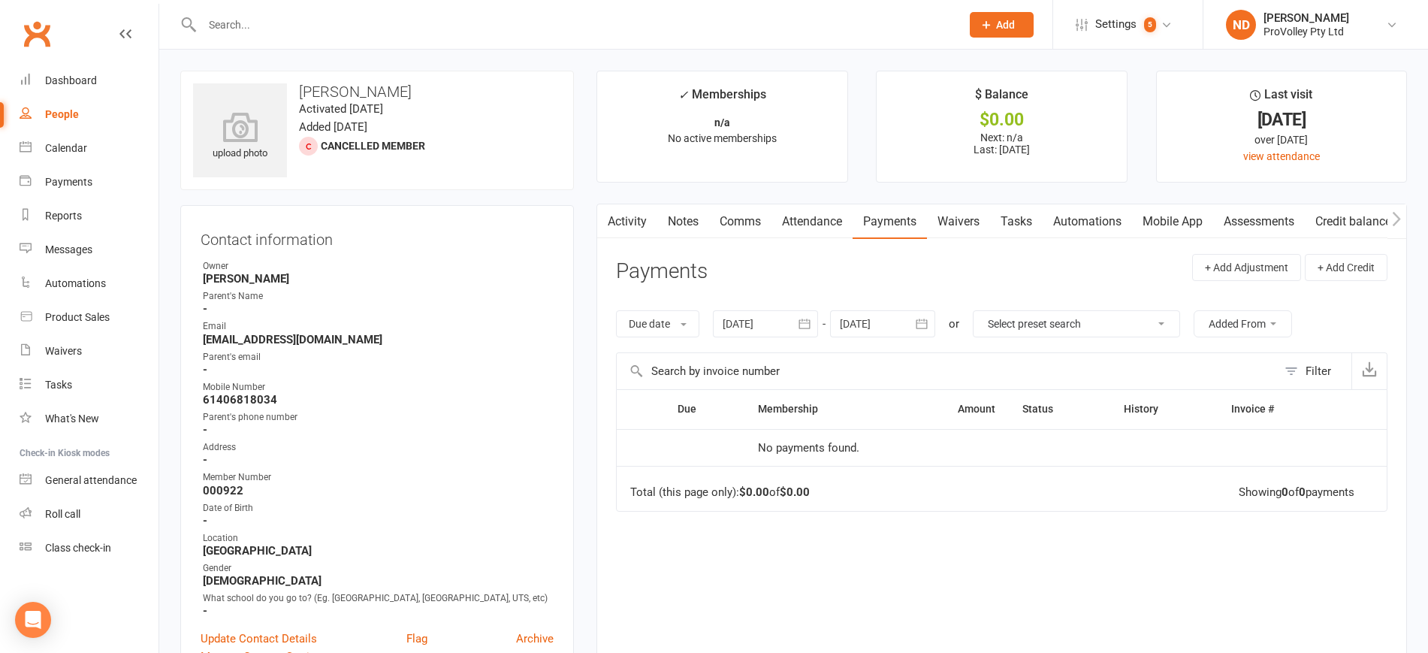
click at [812, 317] on icon "button" at bounding box center [804, 323] width 15 height 15
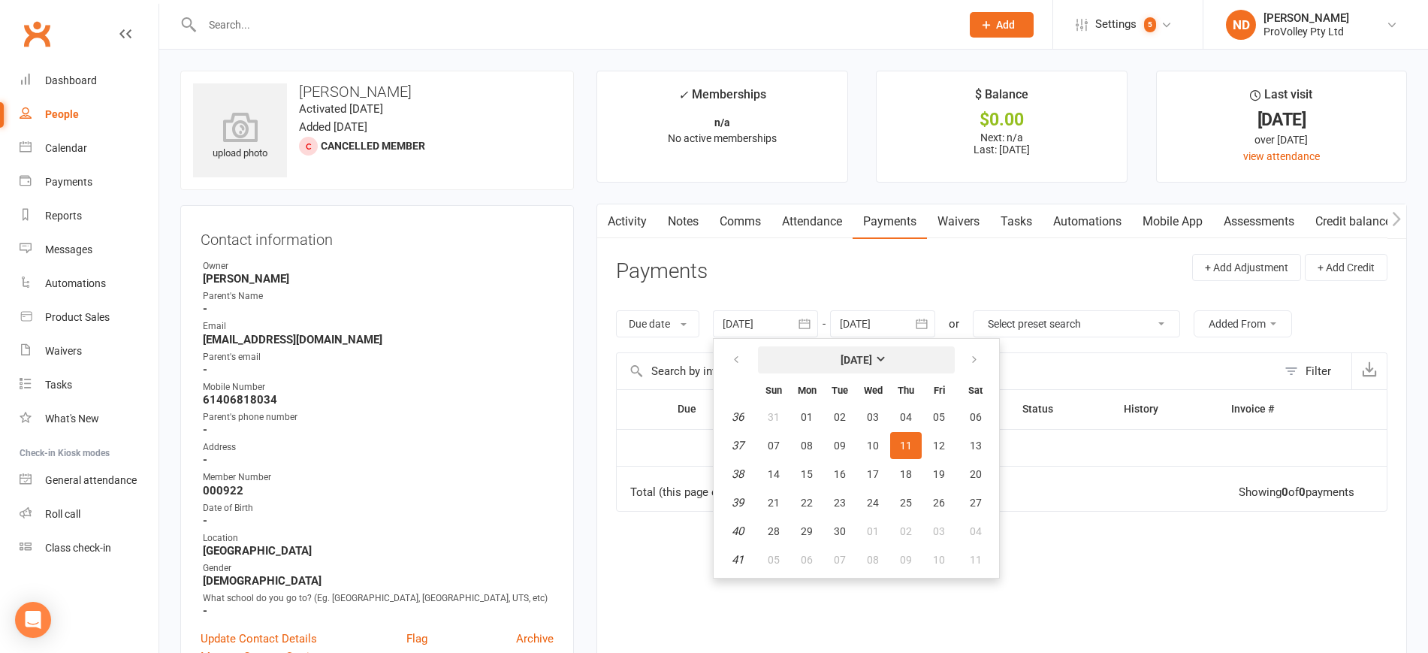
click at [855, 357] on strong "[DATE]" at bounding box center [856, 360] width 32 height 12
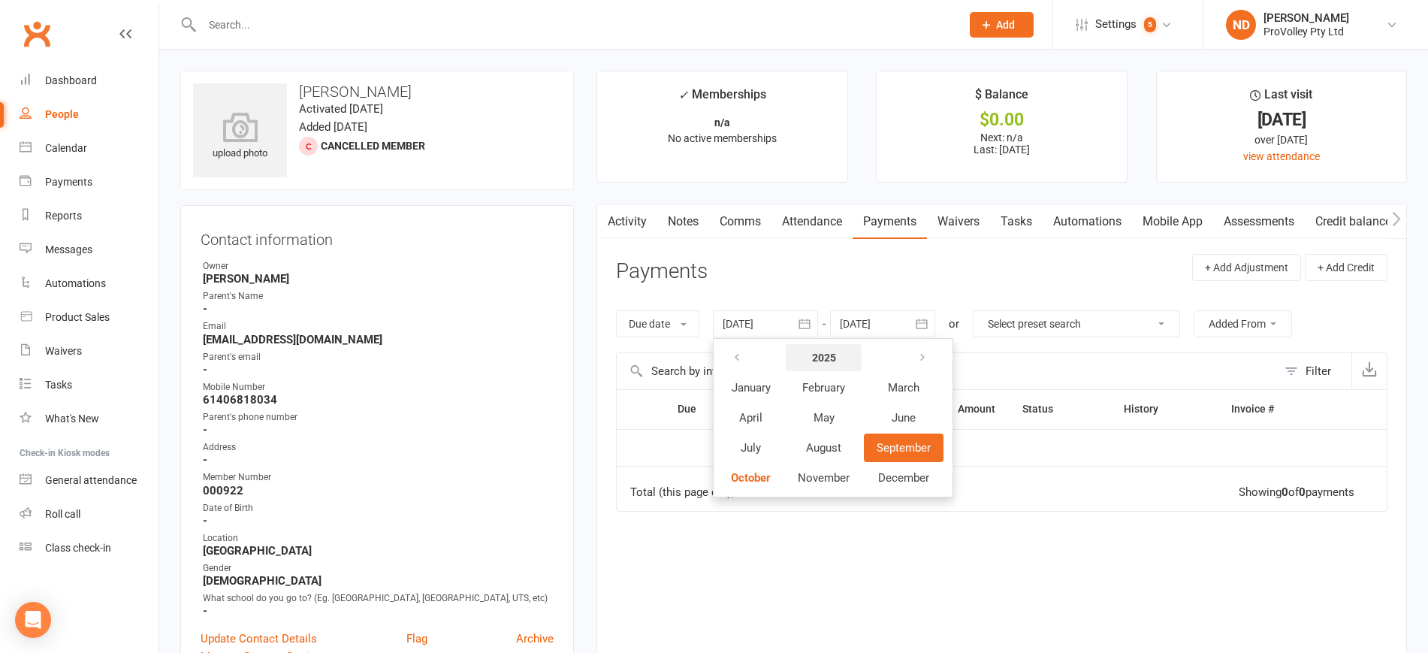
click at [826, 366] on button "2025" at bounding box center [823, 357] width 76 height 27
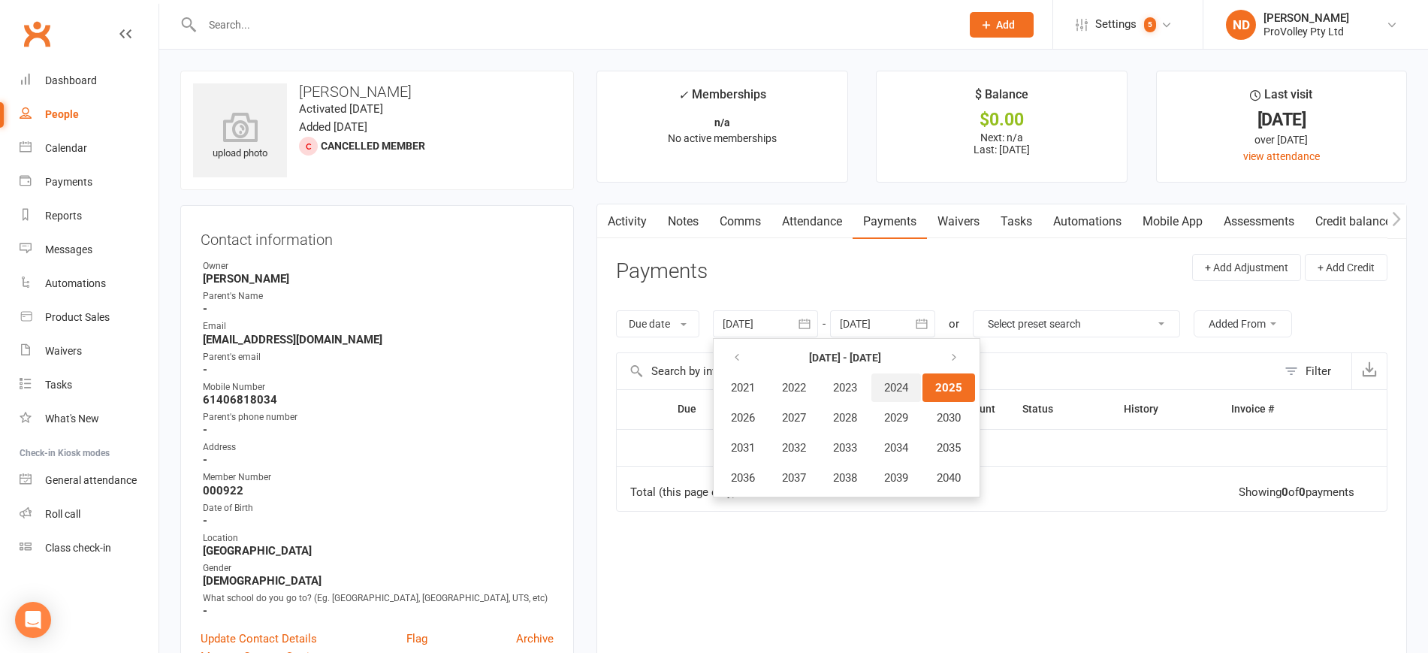
click at [906, 390] on span "2024" at bounding box center [896, 388] width 24 height 14
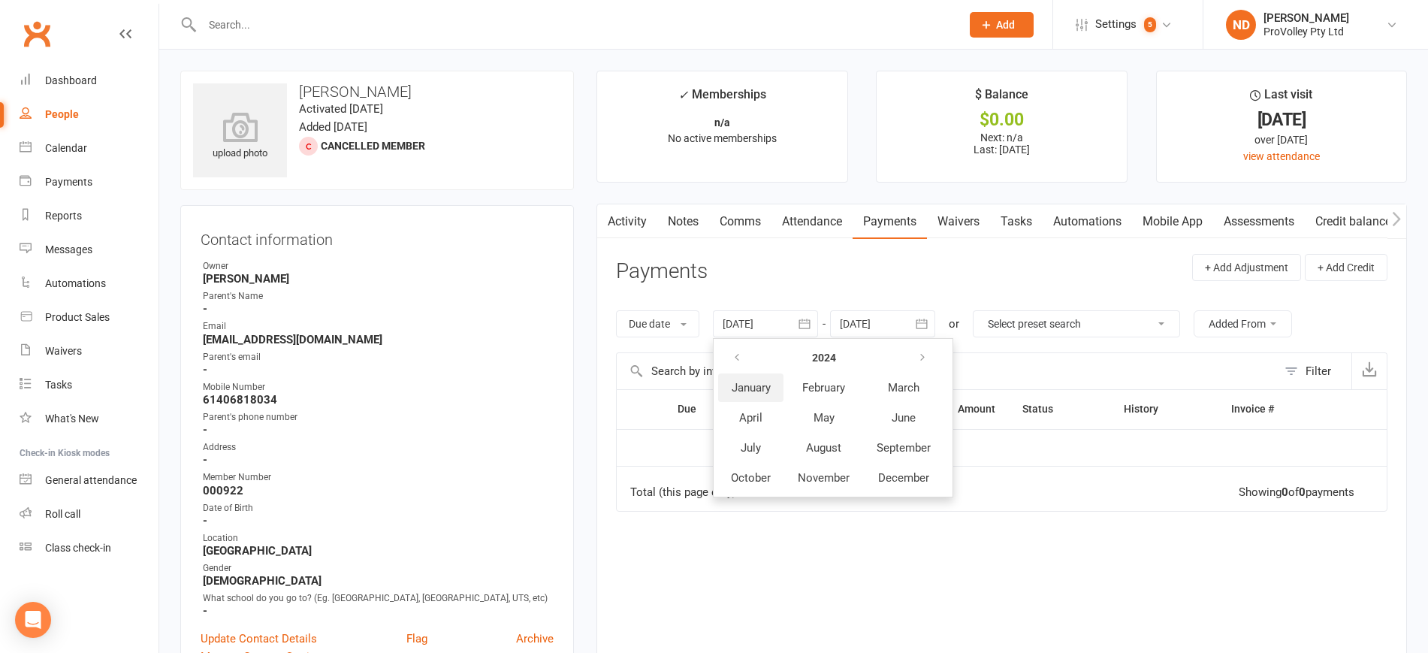
click at [740, 393] on span "January" at bounding box center [750, 388] width 39 height 14
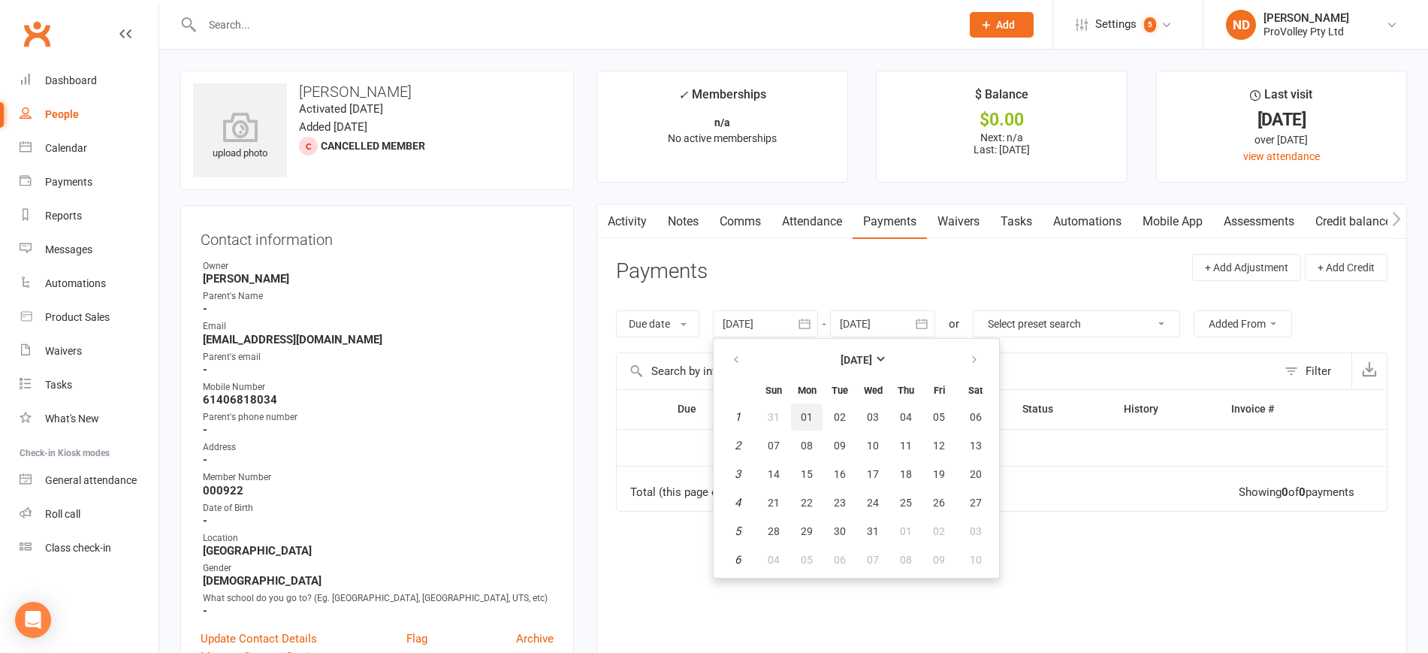
click at [806, 414] on span "01" at bounding box center [806, 417] width 12 height 12
type input "[DATE]"
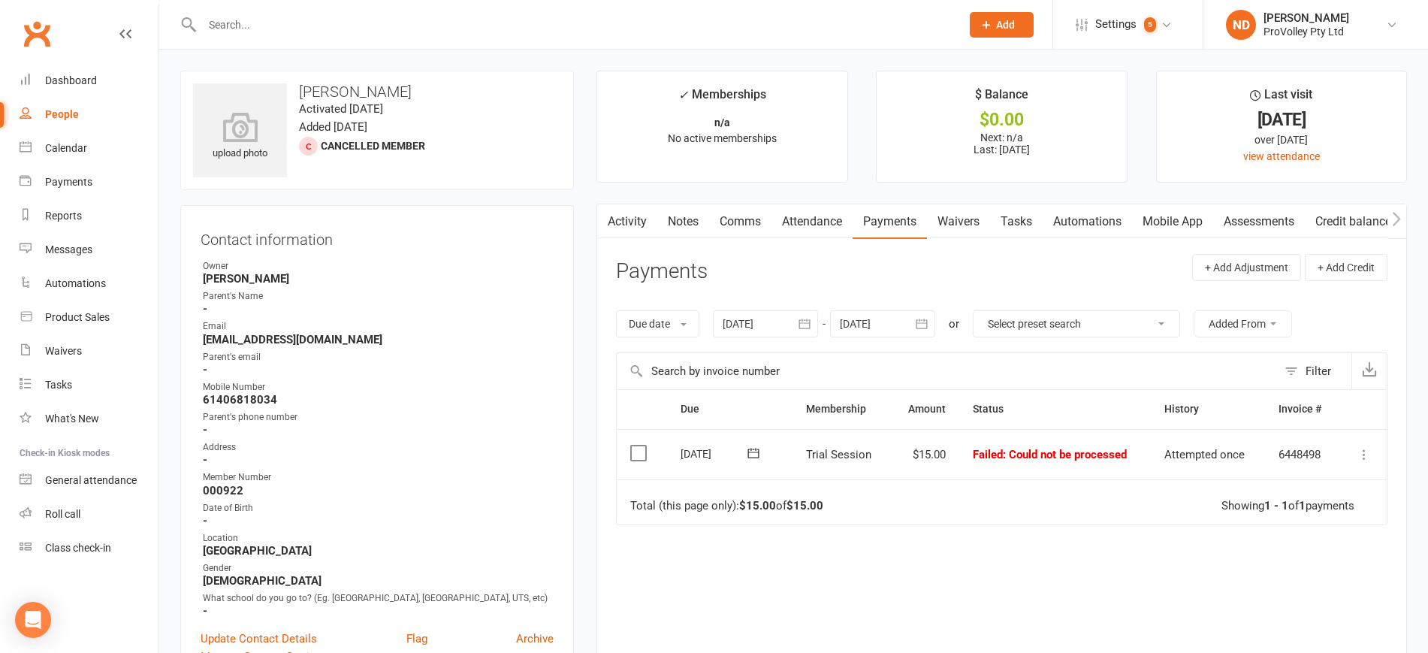
click at [1361, 451] on icon at bounding box center [1363, 454] width 15 height 15
click at [1276, 569] on link "Skip" at bounding box center [1297, 574] width 149 height 30
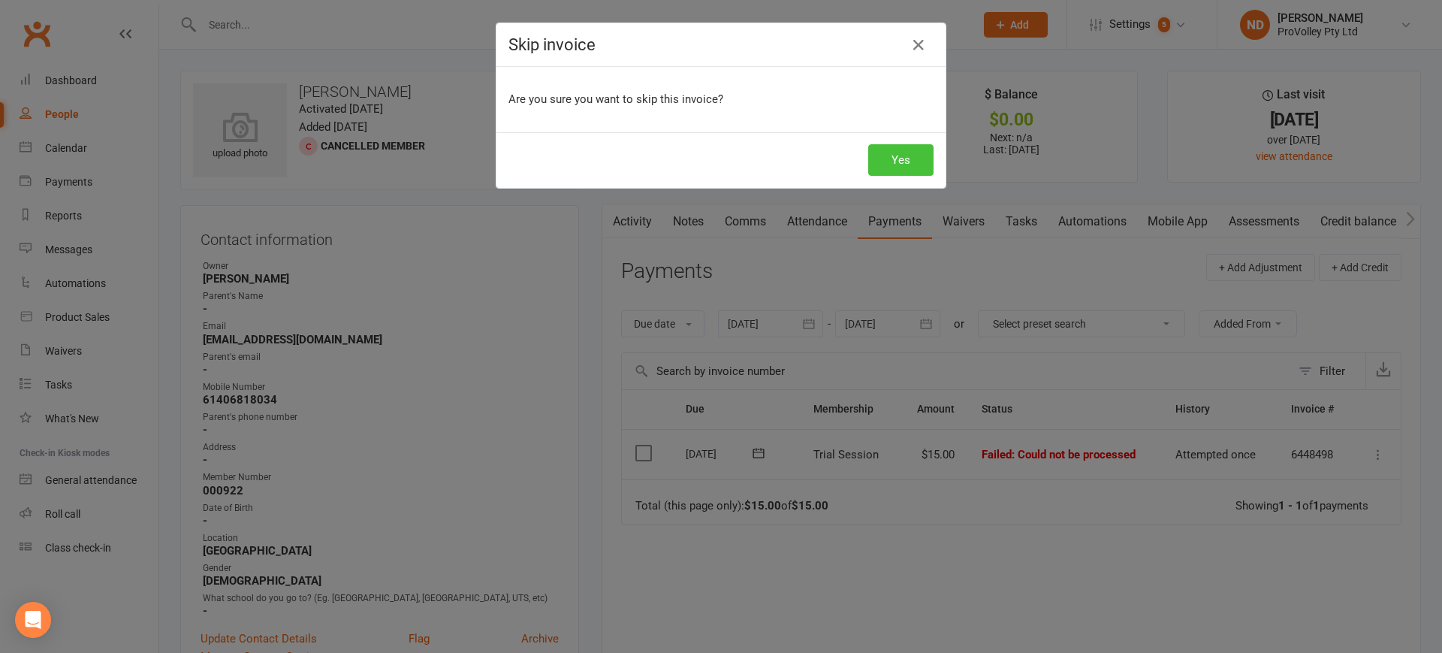
click at [884, 151] on button "Yes" at bounding box center [900, 160] width 65 height 32
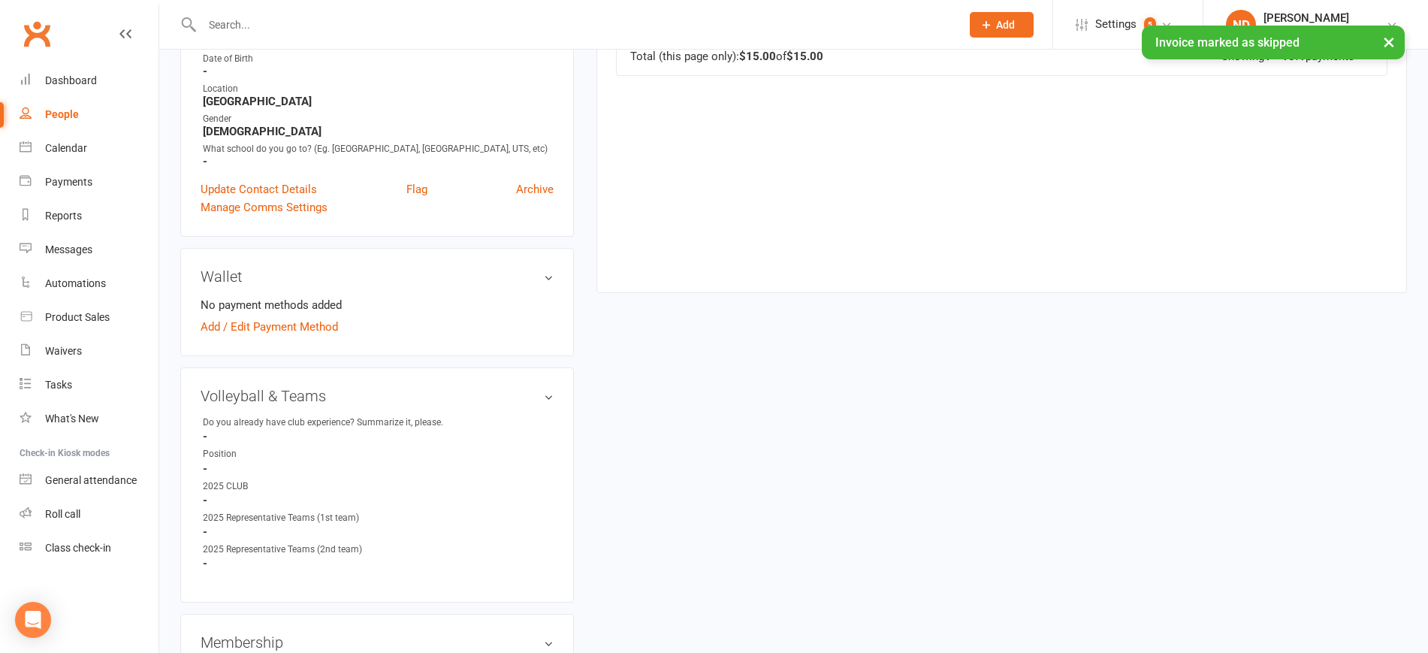
scroll to position [563, 0]
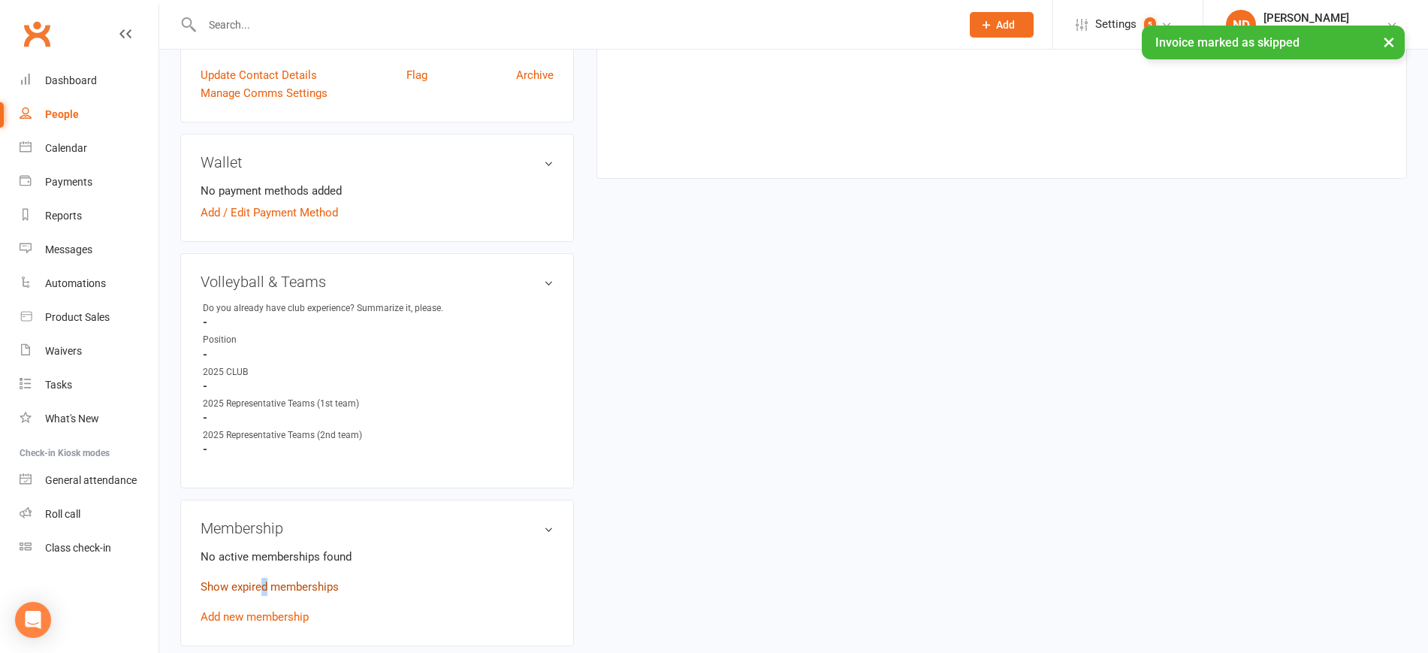
click at [265, 593] on link "Show expired memberships" at bounding box center [269, 587] width 138 height 14
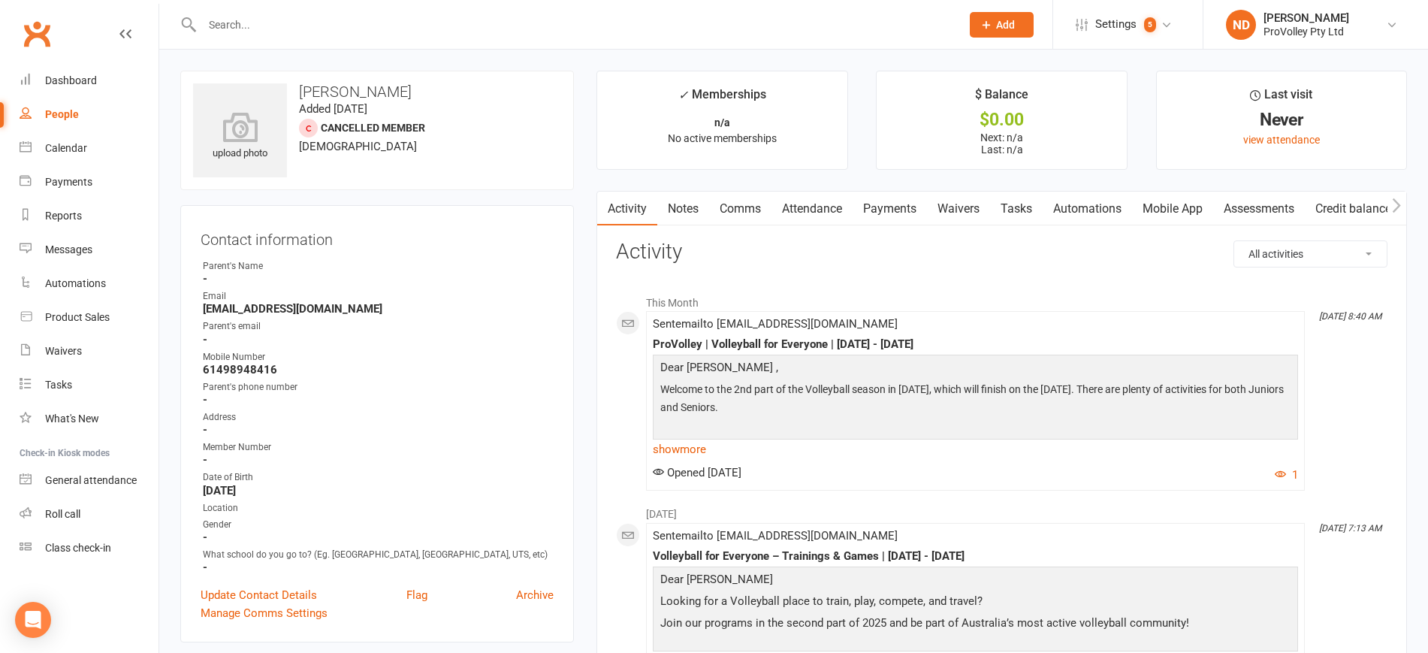
click at [885, 207] on link "Payments" at bounding box center [889, 208] width 74 height 35
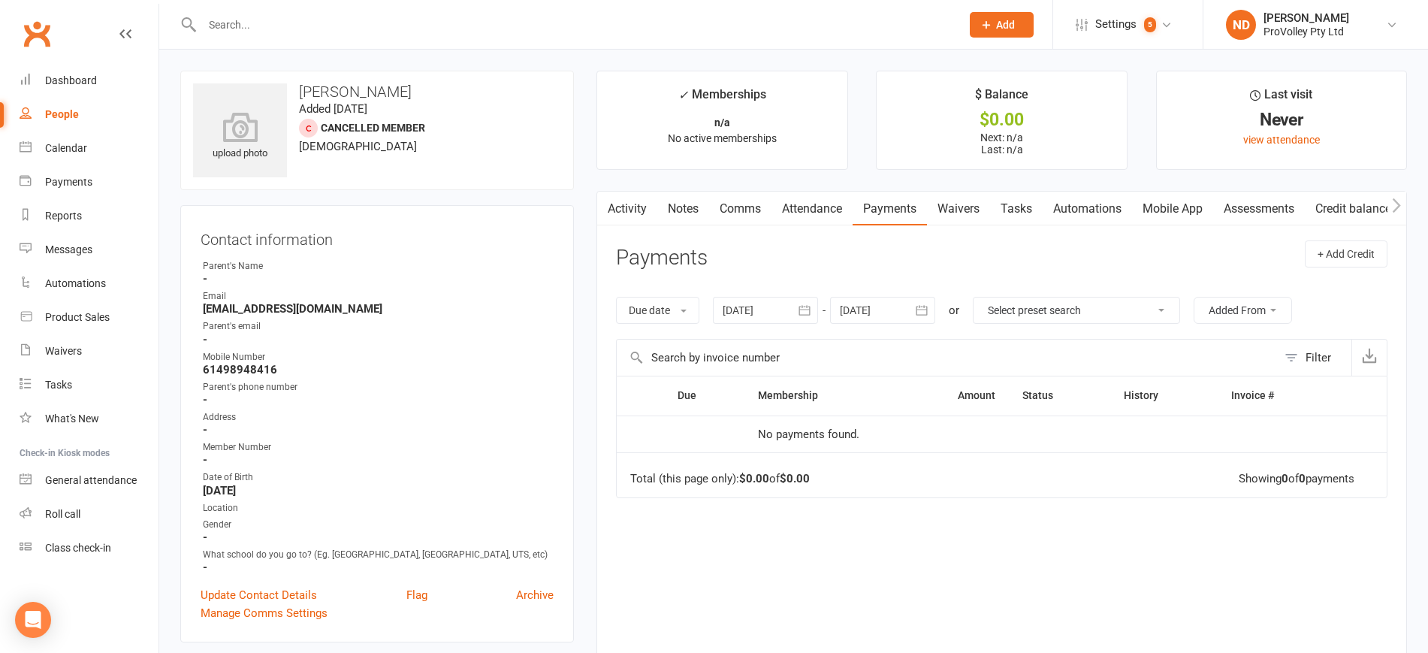
click at [810, 311] on icon "button" at bounding box center [804, 310] width 15 height 15
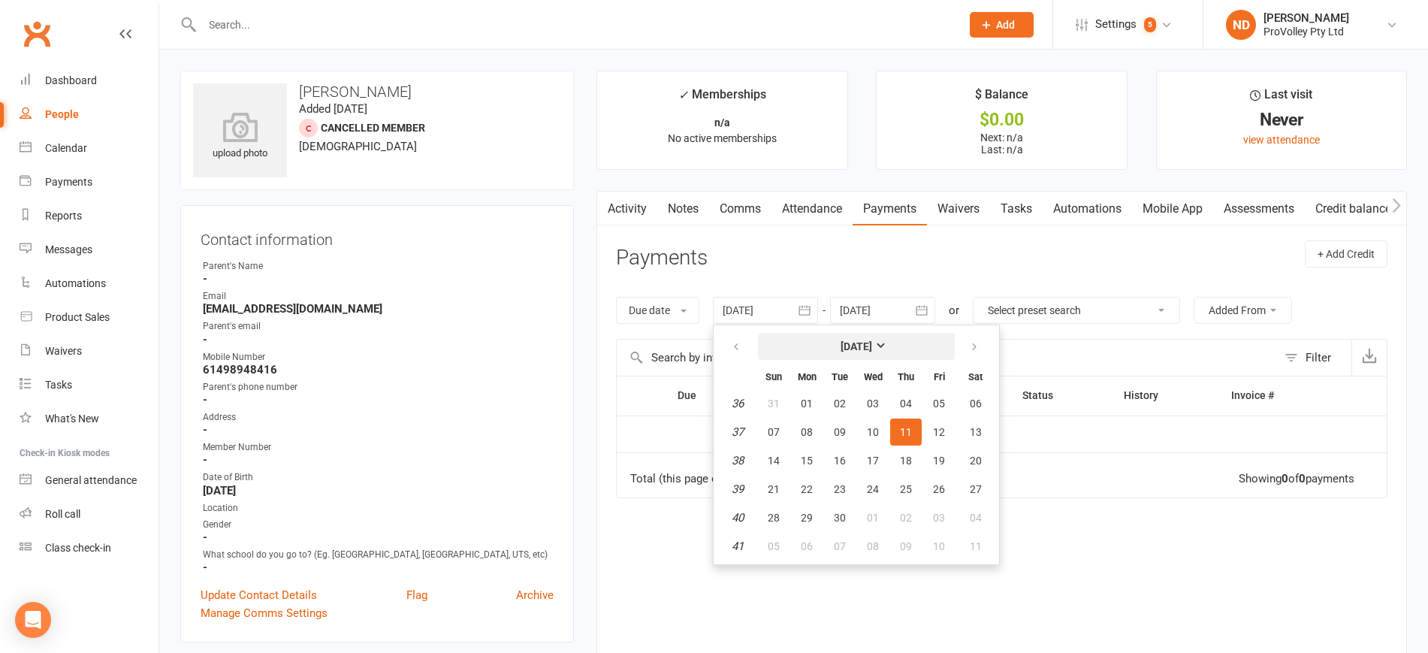
click at [853, 337] on button "[DATE]" at bounding box center [856, 346] width 197 height 27
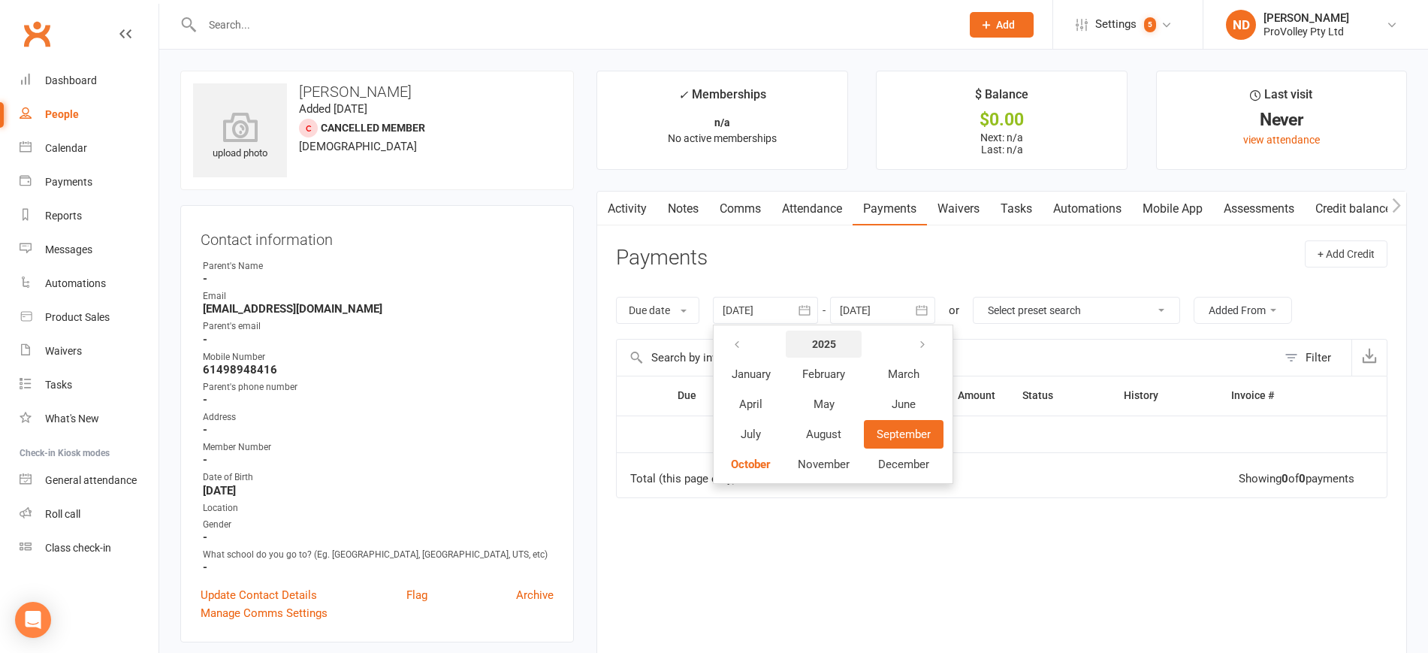
click at [819, 344] on strong "2025" at bounding box center [824, 344] width 24 height 12
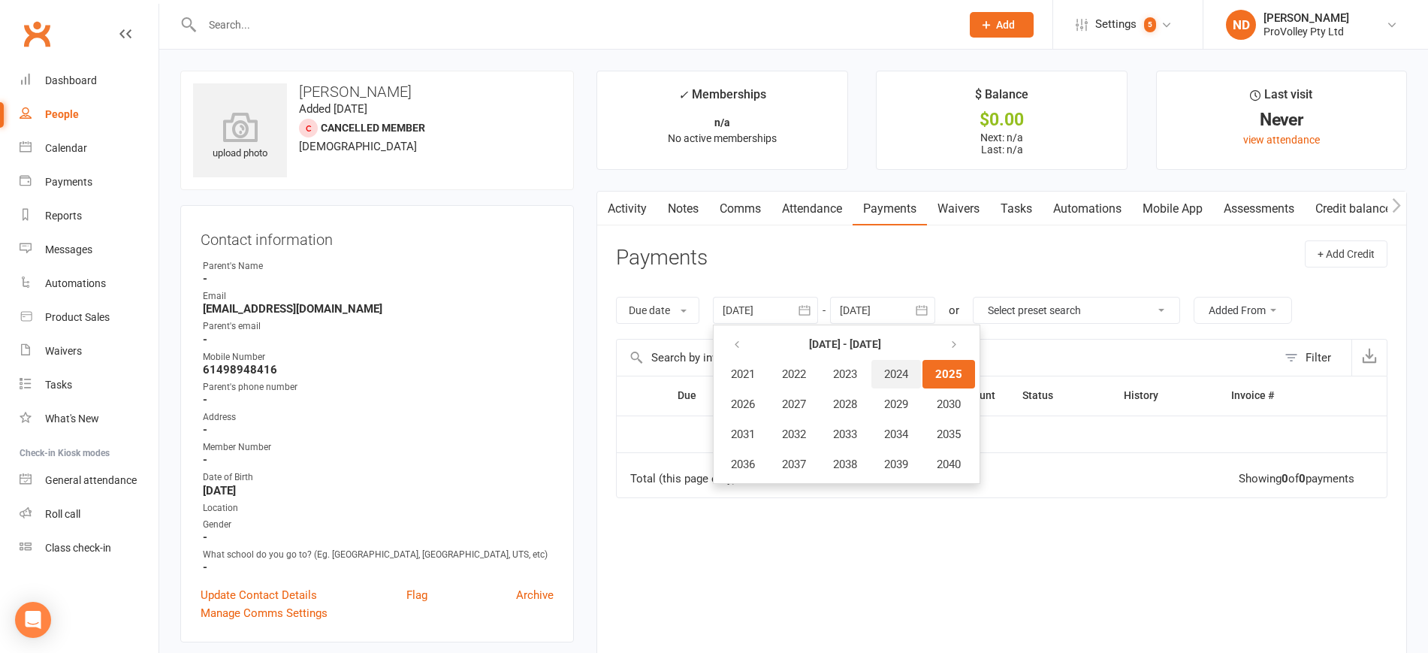
click at [908, 371] on span "2024" at bounding box center [896, 374] width 24 height 14
click at [750, 371] on span "January" at bounding box center [750, 374] width 39 height 14
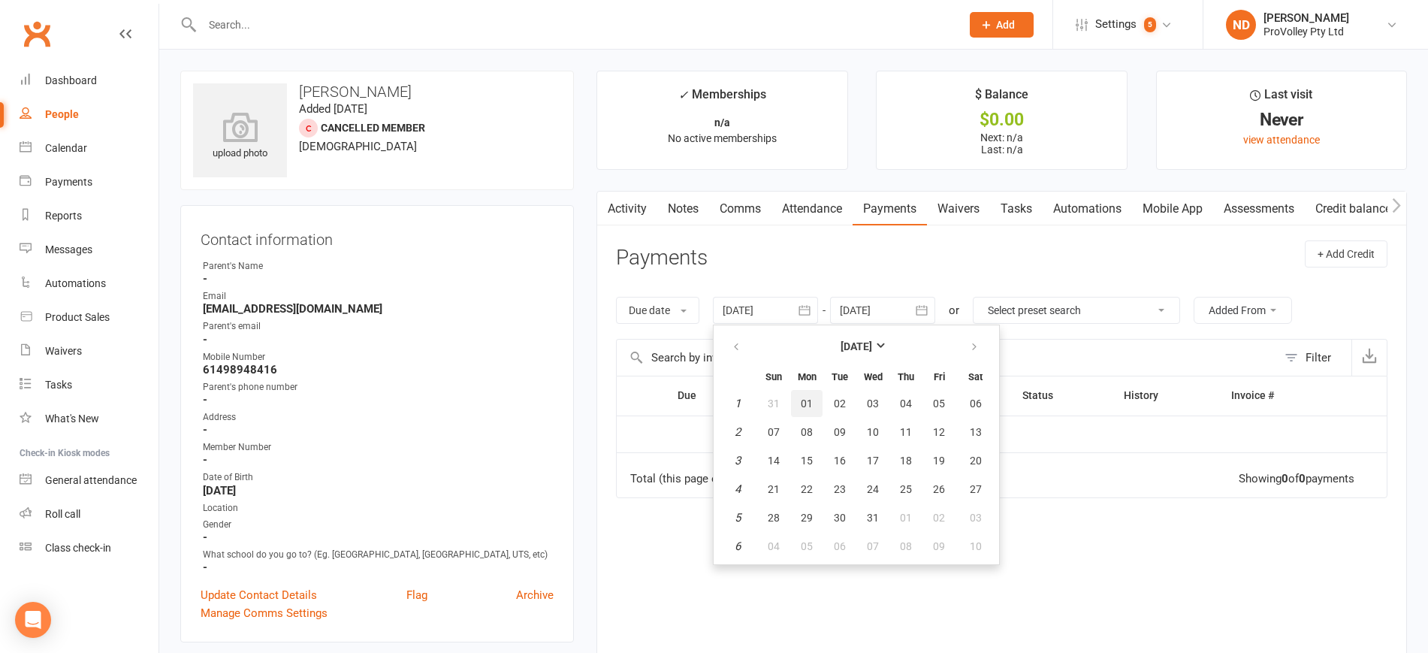
click at [803, 397] on span "01" at bounding box center [806, 403] width 12 height 12
type input "[DATE]"
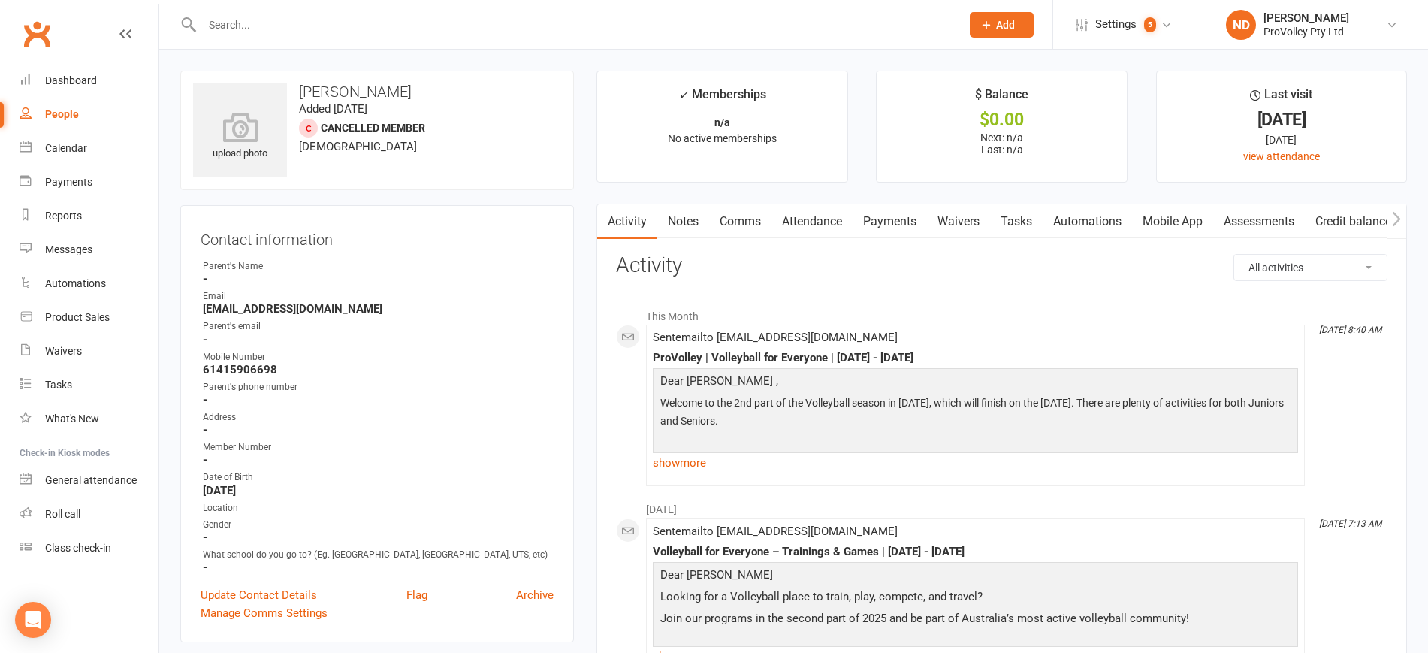
click at [893, 225] on link "Payments" at bounding box center [889, 221] width 74 height 35
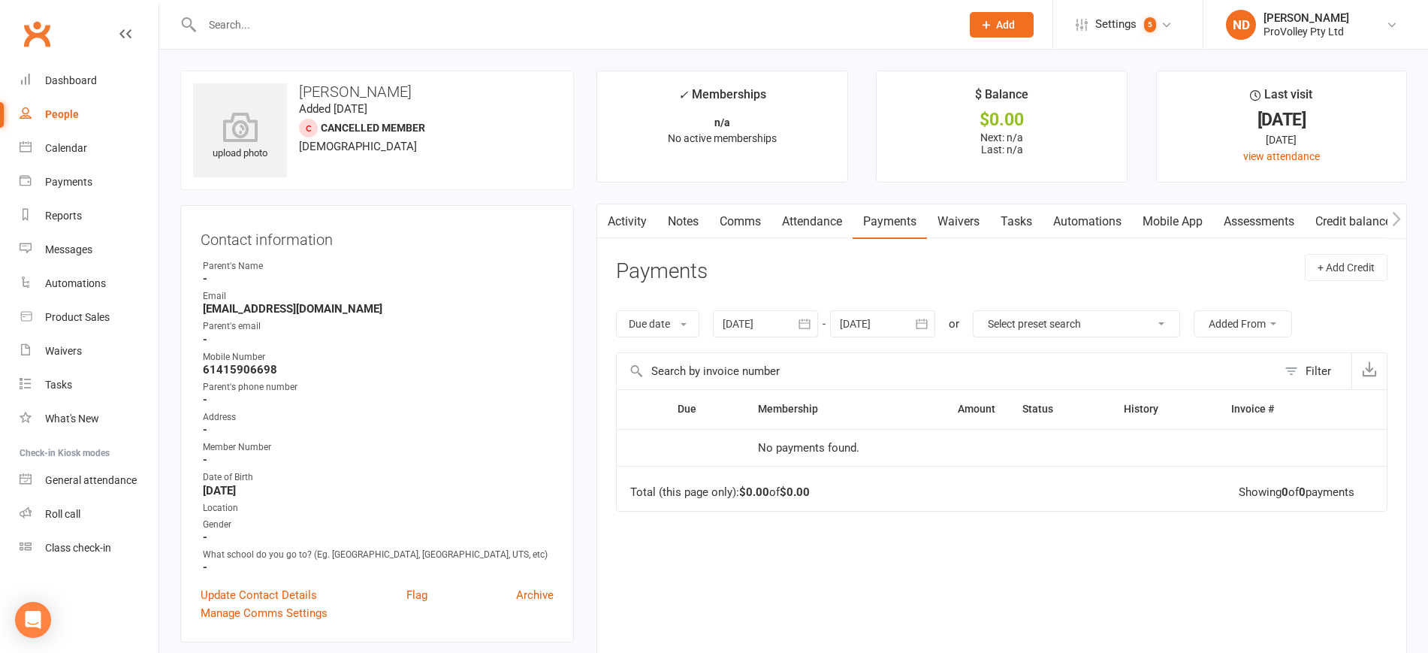
click at [803, 318] on icon "button" at bounding box center [804, 323] width 15 height 15
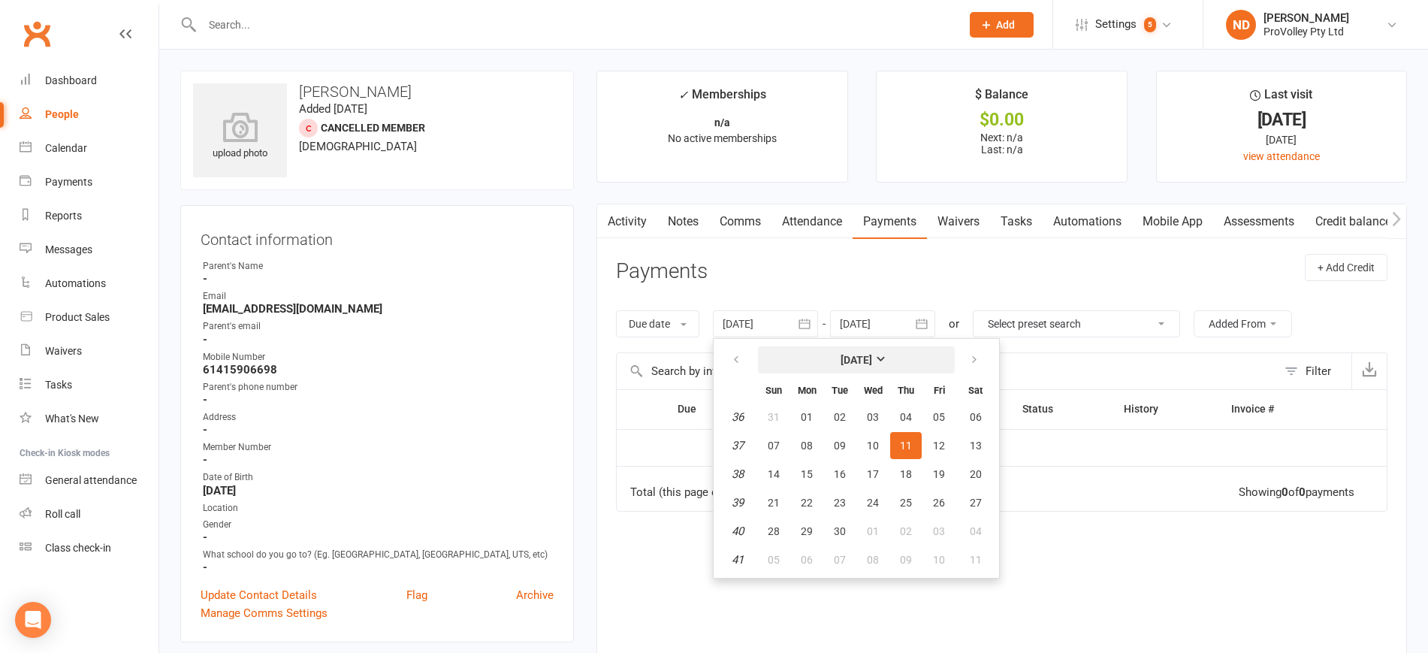
click at [833, 348] on button "[DATE]" at bounding box center [856, 359] width 197 height 27
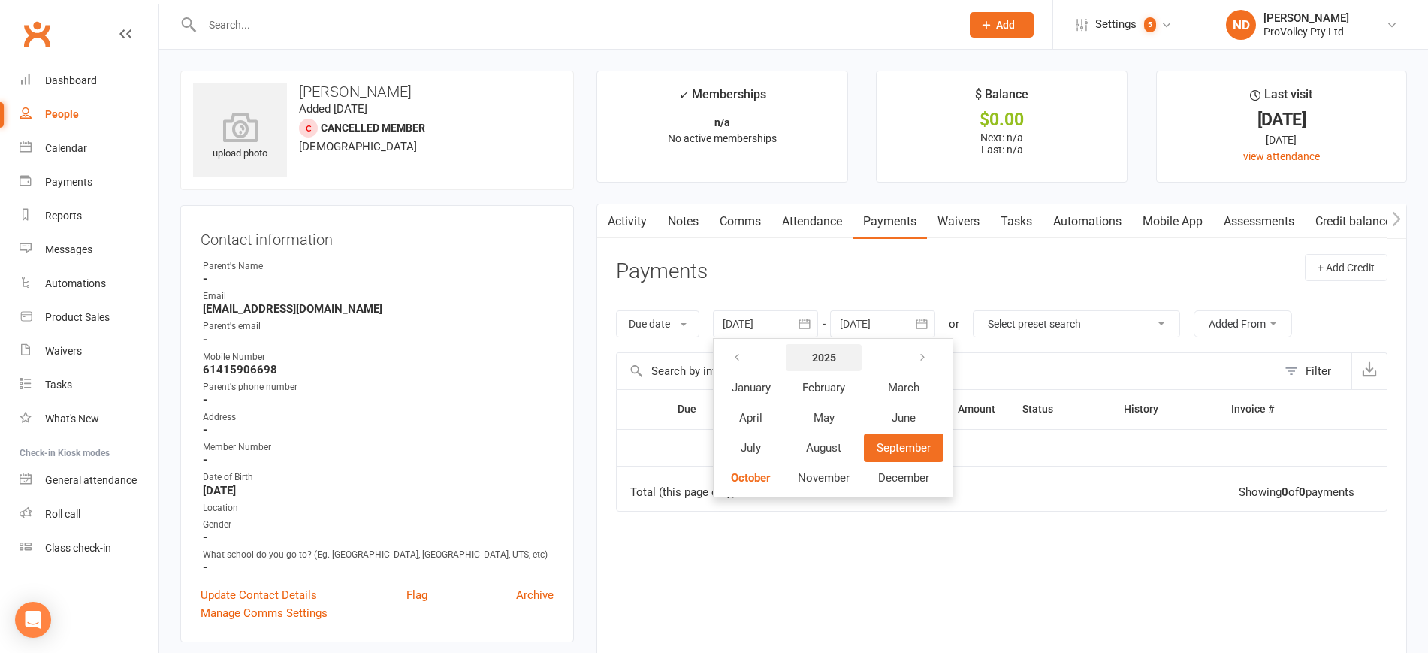
click at [817, 345] on button "2025" at bounding box center [823, 357] width 76 height 27
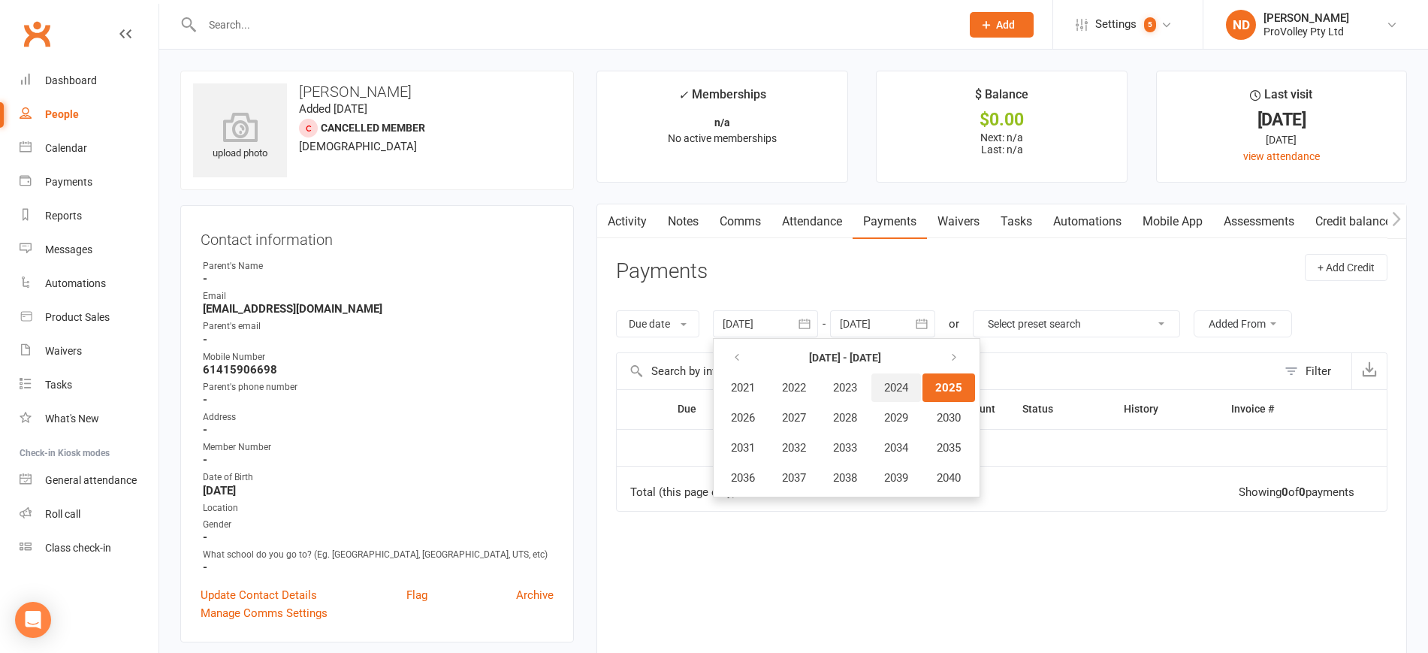
click at [900, 387] on span "2024" at bounding box center [896, 388] width 24 height 14
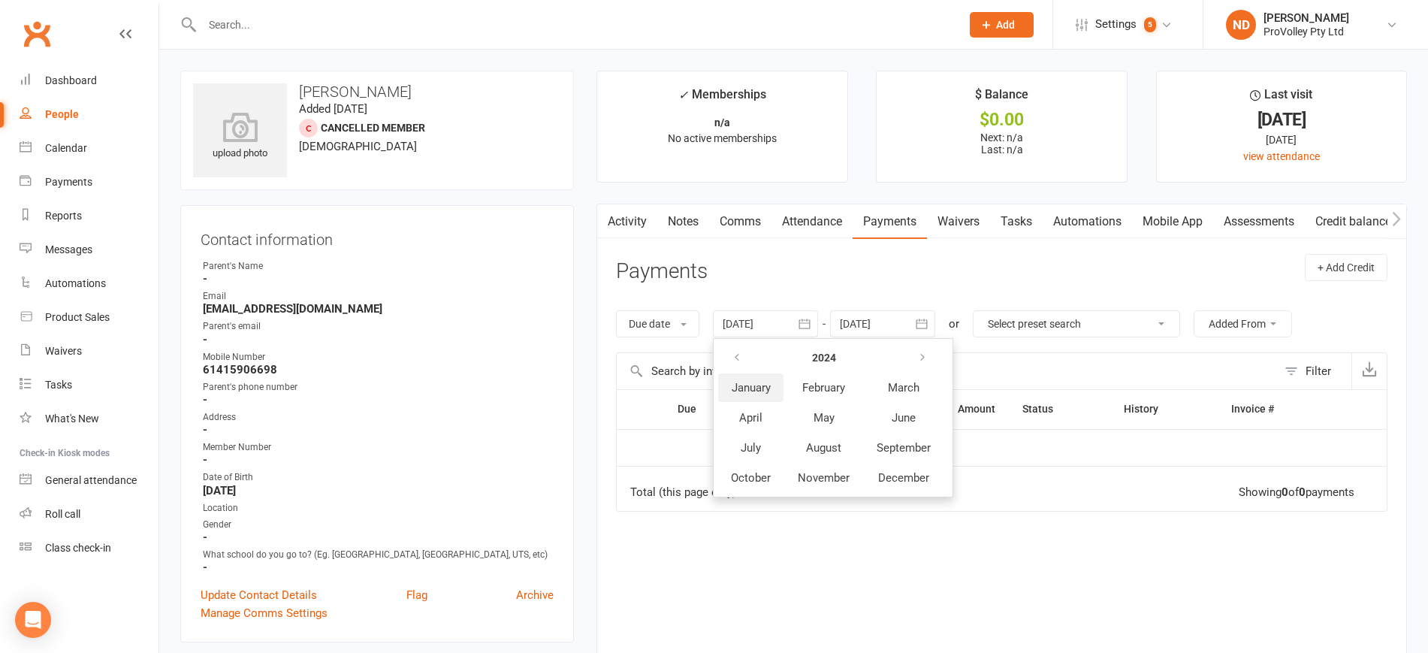
click at [764, 392] on span "January" at bounding box center [750, 388] width 39 height 14
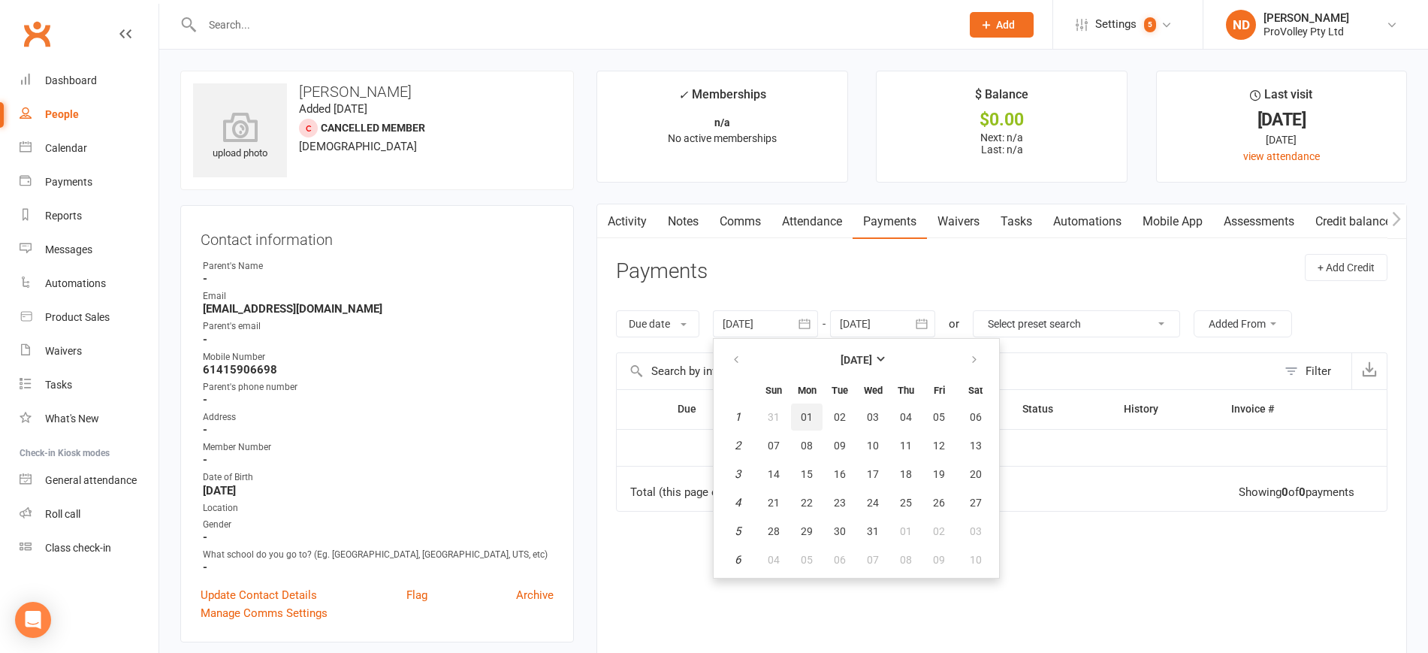
drag, startPoint x: 810, startPoint y: 414, endPoint x: 879, endPoint y: 369, distance: 81.4
click at [810, 415] on span "01" at bounding box center [806, 417] width 12 height 12
type input "[DATE]"
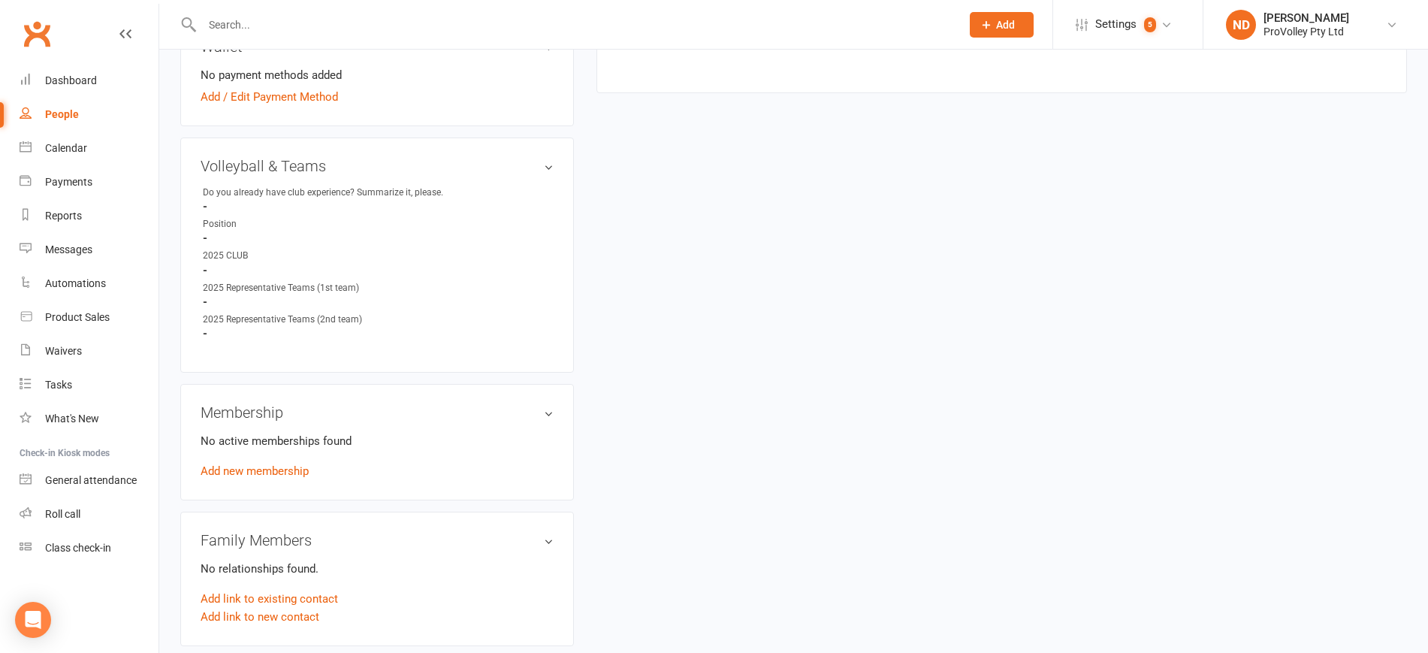
scroll to position [845, 0]
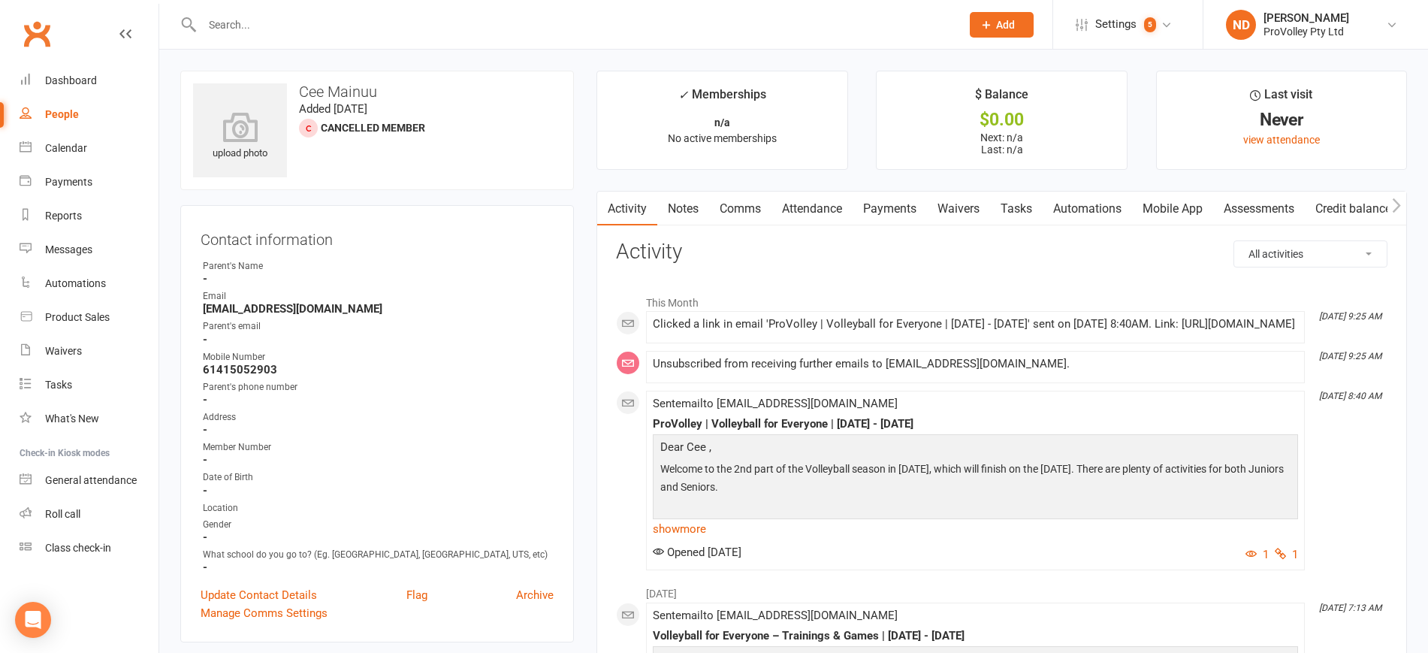
click at [906, 201] on link "Payments" at bounding box center [889, 208] width 74 height 35
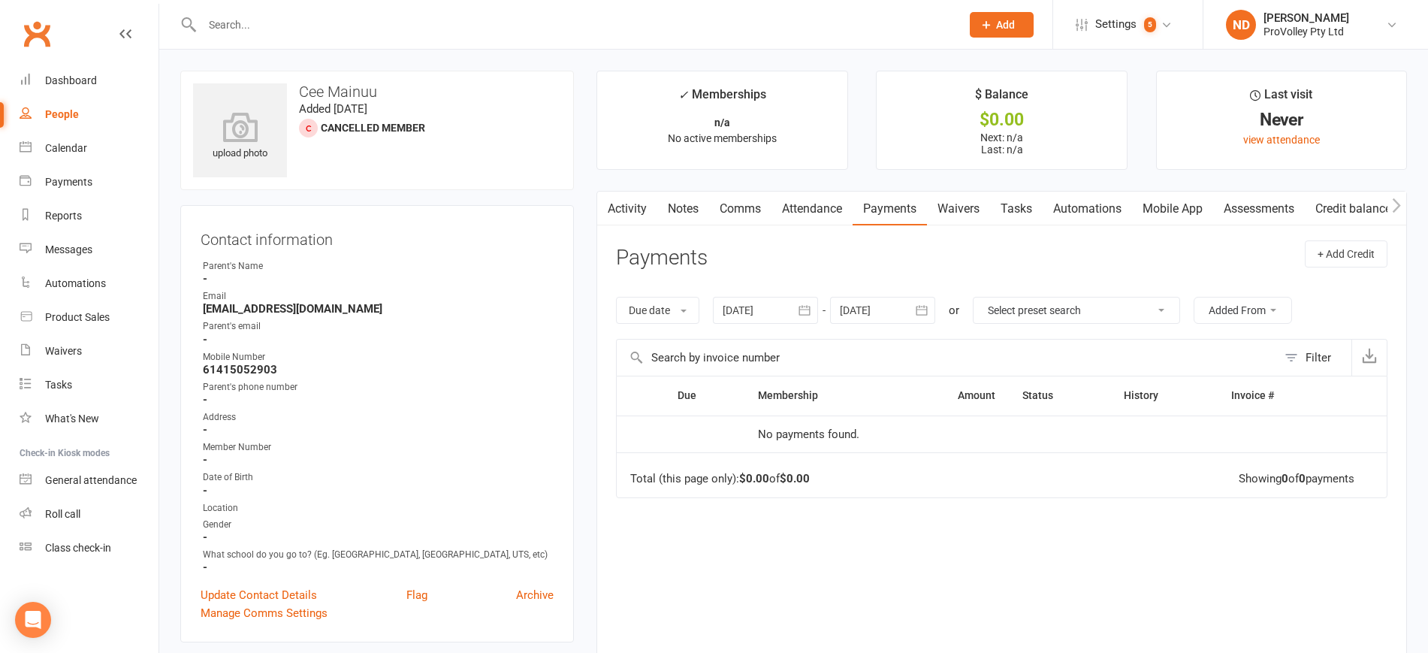
click at [808, 309] on icon "button" at bounding box center [804, 310] width 15 height 15
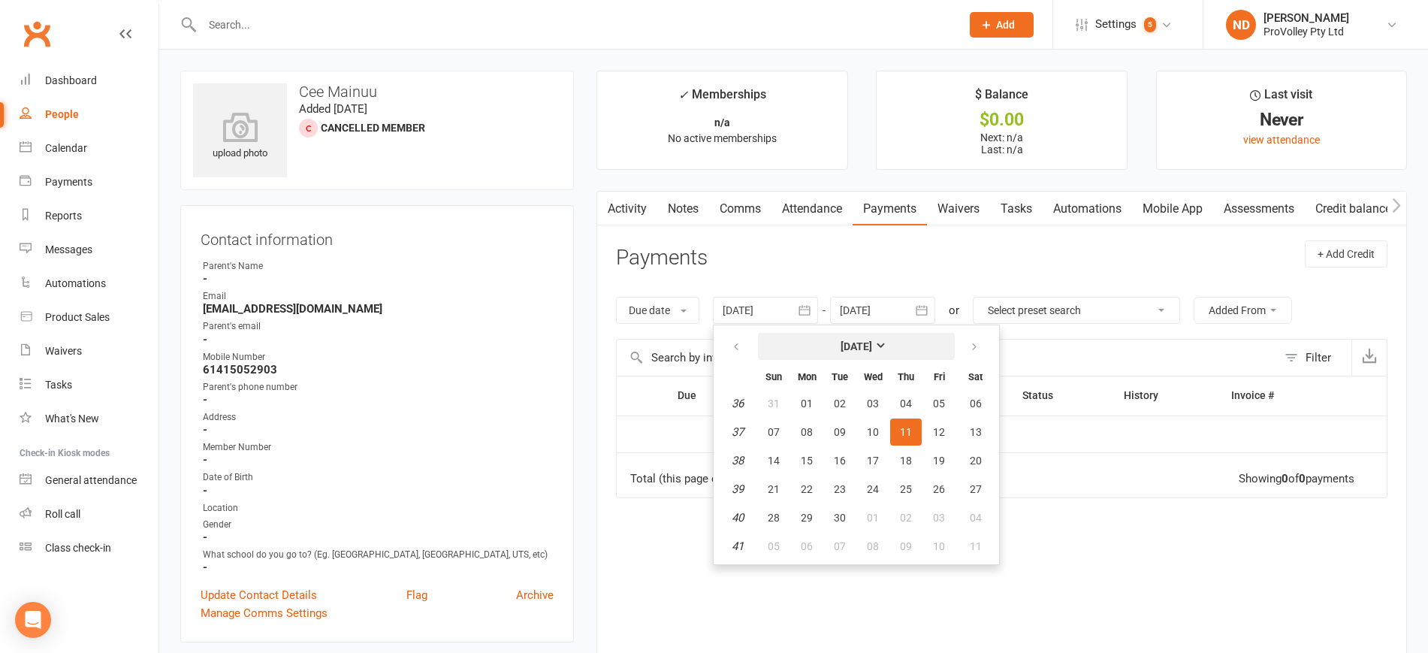
click at [843, 341] on strong "[DATE]" at bounding box center [856, 346] width 32 height 12
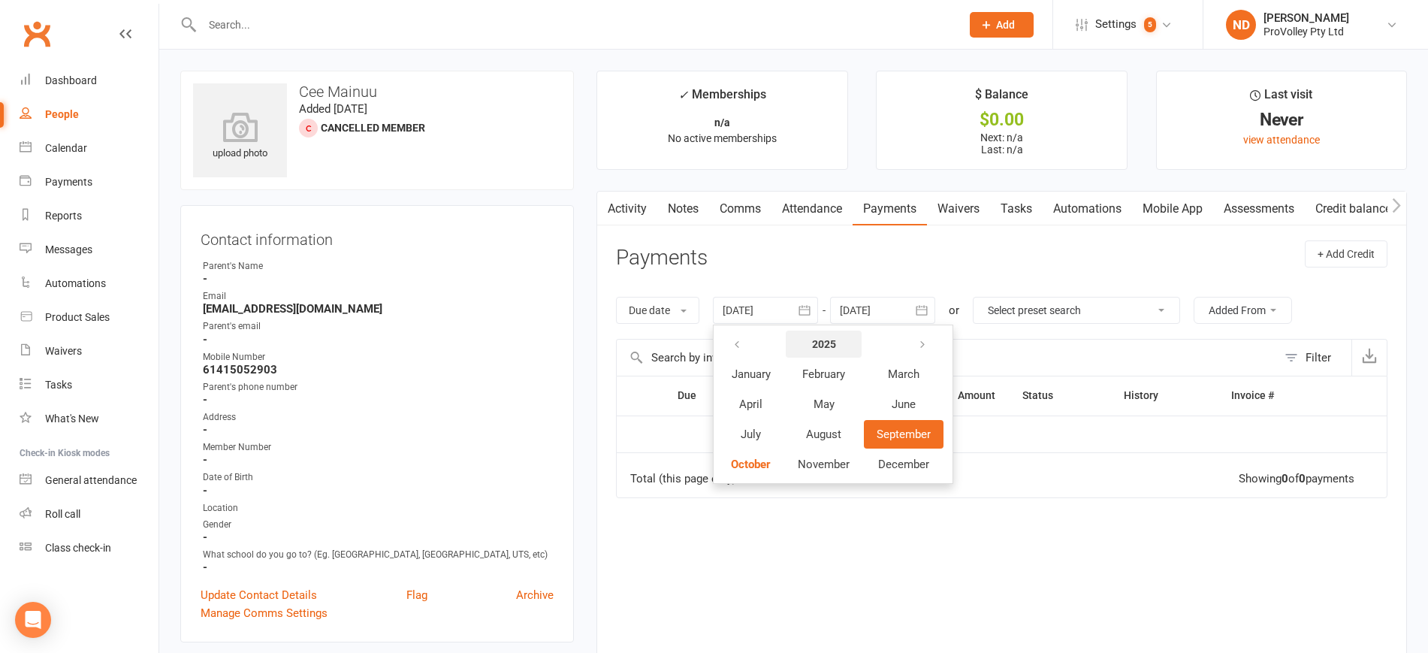
click at [830, 339] on strong "2025" at bounding box center [824, 344] width 24 height 12
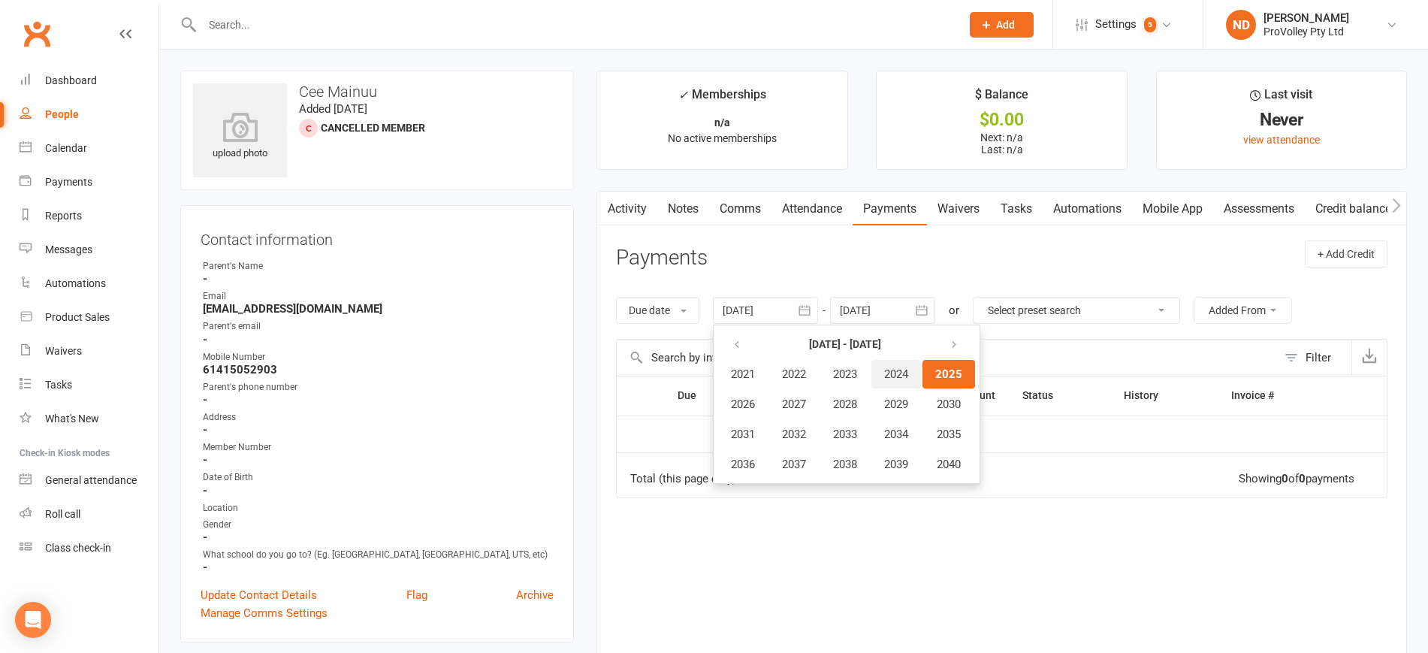
click at [903, 368] on span "2024" at bounding box center [896, 374] width 24 height 14
click at [753, 375] on span "January" at bounding box center [750, 374] width 39 height 14
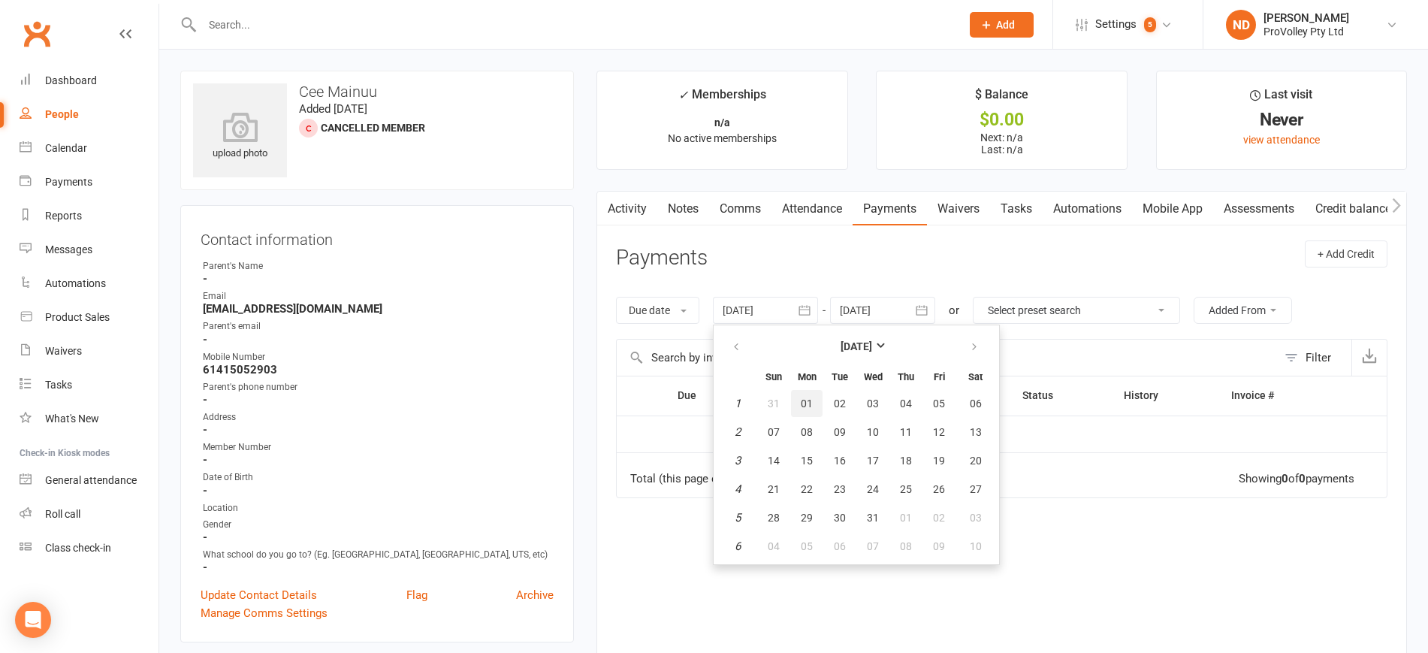
click at [811, 404] on span "01" at bounding box center [806, 403] width 12 height 12
type input "[DATE]"
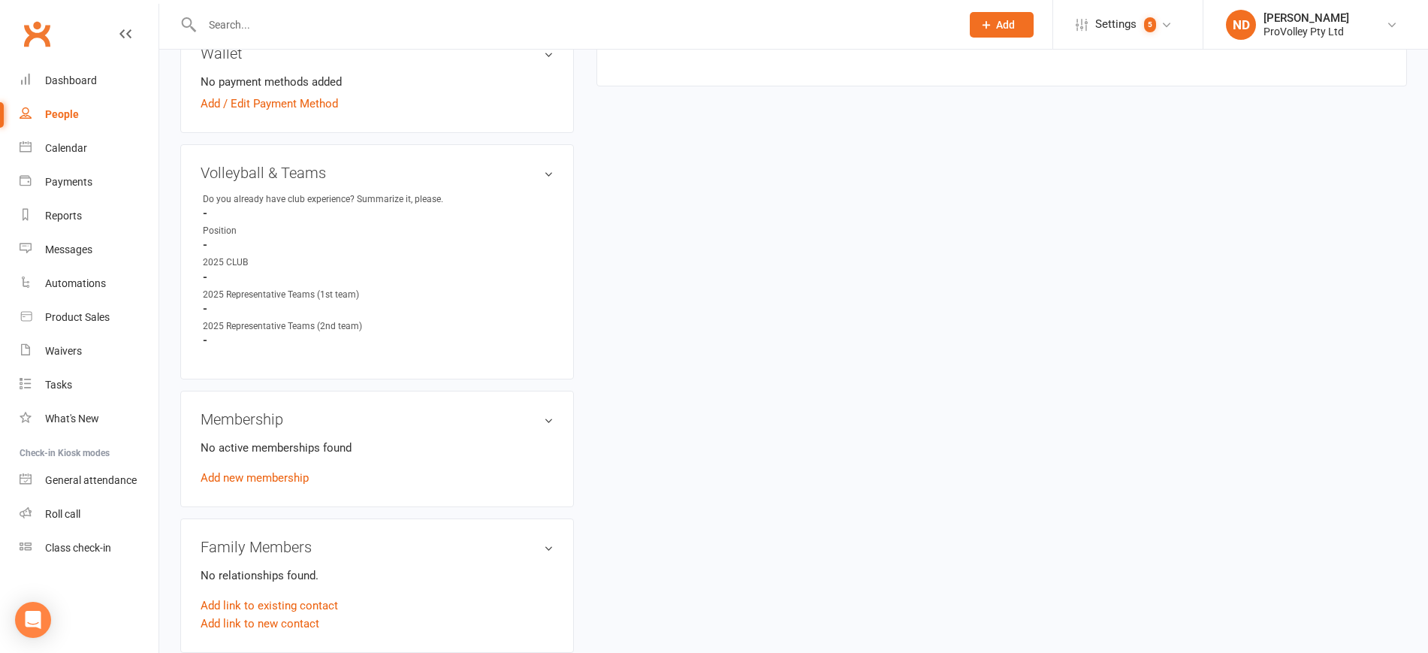
scroll to position [657, 0]
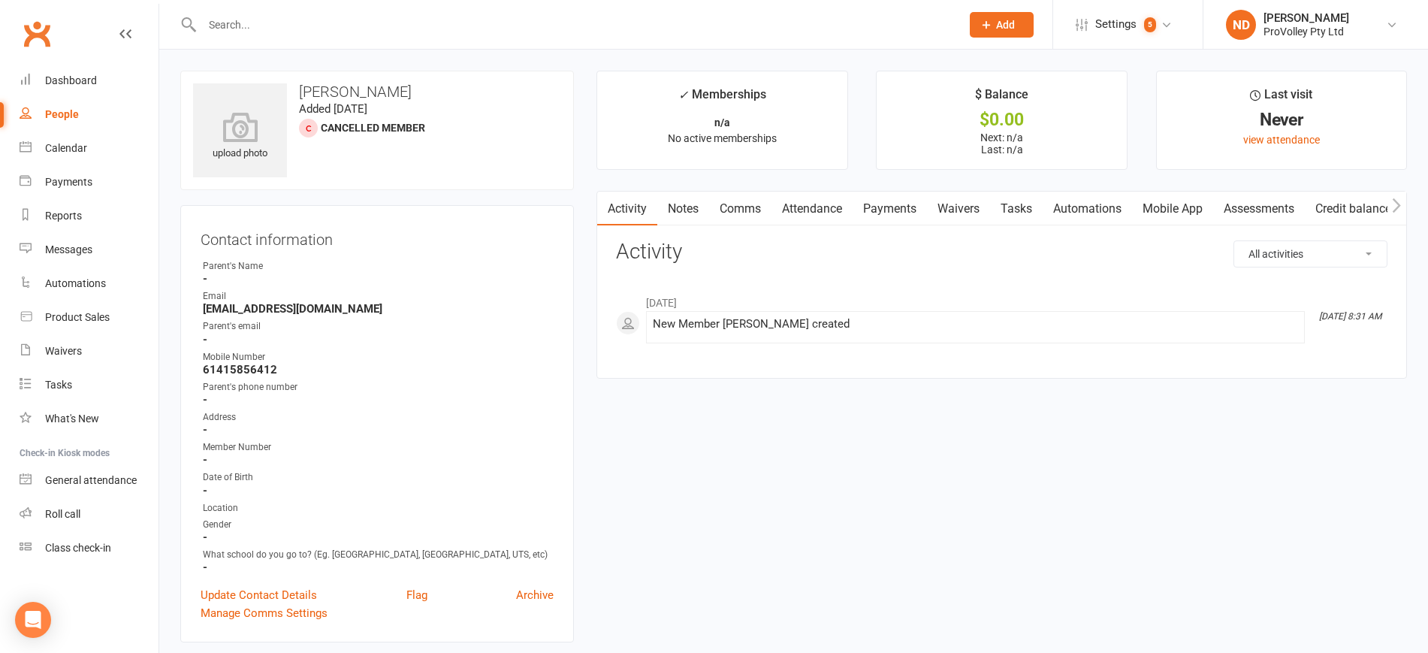
click at [876, 202] on link "Payments" at bounding box center [889, 208] width 74 height 35
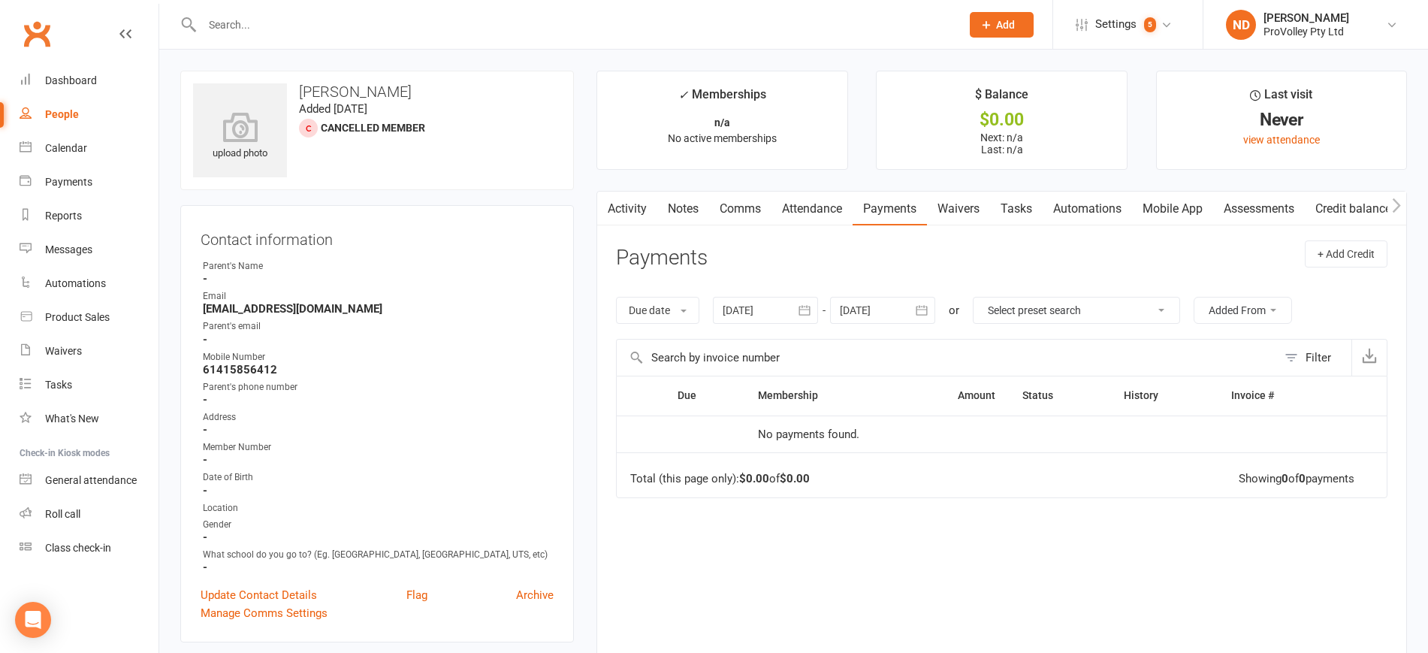
drag, startPoint x: 806, startPoint y: 305, endPoint x: 813, endPoint y: 325, distance: 21.6
click at [806, 306] on icon "button" at bounding box center [804, 310] width 15 height 15
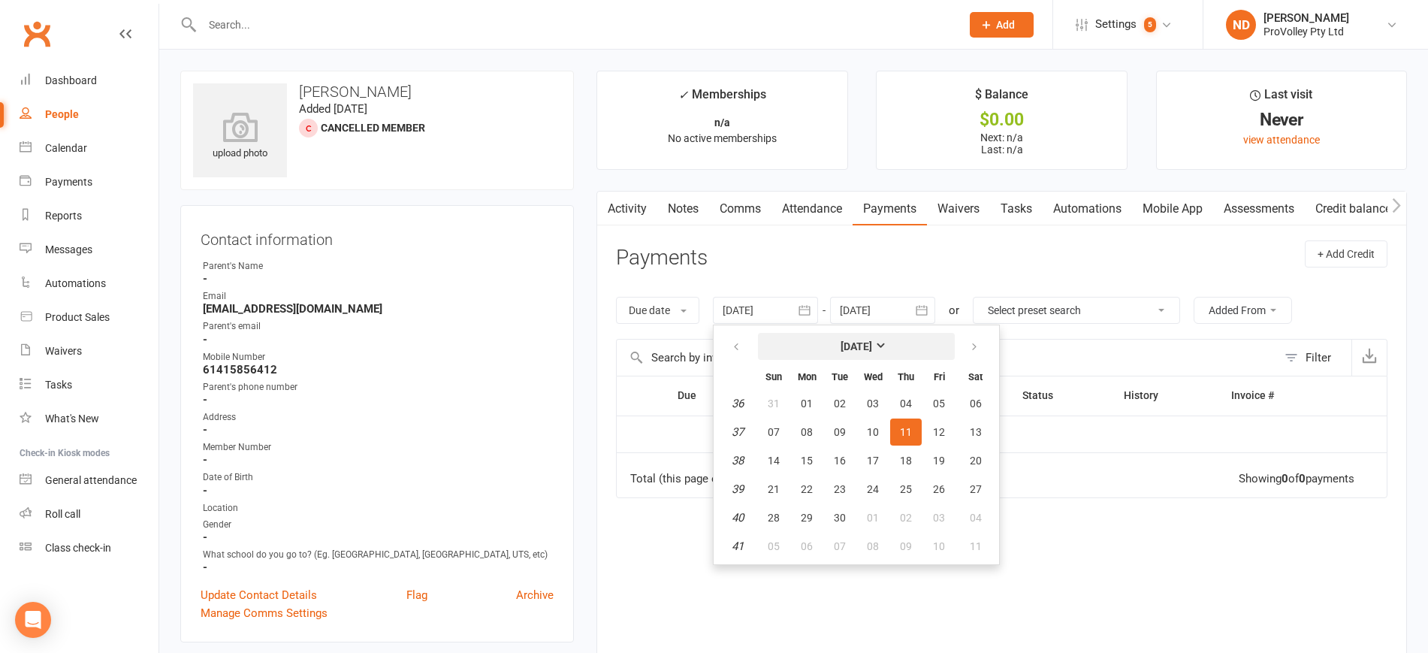
click at [831, 338] on button "[DATE]" at bounding box center [856, 346] width 197 height 27
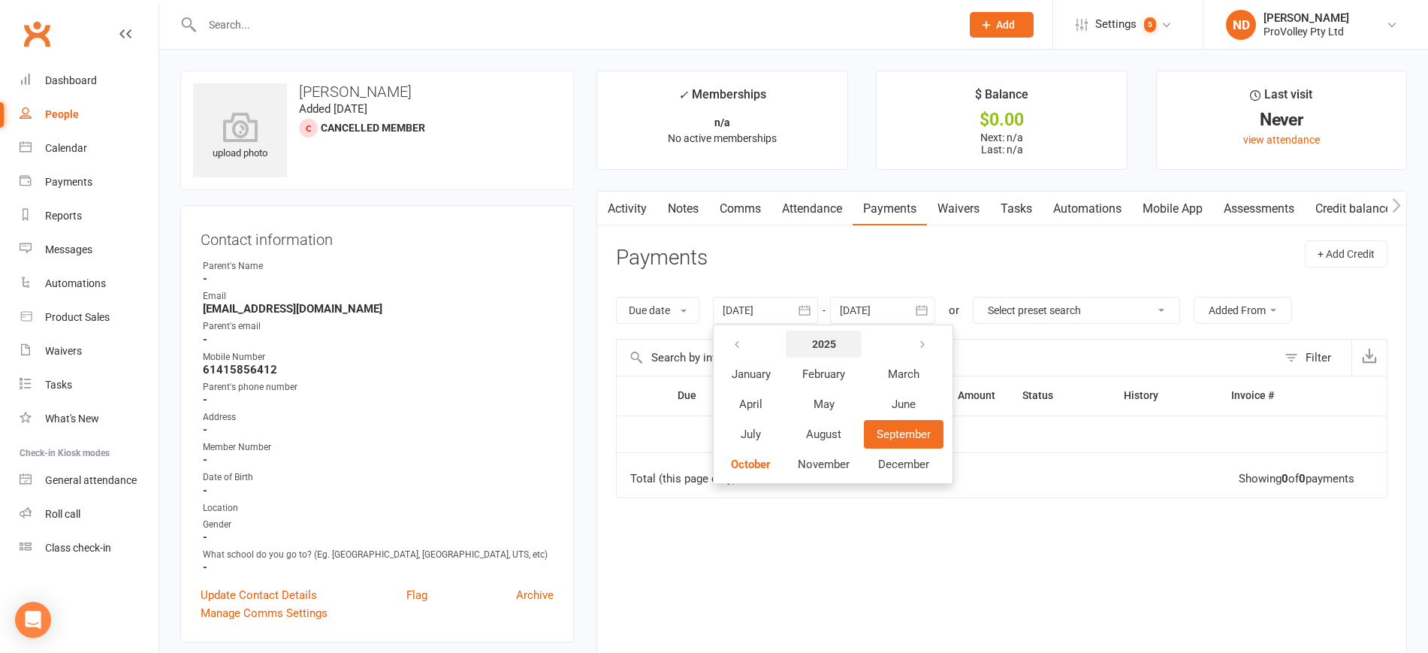
click at [816, 338] on strong "2025" at bounding box center [824, 344] width 24 height 12
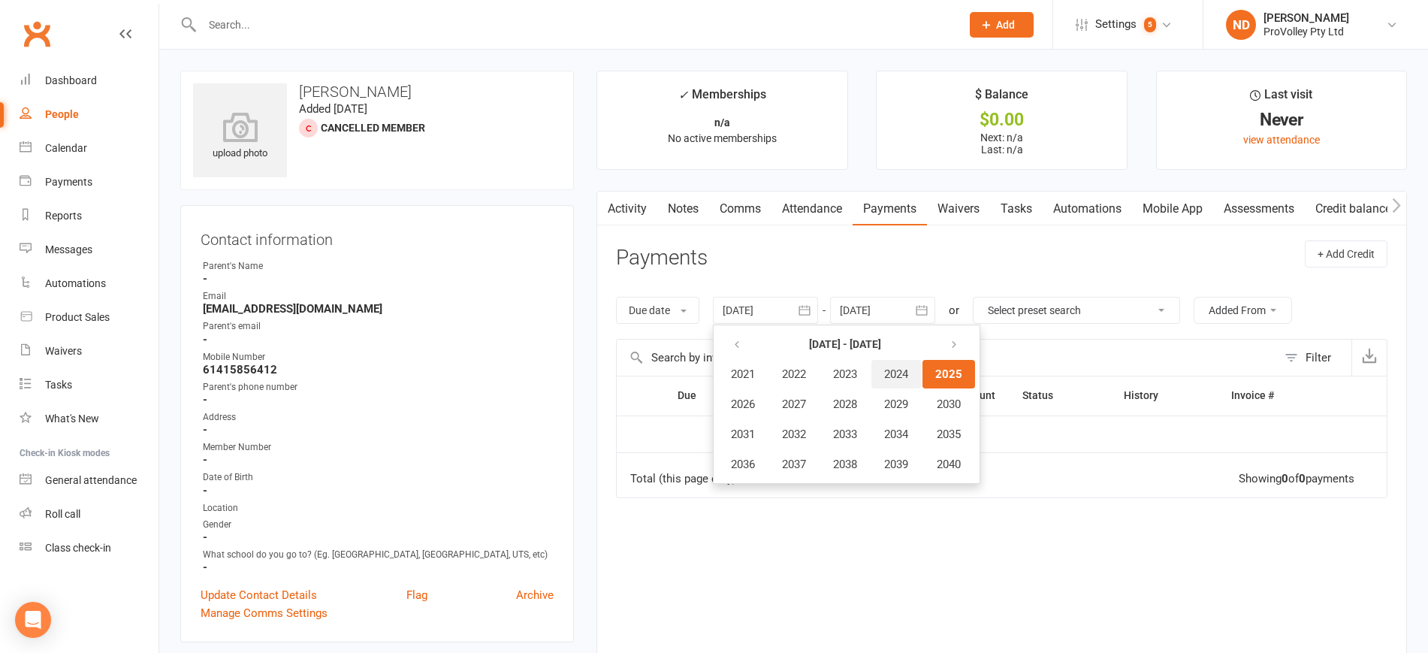
click at [898, 372] on span "2024" at bounding box center [896, 374] width 24 height 14
click at [752, 372] on span "January" at bounding box center [750, 374] width 39 height 14
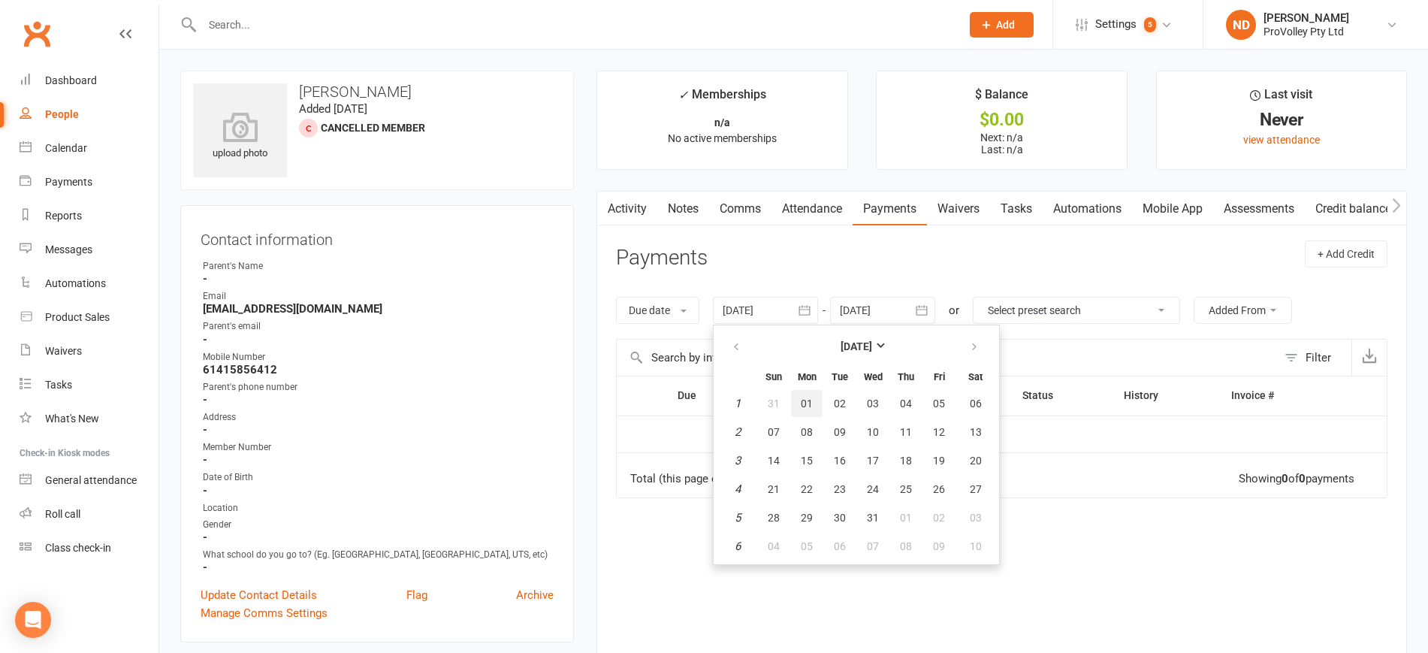
click at [811, 400] on span "01" at bounding box center [806, 403] width 12 height 12
type input "[DATE]"
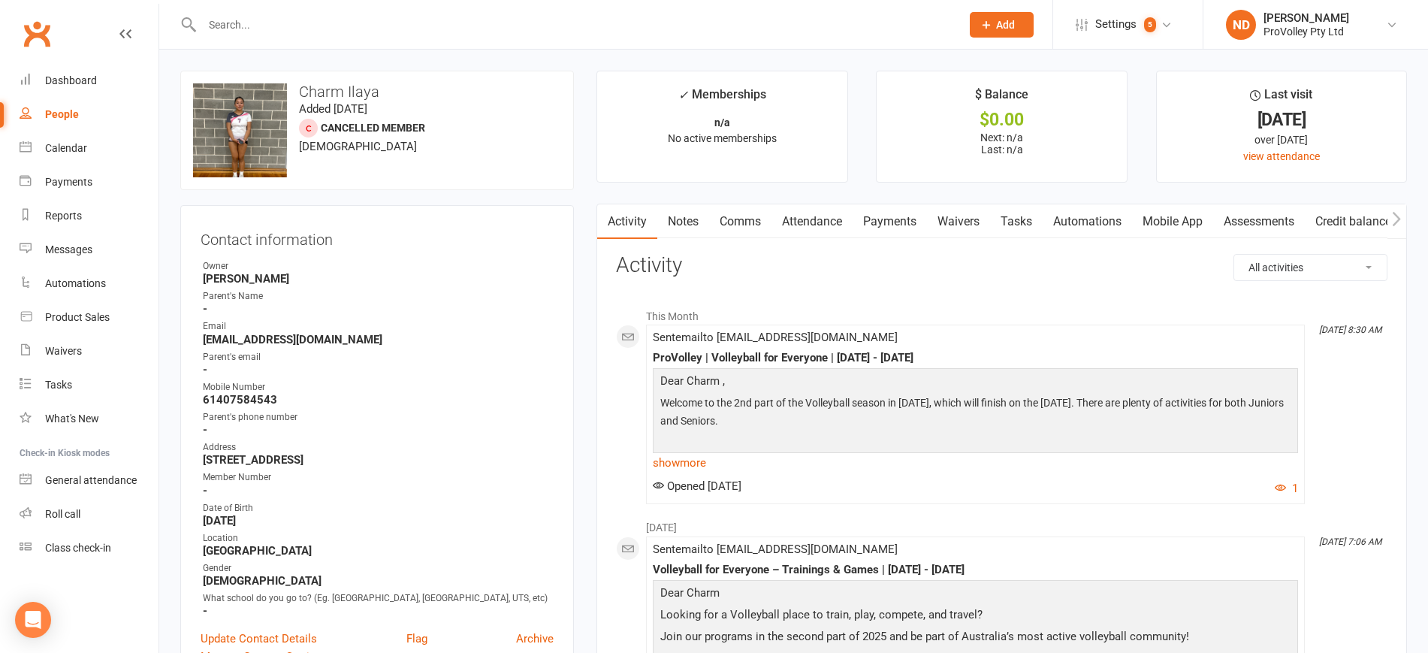
click at [897, 209] on link "Payments" at bounding box center [889, 221] width 74 height 35
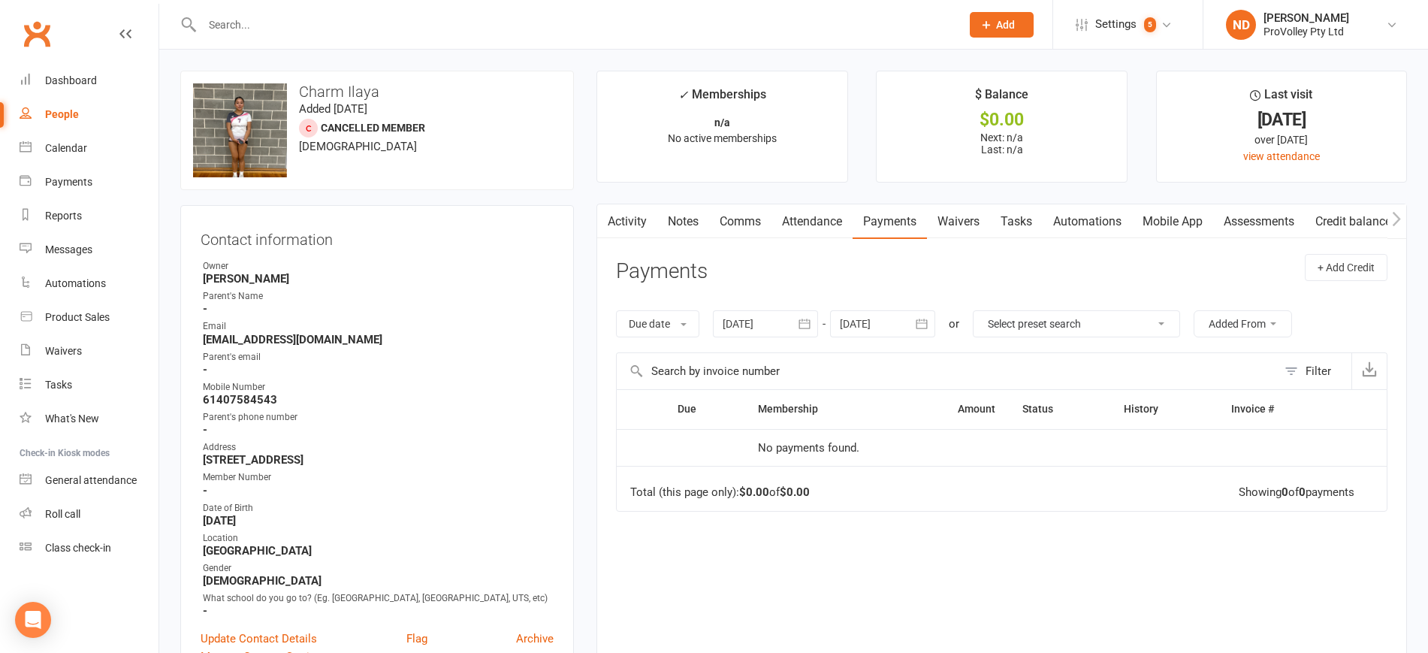
click at [812, 319] on icon "button" at bounding box center [804, 323] width 15 height 15
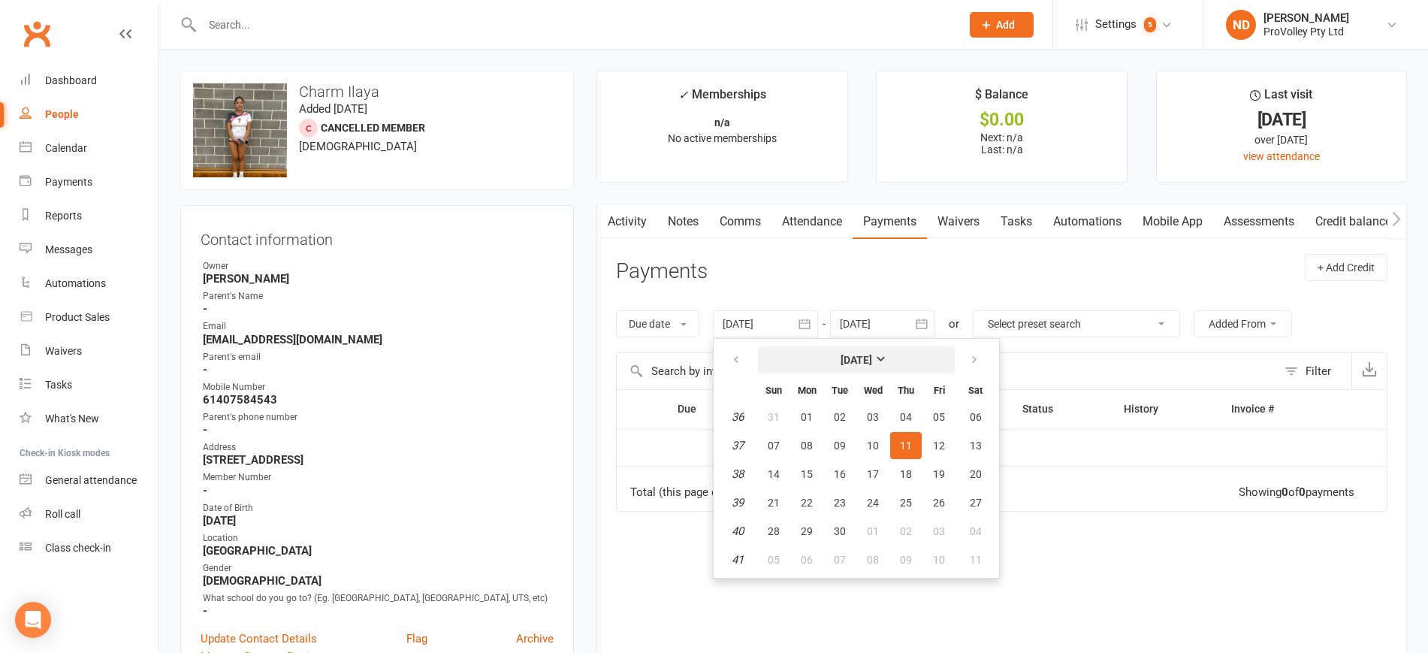
click at [850, 354] on strong "[DATE]" at bounding box center [856, 360] width 32 height 12
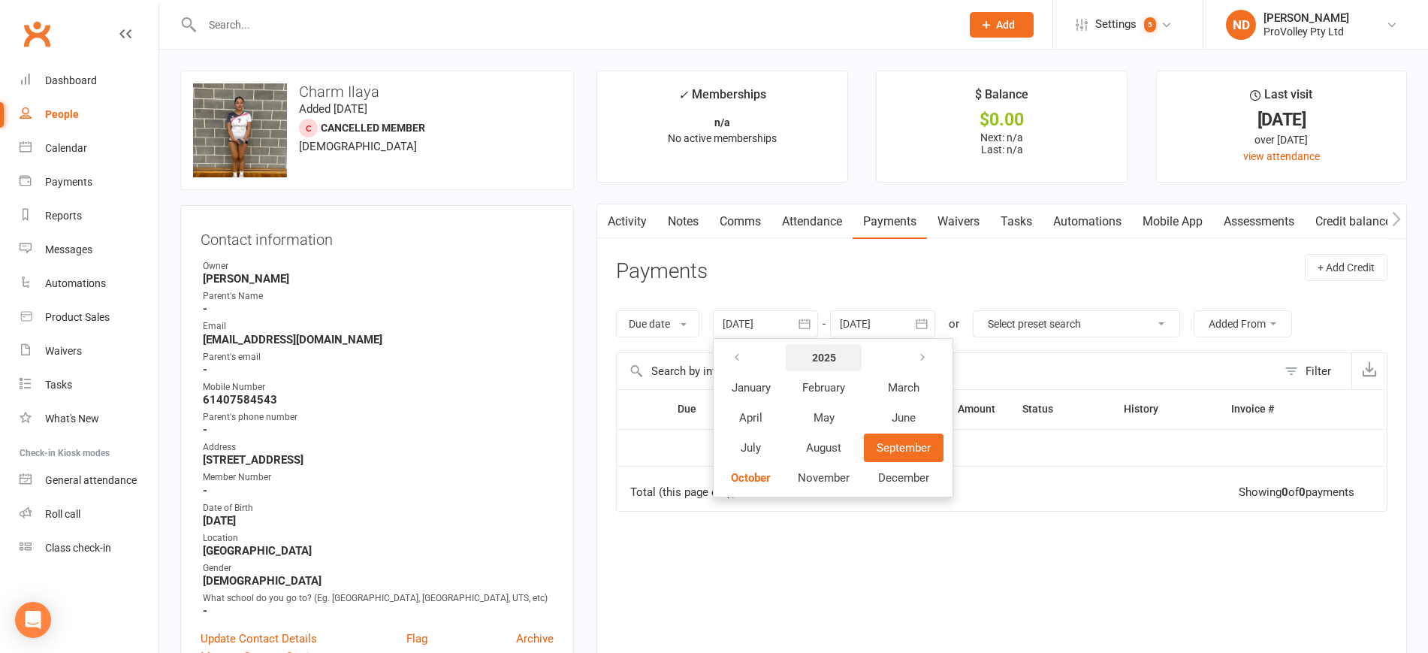
click at [835, 351] on strong "2025" at bounding box center [824, 357] width 24 height 12
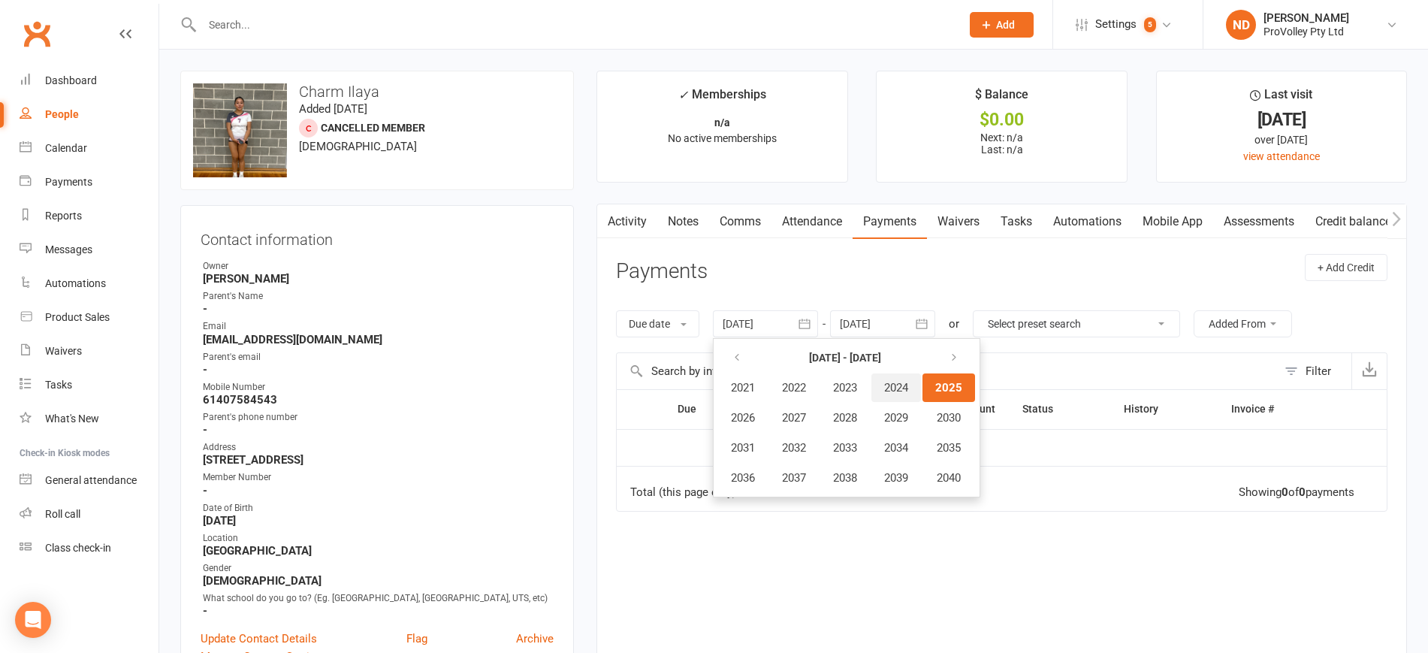
click at [894, 389] on span "2024" at bounding box center [896, 388] width 24 height 14
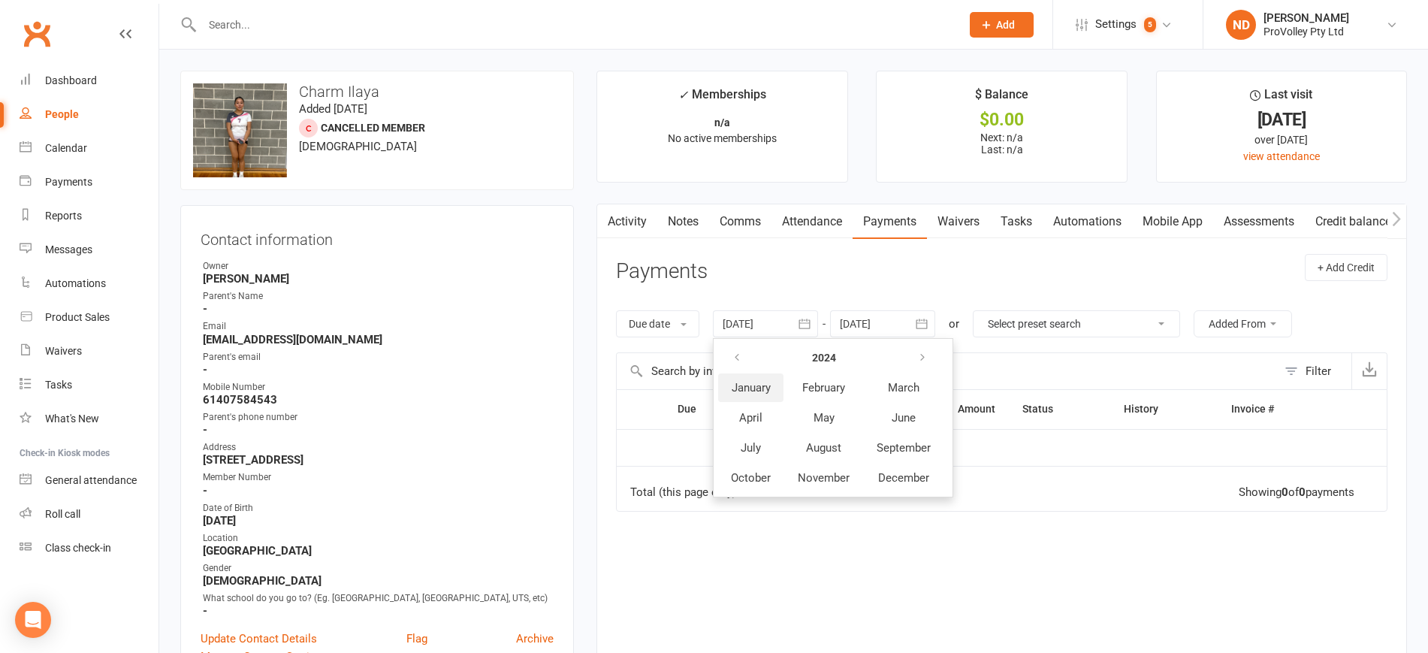
click at [751, 389] on span "January" at bounding box center [750, 388] width 39 height 14
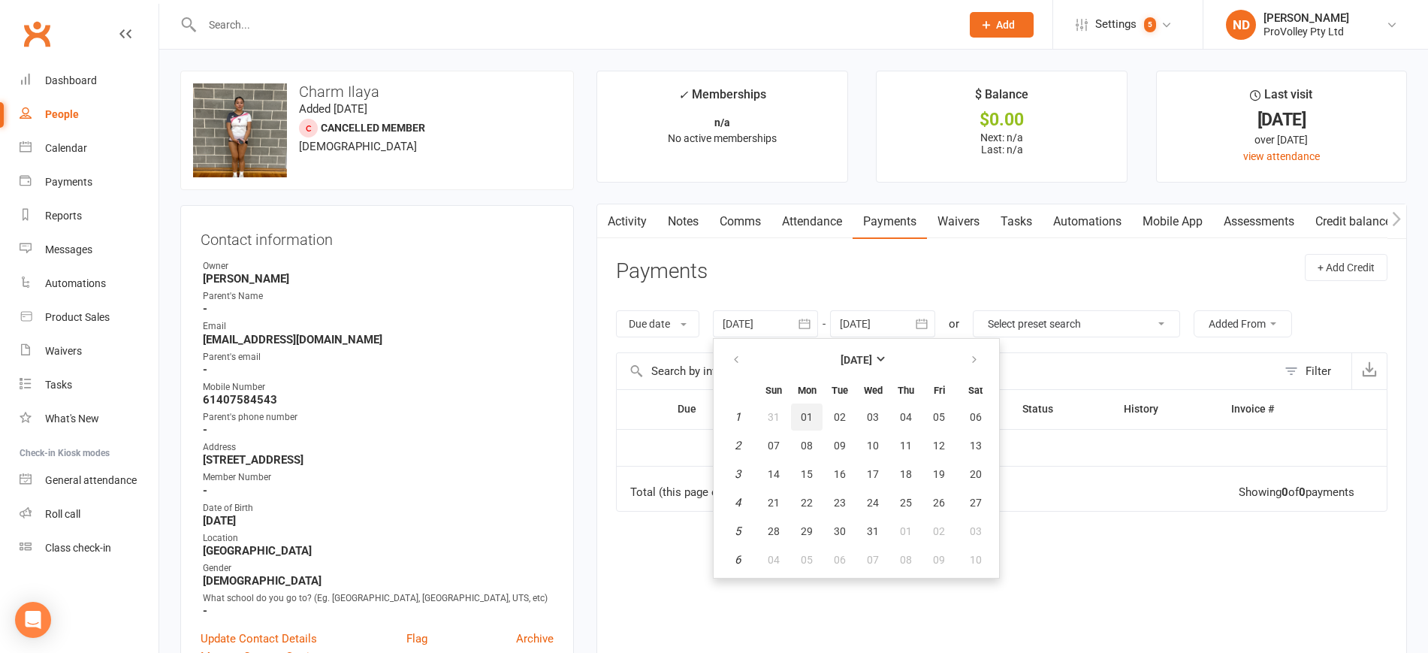
click at [813, 412] on span "01" at bounding box center [806, 417] width 12 height 12
type input "[DATE]"
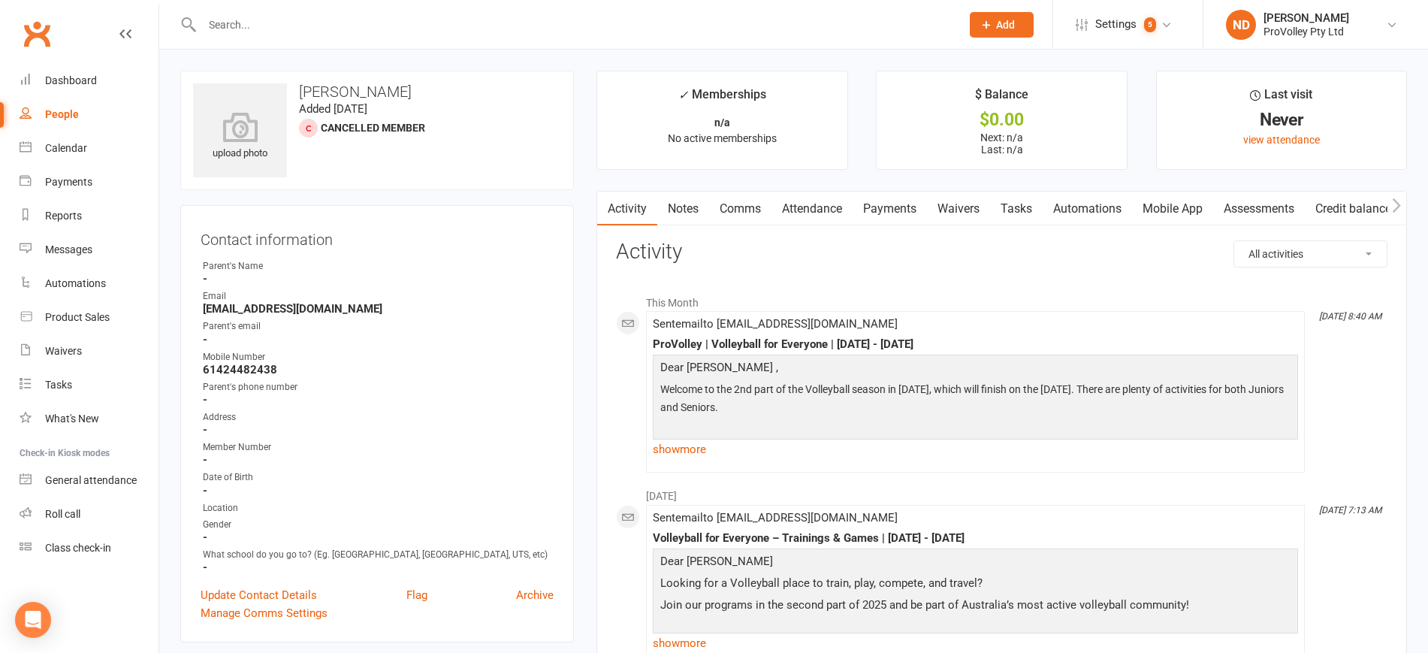
click at [870, 205] on link "Payments" at bounding box center [889, 208] width 74 height 35
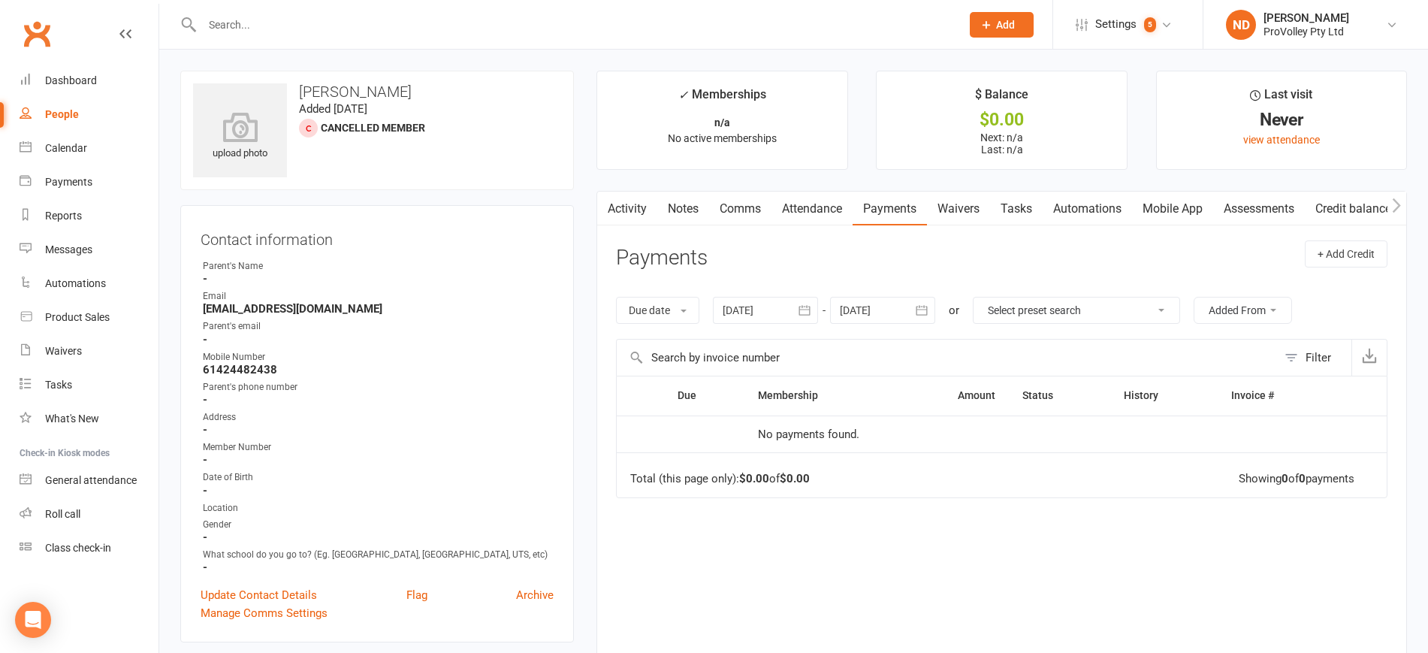
click at [809, 306] on icon "button" at bounding box center [803, 311] width 11 height 10
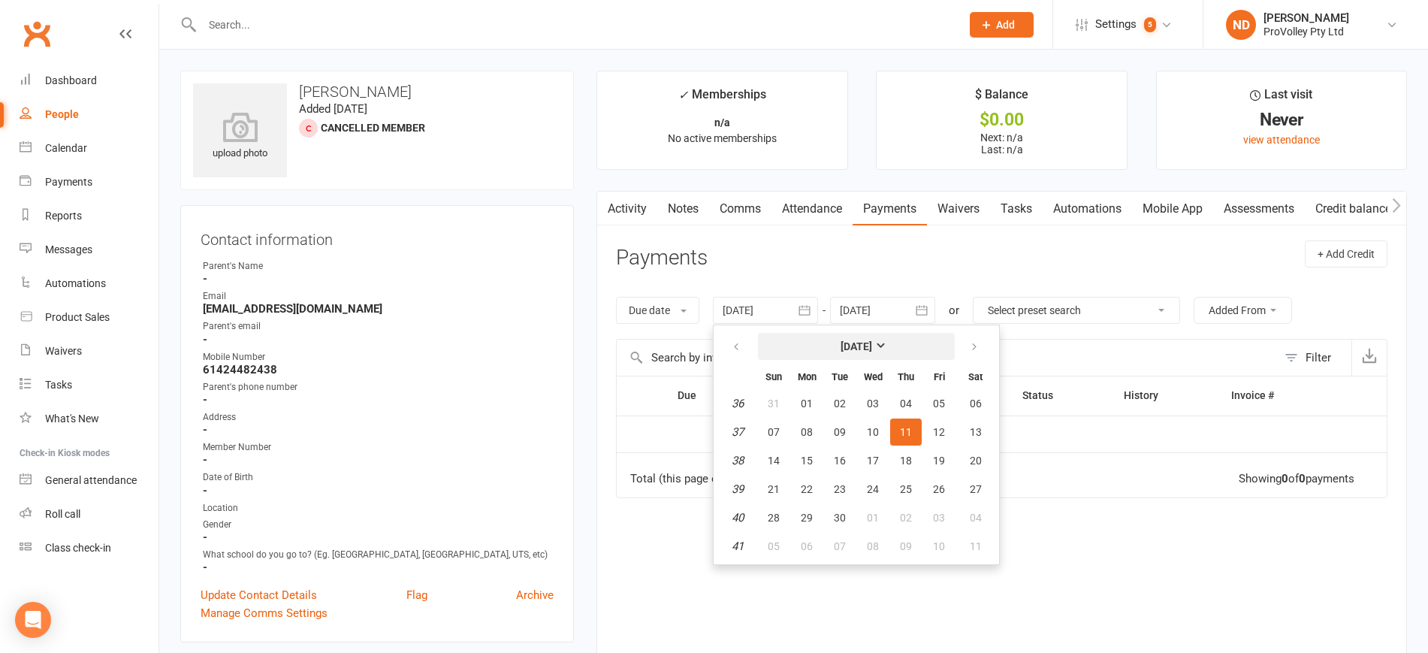
click at [872, 342] on strong "[DATE]" at bounding box center [856, 346] width 32 height 12
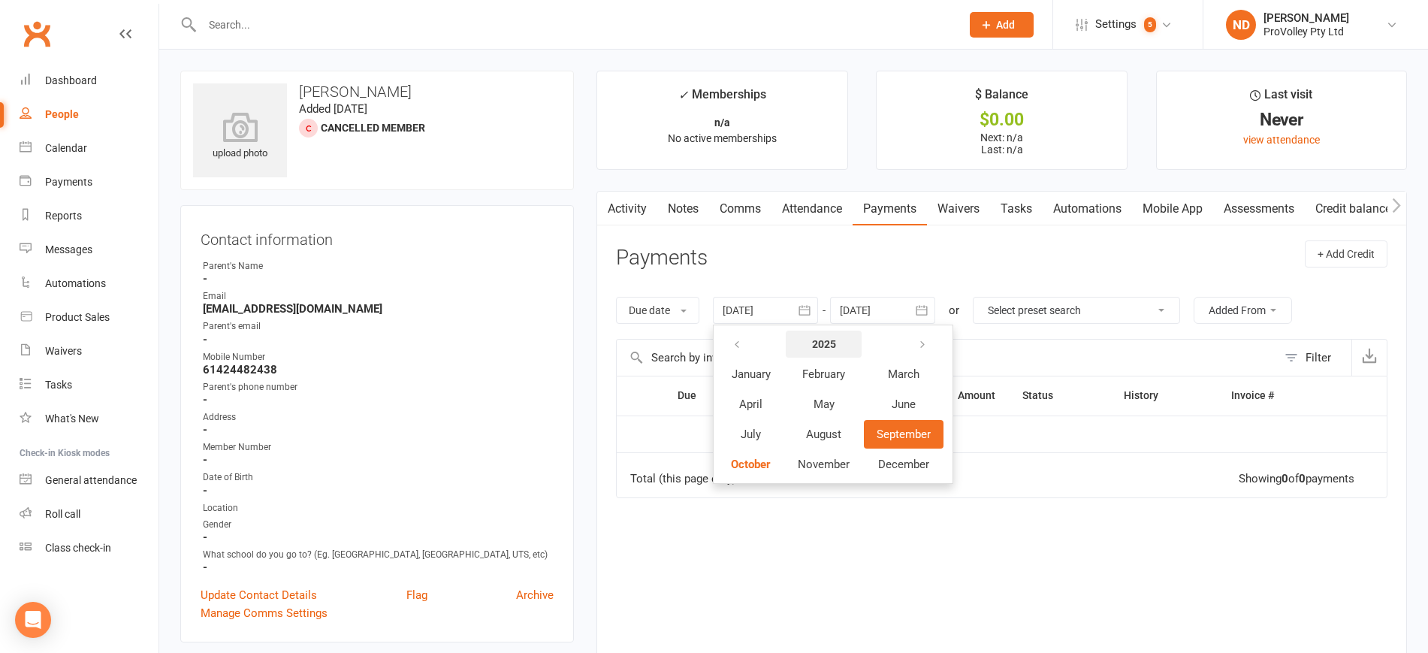
click at [817, 345] on strong "2025" at bounding box center [824, 344] width 24 height 12
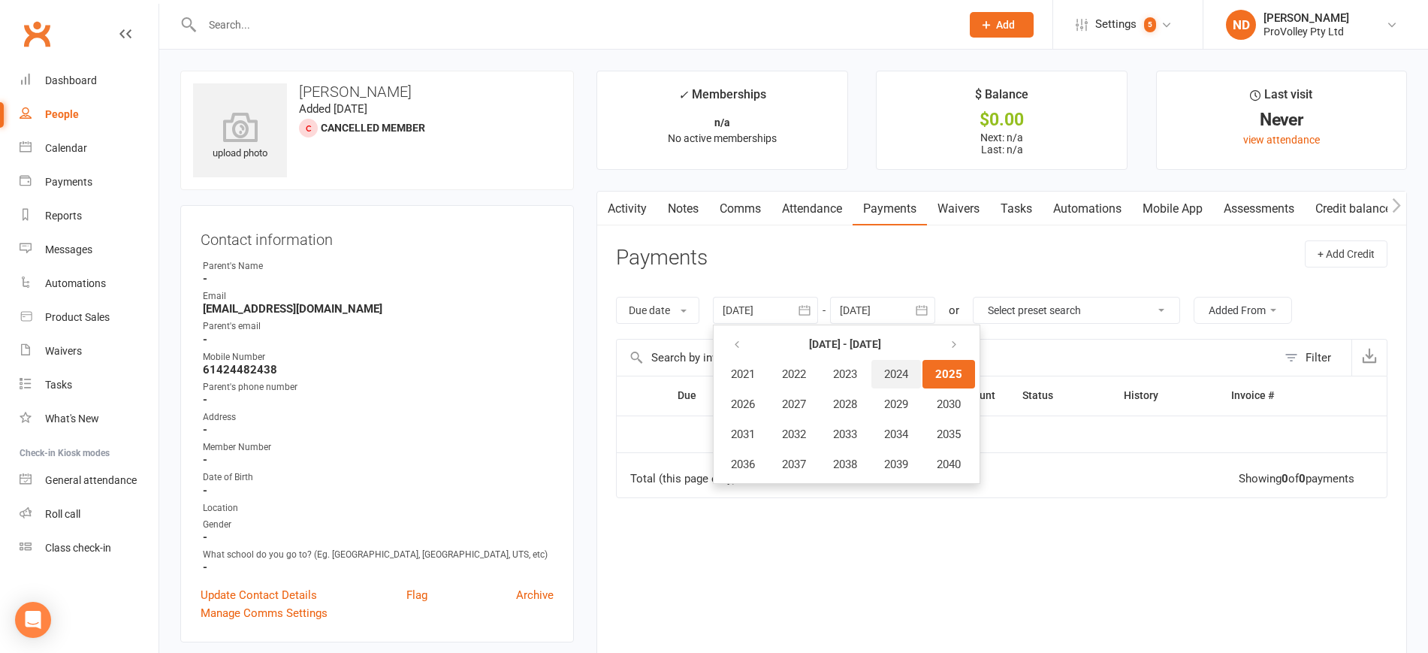
click at [902, 375] on span "2024" at bounding box center [896, 374] width 24 height 14
click at [743, 384] on button "January" at bounding box center [750, 374] width 65 height 29
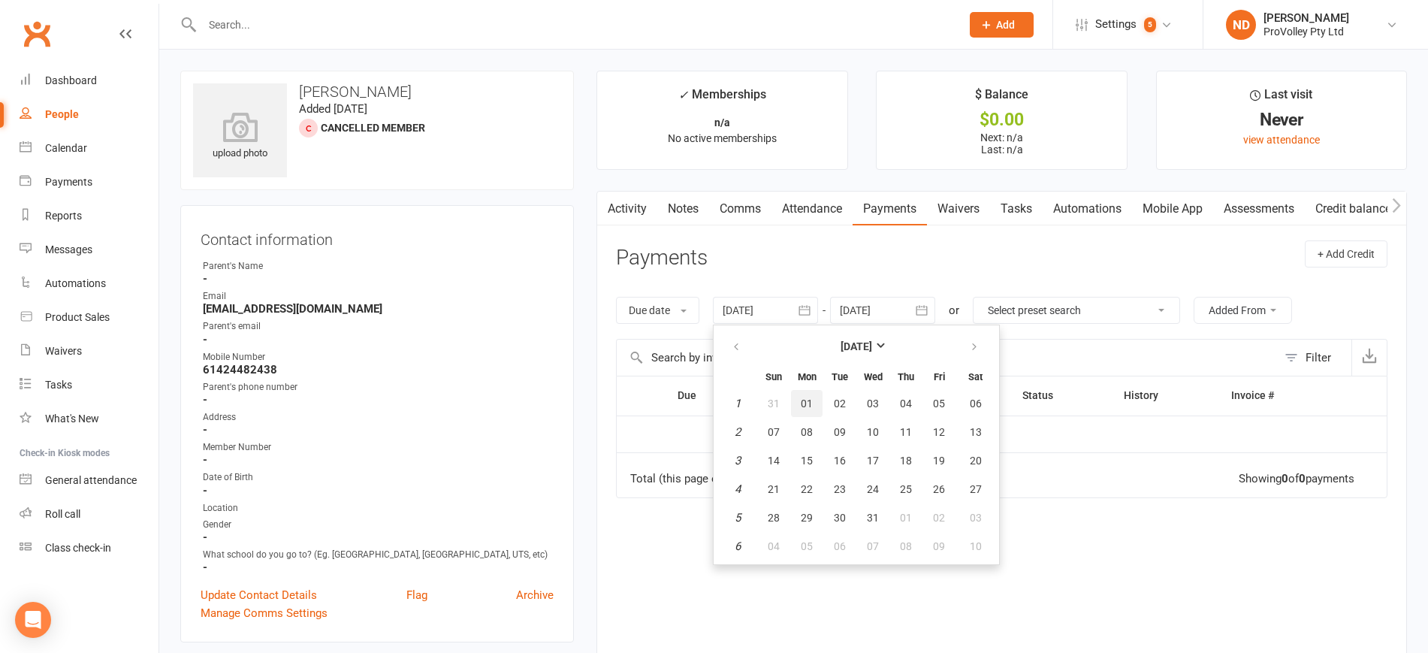
click at [809, 397] on span "01" at bounding box center [806, 403] width 12 height 12
type input "[DATE]"
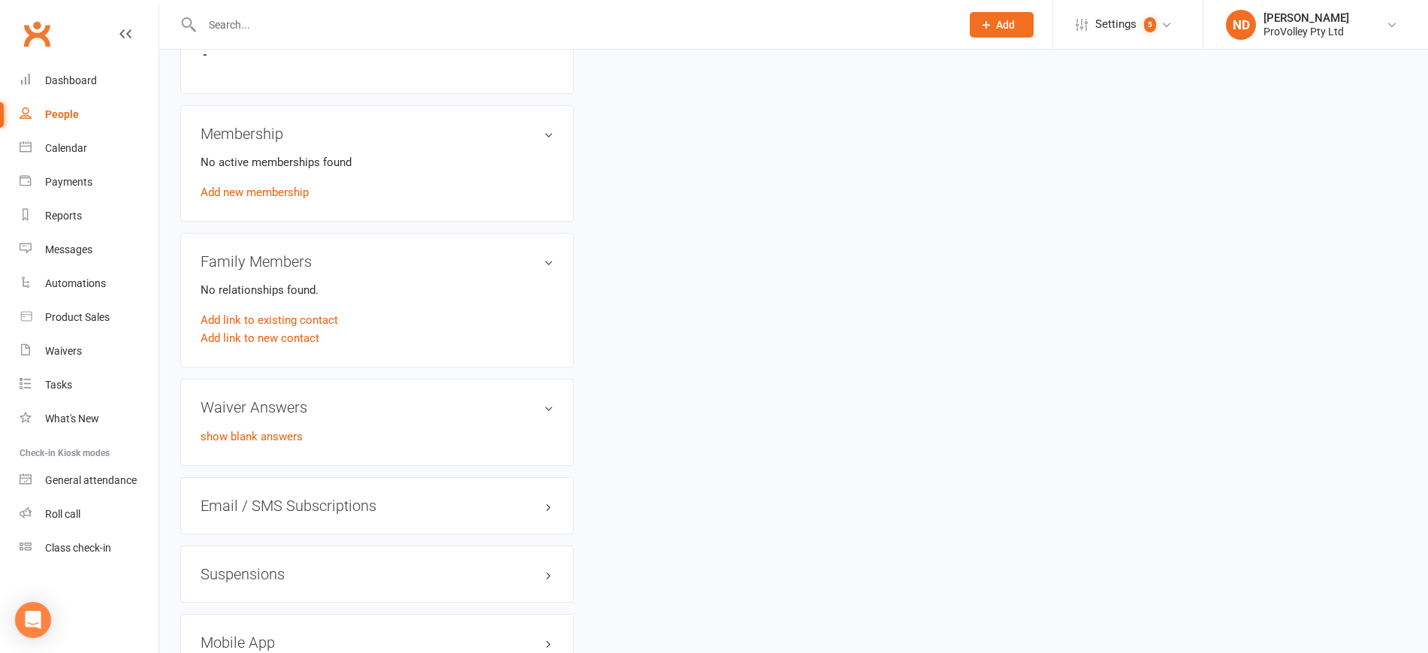
scroll to position [657, 0]
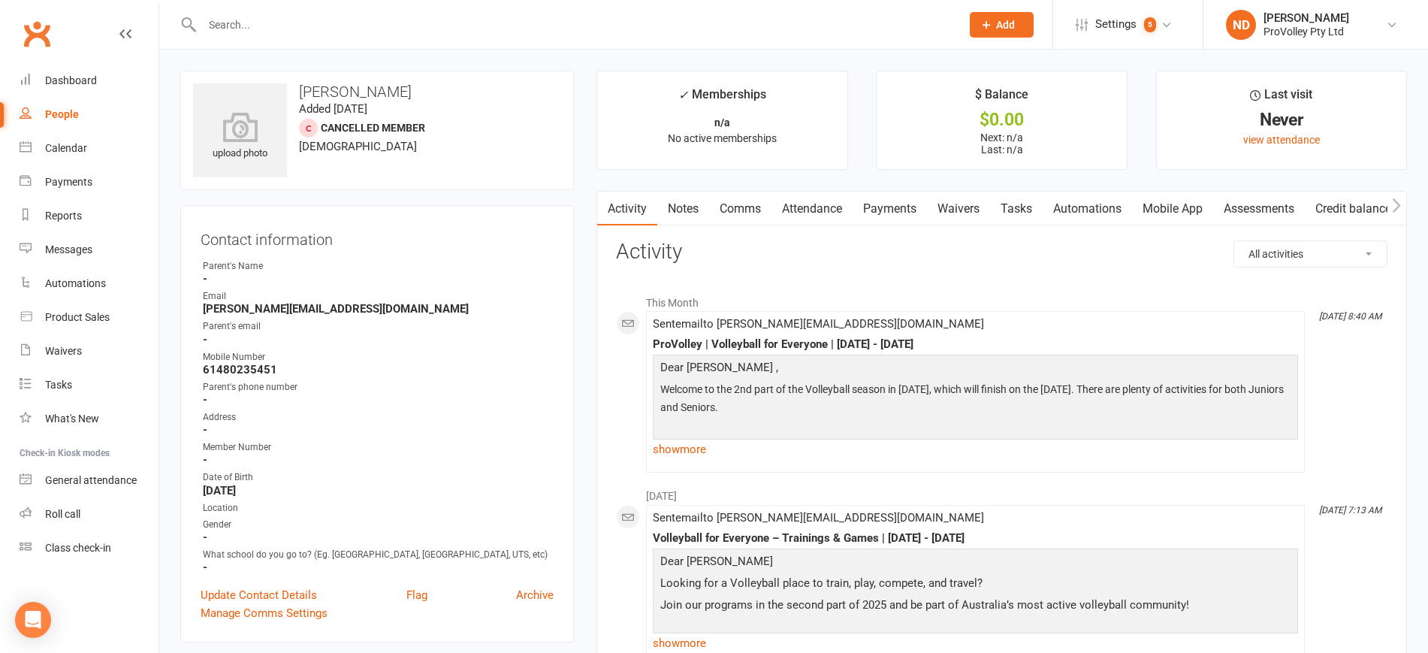
click at [912, 195] on link "Payments" at bounding box center [889, 208] width 74 height 35
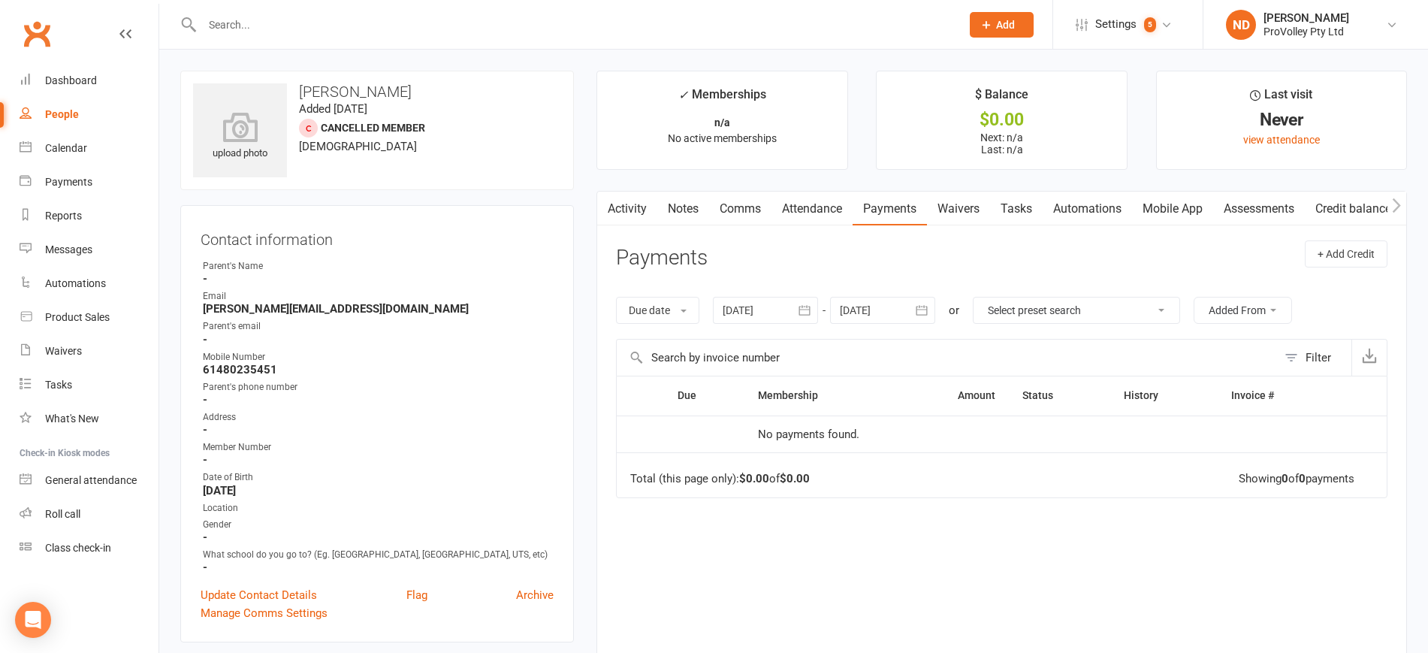
click at [809, 301] on button "button" at bounding box center [804, 310] width 27 height 27
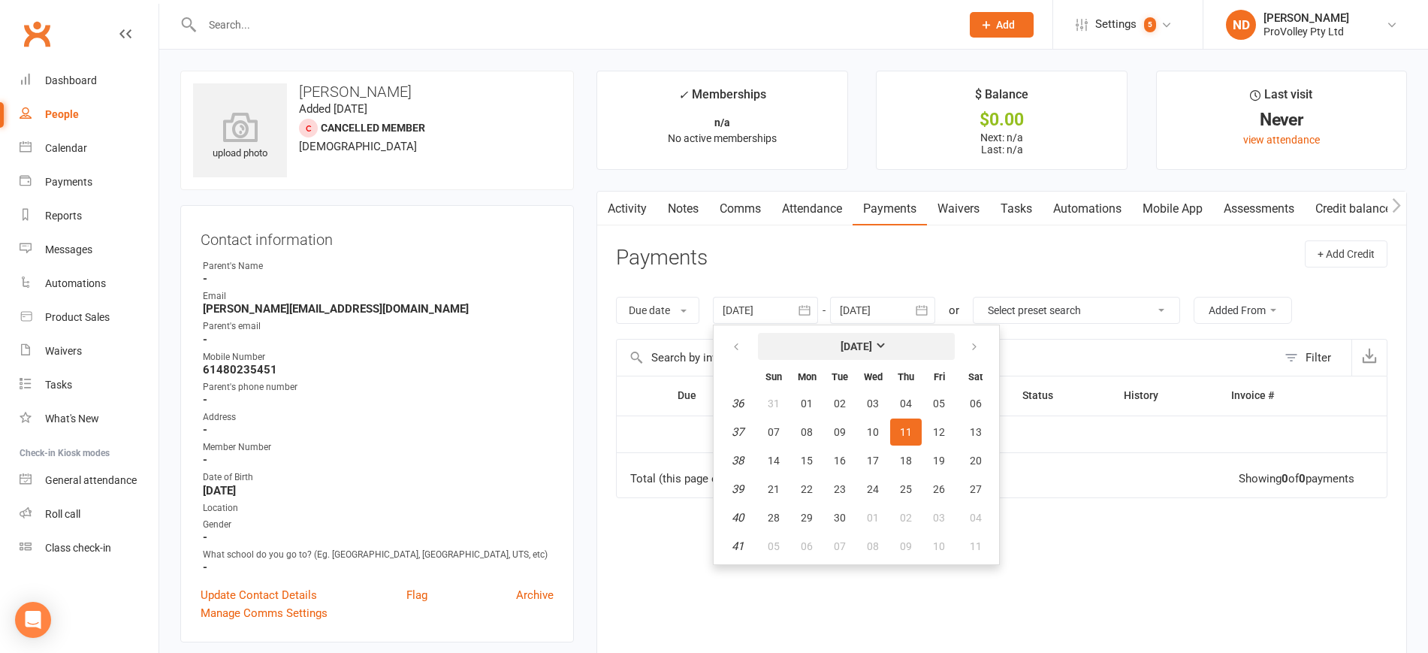
click at [855, 336] on button "[DATE]" at bounding box center [856, 346] width 197 height 27
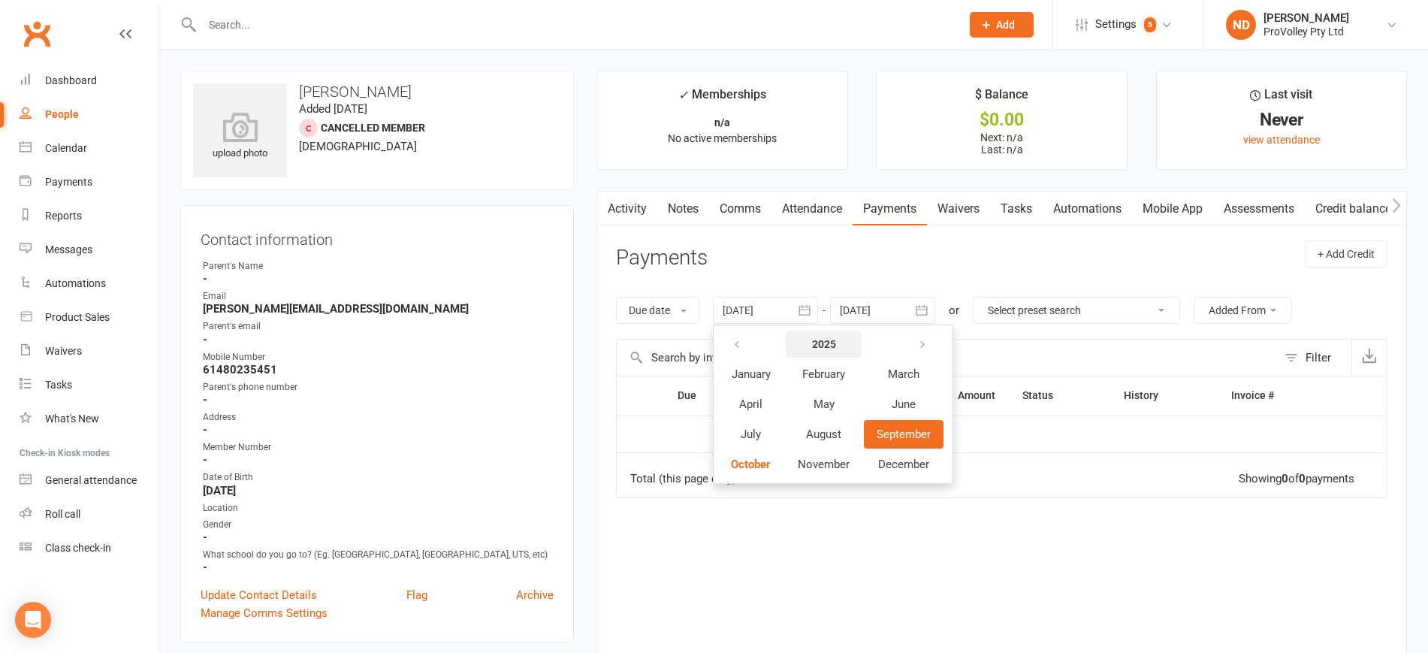
click at [834, 341] on strong "2025" at bounding box center [824, 344] width 24 height 12
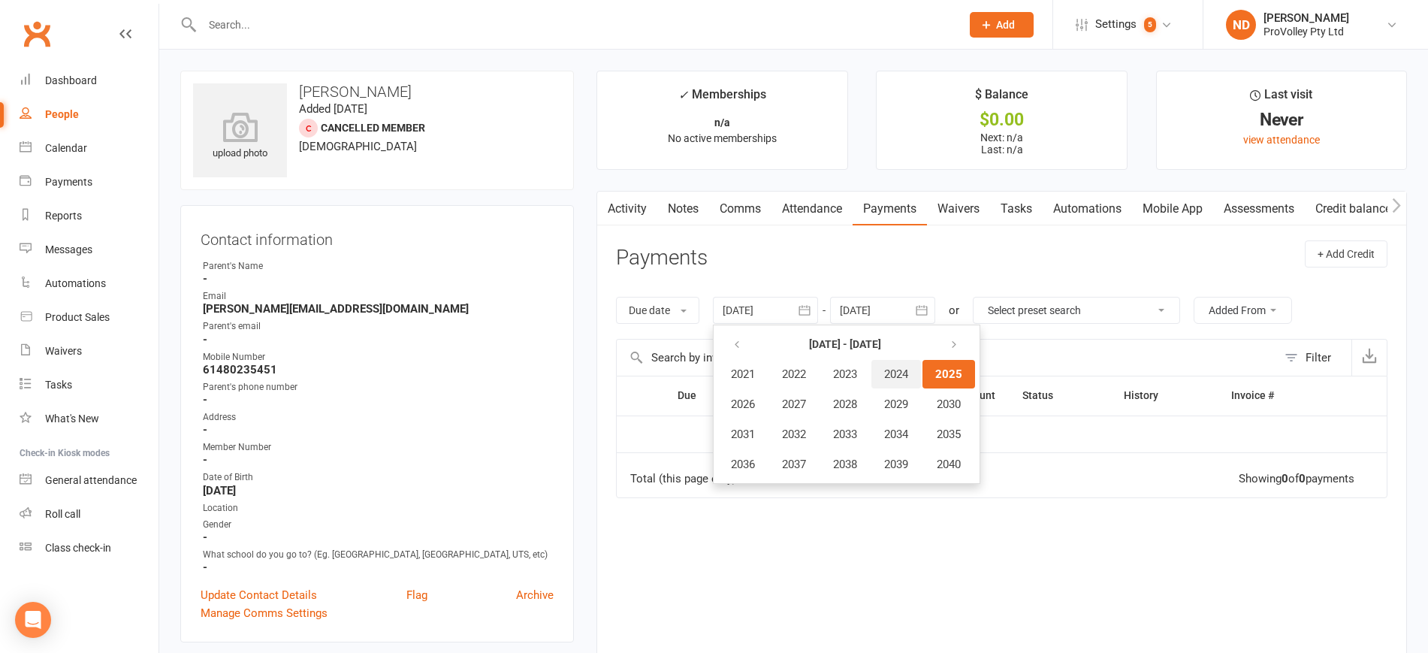
click at [907, 375] on span "2024" at bounding box center [896, 374] width 24 height 14
click at [770, 372] on span "January" at bounding box center [750, 374] width 39 height 14
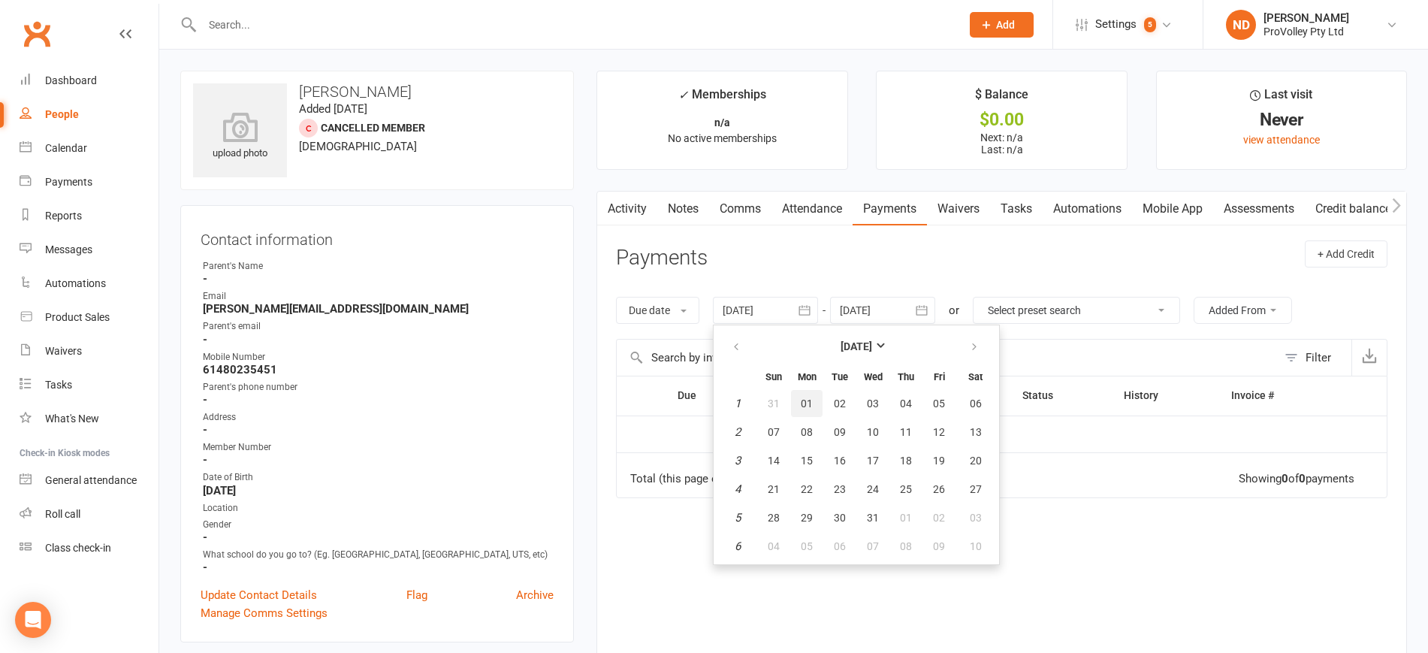
click at [809, 398] on span "01" at bounding box center [806, 403] width 12 height 12
type input "[DATE]"
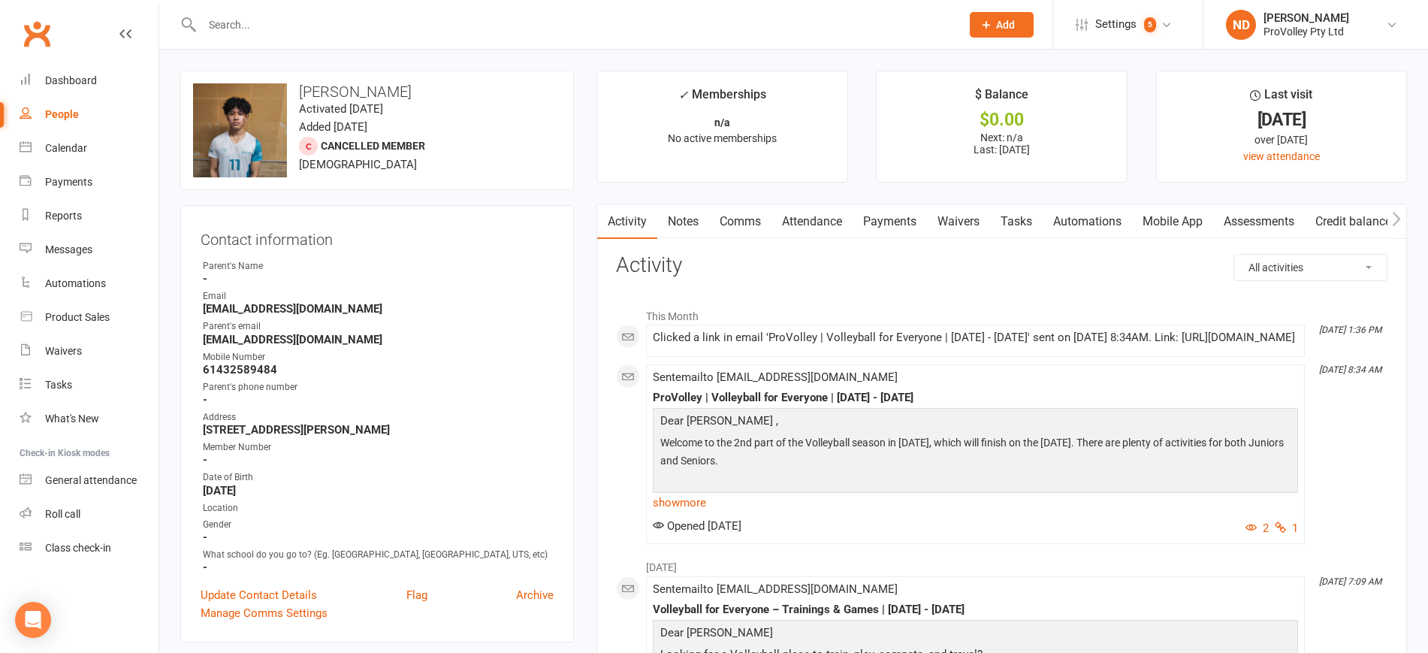
click at [891, 207] on link "Payments" at bounding box center [889, 221] width 74 height 35
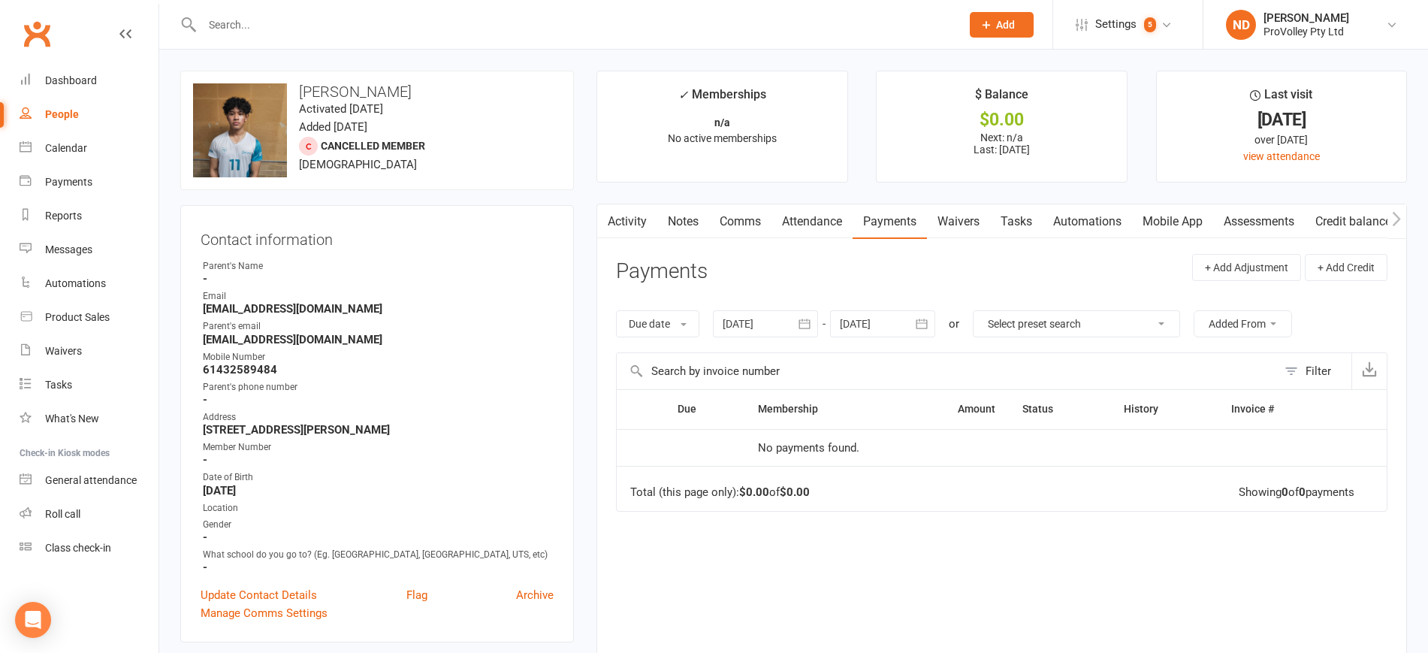
click at [816, 318] on button "button" at bounding box center [804, 323] width 27 height 27
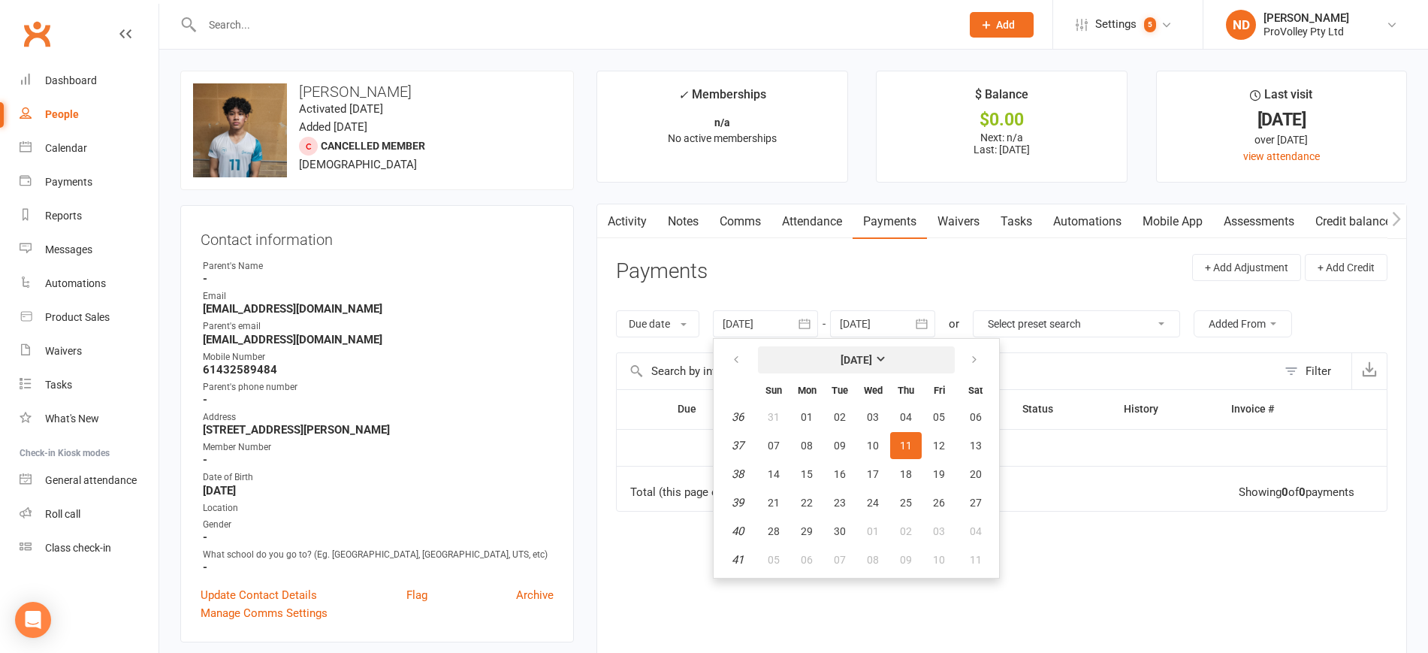
click at [858, 354] on strong "[DATE]" at bounding box center [856, 360] width 32 height 12
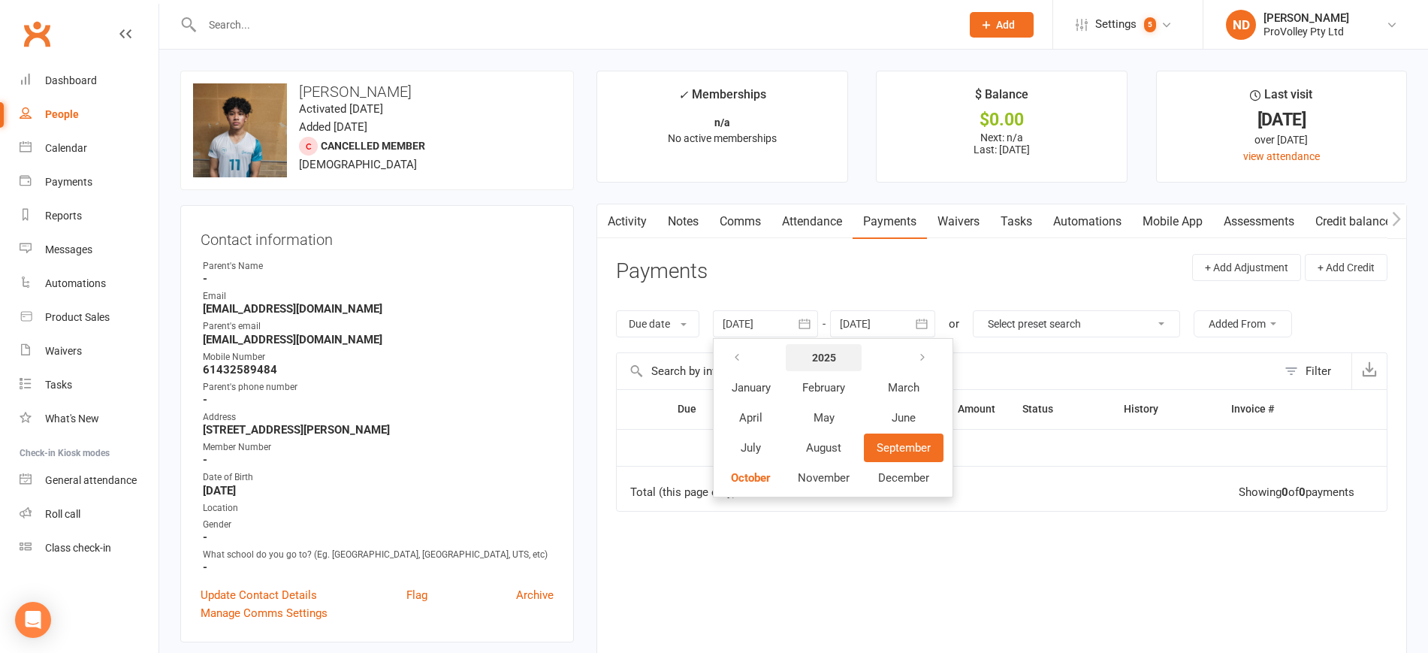
click at [836, 360] on strong "2025" at bounding box center [824, 357] width 24 height 12
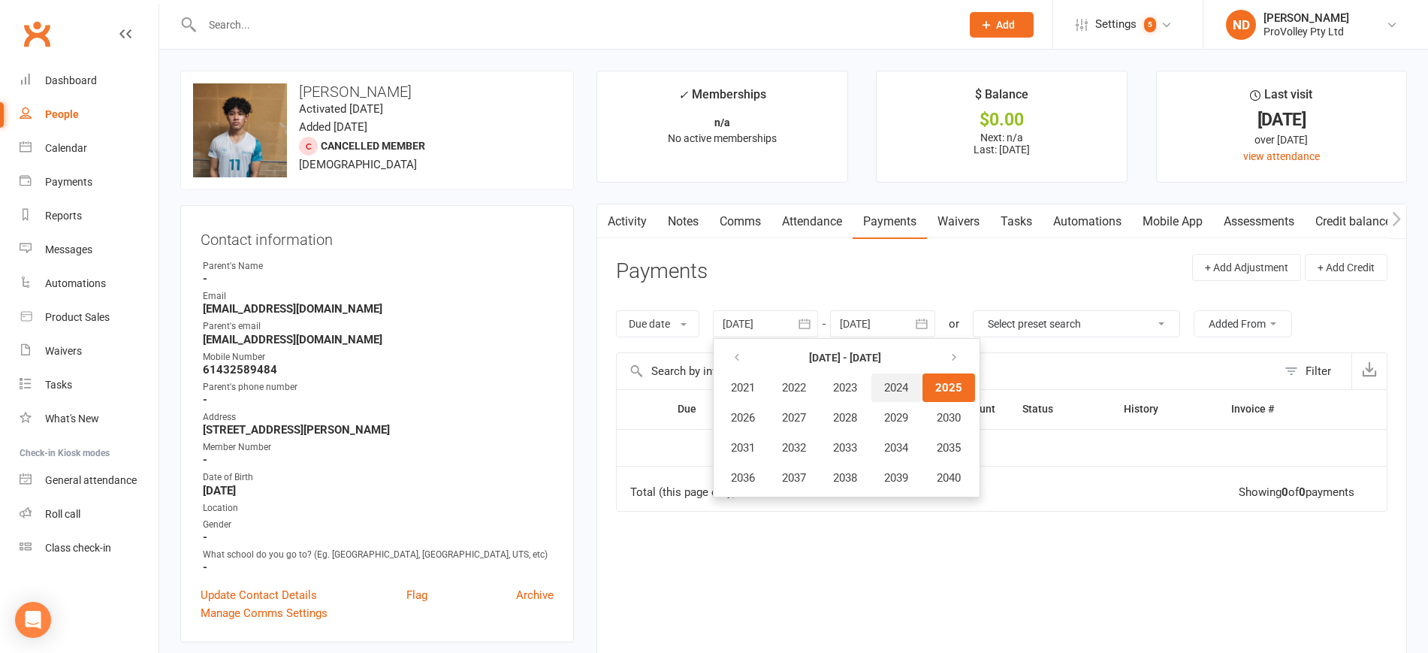
click at [908, 390] on span "2024" at bounding box center [896, 388] width 24 height 14
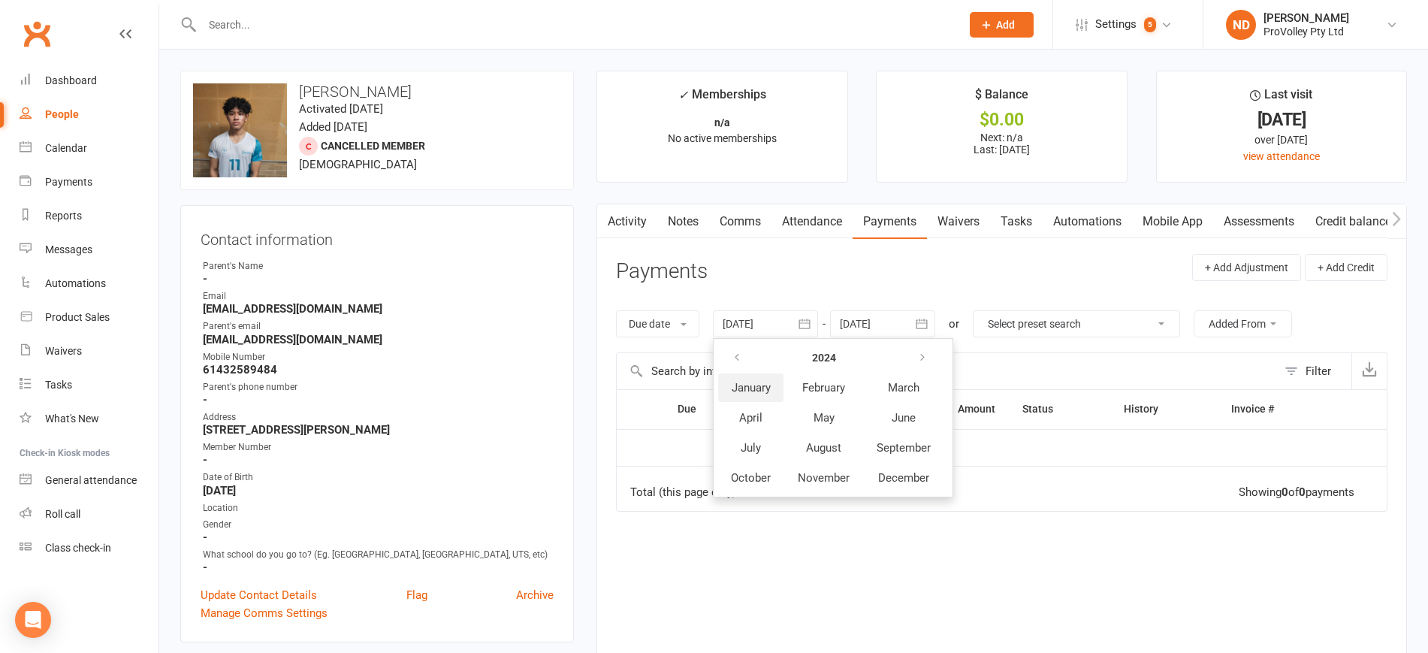
click at [779, 381] on button "January" at bounding box center [750, 387] width 65 height 29
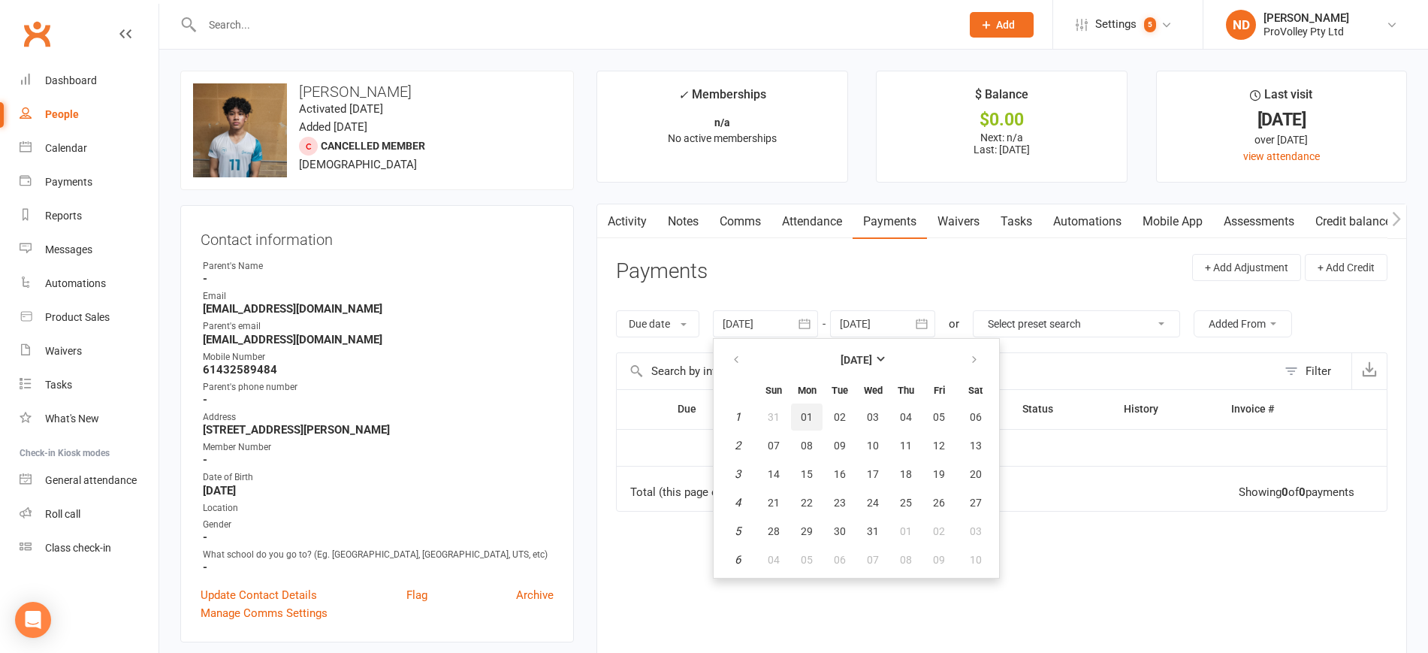
click at [813, 412] on span "01" at bounding box center [806, 417] width 12 height 12
type input "[DATE]"
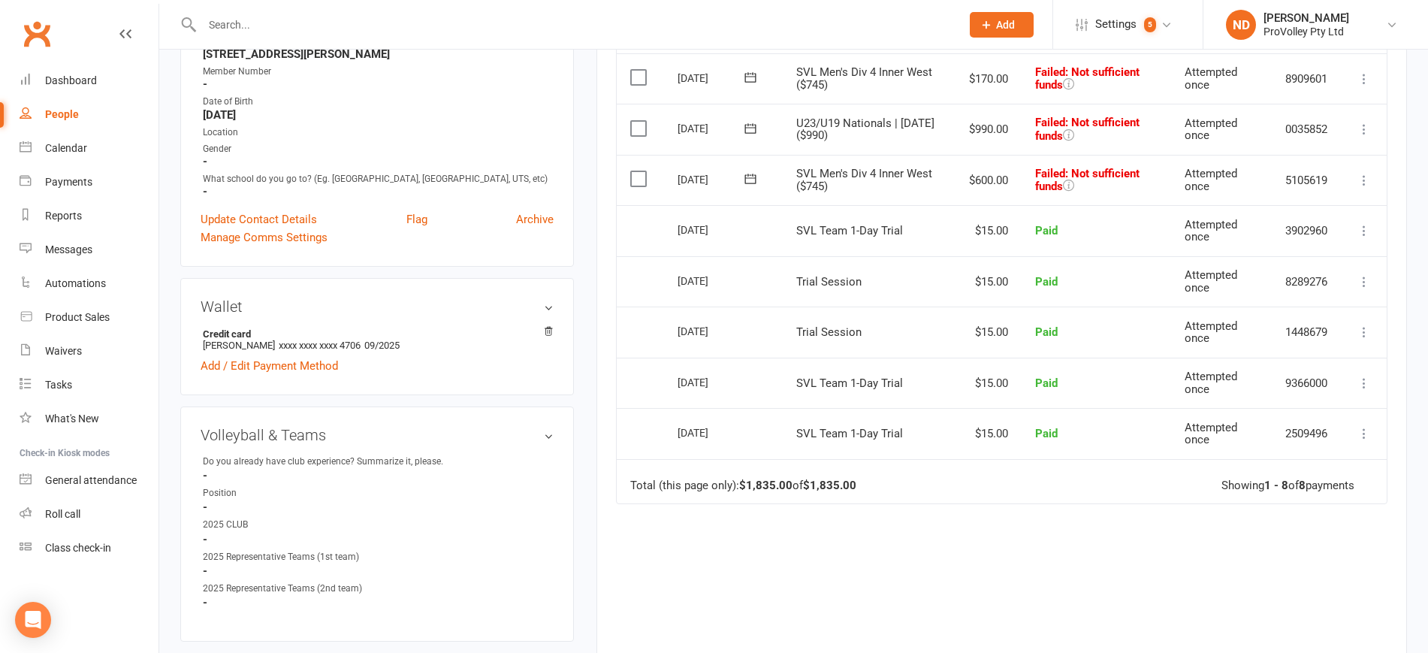
scroll to position [188, 0]
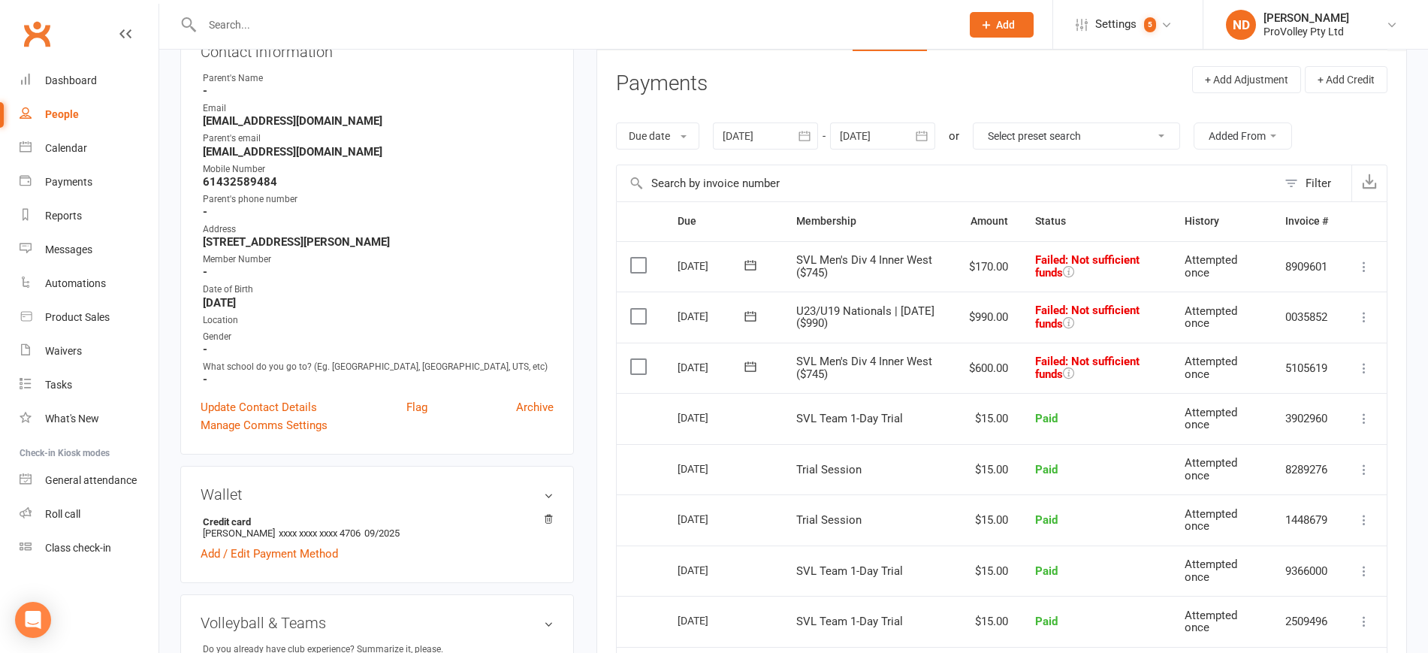
click at [1356, 267] on icon at bounding box center [1363, 266] width 15 height 15
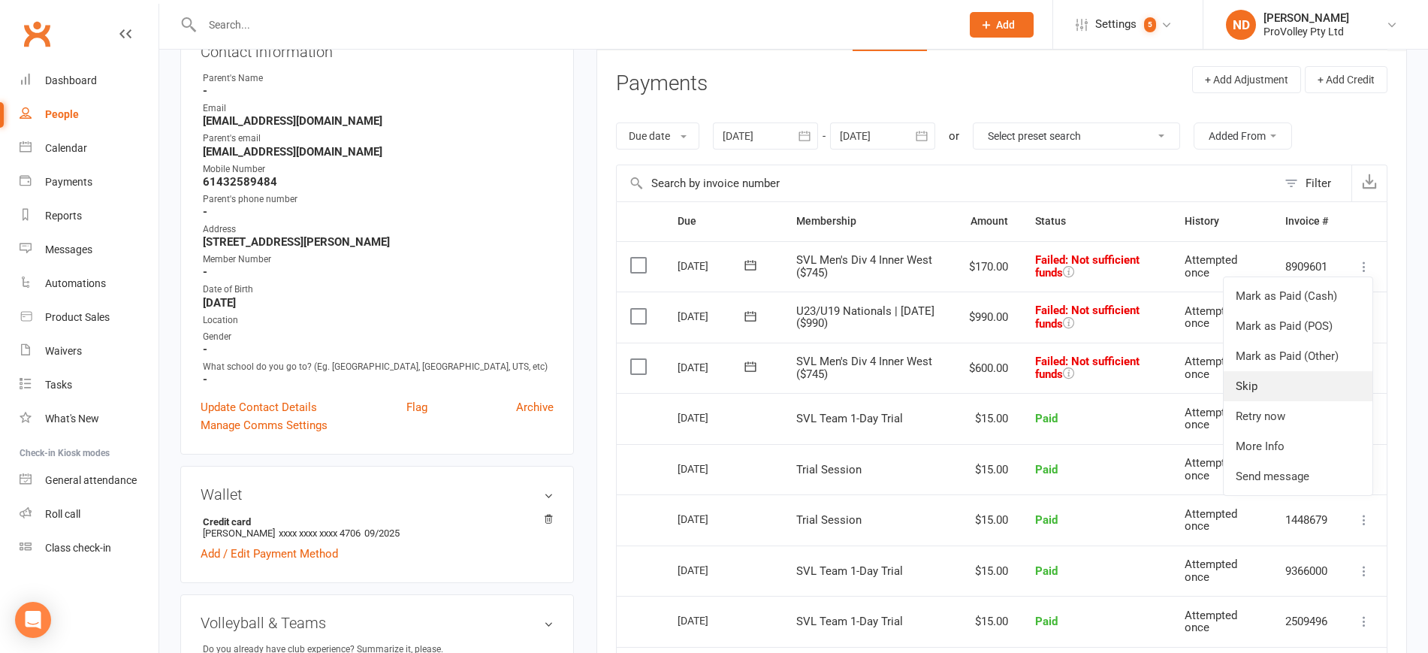
click at [1319, 389] on link "Skip" at bounding box center [1297, 386] width 149 height 30
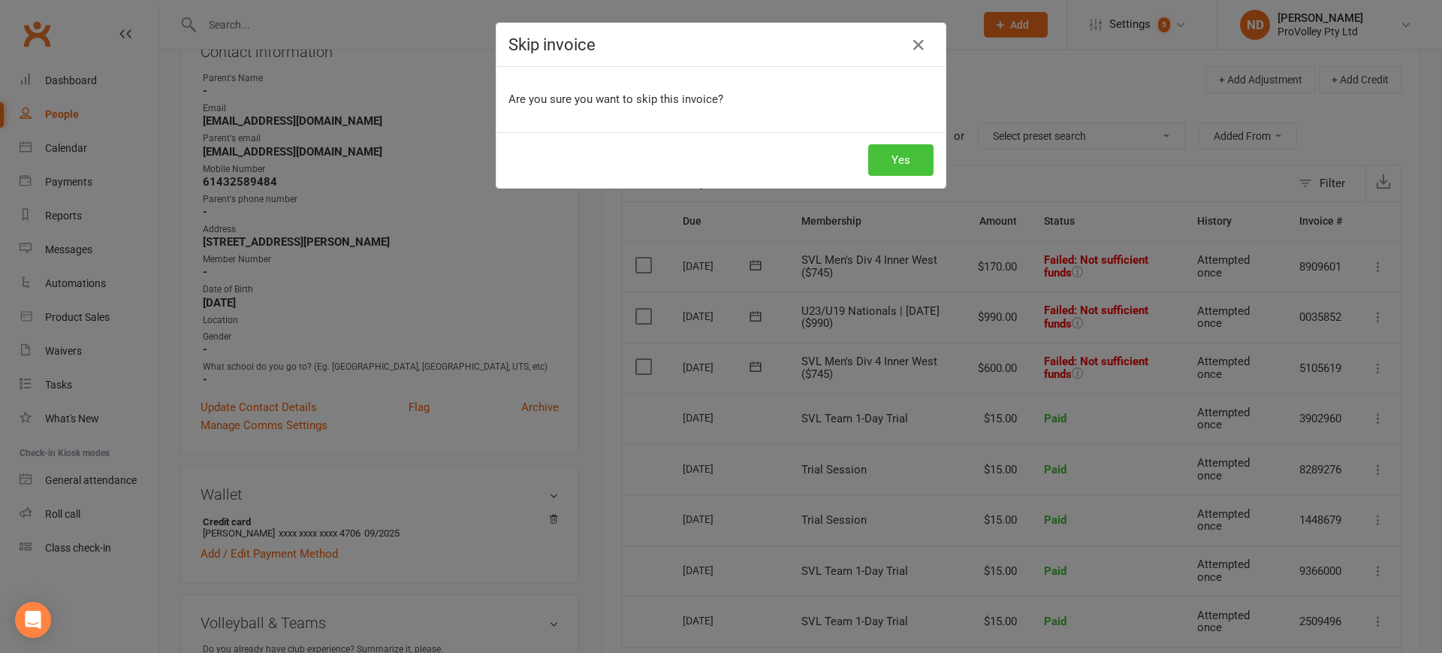
click at [909, 152] on button "Yes" at bounding box center [900, 160] width 65 height 32
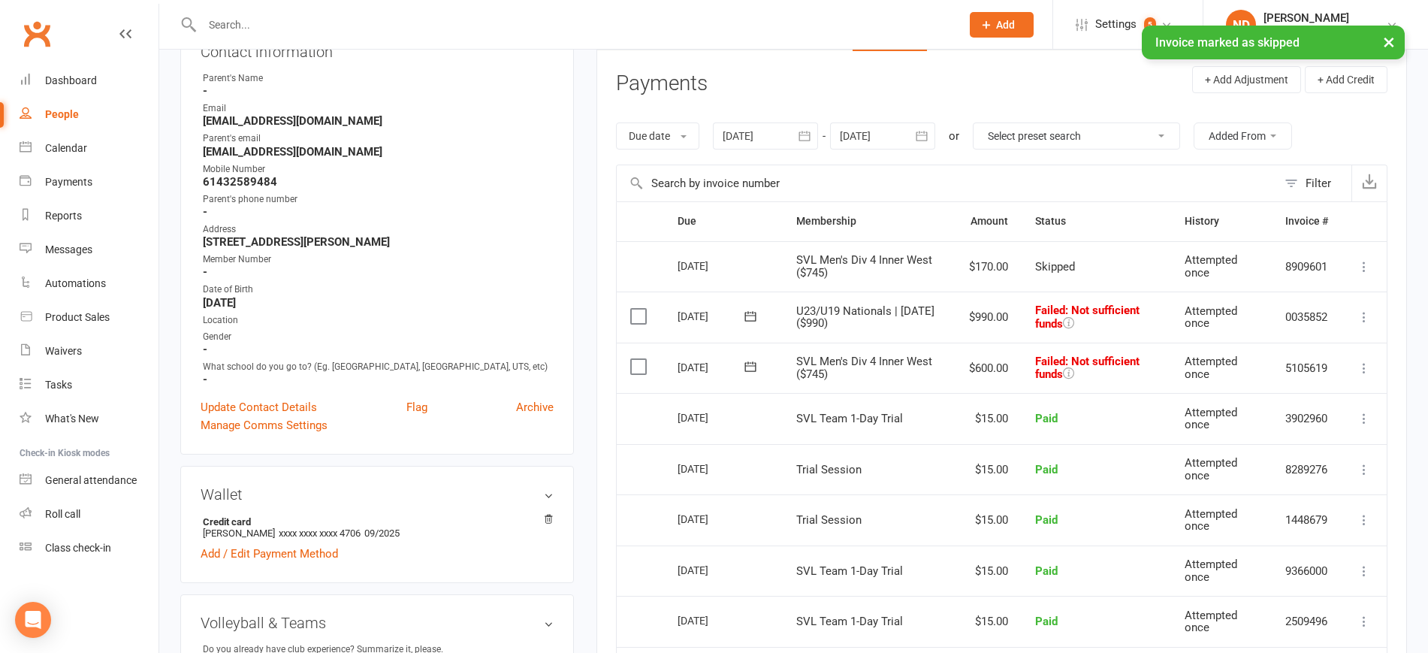
click at [1361, 313] on icon at bounding box center [1363, 316] width 15 height 15
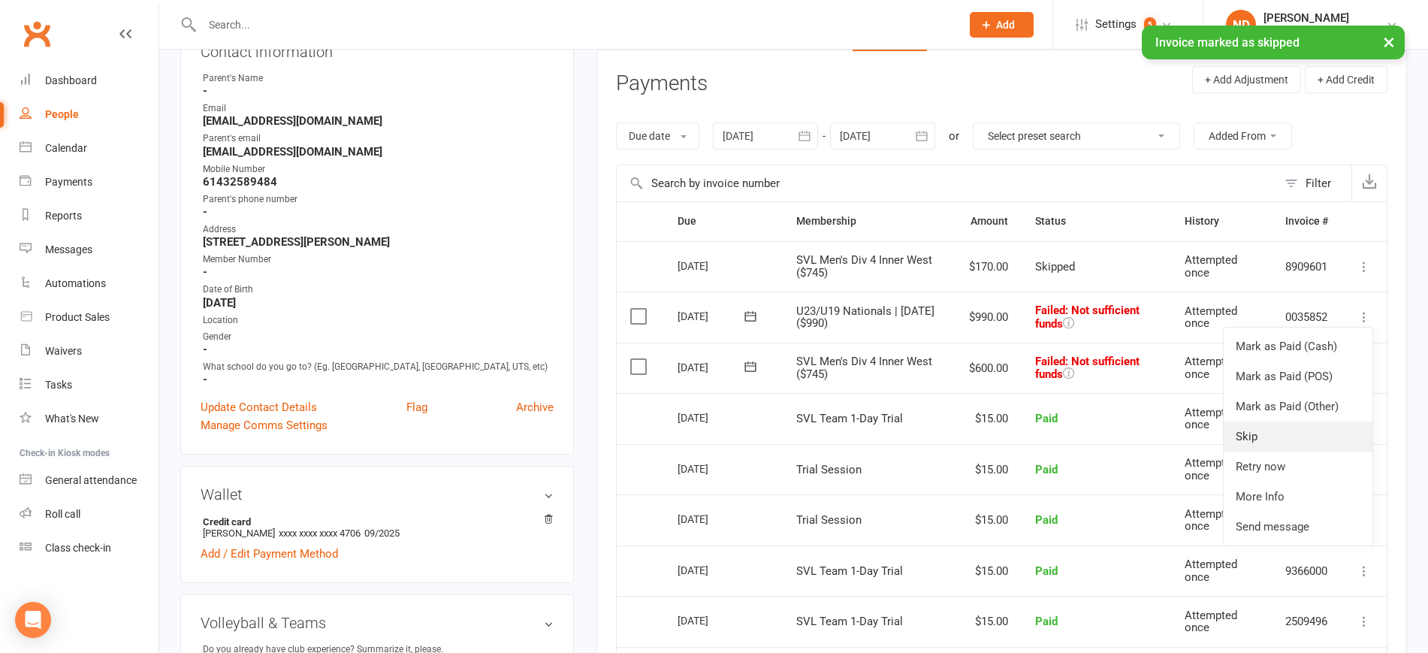
click at [1289, 440] on link "Skip" at bounding box center [1297, 436] width 149 height 30
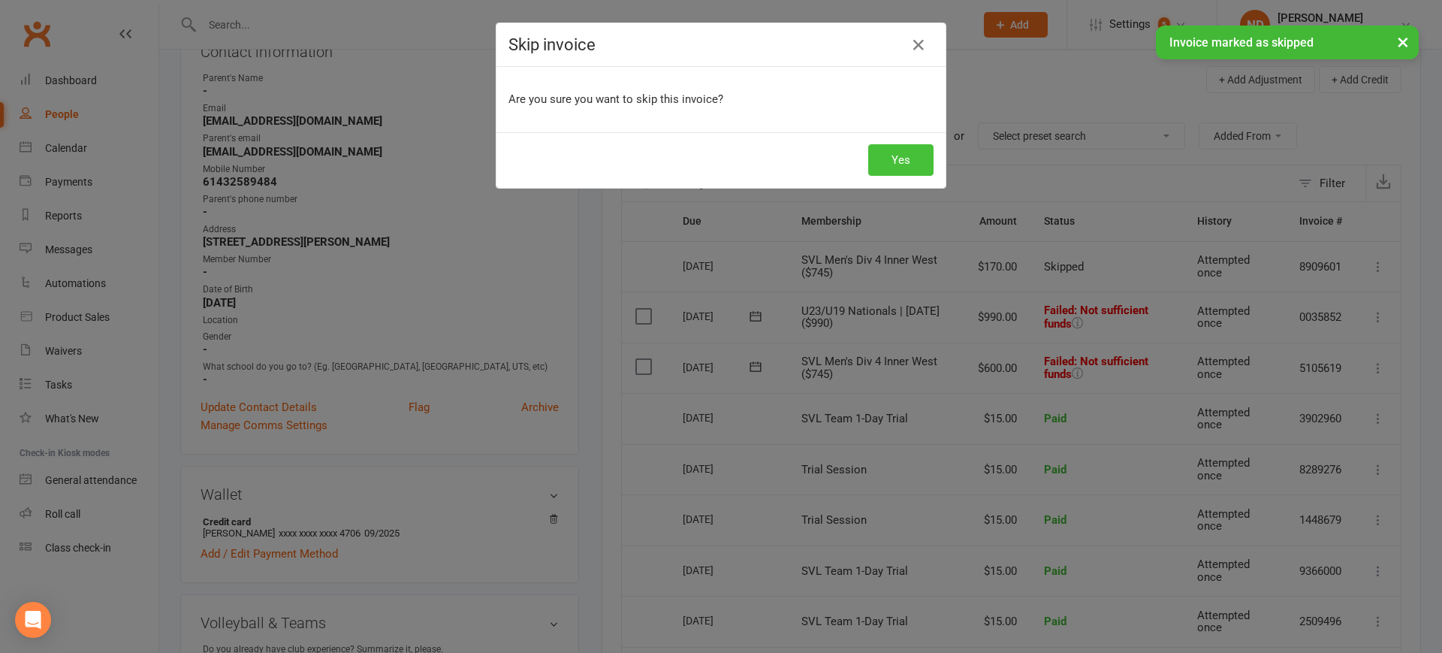
click at [889, 164] on button "Yes" at bounding box center [900, 160] width 65 height 32
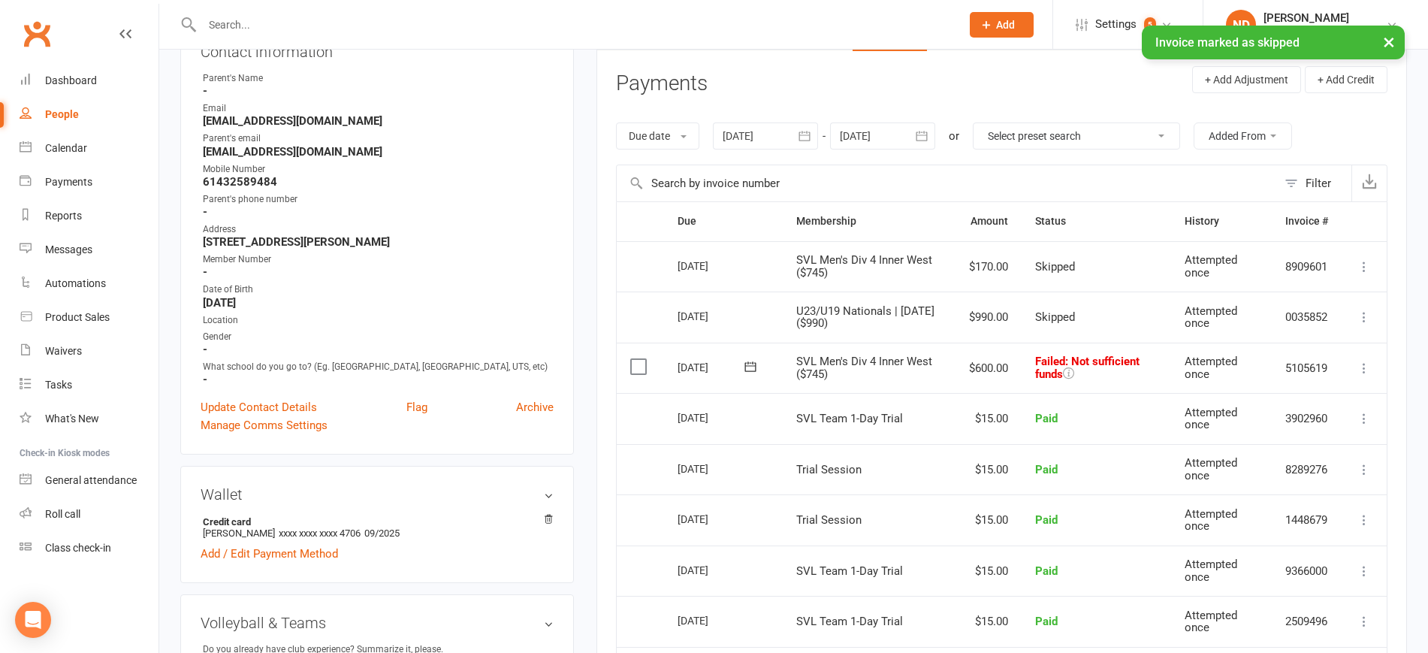
click at [1364, 359] on button at bounding box center [1364, 368] width 18 height 18
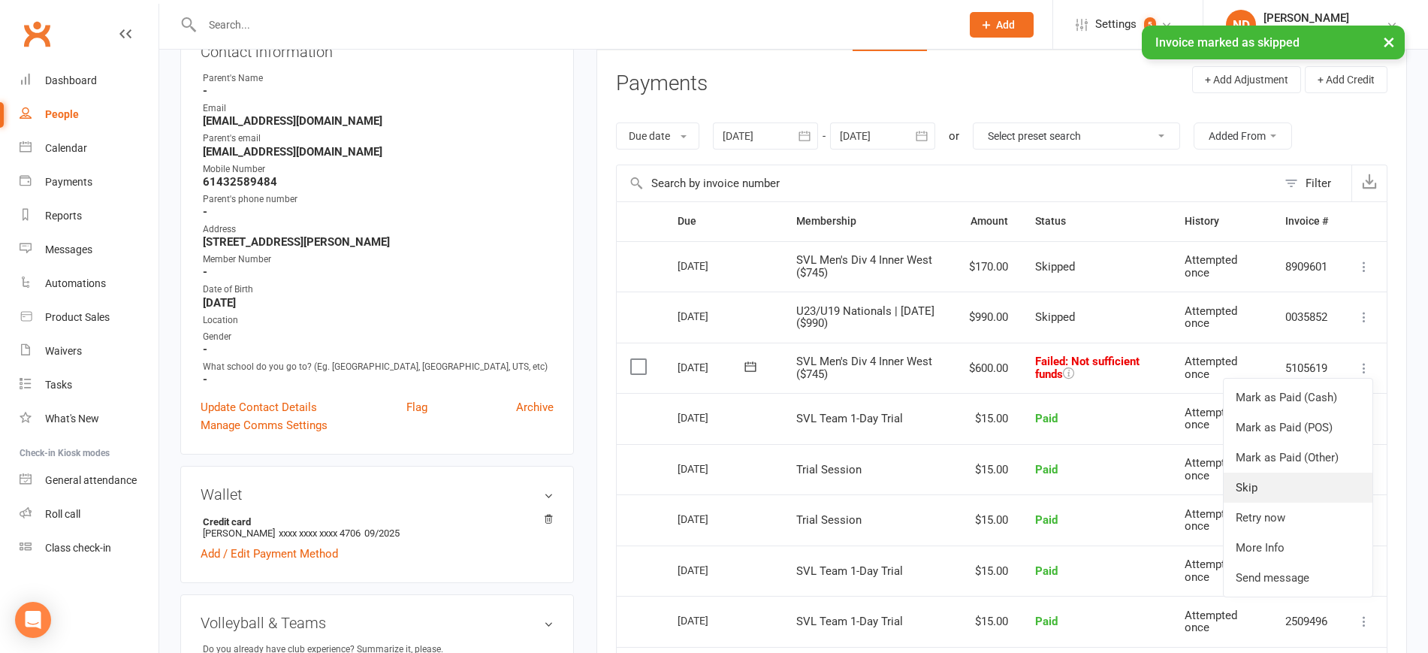
click at [1276, 478] on link "Skip" at bounding box center [1297, 487] width 149 height 30
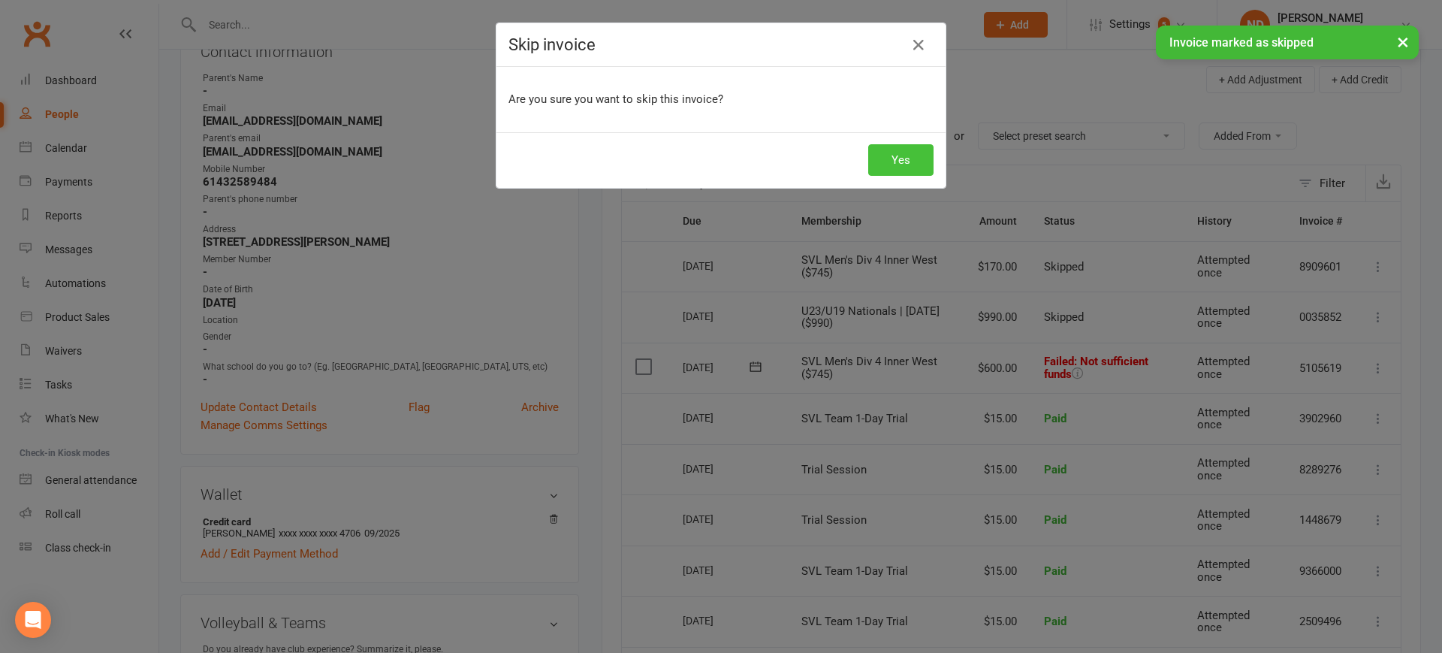
click at [903, 158] on button "Yes" at bounding box center [900, 160] width 65 height 32
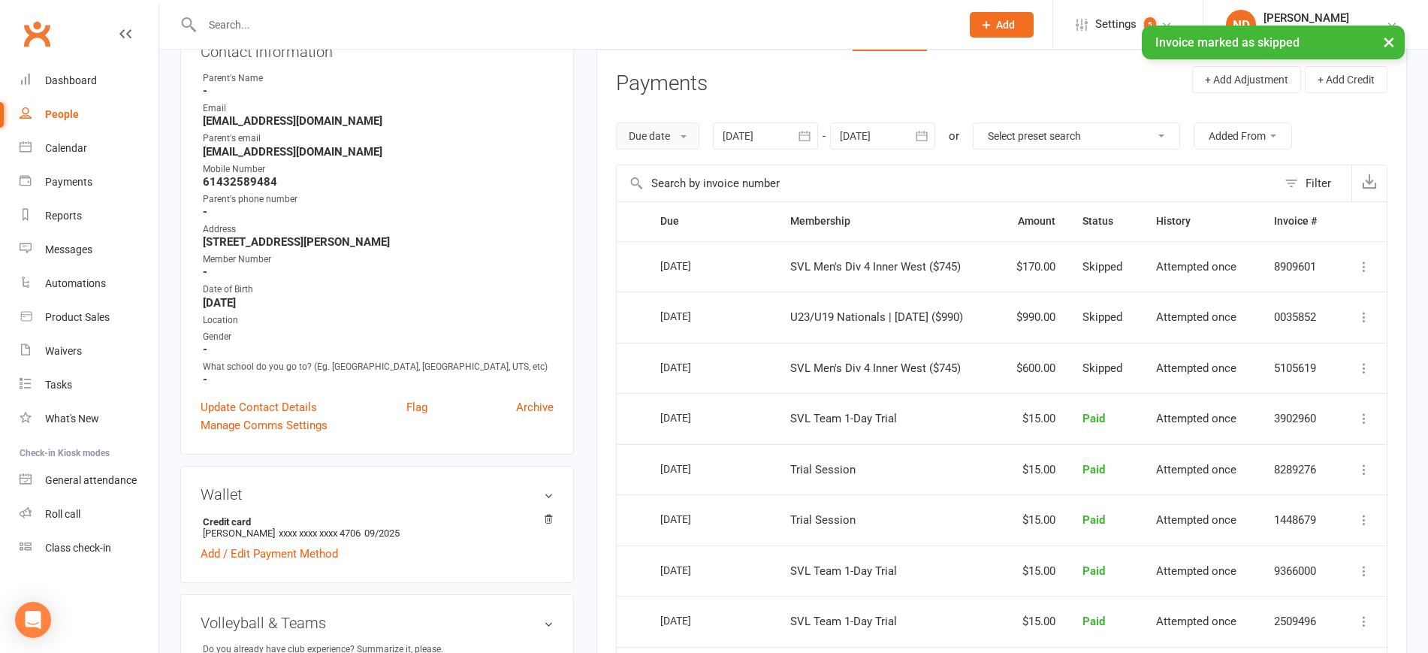
scroll to position [0, 0]
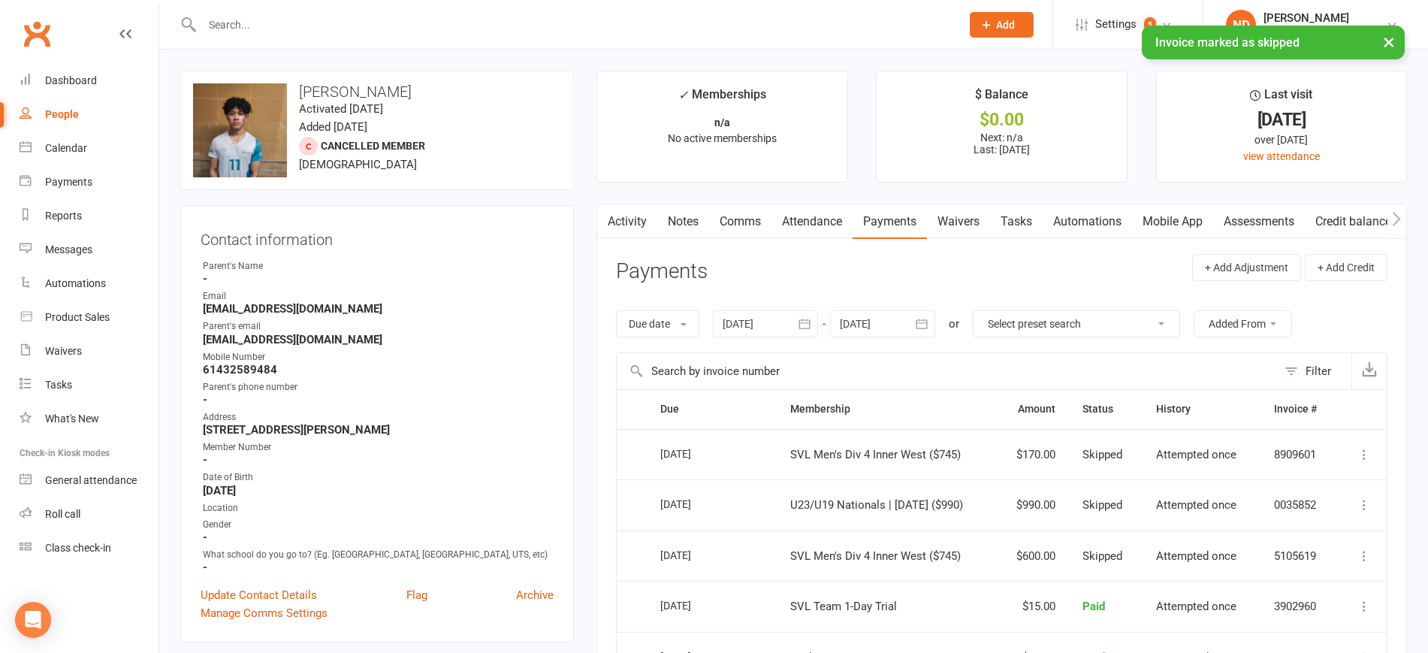
drag, startPoint x: 412, startPoint y: 86, endPoint x: 300, endPoint y: 82, distance: 111.2
click at [300, 83] on h3 "[PERSON_NAME]" at bounding box center [377, 91] width 368 height 17
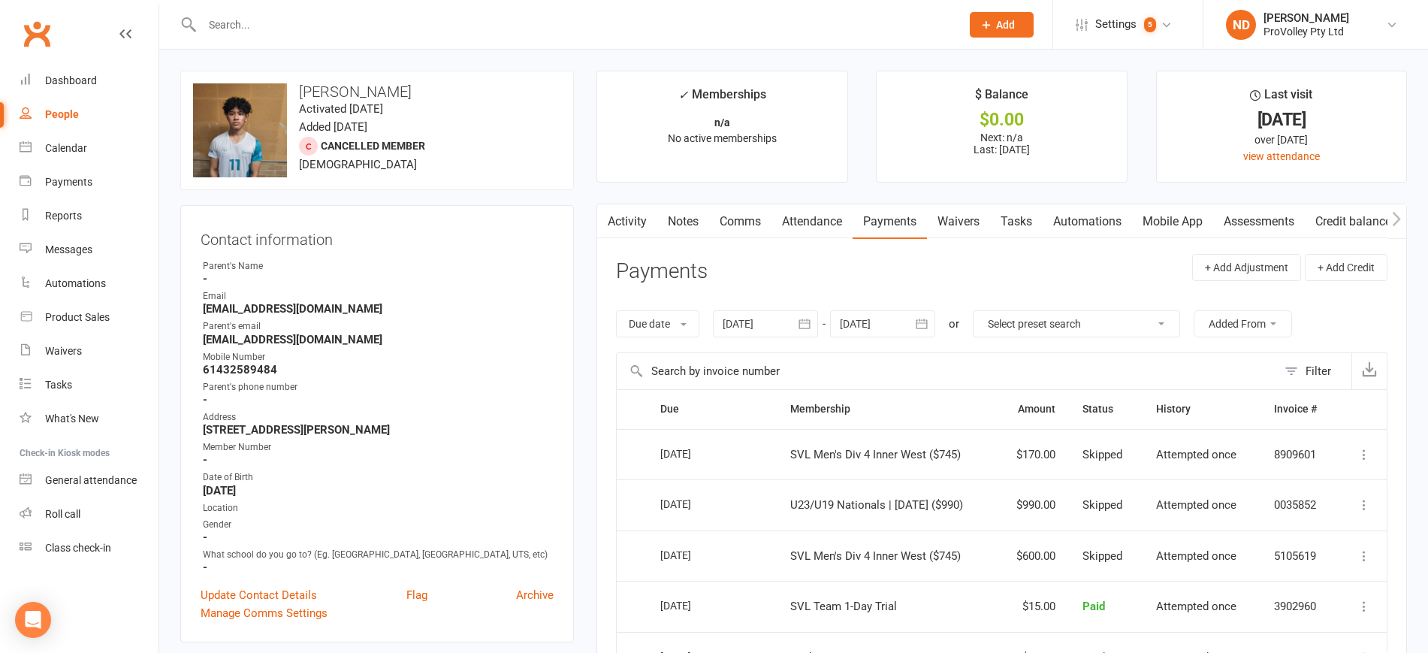
copy h3 "[PERSON_NAME]"
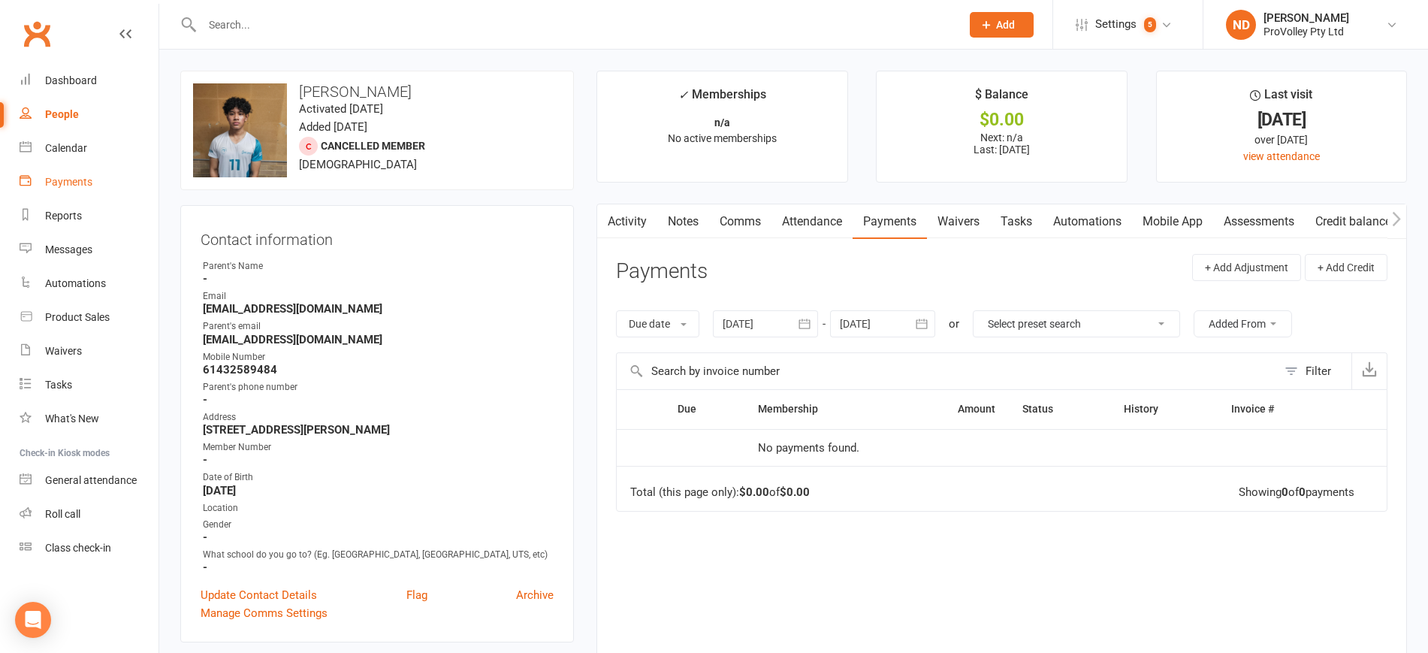
drag, startPoint x: 72, startPoint y: 173, endPoint x: 120, endPoint y: 182, distance: 49.0
click at [72, 173] on link "Payments" at bounding box center [89, 182] width 139 height 34
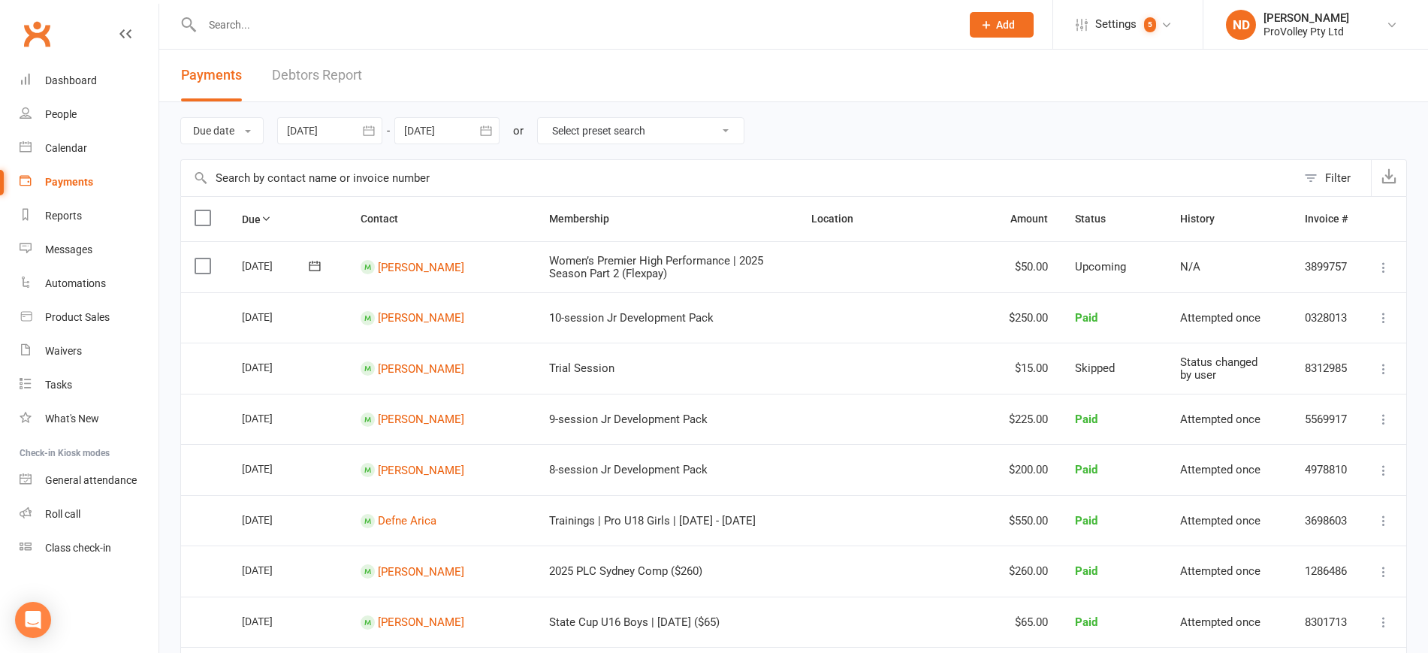
click at [325, 174] on input "text" at bounding box center [738, 178] width 1115 height 36
paste input "[PERSON_NAME]"
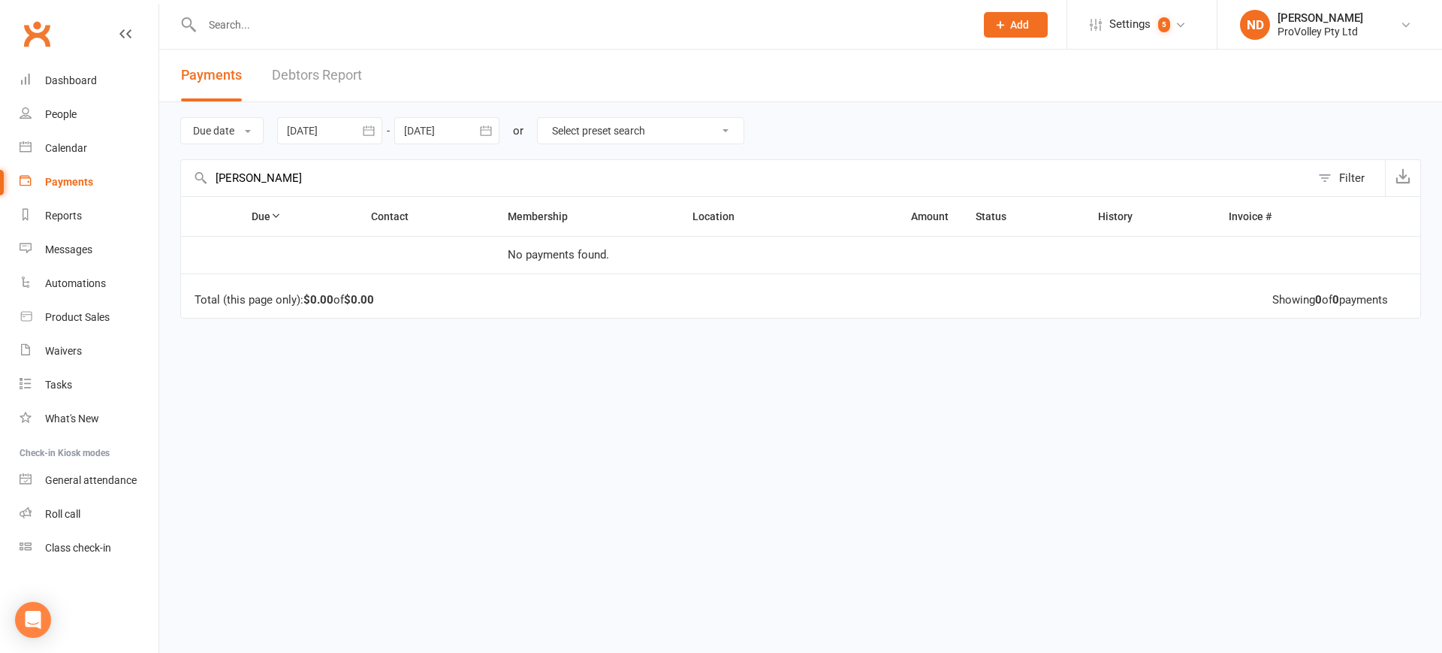
type input "[PERSON_NAME]"
click at [369, 125] on icon "button" at bounding box center [368, 130] width 15 height 15
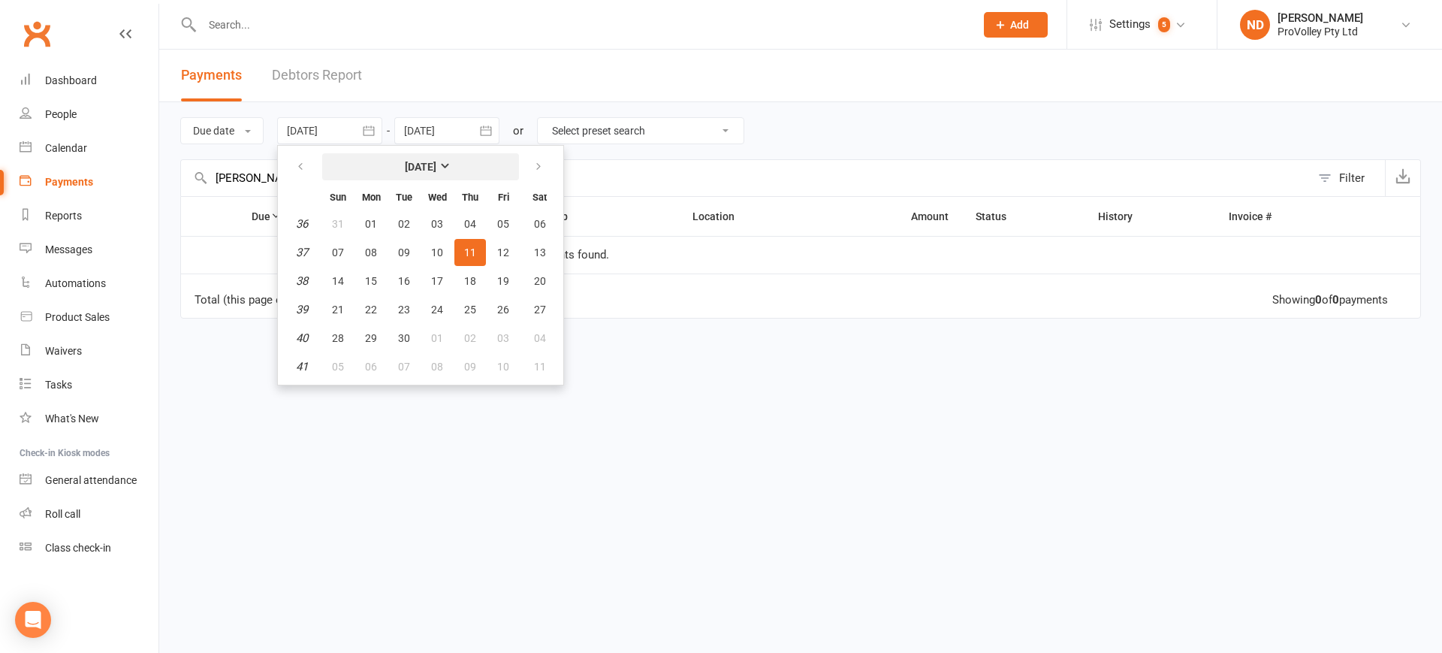
click at [406, 161] on strong "[DATE]" at bounding box center [421, 167] width 32 height 12
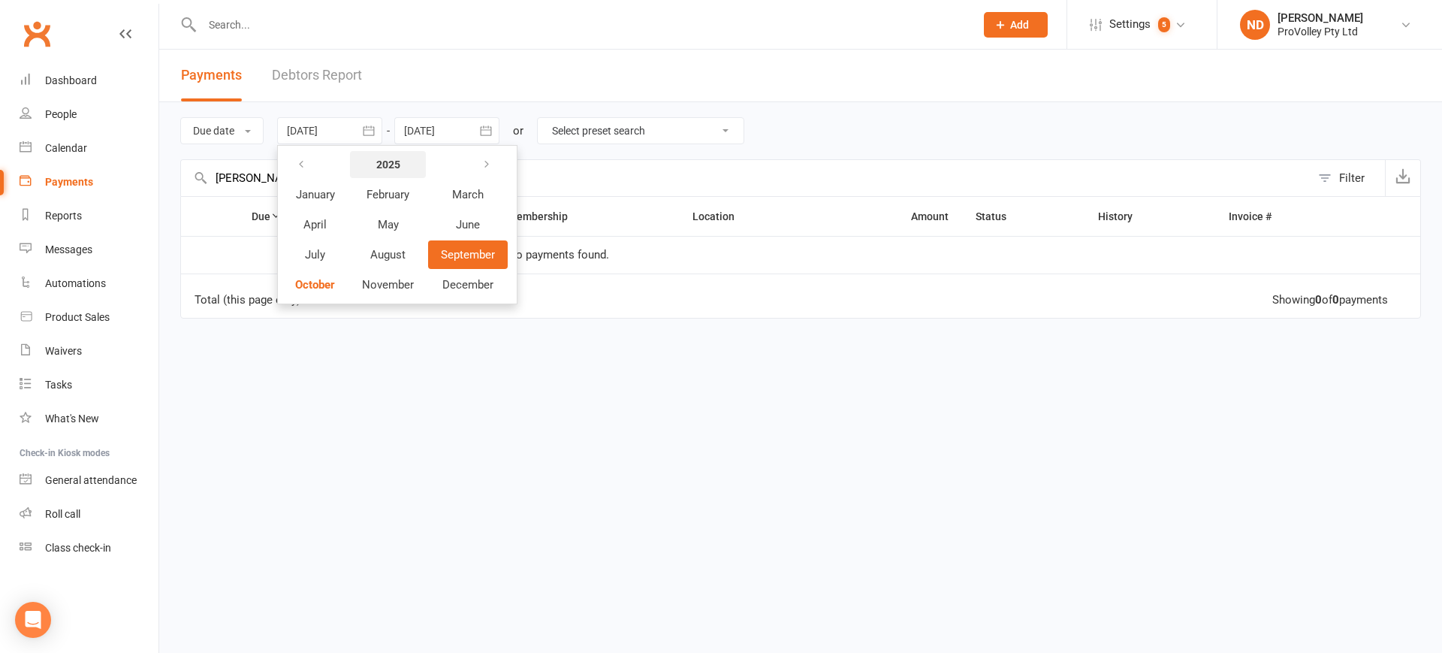
click at [390, 164] on strong "2025" at bounding box center [388, 164] width 24 height 12
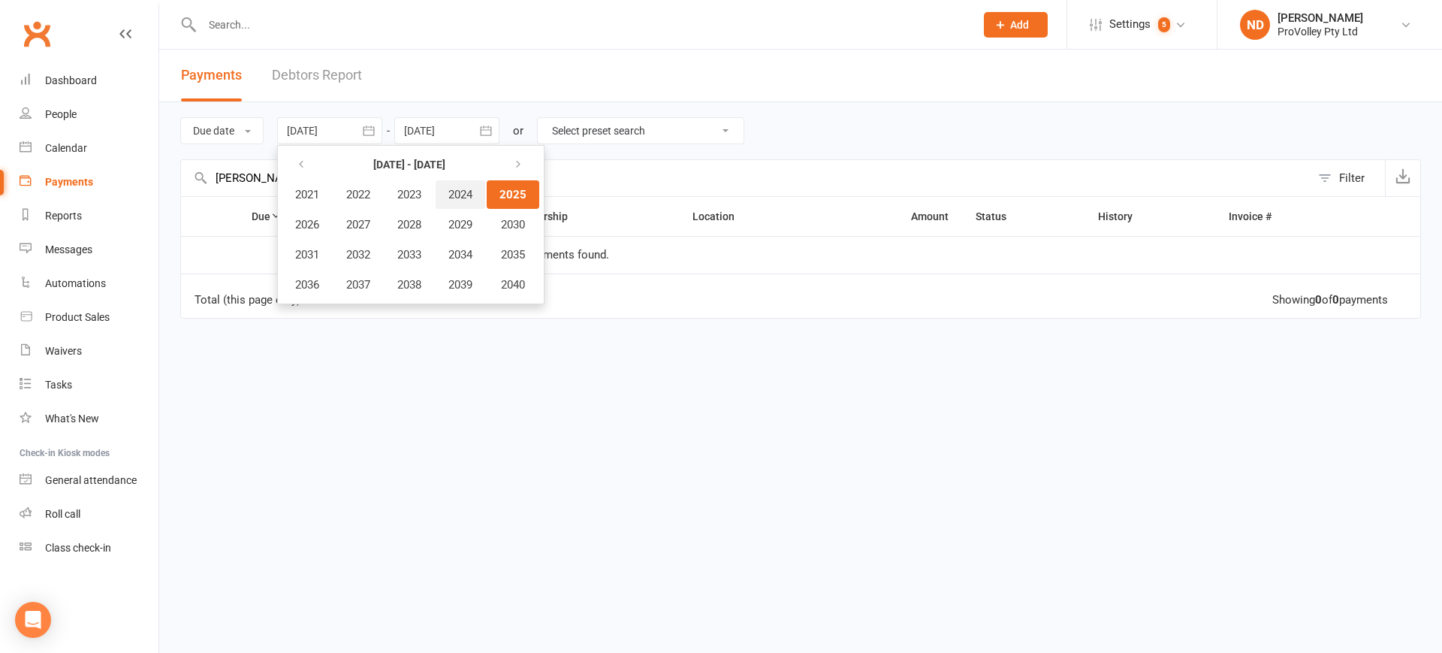
click at [462, 197] on span "2024" at bounding box center [460, 195] width 24 height 14
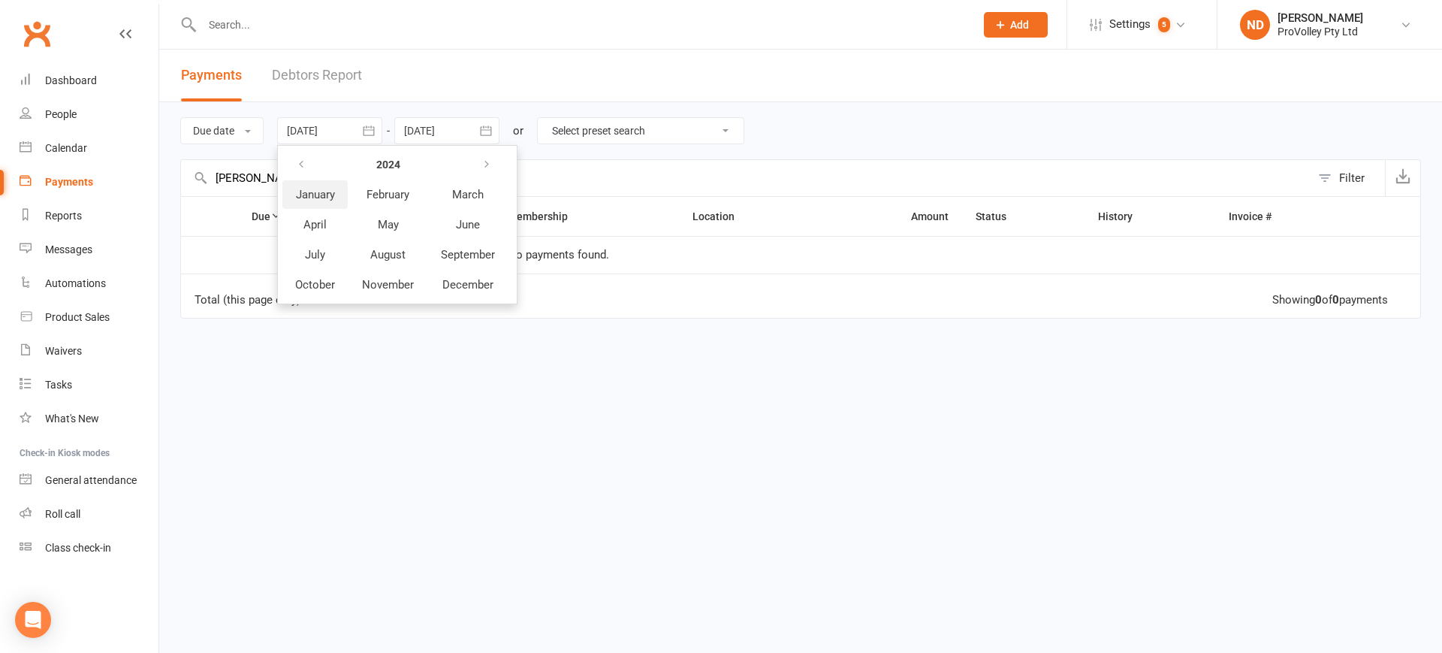
click at [306, 192] on span "January" at bounding box center [315, 195] width 39 height 14
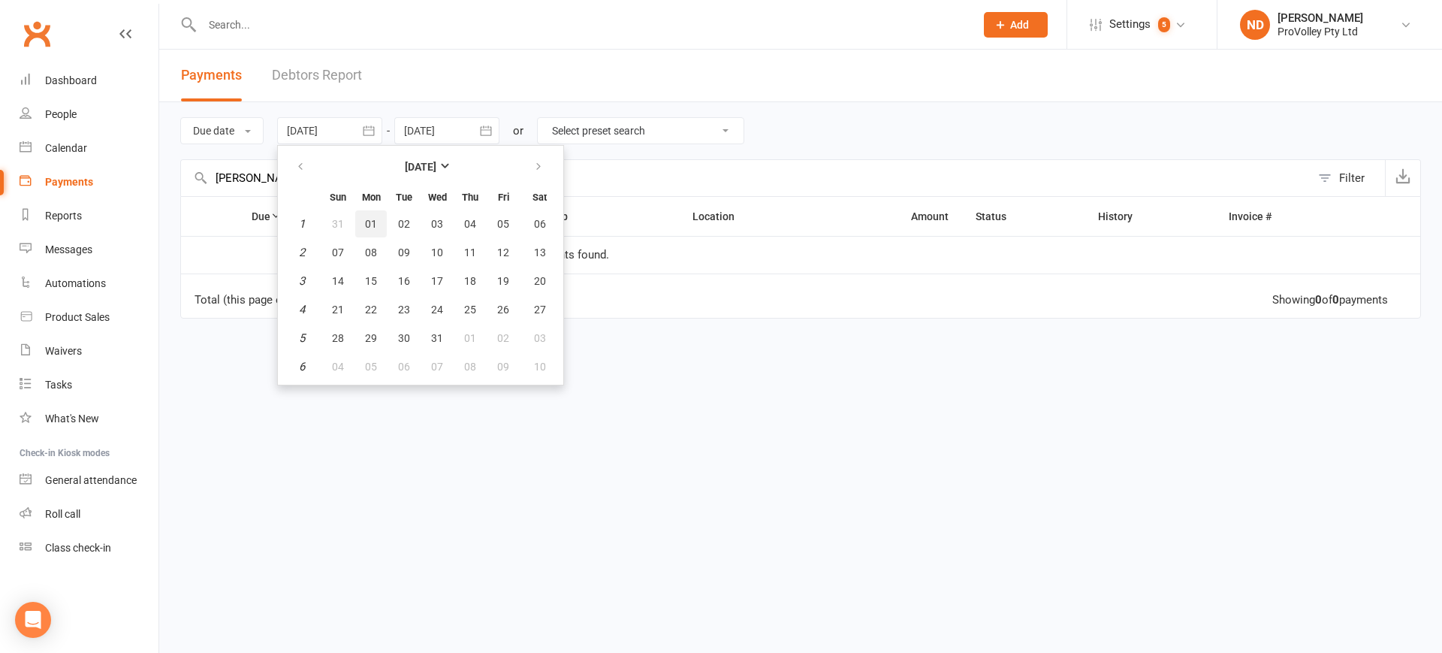
click at [372, 221] on span "01" at bounding box center [371, 224] width 12 height 12
type input "[DATE]"
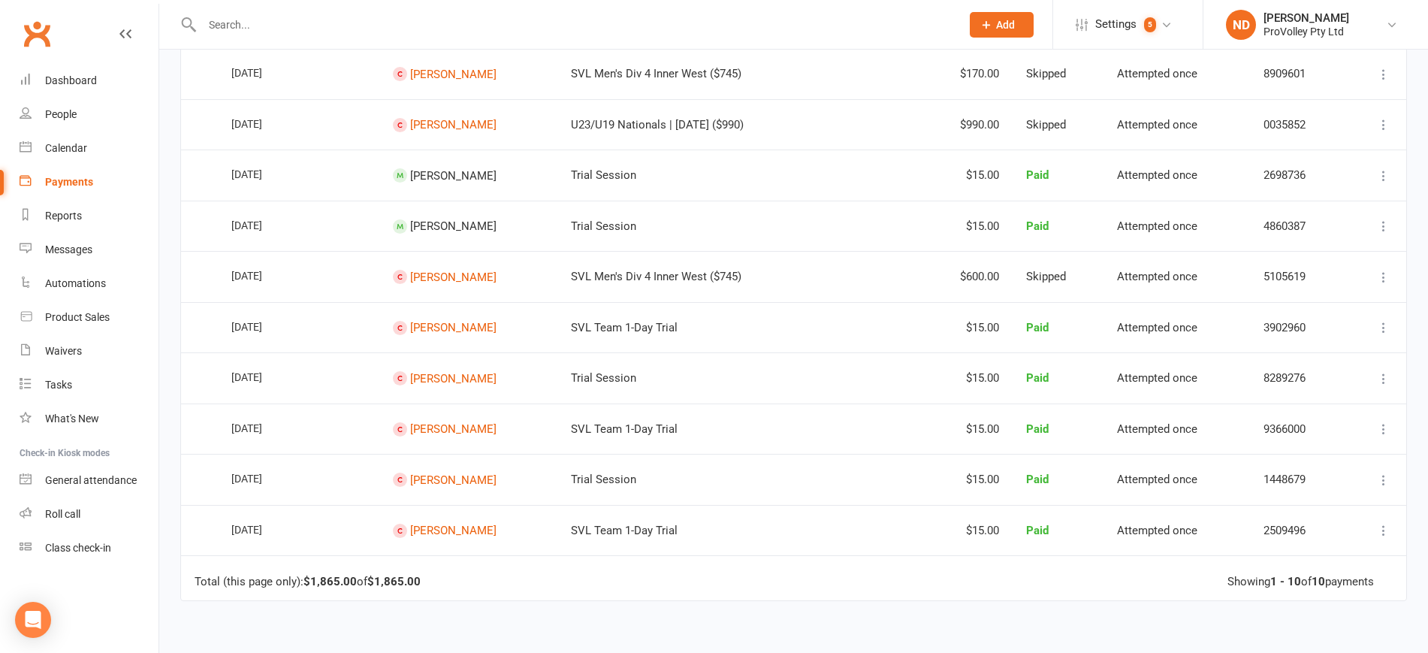
scroll to position [94, 0]
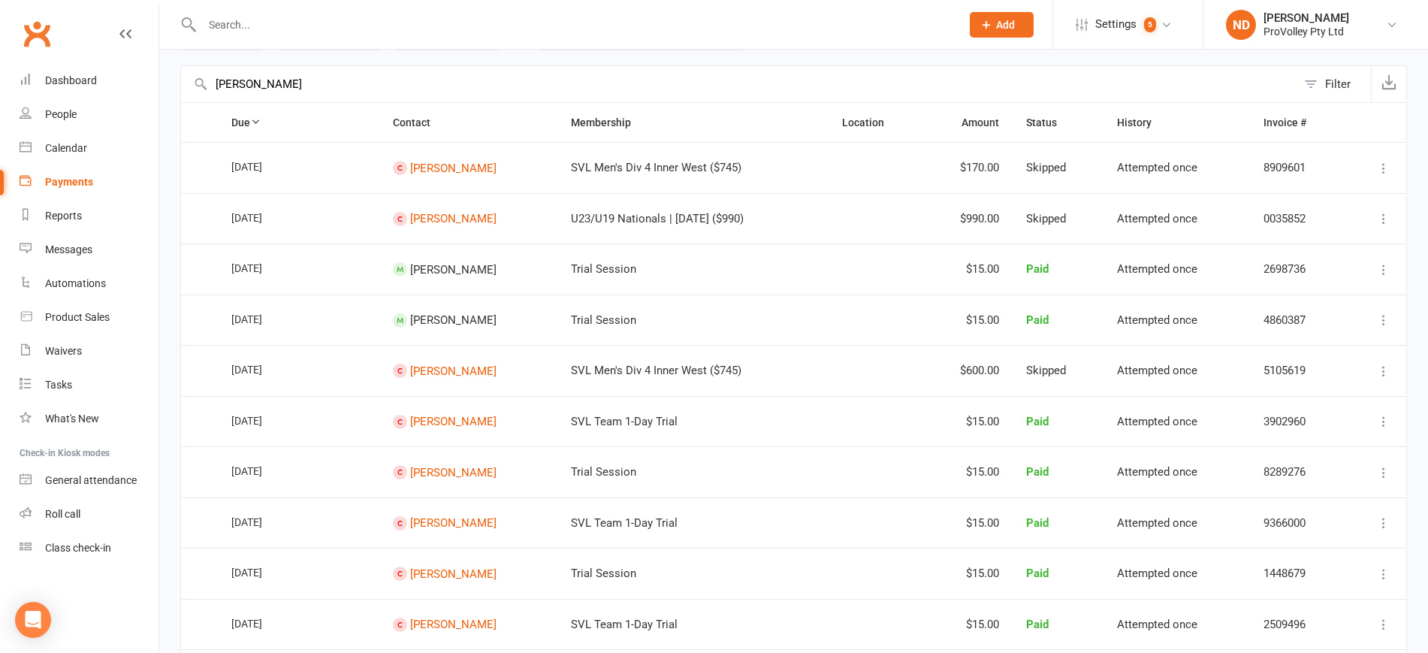
drag, startPoint x: 496, startPoint y: 170, endPoint x: 401, endPoint y: 173, distance: 94.7
click at [401, 173] on td "Daniel Tanjung" at bounding box center [468, 167] width 178 height 51
copy contact-link "Daniel Tanjung"
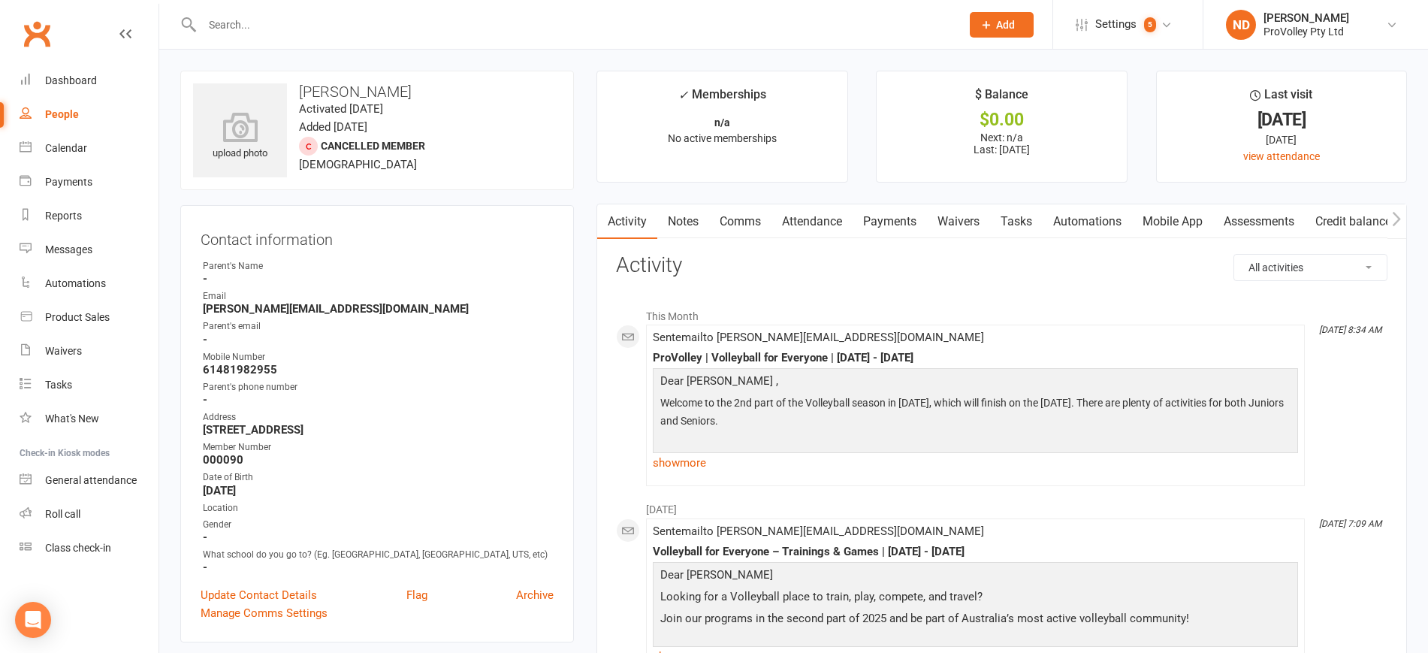
click at [876, 219] on link "Payments" at bounding box center [889, 221] width 74 height 35
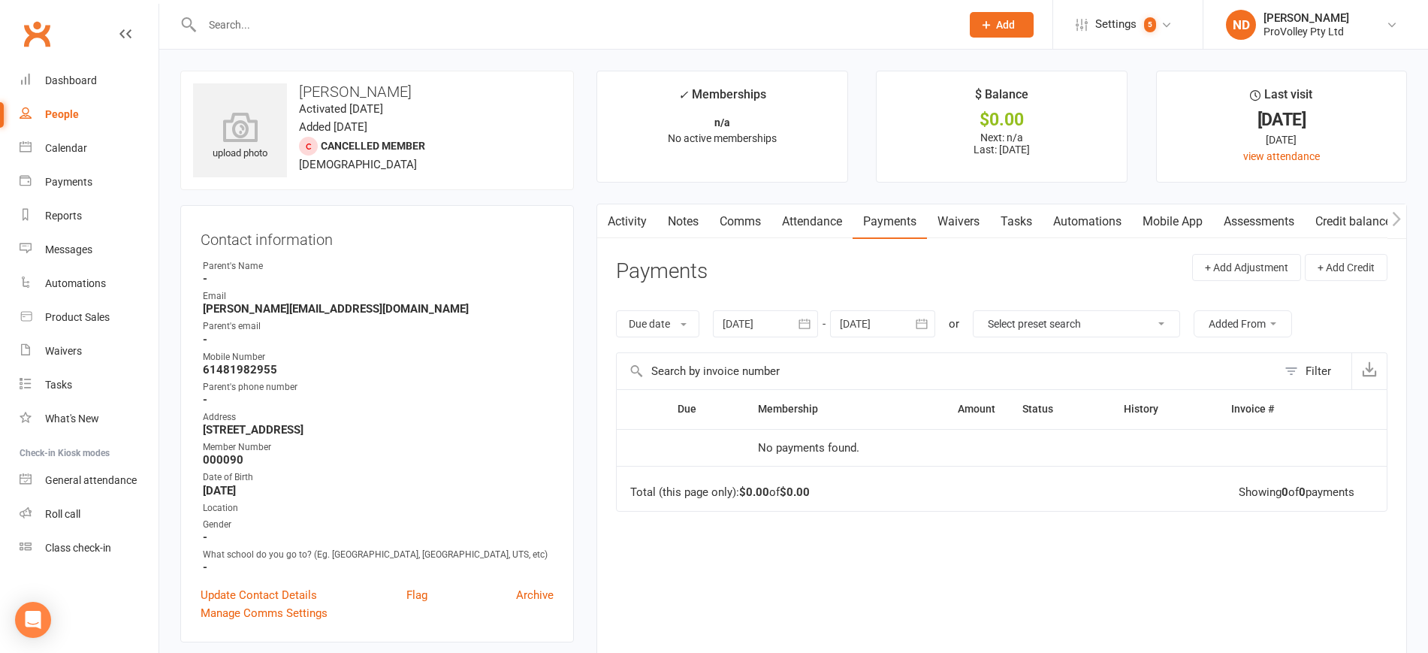
click at [801, 324] on icon "button" at bounding box center [804, 323] width 15 height 15
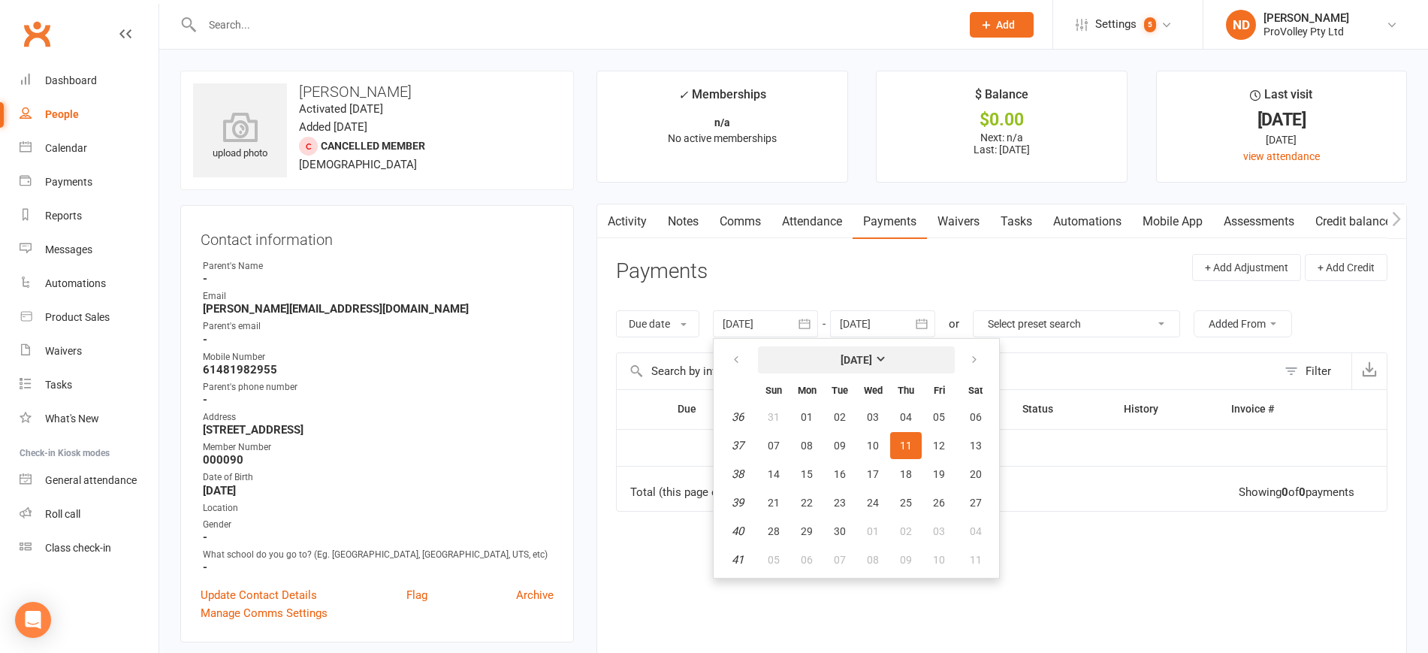
click at [854, 363] on strong "[DATE]" at bounding box center [856, 360] width 32 height 12
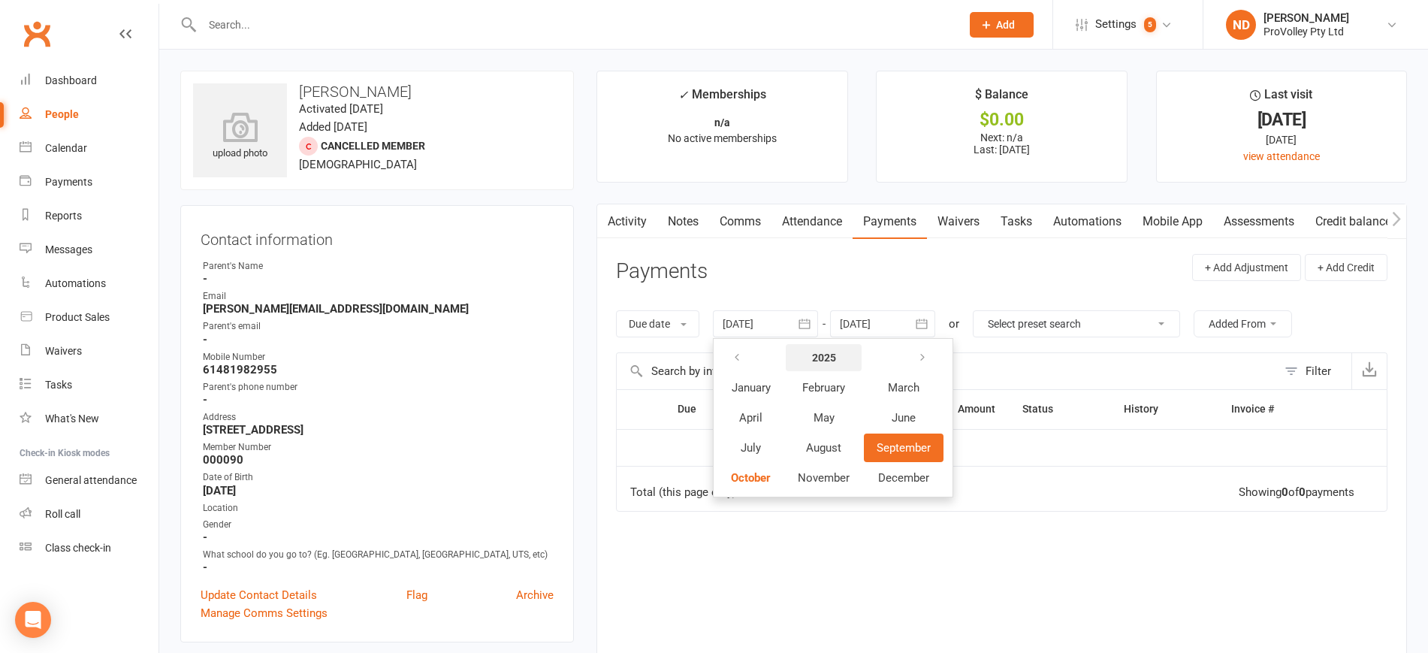
click at [828, 354] on strong "2025" at bounding box center [824, 357] width 24 height 12
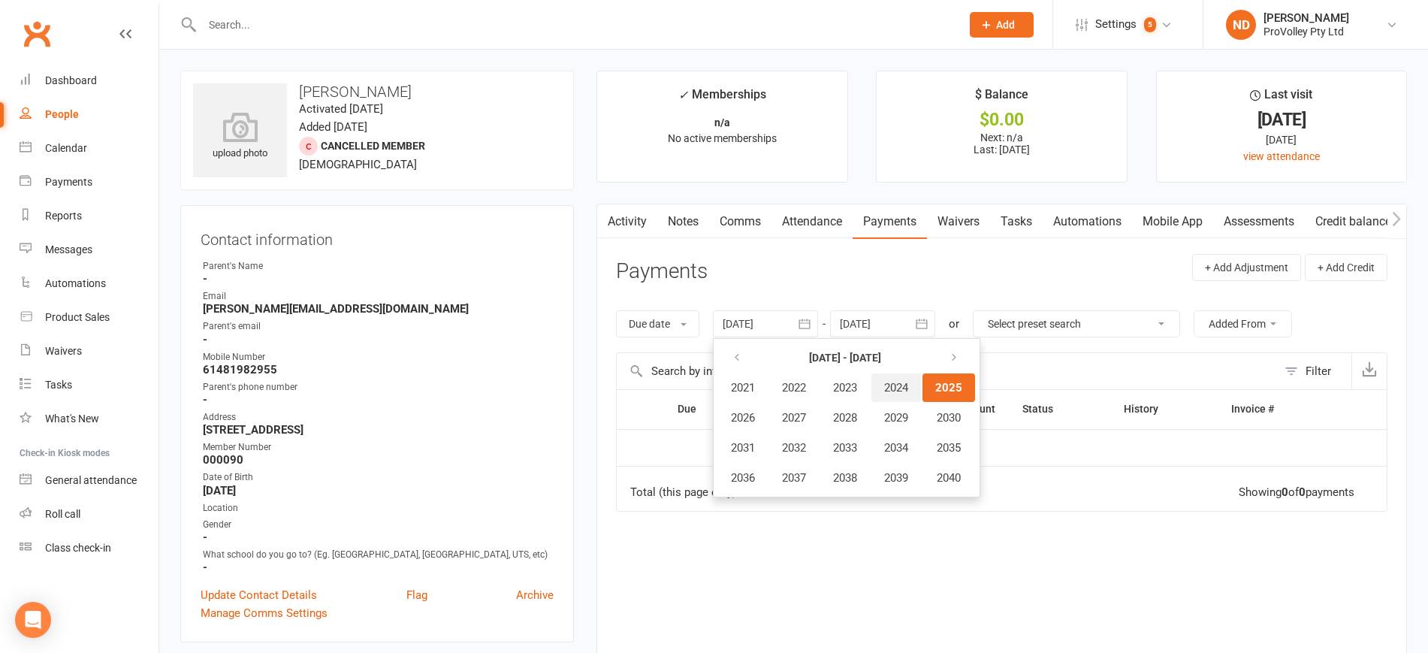
click at [902, 383] on span "2024" at bounding box center [896, 388] width 24 height 14
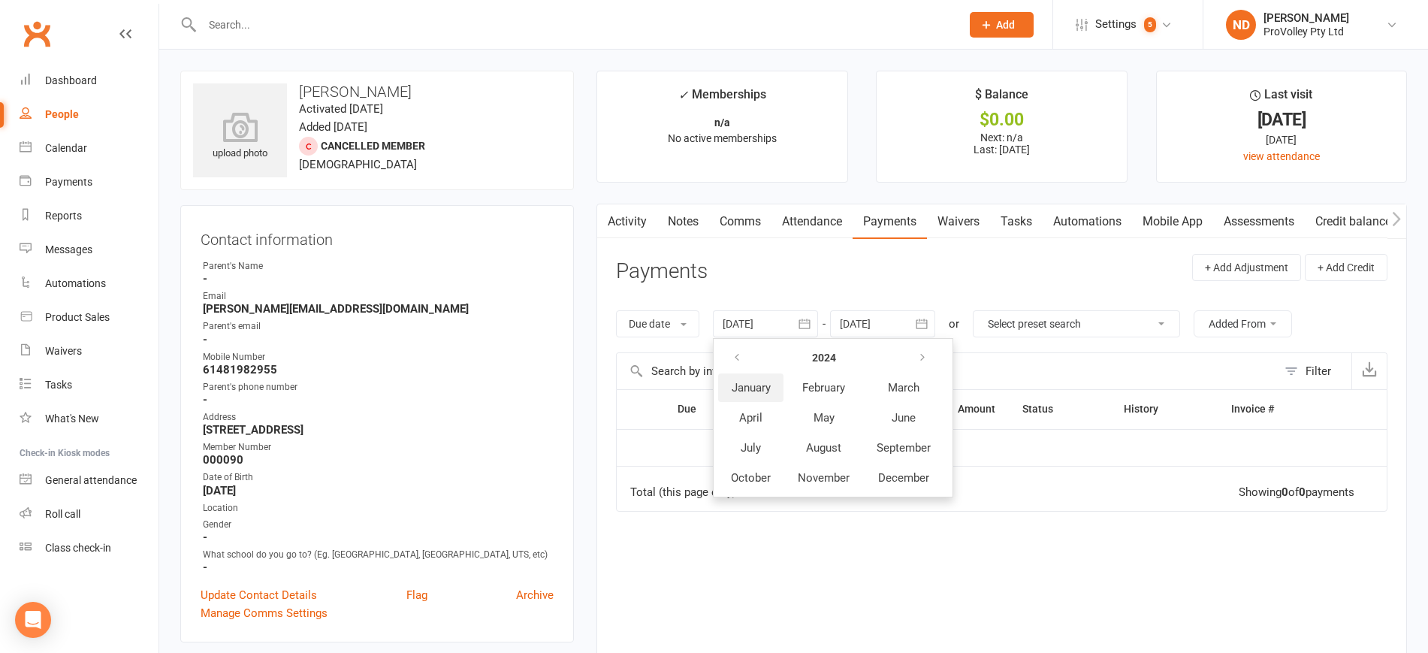
click at [755, 376] on button "January" at bounding box center [750, 387] width 65 height 29
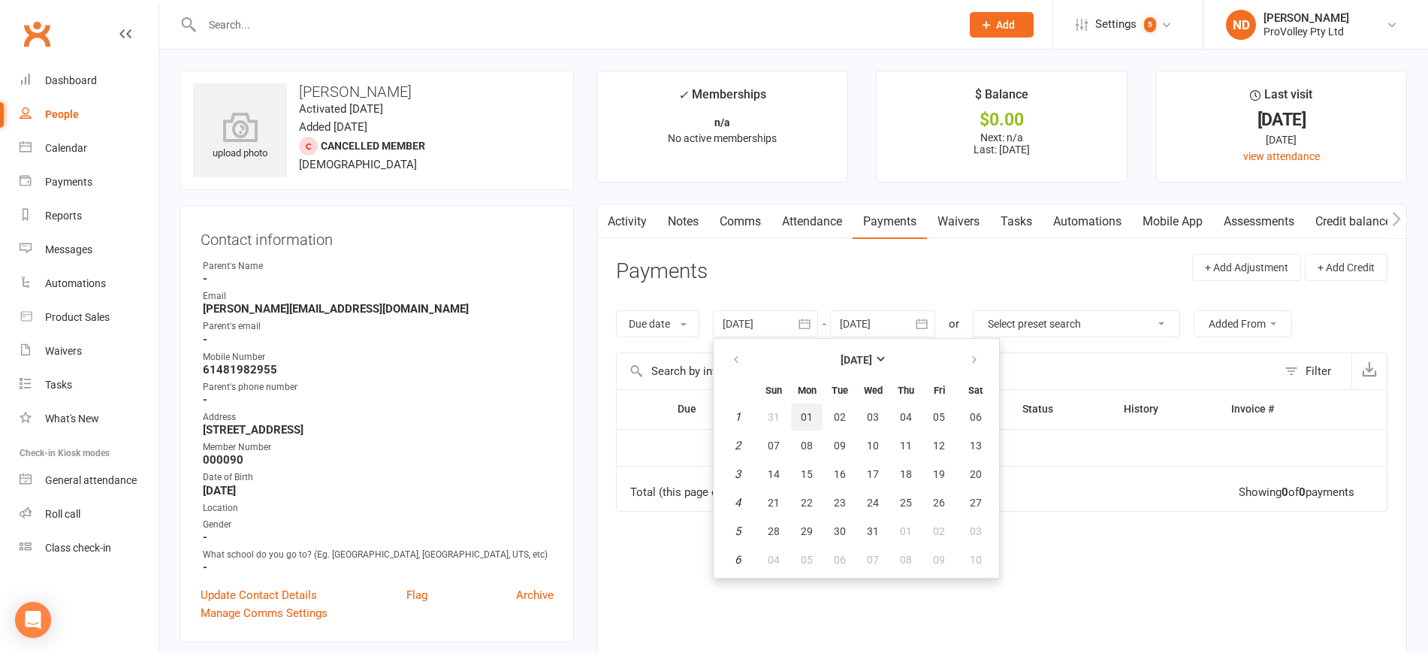
click at [816, 406] on button "01" at bounding box center [807, 416] width 32 height 27
type input "[DATE]"
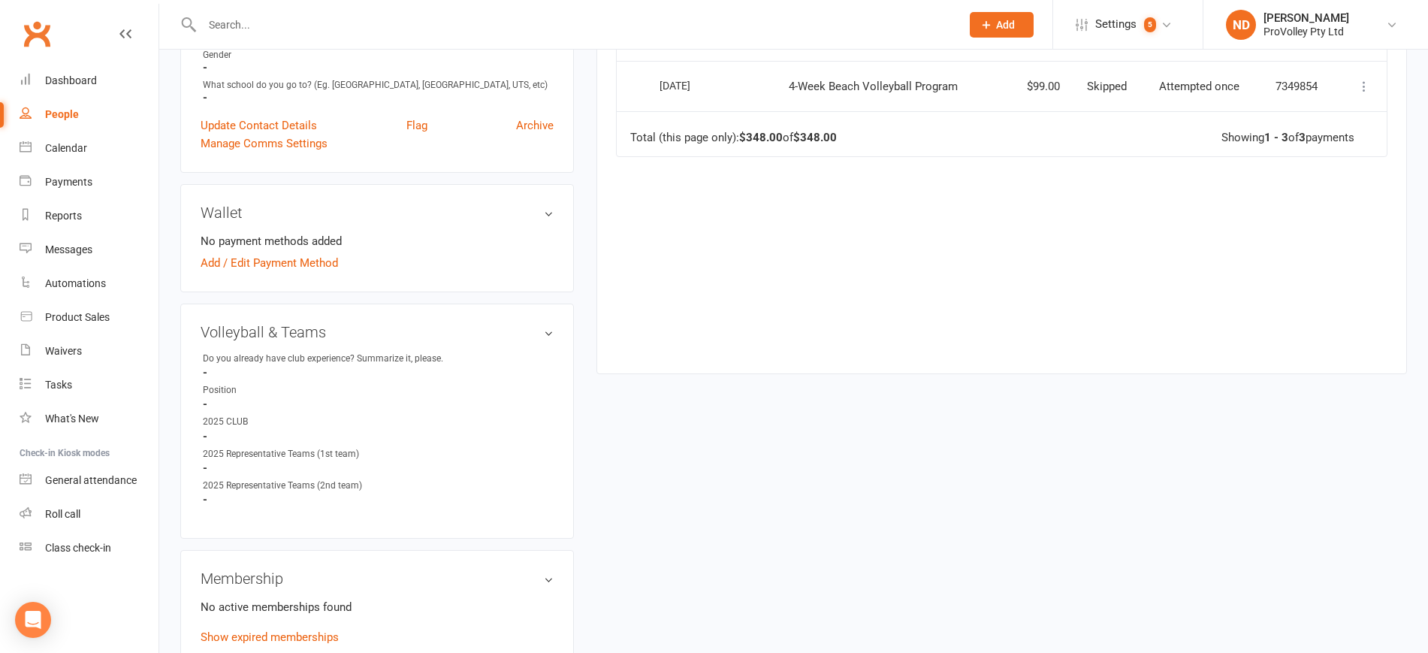
scroll to position [845, 0]
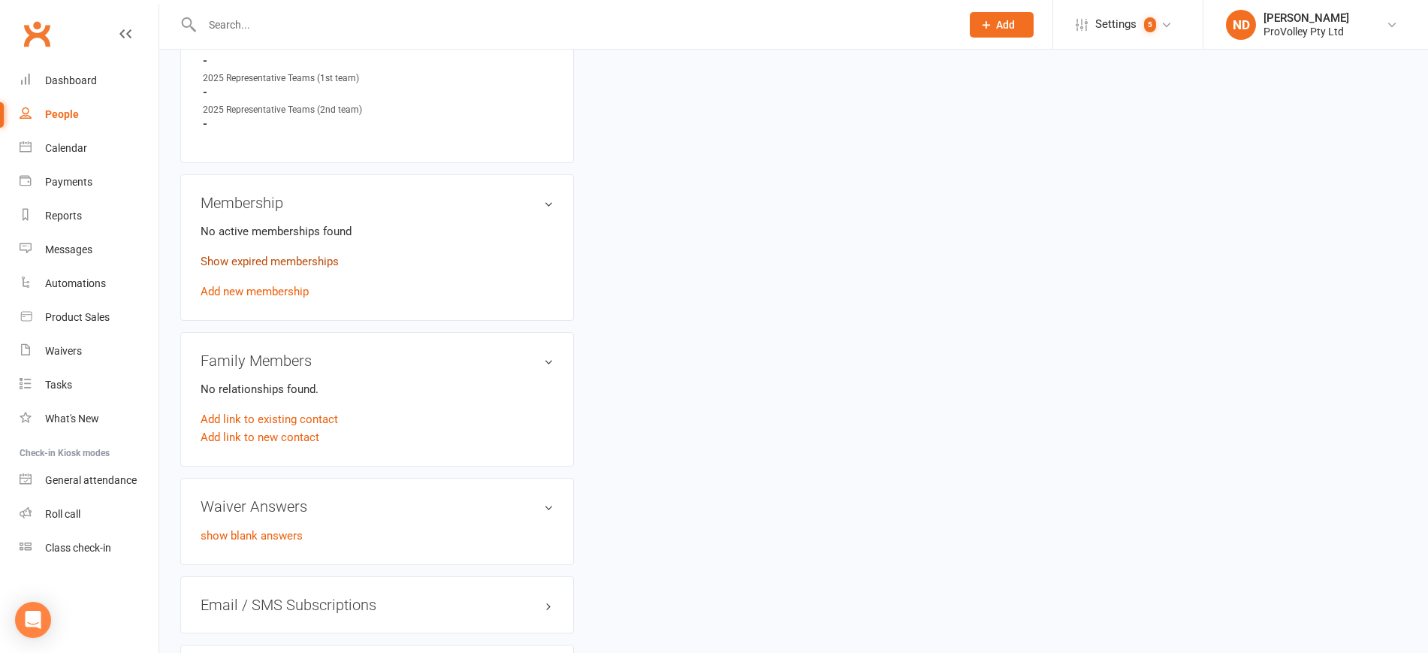
click at [297, 268] on link "Show expired memberships" at bounding box center [269, 262] width 138 height 14
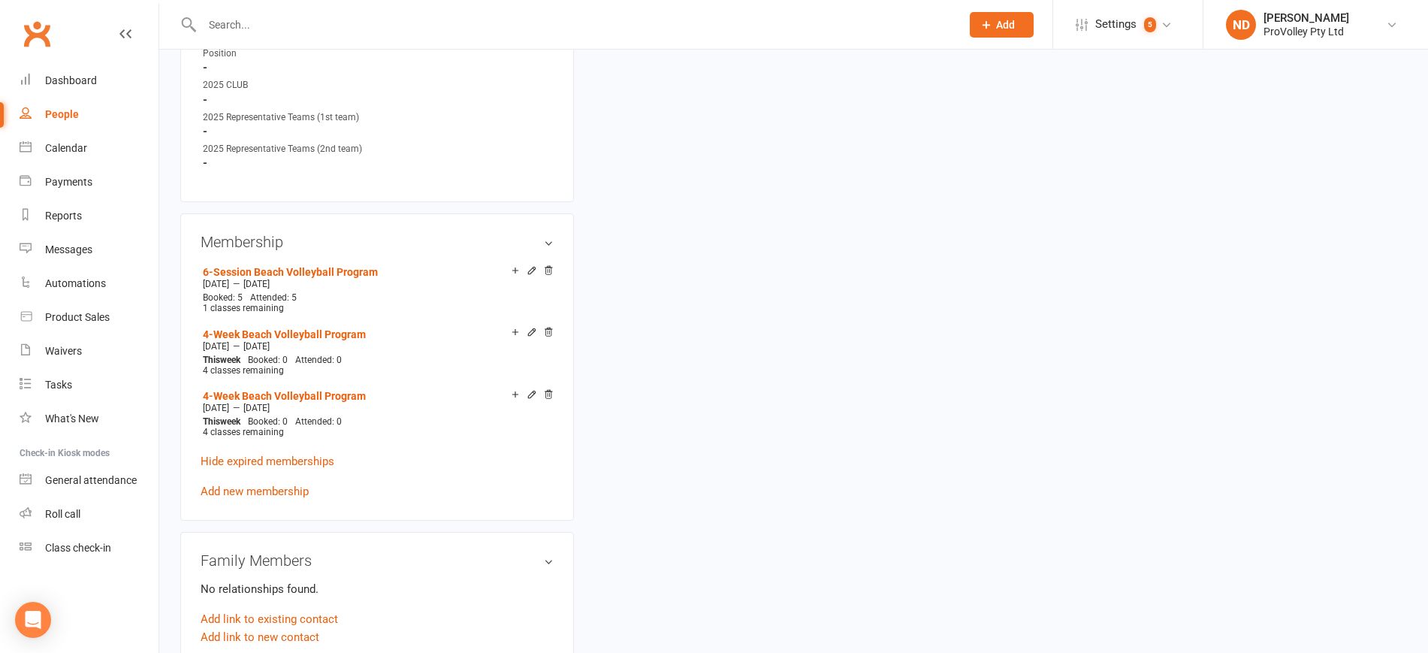
scroll to position [939, 0]
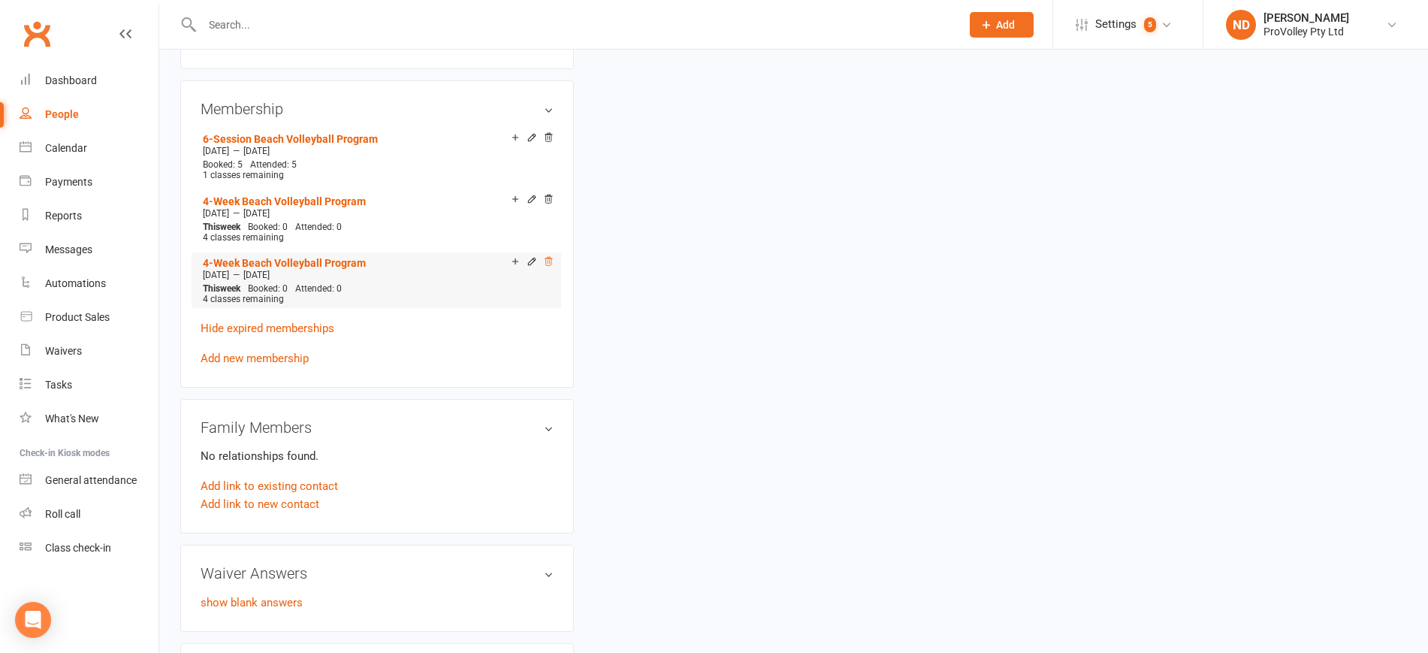
click at [552, 267] on icon at bounding box center [548, 261] width 11 height 11
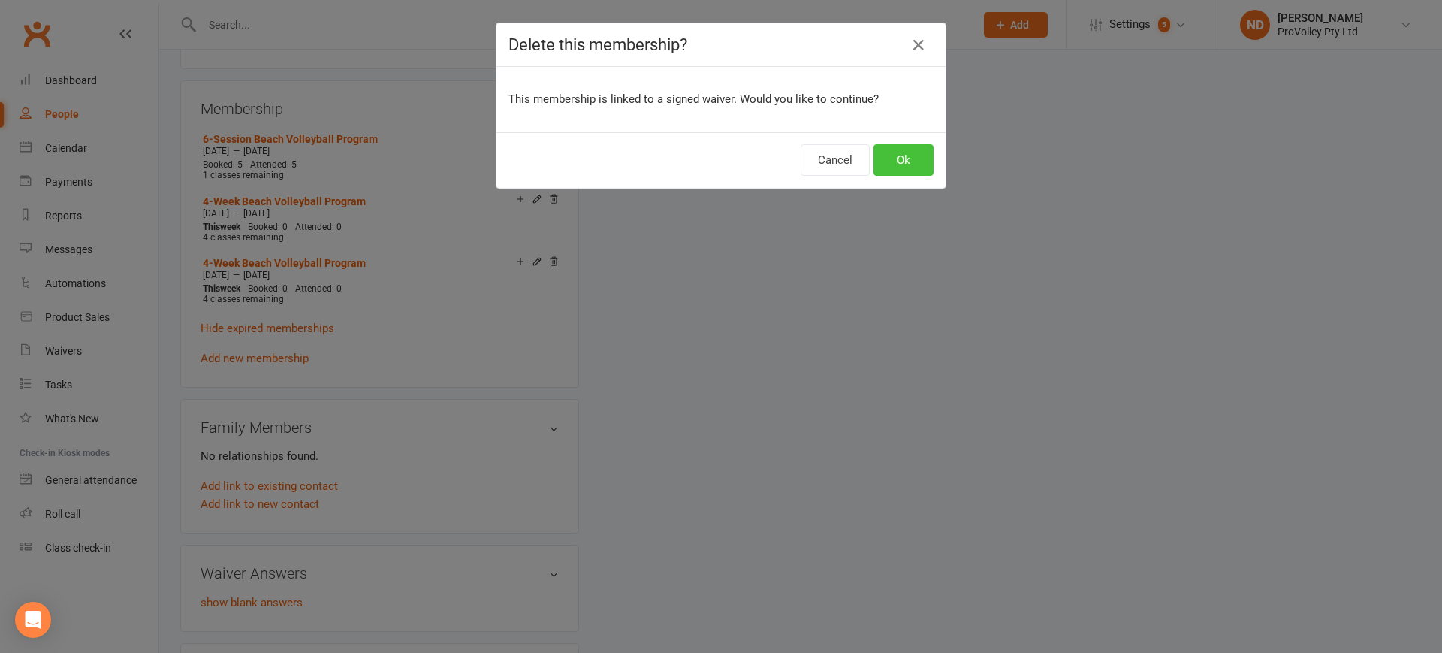
click at [900, 153] on button "Ok" at bounding box center [903, 160] width 60 height 32
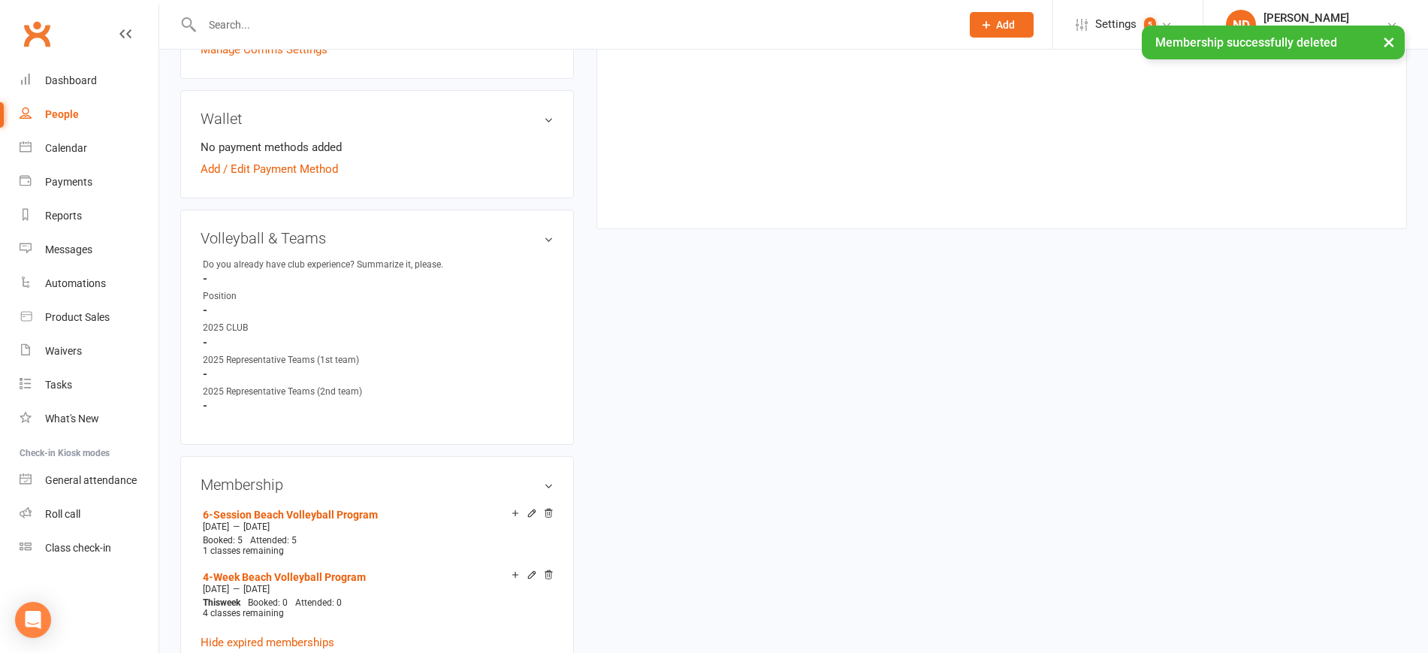
scroll to position [94, 0]
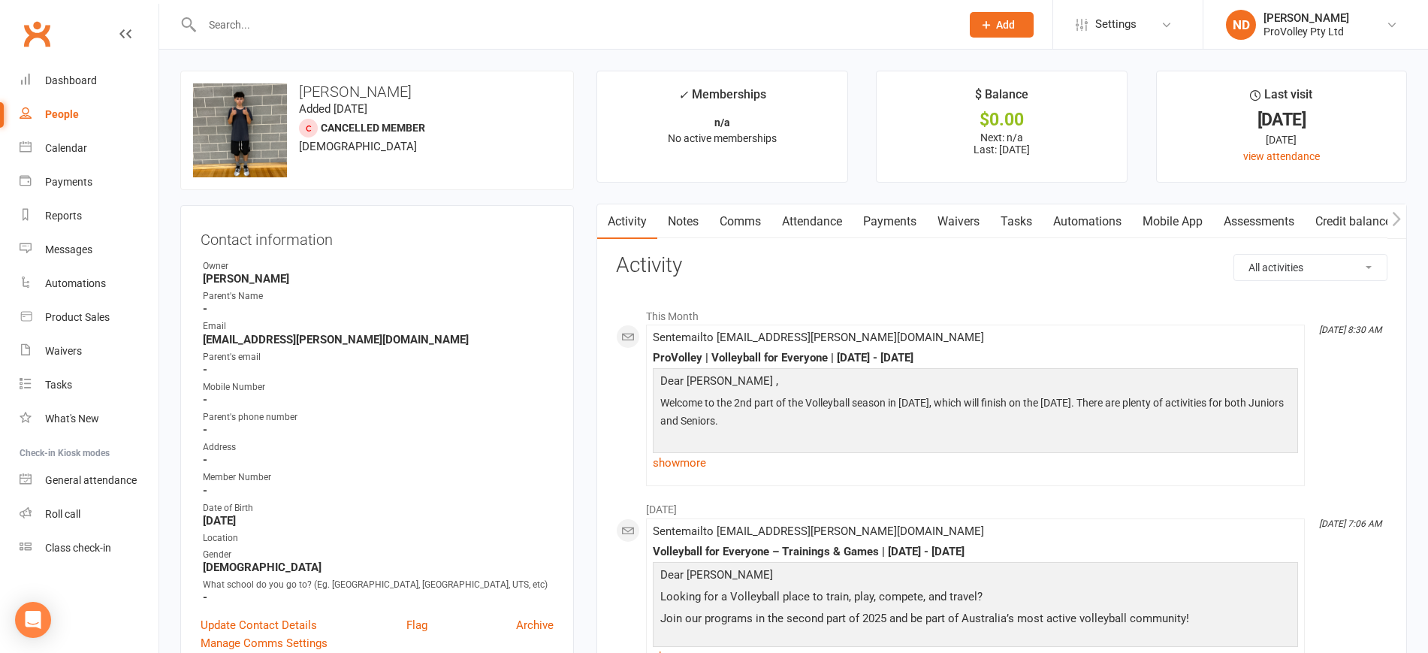
click at [894, 218] on link "Payments" at bounding box center [889, 221] width 74 height 35
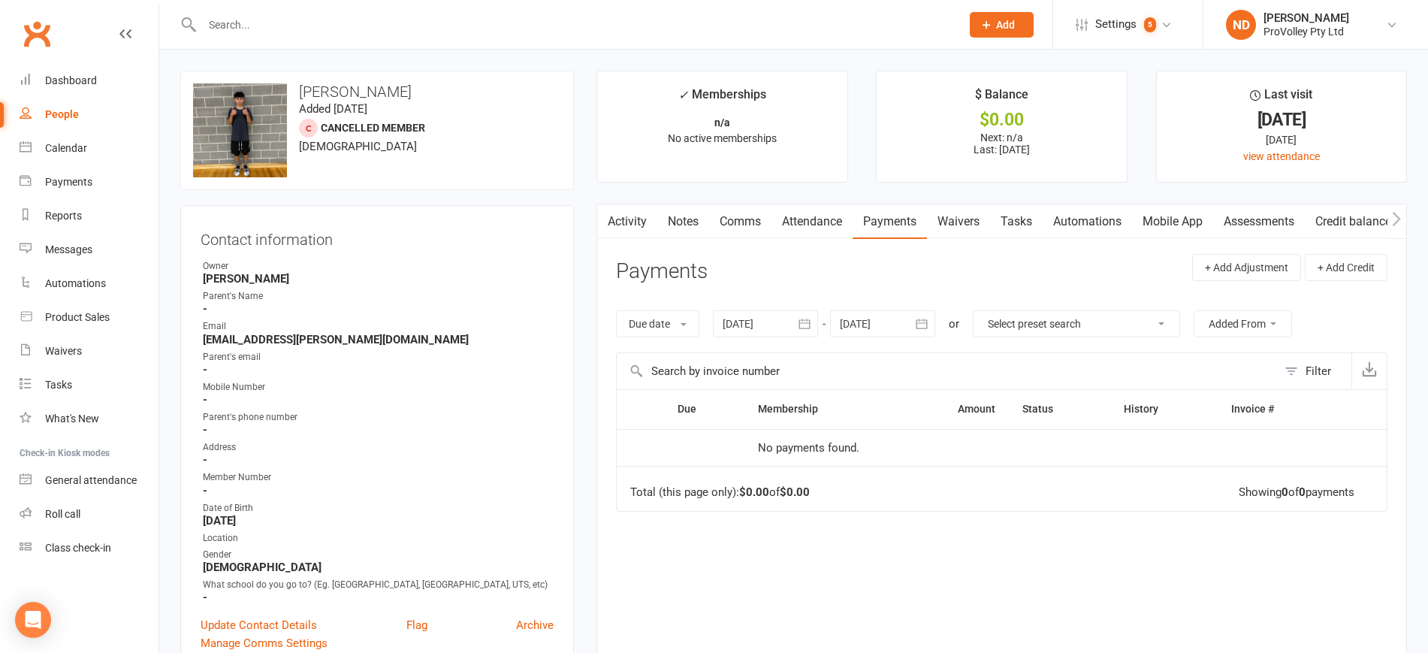
click at [804, 327] on icon "button" at bounding box center [803, 323] width 11 height 10
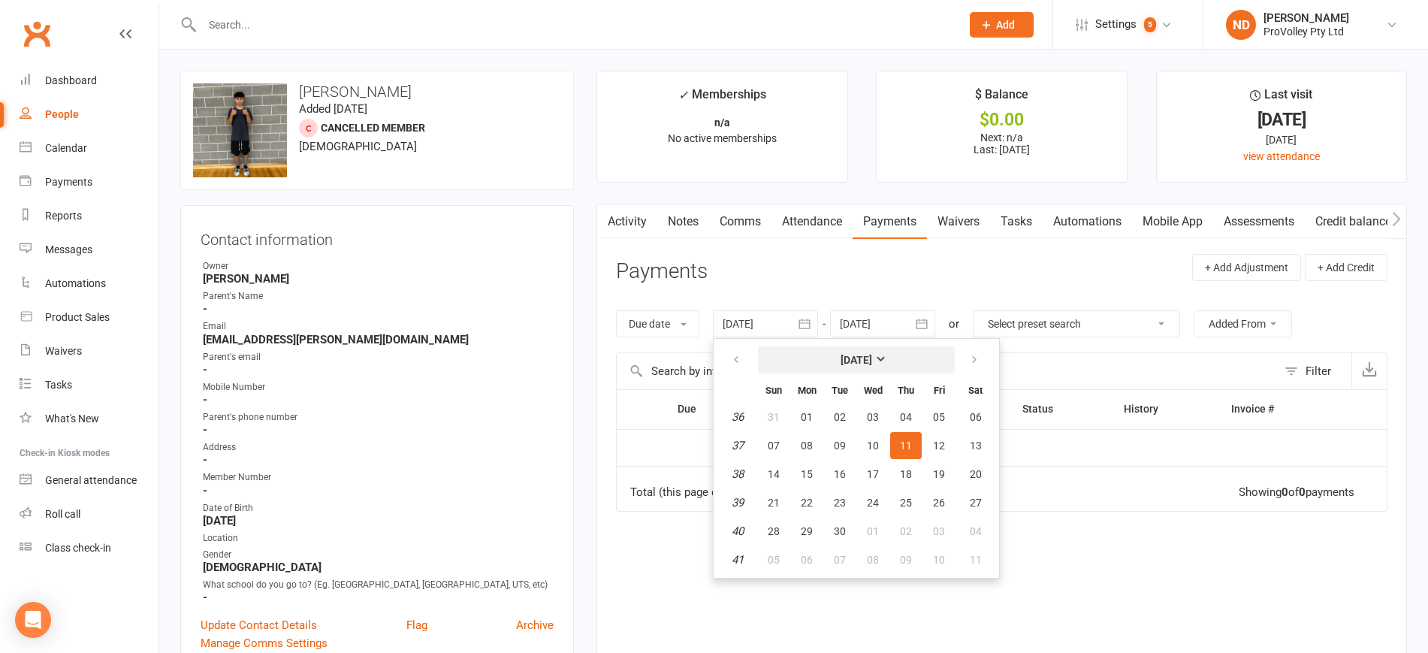
click at [852, 354] on strong "[DATE]" at bounding box center [856, 360] width 32 height 12
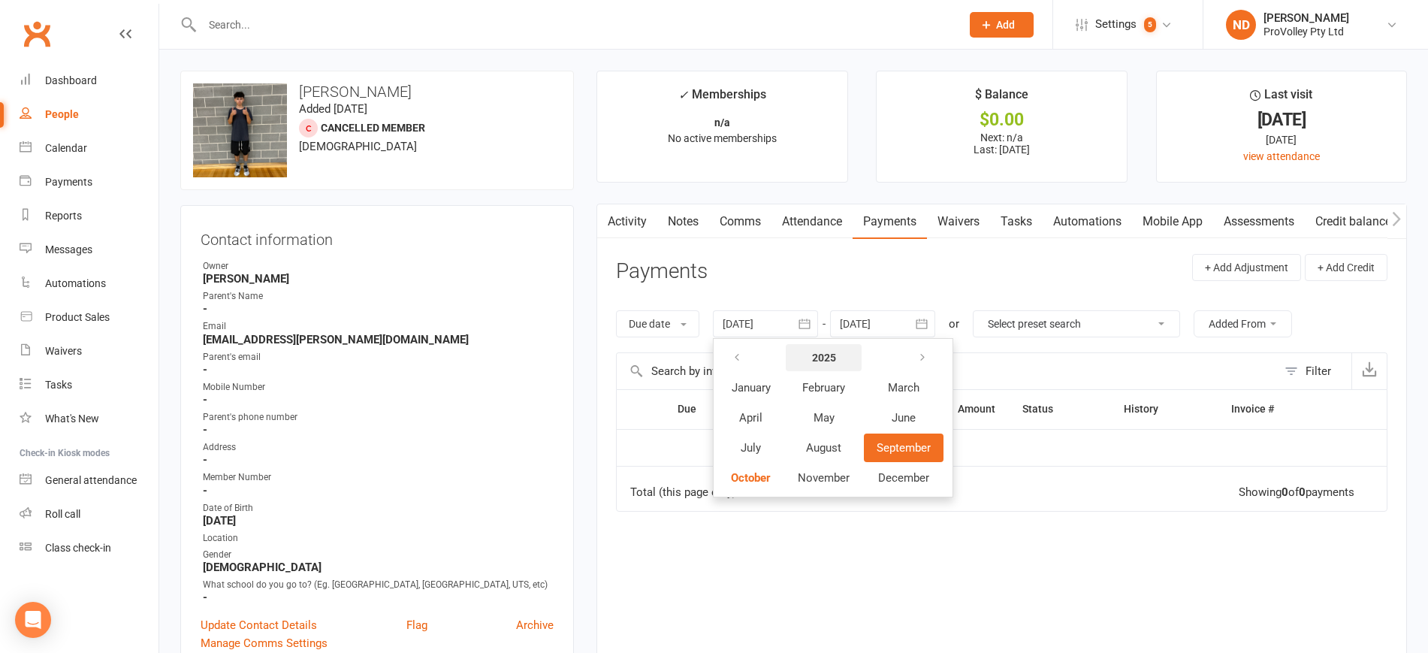
click at [816, 359] on strong "2025" at bounding box center [824, 357] width 24 height 12
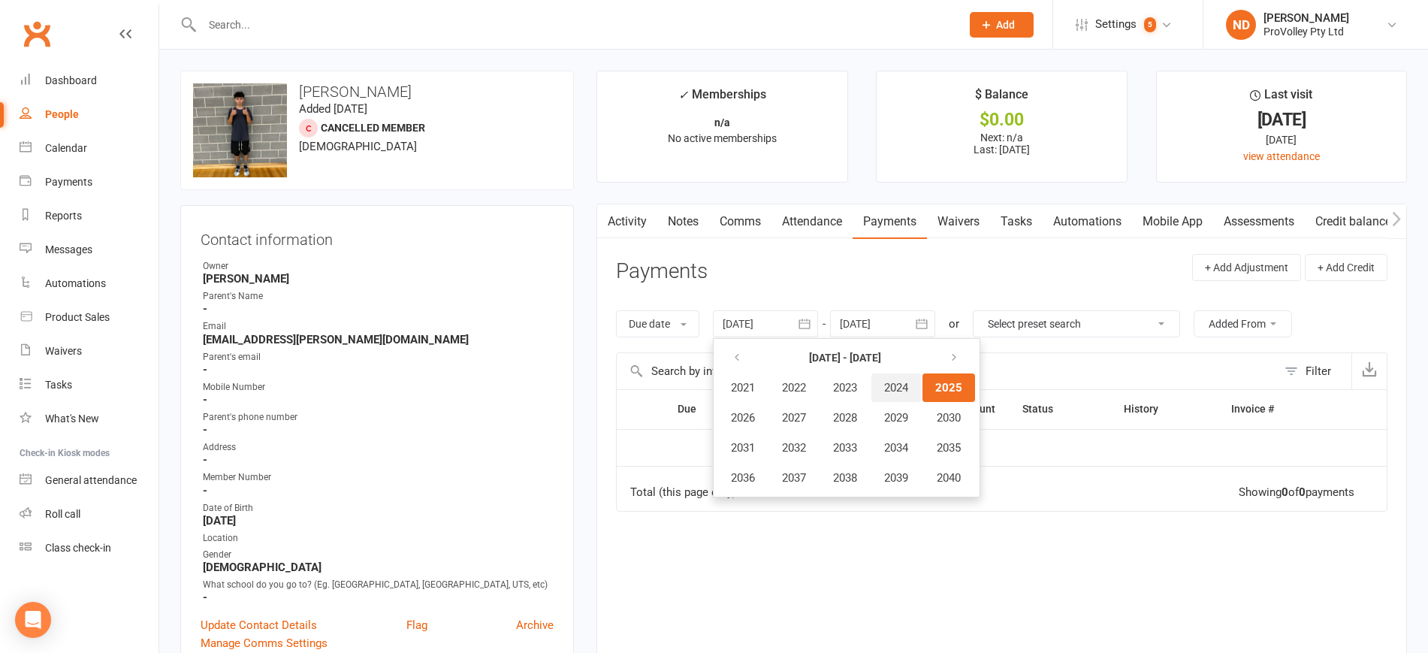
click at [904, 387] on span "2024" at bounding box center [896, 388] width 24 height 14
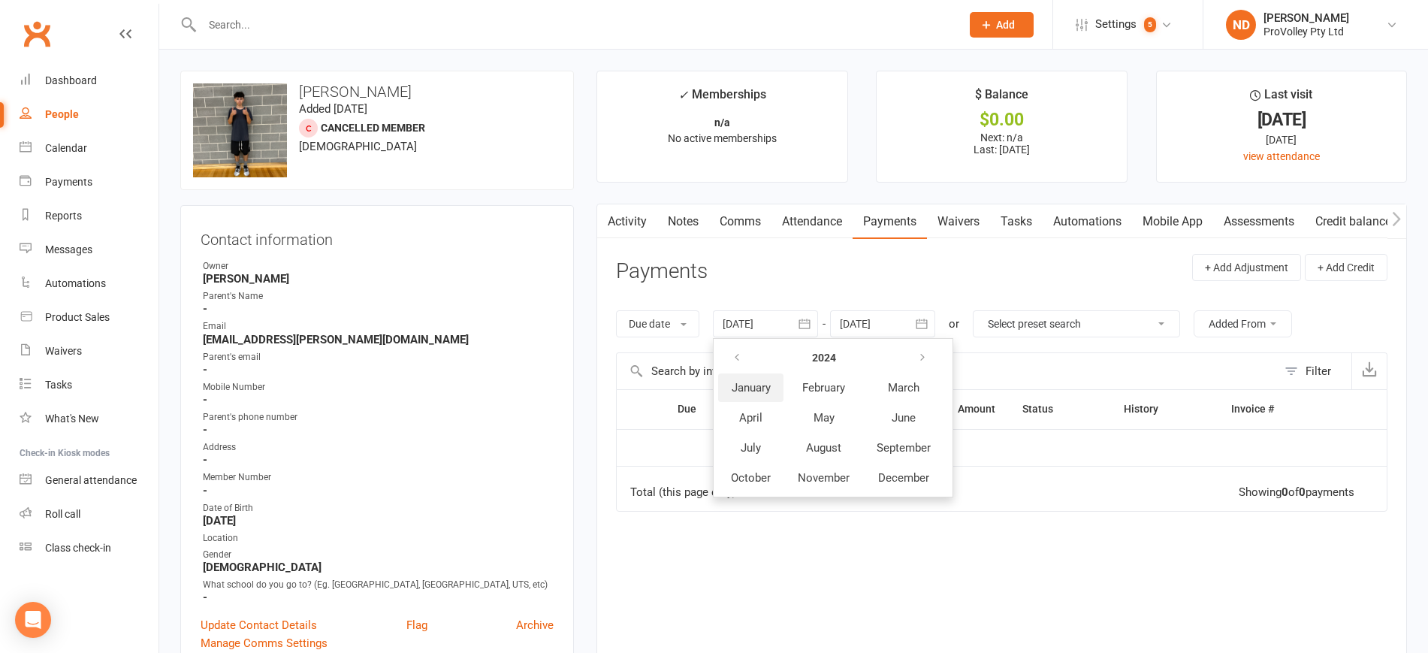
click at [749, 388] on span "January" at bounding box center [750, 388] width 39 height 14
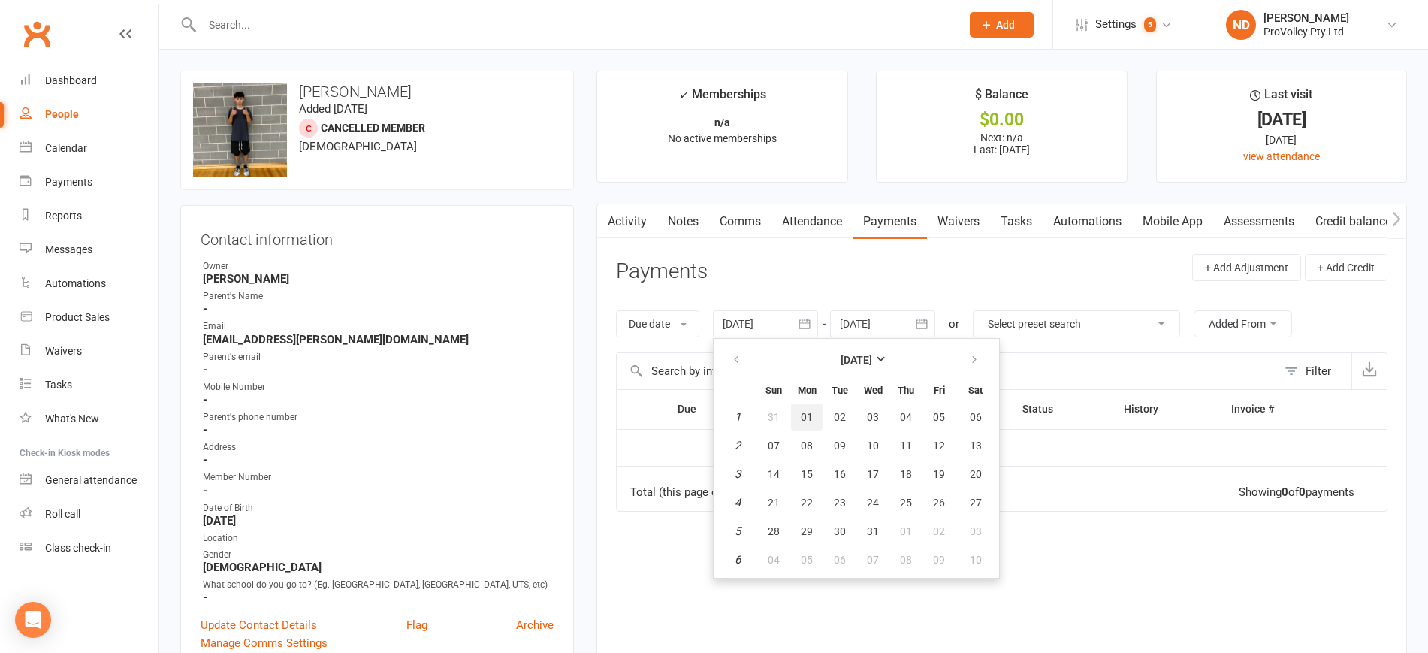
drag, startPoint x: 803, startPoint y: 415, endPoint x: 852, endPoint y: 401, distance: 51.6
click at [804, 415] on span "01" at bounding box center [806, 417] width 12 height 12
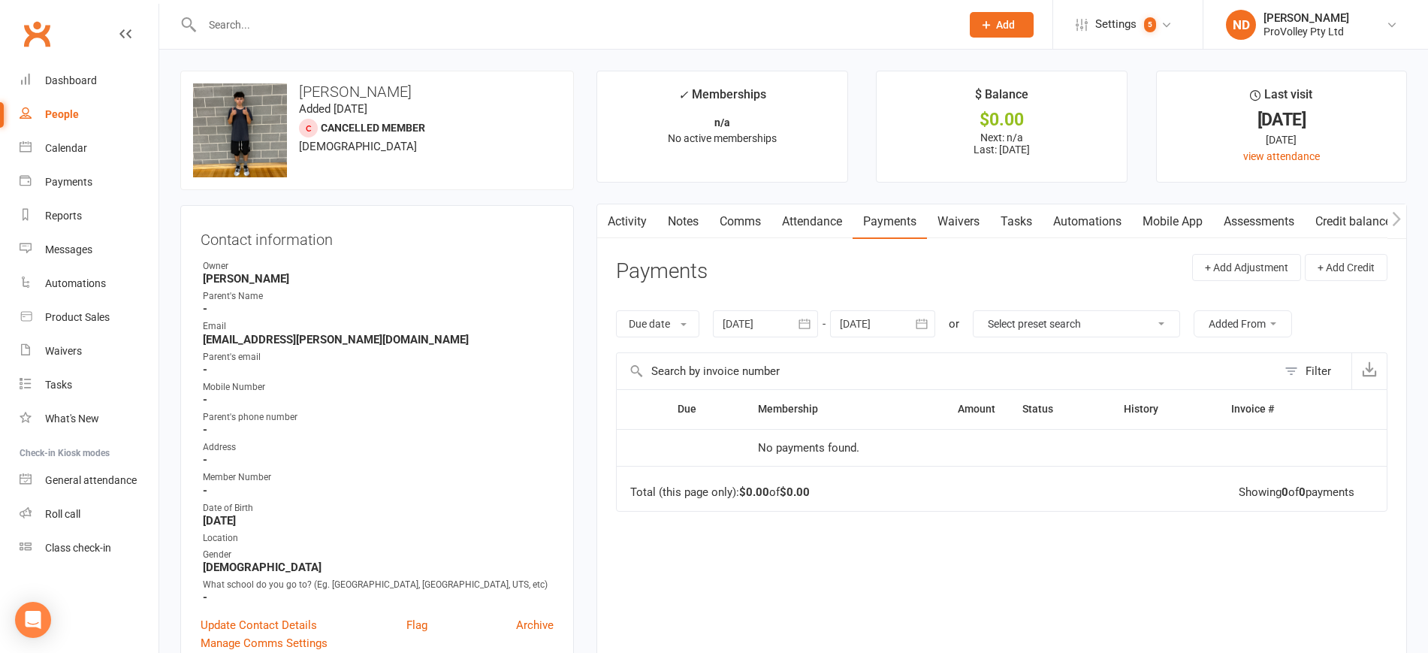
type input "[DATE]"
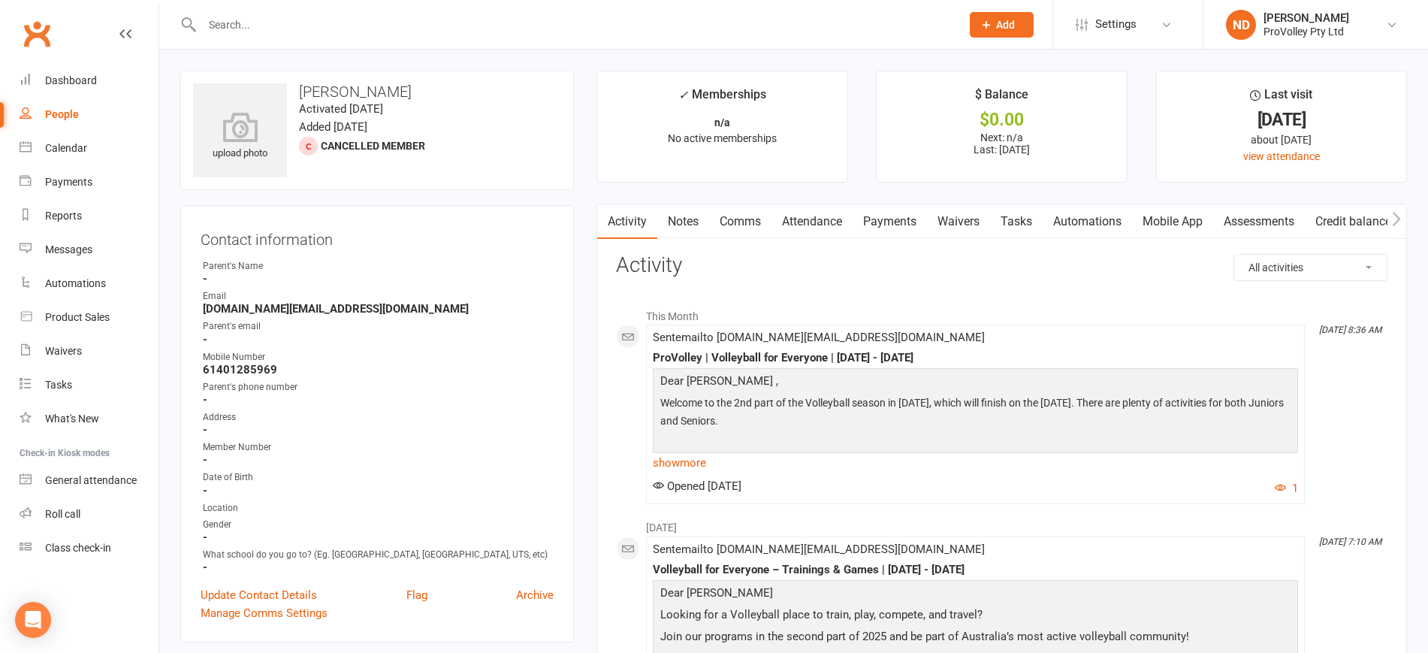
click at [899, 223] on link "Payments" at bounding box center [889, 221] width 74 height 35
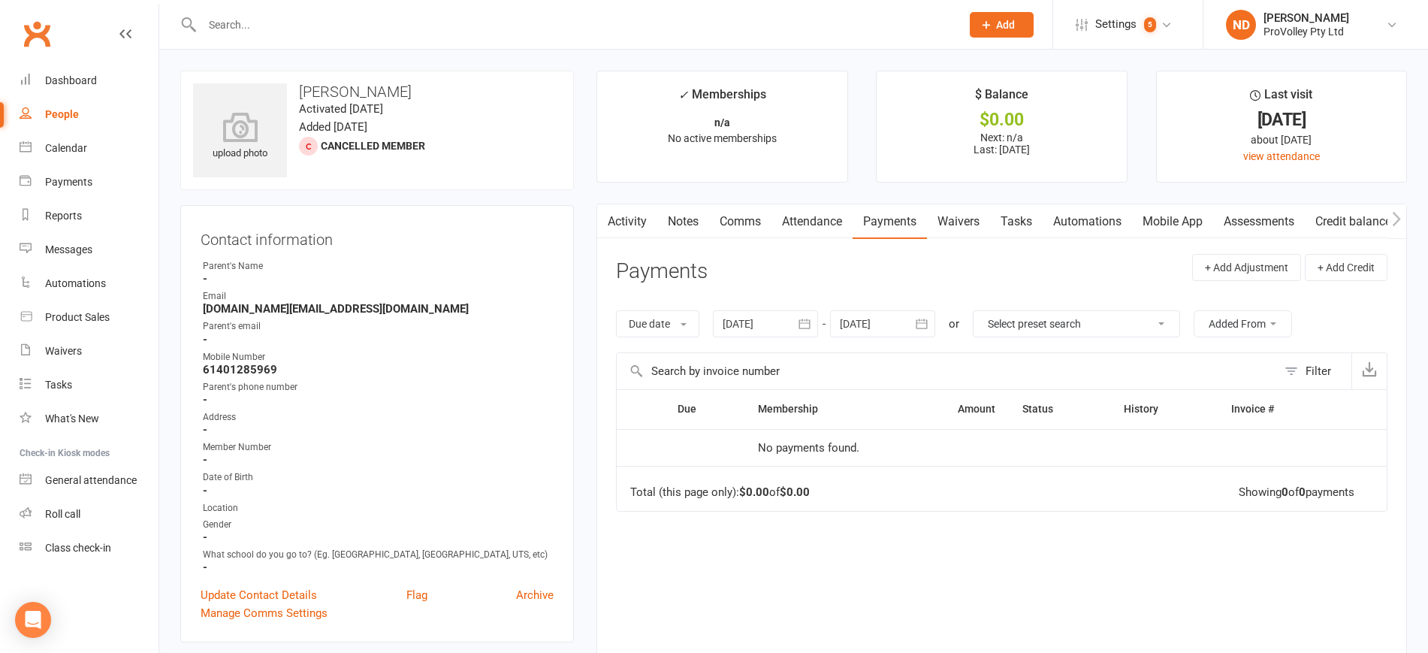
click at [800, 327] on icon "button" at bounding box center [804, 323] width 15 height 15
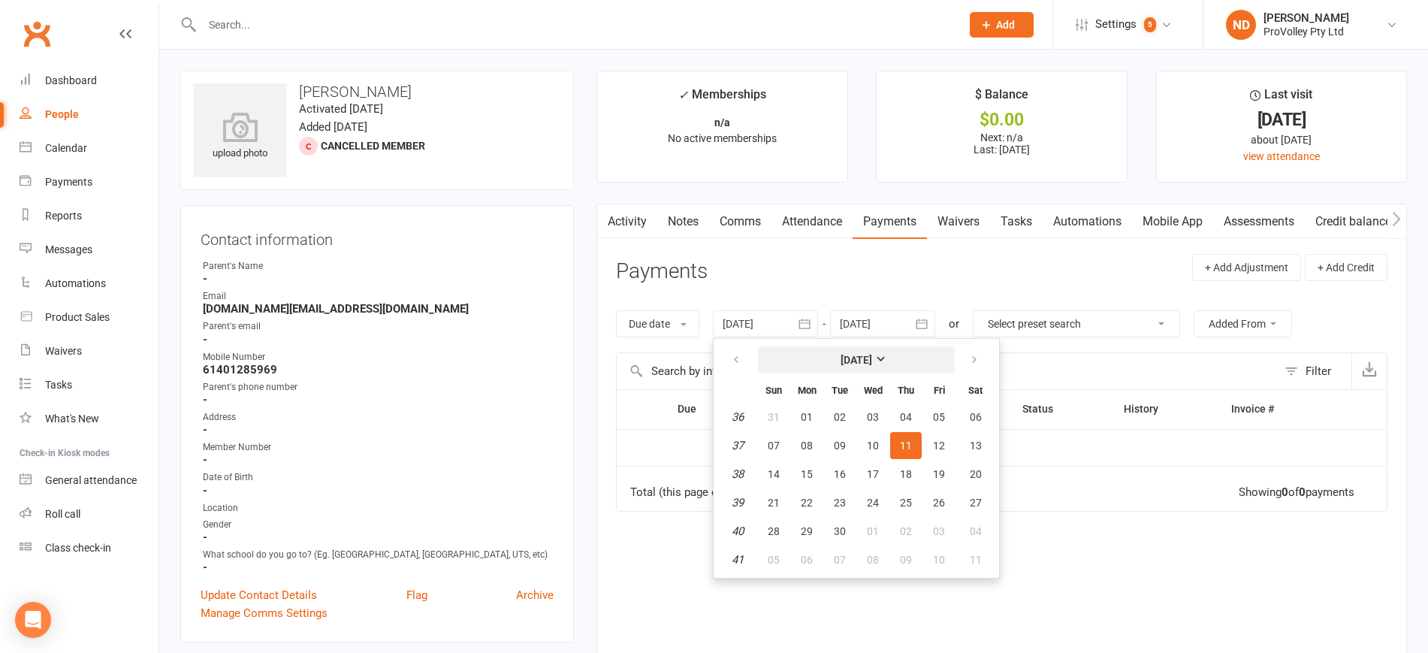
click at [844, 354] on strong "[DATE]" at bounding box center [856, 360] width 32 height 12
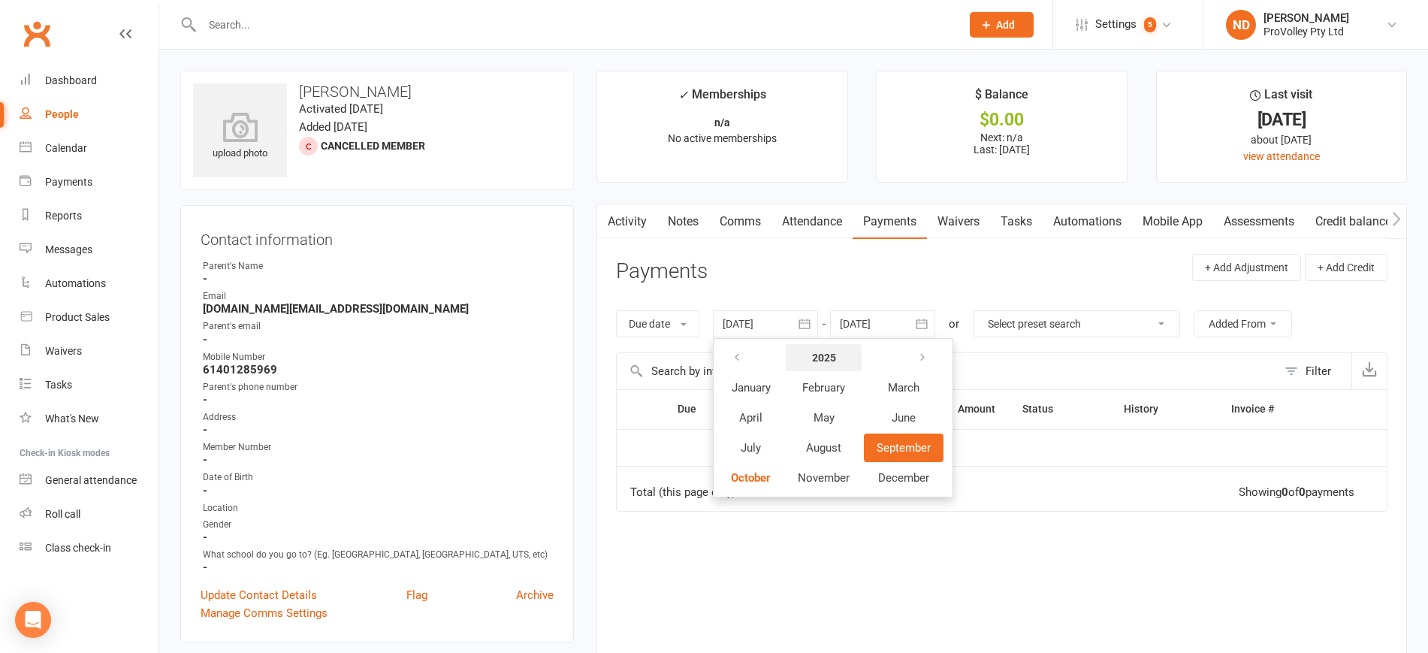
click at [829, 356] on strong "2025" at bounding box center [824, 357] width 24 height 12
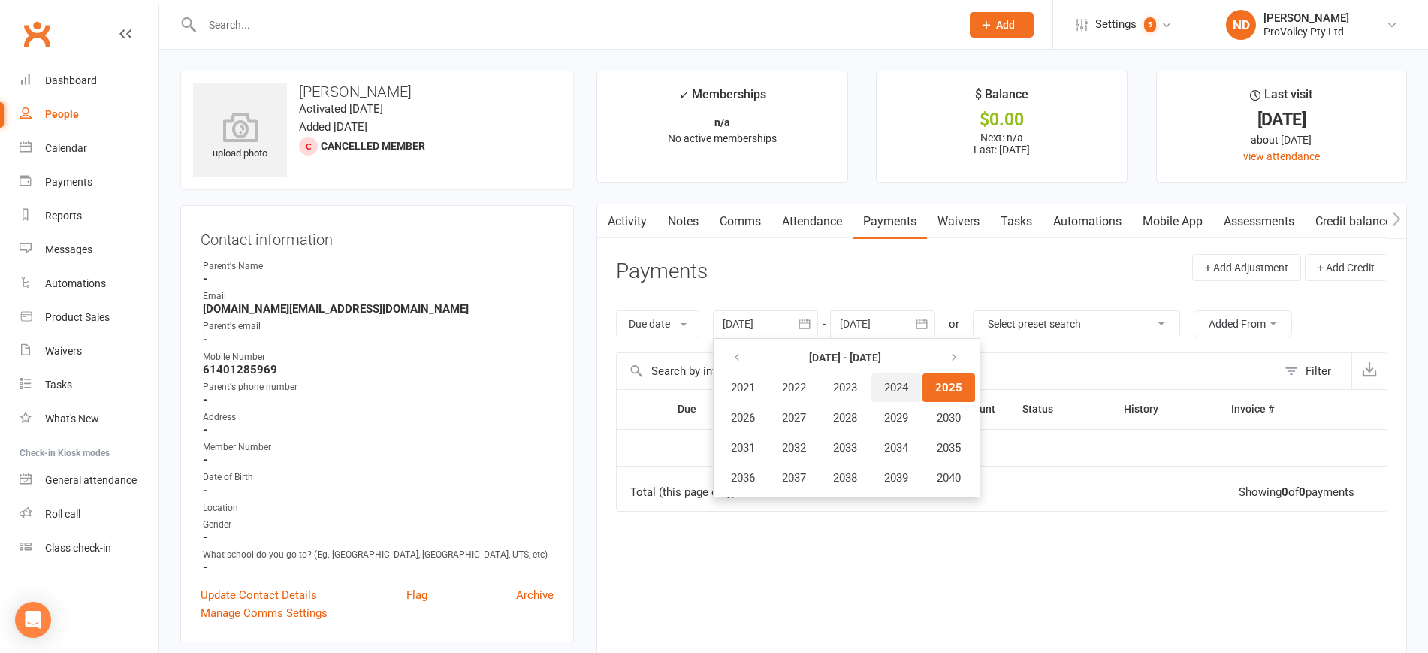
click at [895, 384] on span "2024" at bounding box center [896, 388] width 24 height 14
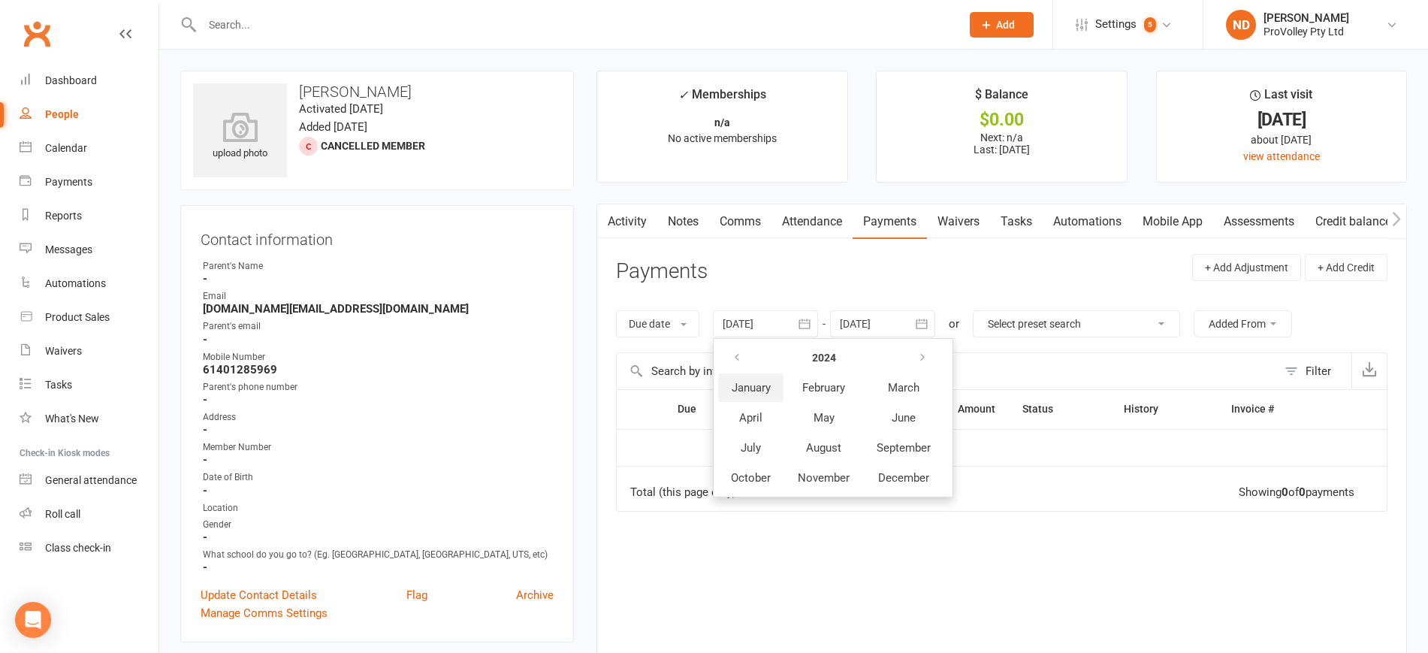
click at [761, 382] on span "January" at bounding box center [750, 388] width 39 height 14
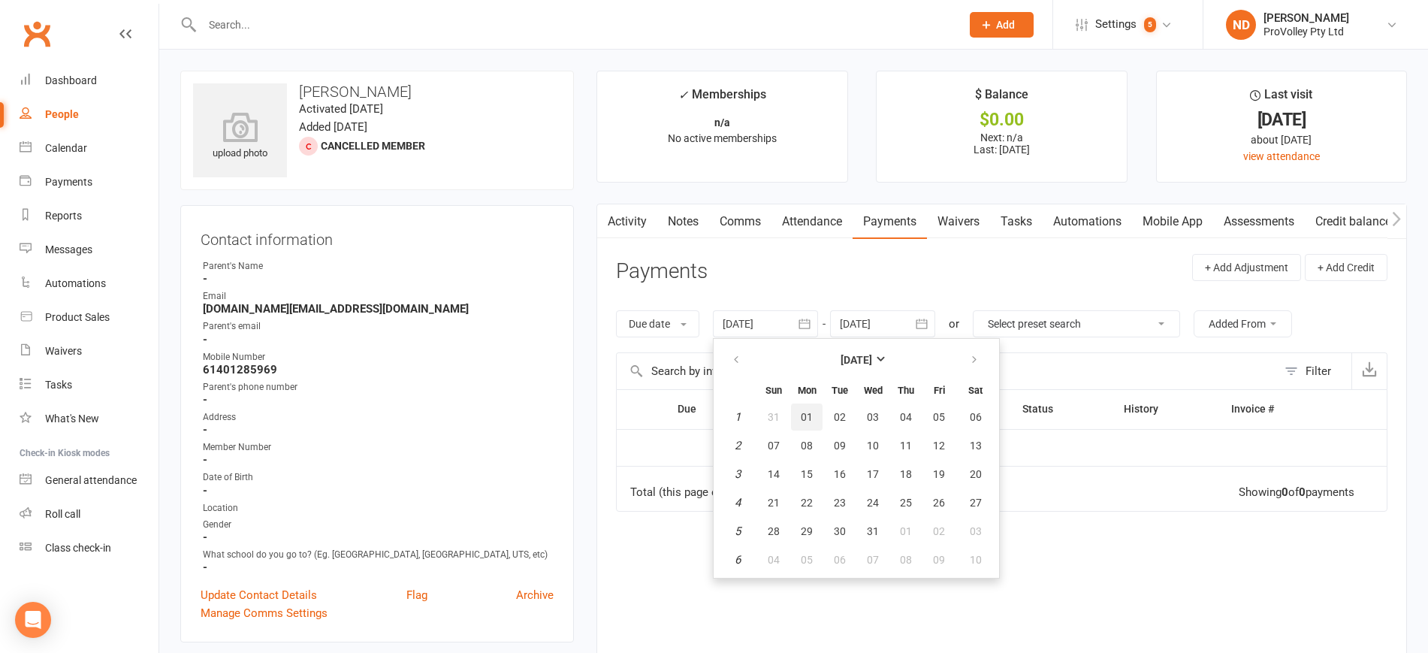
click at [812, 411] on span "01" at bounding box center [806, 417] width 12 height 12
type input "[DATE]"
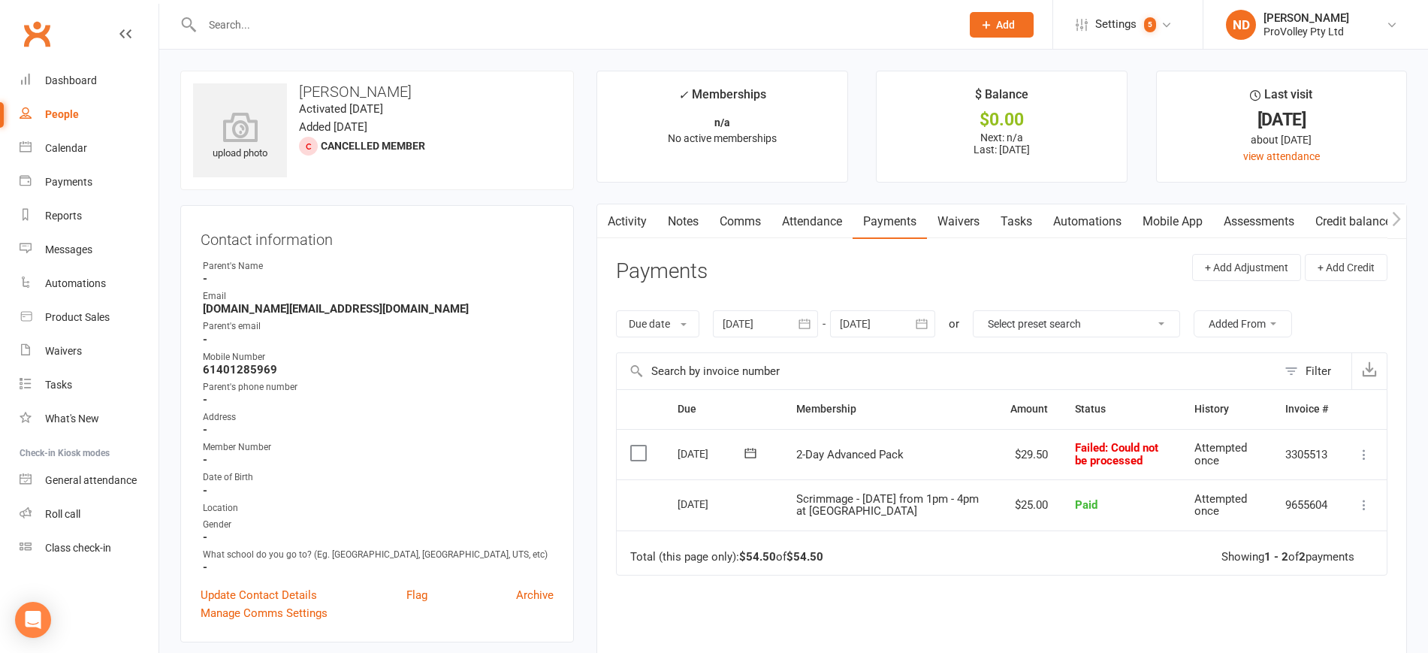
click at [1361, 451] on icon at bounding box center [1363, 454] width 15 height 15
click at [1277, 570] on link "Skip" at bounding box center [1297, 574] width 149 height 30
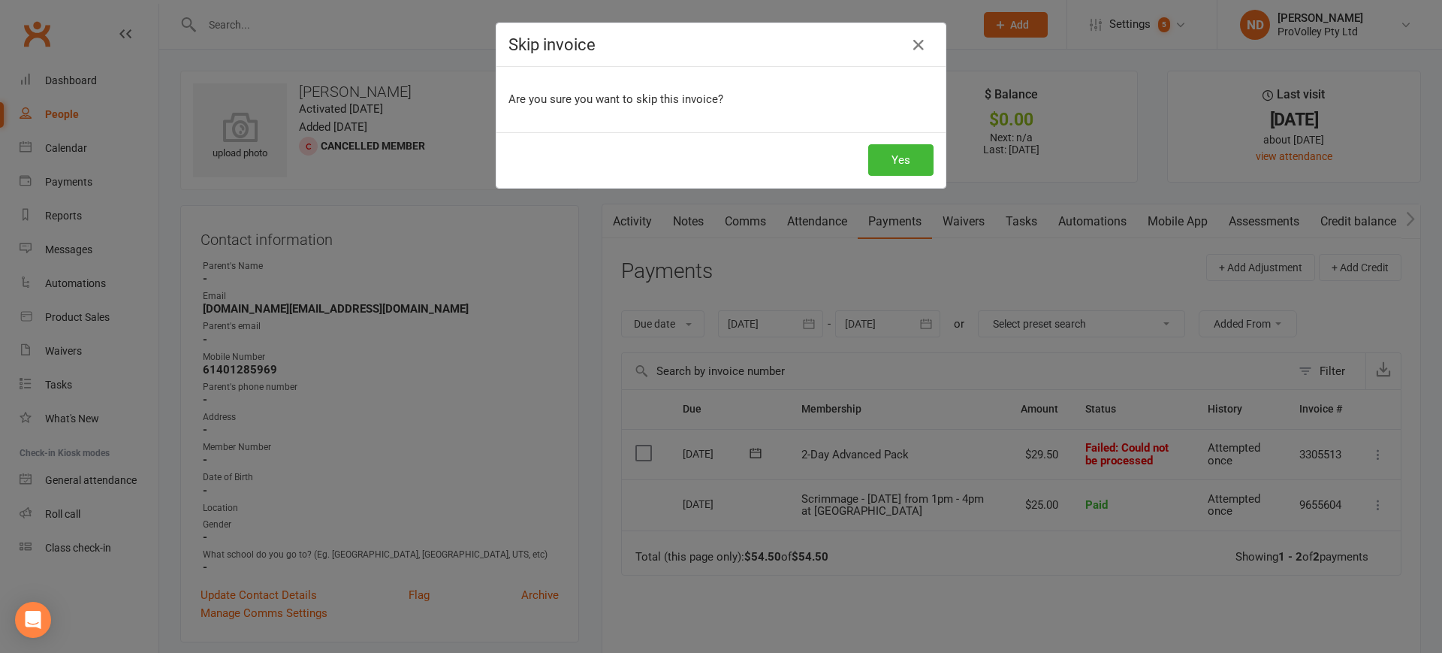
click at [894, 176] on div "Yes" at bounding box center [720, 160] width 449 height 56
click at [918, 151] on button "Yes" at bounding box center [900, 160] width 65 height 32
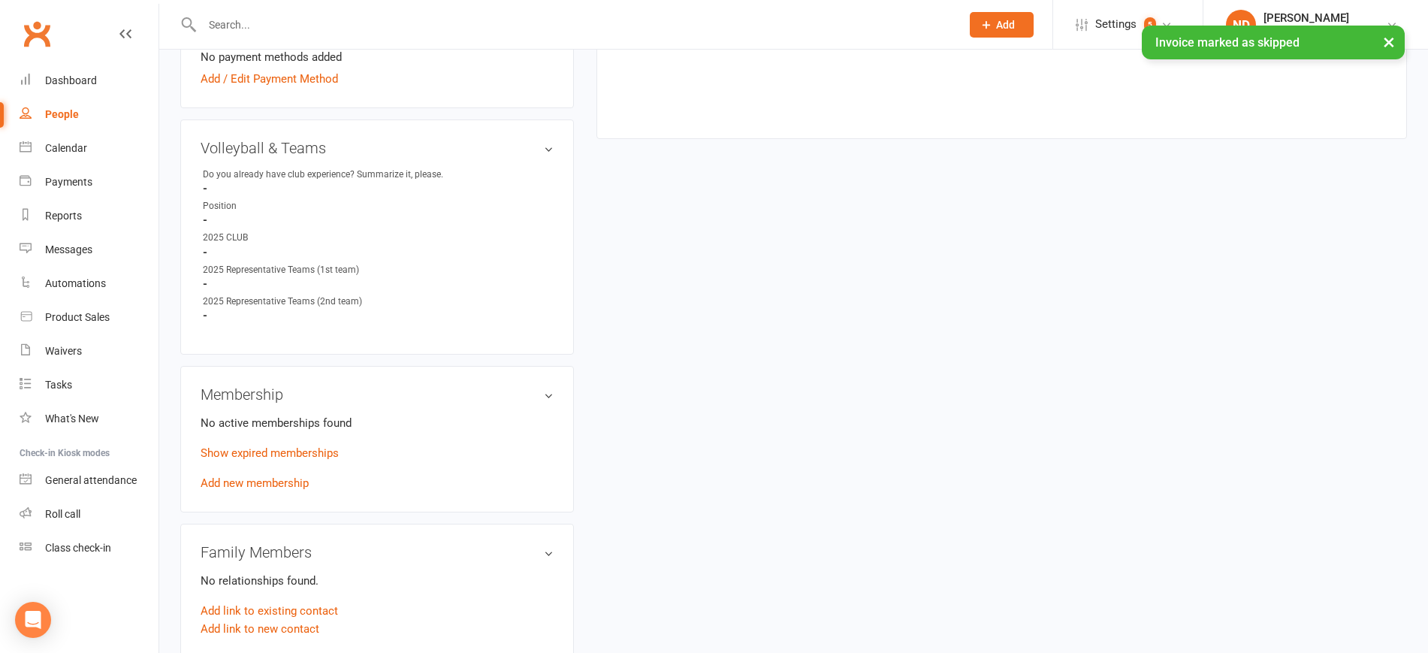
scroll to position [657, 0]
click at [301, 456] on link "Show expired memberships" at bounding box center [269, 449] width 138 height 14
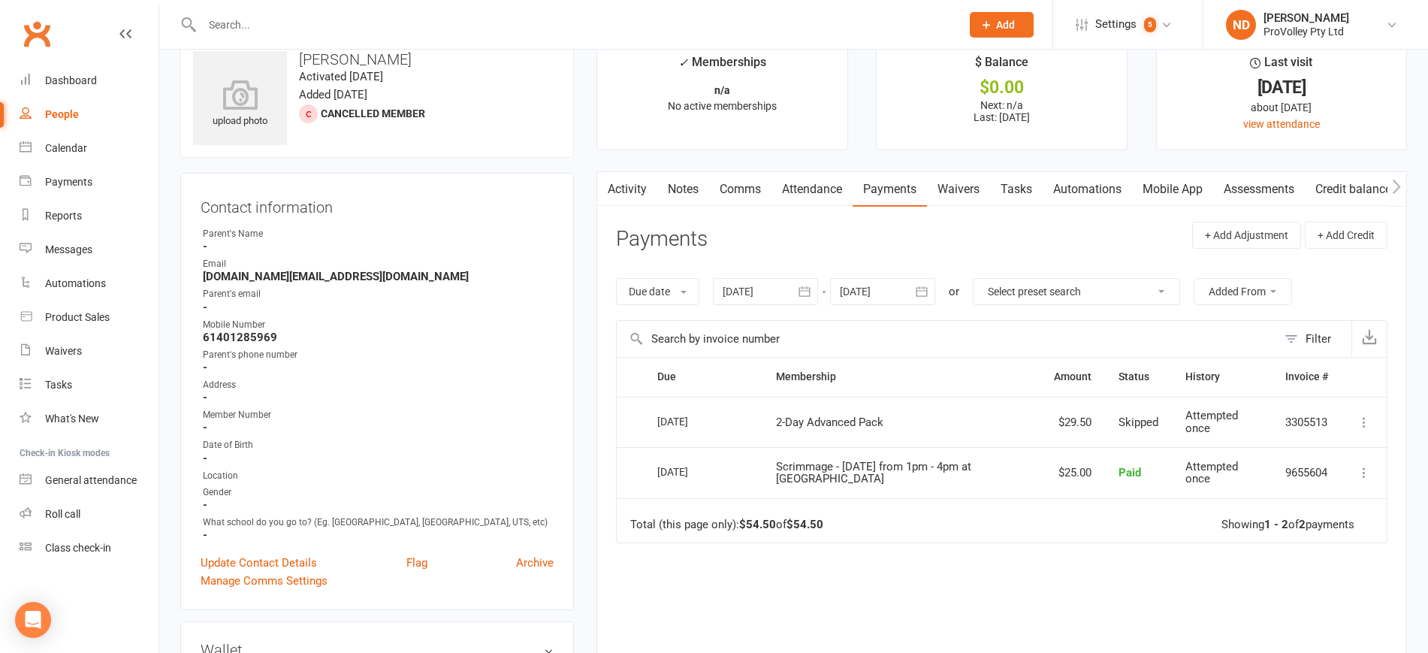
scroll to position [0, 0]
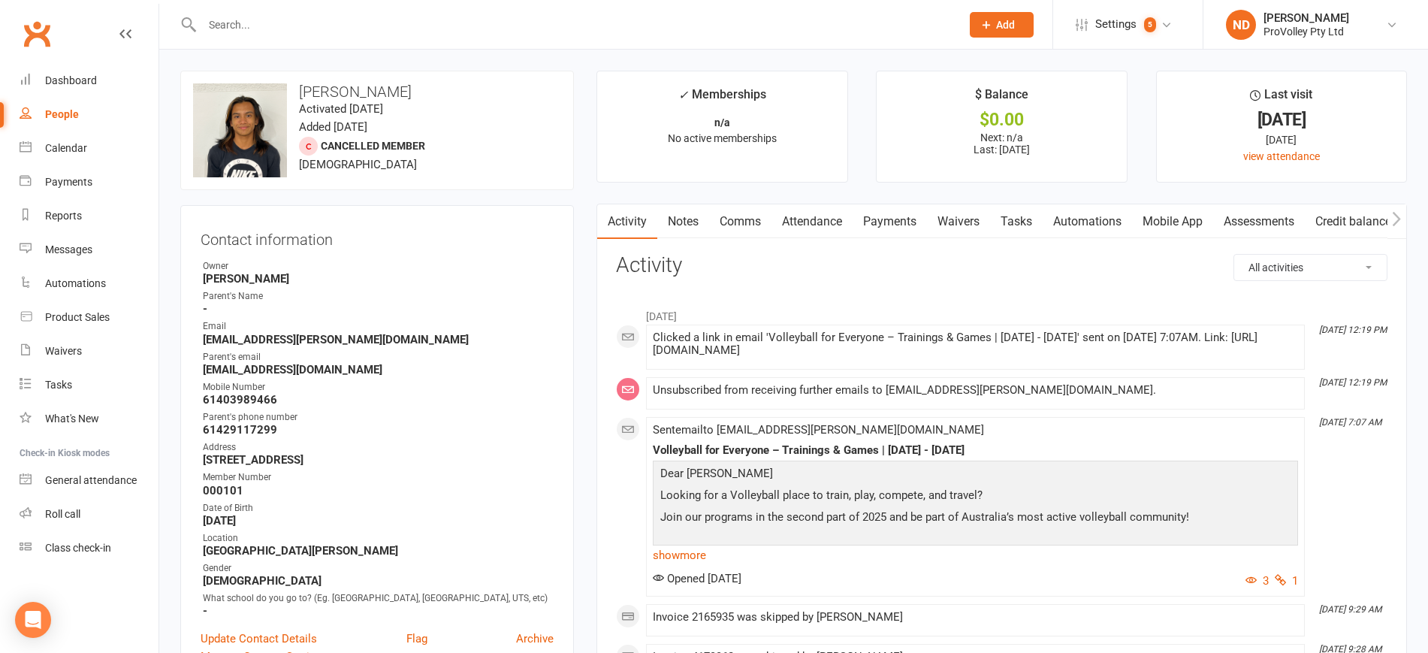
click at [865, 222] on link "Payments" at bounding box center [889, 221] width 74 height 35
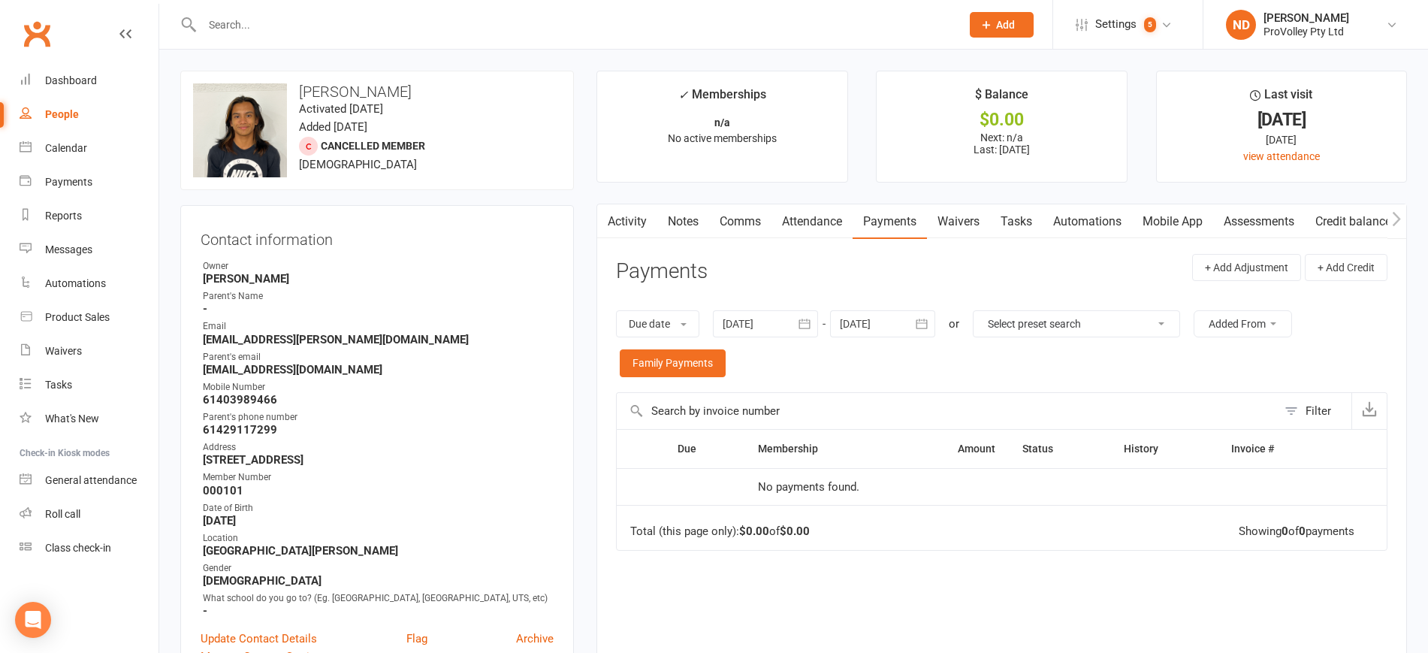
click at [807, 315] on button "button" at bounding box center [804, 323] width 27 height 27
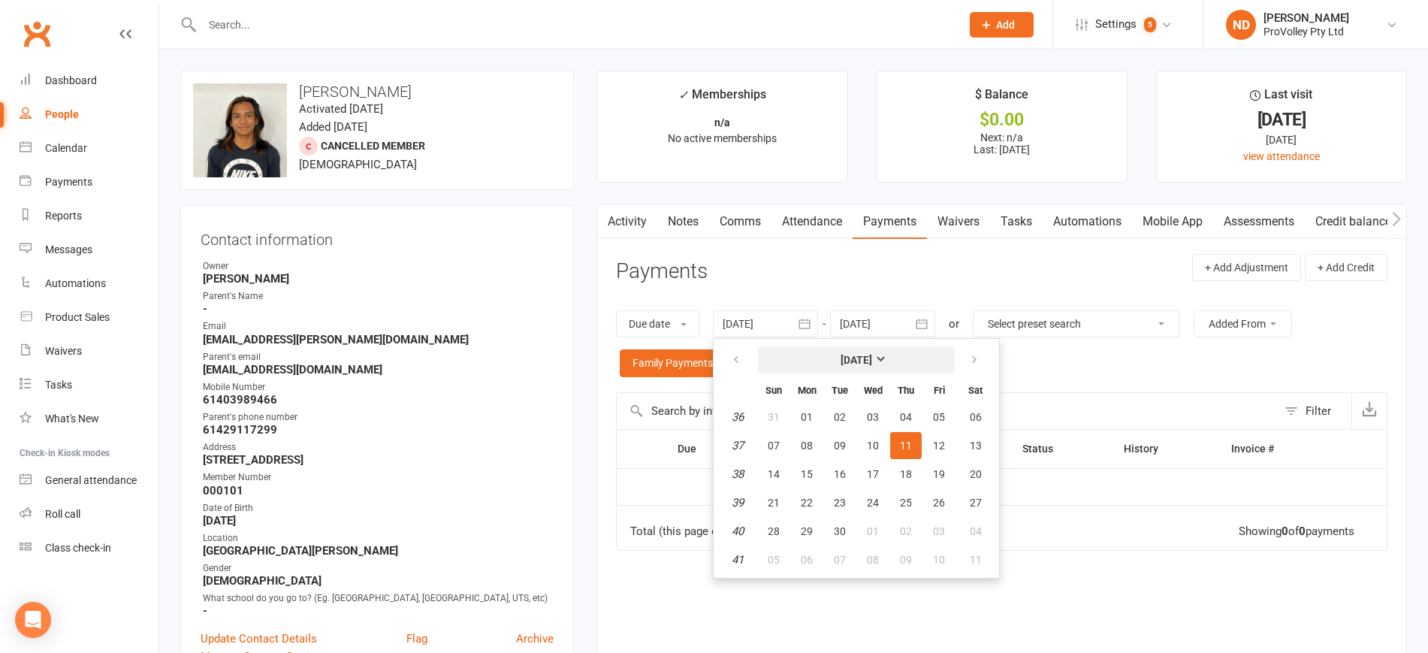
click at [849, 349] on button "[DATE]" at bounding box center [856, 359] width 197 height 27
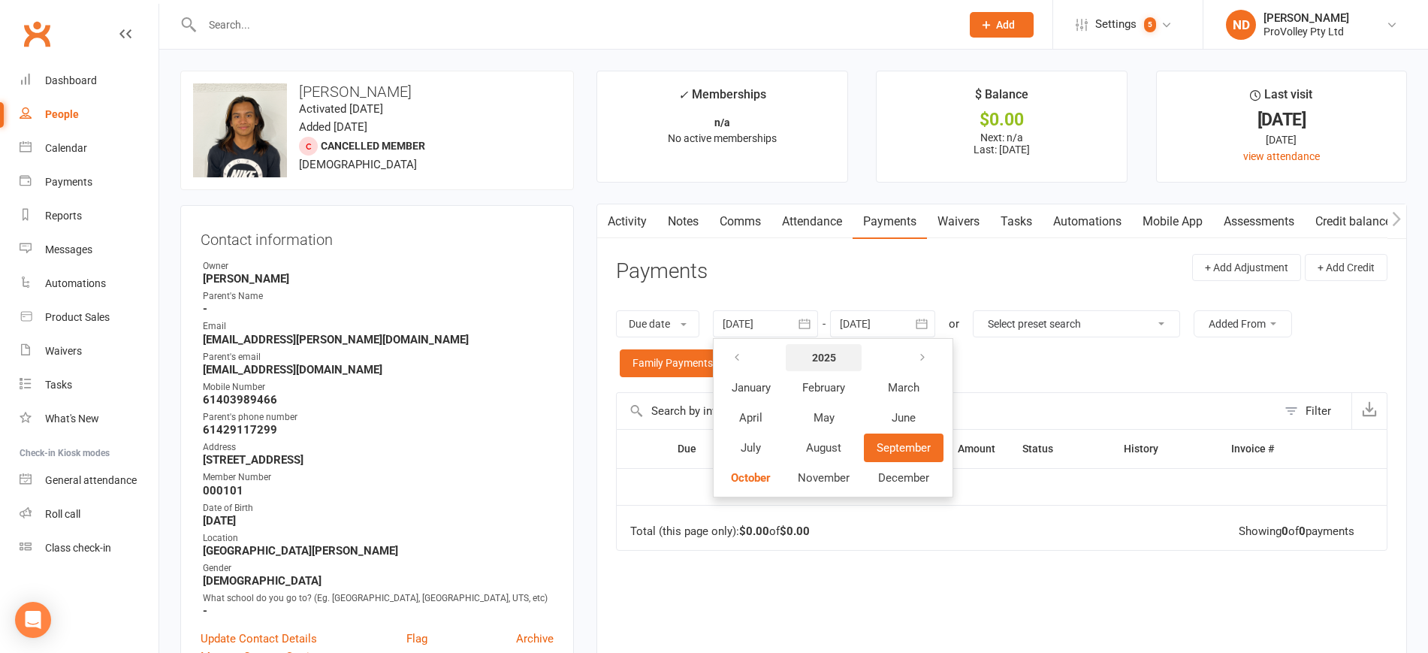
click at [836, 352] on strong "2025" at bounding box center [824, 357] width 24 height 12
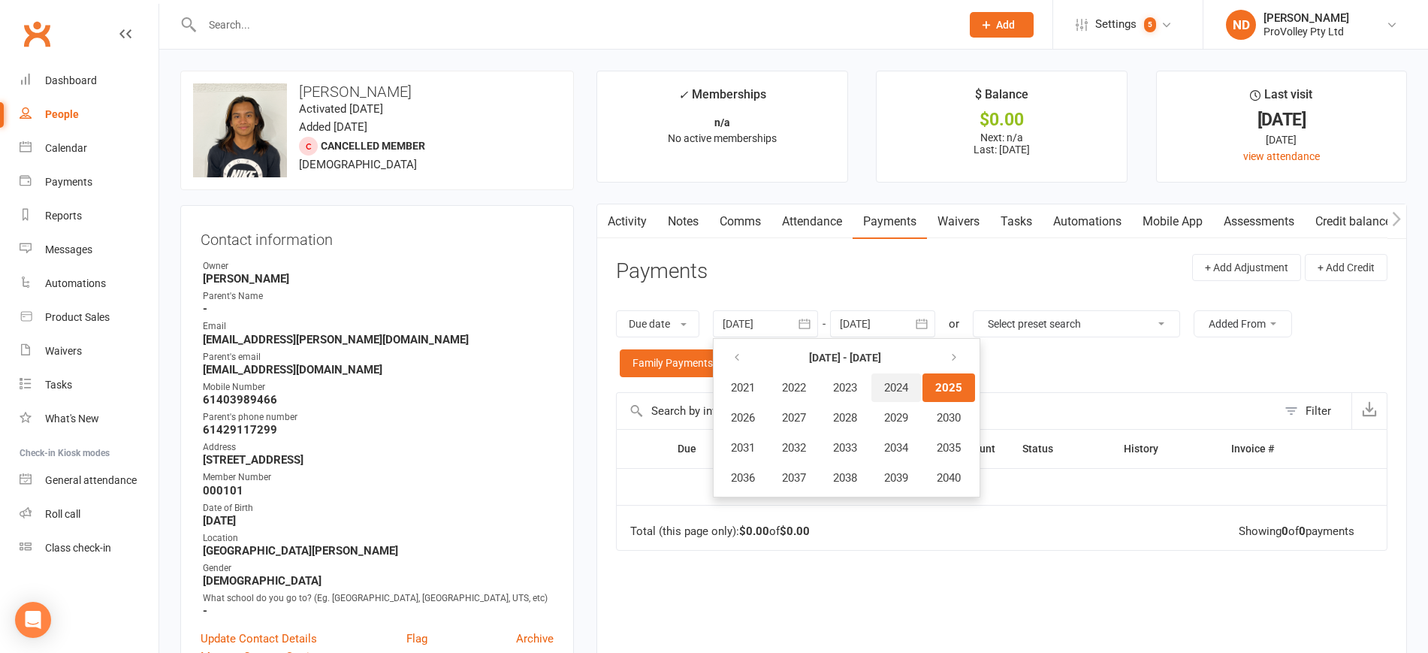
click at [905, 386] on span "2024" at bounding box center [896, 388] width 24 height 14
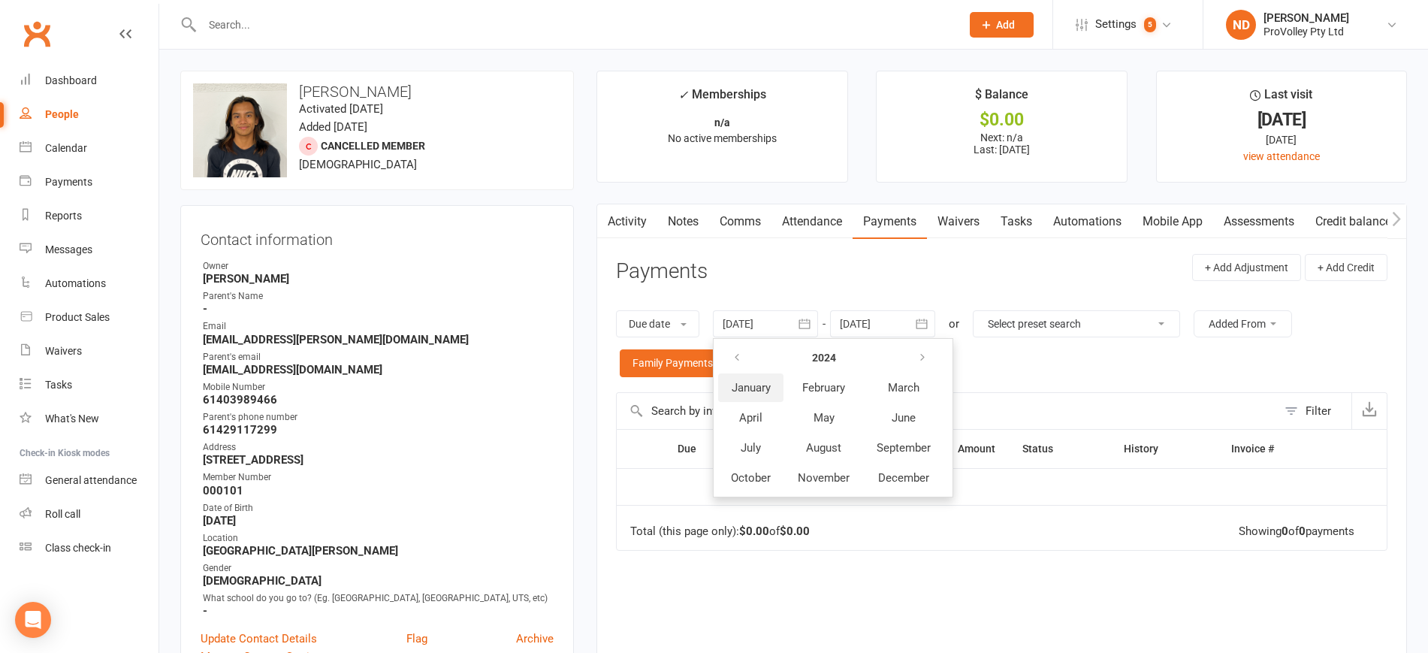
click at [759, 396] on button "January" at bounding box center [750, 387] width 65 height 29
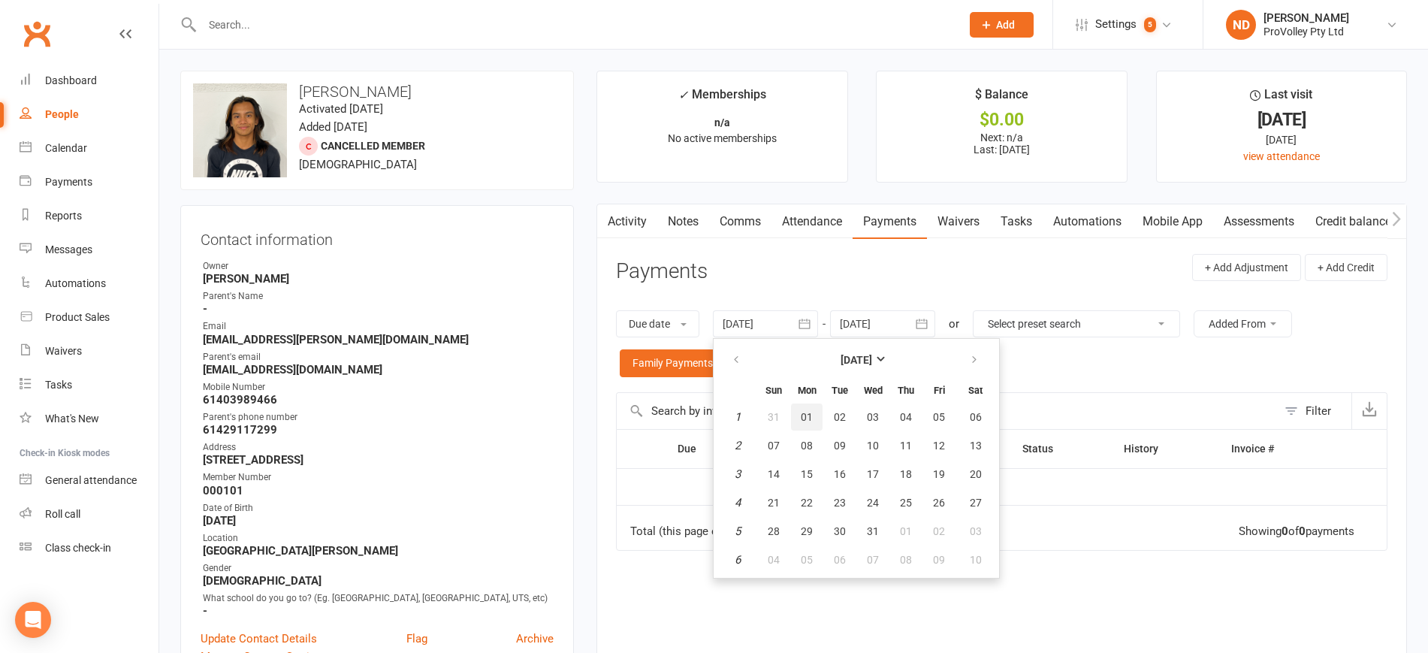
click at [808, 415] on span "01" at bounding box center [806, 417] width 12 height 12
type input "[DATE]"
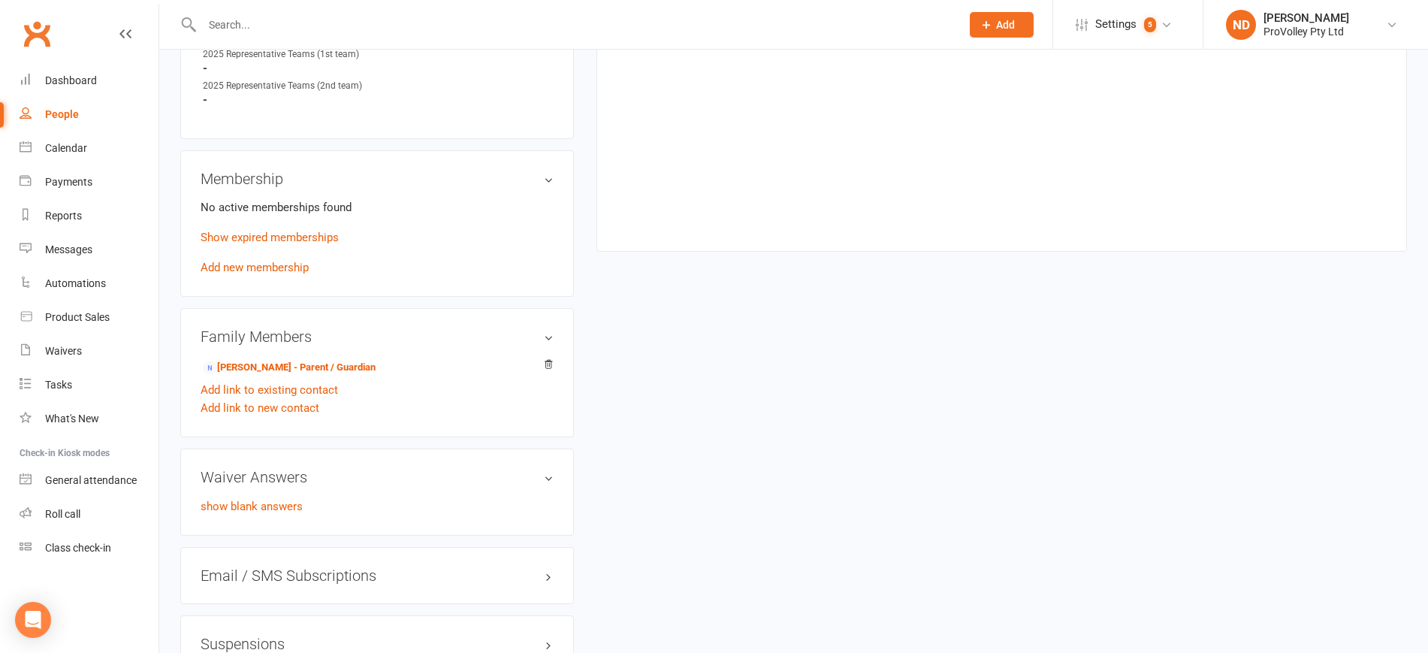
scroll to position [939, 0]
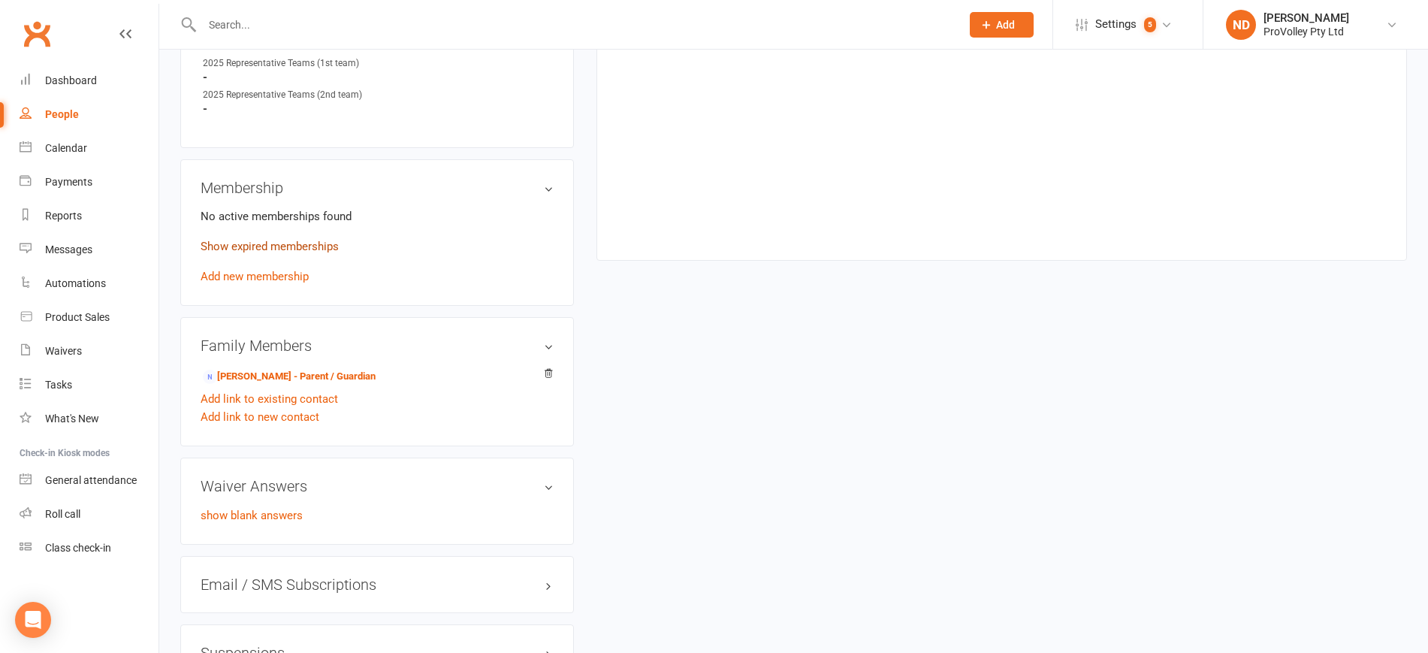
click at [330, 253] on link "Show expired memberships" at bounding box center [269, 247] width 138 height 14
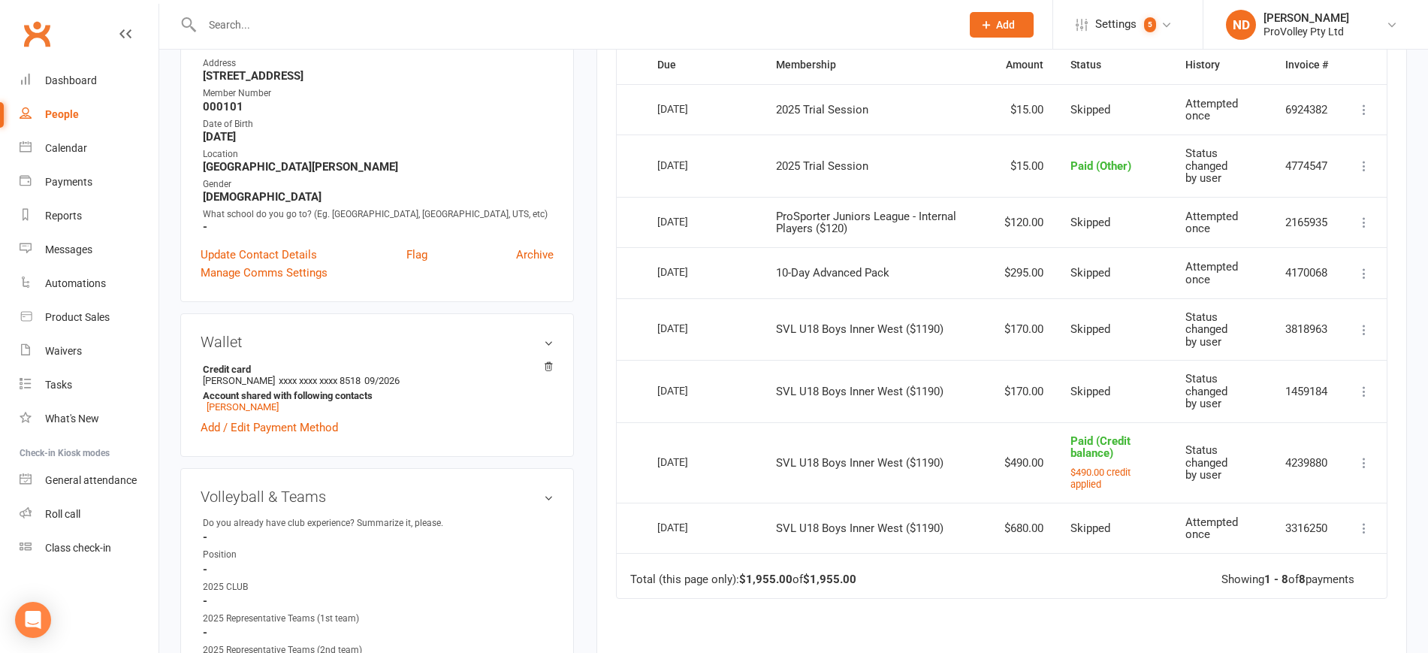
scroll to position [375, 0]
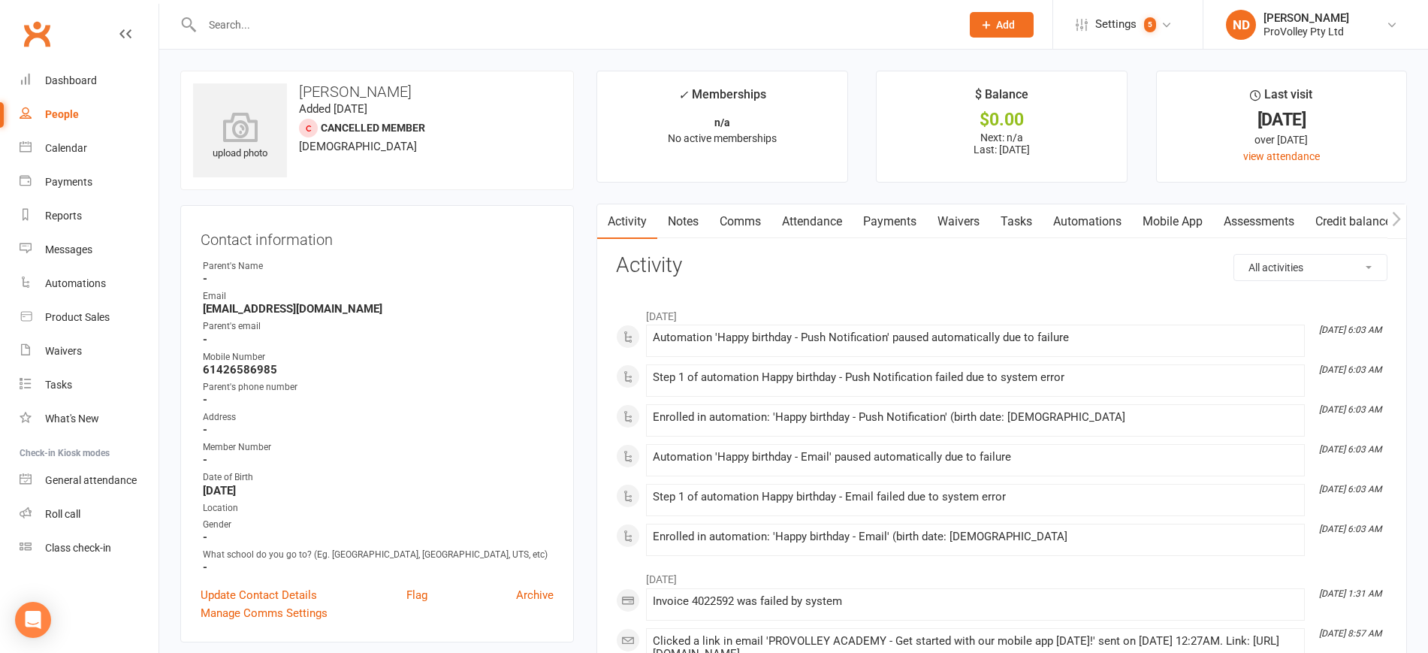
click at [875, 222] on link "Payments" at bounding box center [889, 221] width 74 height 35
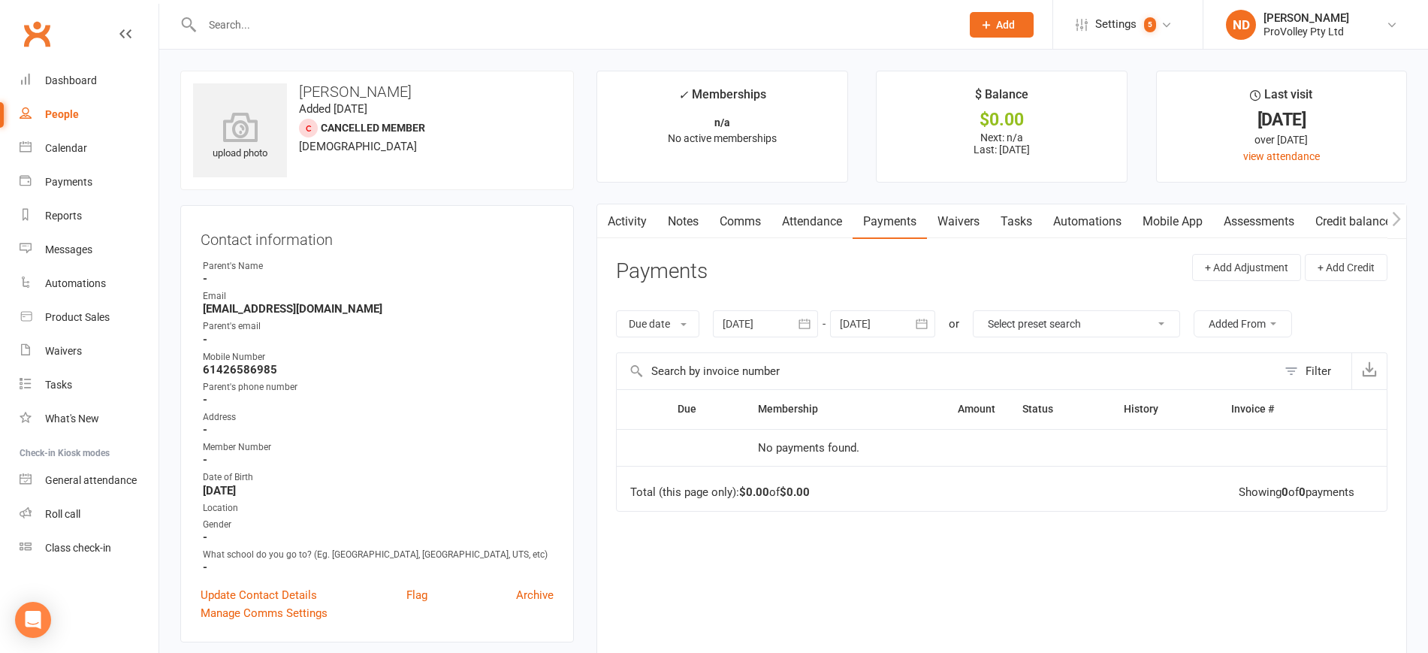
click at [806, 327] on icon "button" at bounding box center [803, 323] width 11 height 10
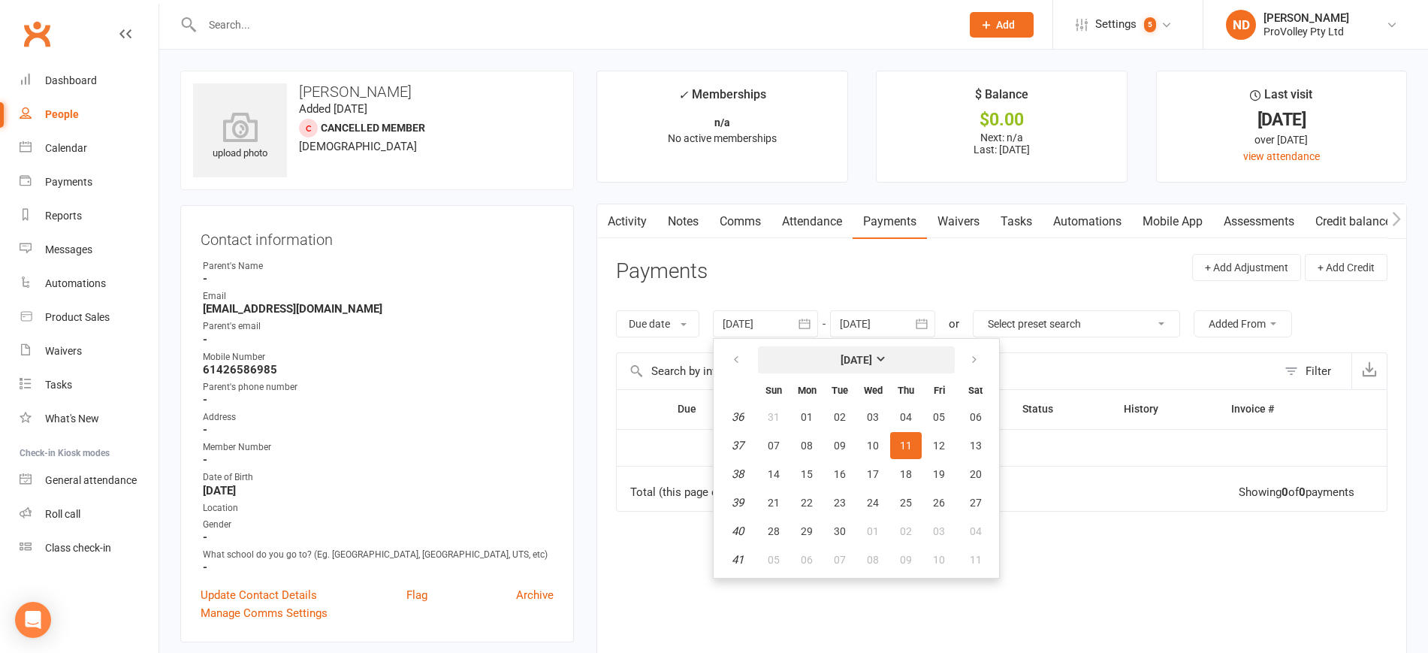
click at [843, 354] on strong "[DATE]" at bounding box center [856, 360] width 32 height 12
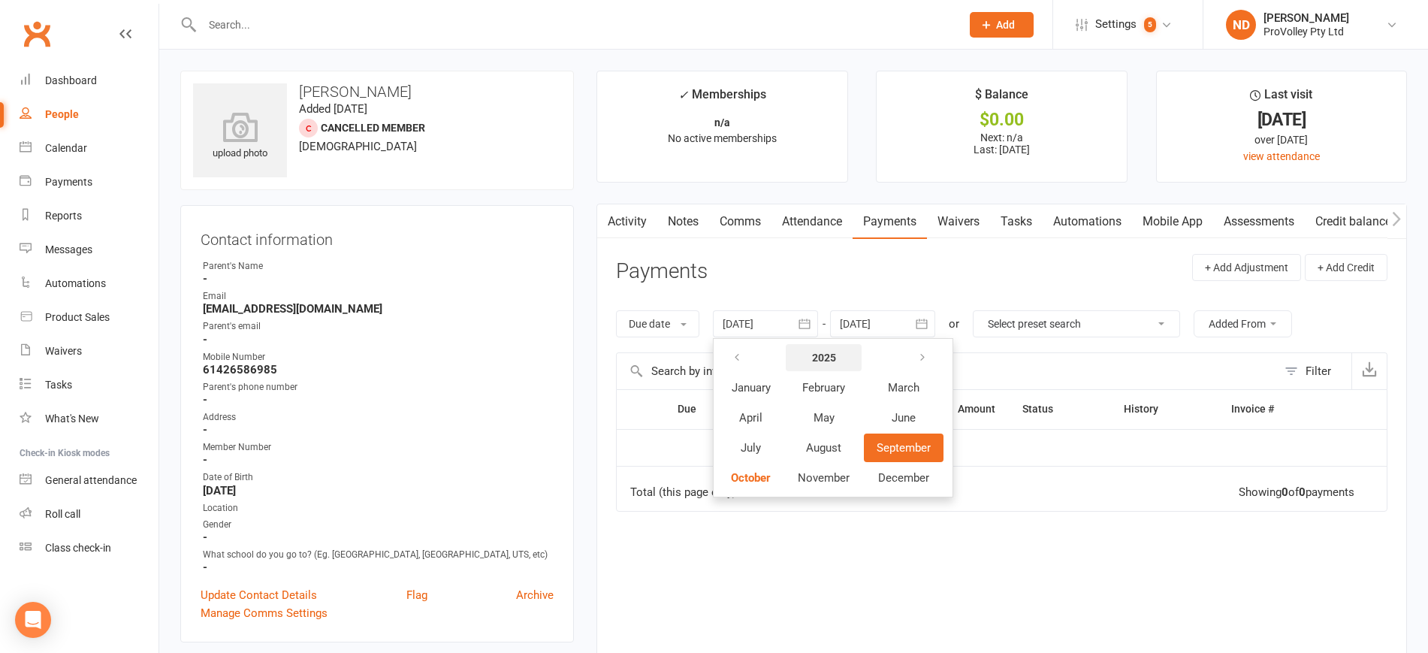
click at [827, 355] on strong "2025" at bounding box center [824, 357] width 24 height 12
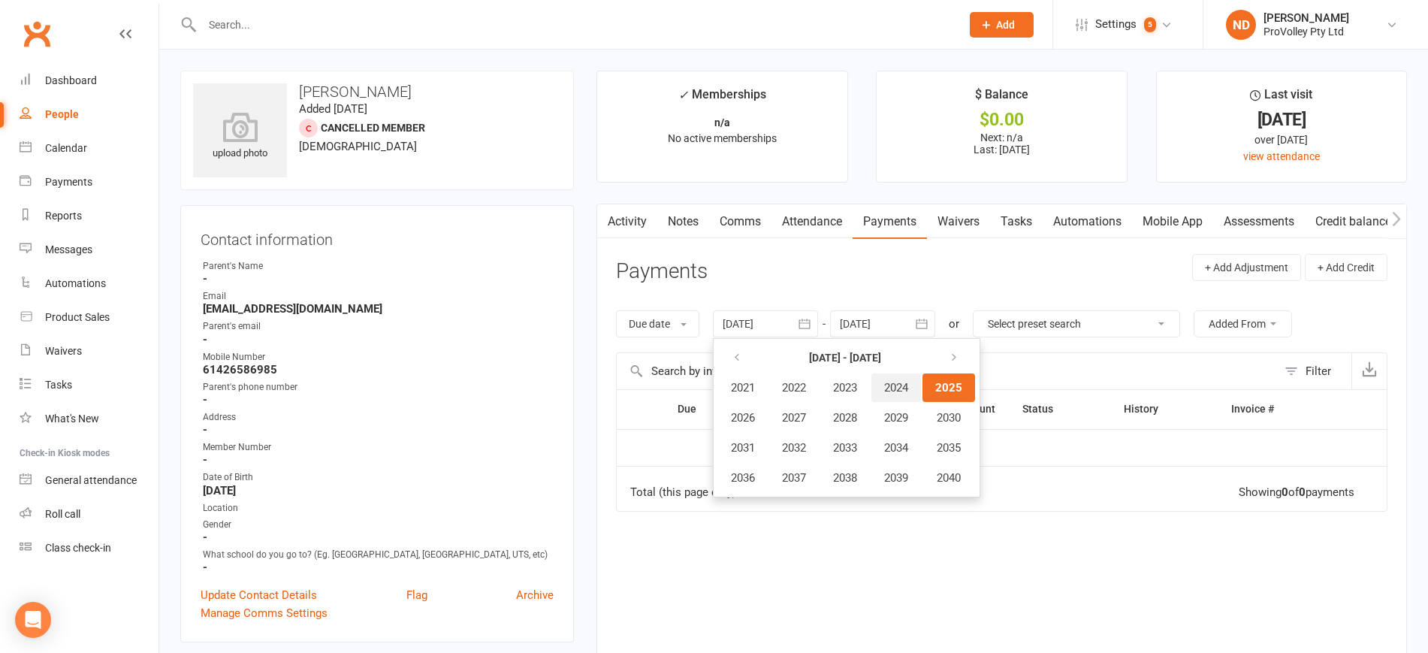
click at [891, 385] on span "2024" at bounding box center [896, 388] width 24 height 14
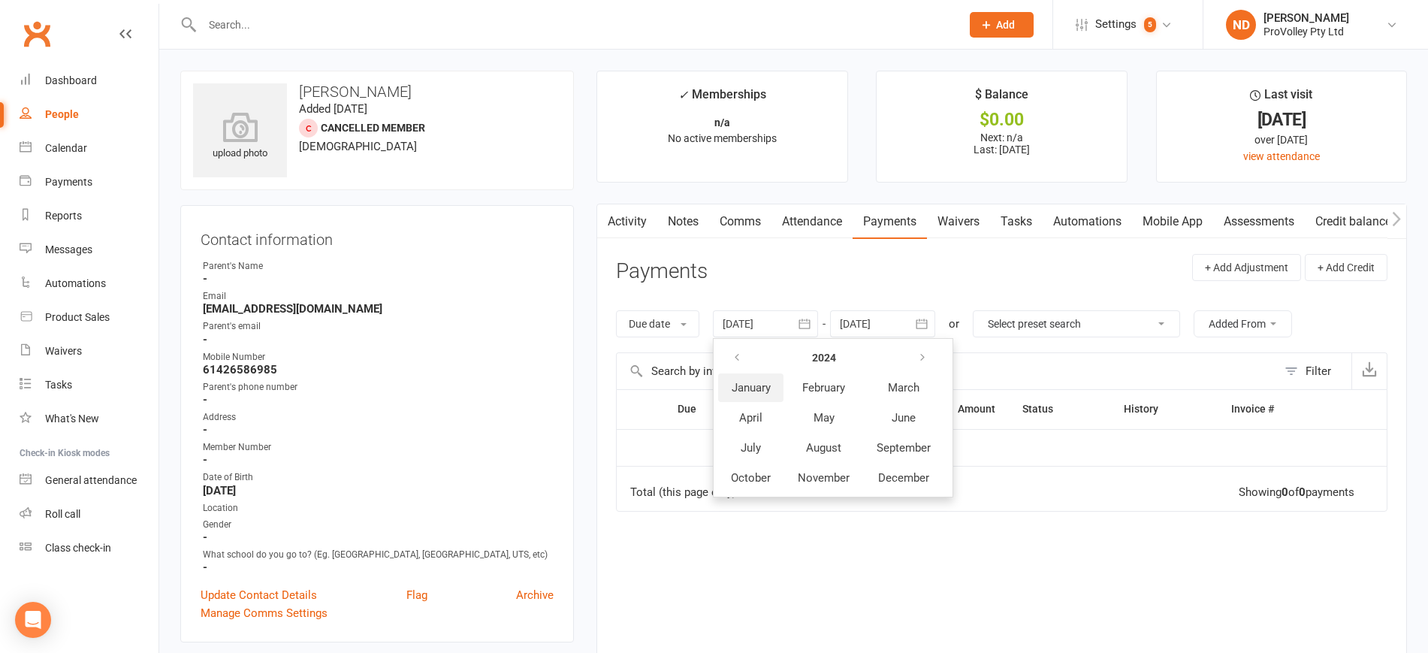
click at [740, 393] on span "January" at bounding box center [750, 388] width 39 height 14
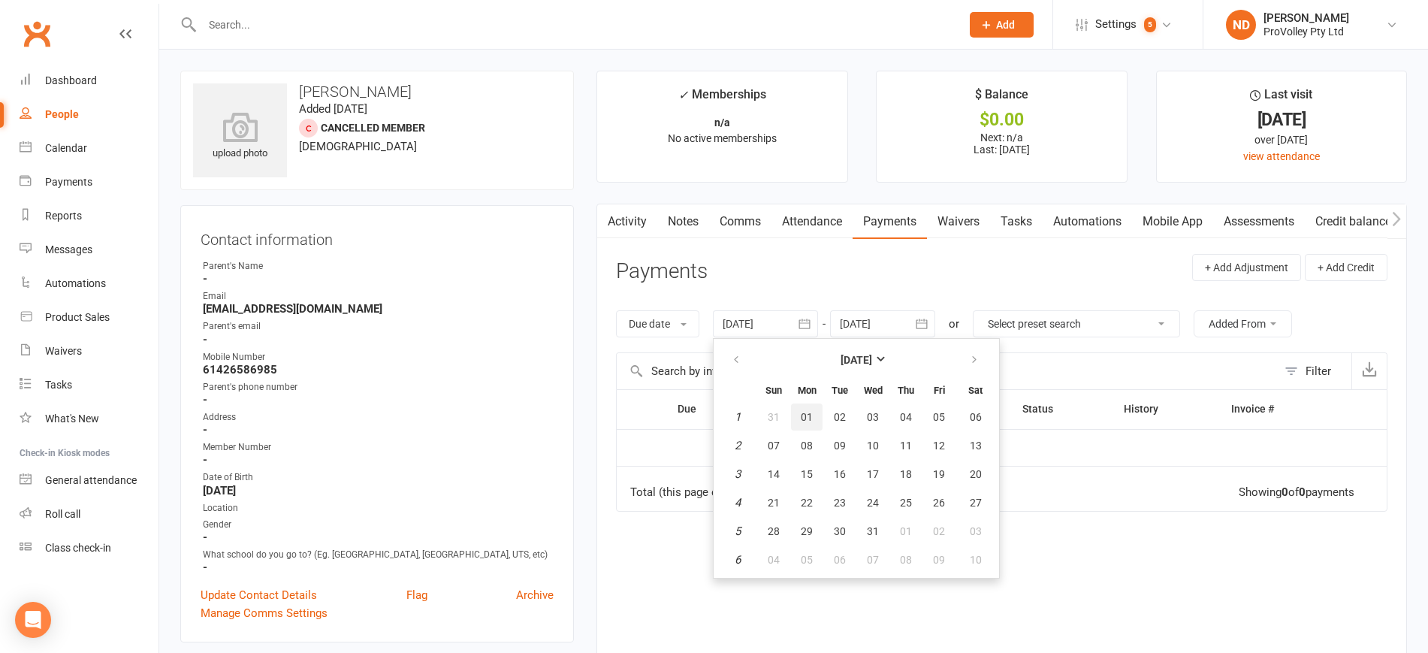
click at [800, 413] on button "01" at bounding box center [807, 416] width 32 height 27
type input "[DATE]"
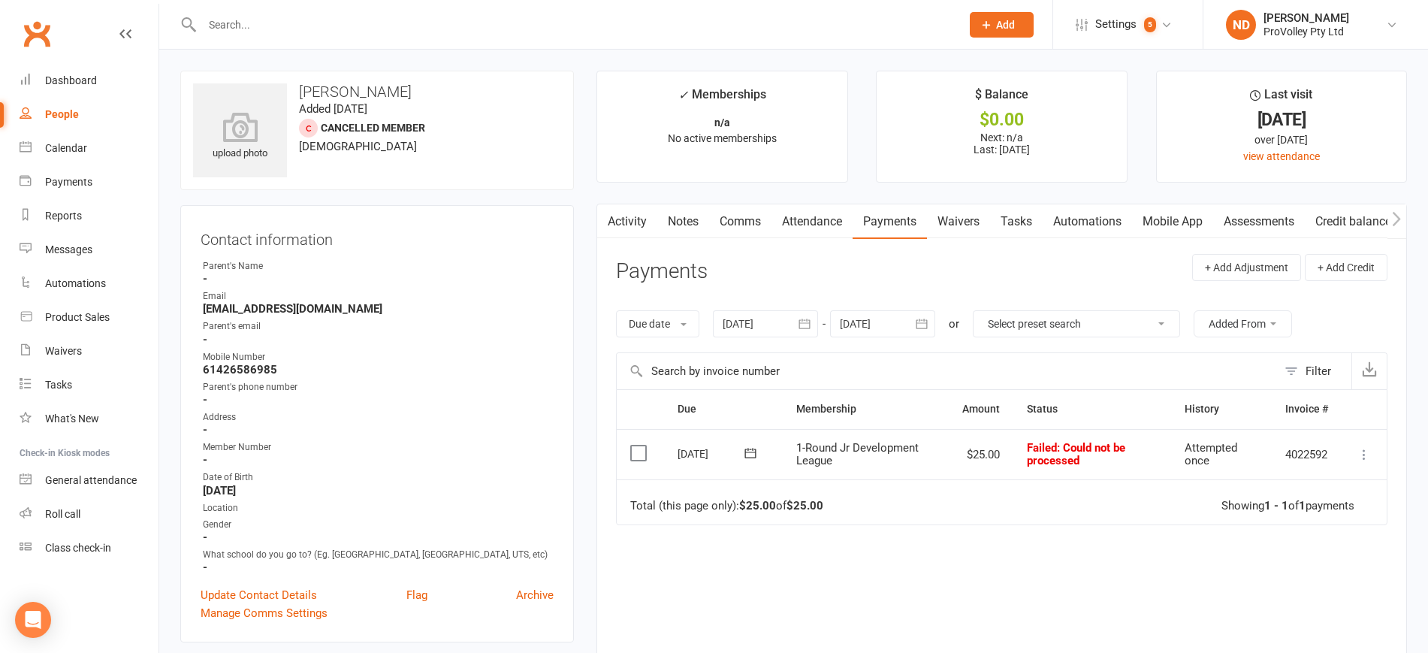
click at [1359, 452] on icon at bounding box center [1363, 454] width 15 height 15
click at [1302, 571] on link "Skip" at bounding box center [1297, 574] width 149 height 30
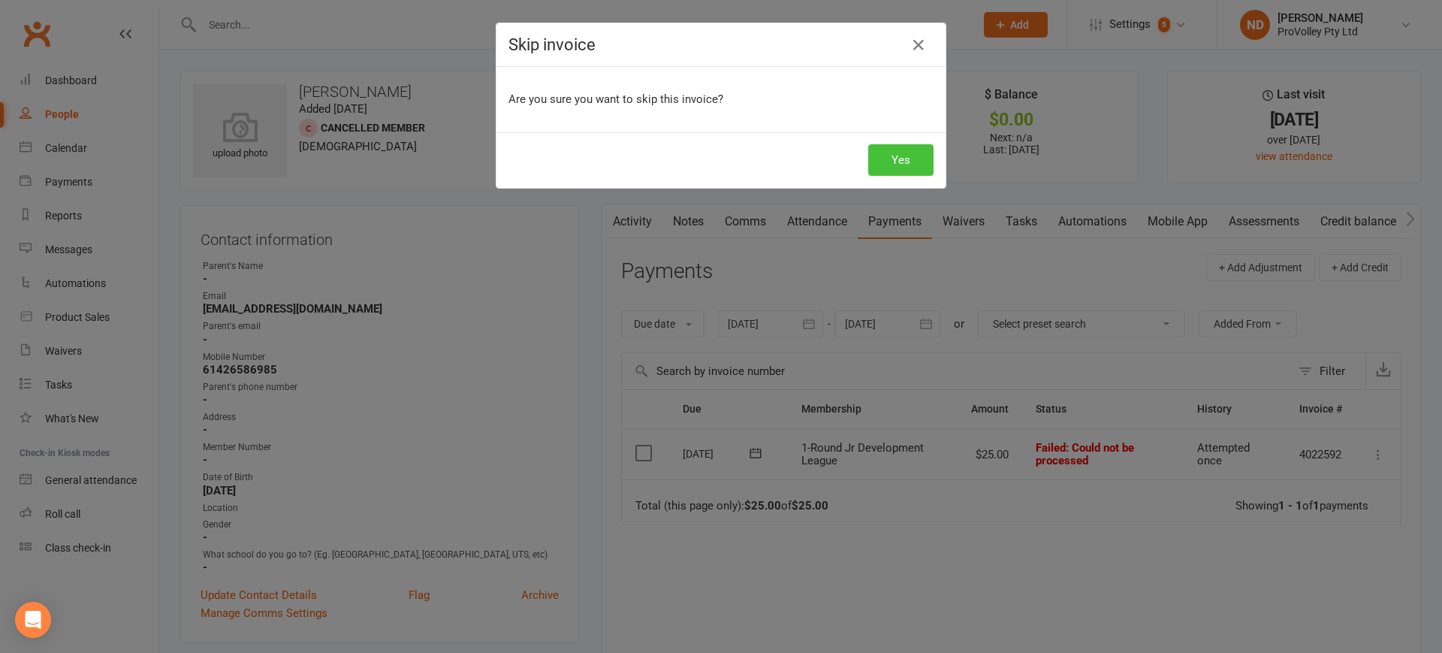
click at [888, 166] on button "Yes" at bounding box center [900, 160] width 65 height 32
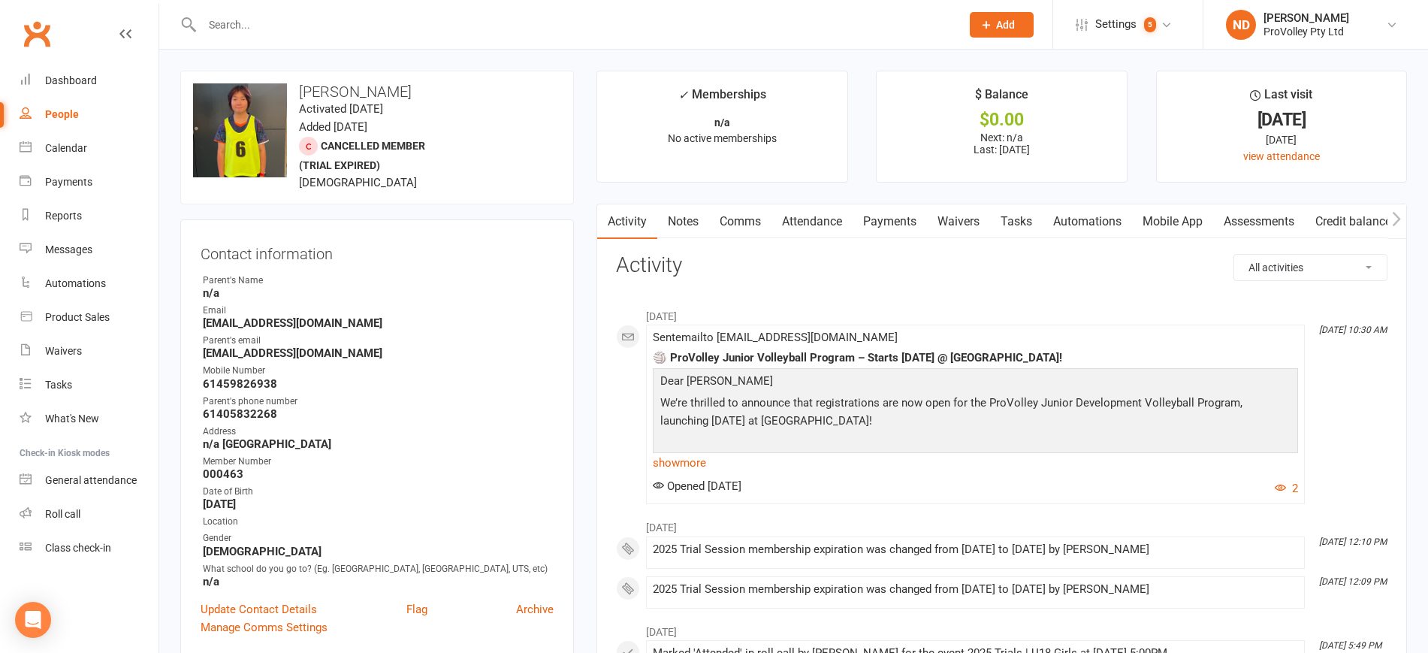
click at [898, 221] on link "Payments" at bounding box center [889, 221] width 74 height 35
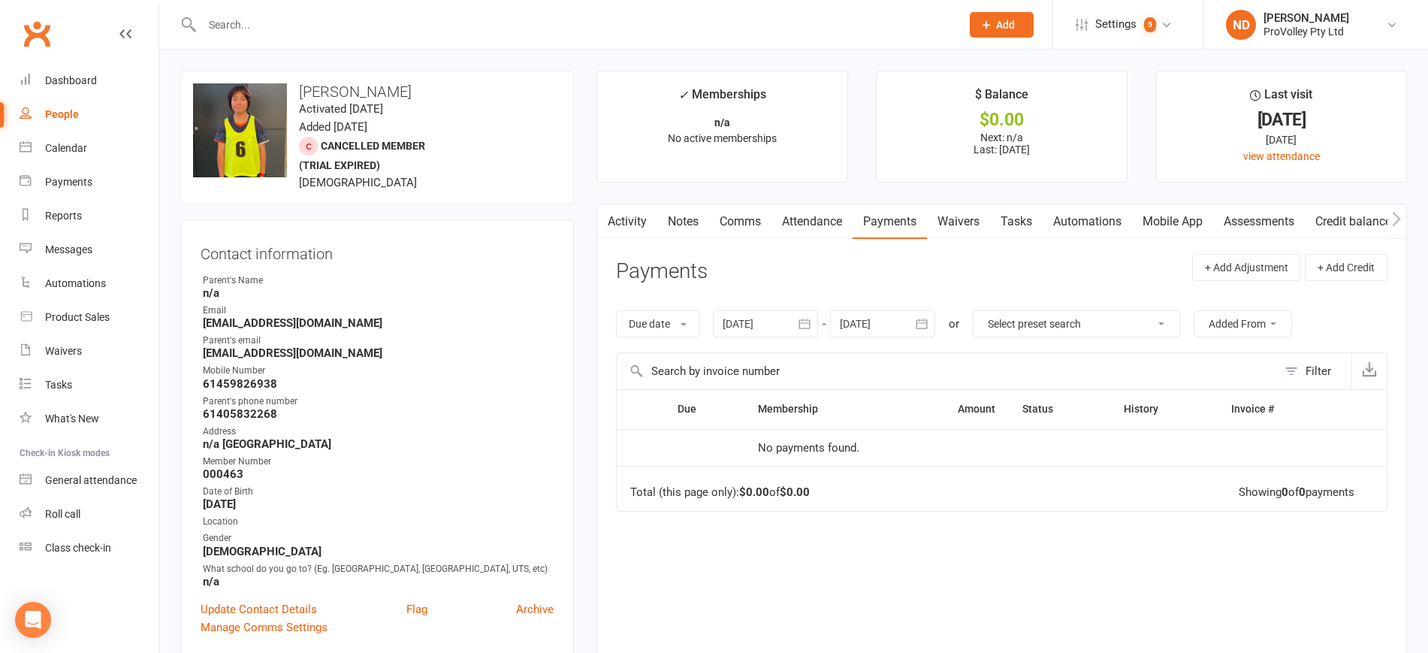
click at [812, 322] on icon "button" at bounding box center [804, 323] width 15 height 15
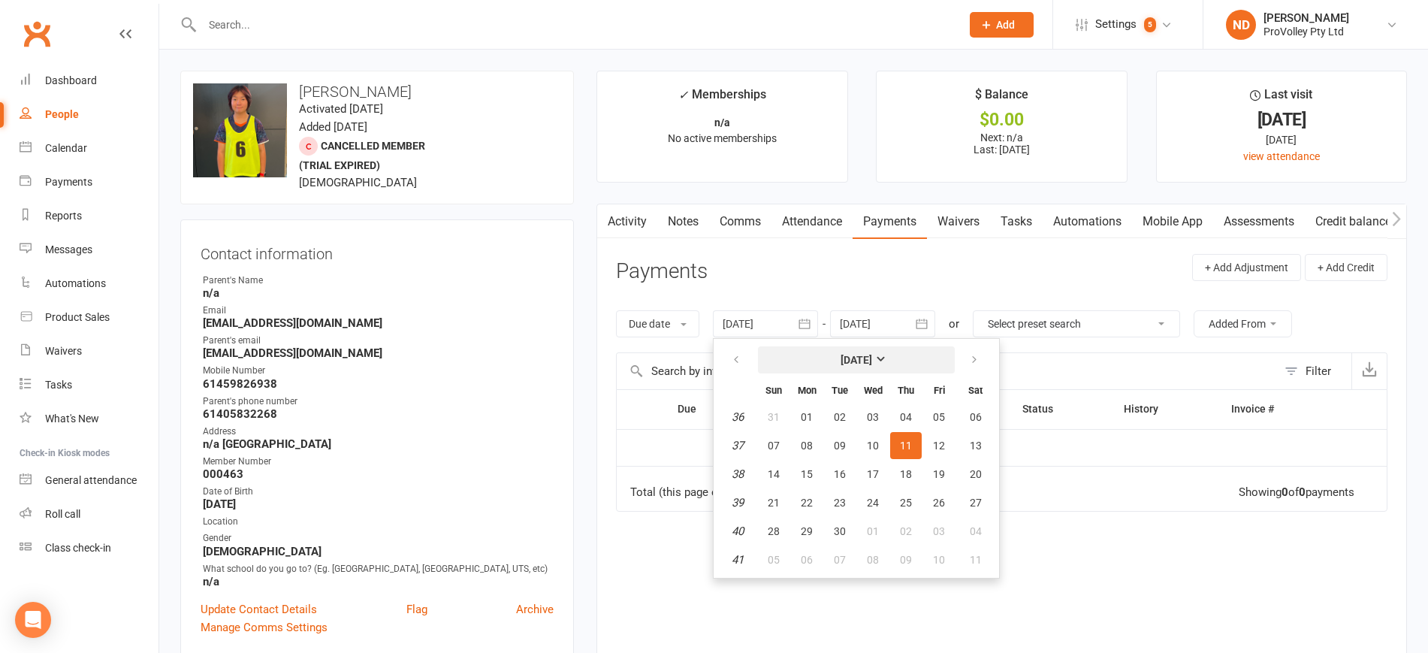
click at [858, 354] on strong "[DATE]" at bounding box center [856, 360] width 32 height 12
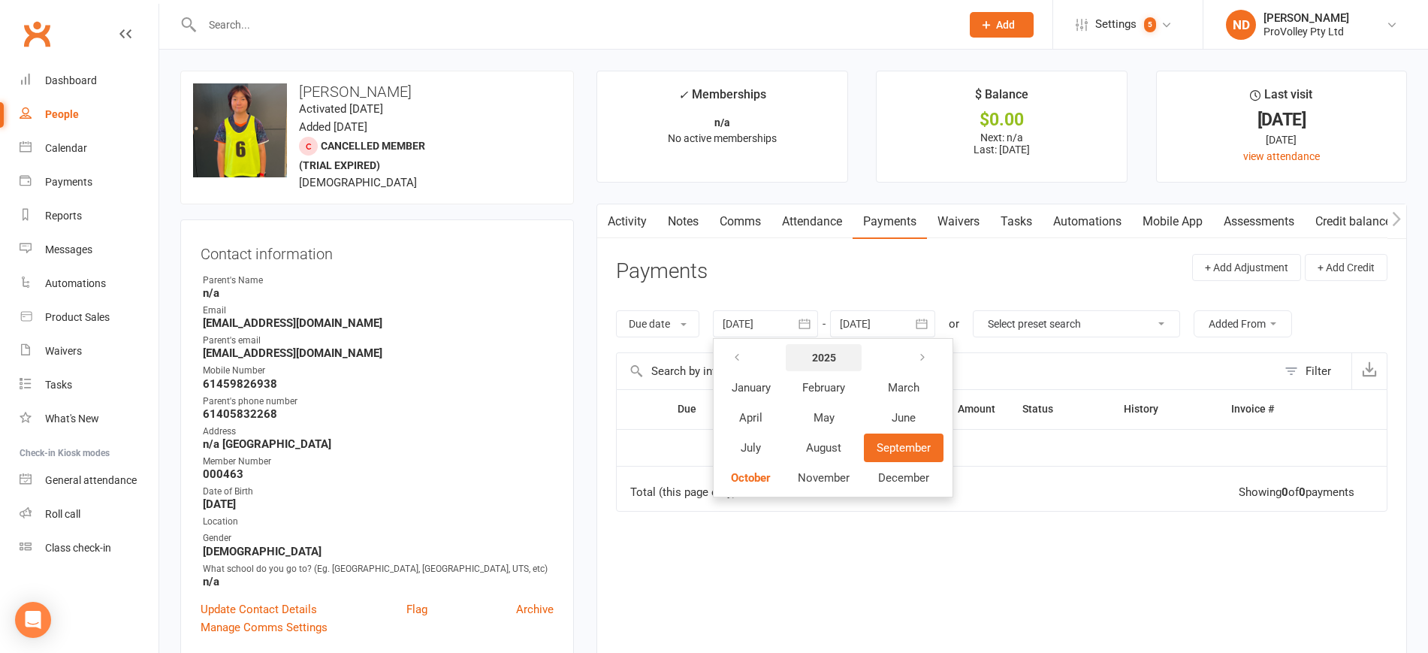
click at [841, 359] on button "2025" at bounding box center [823, 357] width 76 height 27
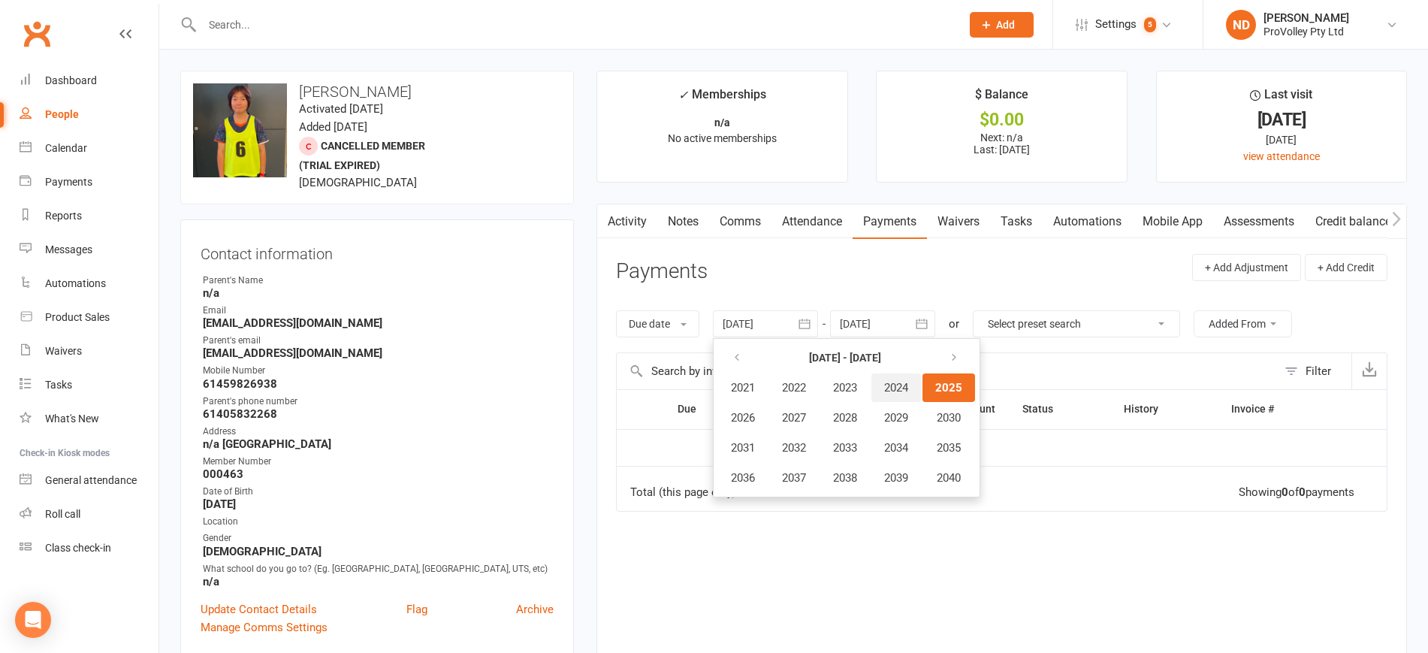
click at [894, 381] on span "2024" at bounding box center [896, 388] width 24 height 14
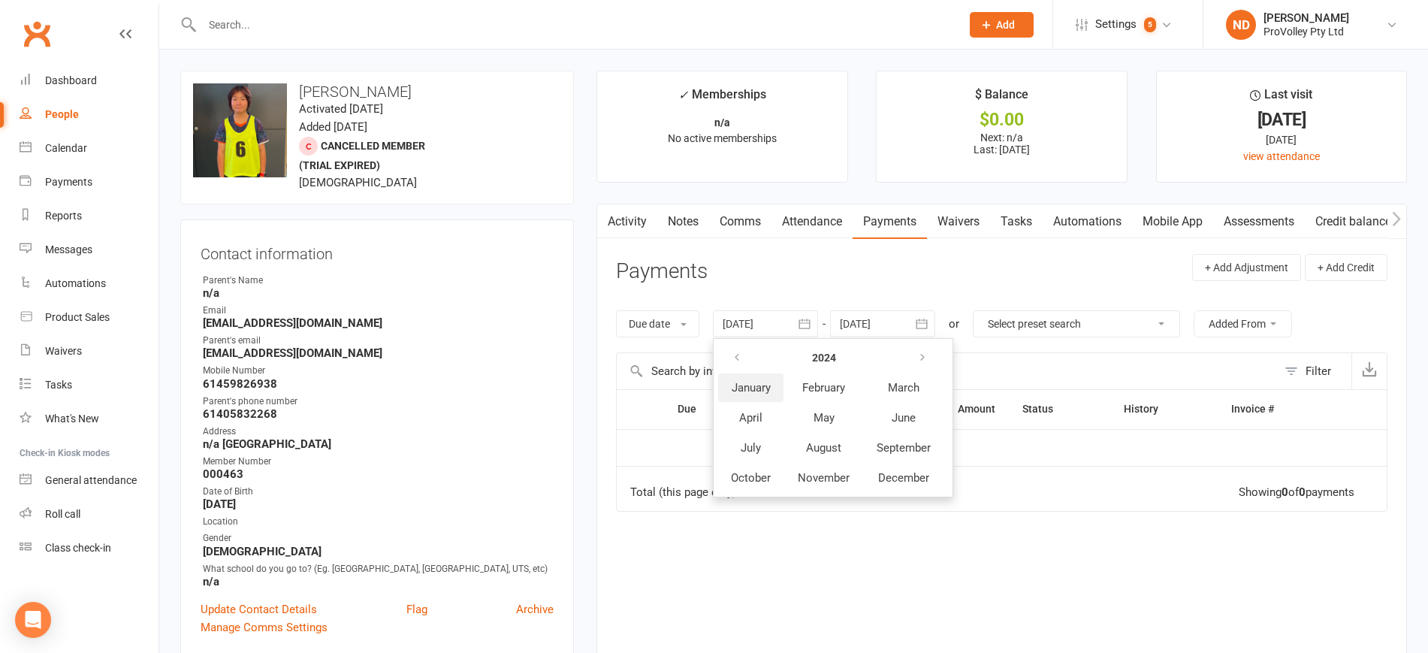
click at [754, 390] on span "January" at bounding box center [750, 388] width 39 height 14
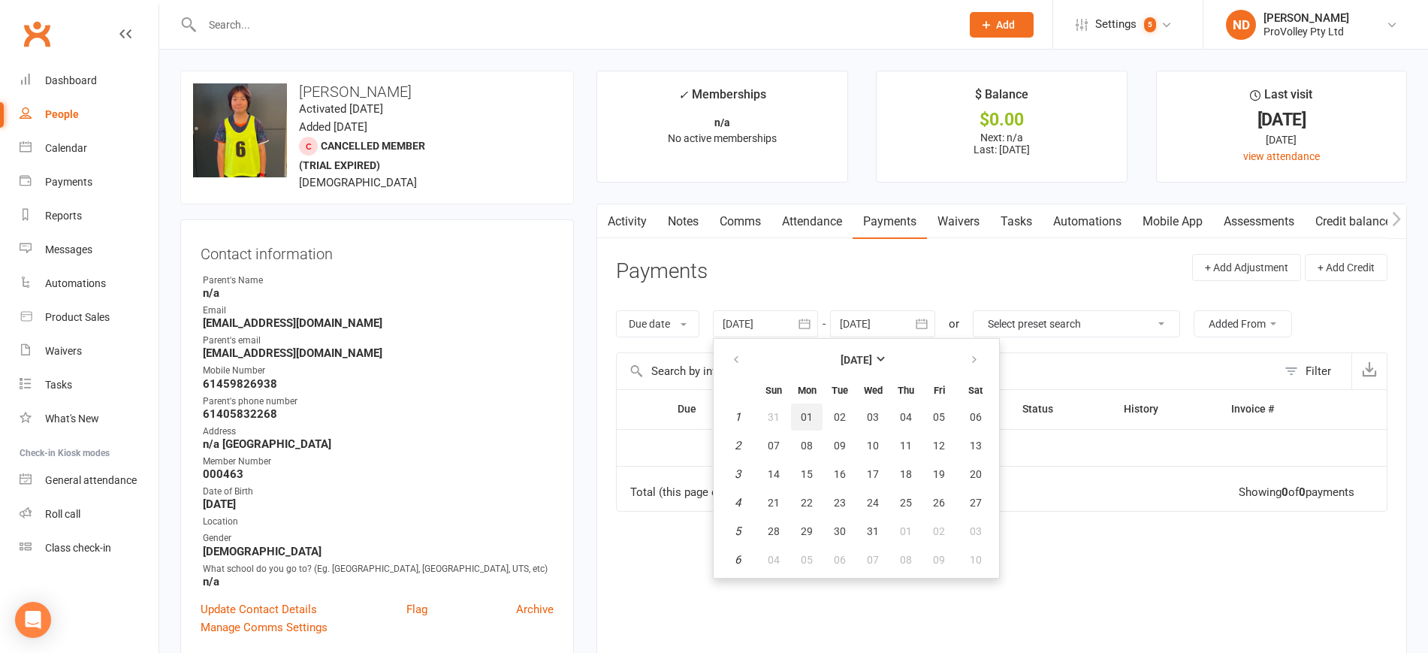
click at [813, 413] on span "01" at bounding box center [806, 417] width 12 height 12
type input "[DATE]"
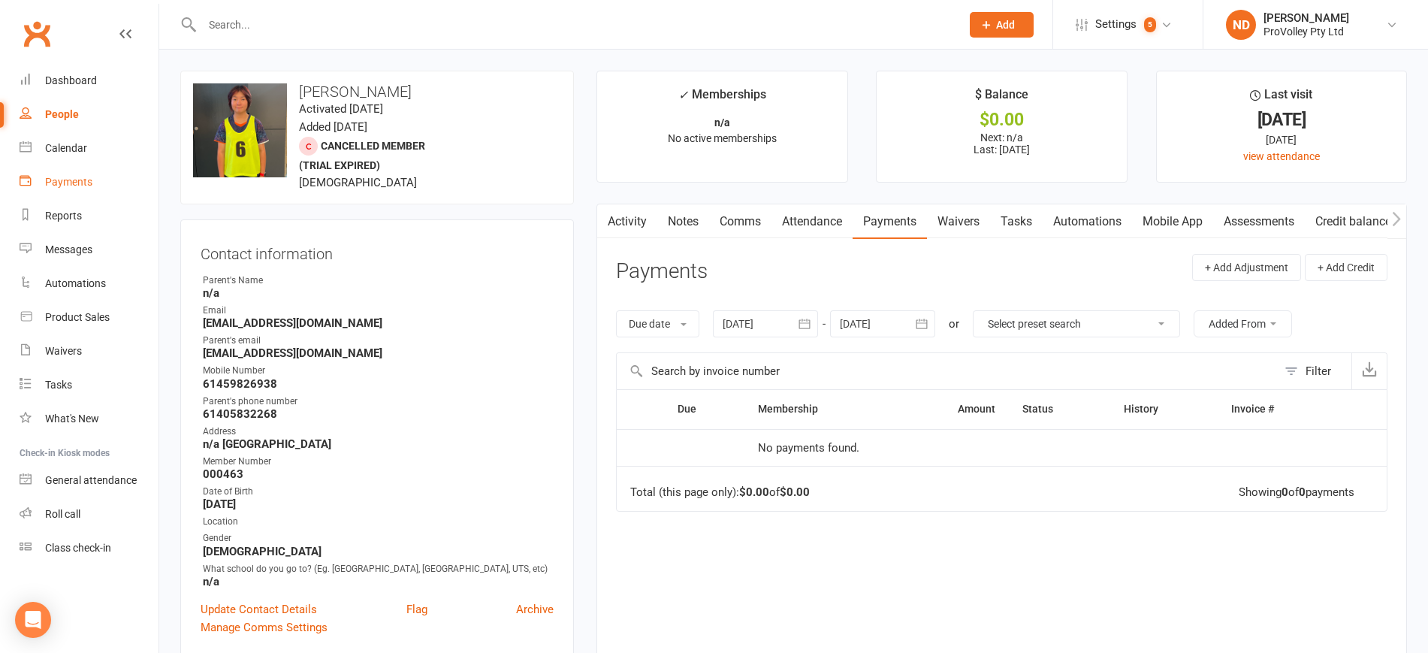
click at [92, 179] on link "Payments" at bounding box center [89, 182] width 139 height 34
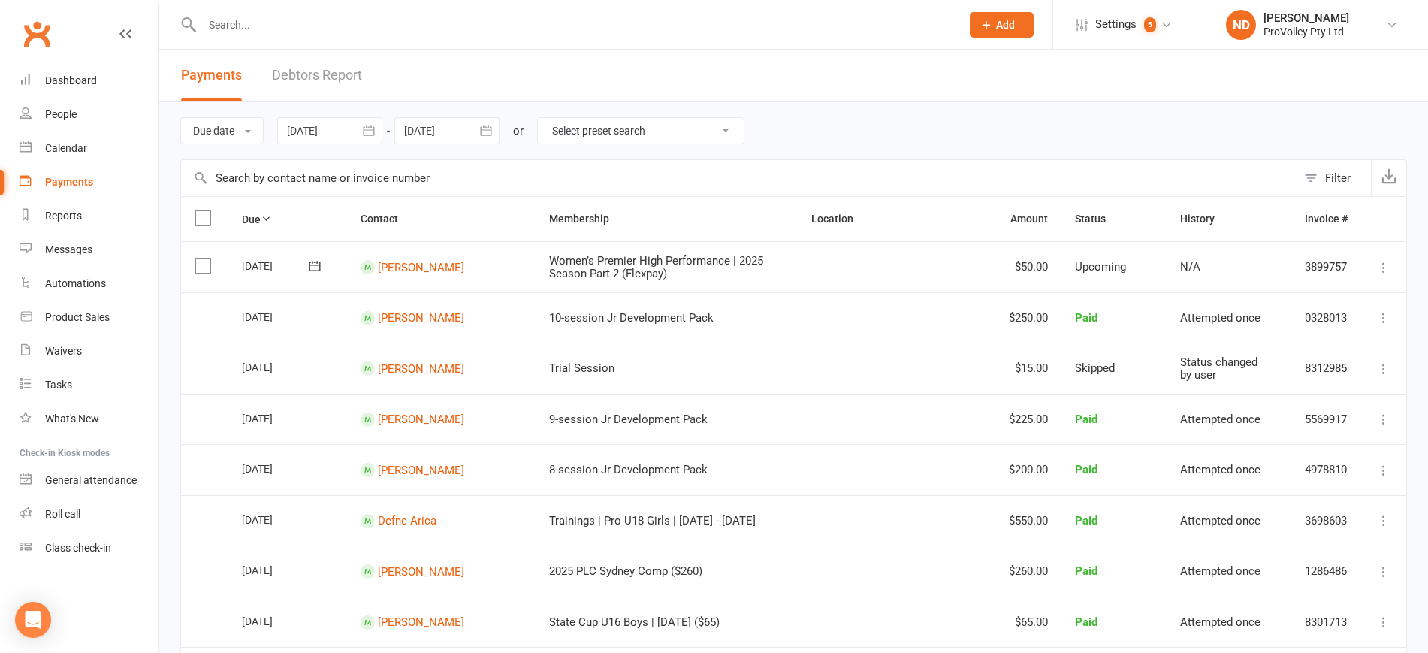
click at [291, 168] on input "text" at bounding box center [738, 178] width 1115 height 36
paste input "Elise Lin"
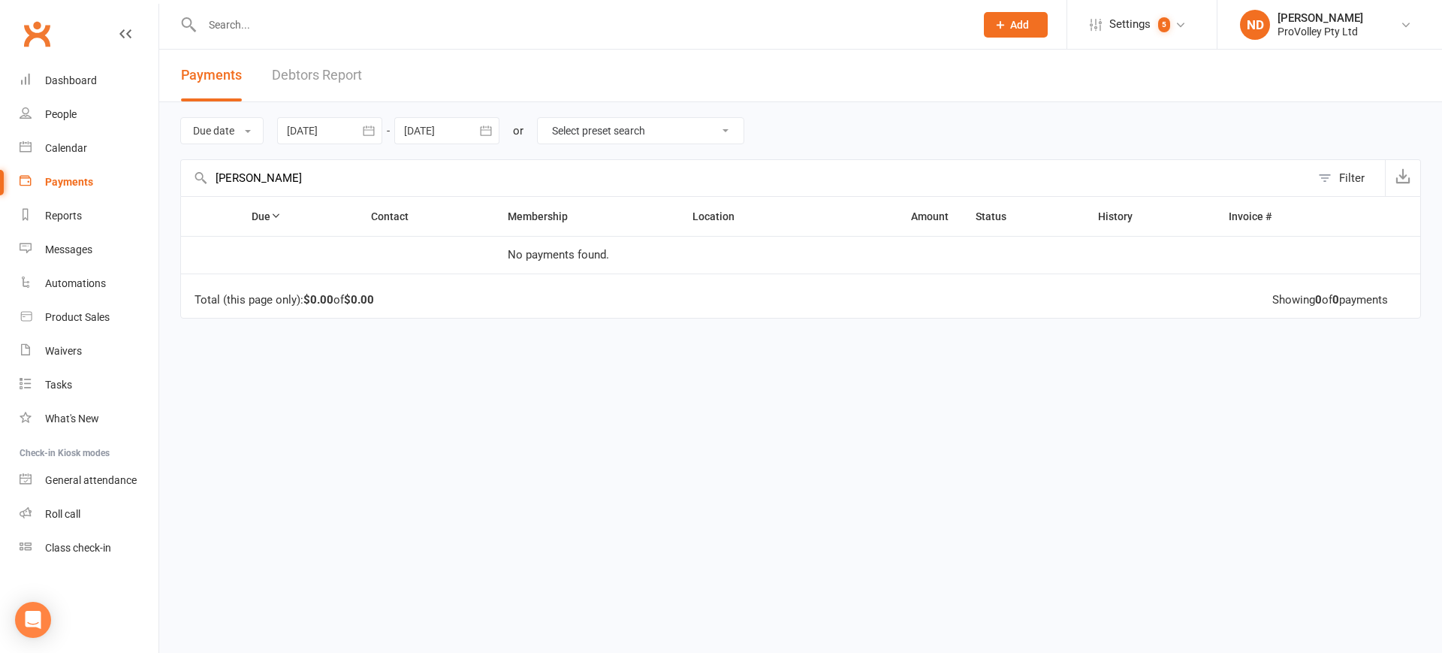
type input "Elise Lin"
click at [382, 129] on button "button" at bounding box center [368, 130] width 27 height 27
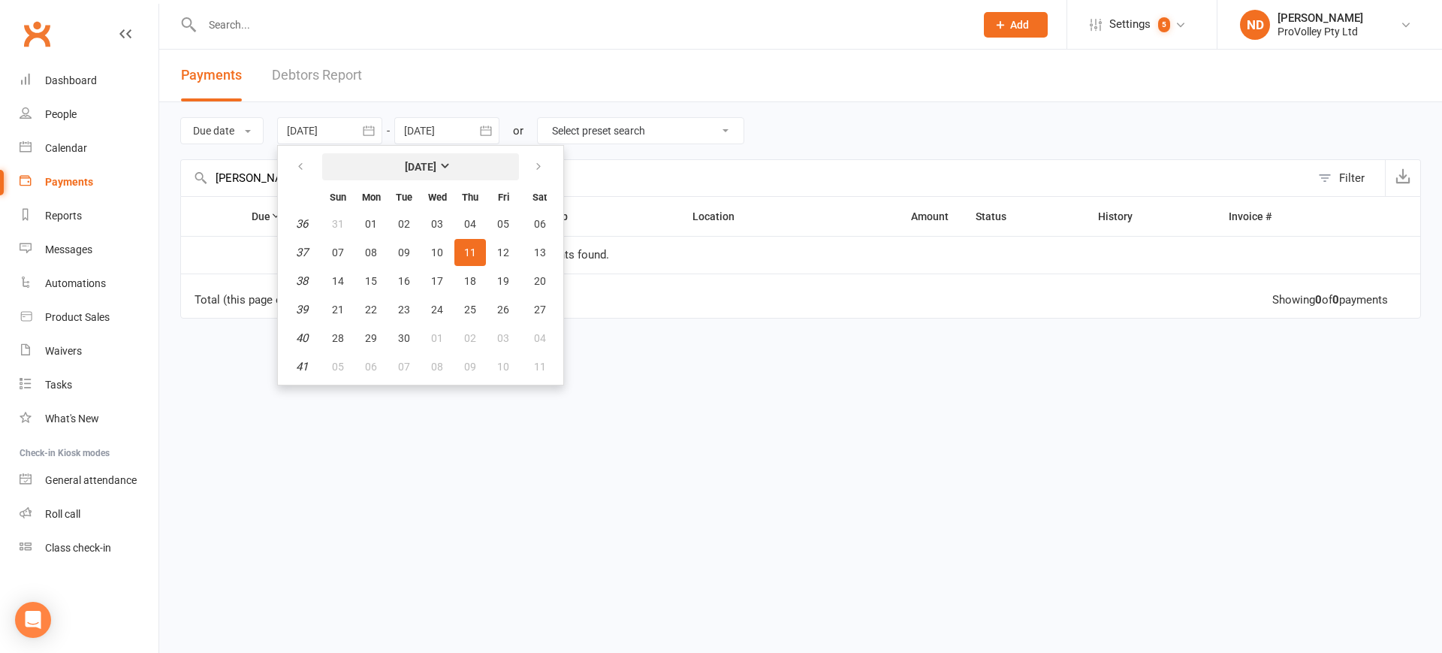
click at [405, 169] on strong "[DATE]" at bounding box center [421, 167] width 32 height 12
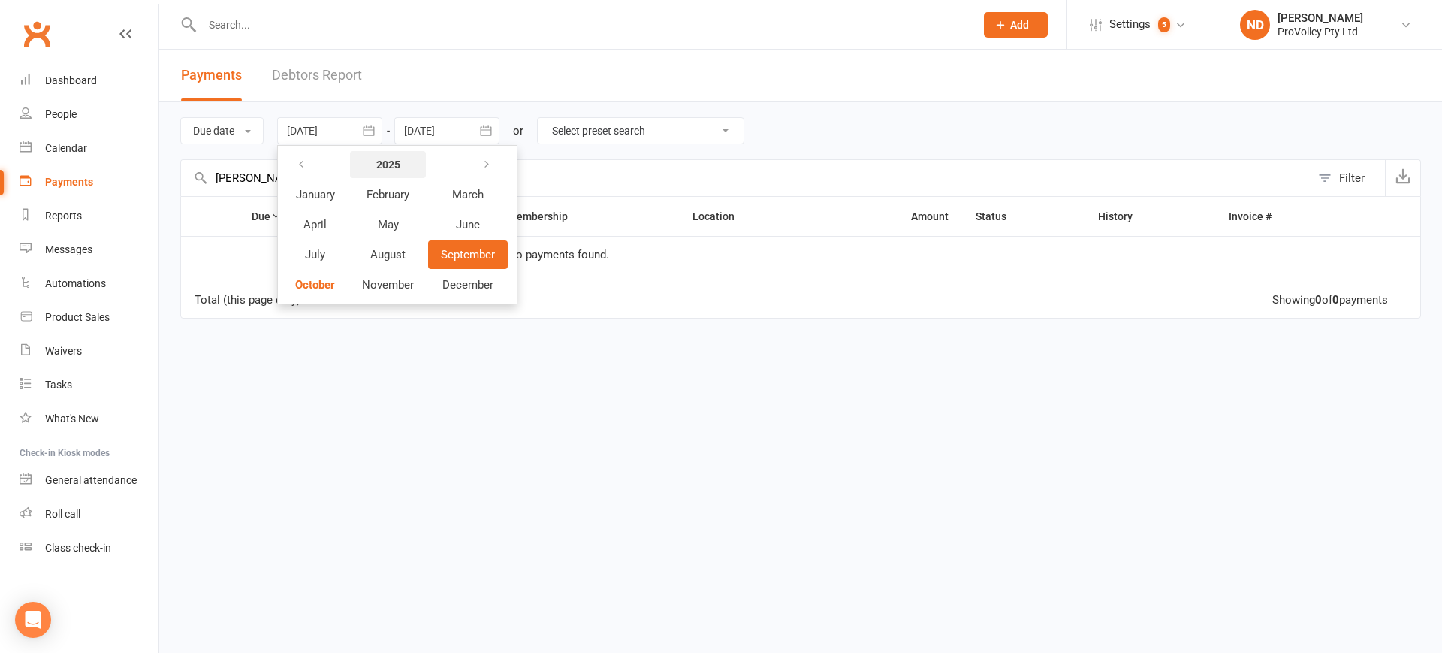
click at [388, 170] on strong "2025" at bounding box center [388, 164] width 24 height 12
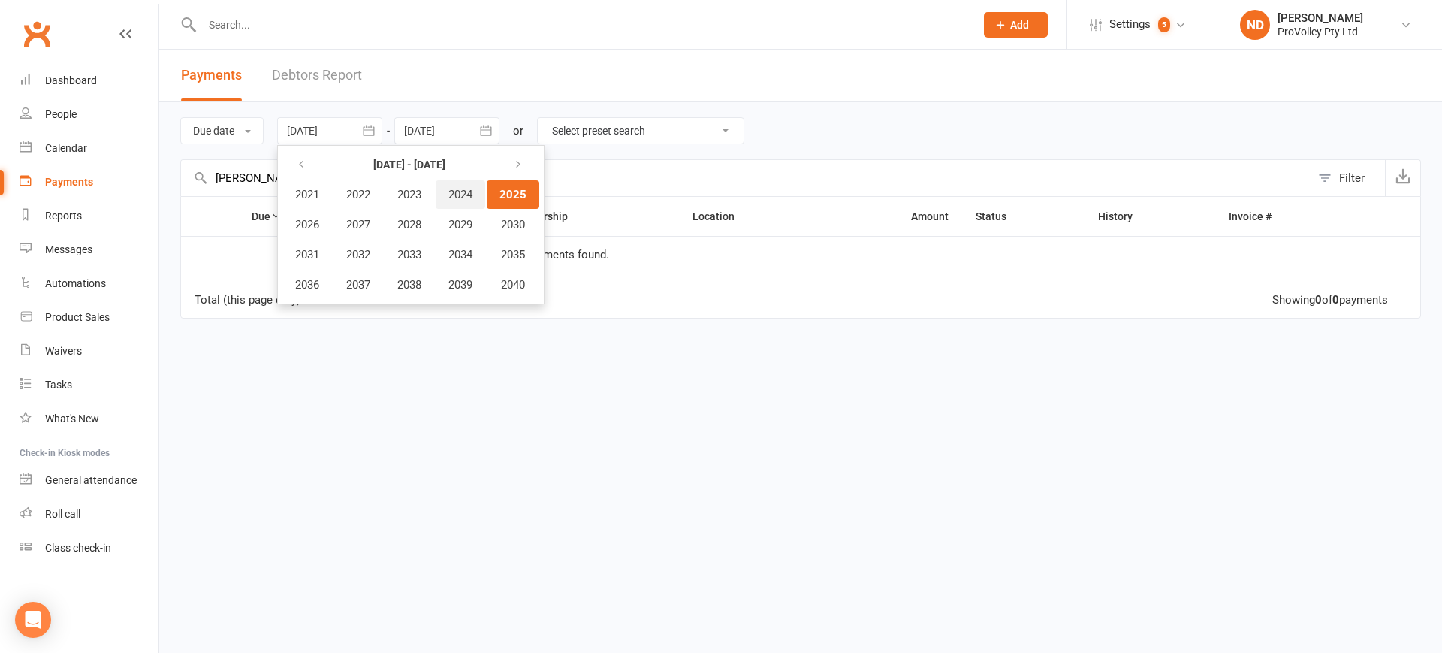
click at [472, 192] on span "2024" at bounding box center [460, 195] width 24 height 14
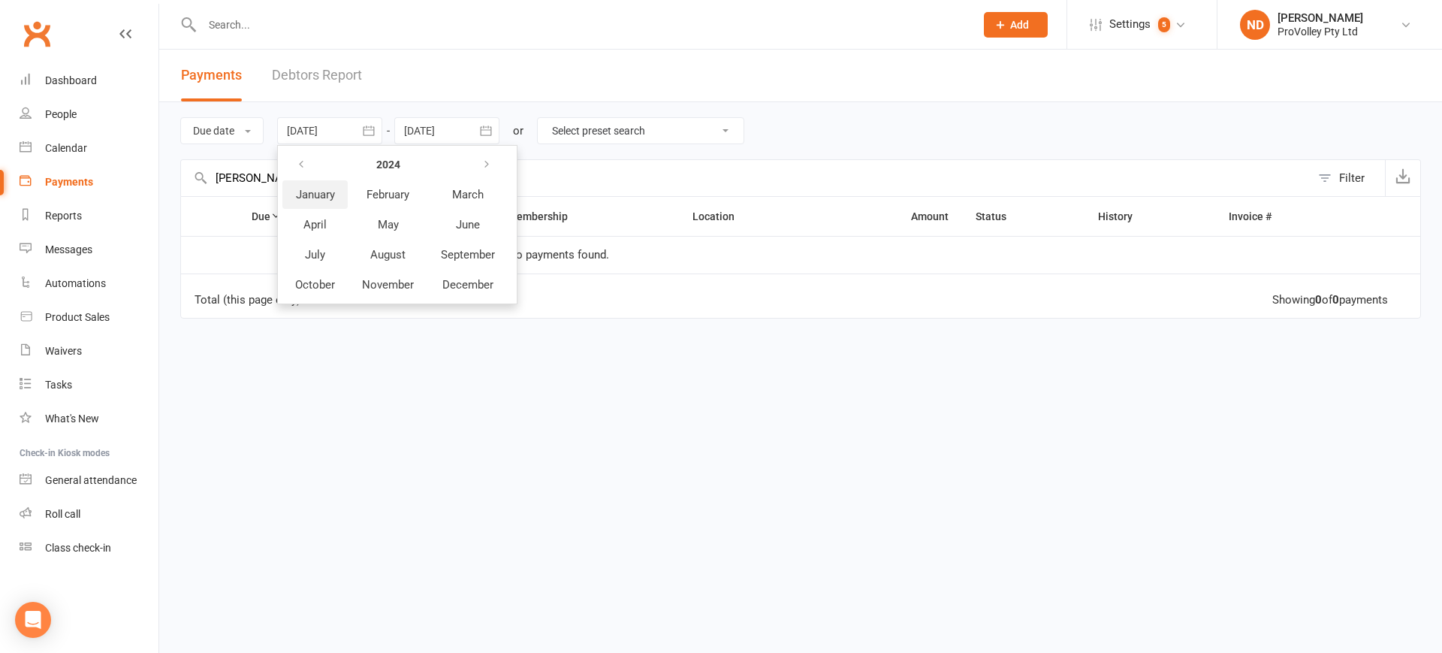
click at [324, 191] on span "January" at bounding box center [315, 195] width 39 height 14
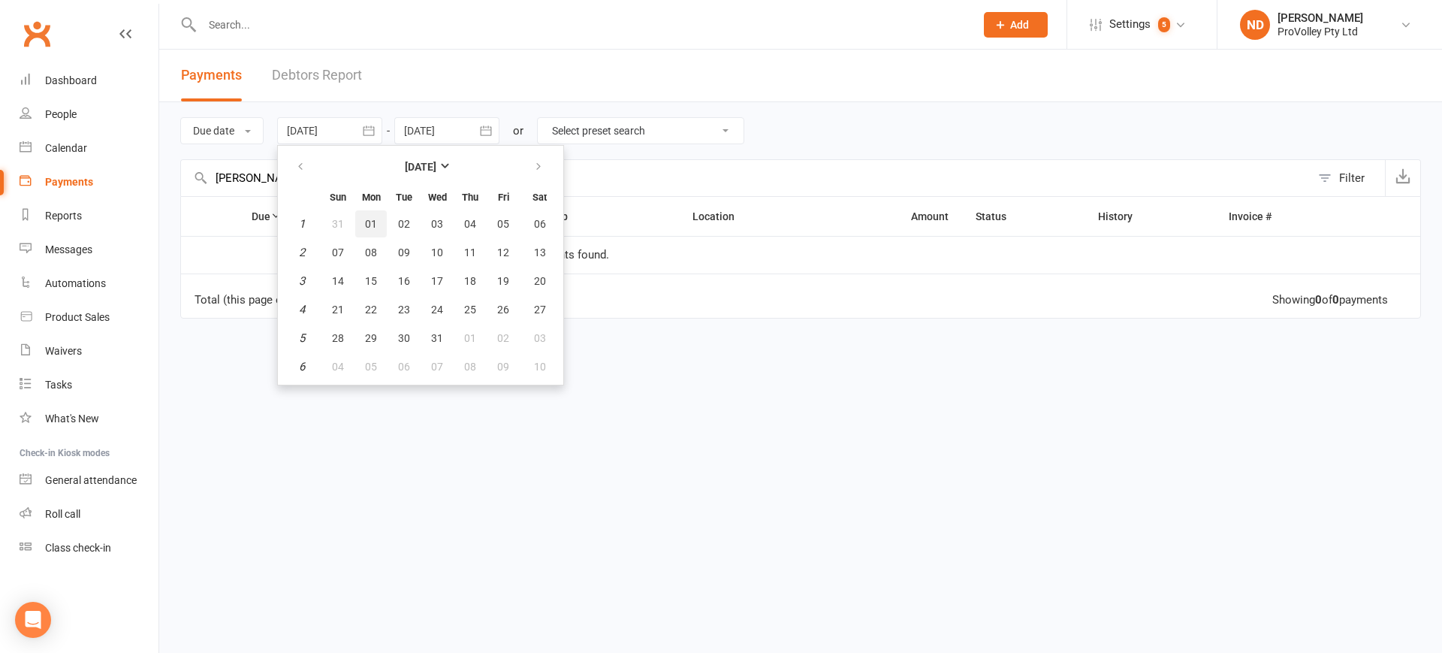
click at [372, 223] on span "01" at bounding box center [371, 224] width 12 height 12
type input "[DATE]"
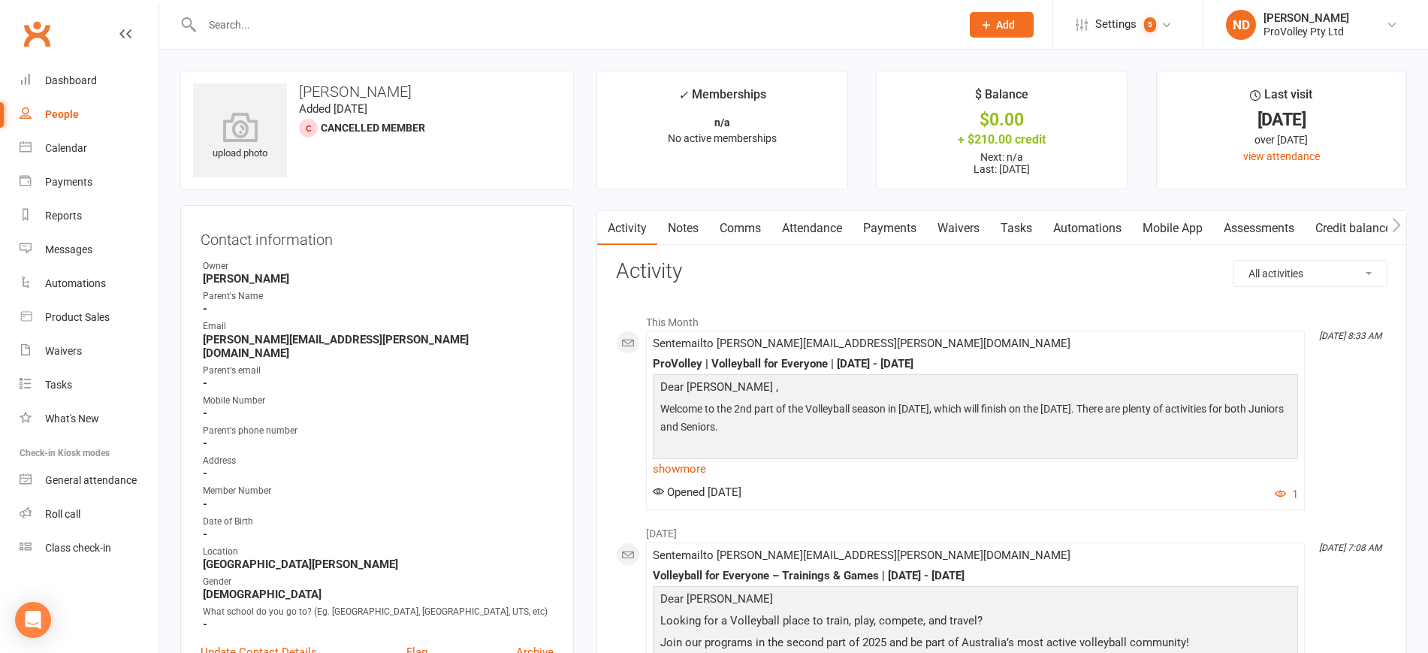
click at [902, 220] on link "Payments" at bounding box center [889, 228] width 74 height 35
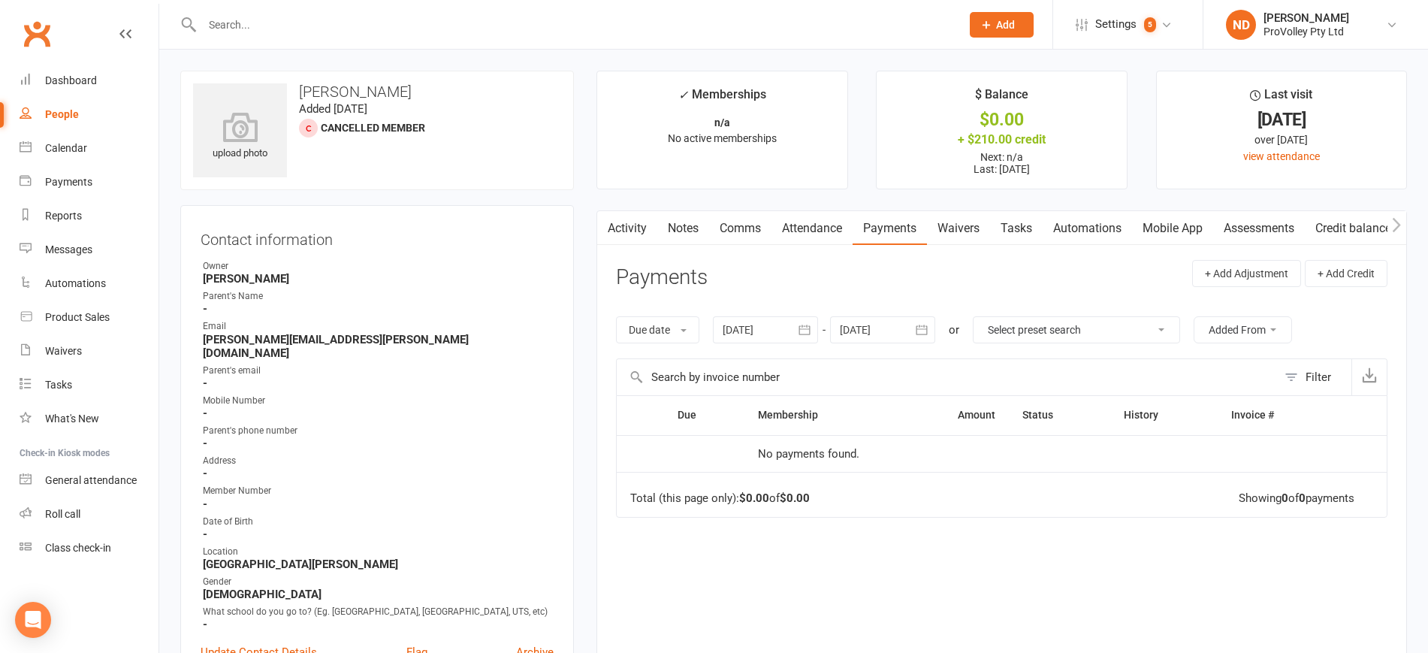
click at [812, 324] on icon "button" at bounding box center [804, 329] width 15 height 15
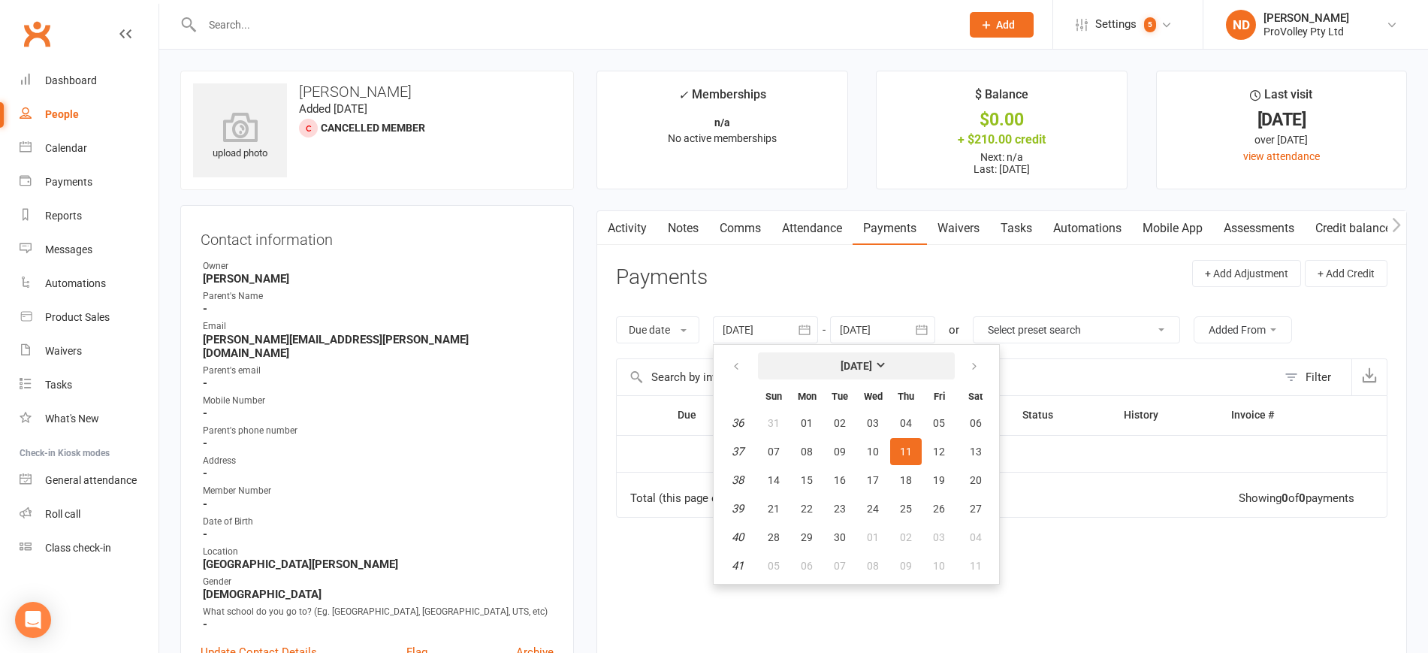
click at [843, 361] on strong "[DATE]" at bounding box center [856, 366] width 32 height 12
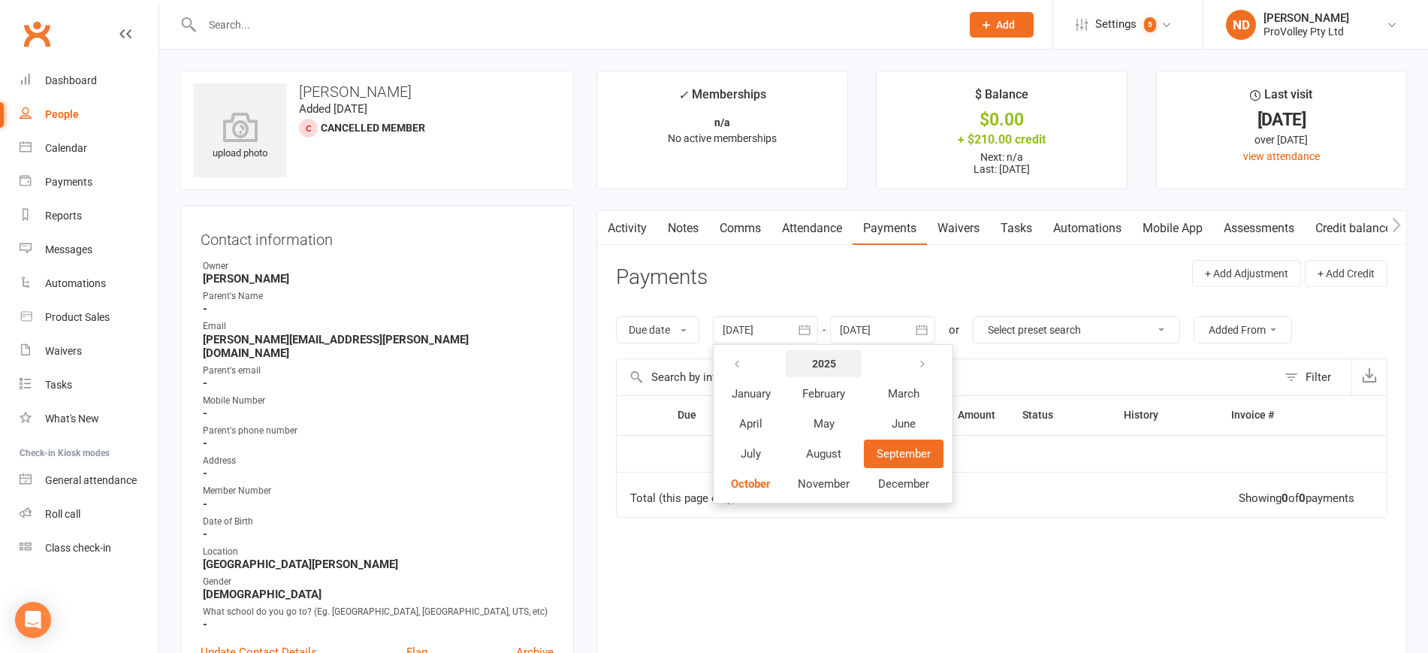
click at [833, 357] on strong "2025" at bounding box center [824, 363] width 24 height 12
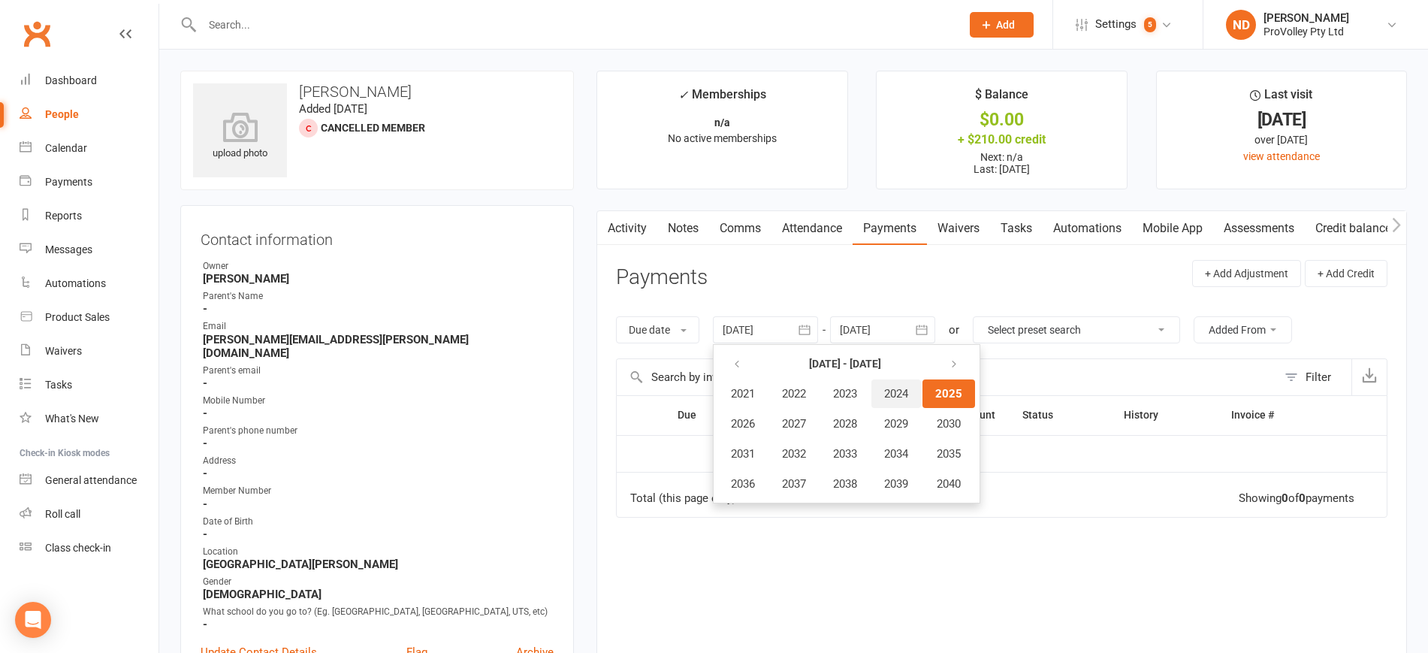
click at [898, 390] on span "2024" at bounding box center [896, 394] width 24 height 14
click at [748, 391] on span "January" at bounding box center [750, 394] width 39 height 14
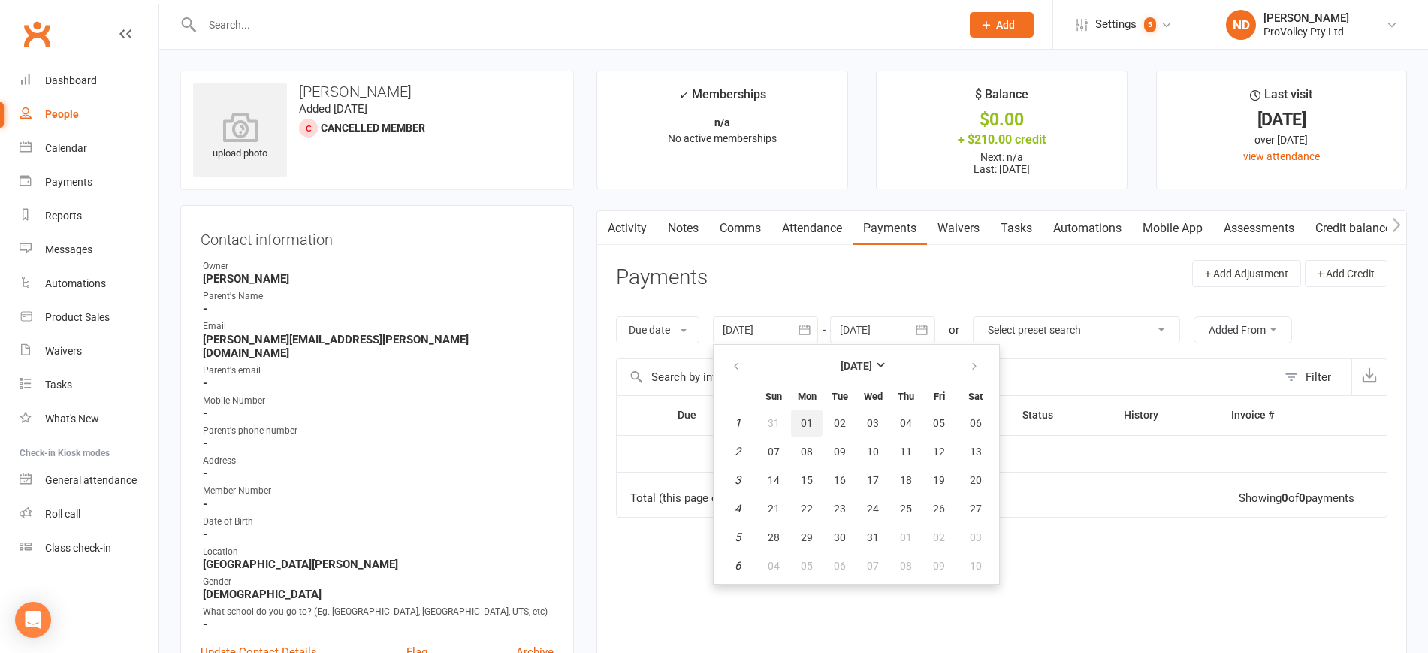
click at [804, 419] on span "01" at bounding box center [806, 423] width 12 height 12
type input "[DATE]"
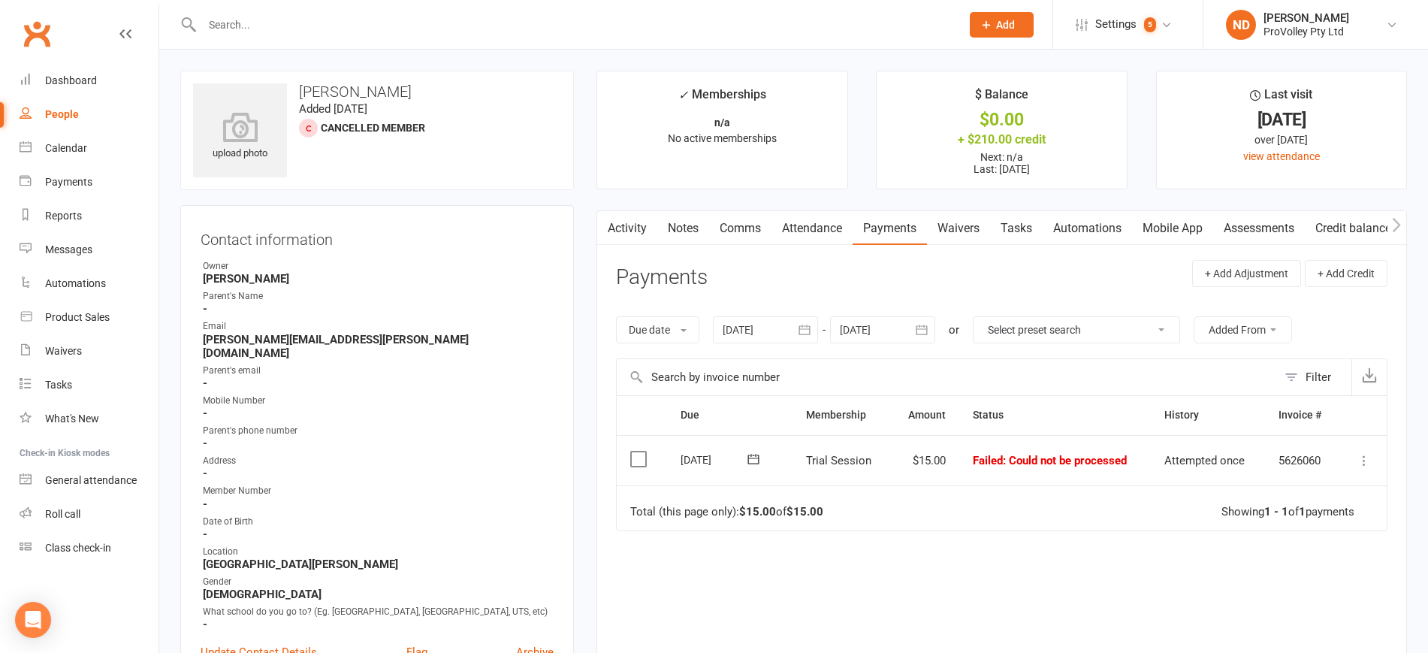
click at [1366, 462] on icon at bounding box center [1363, 460] width 15 height 15
click at [1370, 208] on main "✓ Memberships n/a No active memberships $ Balance $0.00 + $210.00 credit Next: …" at bounding box center [1001, 417] width 833 height 692
click at [1364, 233] on link "Credit balance" at bounding box center [1352, 228] width 97 height 35
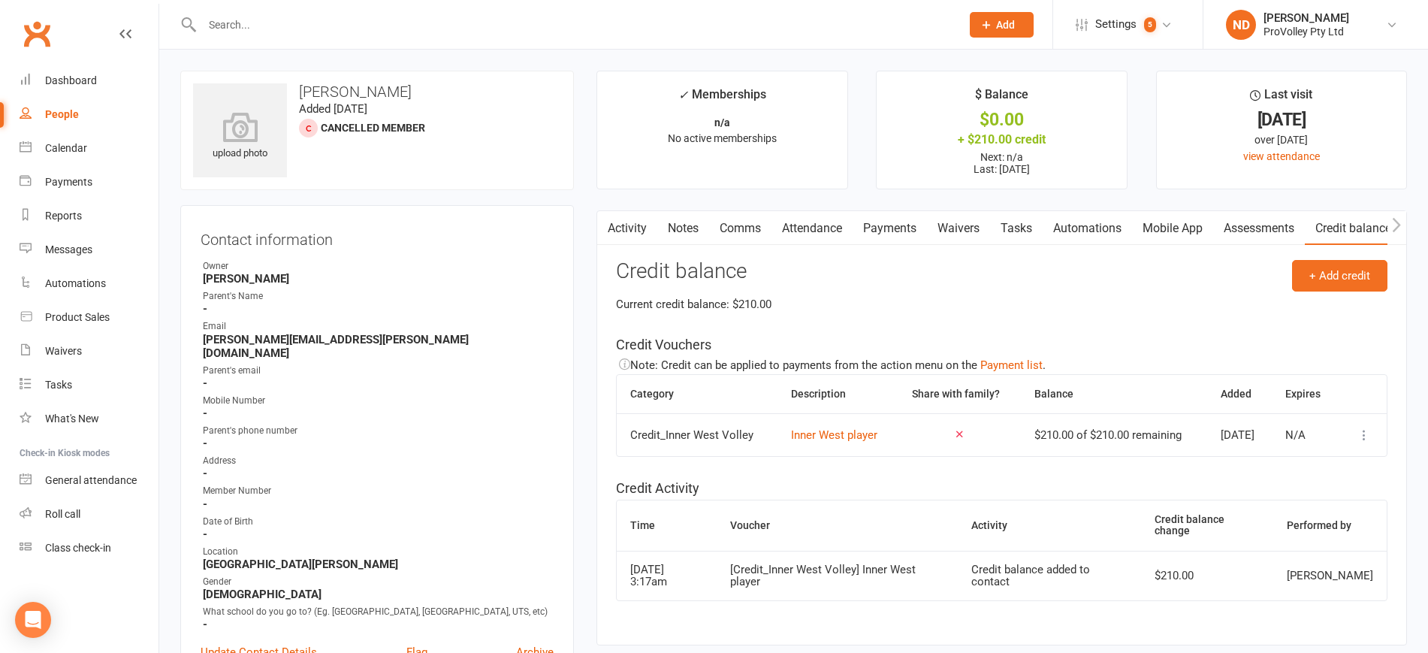
click at [915, 223] on link "Payments" at bounding box center [889, 228] width 74 height 35
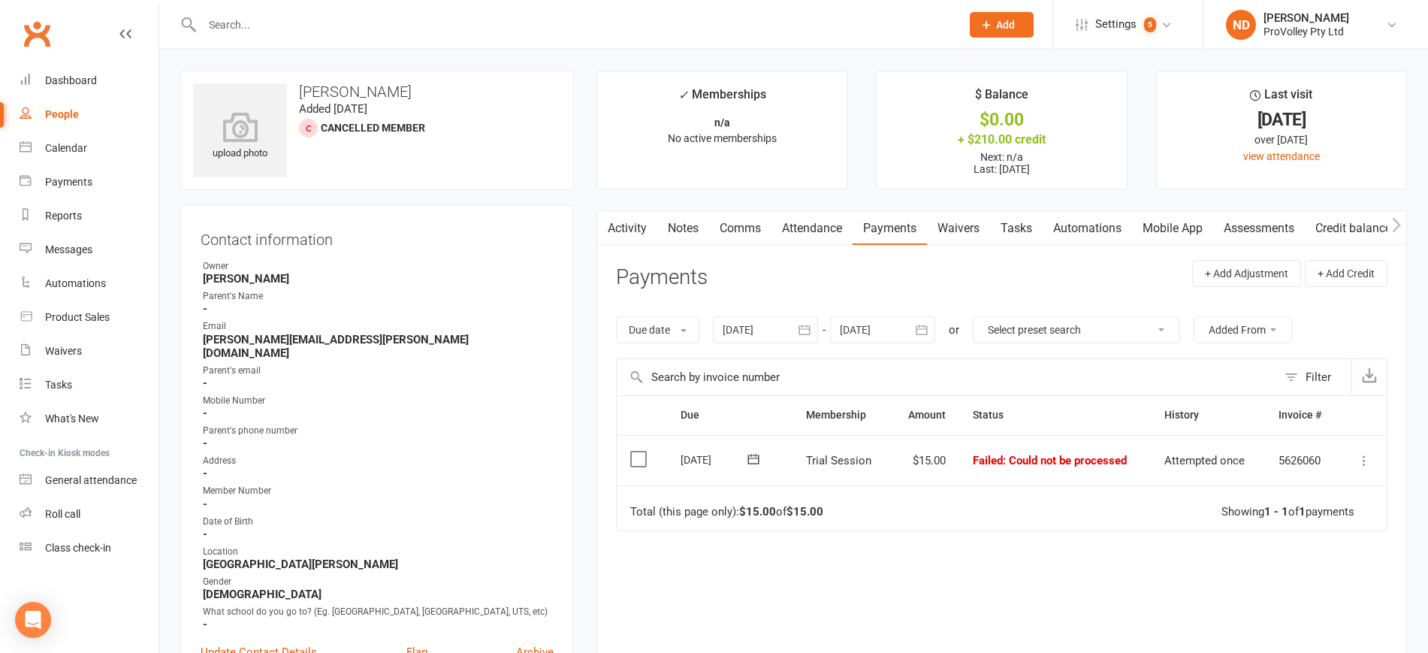
click at [1355, 458] on button at bounding box center [1364, 460] width 18 height 18
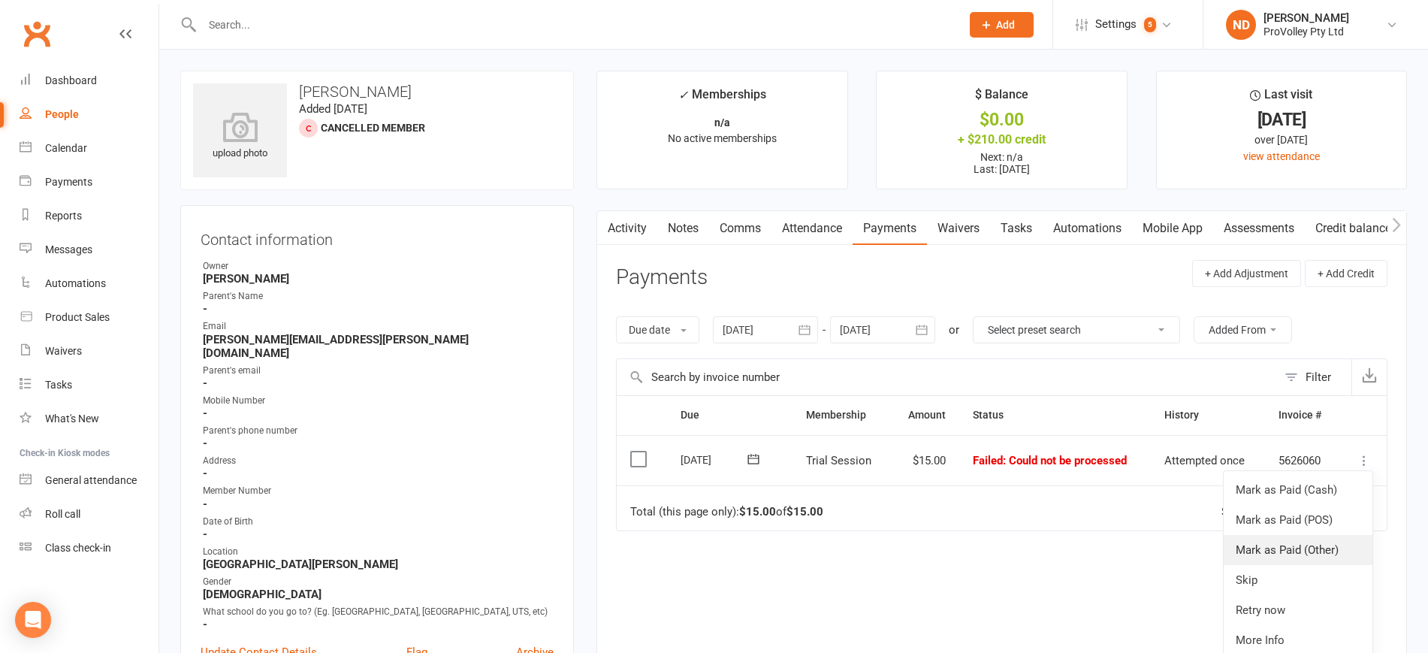
click at [1333, 541] on link "Mark as Paid (Other)" at bounding box center [1297, 550] width 149 height 30
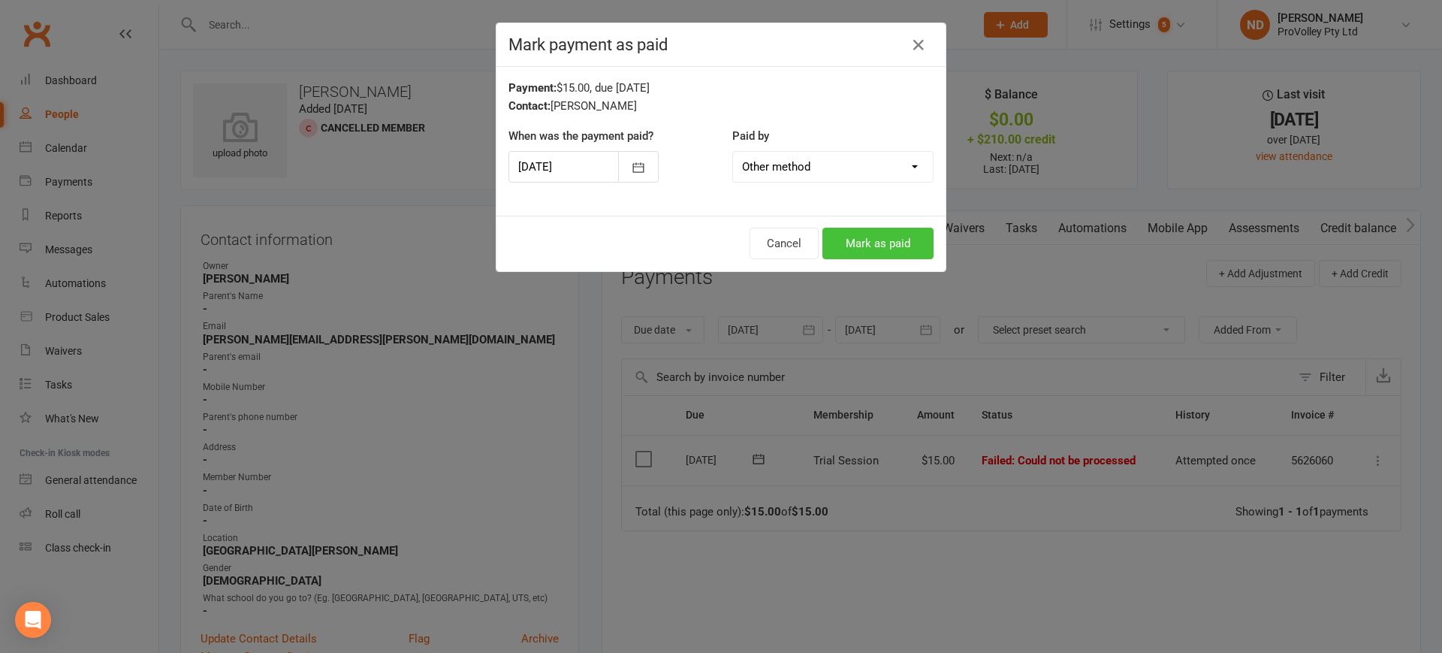
click at [877, 250] on button "Mark as paid" at bounding box center [877, 244] width 111 height 32
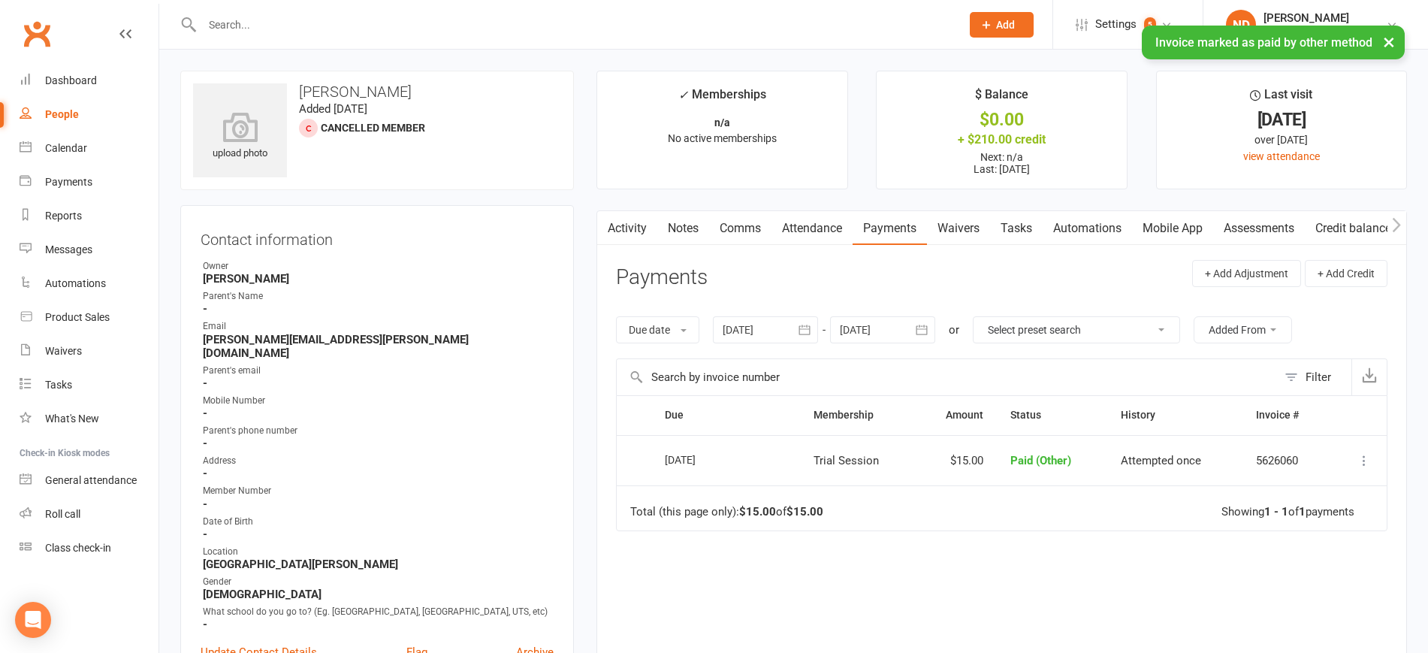
click at [1395, 225] on icon "button" at bounding box center [1395, 225] width 9 height 16
click at [1365, 227] on link "Credit balance" at bounding box center [1352, 228] width 97 height 35
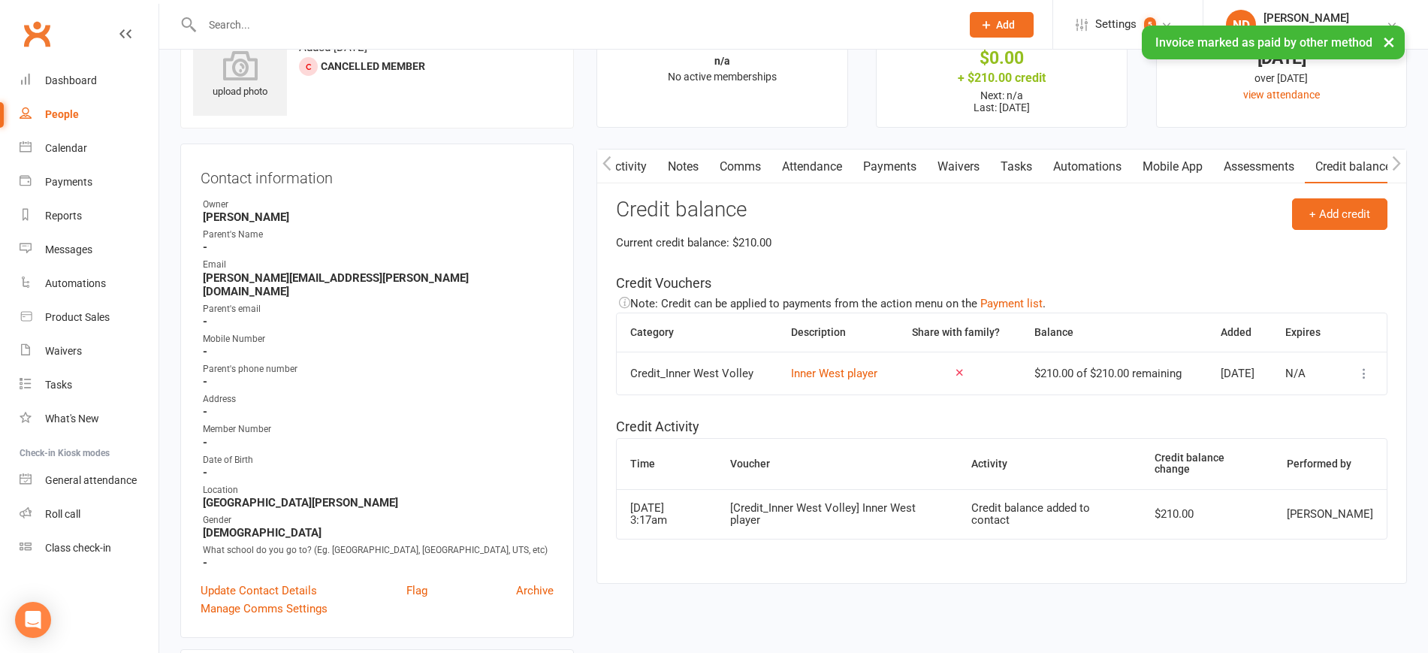
scroll to position [94, 0]
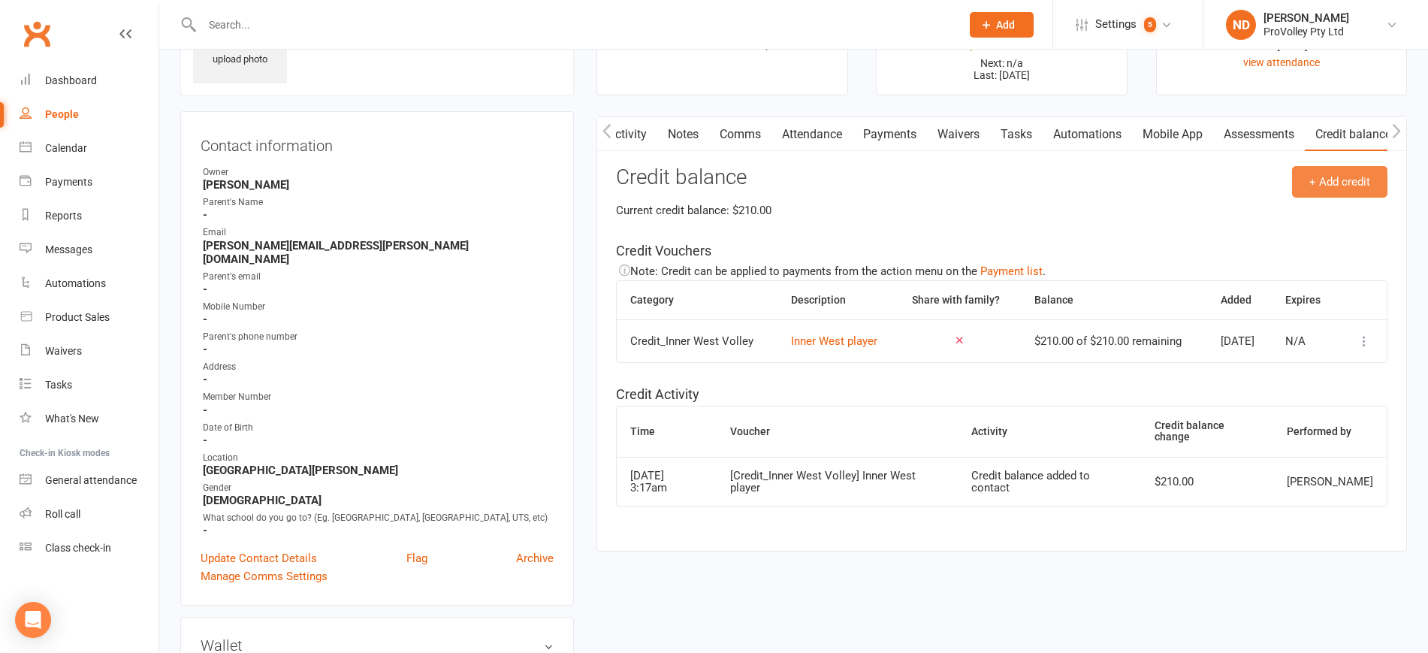
click at [1343, 185] on button "+ Add credit" at bounding box center [1339, 182] width 95 height 32
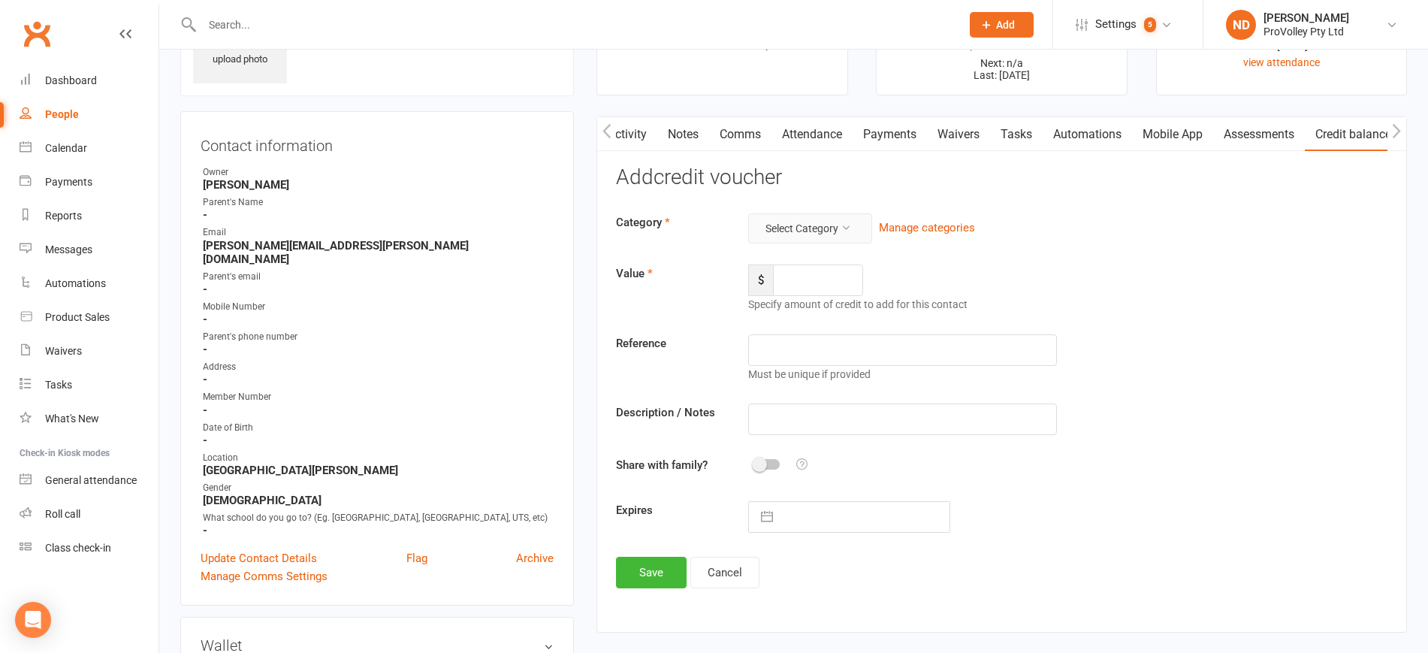
click at [845, 218] on button "Select Category" at bounding box center [810, 228] width 124 height 30
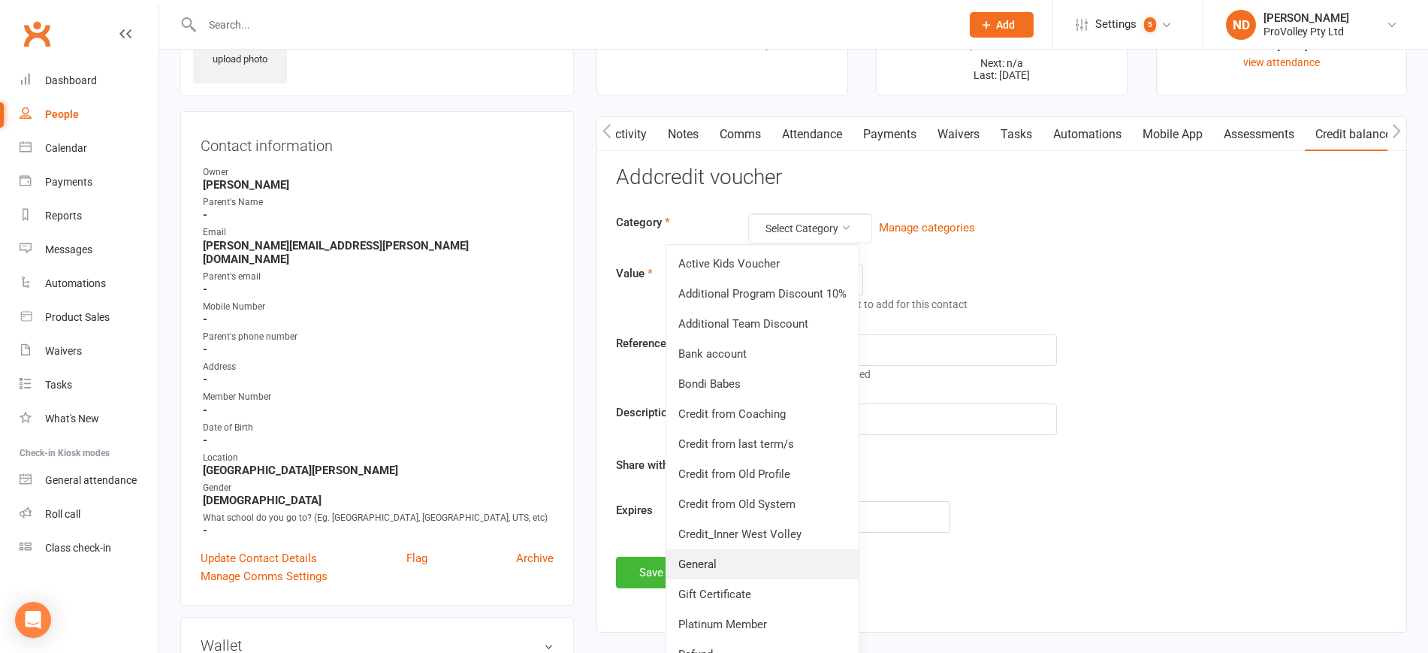
click at [781, 553] on link "General" at bounding box center [762, 564] width 192 height 30
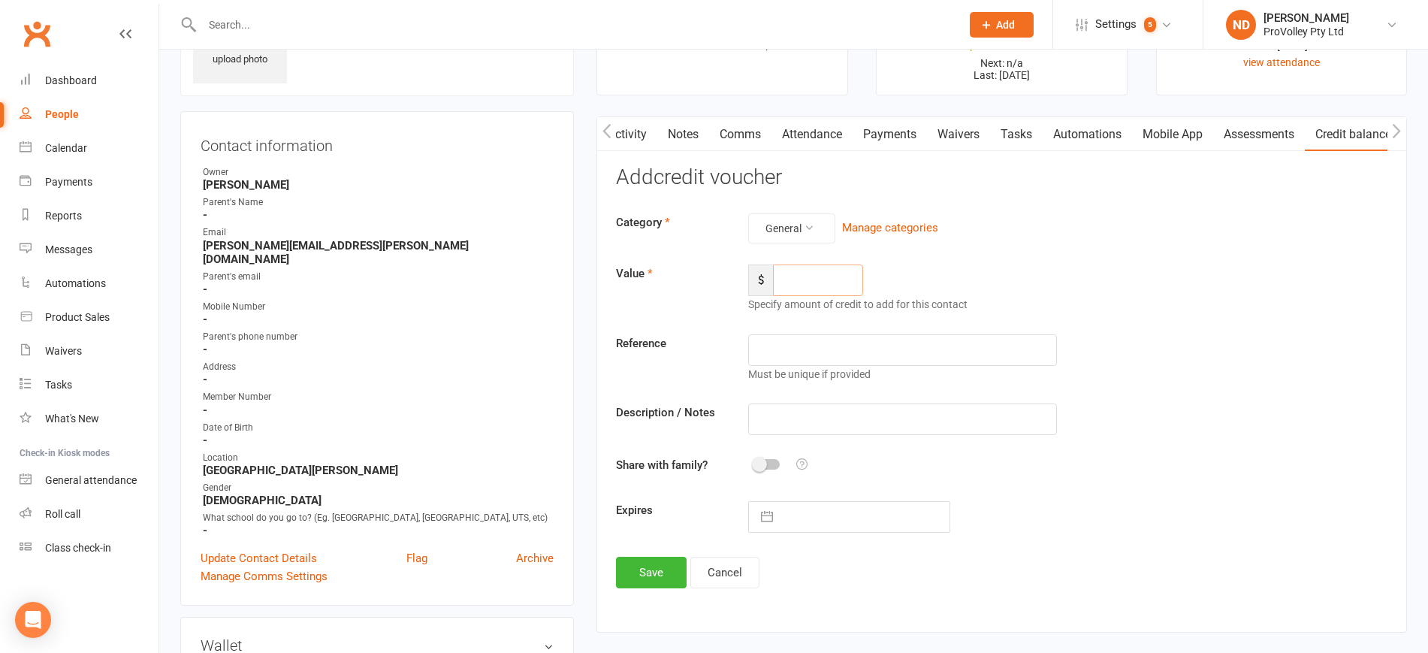
click at [805, 268] on input "number" at bounding box center [818, 280] width 90 height 32
type input "195"
click at [836, 355] on input "text" at bounding box center [902, 350] width 308 height 32
type input "Inner West"
click at [767, 514] on button "button" at bounding box center [766, 517] width 27 height 30
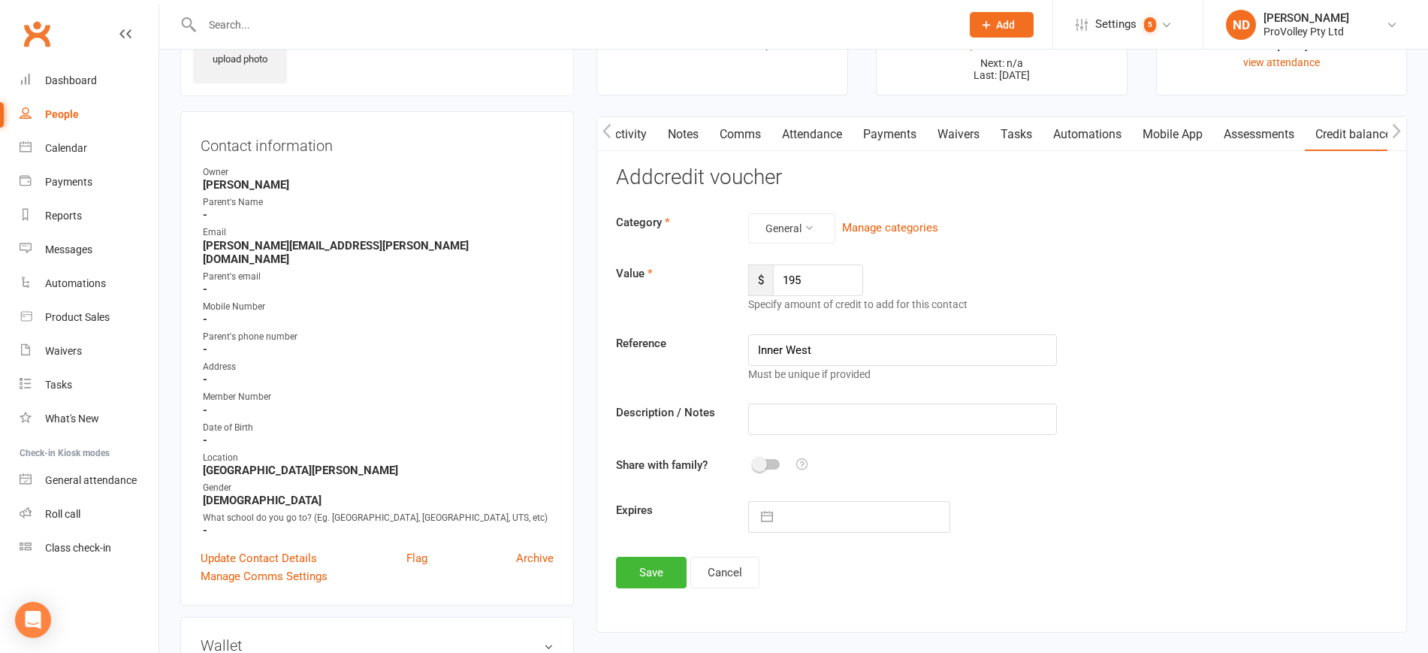
select select "8"
select select "2025"
select select "9"
select select "2025"
select select "10"
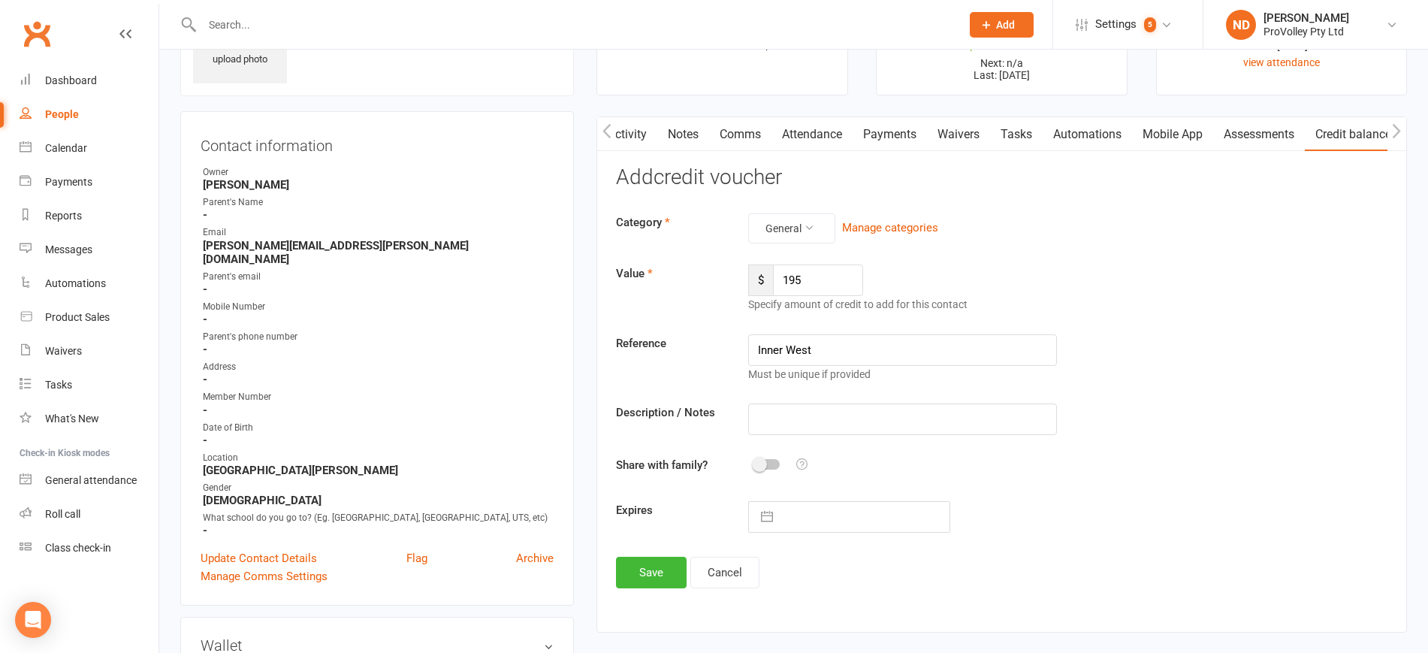
select select "2025"
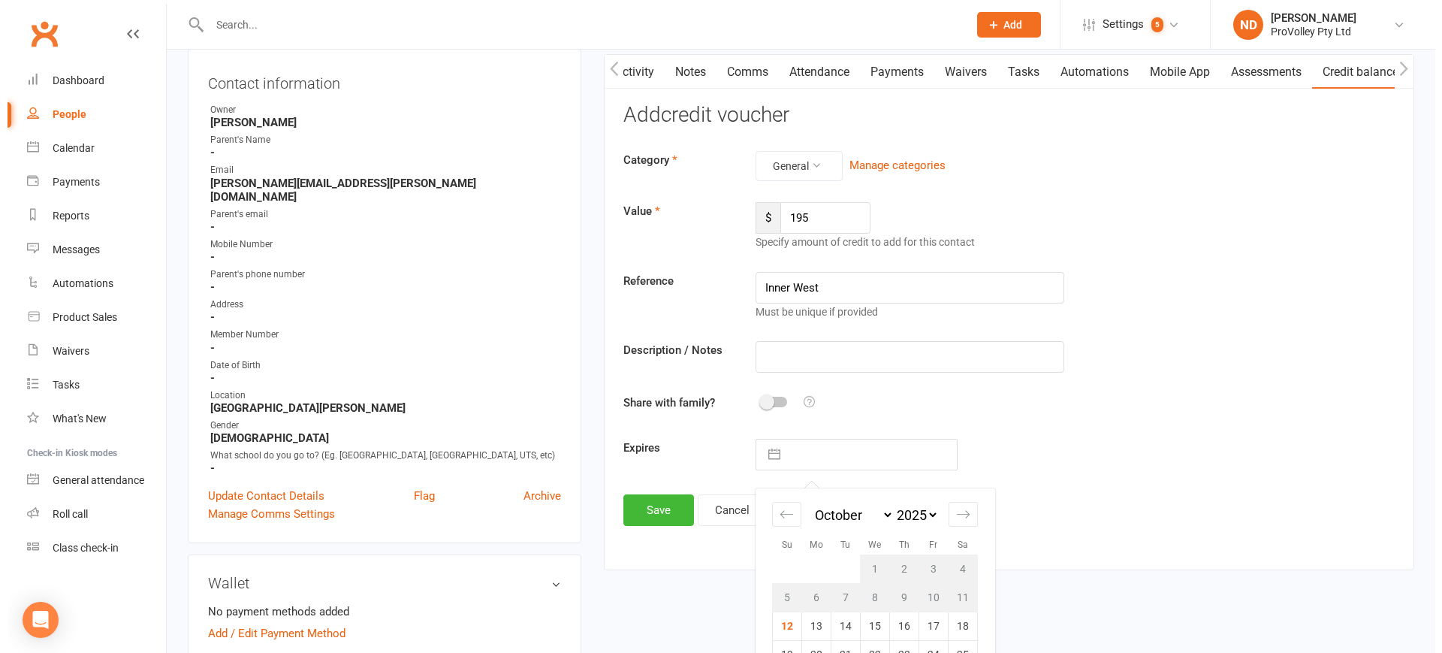
scroll to position [188, 0]
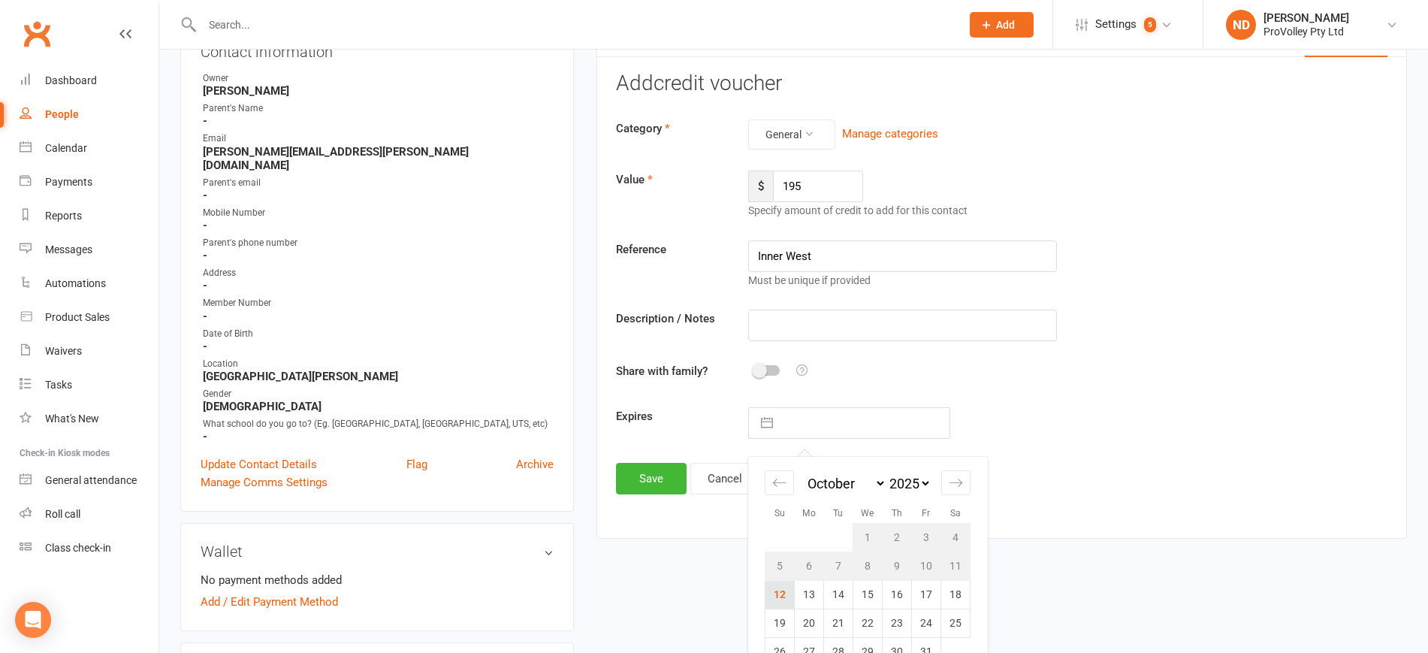
click at [782, 588] on td "12" at bounding box center [779, 594] width 29 height 29
type input "12 Oct 2025"
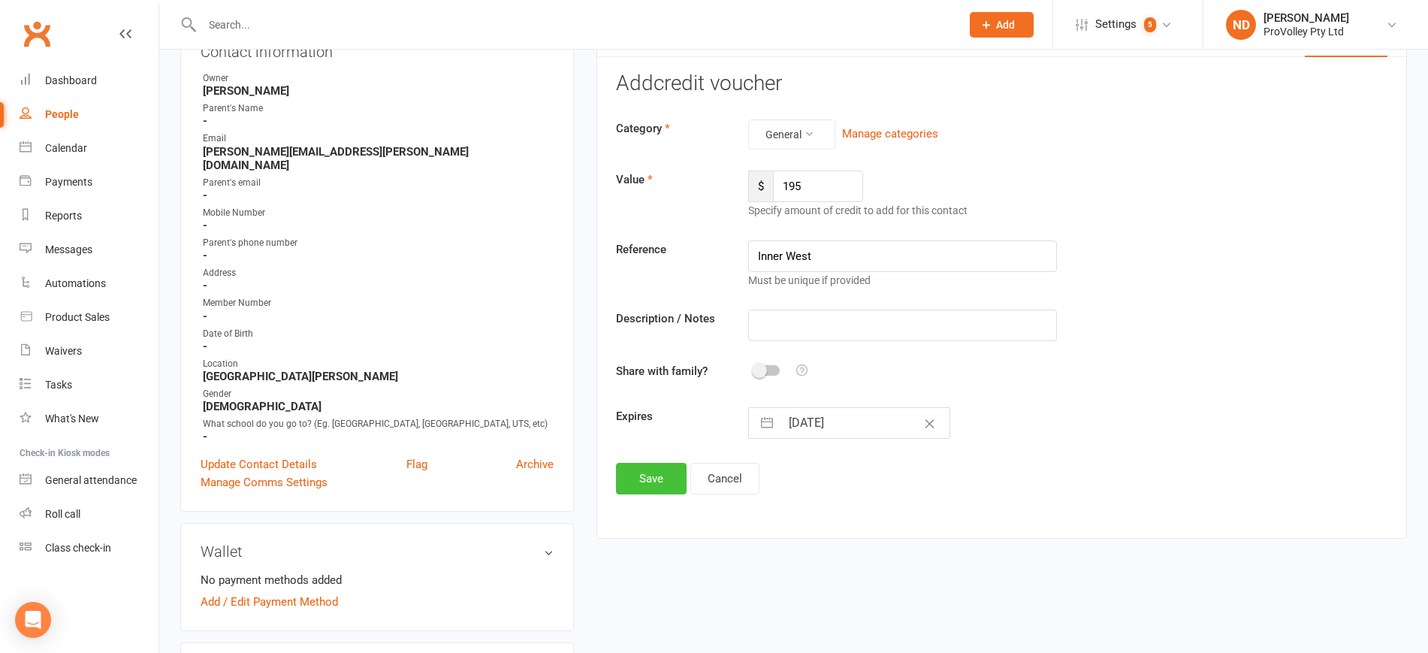
click at [651, 478] on button "Save" at bounding box center [651, 479] width 71 height 32
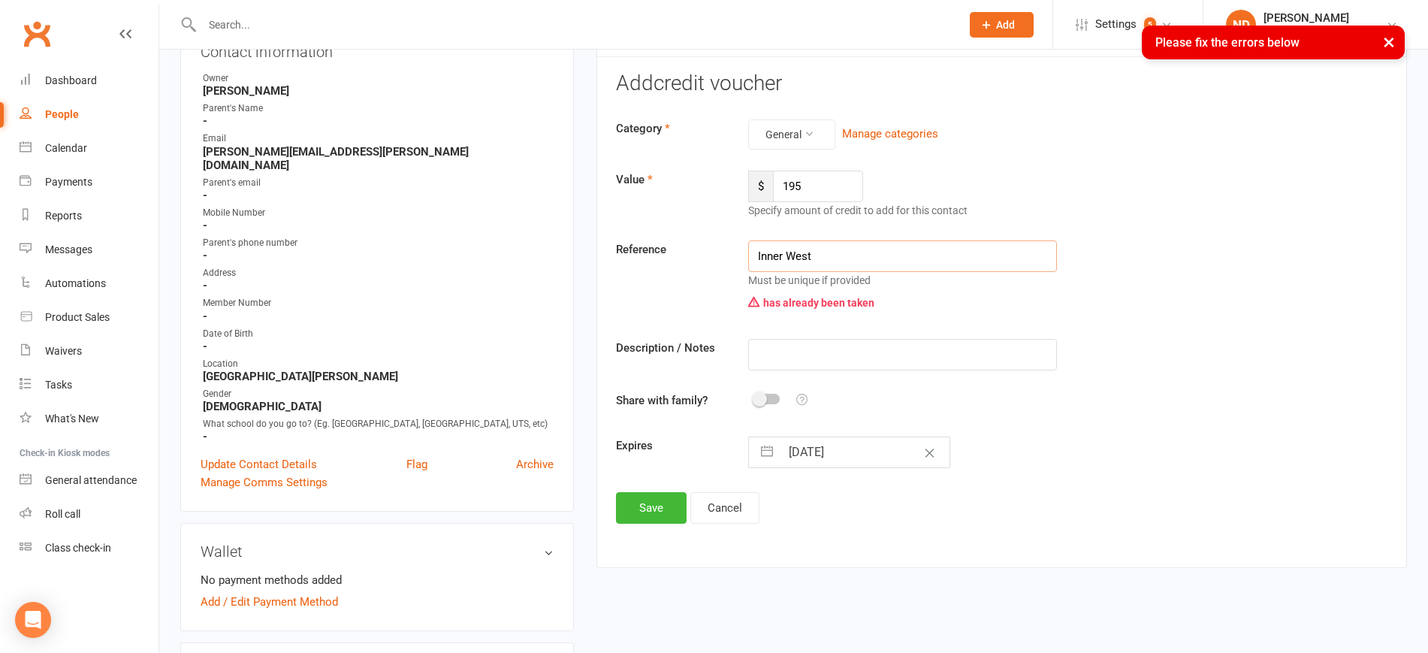
click at [854, 255] on input "Inner West" at bounding box center [902, 256] width 308 height 32
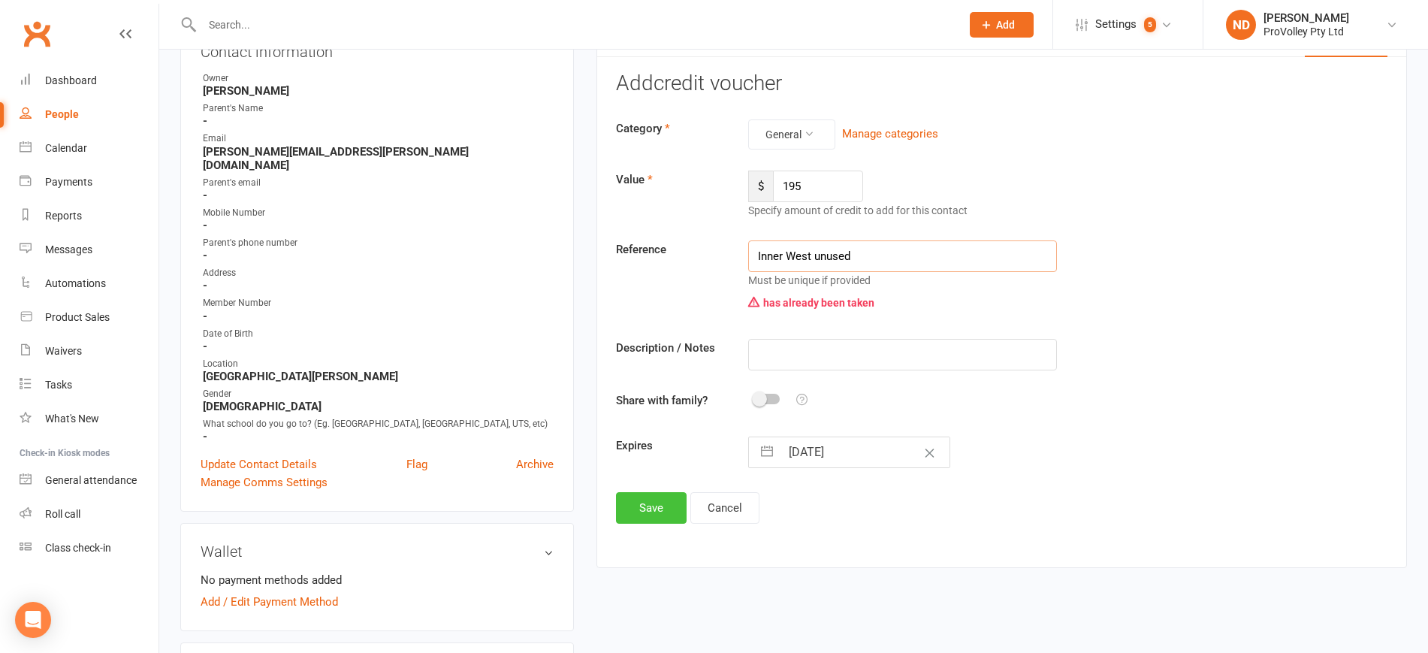
type input "Inner West unused"
click at [660, 505] on button "Save" at bounding box center [651, 508] width 71 height 32
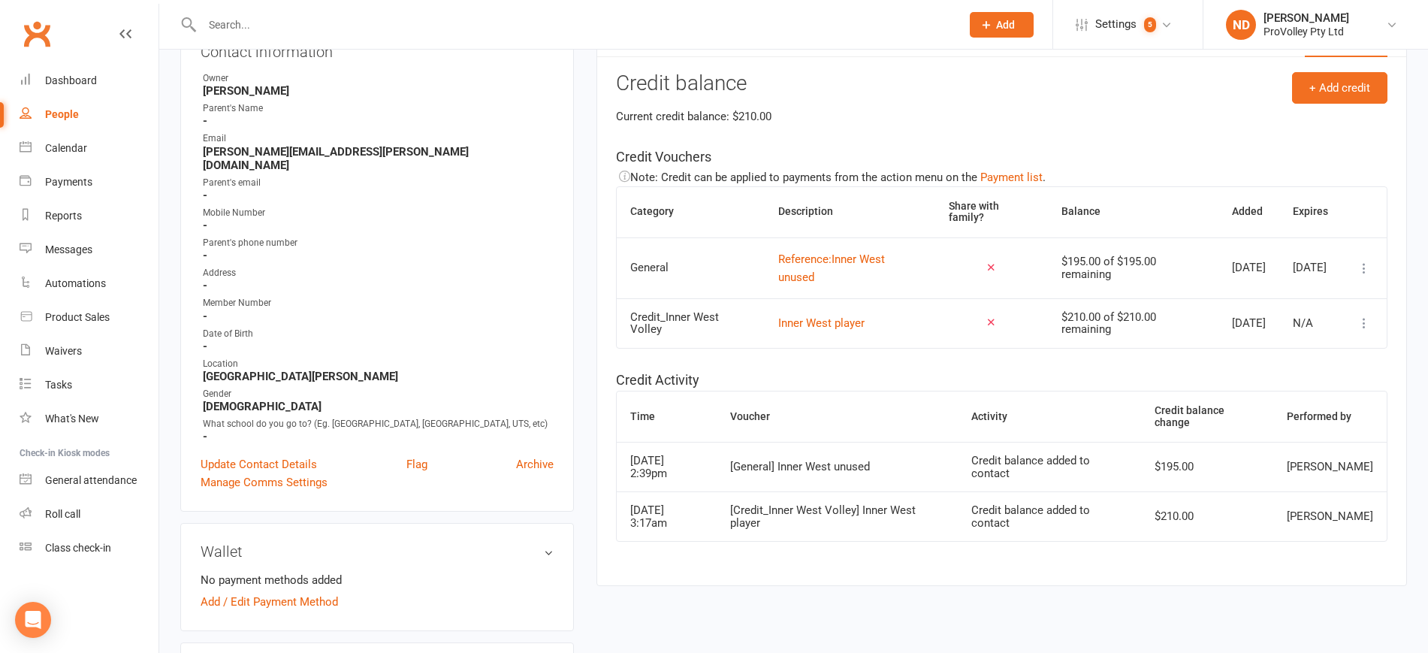
click at [1359, 325] on icon at bounding box center [1363, 322] width 15 height 15
click at [1246, 418] on link "Remove" at bounding box center [1283, 412] width 149 height 30
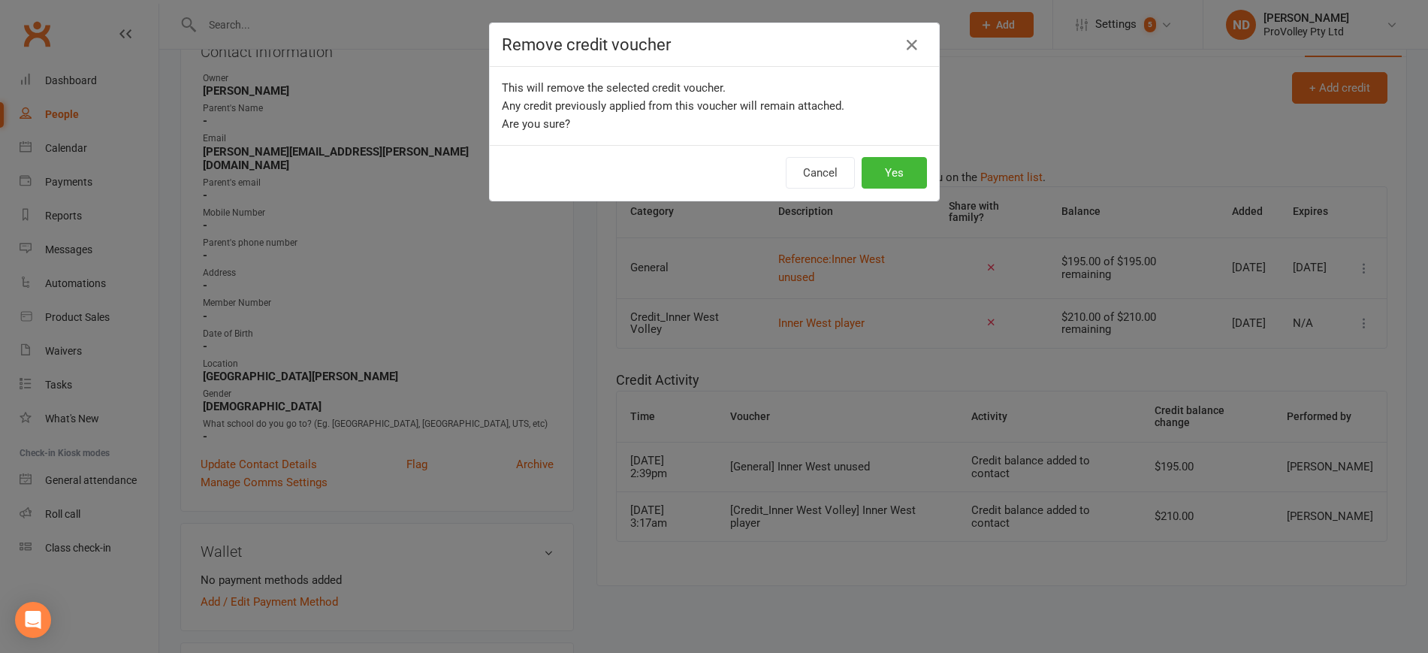
scroll to position [0, 0]
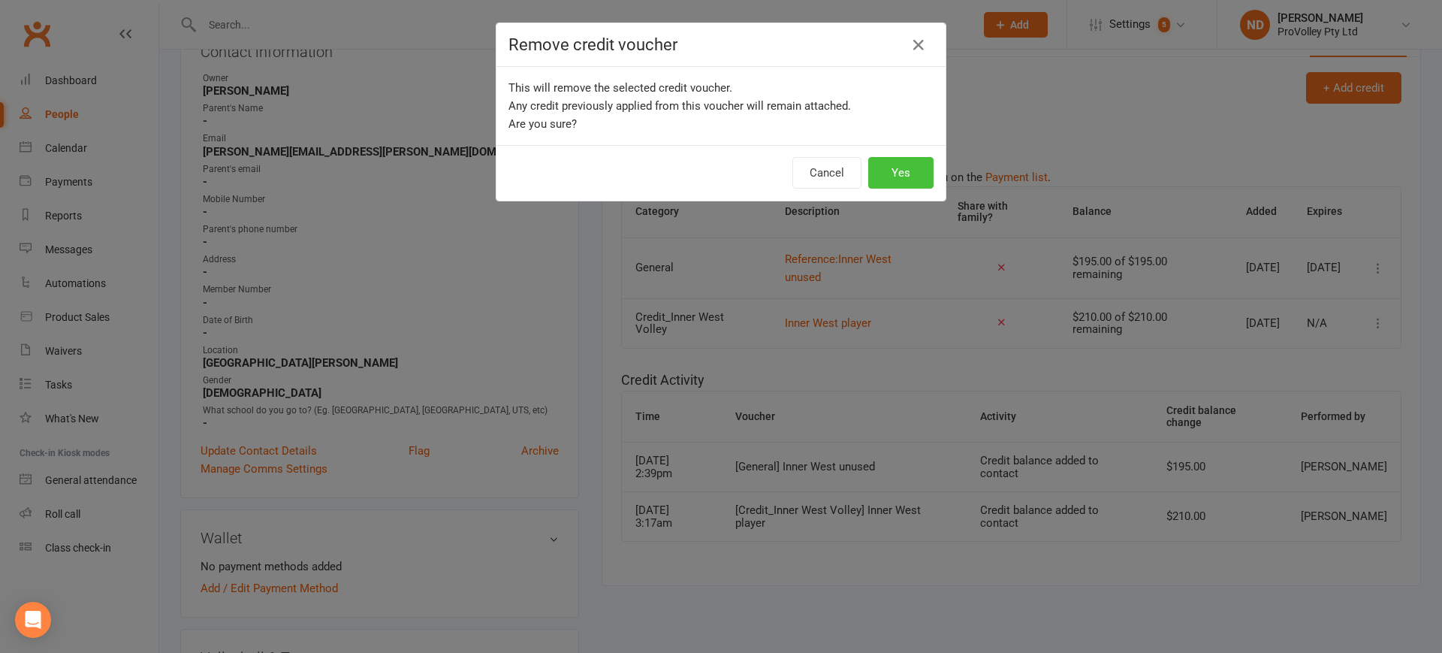
click at [888, 179] on button "Yes" at bounding box center [900, 173] width 65 height 32
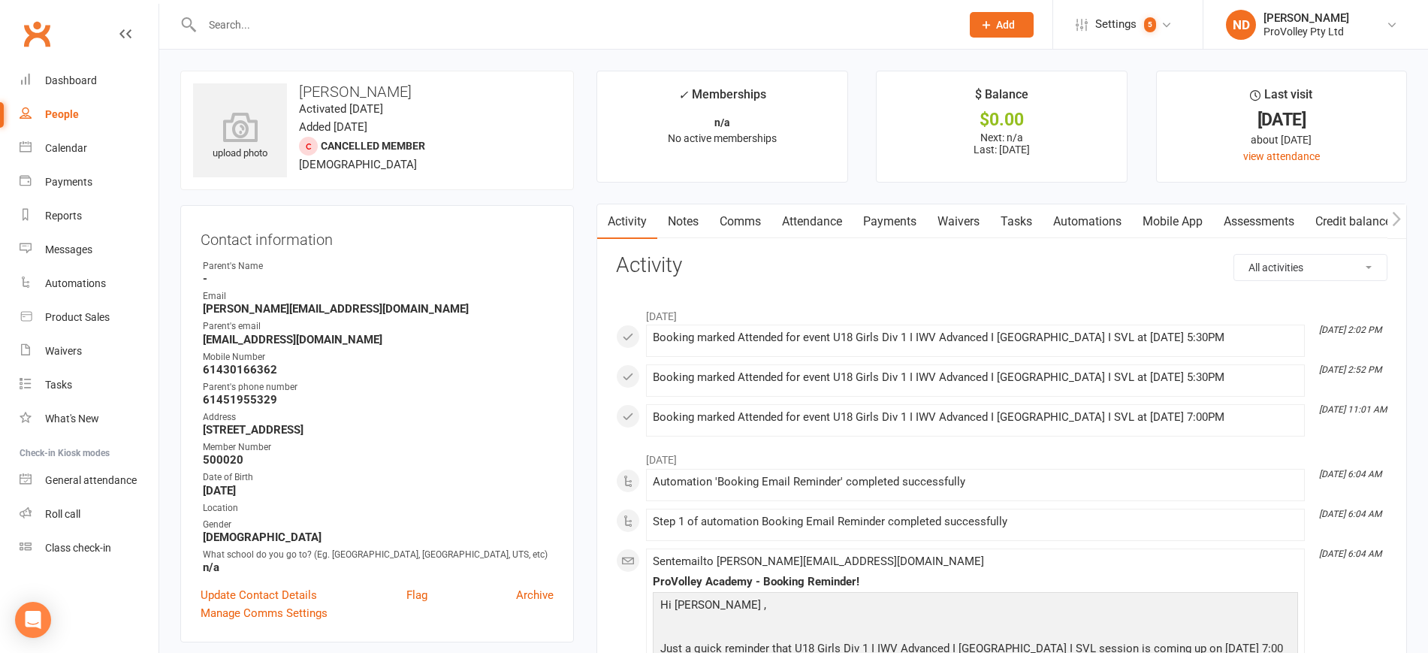
click at [903, 209] on link "Payments" at bounding box center [889, 221] width 74 height 35
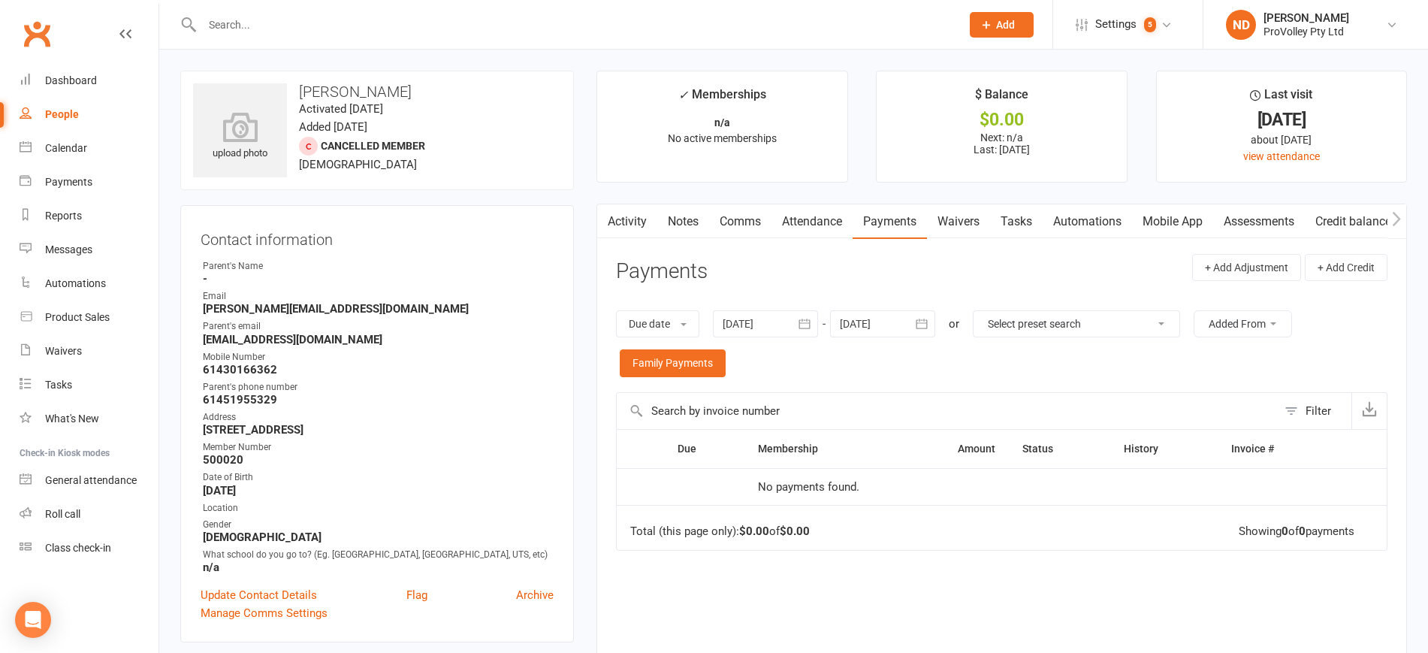
click at [809, 321] on icon "button" at bounding box center [803, 323] width 11 height 10
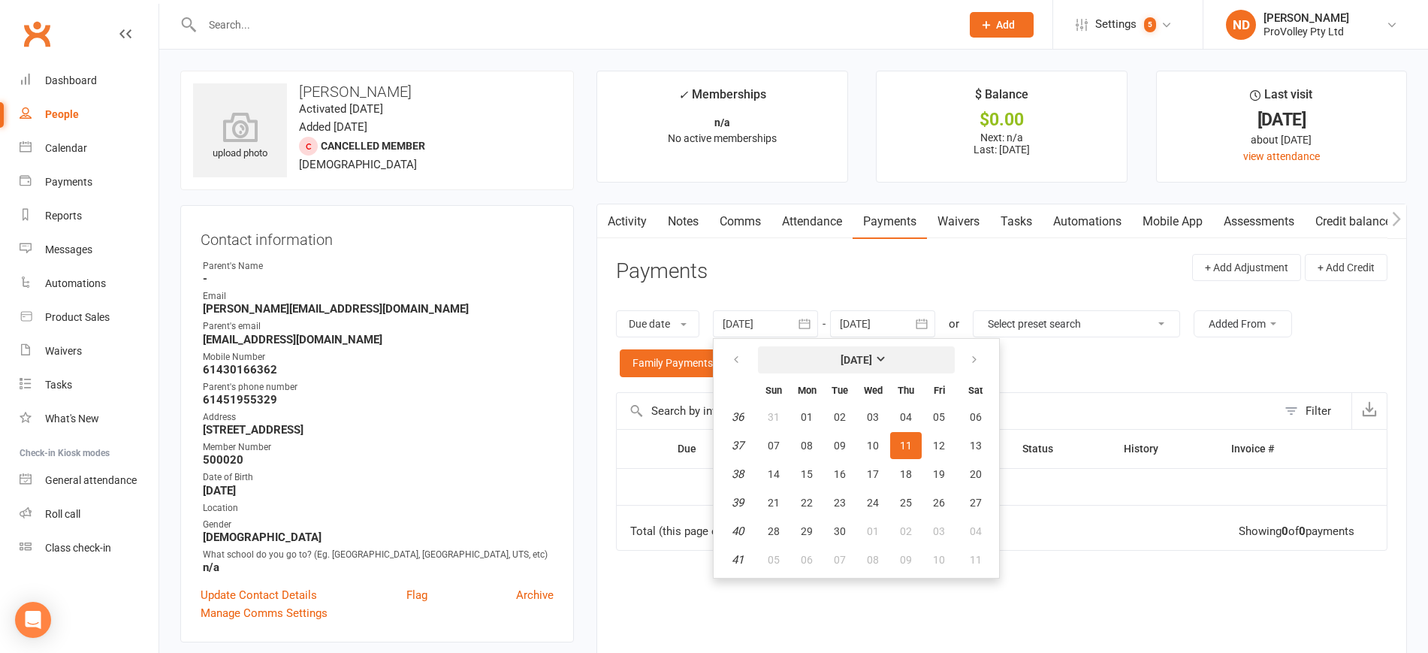
click at [857, 354] on strong "[DATE]" at bounding box center [856, 360] width 32 height 12
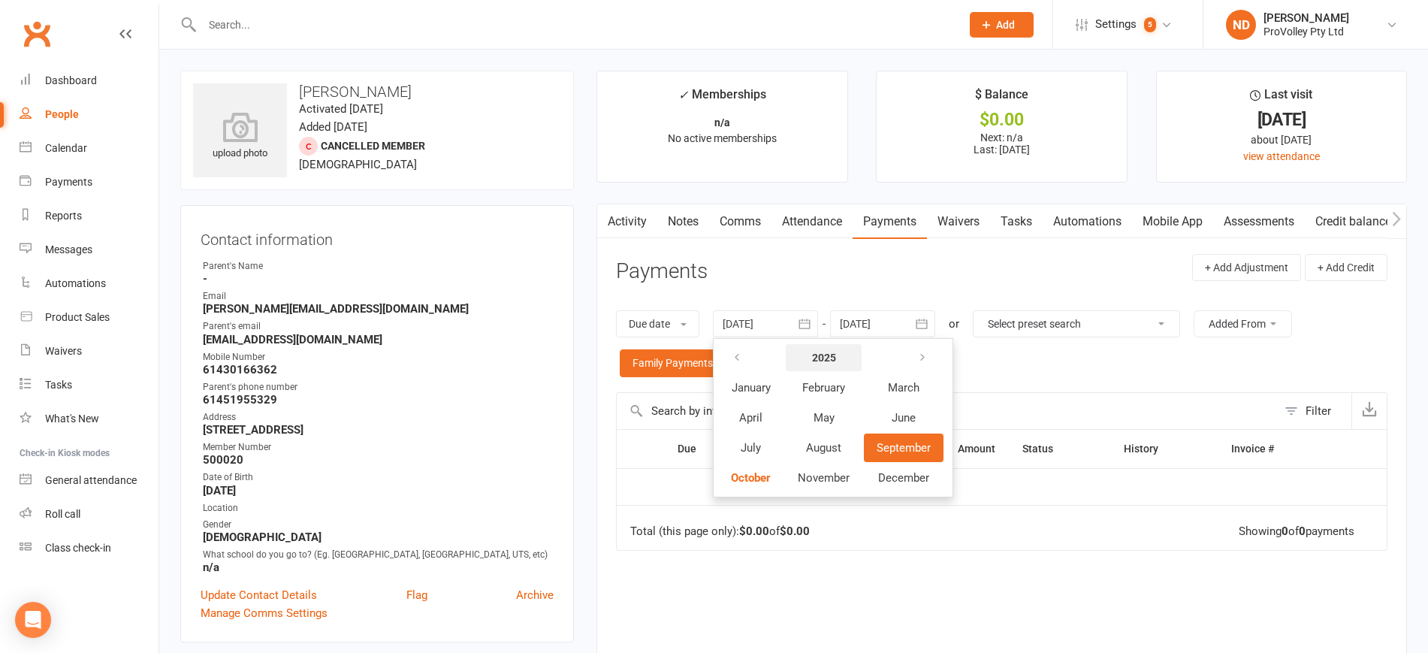
click at [831, 356] on strong "2025" at bounding box center [824, 357] width 24 height 12
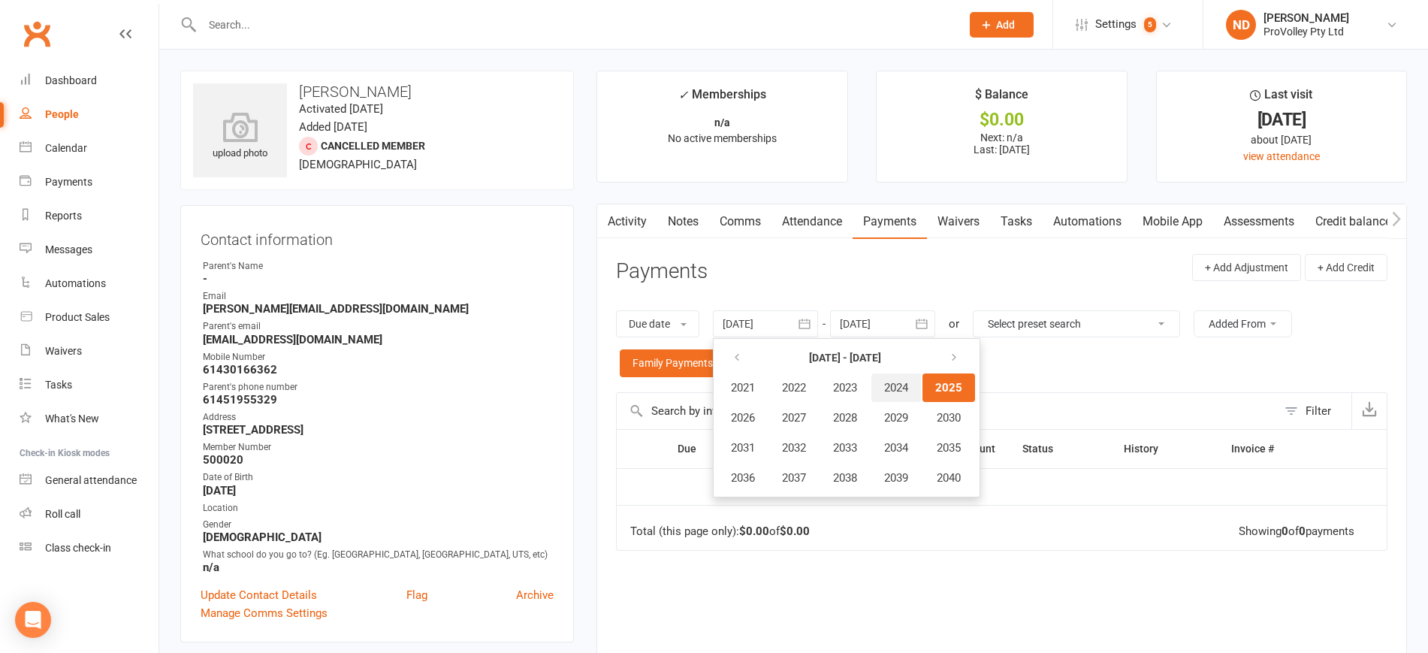
click at [908, 390] on span "2024" at bounding box center [896, 388] width 24 height 14
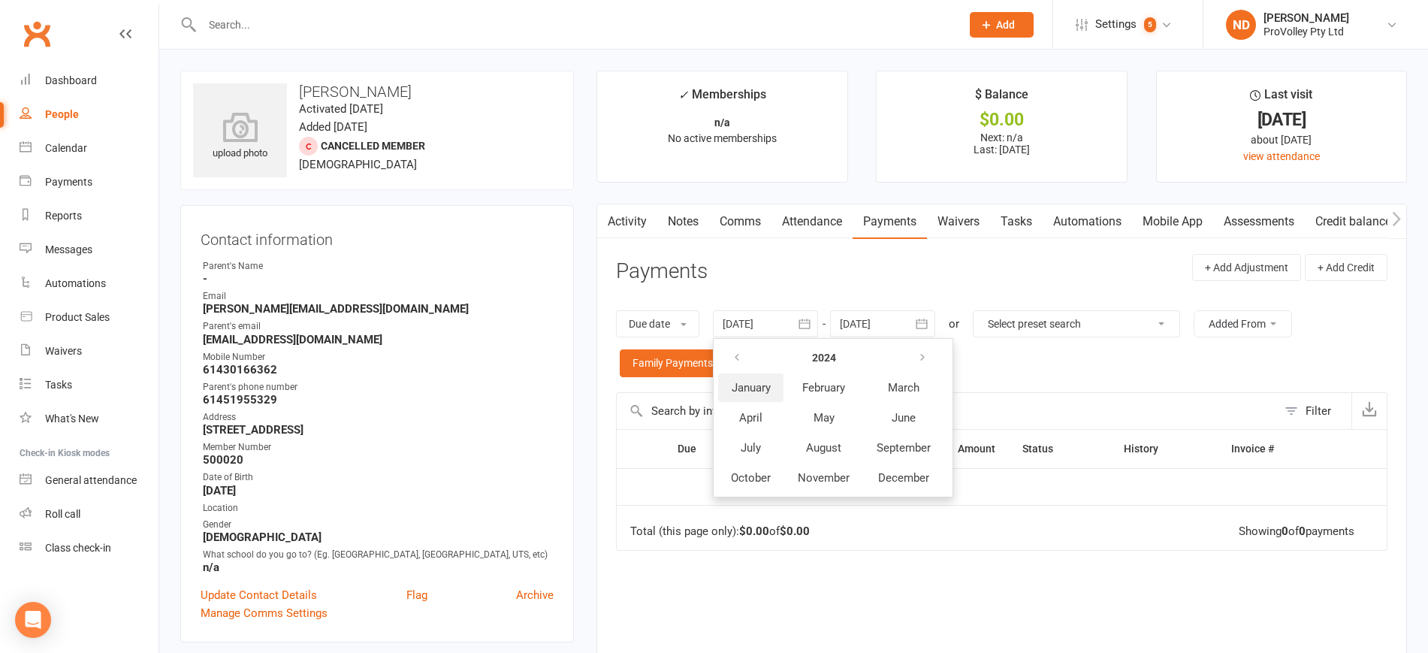
click at [762, 398] on button "January" at bounding box center [750, 387] width 65 height 29
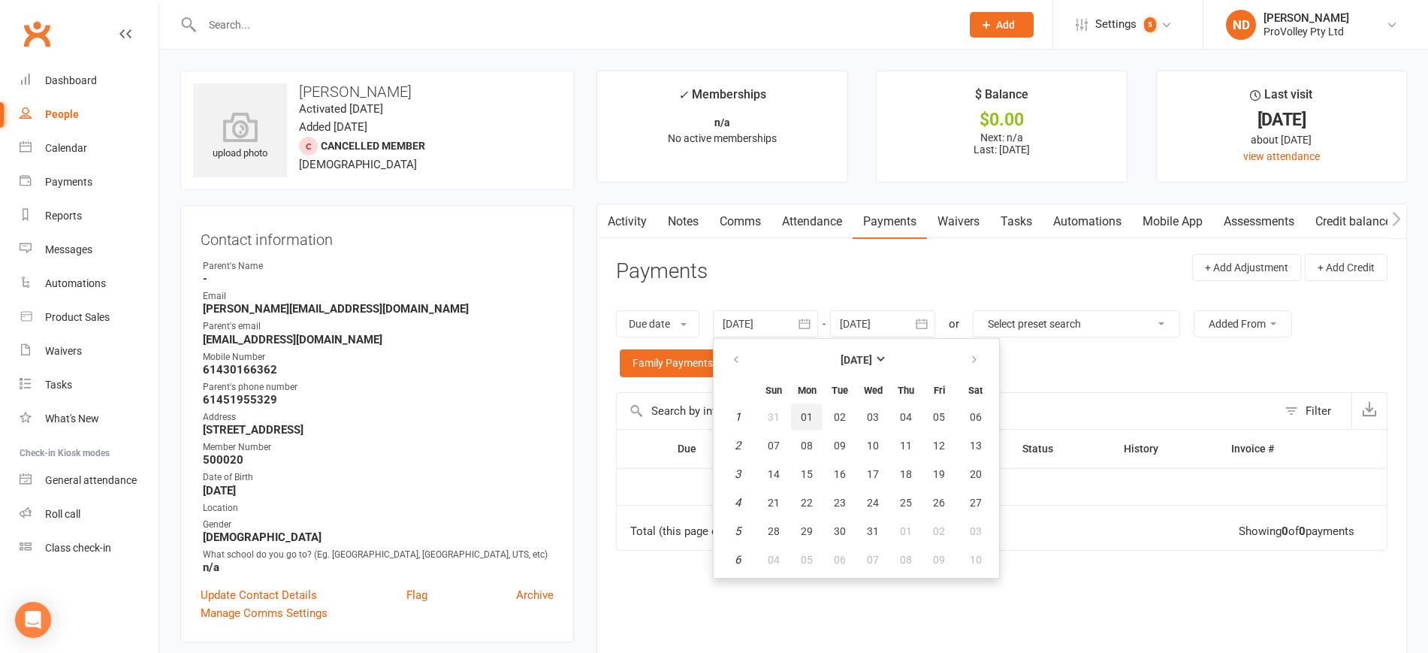
click at [813, 413] on span "01" at bounding box center [806, 417] width 12 height 12
type input "[DATE]"
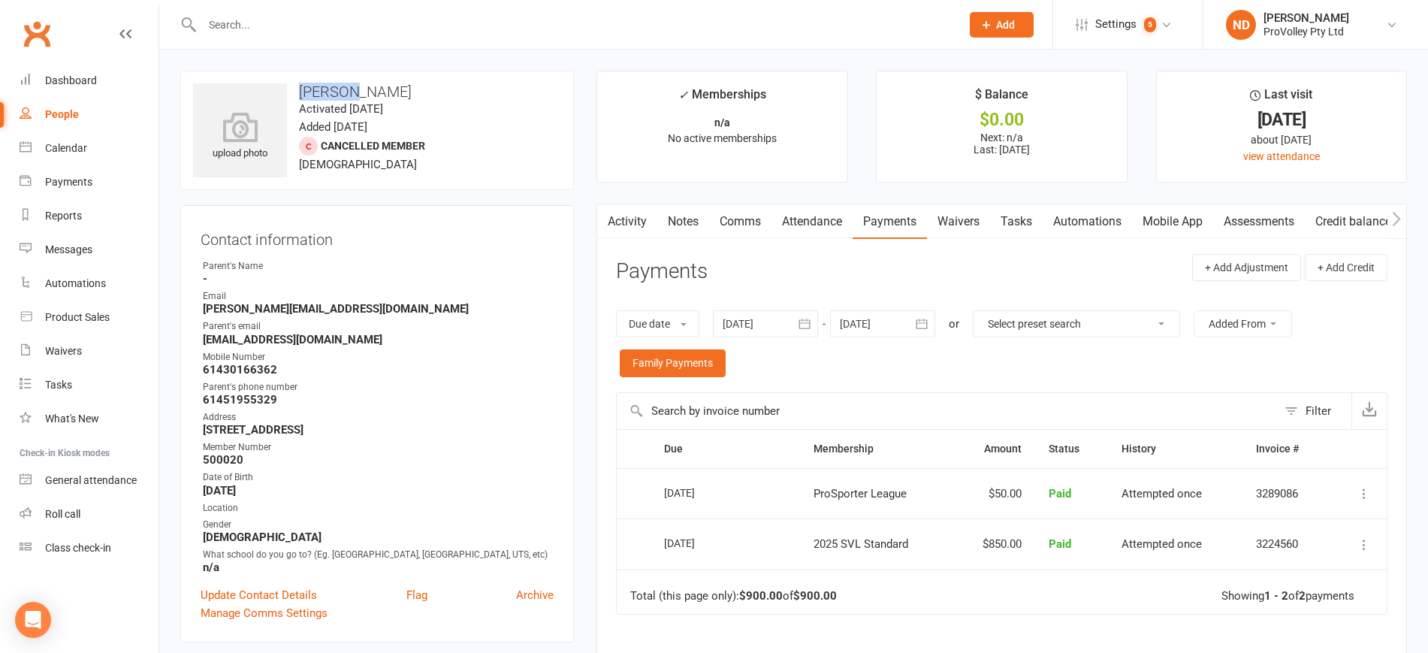
drag, startPoint x: 370, startPoint y: 92, endPoint x: 300, endPoint y: 91, distance: 70.6
click at [300, 91] on h3 "[PERSON_NAME]" at bounding box center [377, 91] width 368 height 17
copy h3 "[PERSON_NAME]"
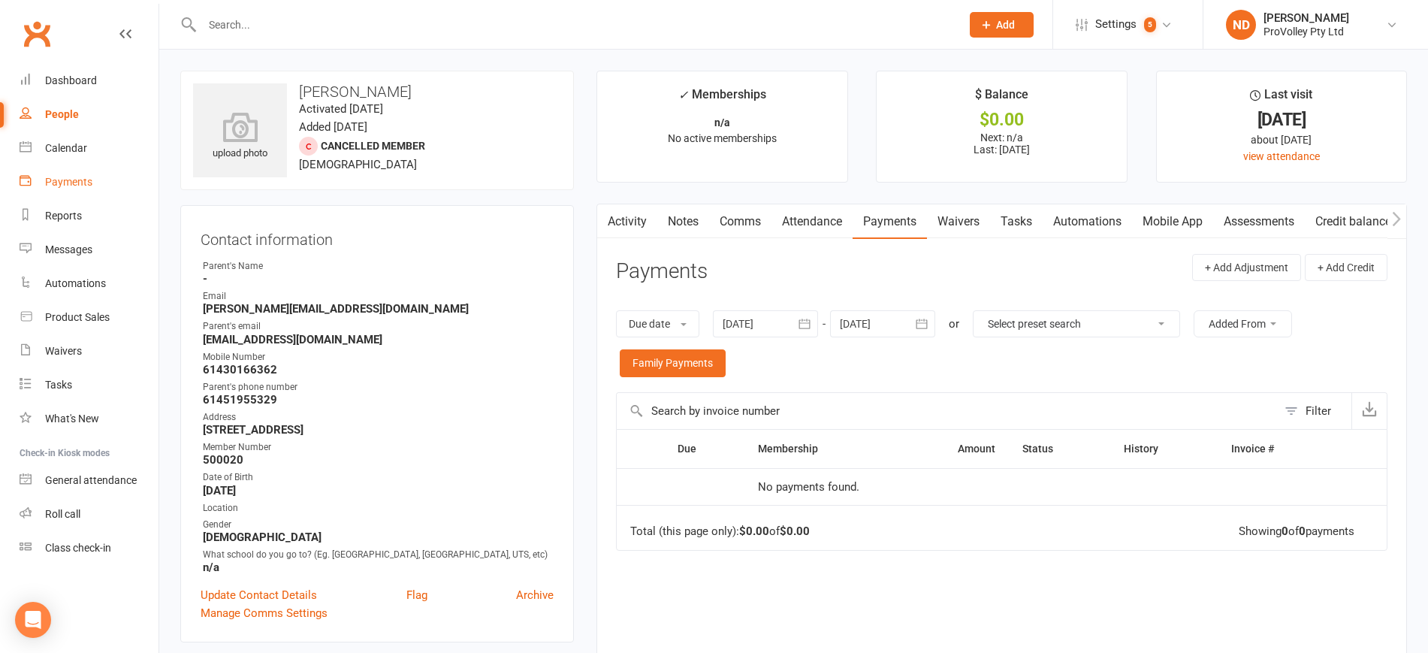
drag, startPoint x: 77, startPoint y: 184, endPoint x: 164, endPoint y: 179, distance: 87.2
click at [77, 184] on div "Payments" at bounding box center [68, 182] width 47 height 12
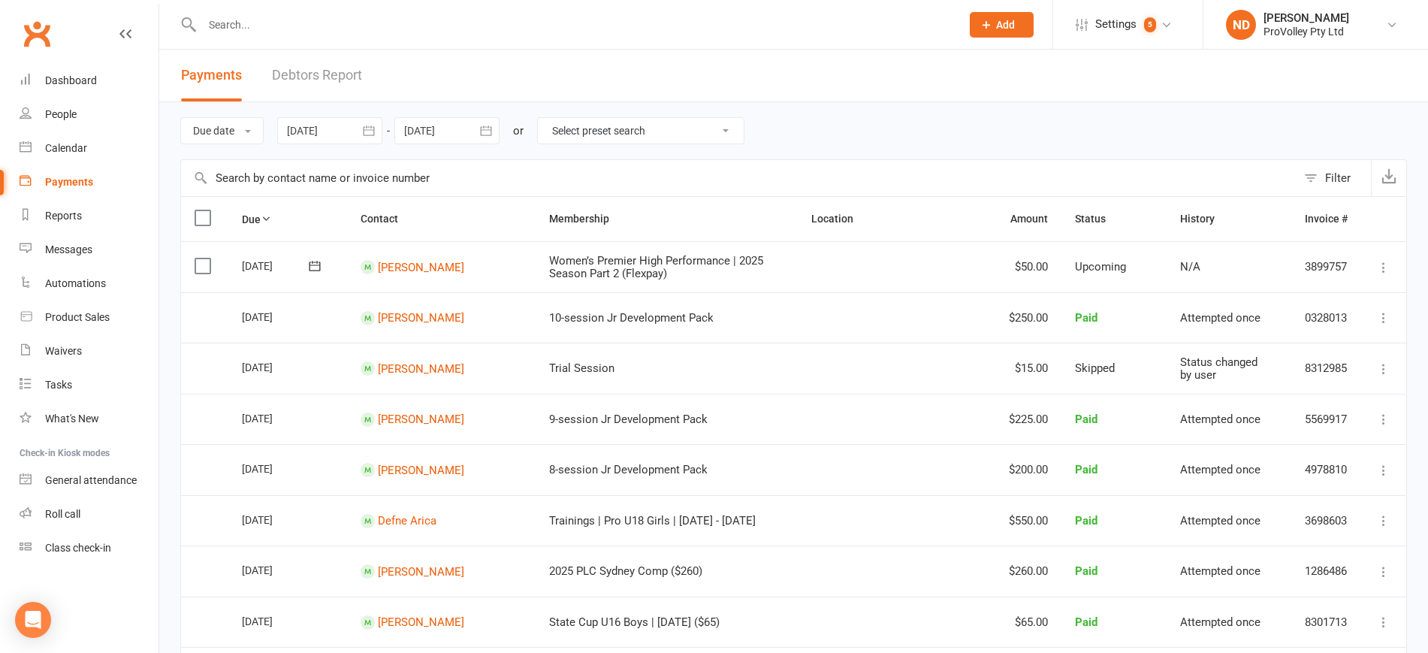
click at [297, 179] on input "text" at bounding box center [738, 178] width 1115 height 36
paste input "[PERSON_NAME]"
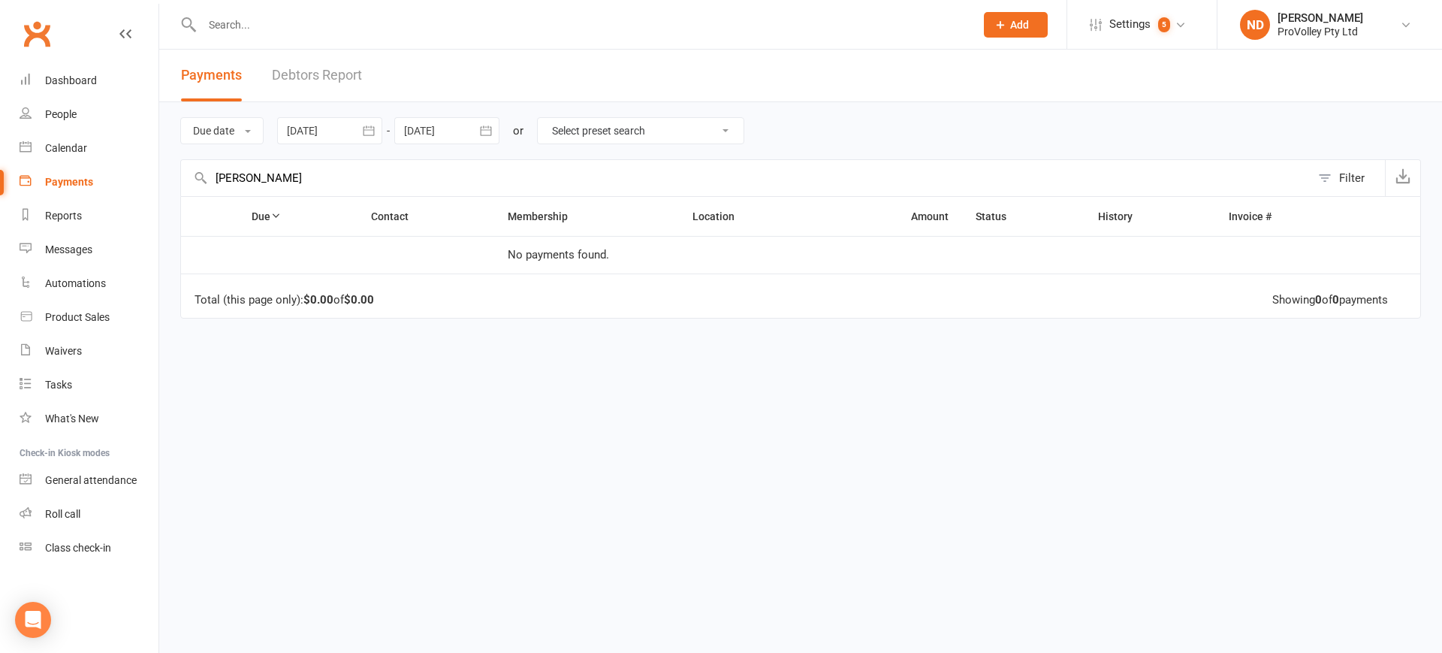
type input "[PERSON_NAME]"
click at [374, 131] on icon "button" at bounding box center [368, 130] width 15 height 15
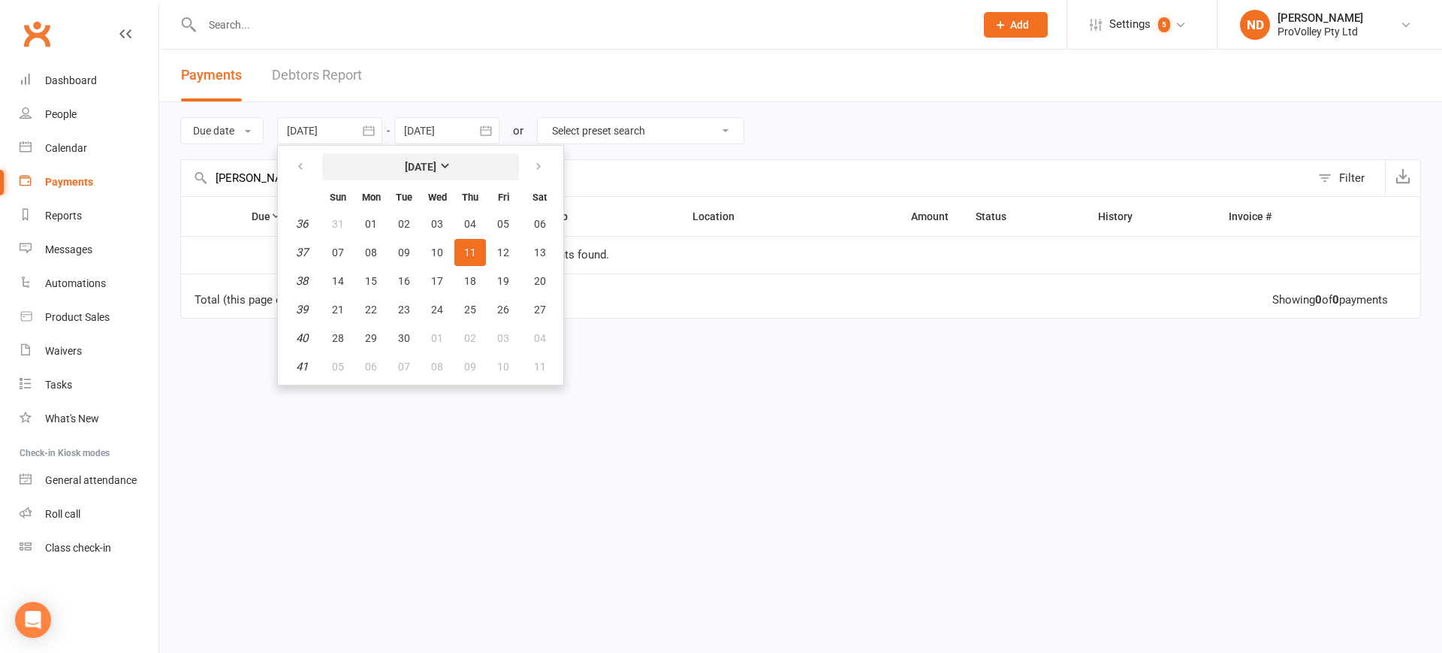
click at [409, 164] on strong "[DATE]" at bounding box center [421, 167] width 32 height 12
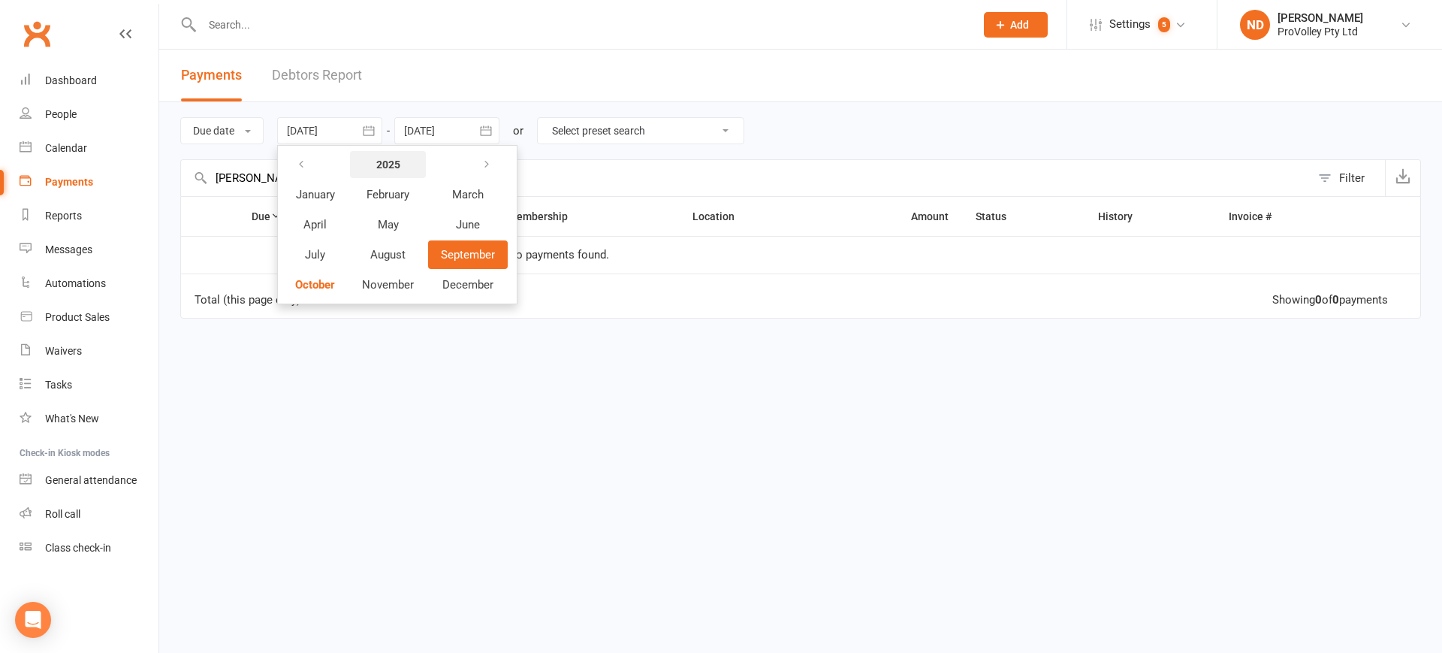
click at [391, 164] on strong "2025" at bounding box center [388, 164] width 24 height 12
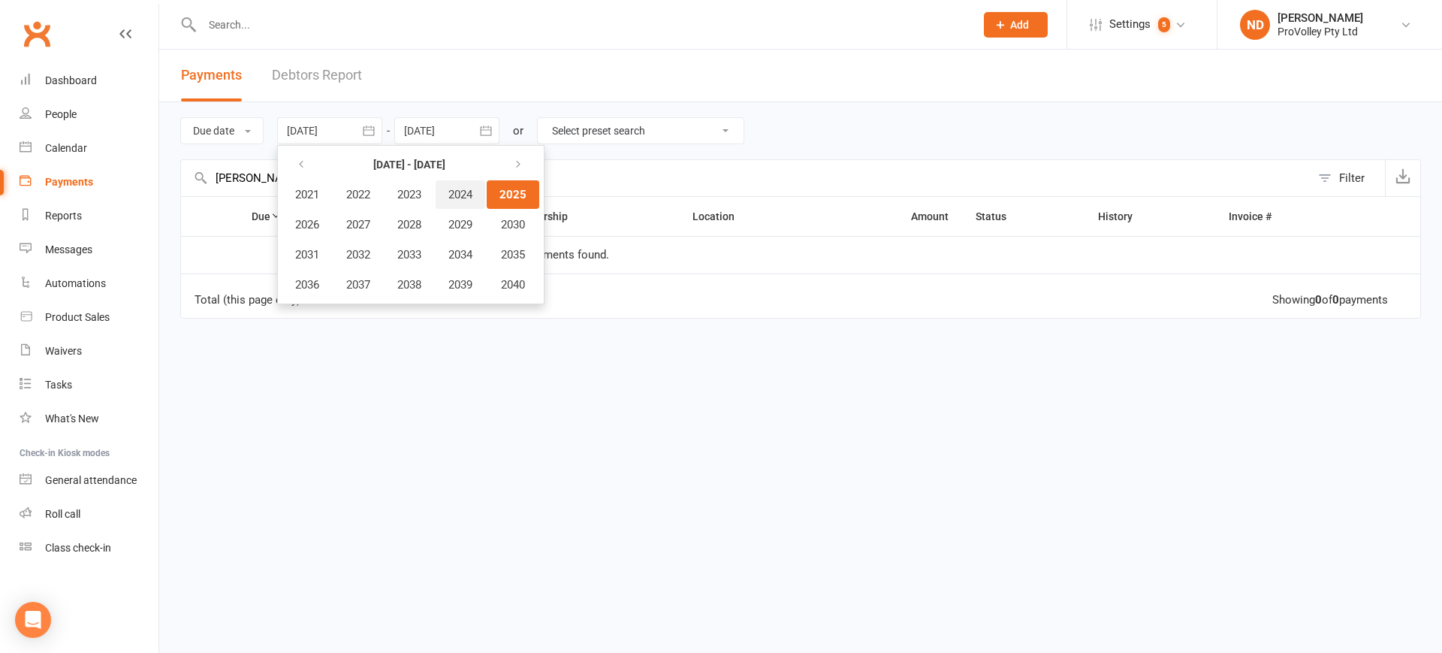
click at [469, 194] on span "2024" at bounding box center [460, 195] width 24 height 14
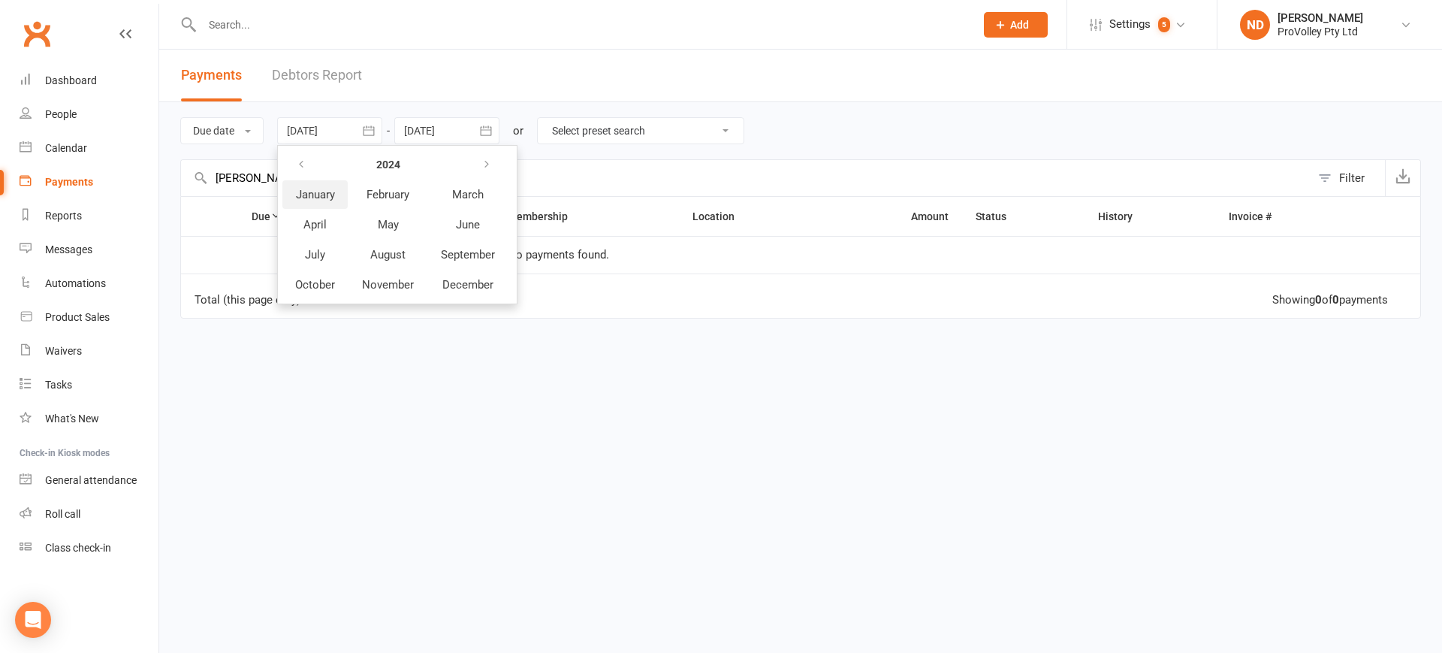
click at [318, 190] on span "January" at bounding box center [315, 195] width 39 height 14
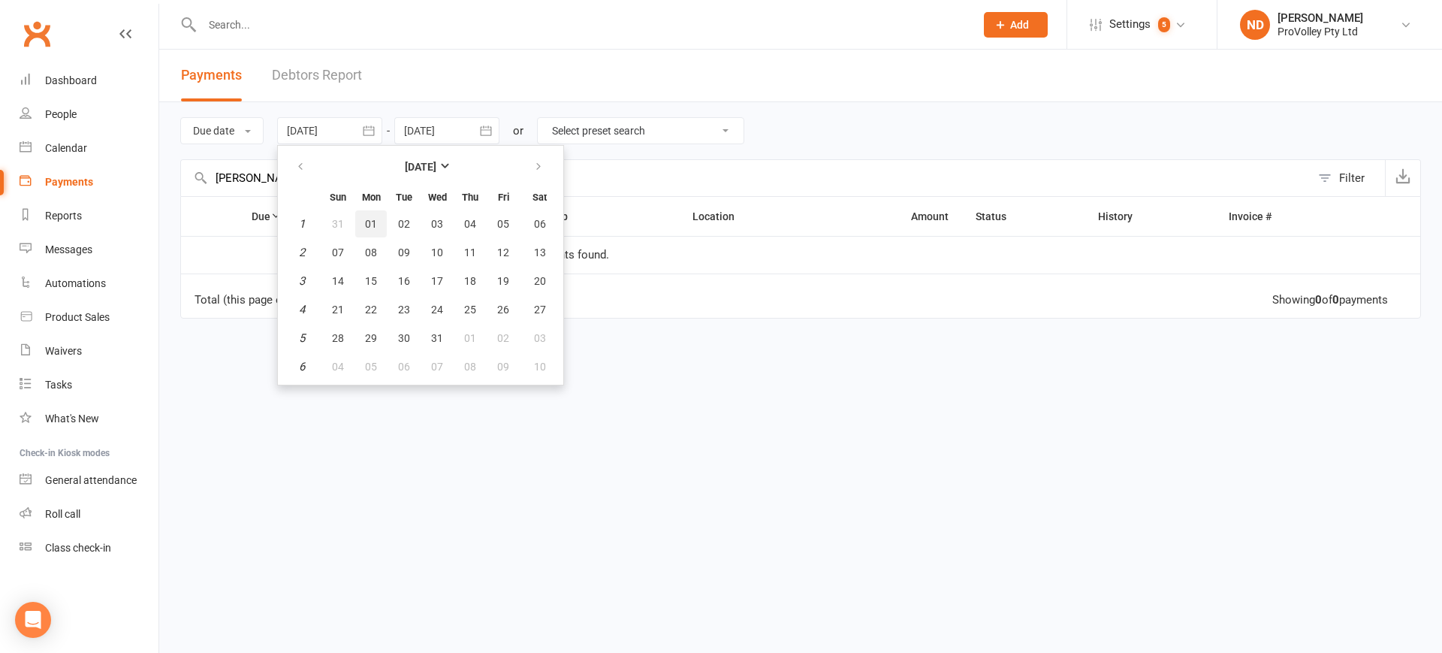
drag, startPoint x: 369, startPoint y: 218, endPoint x: 573, endPoint y: 218, distance: 204.3
click at [369, 218] on span "01" at bounding box center [371, 224] width 12 height 12
type input "[DATE]"
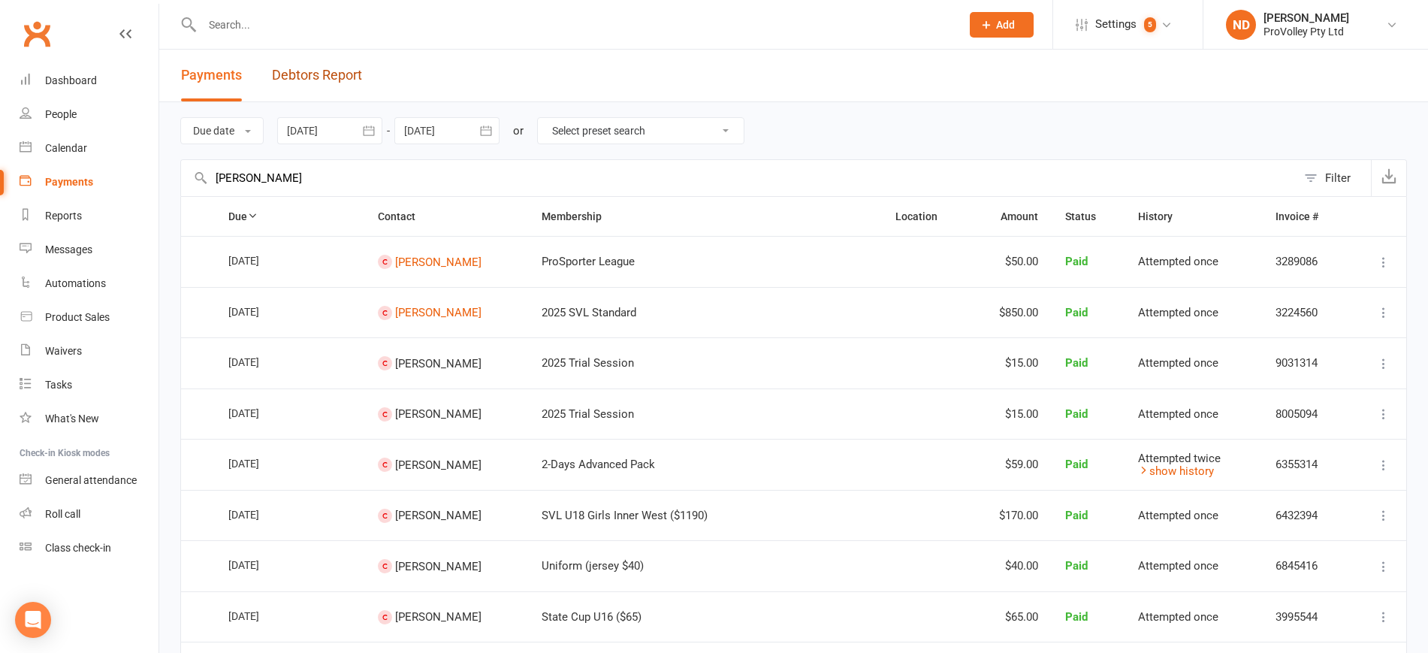
drag, startPoint x: 331, startPoint y: 71, endPoint x: 342, endPoint y: 73, distance: 10.8
click at [331, 71] on link "Debtors Report" at bounding box center [317, 76] width 90 height 52
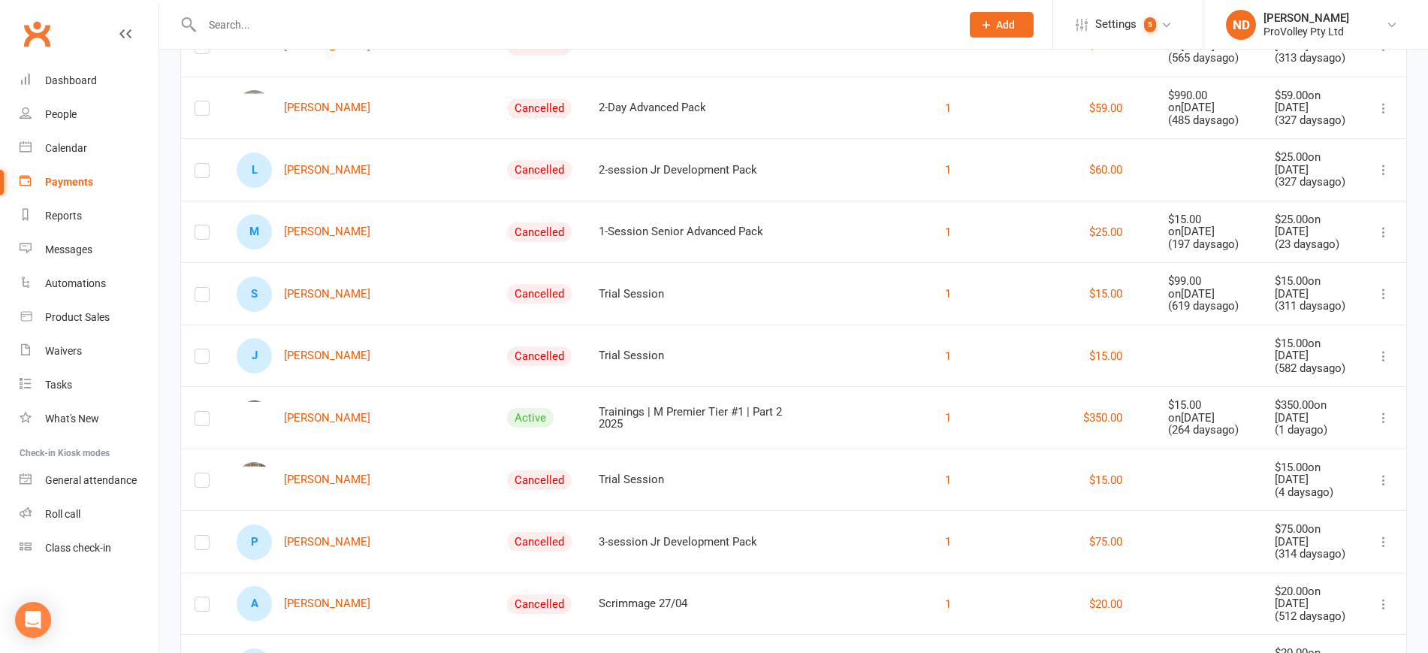
scroll to position [6195, 0]
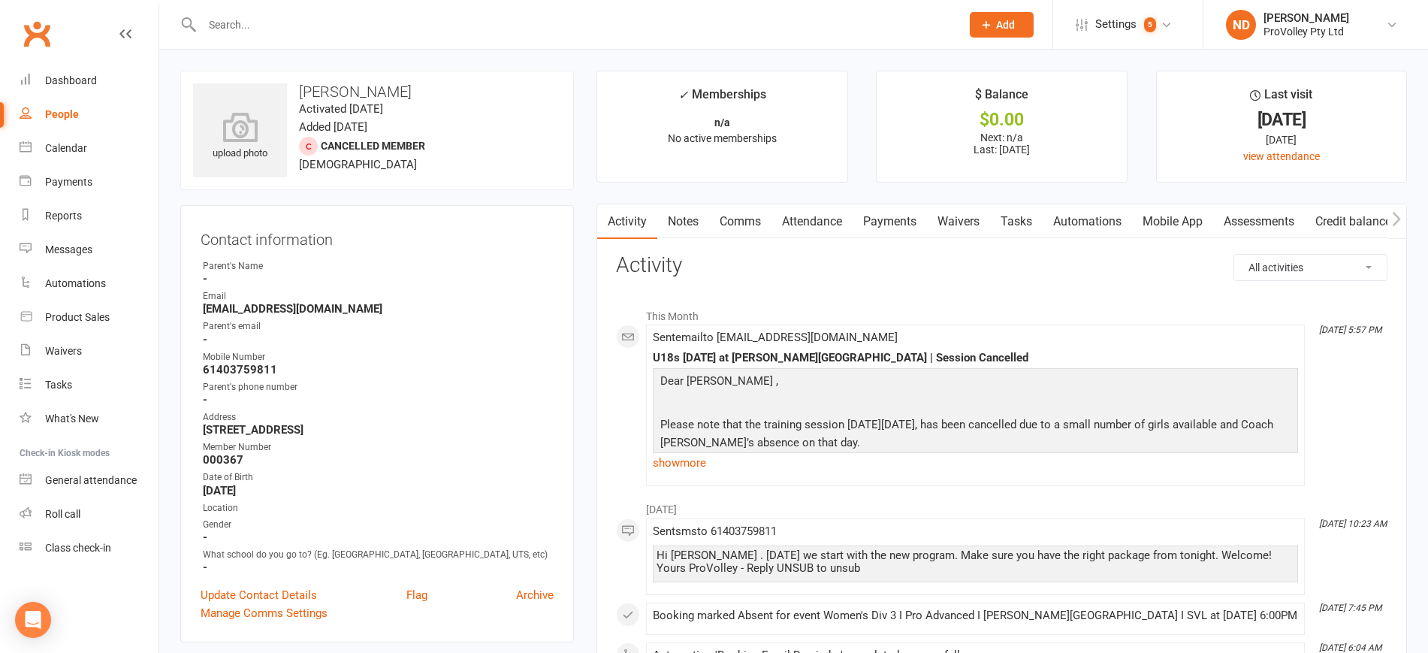
click at [905, 216] on link "Payments" at bounding box center [889, 221] width 74 height 35
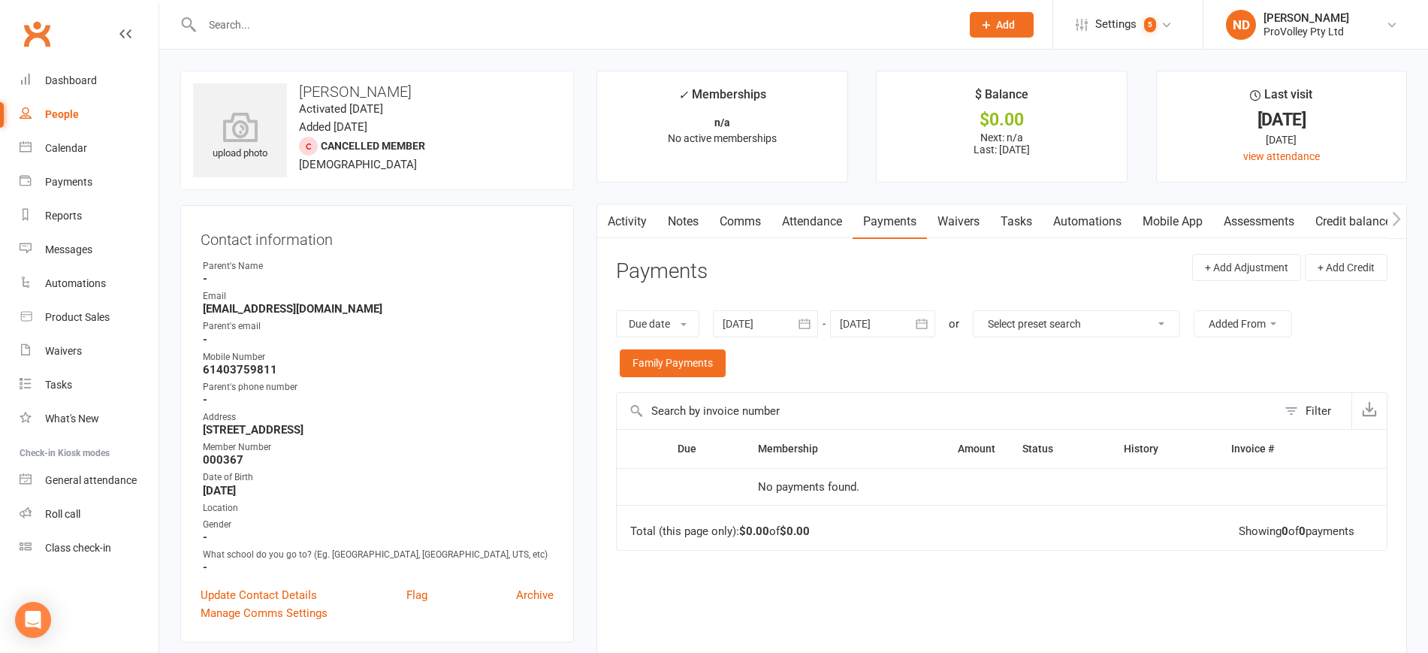
click at [806, 321] on icon "button" at bounding box center [804, 323] width 15 height 15
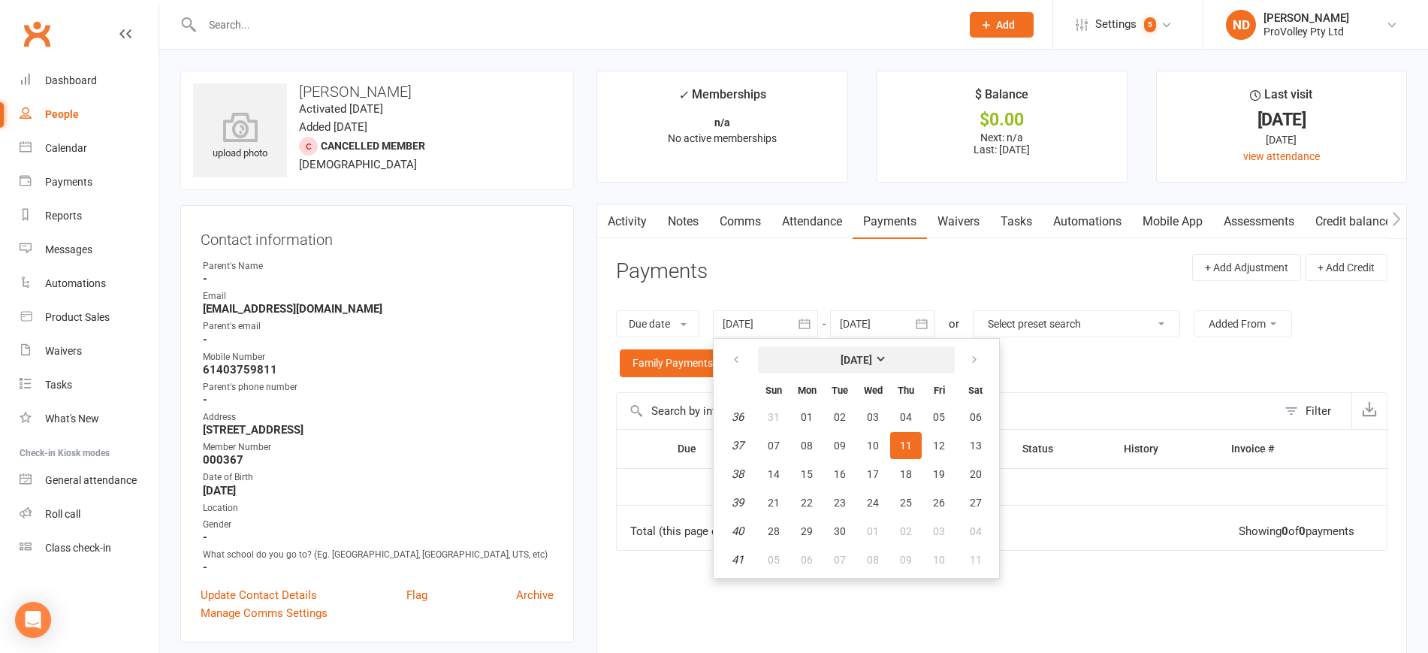
click at [876, 349] on button "[DATE]" at bounding box center [856, 359] width 197 height 27
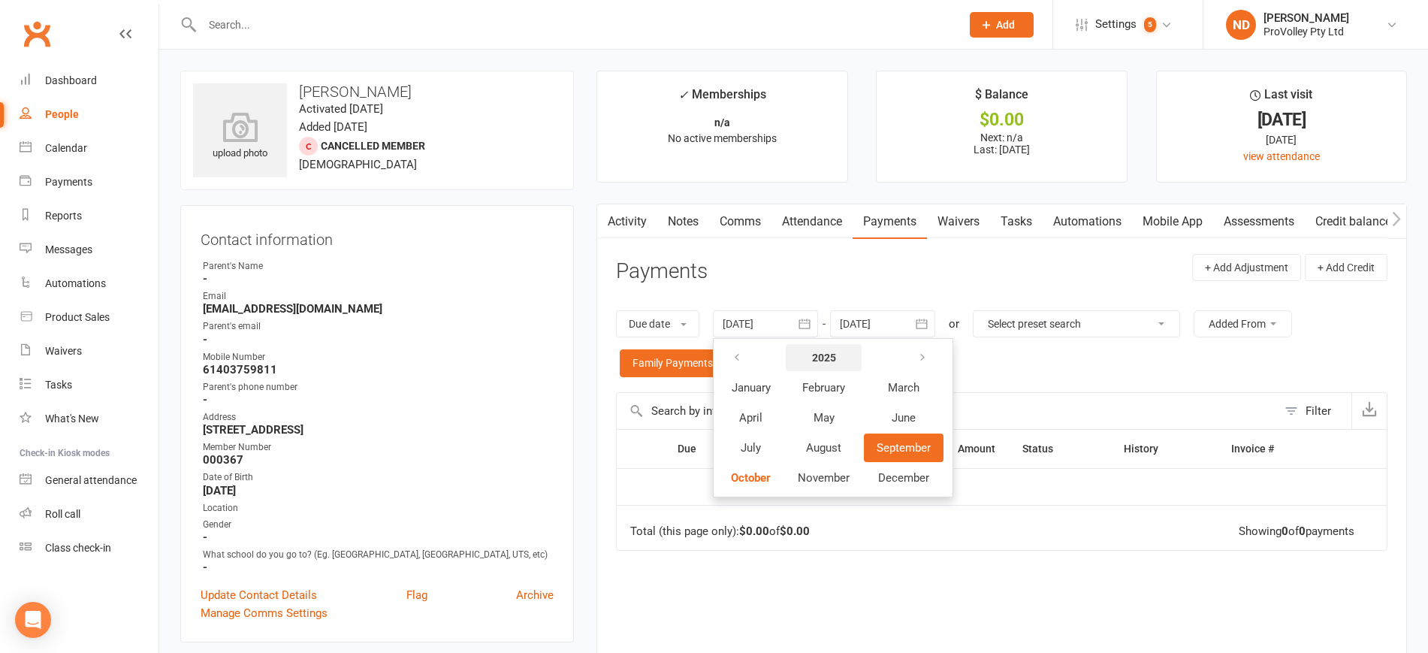
click at [836, 356] on strong "2025" at bounding box center [824, 357] width 24 height 12
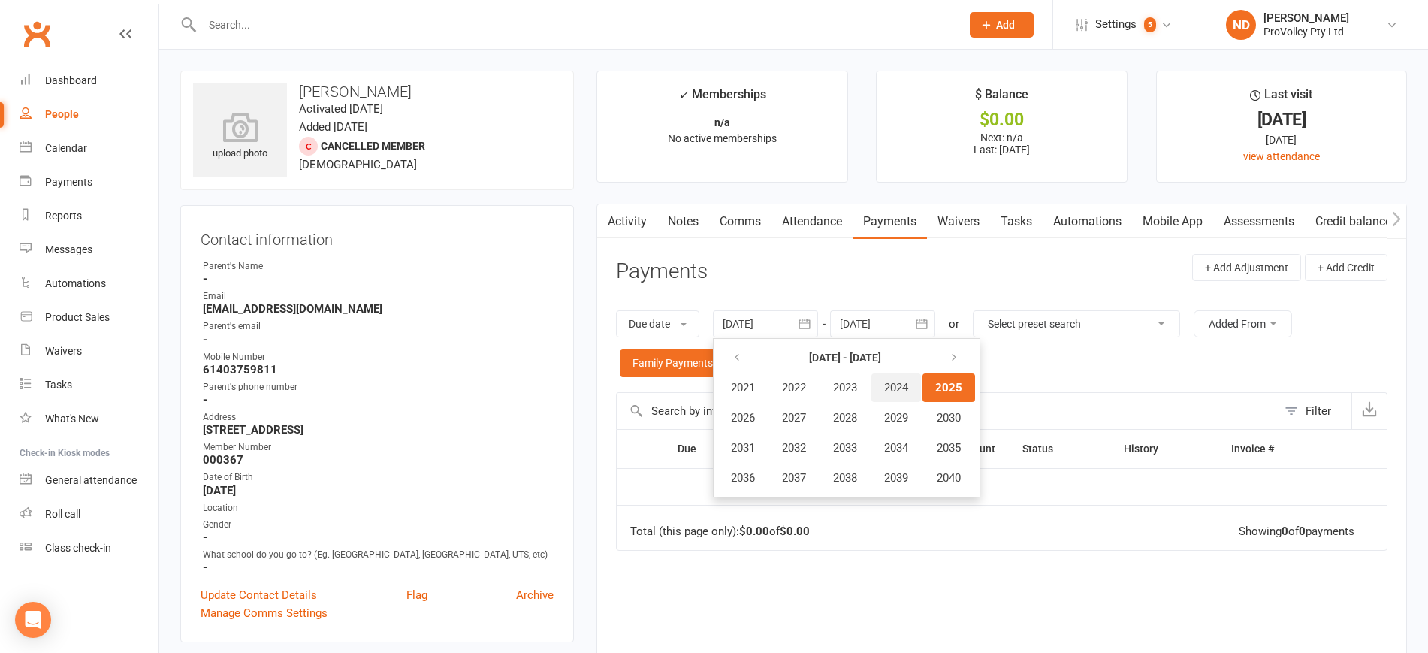
click at [908, 388] on span "2024" at bounding box center [896, 388] width 24 height 14
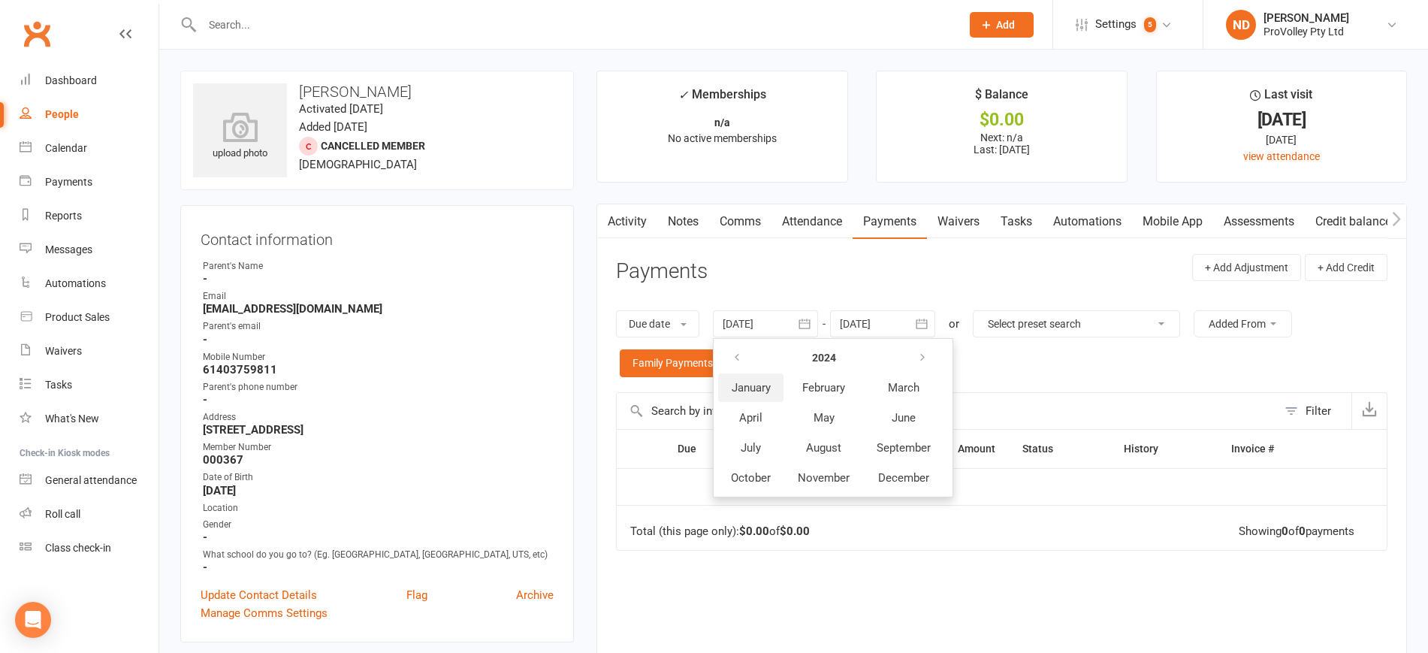
click at [746, 386] on span "January" at bounding box center [750, 388] width 39 height 14
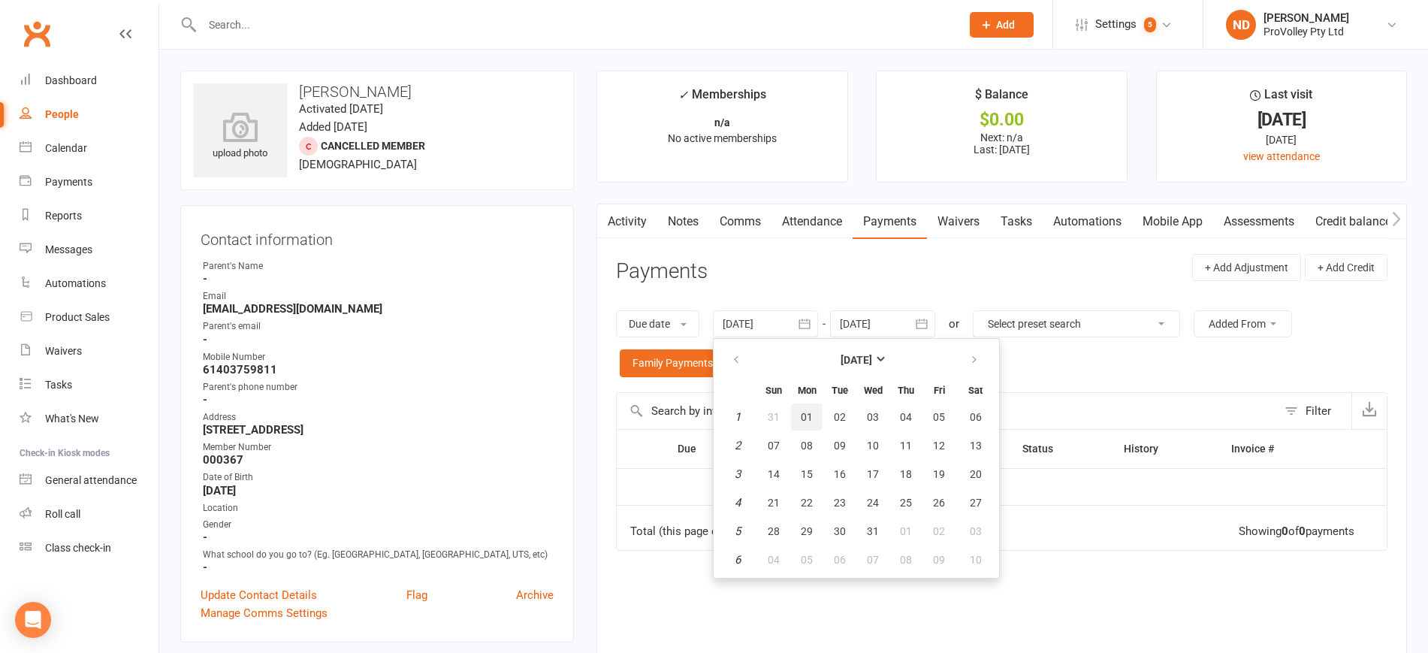
click at [811, 412] on span "01" at bounding box center [806, 417] width 12 height 12
type input "[DATE]"
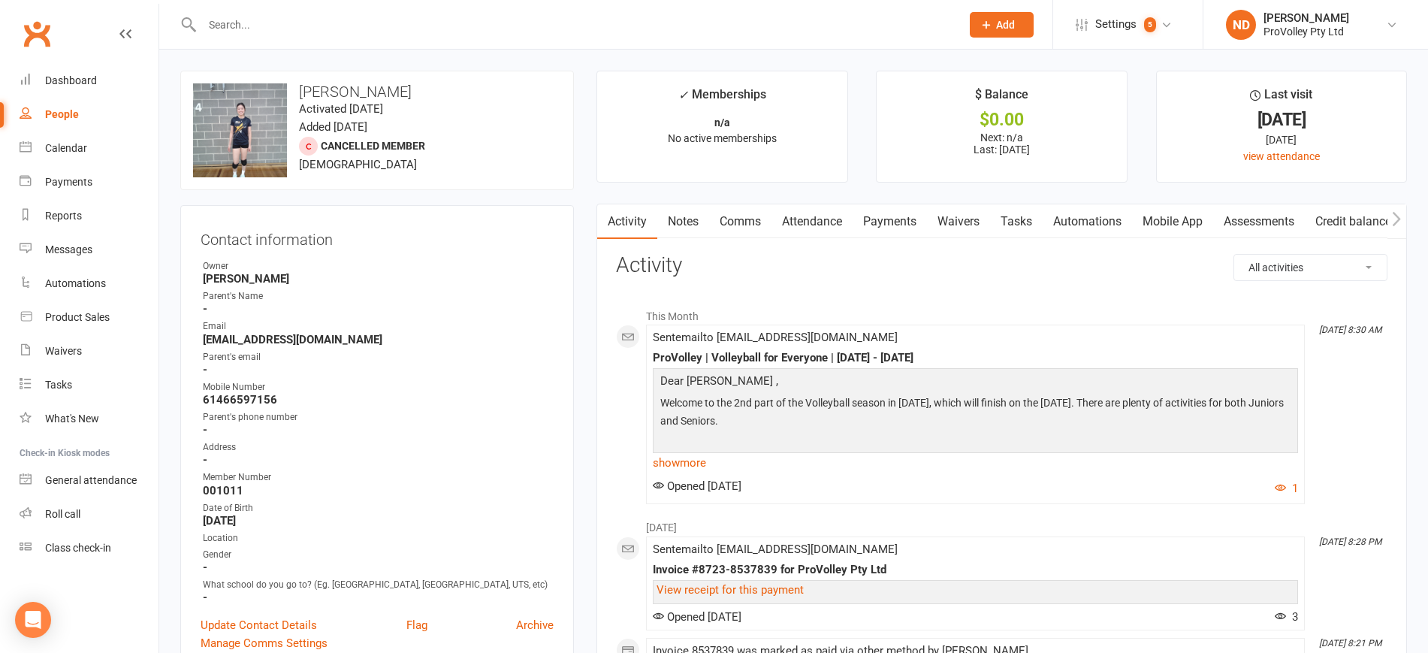
click at [892, 218] on link "Payments" at bounding box center [889, 221] width 74 height 35
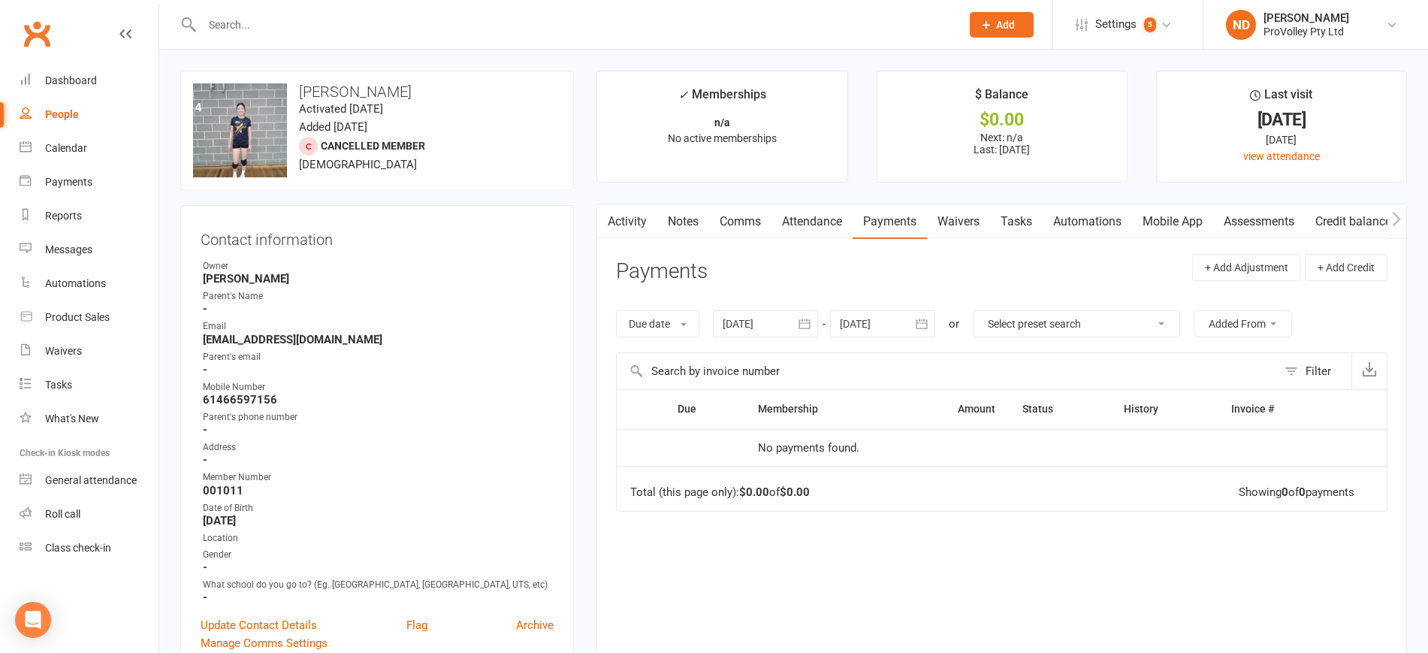
click at [806, 325] on icon "button" at bounding box center [804, 323] width 15 height 15
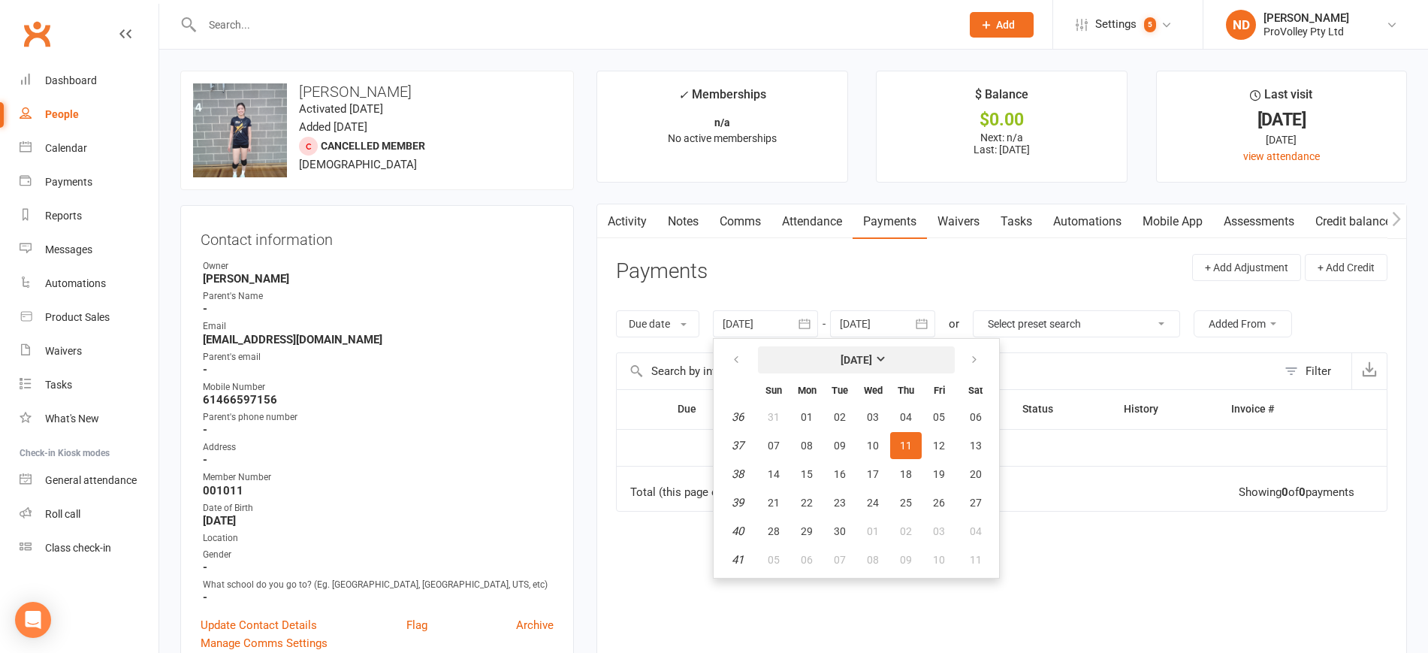
click at [846, 354] on strong "[DATE]" at bounding box center [856, 360] width 32 height 12
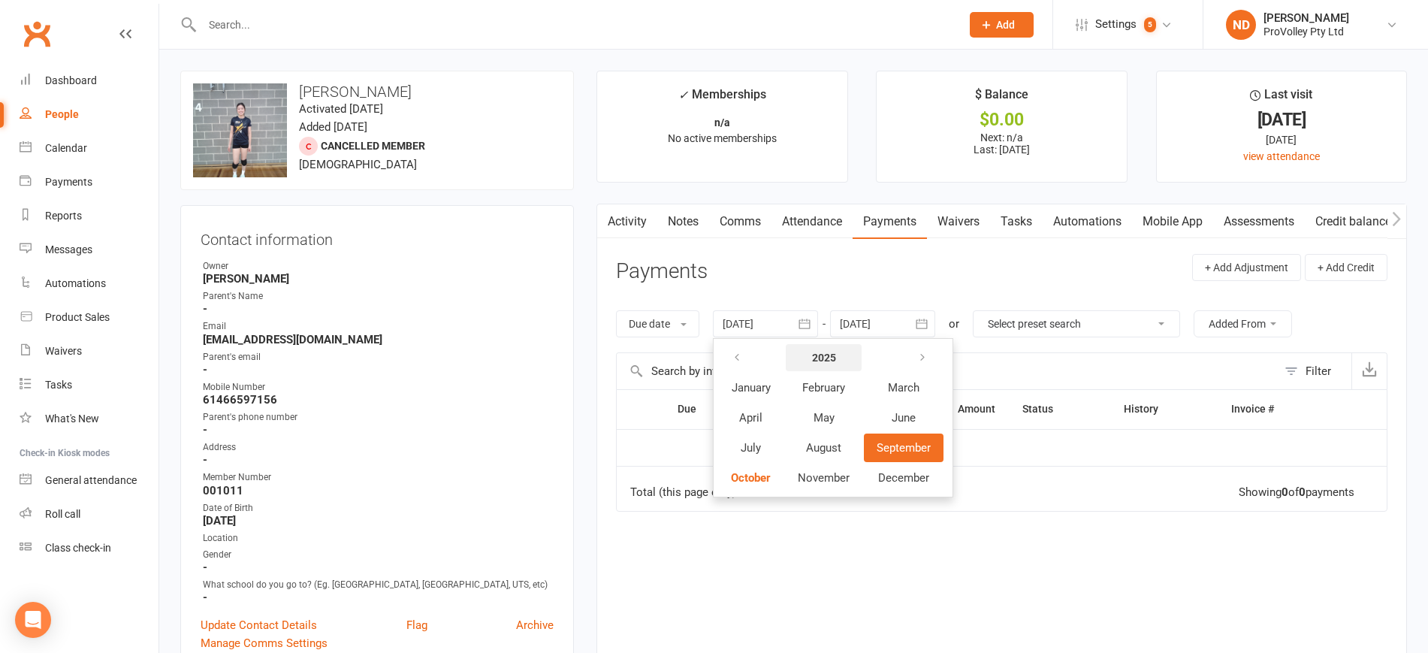
click at [827, 357] on strong "2025" at bounding box center [824, 357] width 24 height 12
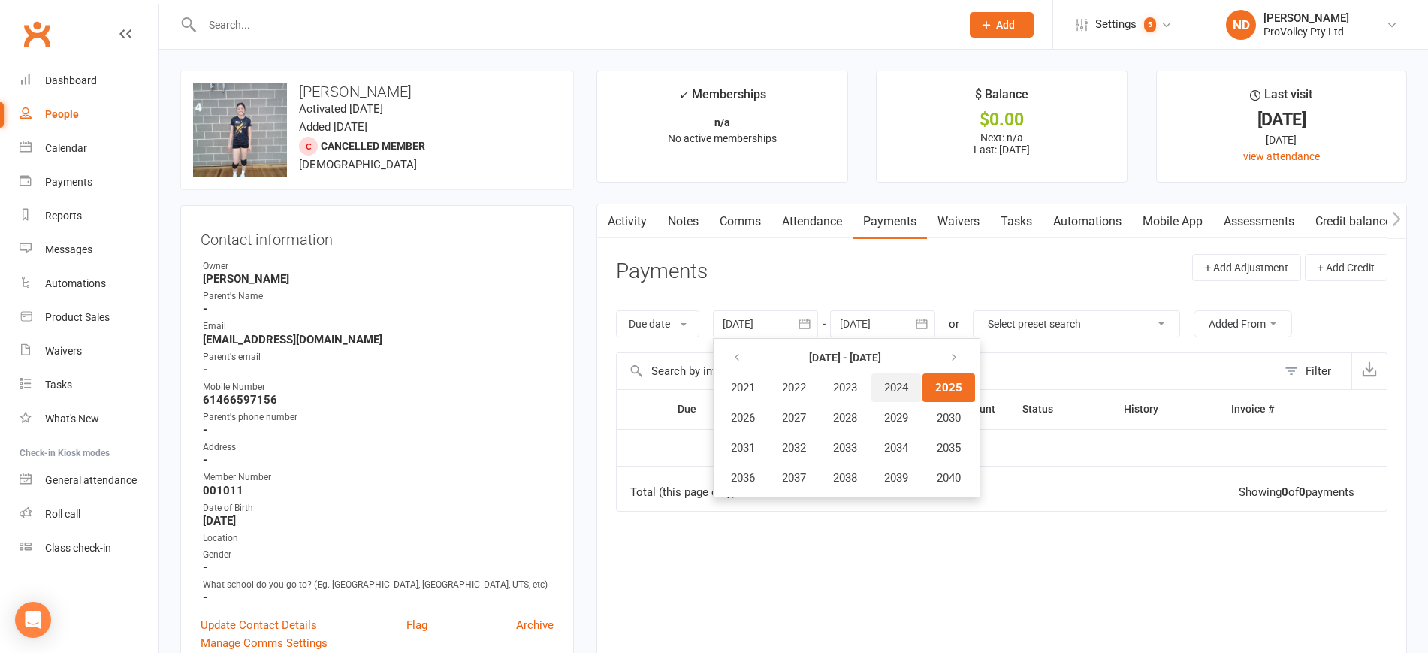
click at [894, 384] on span "2024" at bounding box center [896, 388] width 24 height 14
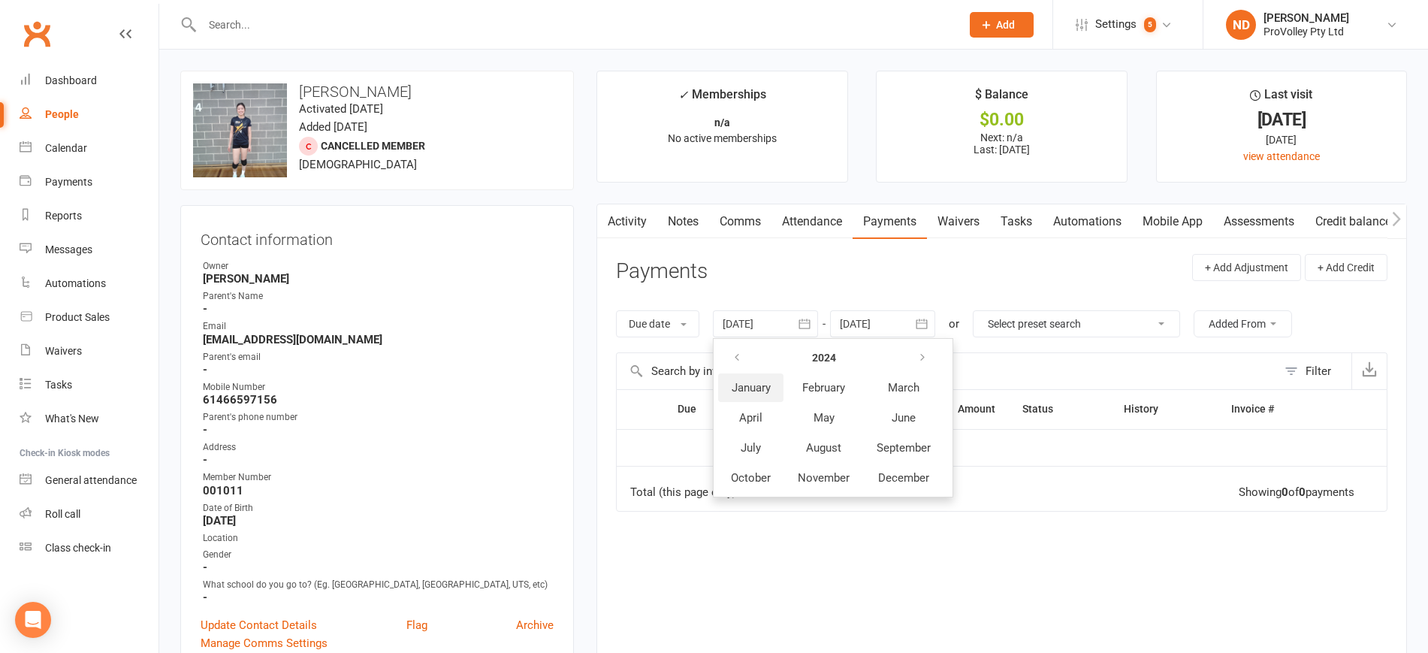
click at [754, 393] on span "January" at bounding box center [750, 388] width 39 height 14
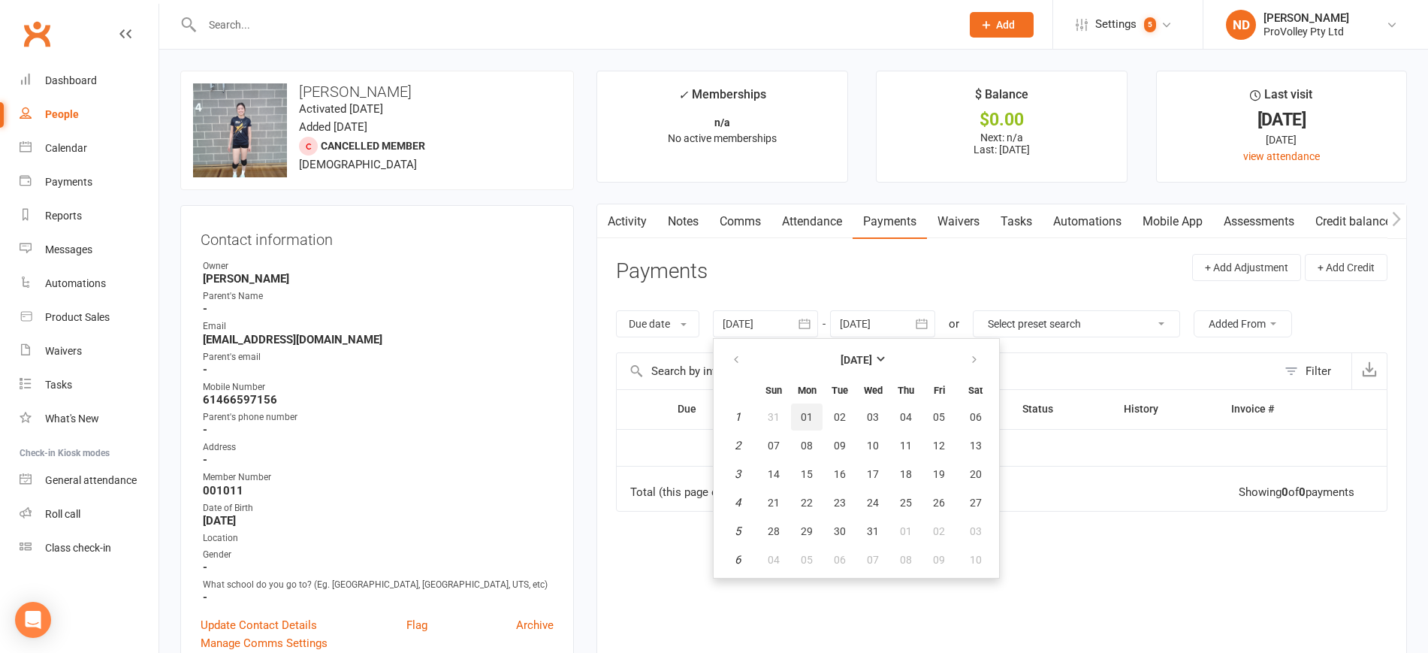
click at [806, 415] on span "01" at bounding box center [806, 417] width 12 height 12
type input "[DATE]"
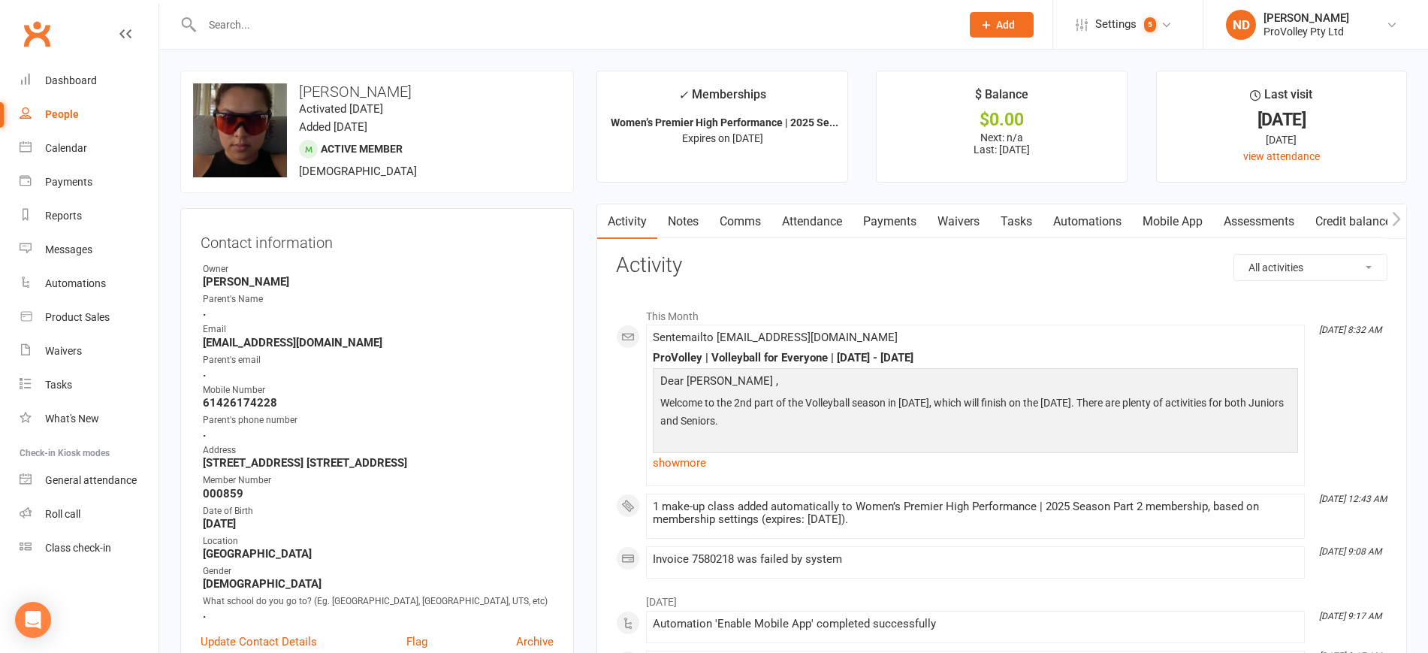
click at [880, 222] on link "Payments" at bounding box center [889, 221] width 74 height 35
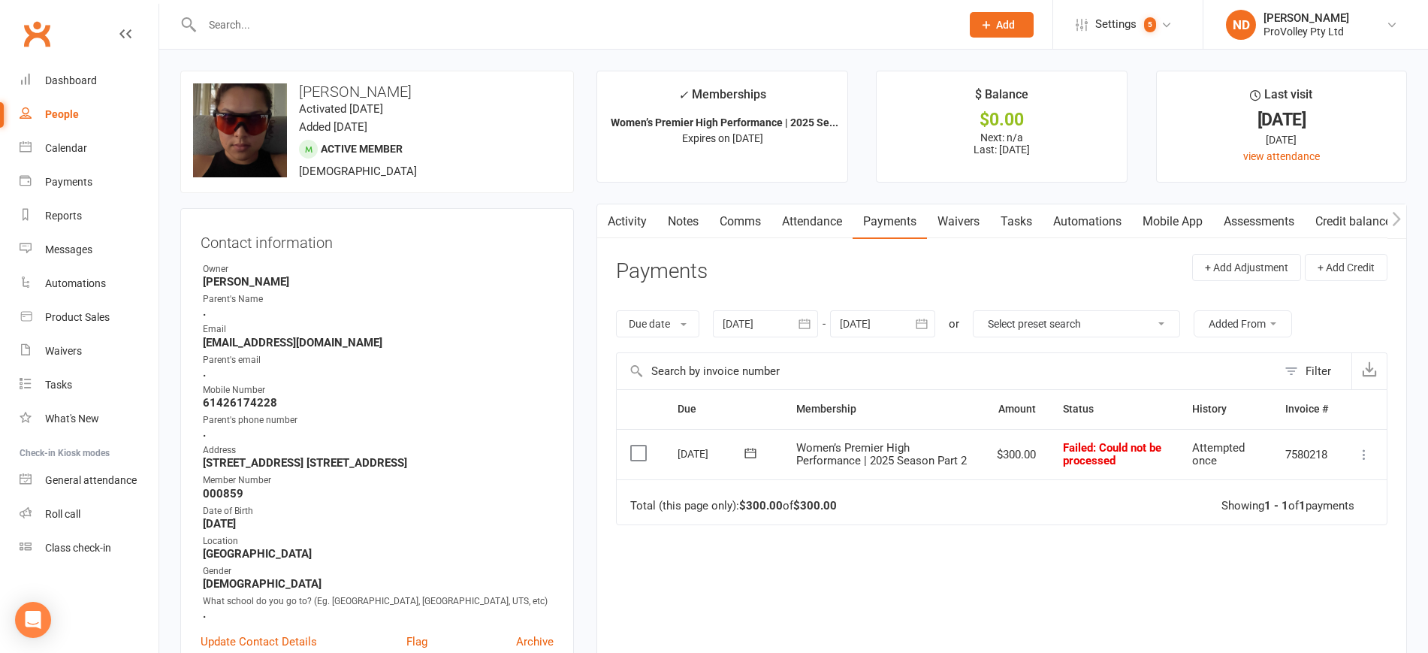
click at [806, 324] on icon "button" at bounding box center [804, 323] width 15 height 15
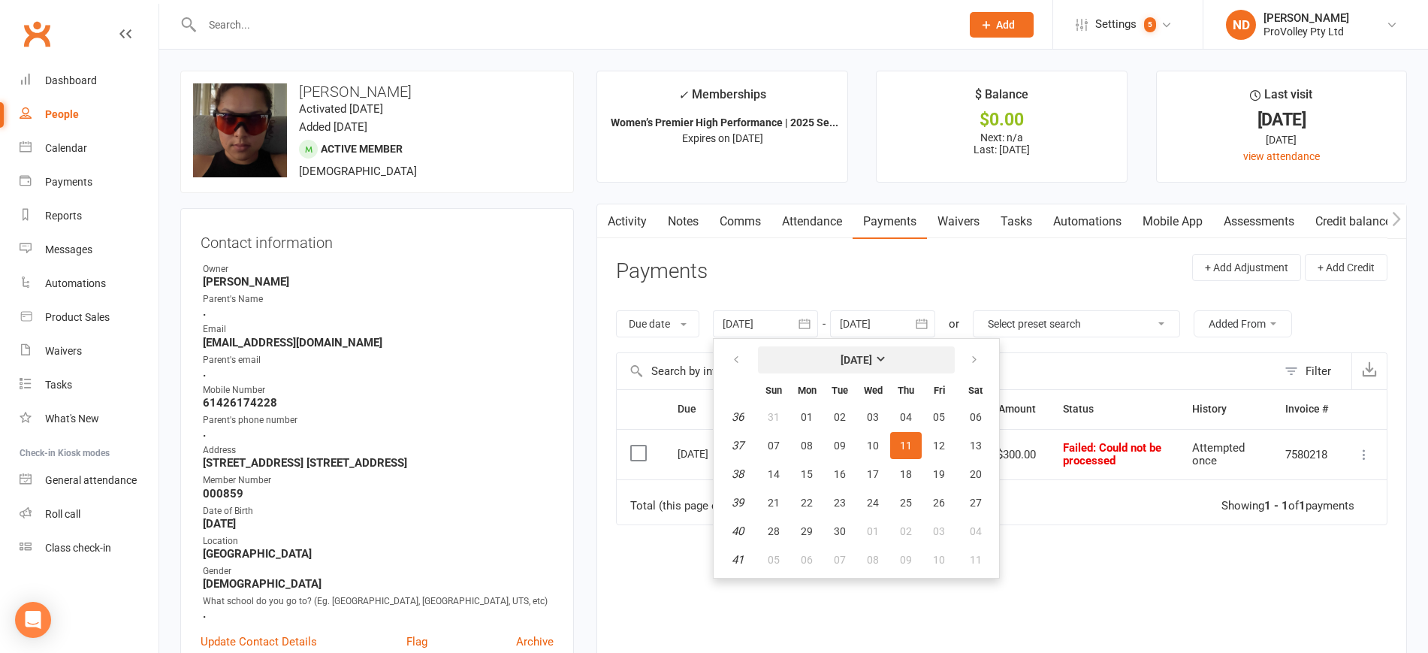
click at [843, 347] on button "[DATE]" at bounding box center [856, 359] width 197 height 27
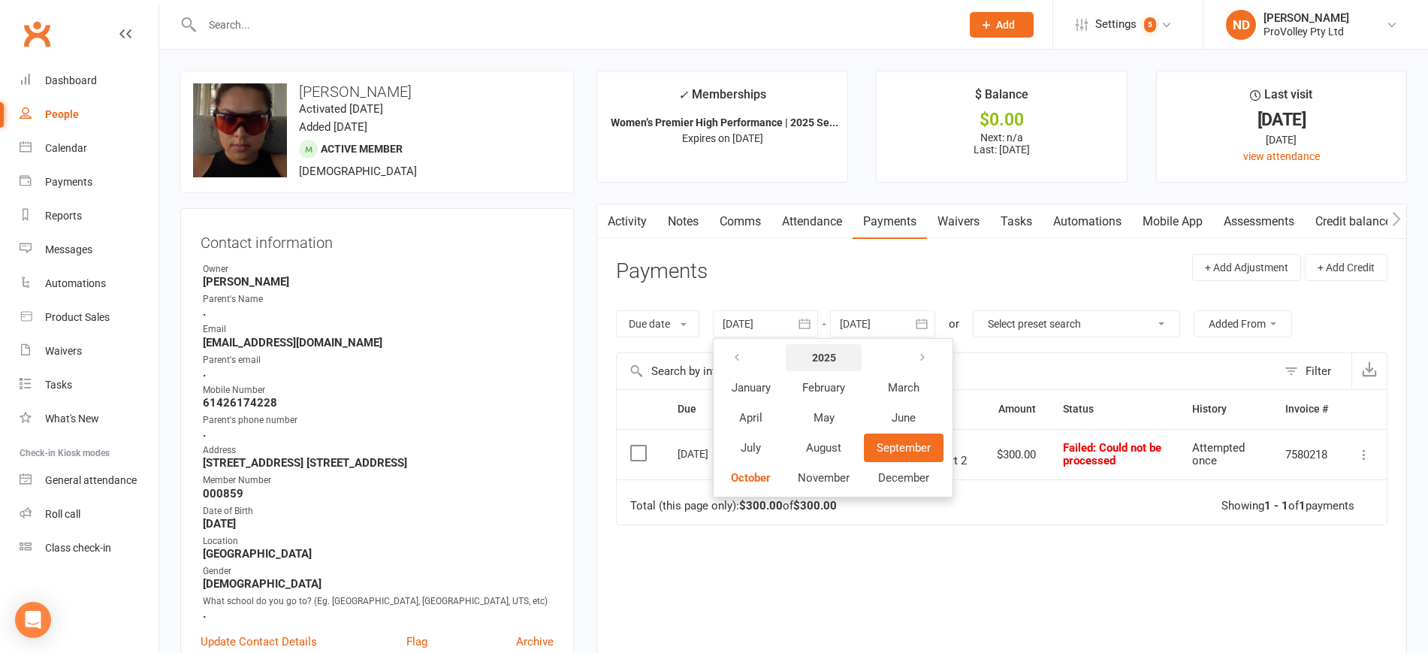
click at [822, 357] on strong "2025" at bounding box center [824, 357] width 24 height 12
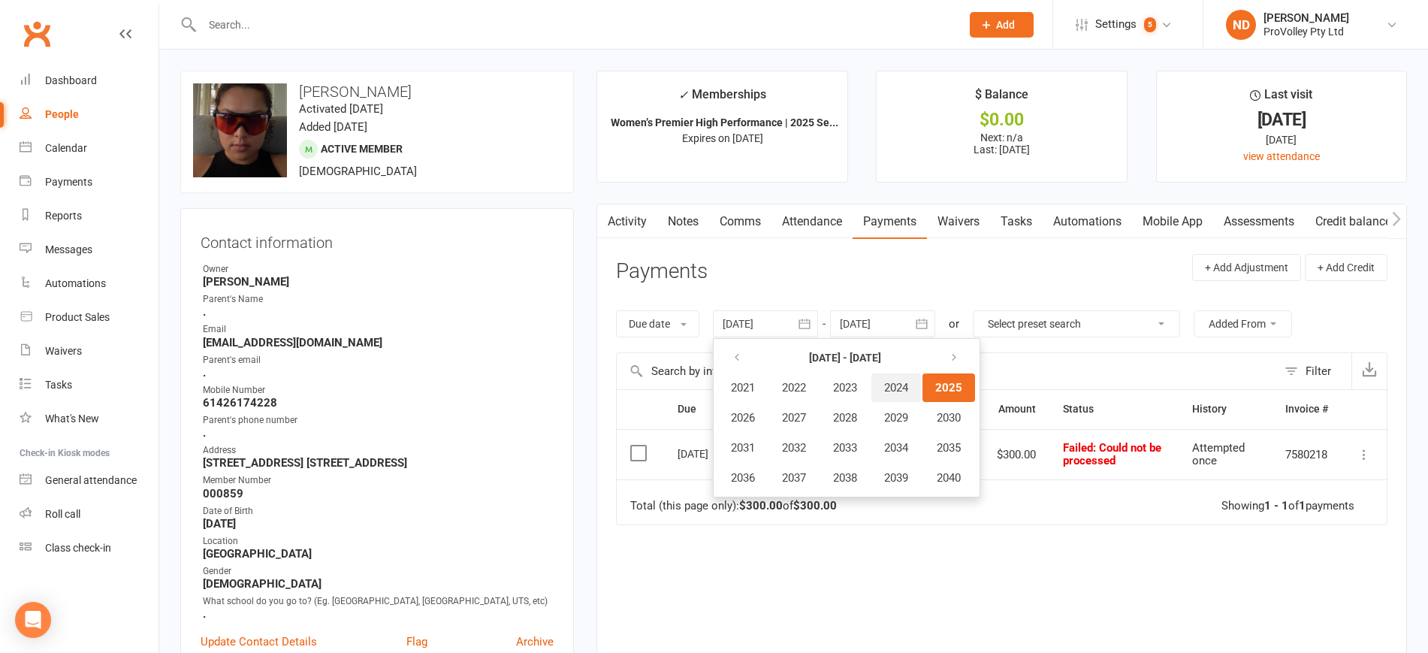
click at [900, 386] on span "2024" at bounding box center [896, 388] width 24 height 14
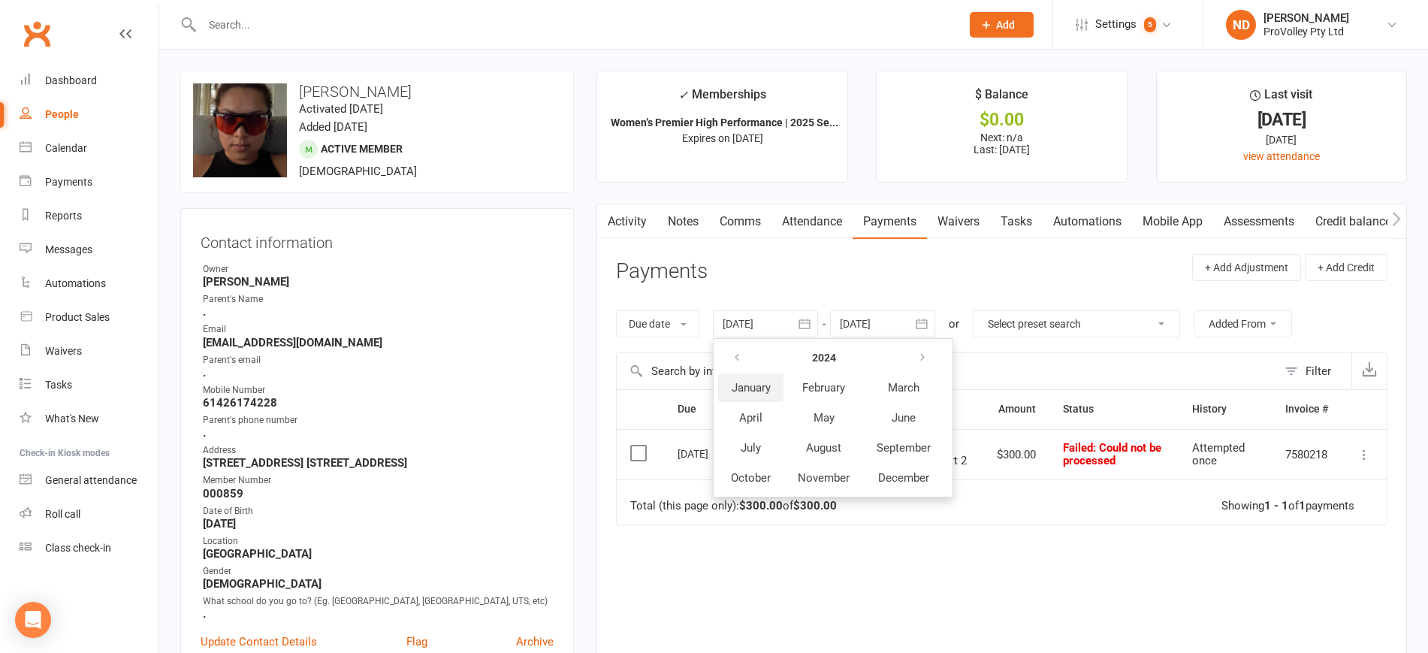
click at [747, 394] on span "January" at bounding box center [750, 388] width 39 height 14
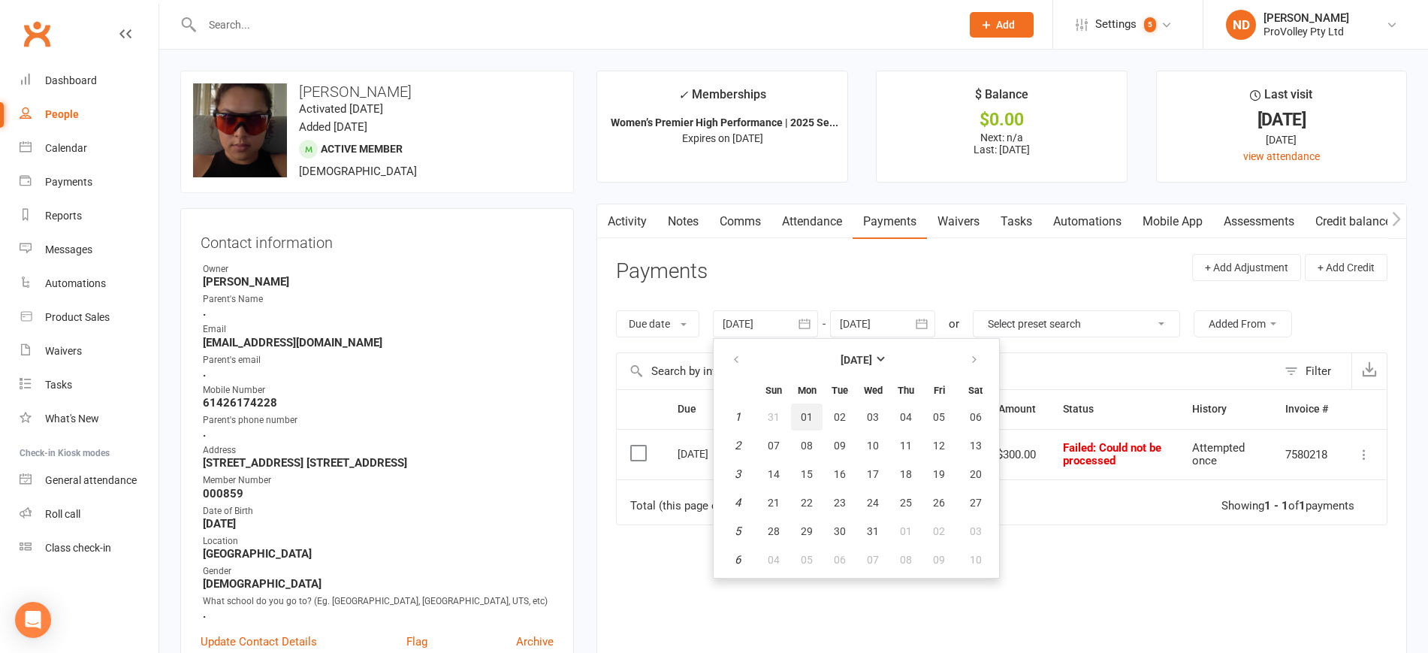
click at [816, 407] on button "01" at bounding box center [807, 416] width 32 height 27
type input "[DATE]"
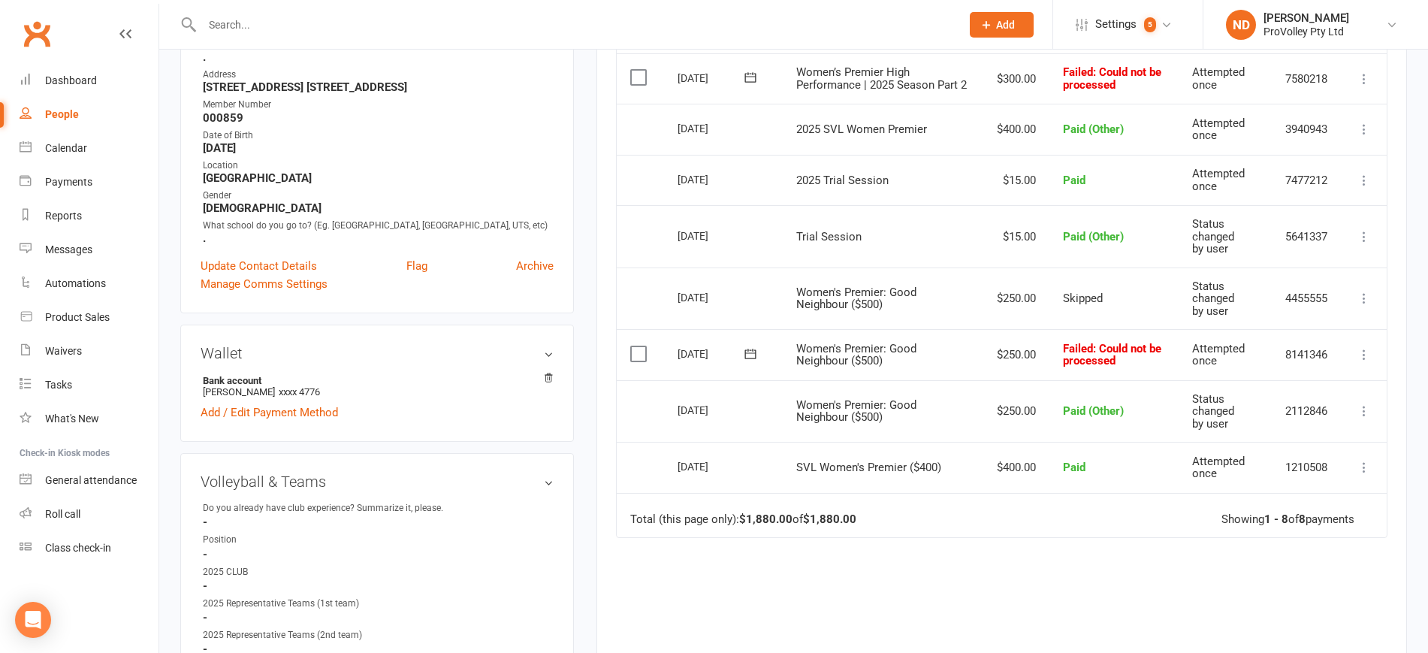
scroll to position [188, 0]
